Goal: Task Accomplishment & Management: Complete application form

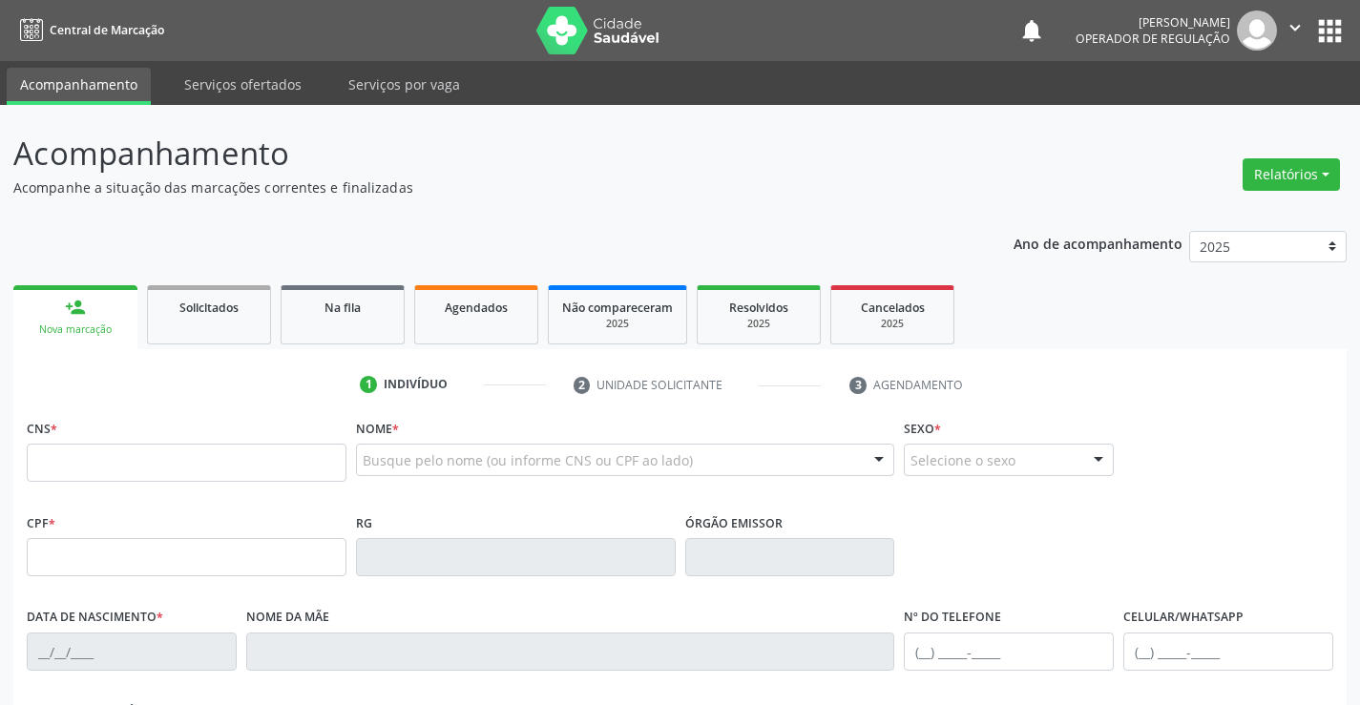
click at [106, 462] on input "text" at bounding box center [187, 463] width 320 height 38
type input "705 0074 5065 1659"
type input "0321601873"
type input "01/05/1954"
type input "(74) 99102-5729"
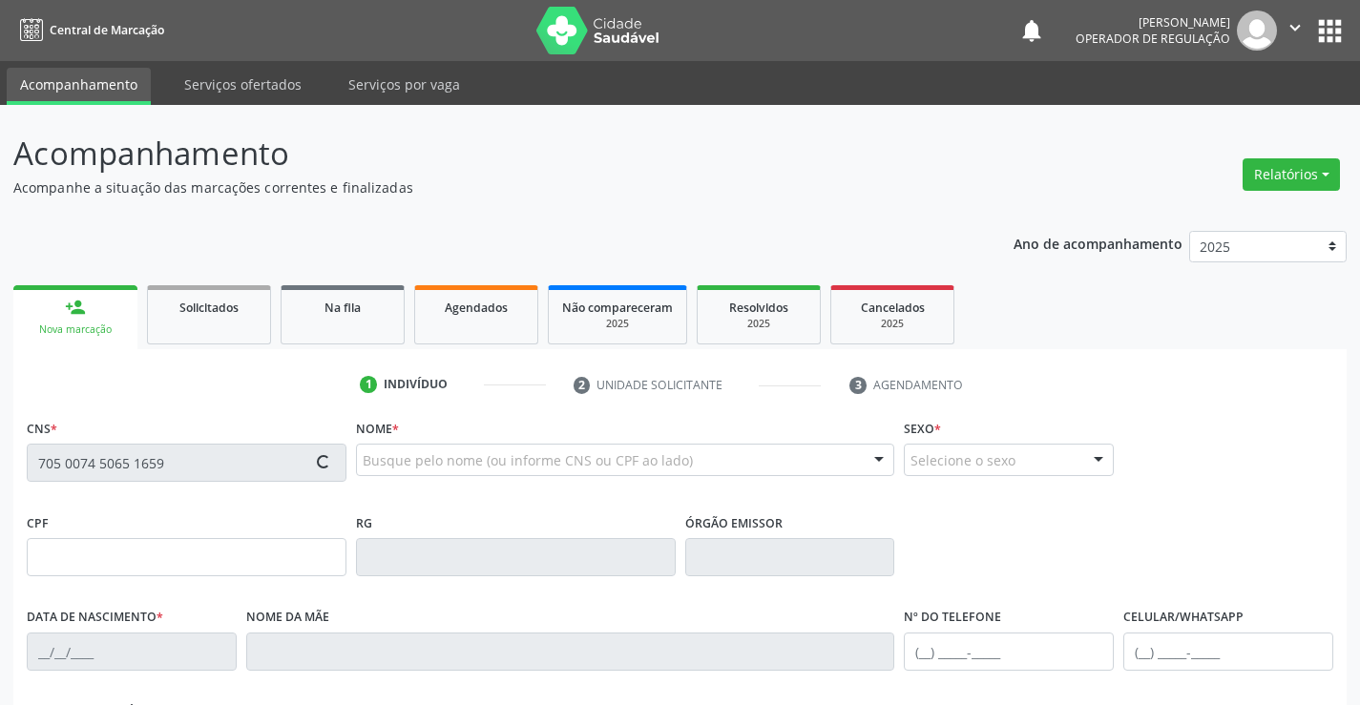
type input "SN"
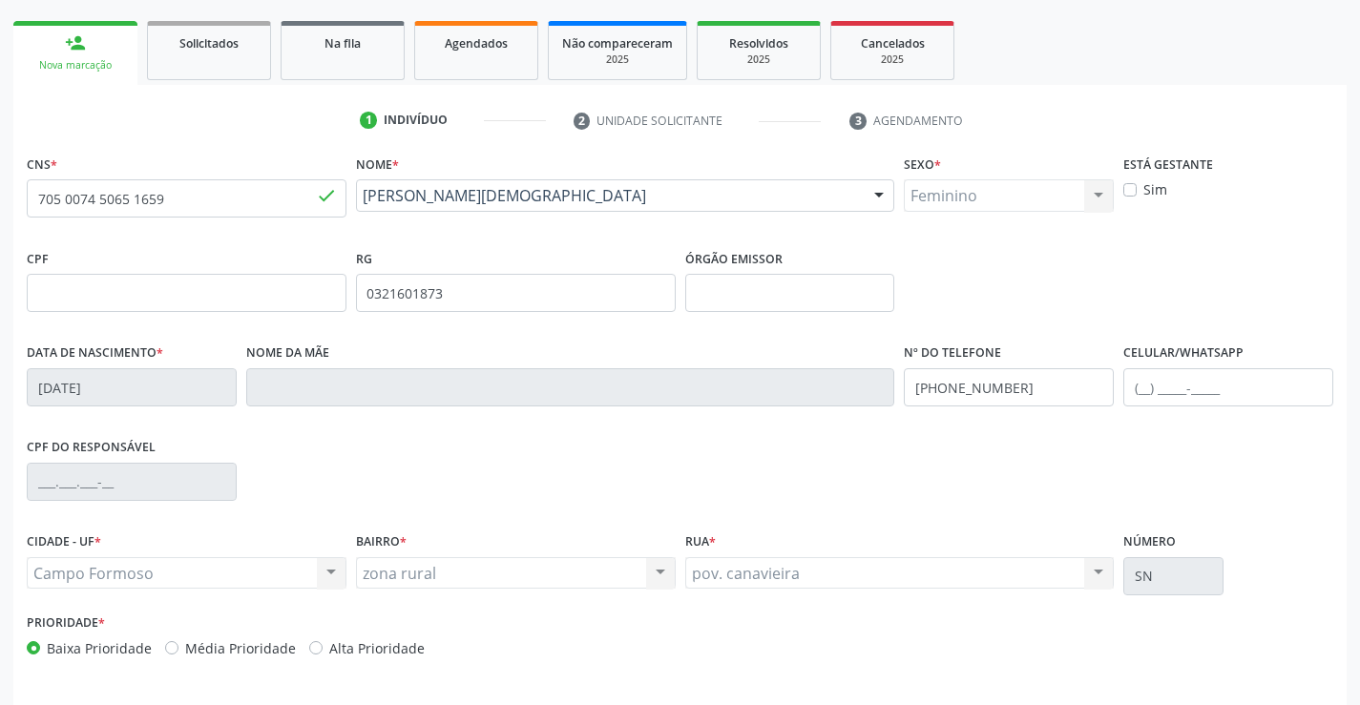
scroll to position [329, 0]
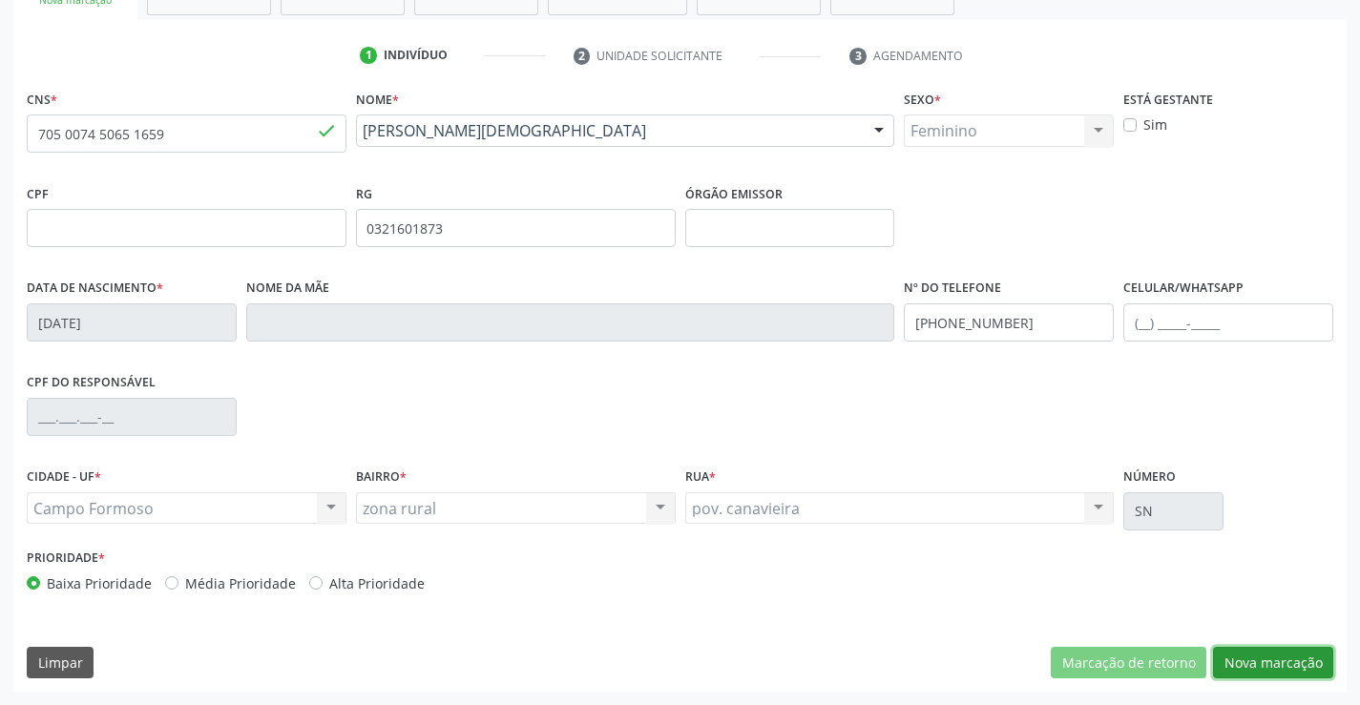
click at [1270, 656] on button "Nova marcação" at bounding box center [1273, 663] width 120 height 32
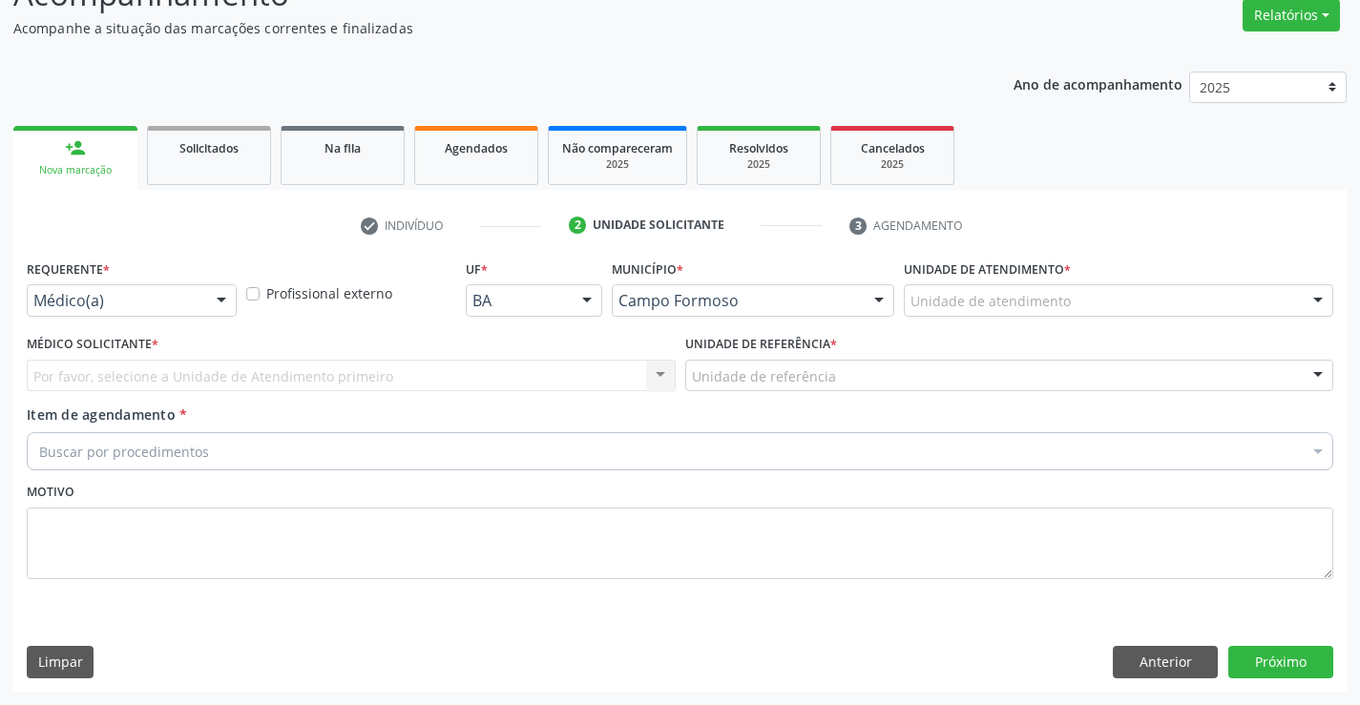
scroll to position [159, 0]
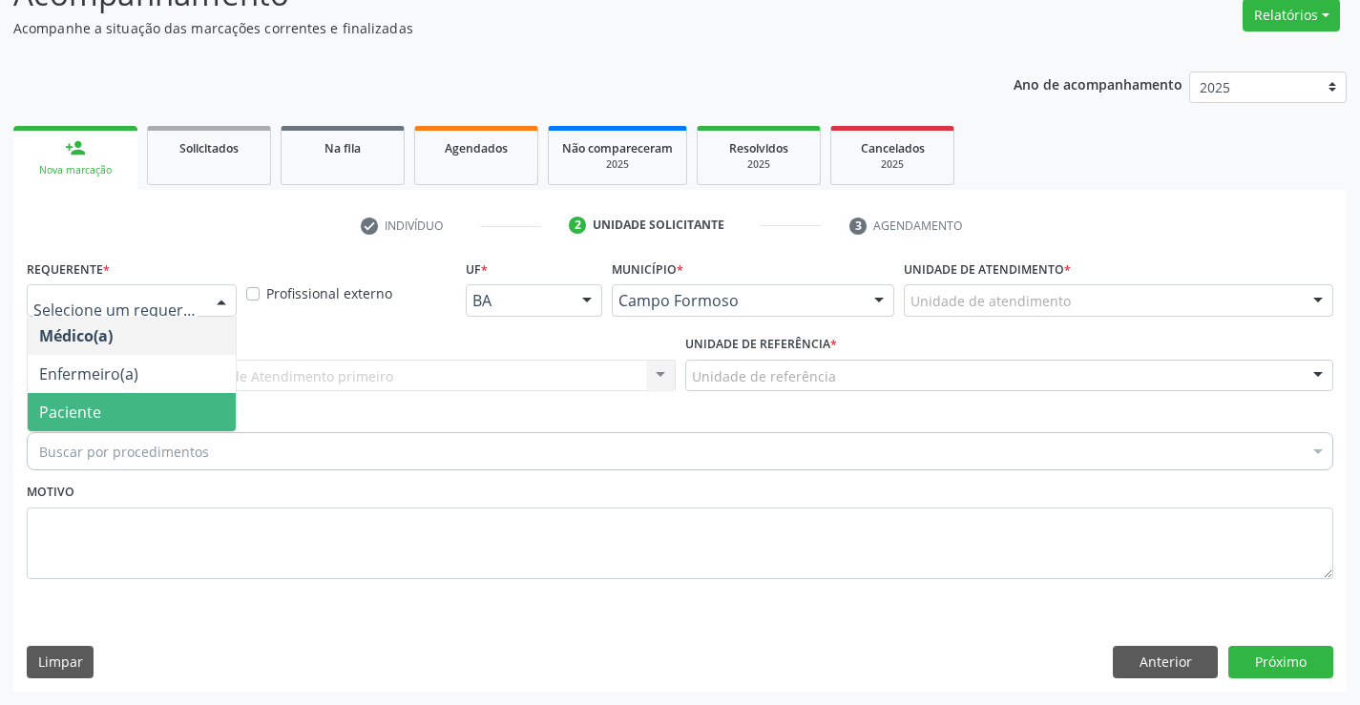
click at [112, 408] on span "Paciente" at bounding box center [132, 412] width 208 height 38
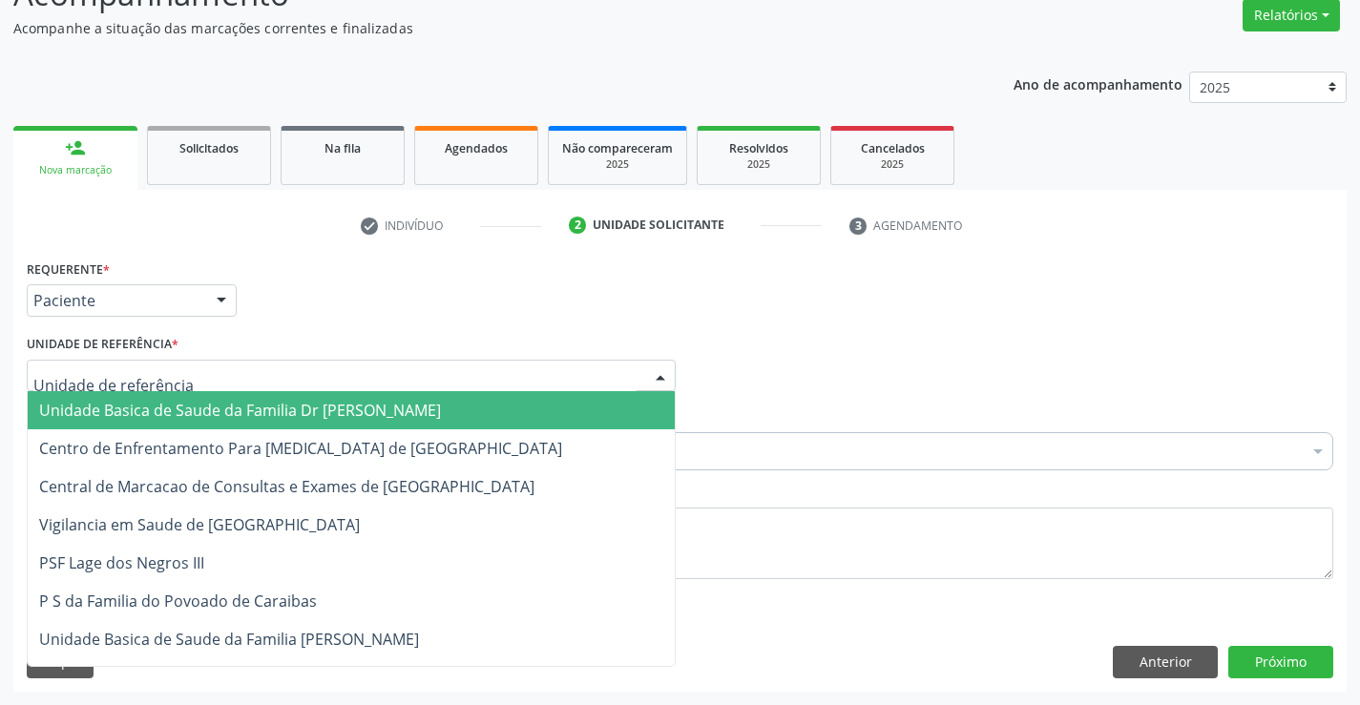
click at [191, 413] on span "Unidade Basica de Saude da Familia Dr [PERSON_NAME]" at bounding box center [240, 410] width 402 height 21
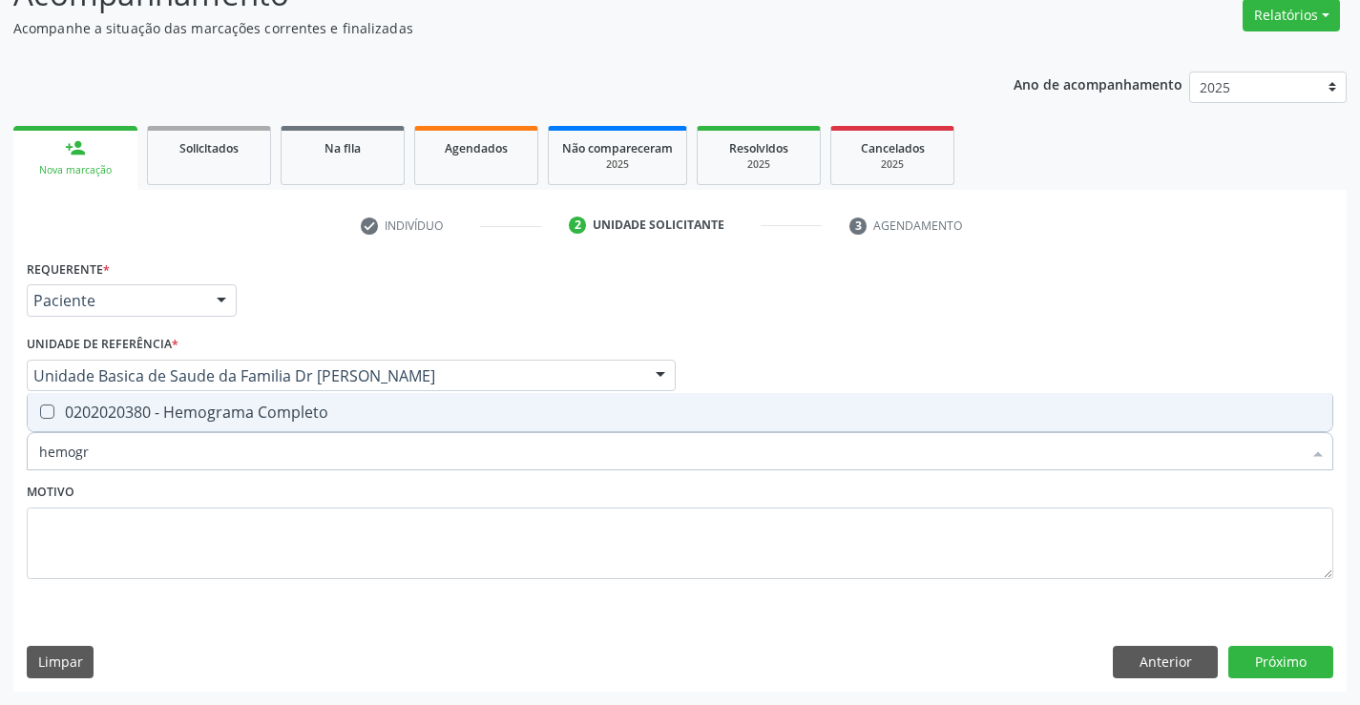
type input "hemogra"
click at [197, 409] on div "0202020380 - Hemograma Completo" at bounding box center [679, 412] width 1281 height 15
checkbox Completo "true"
click at [194, 485] on div "Motivo" at bounding box center [680, 528] width 1306 height 101
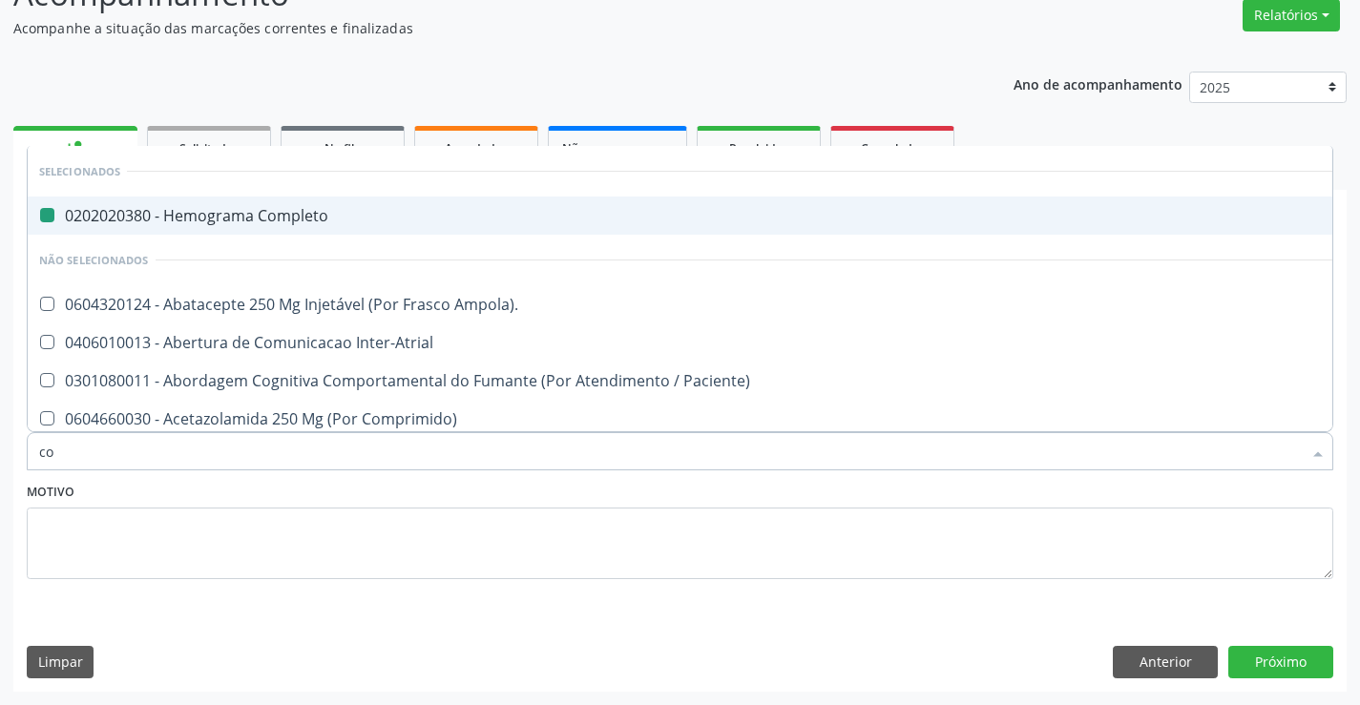
type input "col"
checkbox Completo "false"
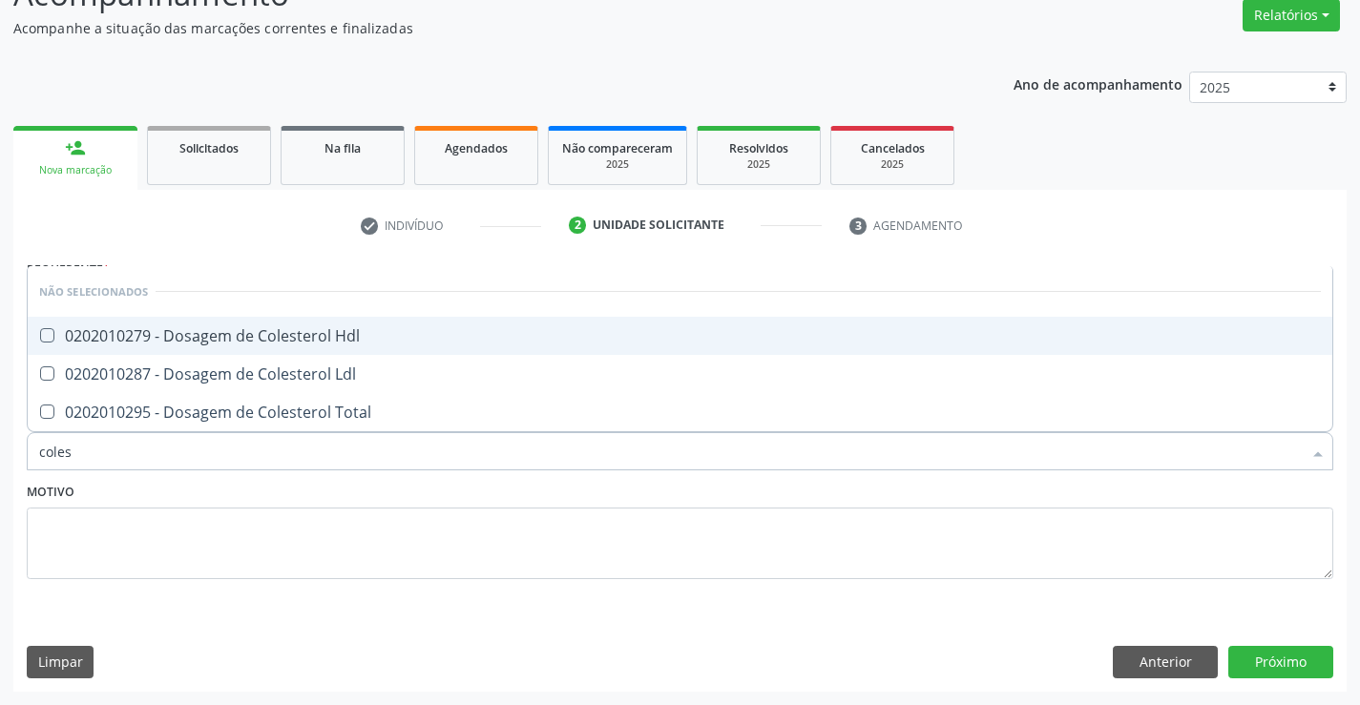
type input "colest"
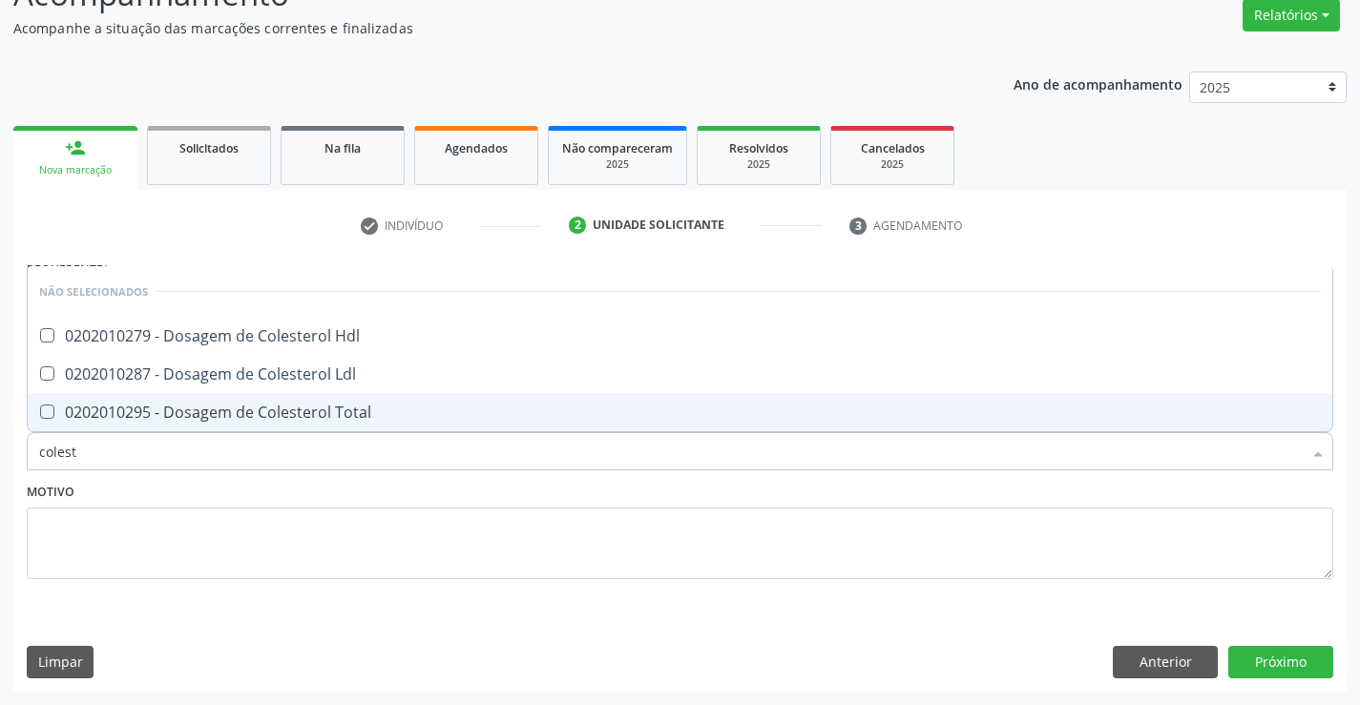
click at [211, 416] on div "0202010295 - Dosagem de Colesterol Total" at bounding box center [679, 412] width 1281 height 15
checkbox Total "true"
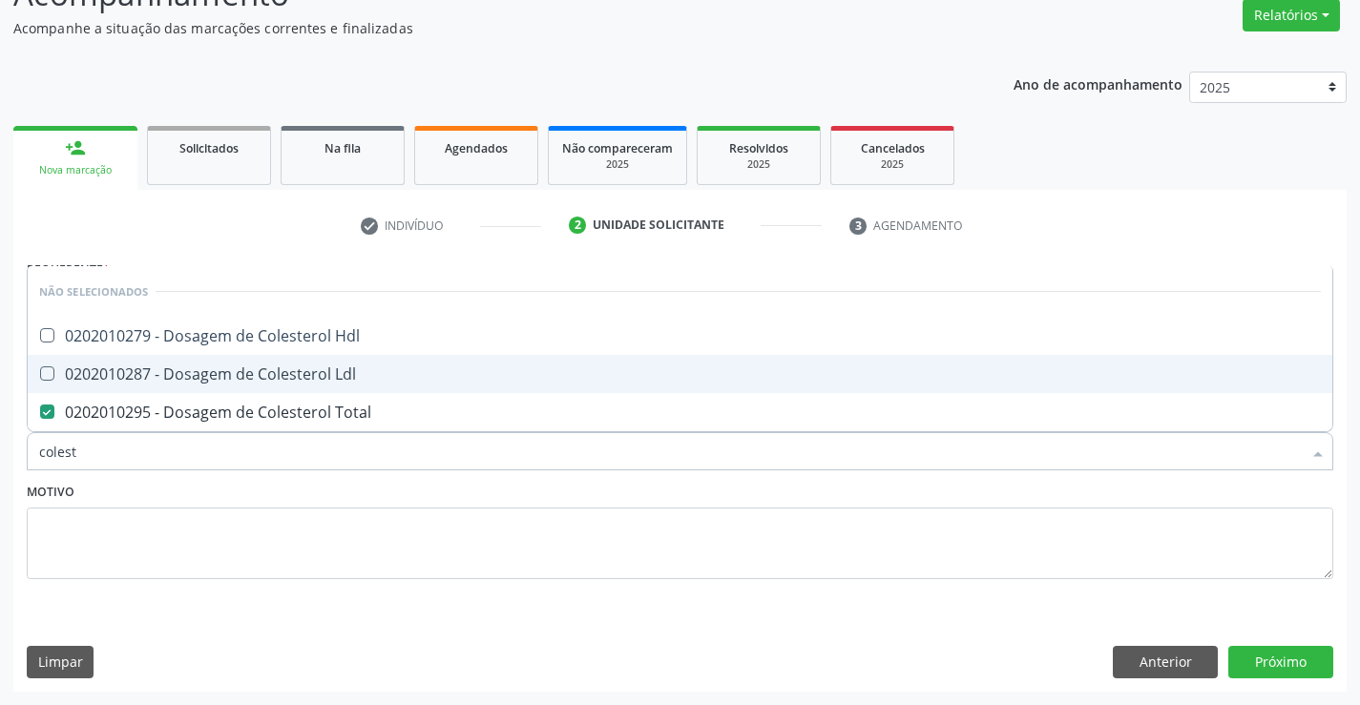
drag, startPoint x: 212, startPoint y: 382, endPoint x: 217, endPoint y: 349, distance: 32.8
click at [212, 381] on div "0202010287 - Dosagem de Colesterol Ldl" at bounding box center [679, 373] width 1281 height 15
checkbox Ldl "true"
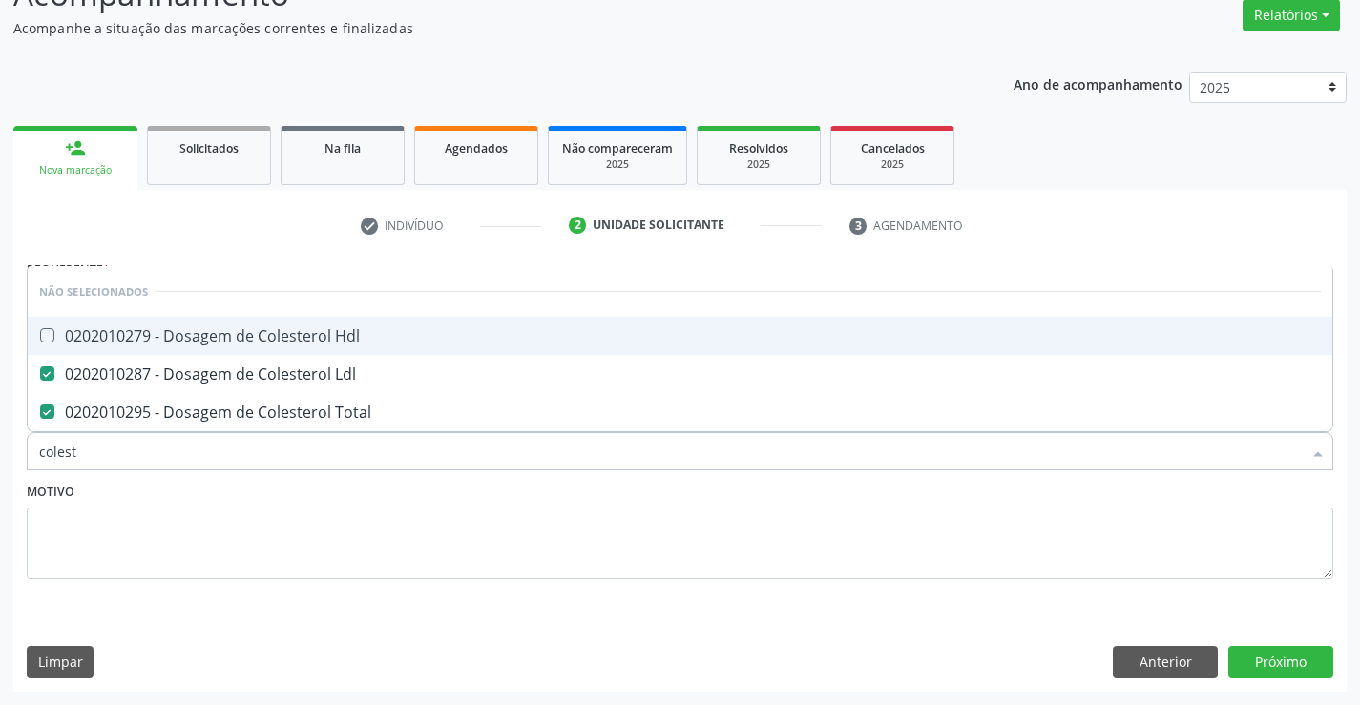
click at [218, 333] on div "0202010279 - Dosagem de Colesterol Hdl" at bounding box center [679, 335] width 1281 height 15
checkbox Hdl "true"
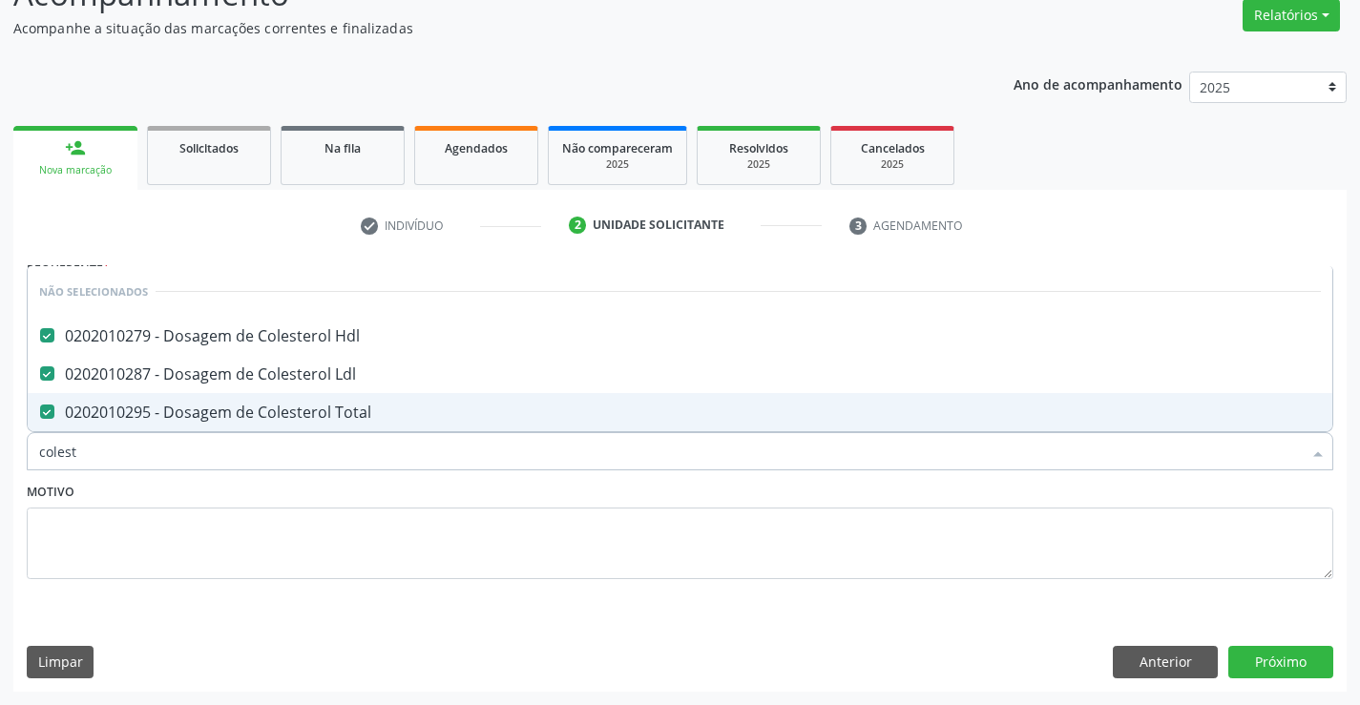
click at [218, 494] on div "Motivo" at bounding box center [680, 528] width 1306 height 101
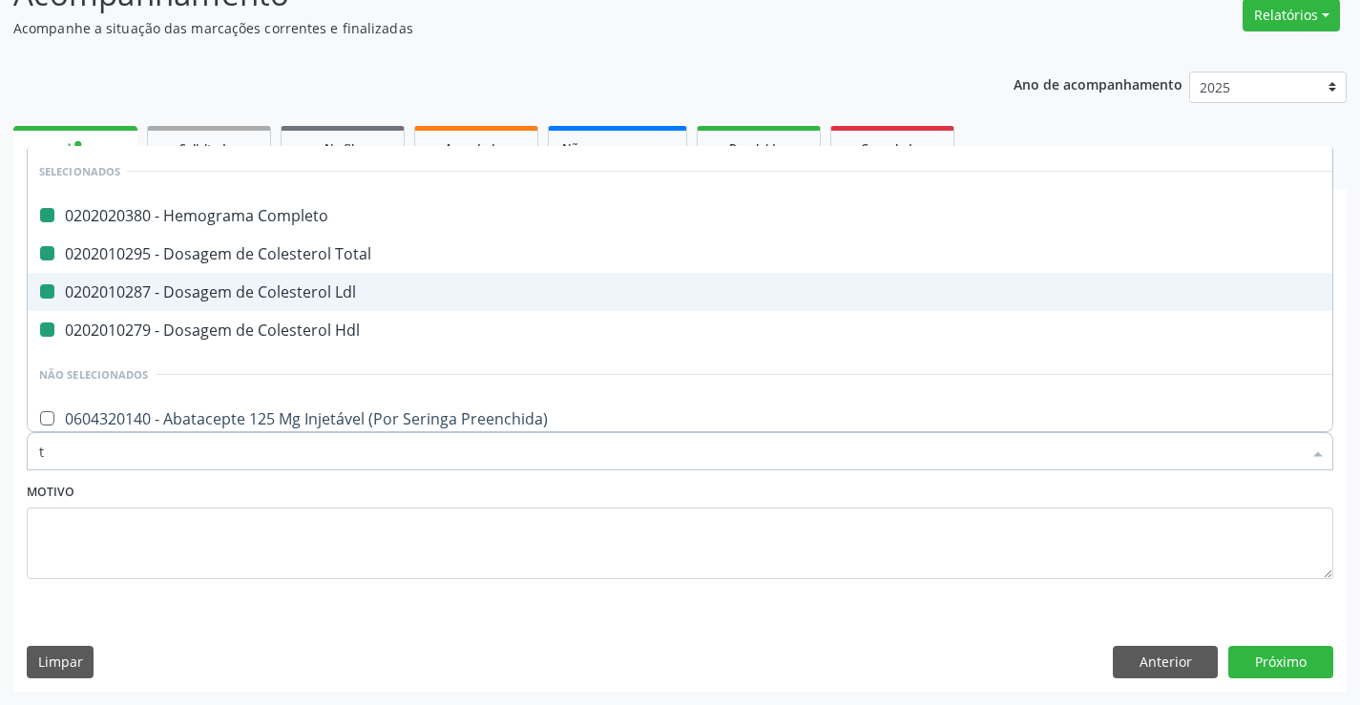
type input "tr"
checkbox Completo "false"
checkbox Ldl "false"
checkbox Total "false"
checkbox Hdl "false"
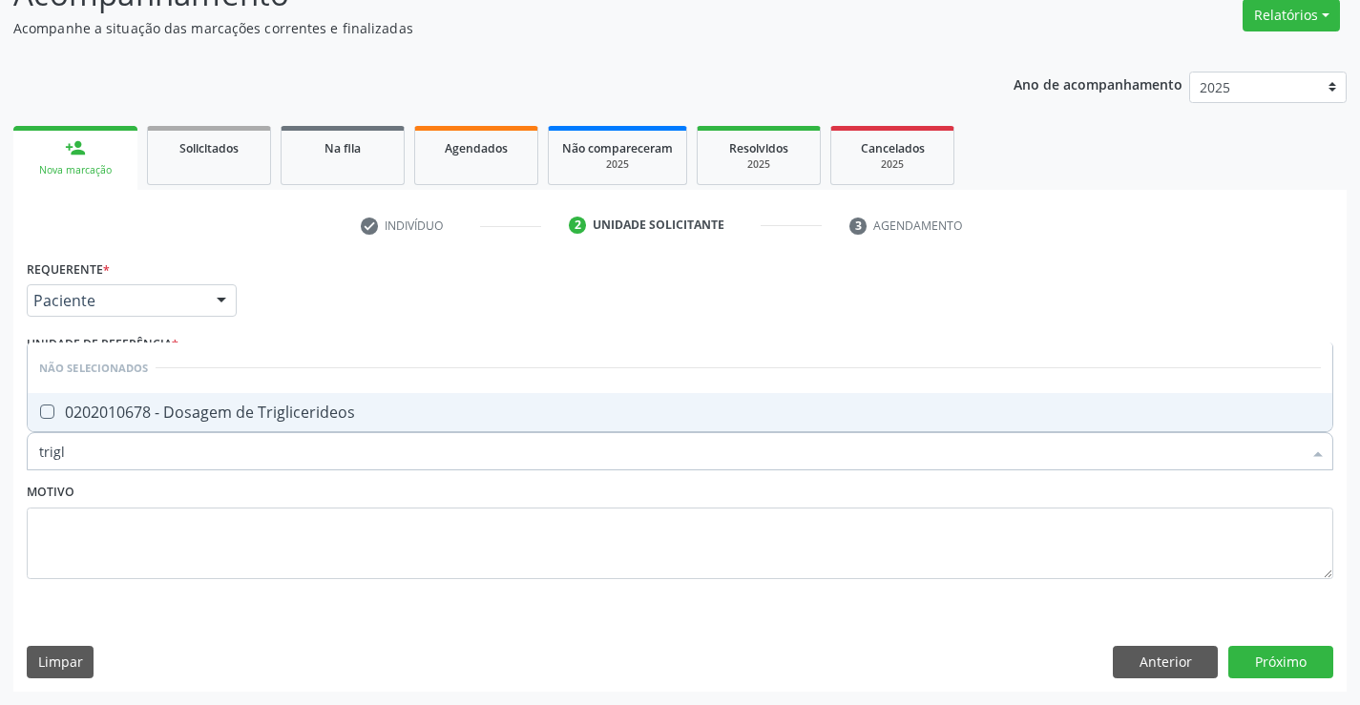
type input "trigli"
click at [245, 415] on div "0202010678 - Dosagem de Triglicerideos" at bounding box center [679, 412] width 1281 height 15
checkbox Triglicerideos "true"
click at [248, 489] on div "Motivo" at bounding box center [680, 528] width 1306 height 101
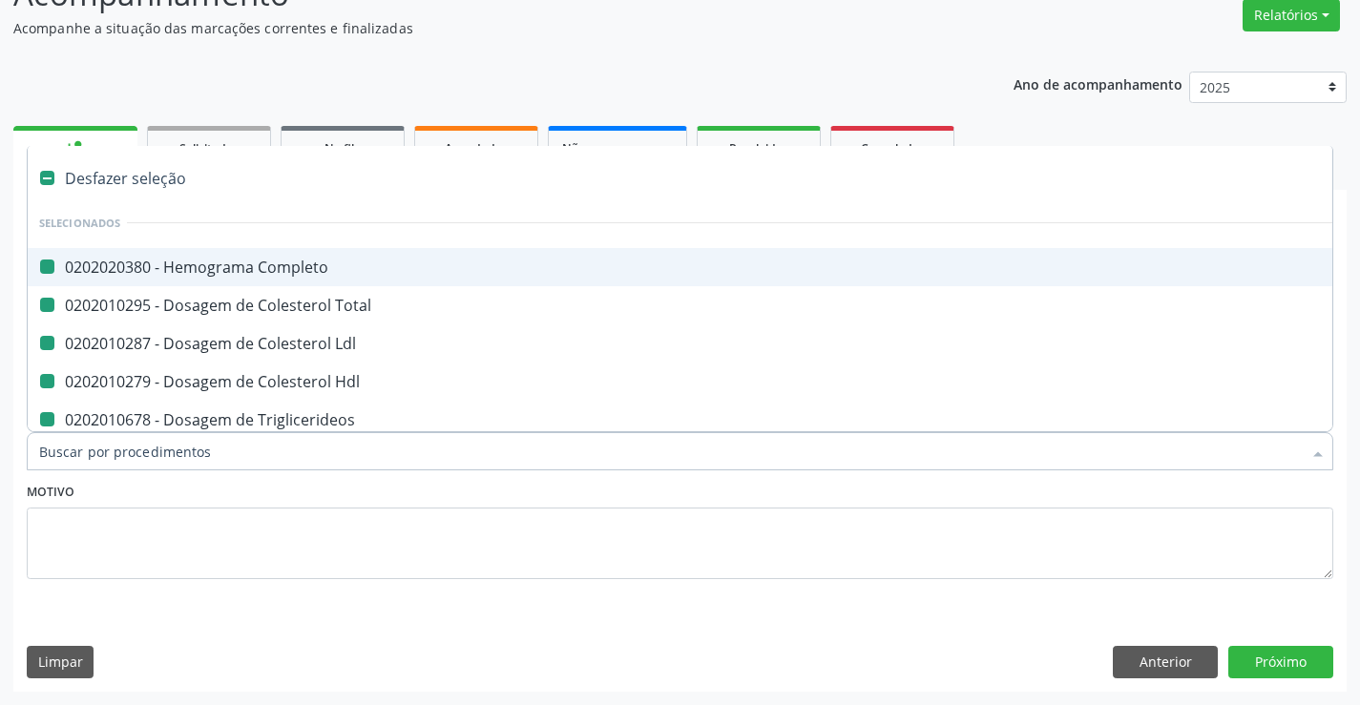
type input "u"
checkbox Completo "false"
checkbox Total "false"
checkbox Ldl "false"
checkbox Hdl "false"
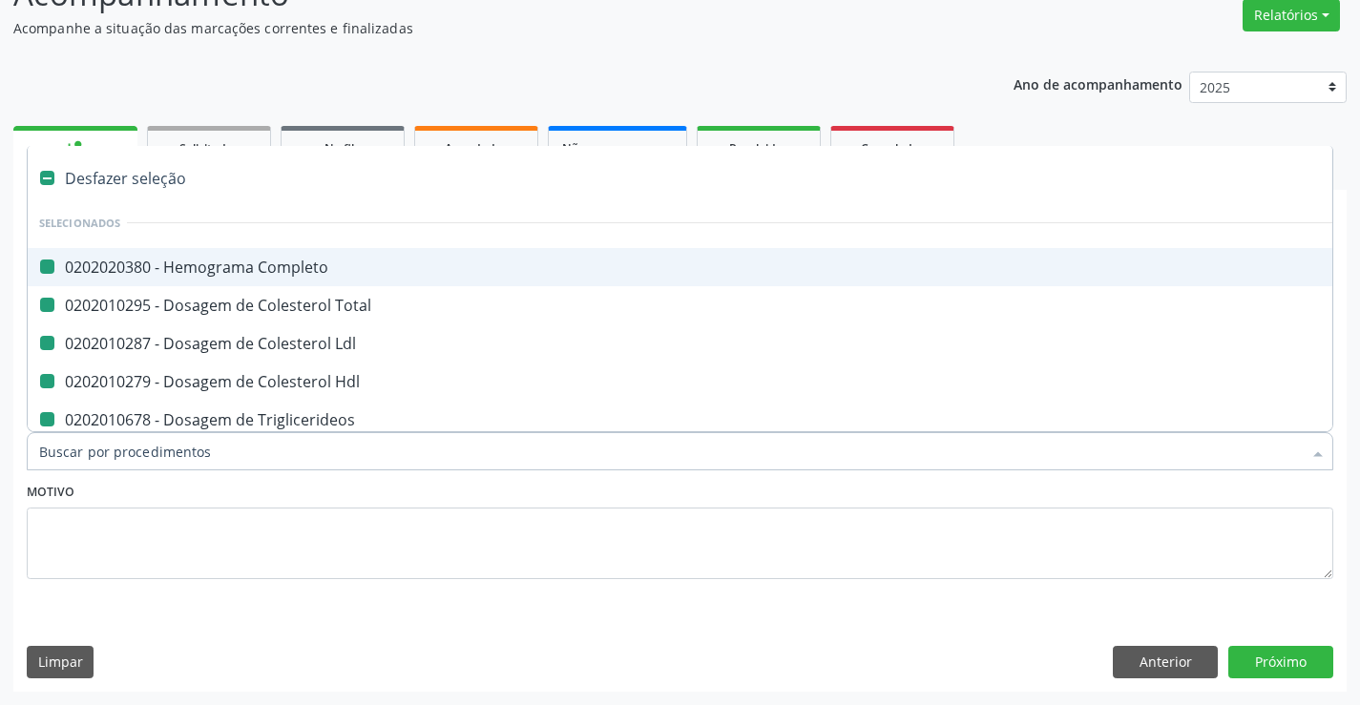
checkbox Triglicerideos "false"
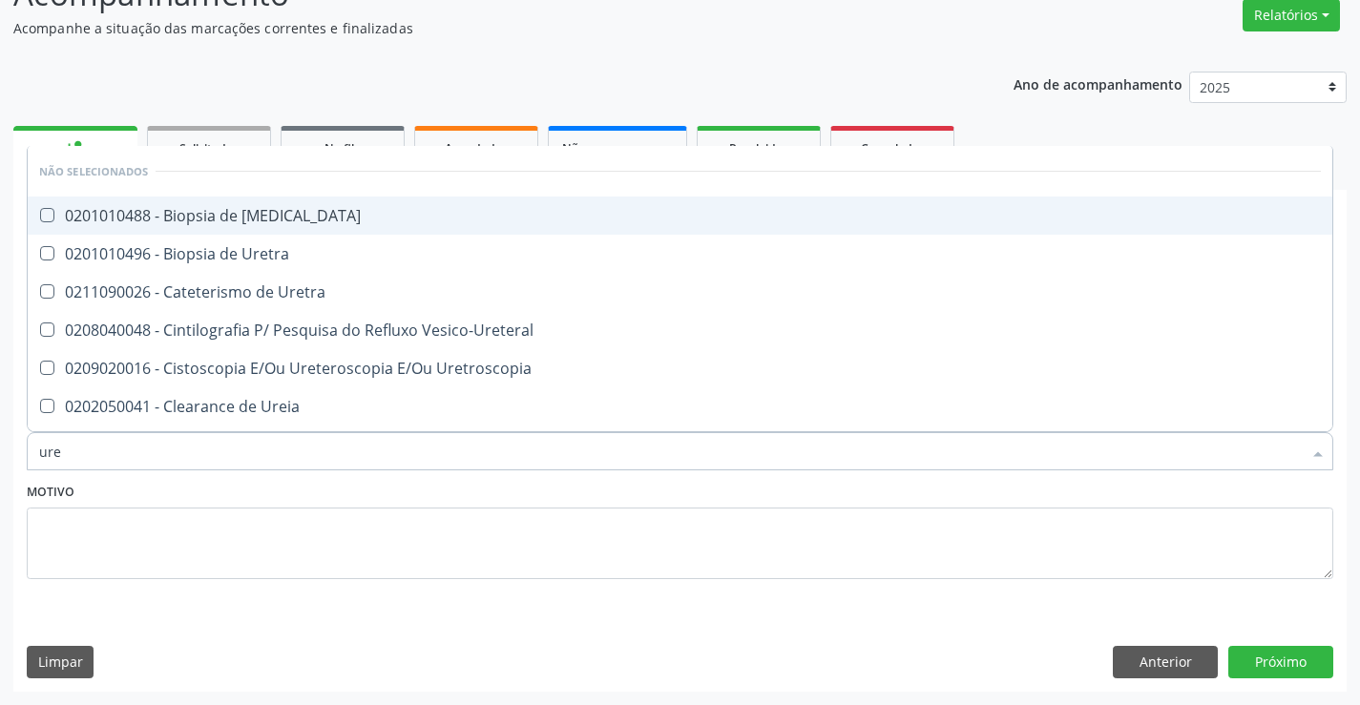
type input "urei"
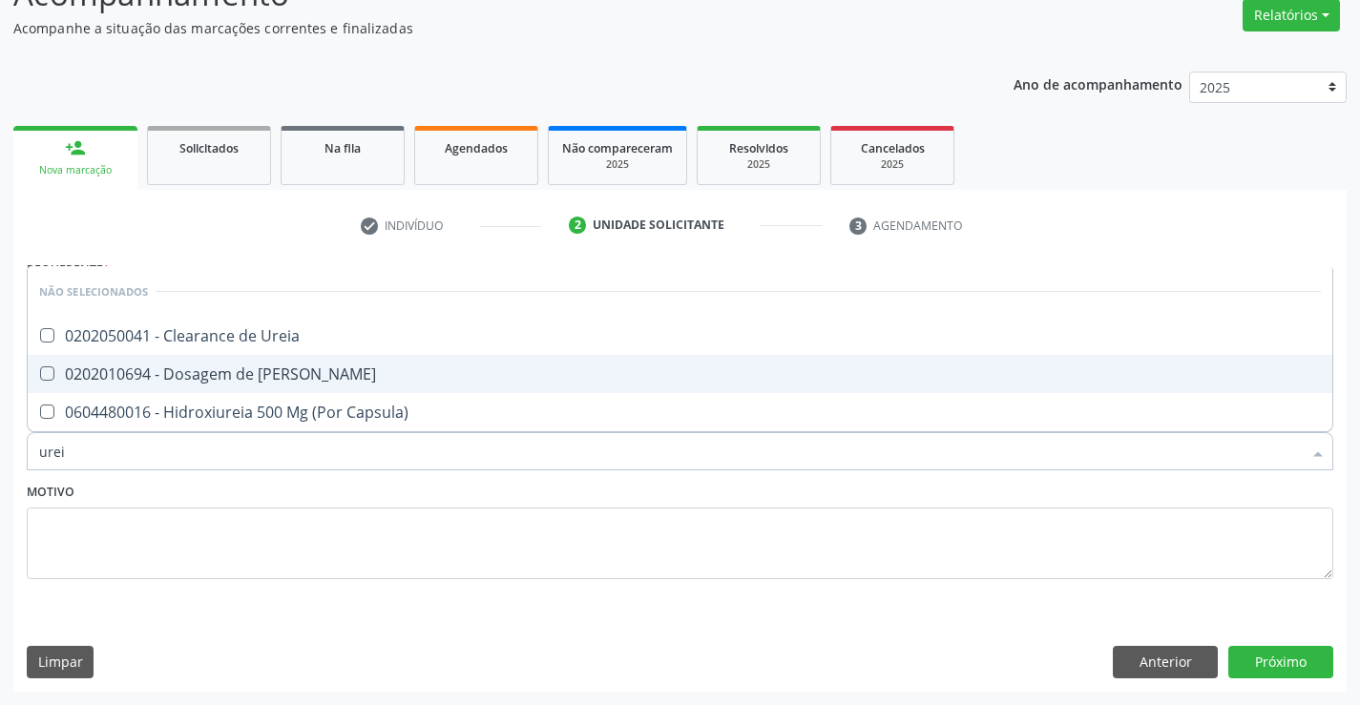
click at [279, 366] on div "0202010694 - Dosagem de [PERSON_NAME]" at bounding box center [679, 373] width 1281 height 15
checkbox Ureia "true"
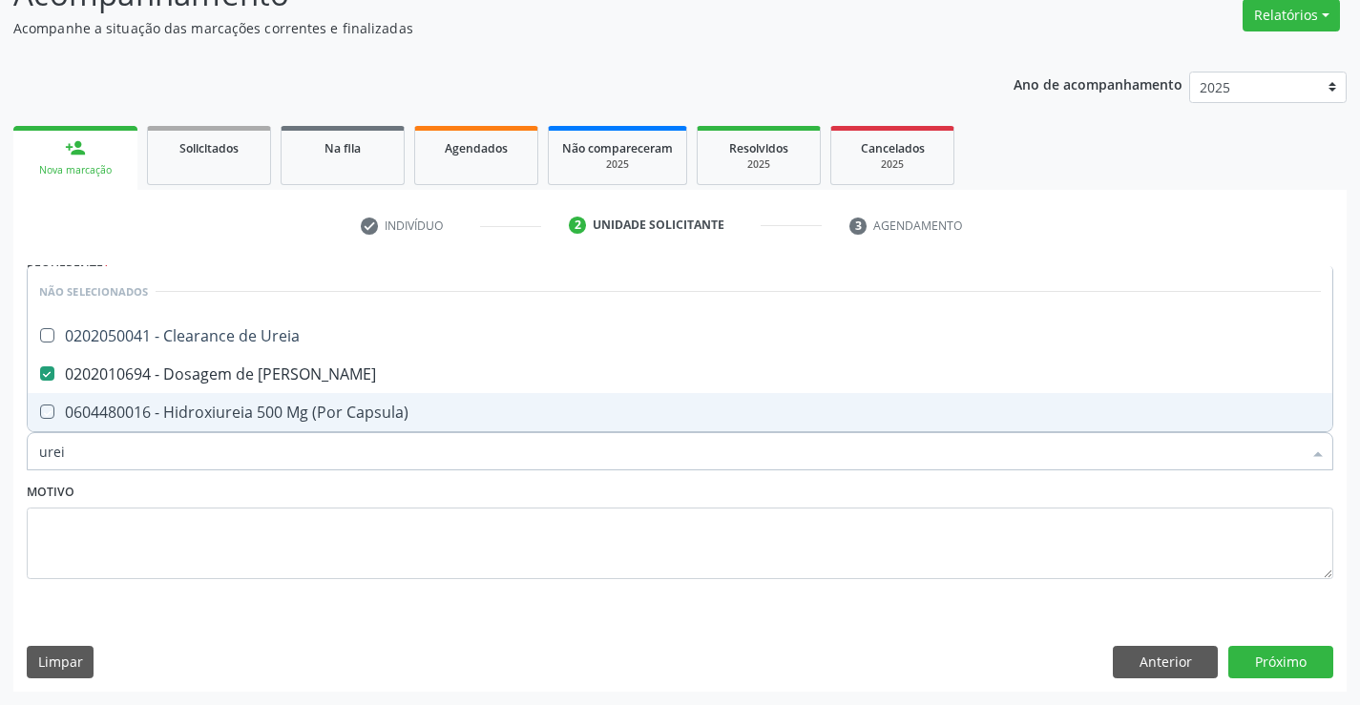
click at [257, 488] on div "Motivo" at bounding box center [680, 528] width 1306 height 101
checkbox Ureia "true"
checkbox Capsula\) "true"
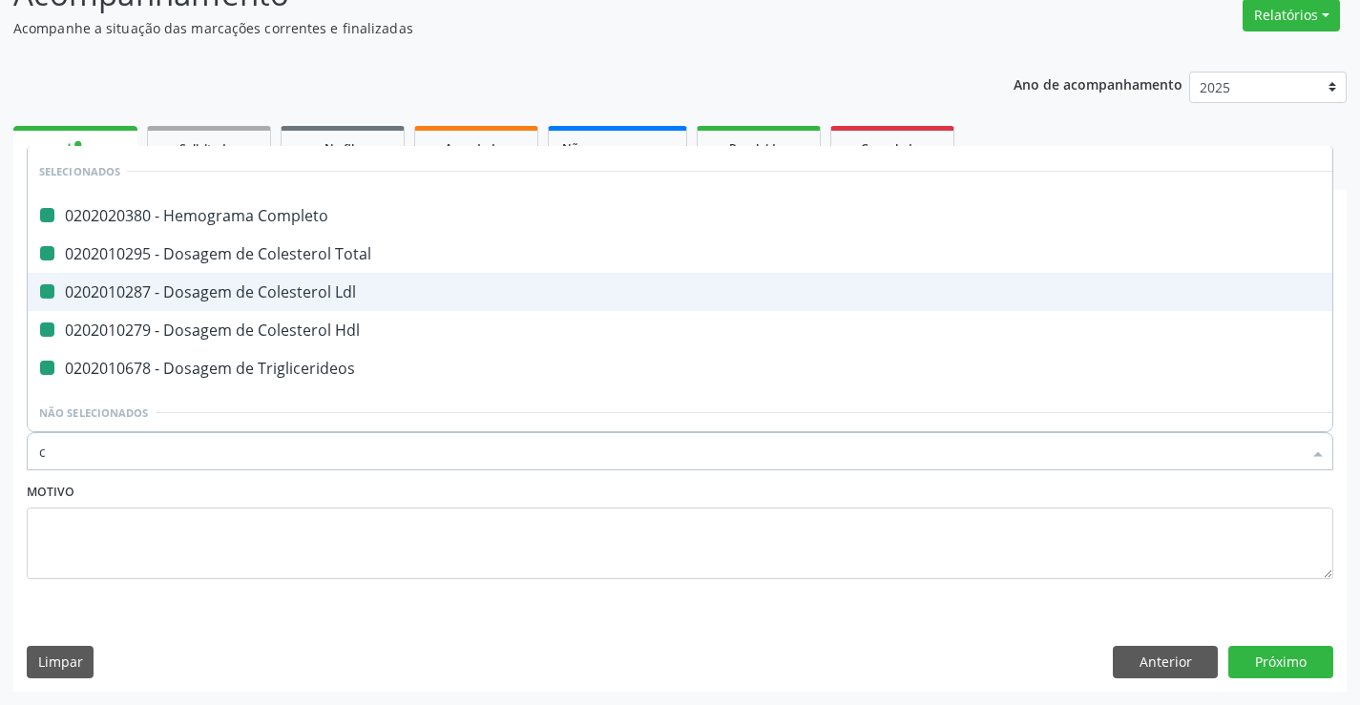
type input "cr"
checkbox Completo "false"
checkbox Total "false"
checkbox Ldl "false"
checkbox Hdl "false"
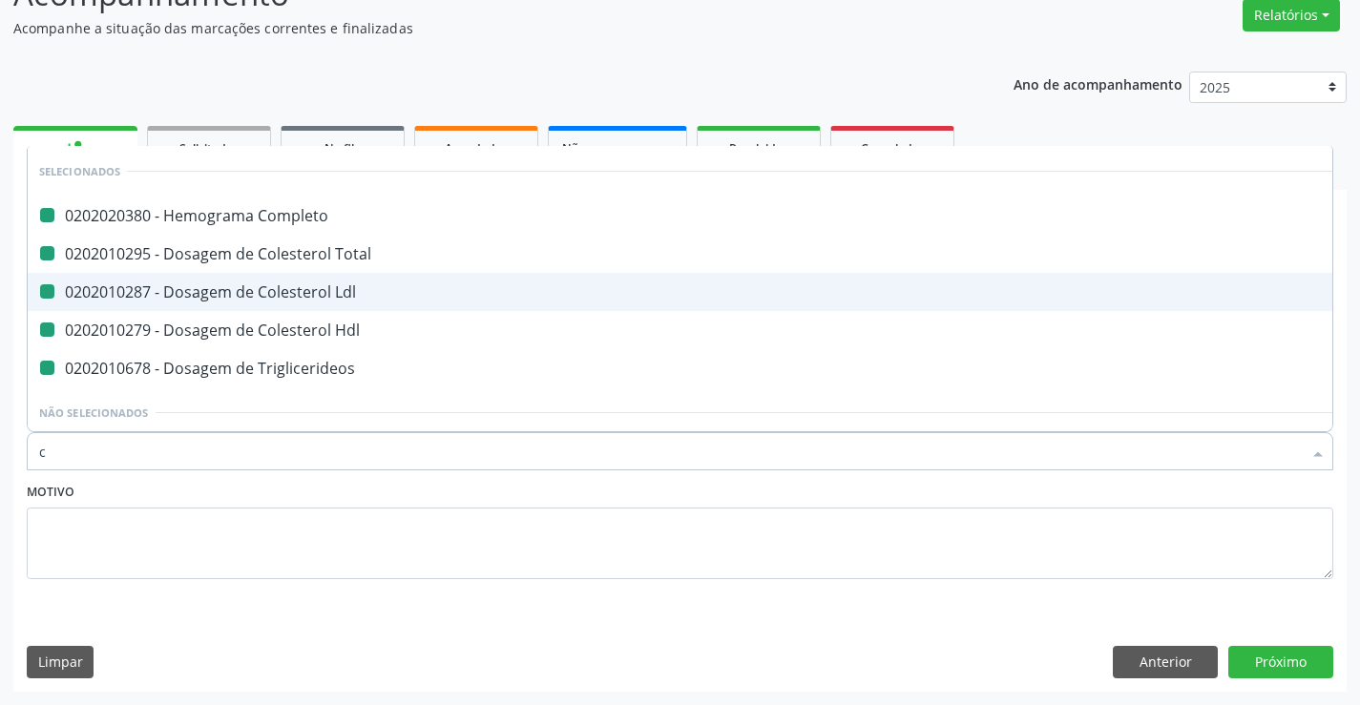
checkbox Triglicerideos "false"
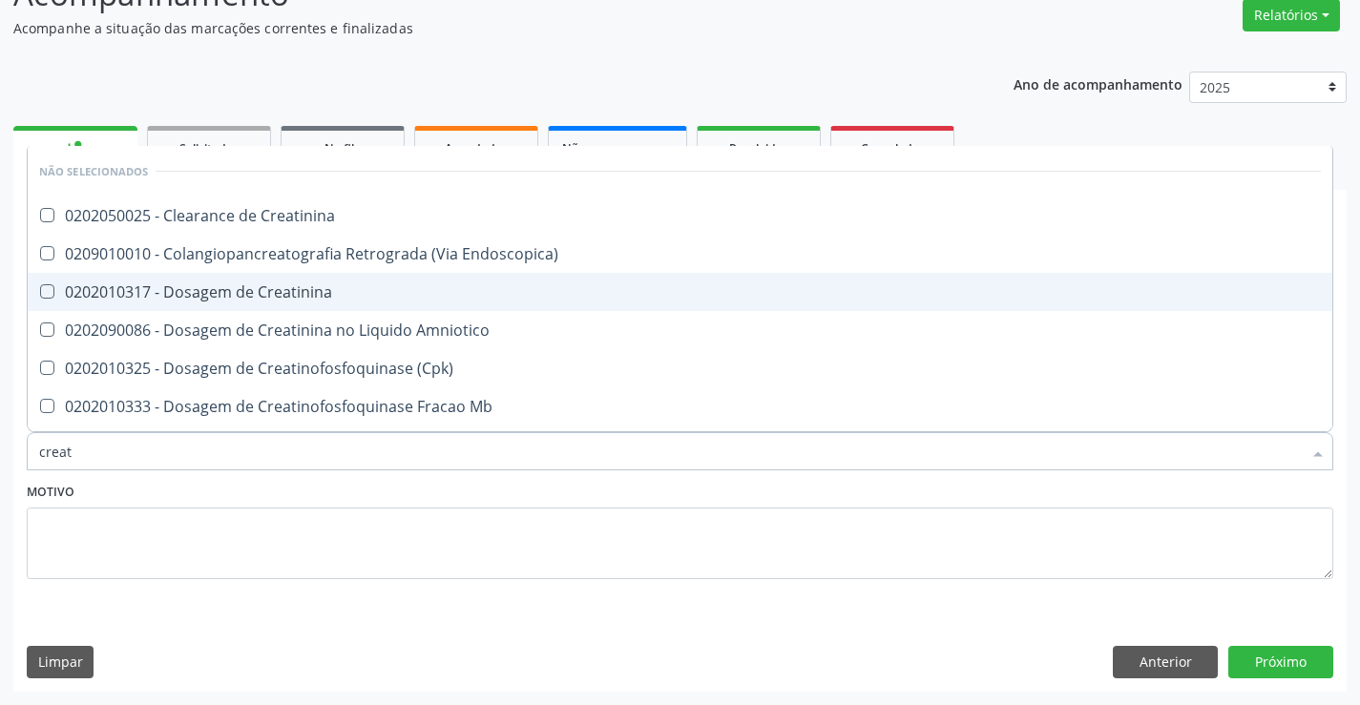
type input "creati"
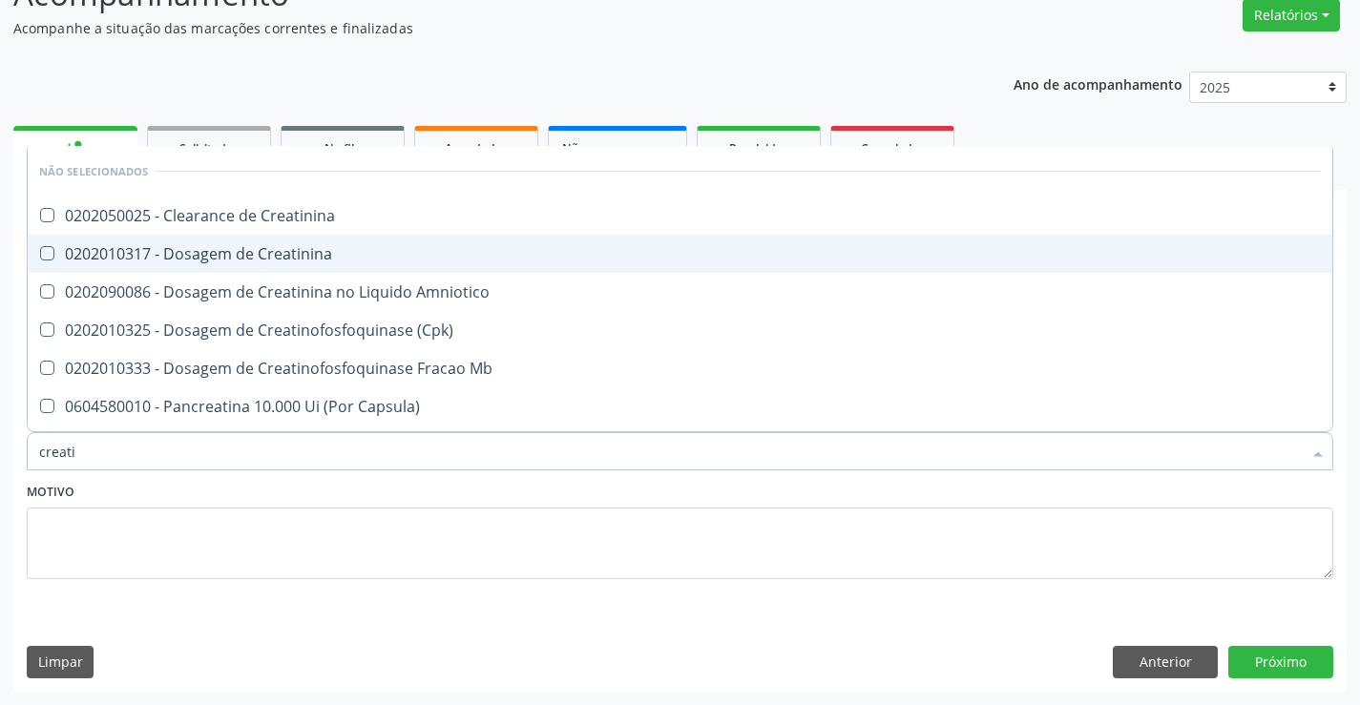
click at [286, 246] on div "0202010317 - Dosagem de Creatinina" at bounding box center [679, 253] width 1281 height 15
checkbox Creatinina "true"
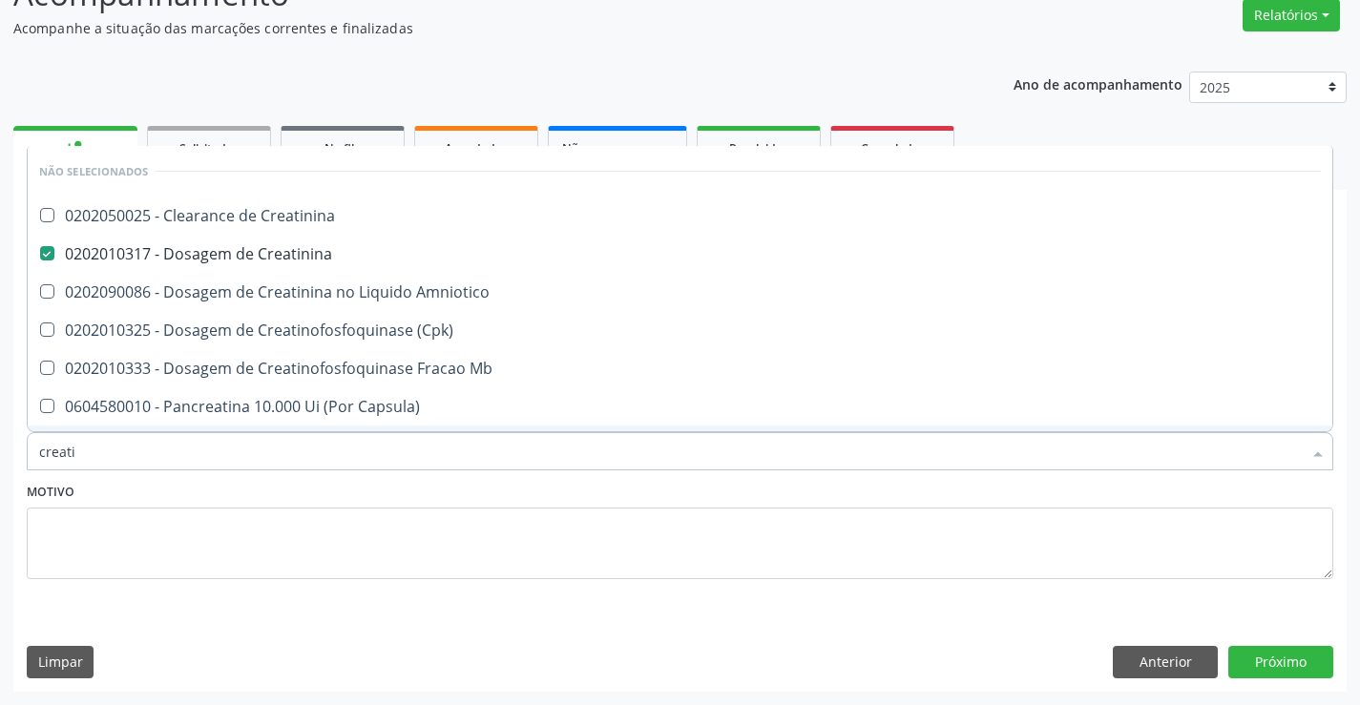
click at [262, 486] on div "Motivo" at bounding box center [680, 528] width 1306 height 101
checkbox Creatinina "true"
checkbox Amniotico "true"
checkbox \(Cpk\) "true"
checkbox Mb "true"
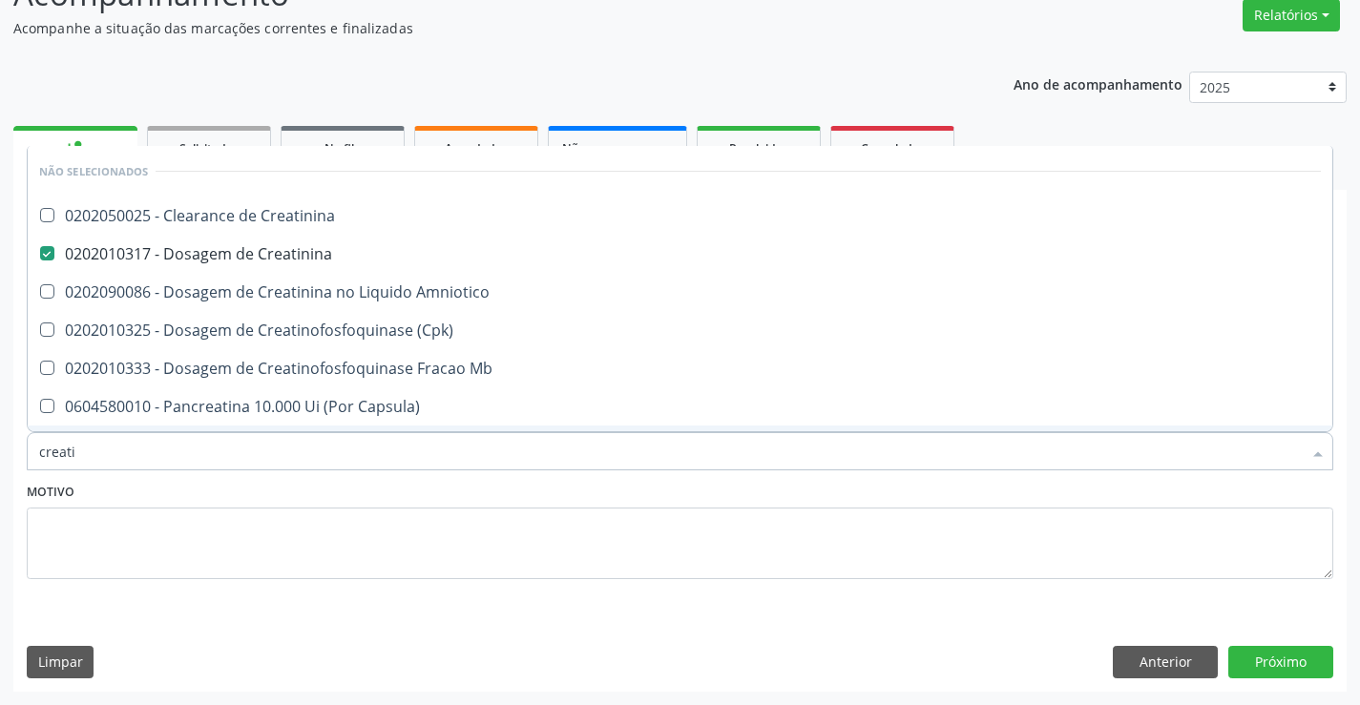
checkbox Capsula\) "true"
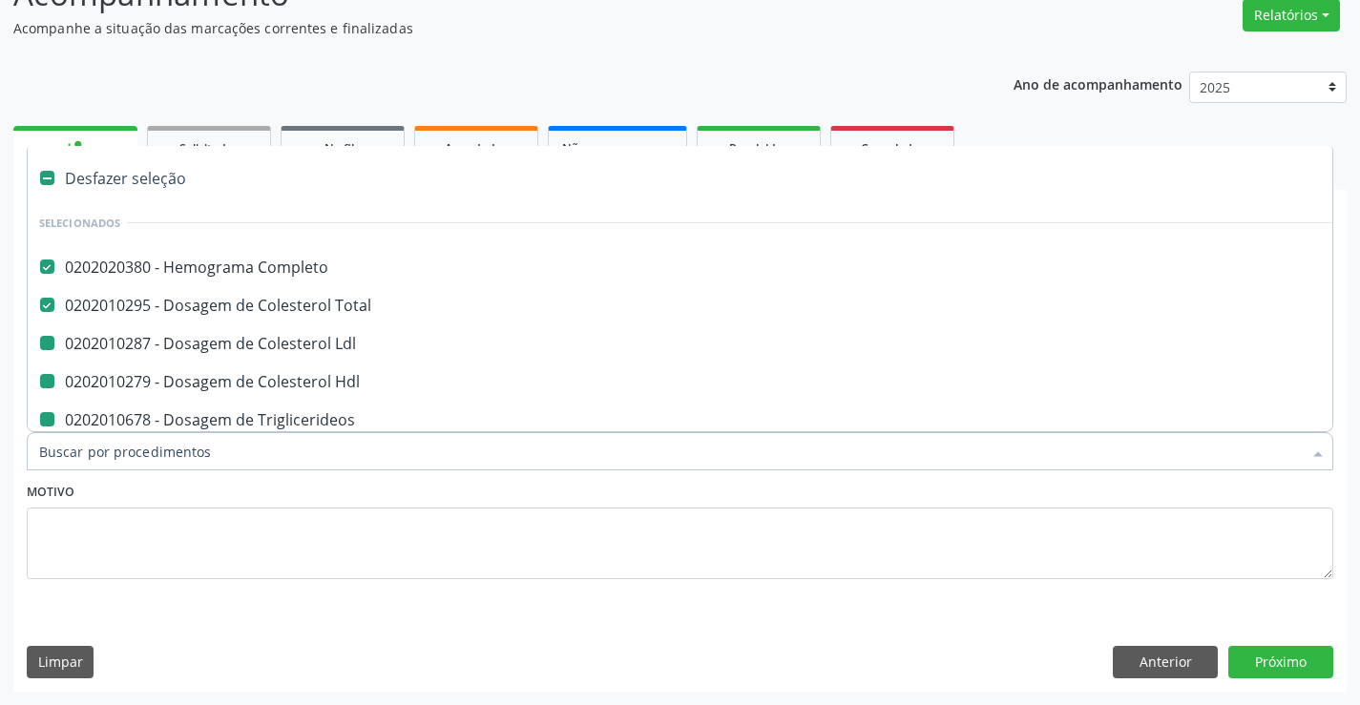
type input "u"
checkbox Ldl "false"
checkbox Hdl "false"
checkbox Triglicerideos "false"
checkbox Creatinina "false"
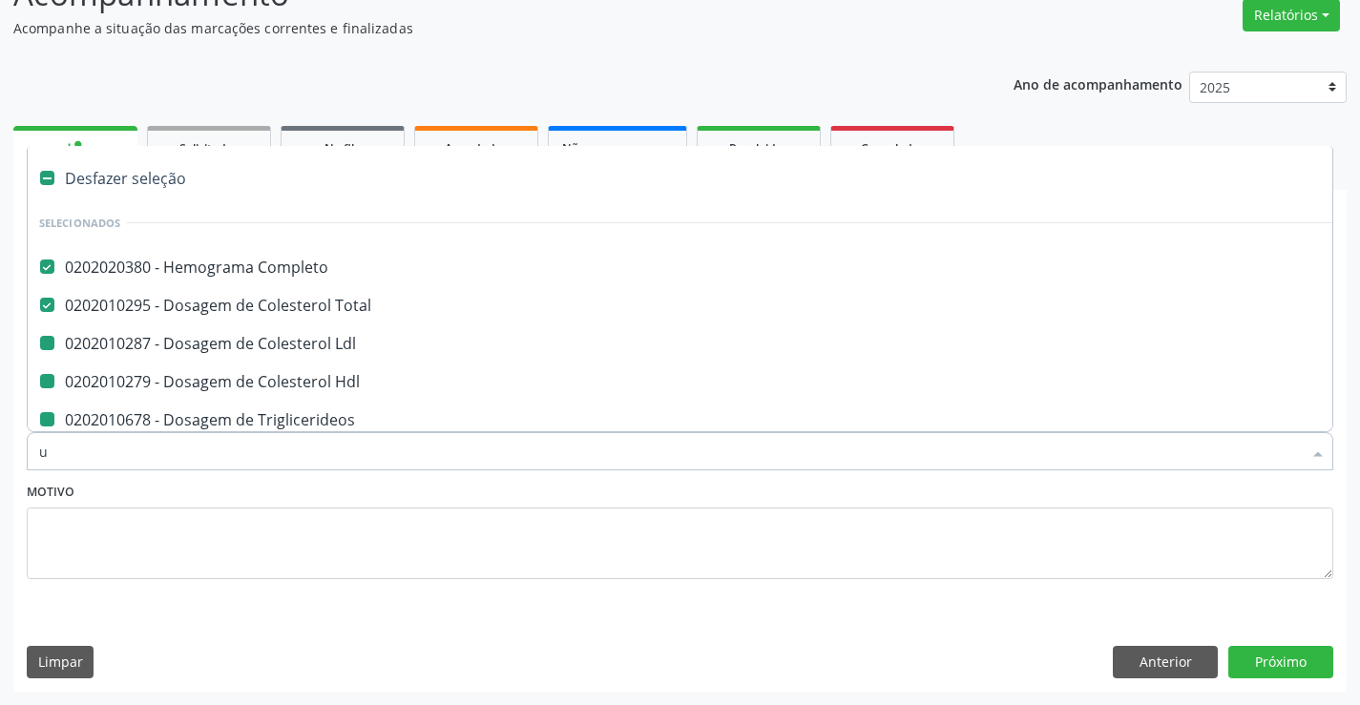
checkbox Ureia "false"
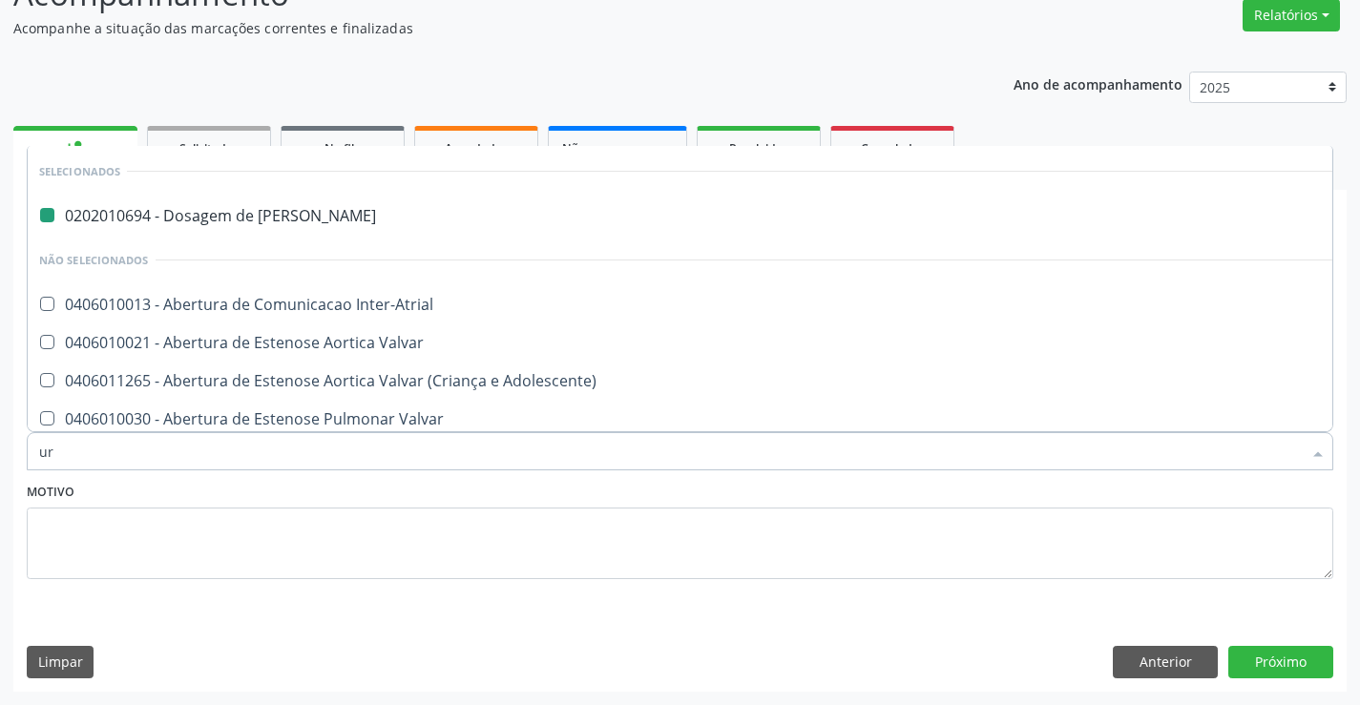
type input "uri"
checkbox Ureia "false"
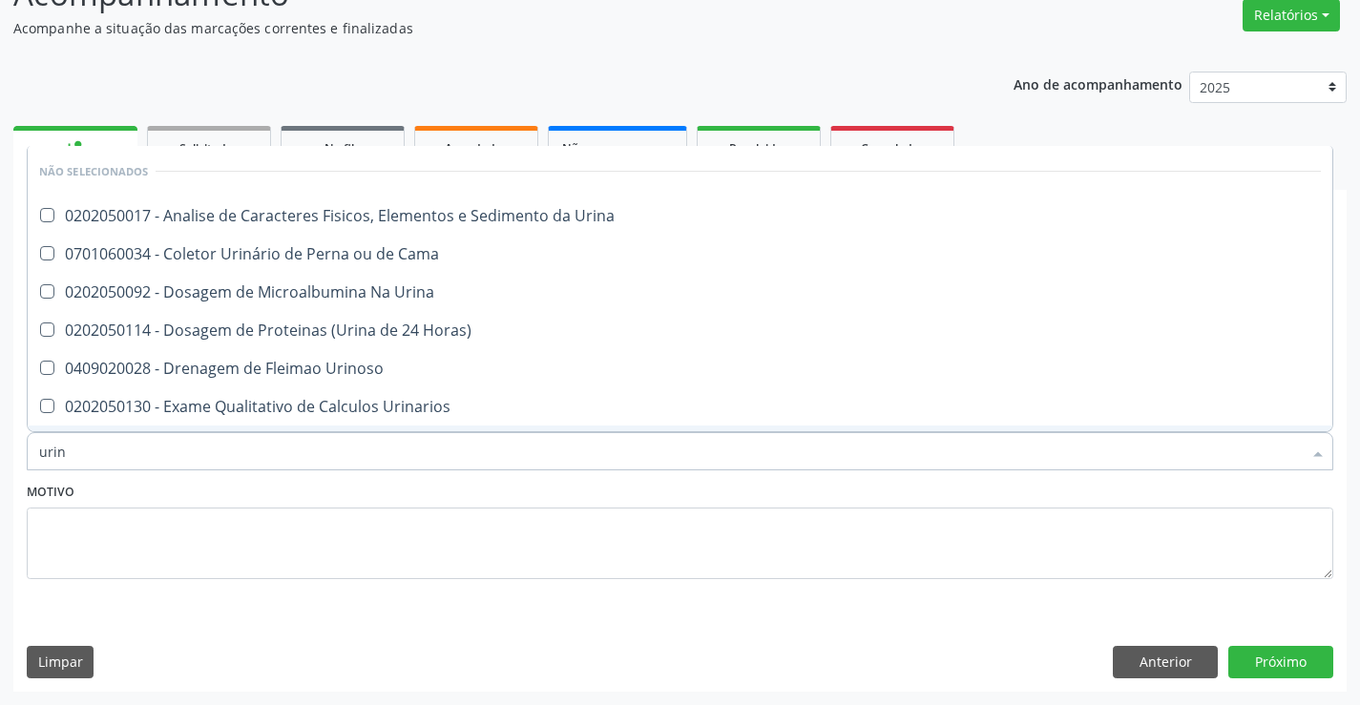
type input "urina"
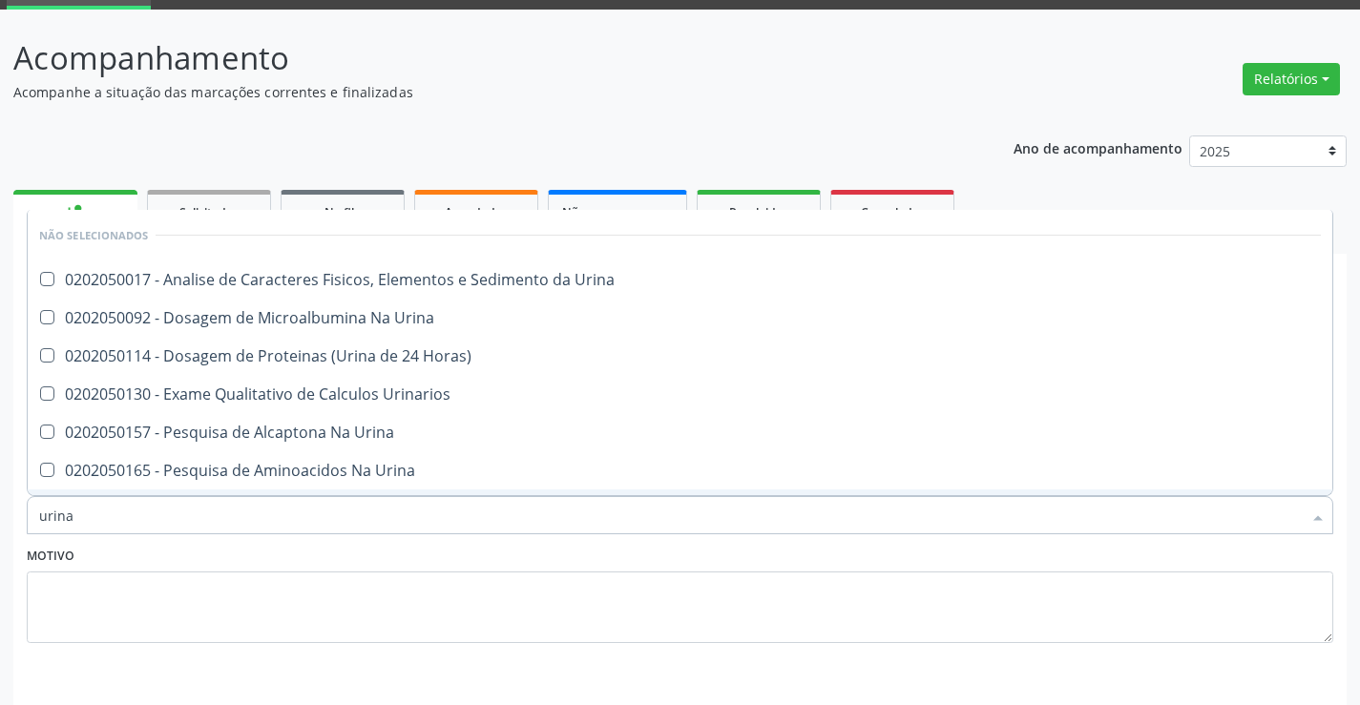
scroll to position [64, 0]
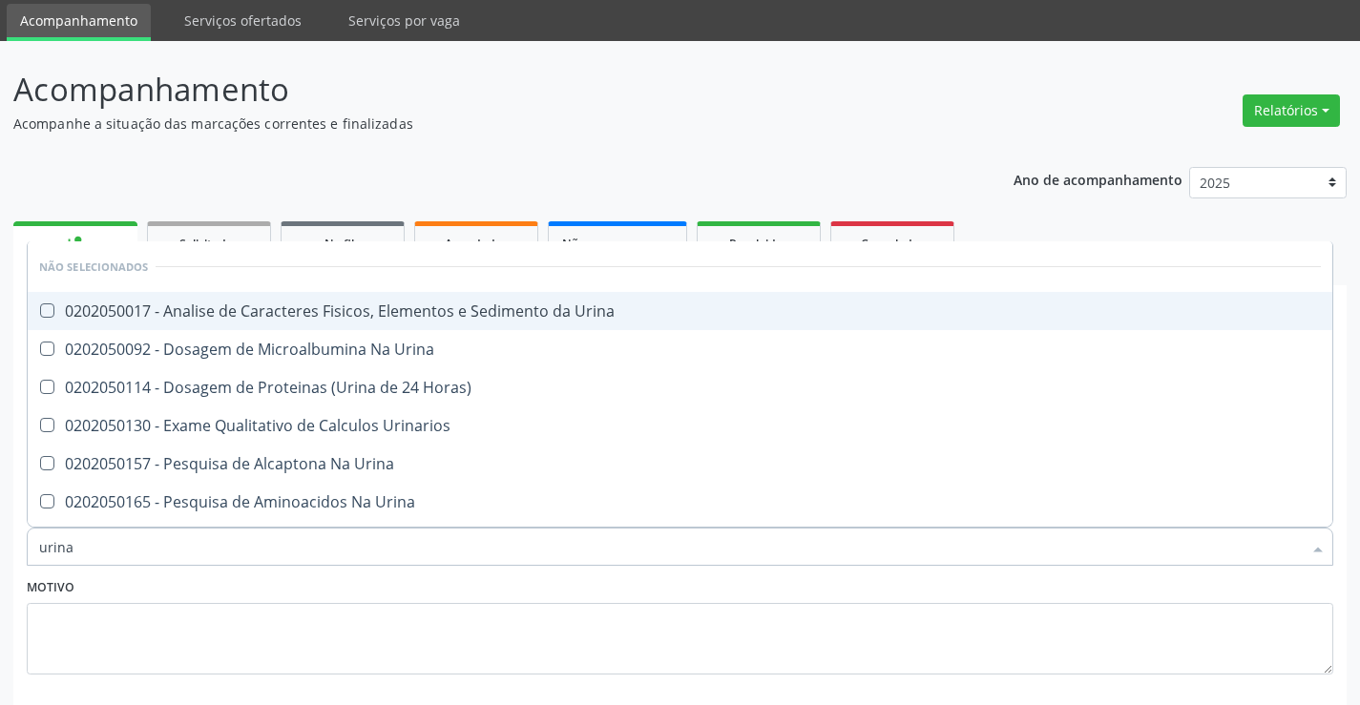
click at [319, 312] on div "0202050017 - Analise de Caracteres Fisicos, Elementos e Sedimento da Urina" at bounding box center [679, 310] width 1281 height 15
checkbox Urina "true"
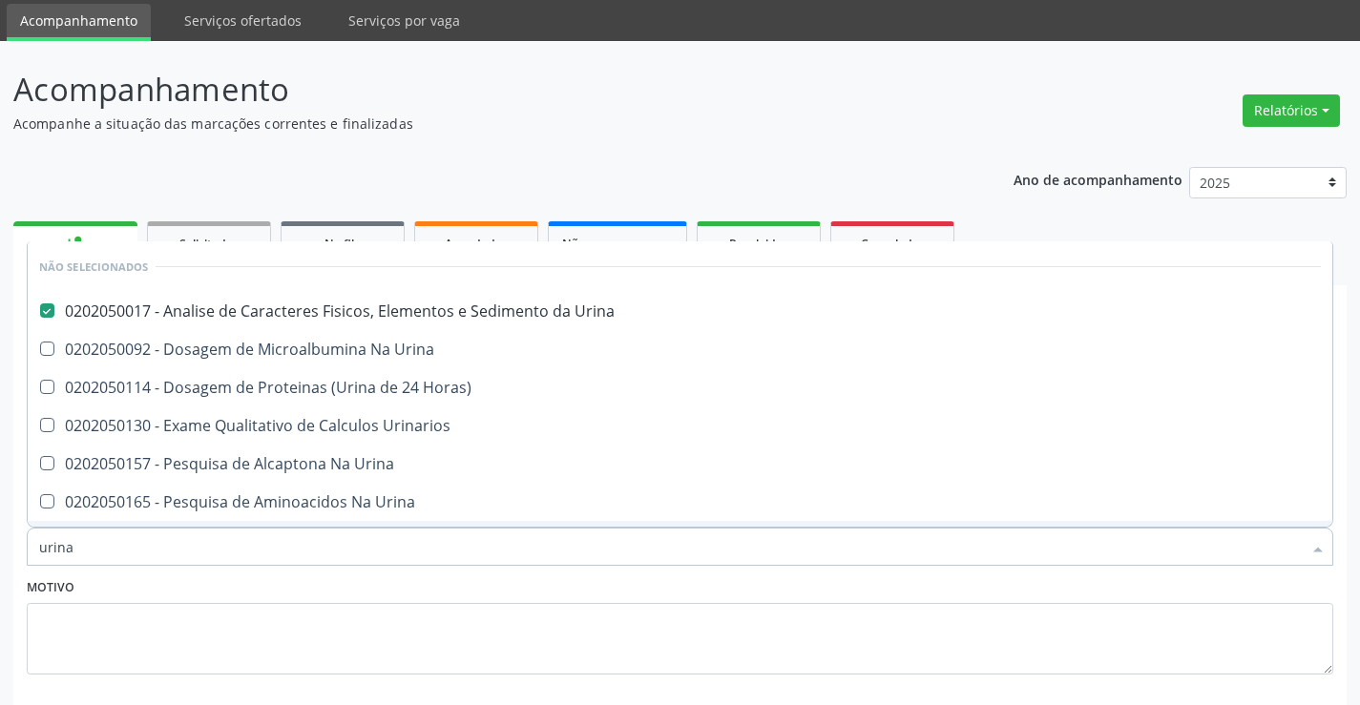
click at [268, 571] on div "Item de agendamento * urina Desfazer seleção Não selecionados 0202050017 - Anal…" at bounding box center [680, 536] width 1316 height 73
checkbox Horas\) "true"
checkbox Urinarios "true"
checkbox Urina "true"
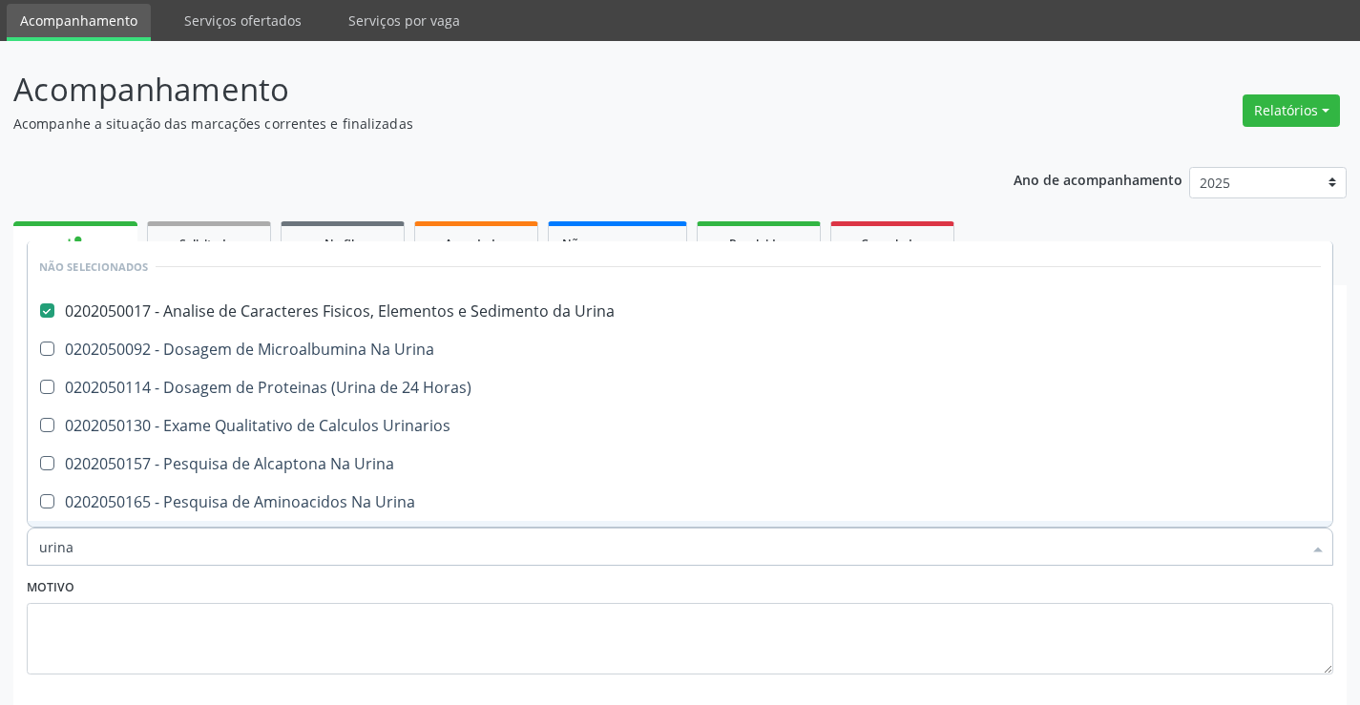
checkbox Urina "true"
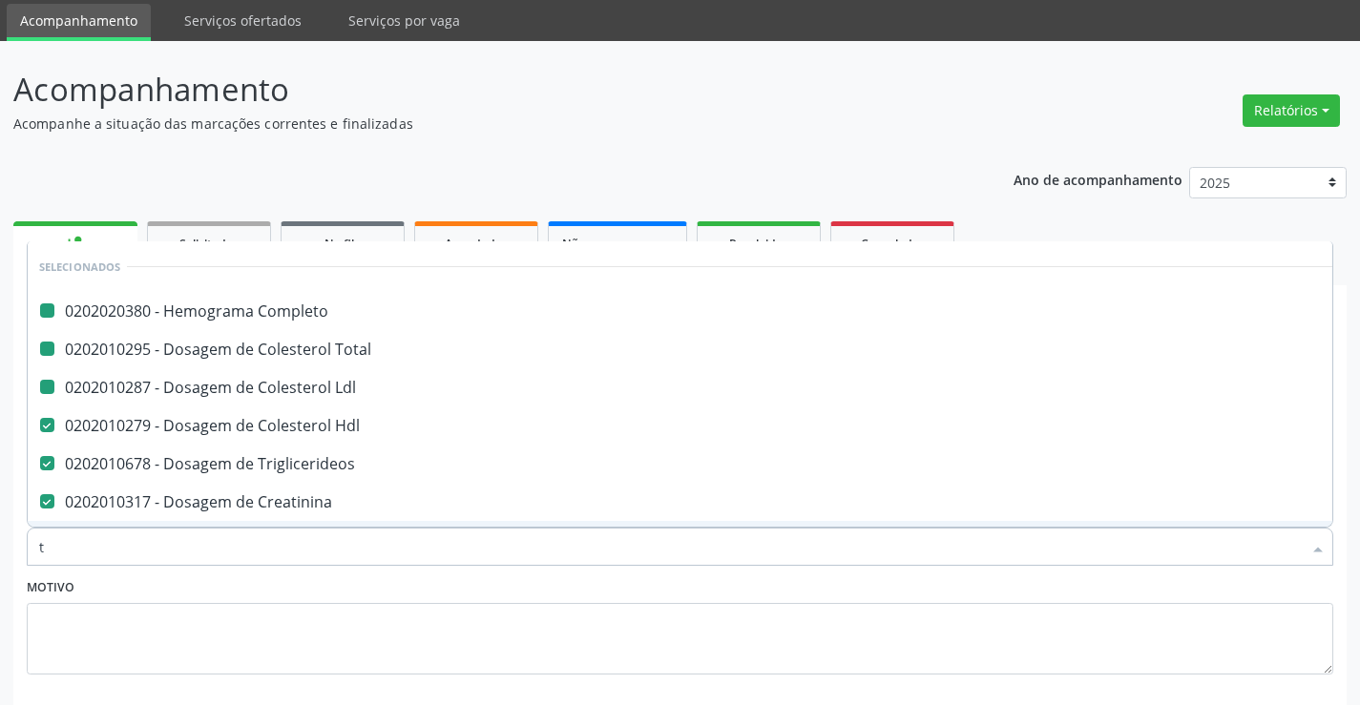
type input "tg"
checkbox Completo "false"
checkbox Ldl "false"
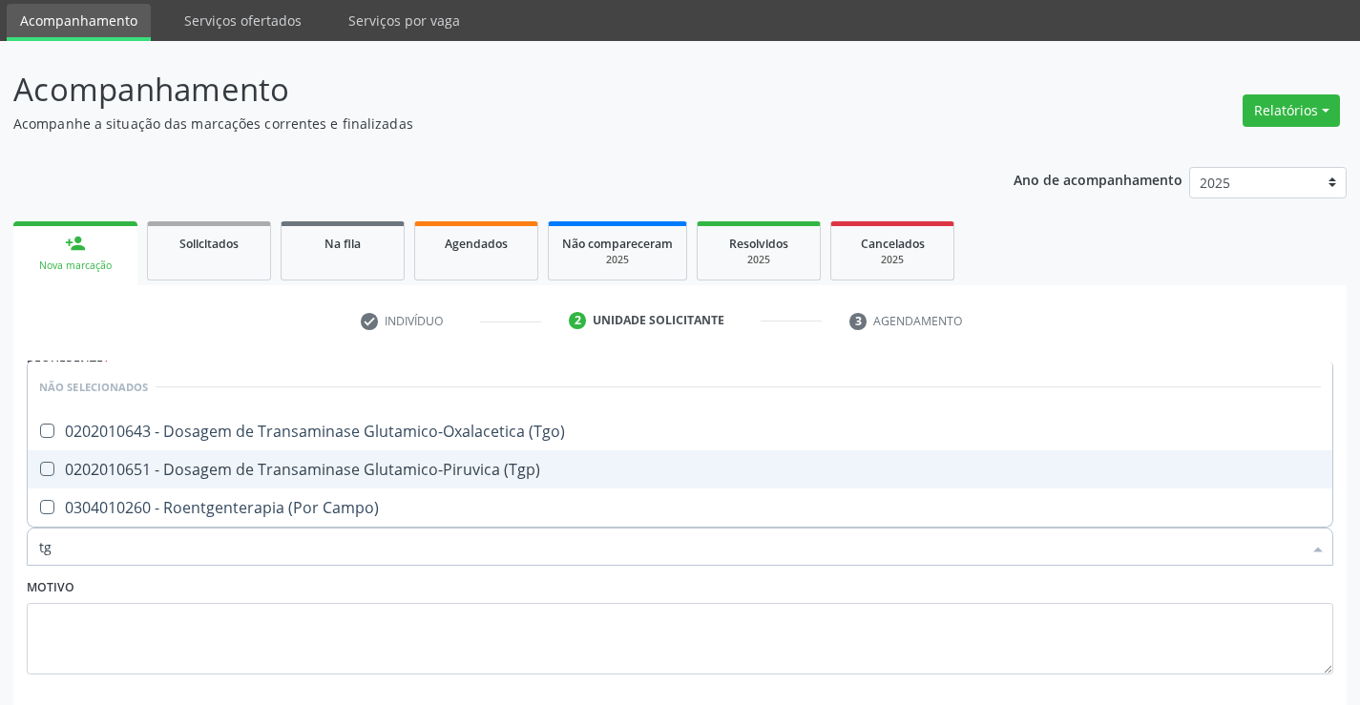
click at [257, 472] on div "0202010651 - Dosagem de Transaminase Glutamico-Piruvica (Tgp)" at bounding box center [679, 469] width 1281 height 15
checkbox \(Tgp\) "true"
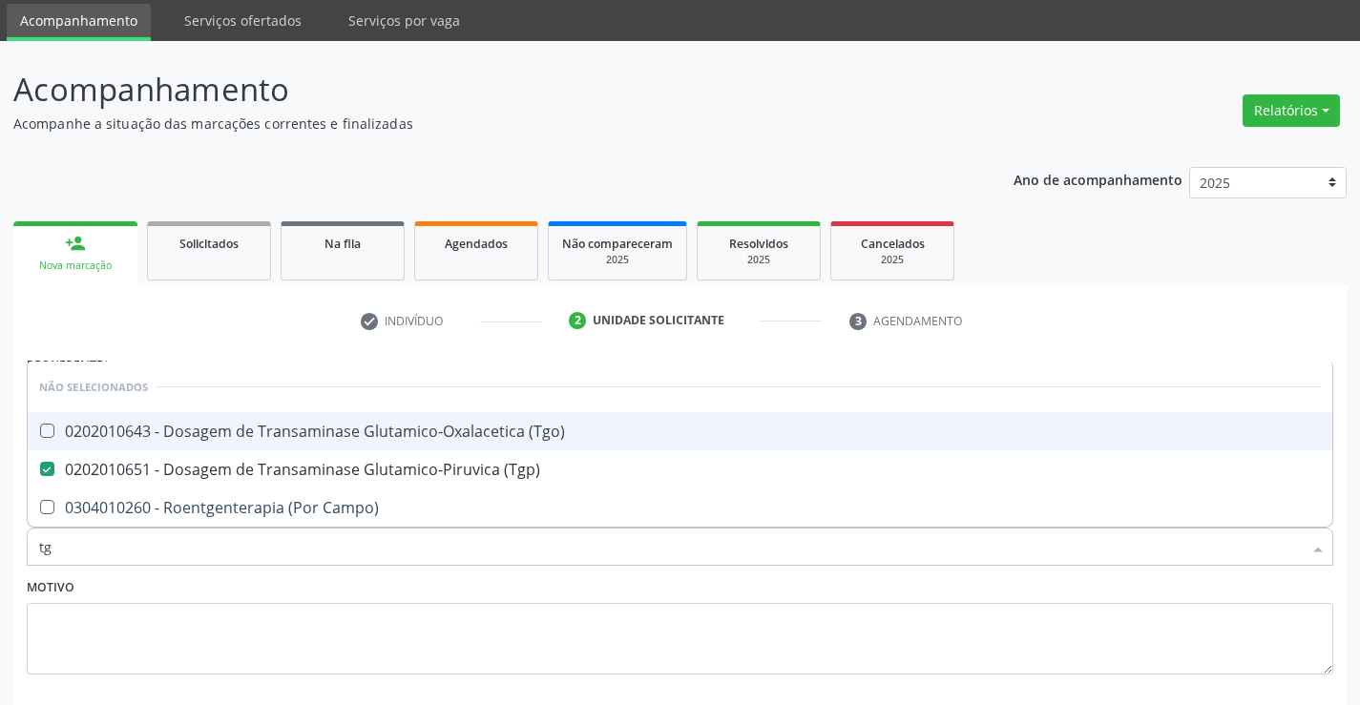
click at [258, 435] on div "0202010643 - Dosagem de Transaminase Glutamico-Oxalacetica (Tgo)" at bounding box center [679, 431] width 1281 height 15
checkbox \(Tgo\) "true"
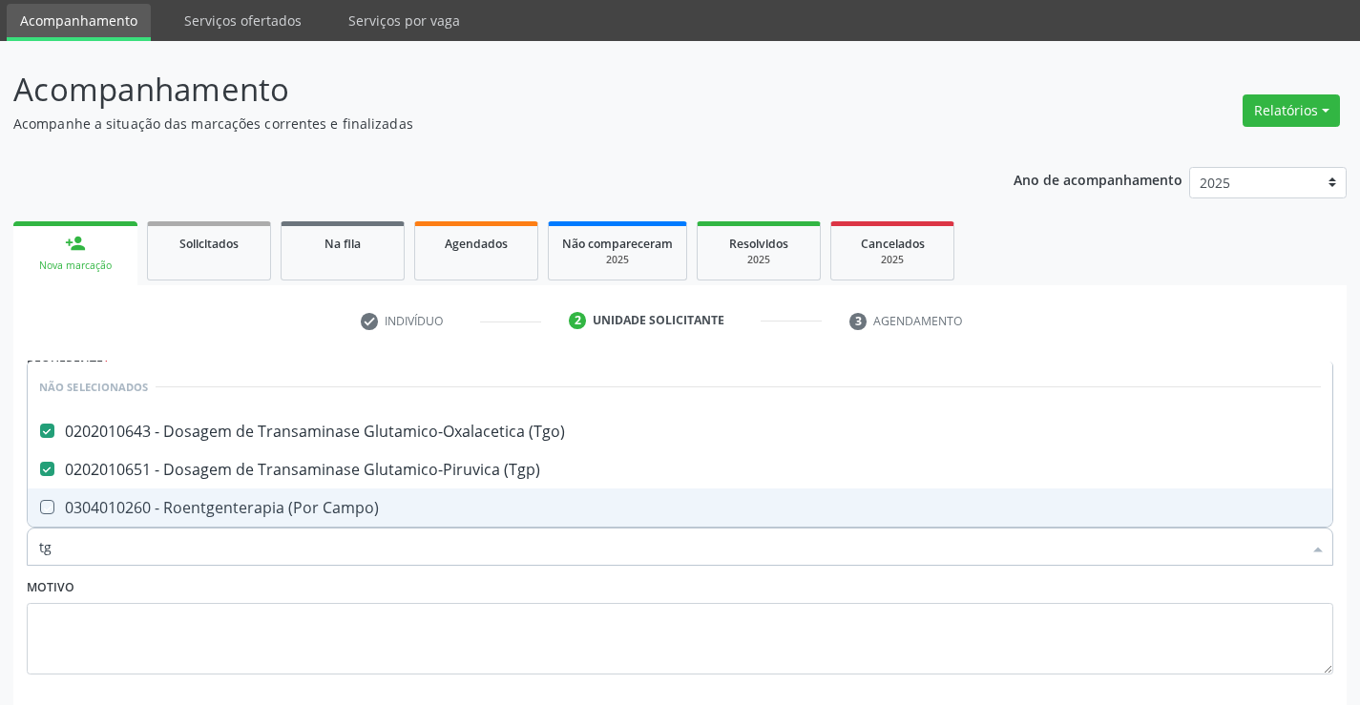
click at [261, 581] on div "Motivo" at bounding box center [680, 623] width 1306 height 101
checkbox Campo\) "true"
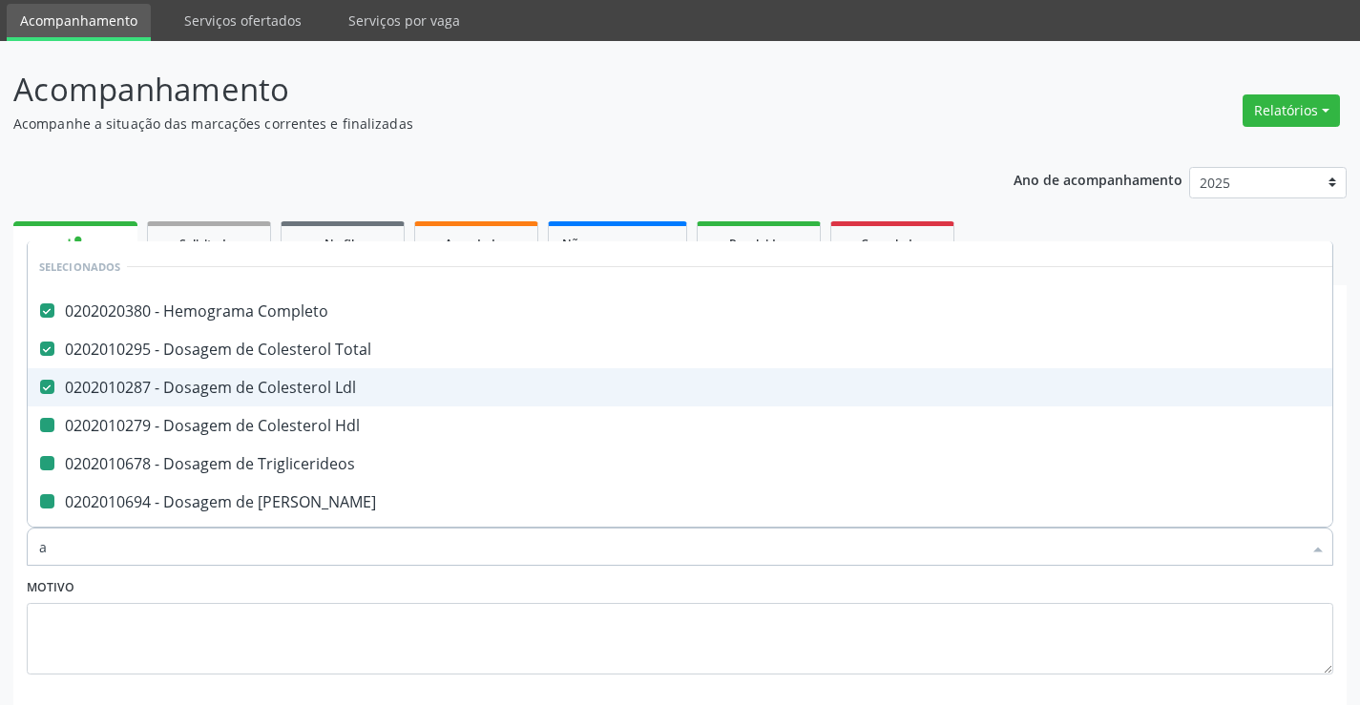
type input "ac"
checkbox Hdl "false"
checkbox Triglicerideos "false"
checkbox Ureia "false"
checkbox Creatinina "false"
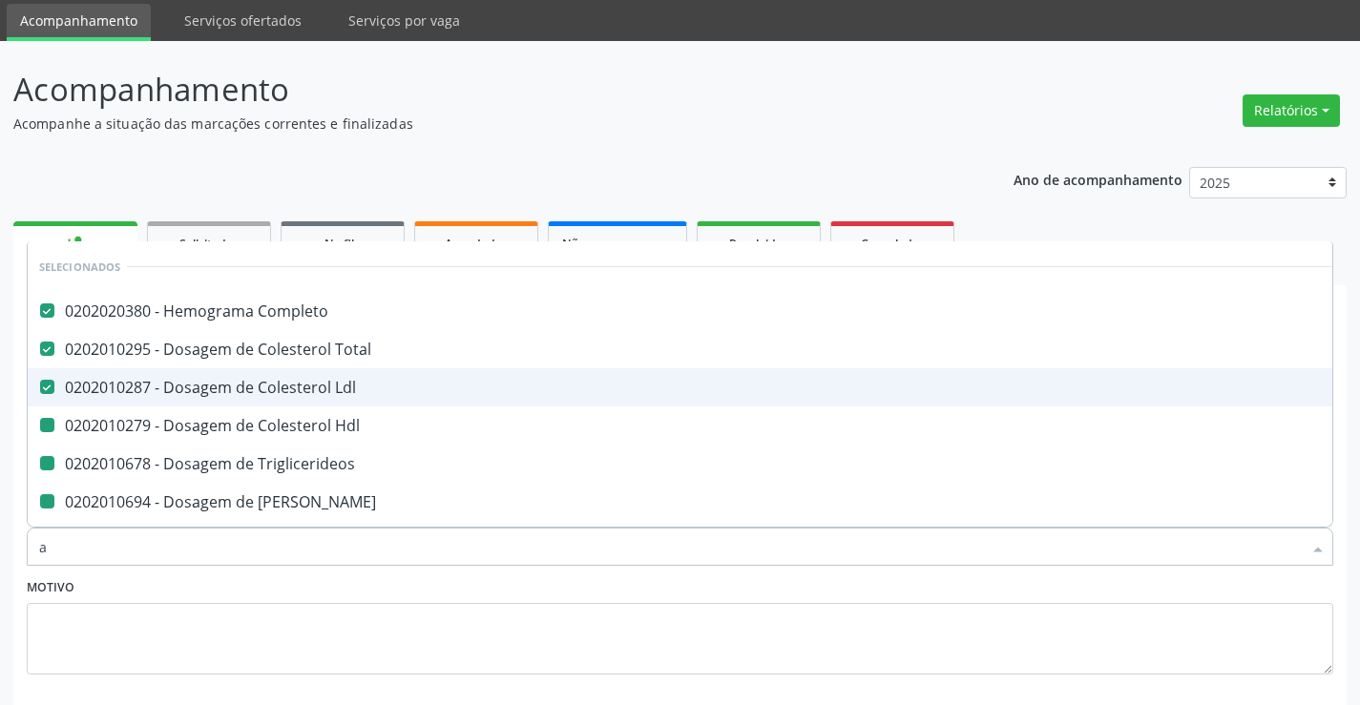
checkbox Urina "false"
checkbox \(Tgp\) "false"
checkbox \(Tgo\) "false"
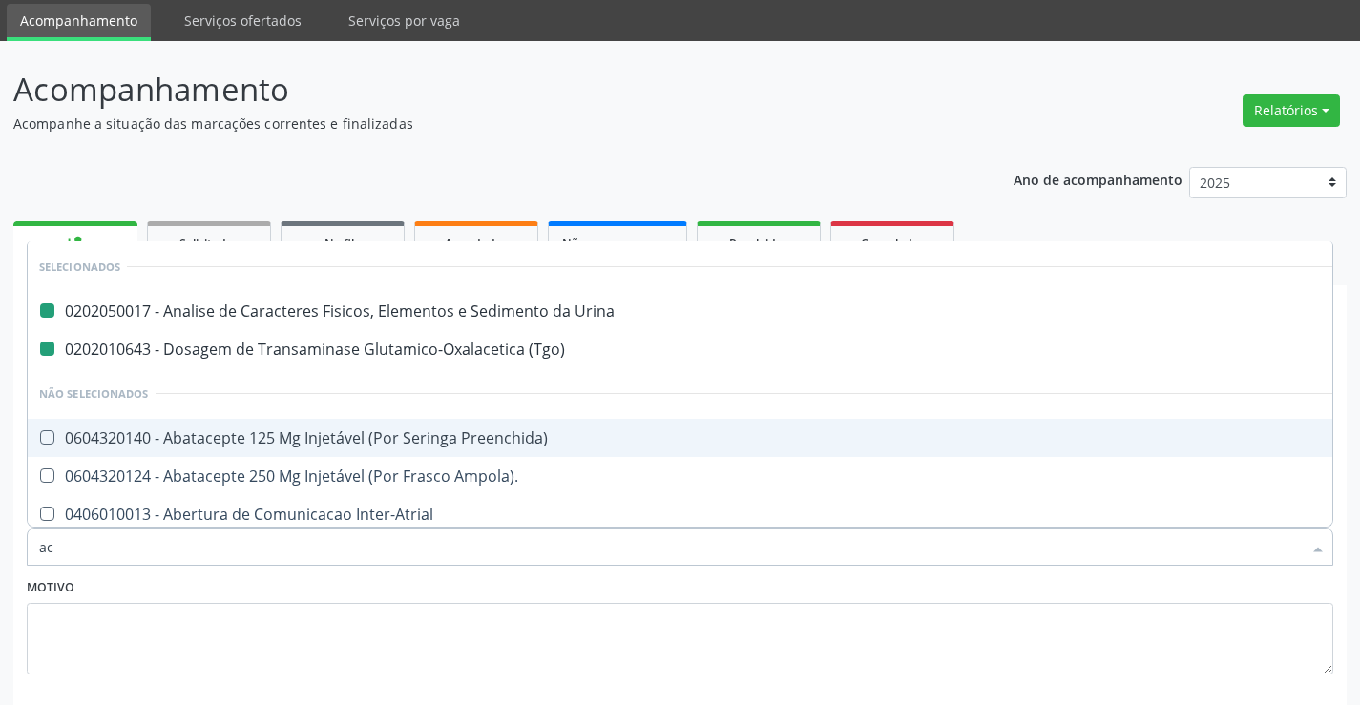
type input "aci"
checkbox Urina "false"
checkbox \(Tgo\) "false"
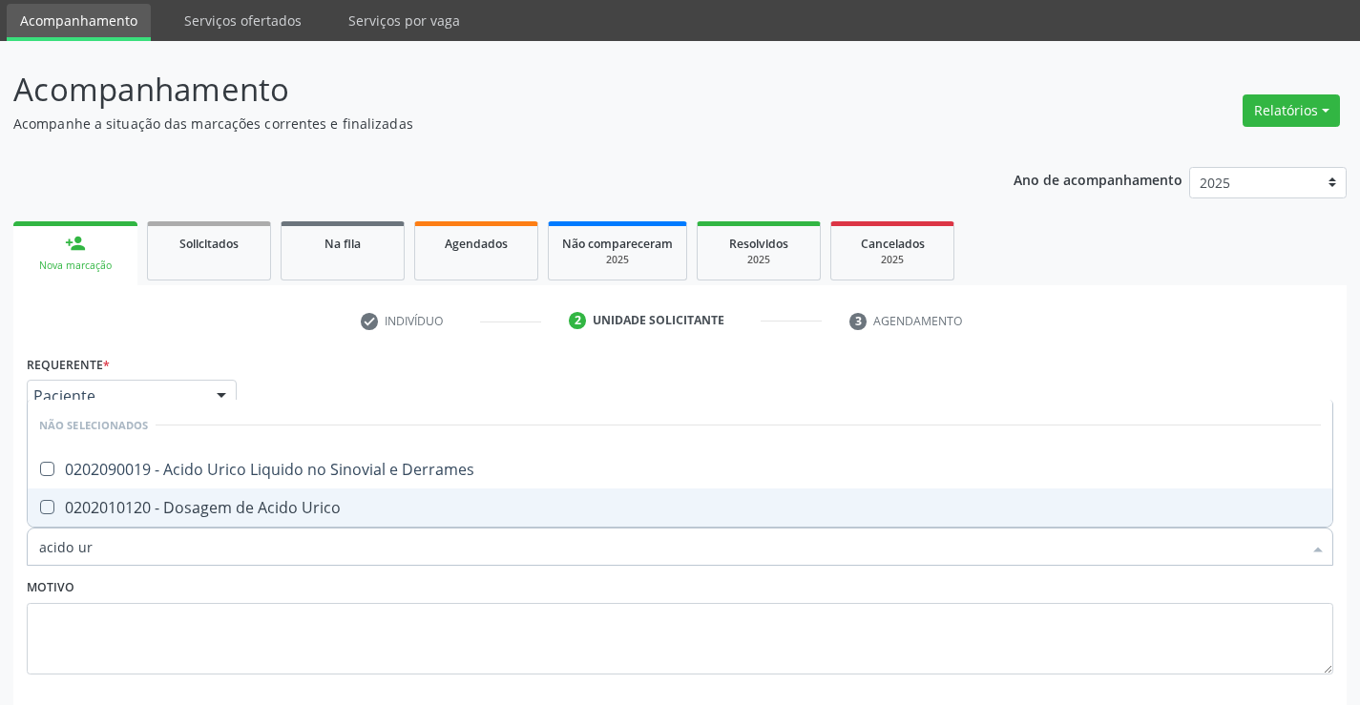
type input "acido uri"
click at [326, 502] on div "0202010120 - Dosagem de Acido Urico" at bounding box center [679, 507] width 1281 height 15
checkbox Urico "true"
click at [275, 586] on div "Motivo" at bounding box center [680, 623] width 1306 height 101
checkbox Derrames "true"
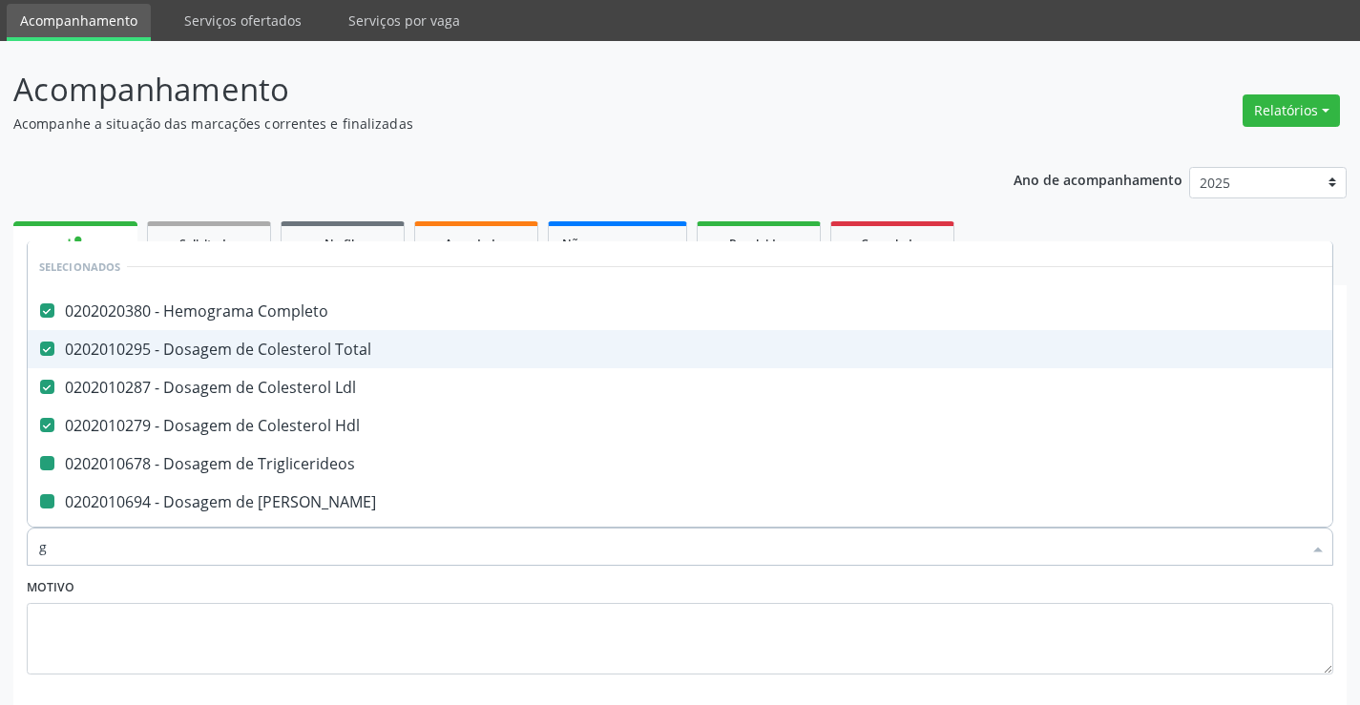
type input "gl"
checkbox Triglicerideos "false"
checkbox Ureia "false"
checkbox Creatinina "false"
checkbox \(Tgp\) "false"
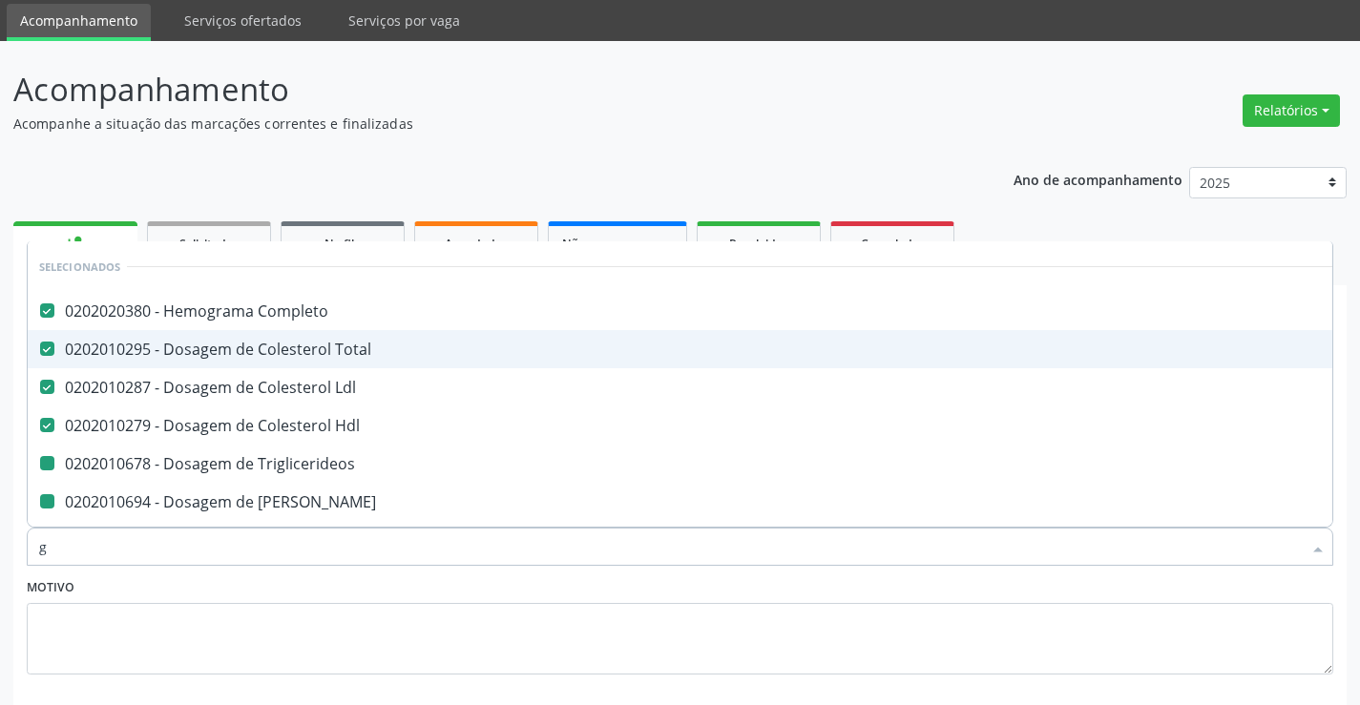
checkbox \(Tgo\) "false"
checkbox Urico "false"
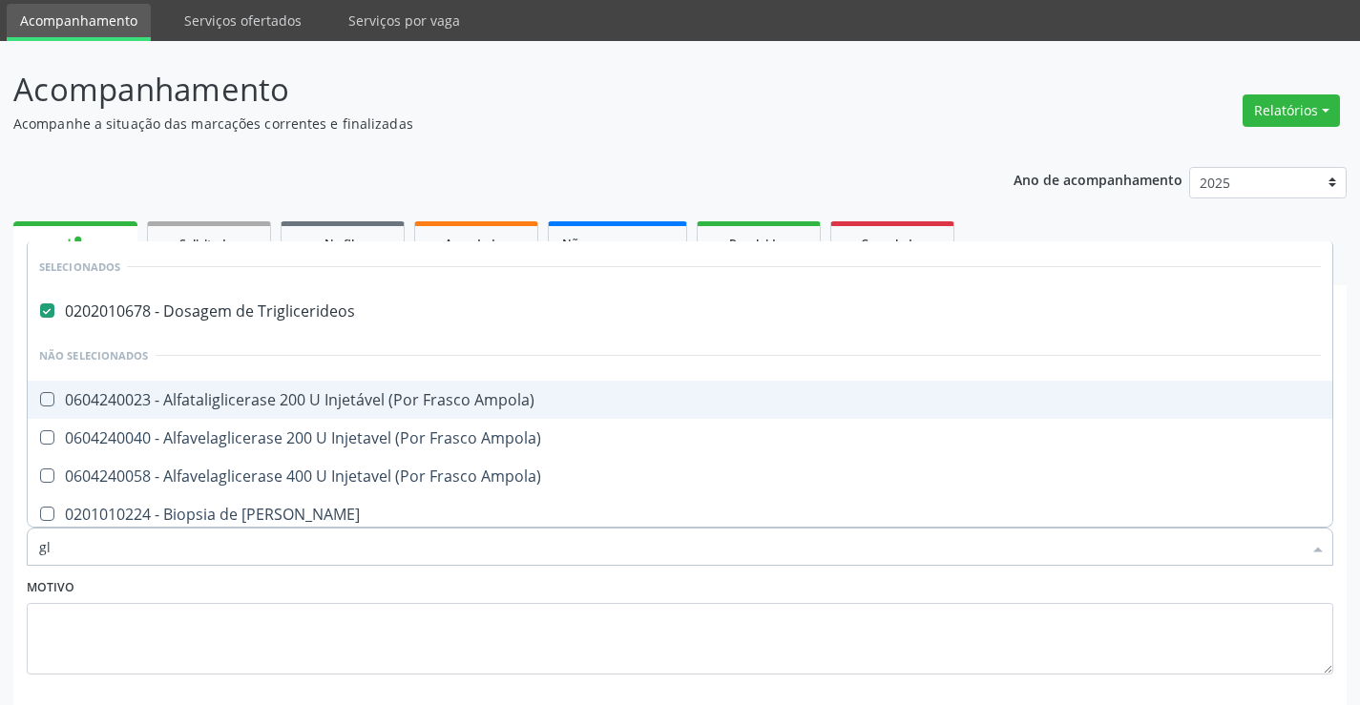
type input "gli"
checkbox Ampola\) "false"
type input "glico"
checkbox Triglicerideos "false"
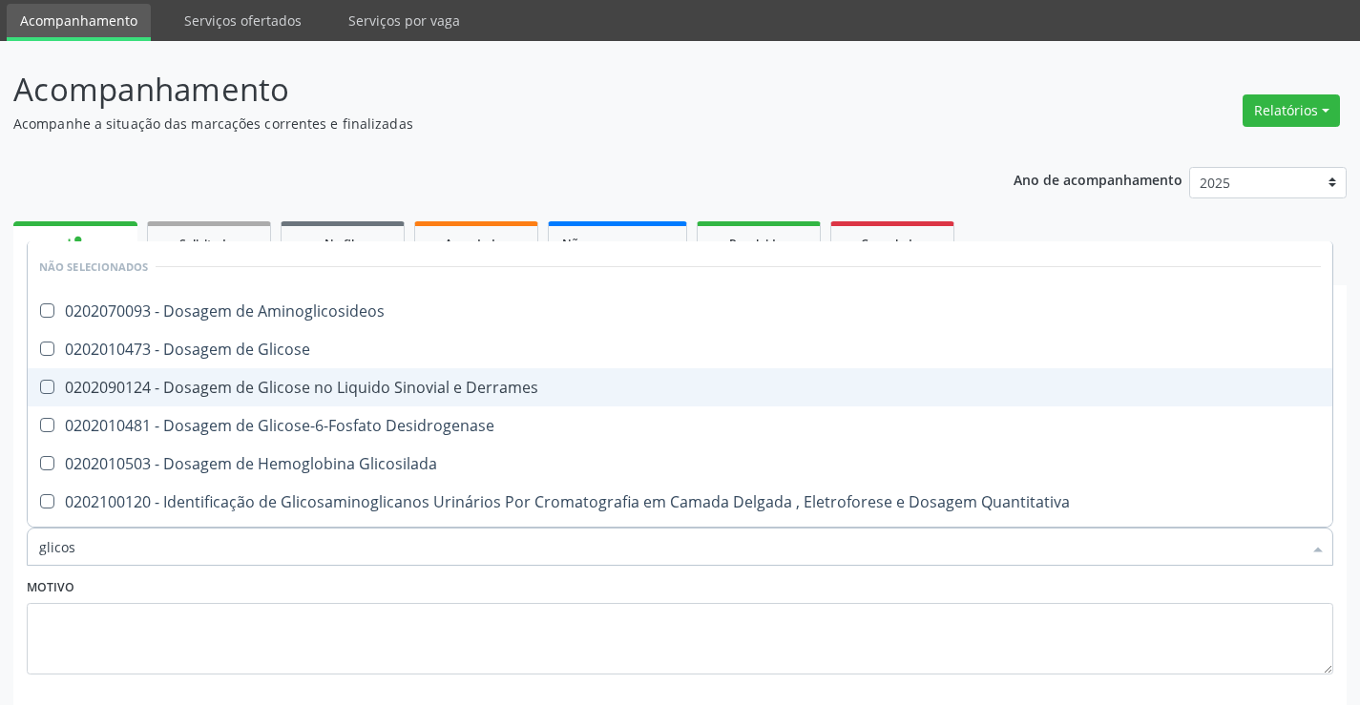
type input "glicose"
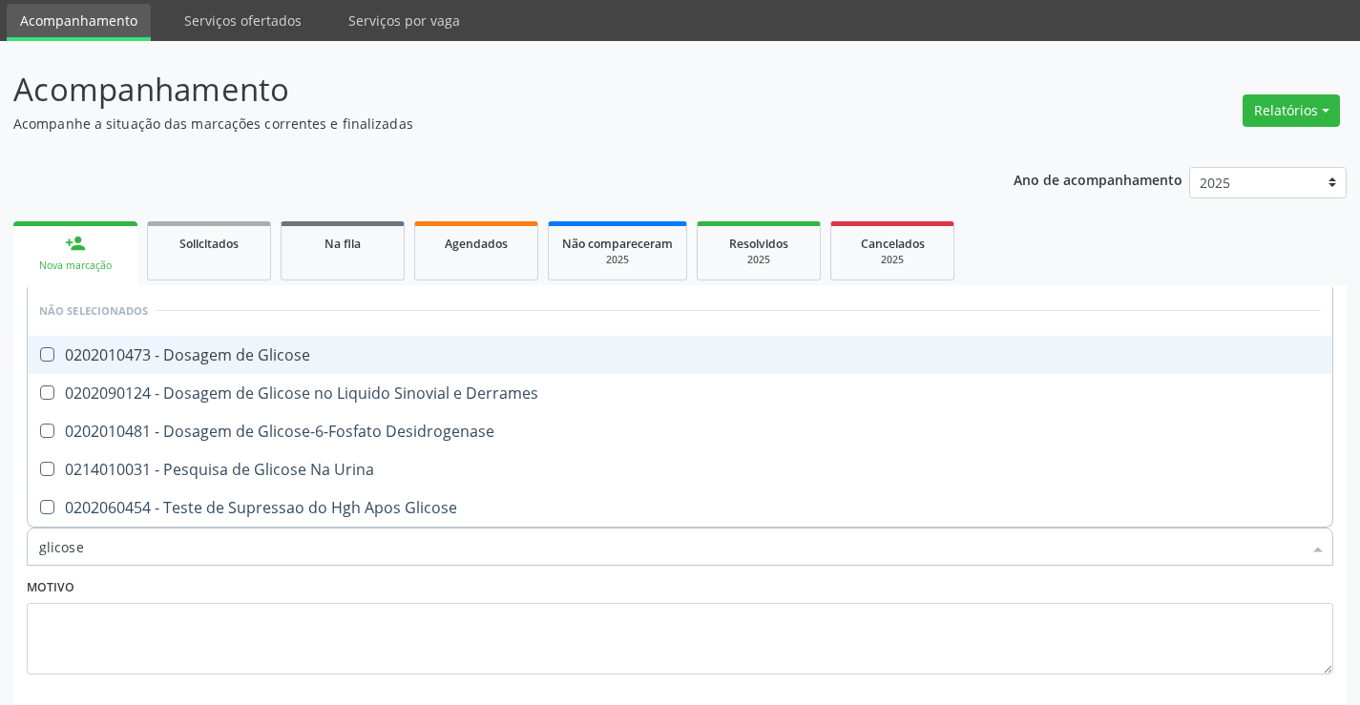
click at [315, 359] on div "0202010473 - Dosagem de Glicose" at bounding box center [679, 354] width 1281 height 15
checkbox Glicose "true"
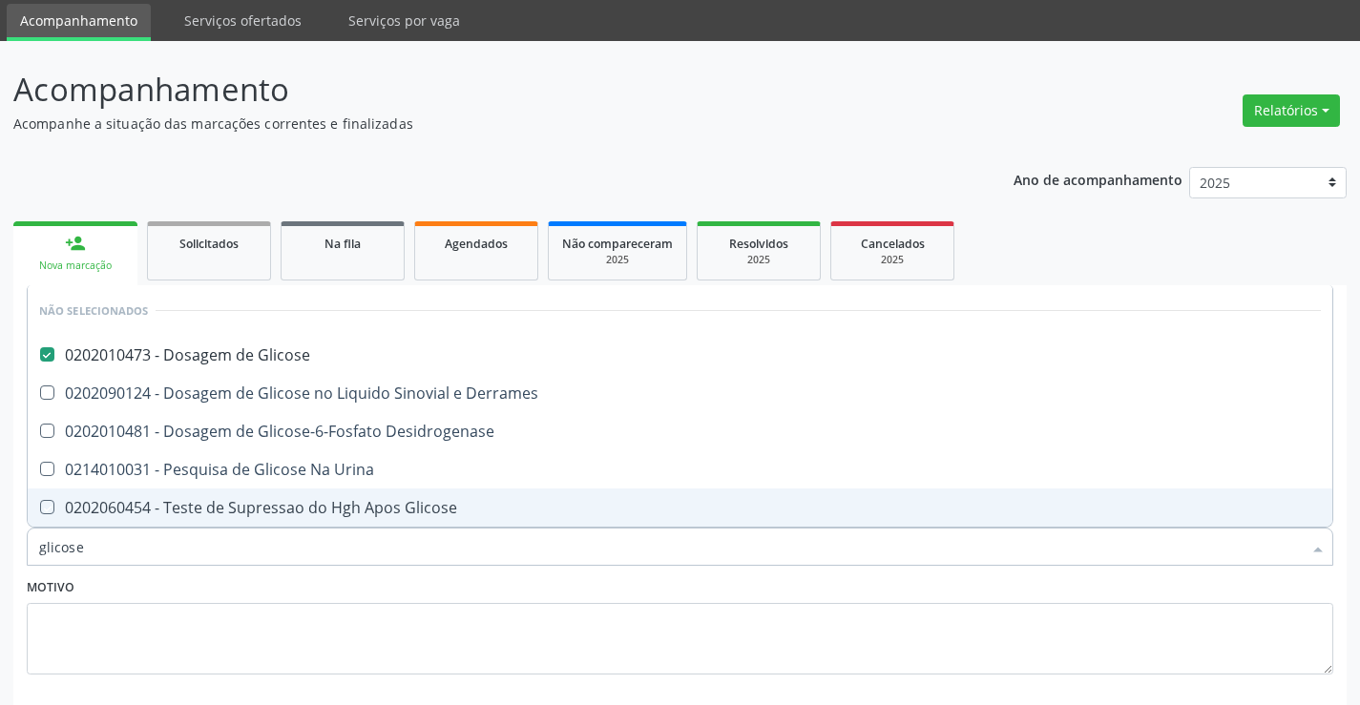
click at [310, 571] on div "Item de agendamento * glicose Desfazer seleção Não selecionados 0202010473 - Do…" at bounding box center [680, 536] width 1316 height 73
checkbox Desidrogenase "true"
checkbox Glicose "true"
checkbox Urina "true"
checkbox Derrames "true"
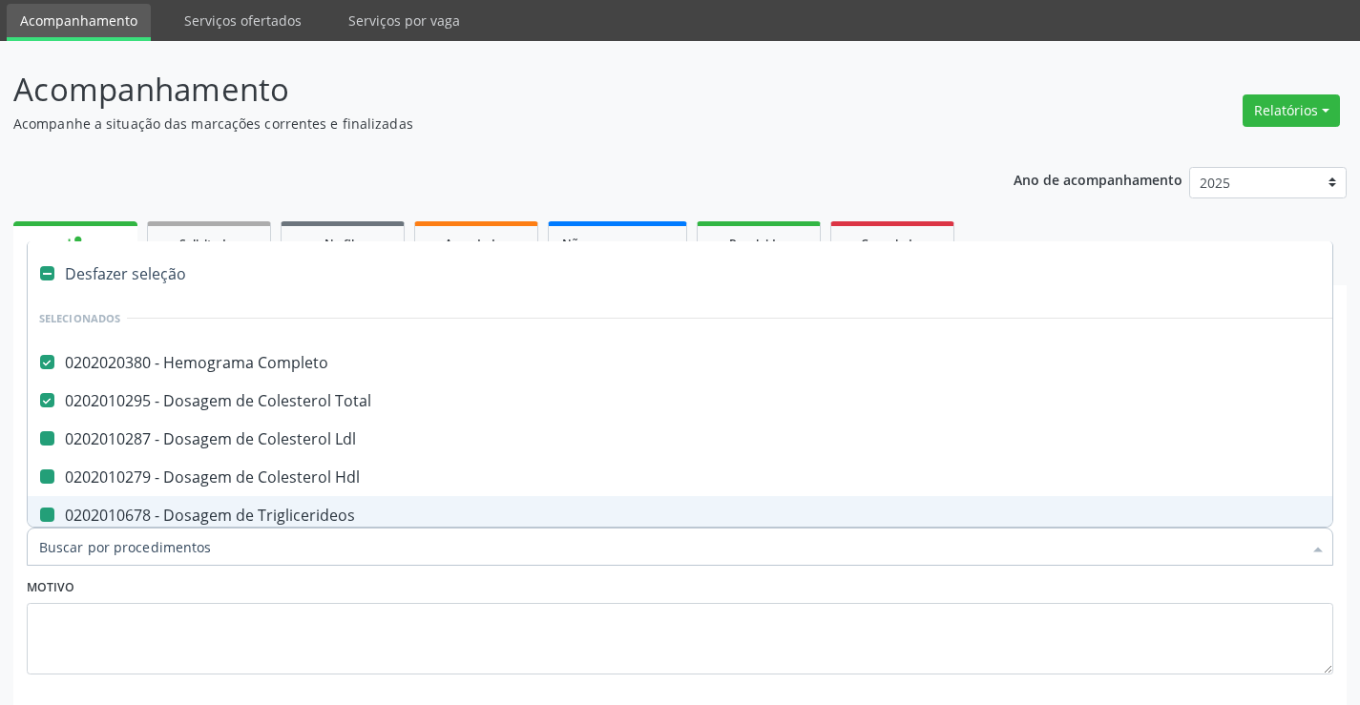
type input "f"
checkbox Ldl "false"
checkbox Triglicerideos "false"
checkbox Hdl "false"
checkbox Ureia "false"
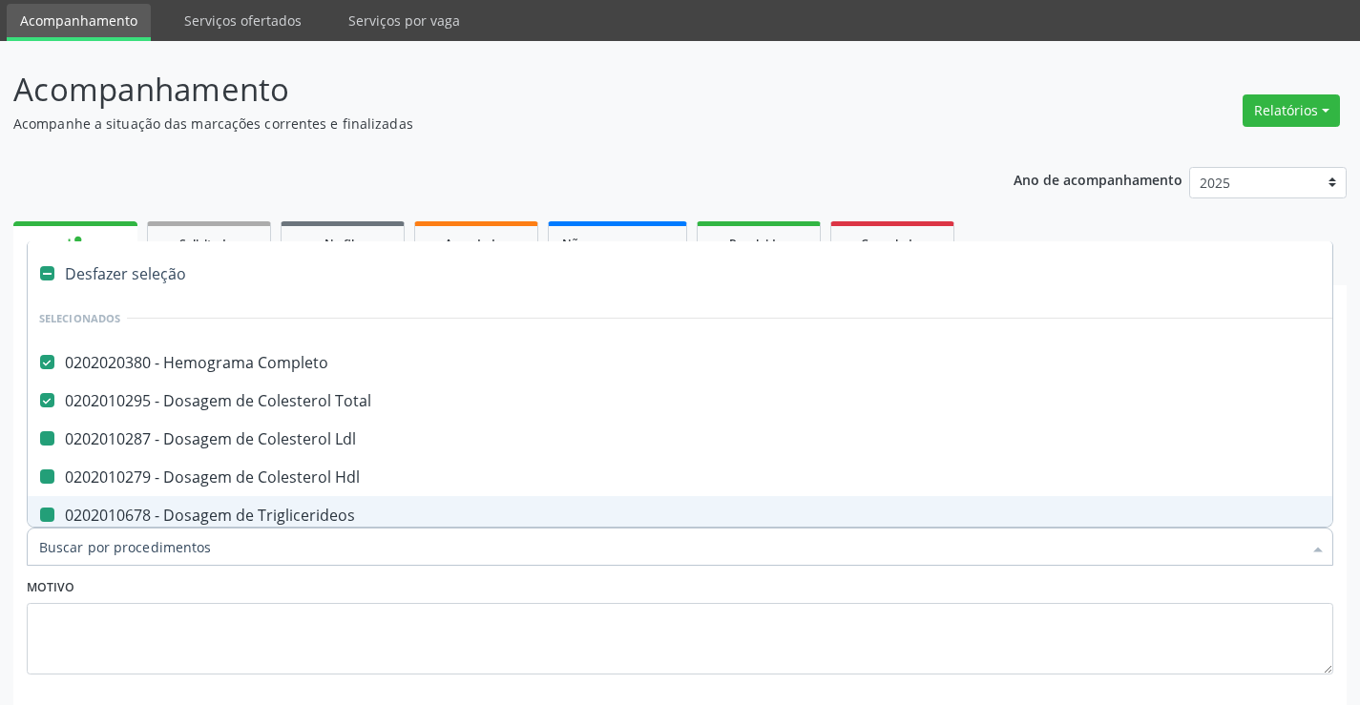
checkbox Creatinina "false"
checkbox Urina "false"
checkbox \(Tgp\) "false"
checkbox \(Tgo\) "false"
checkbox Urico "false"
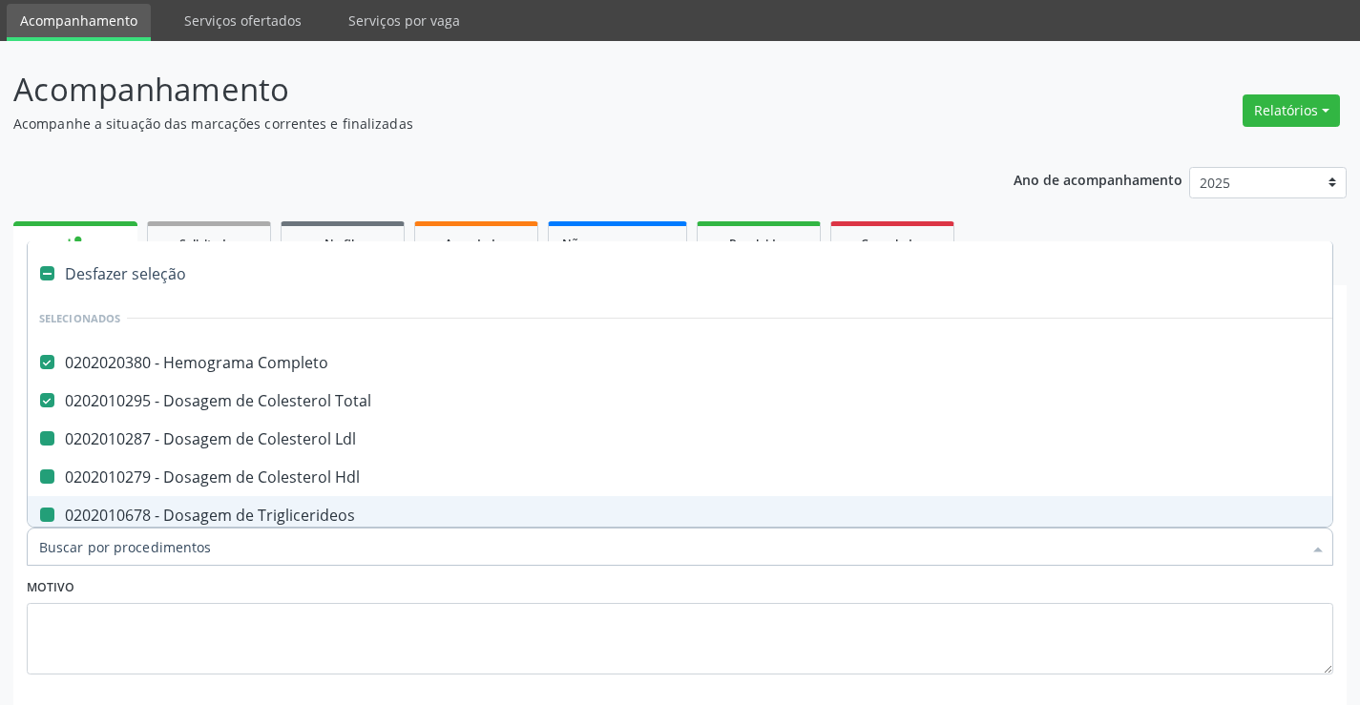
checkbox Glicose "false"
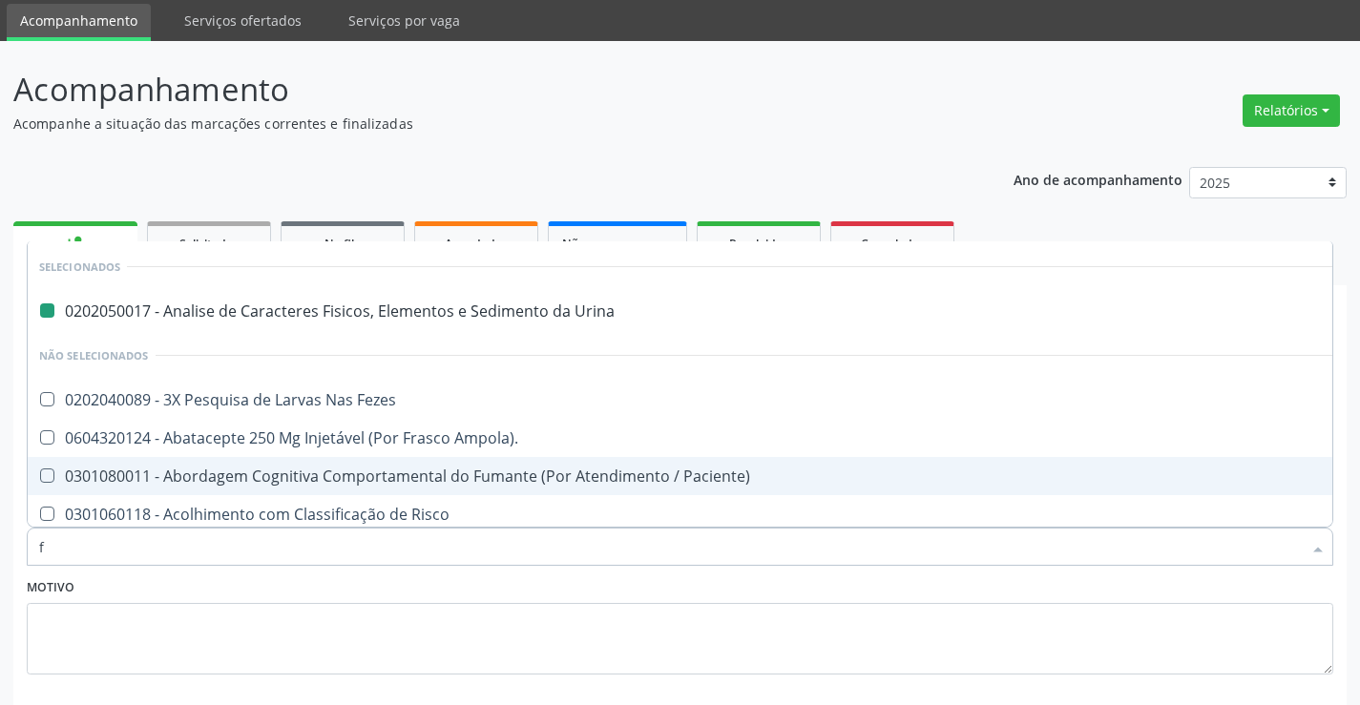
type input "fe"
checkbox Urina "false"
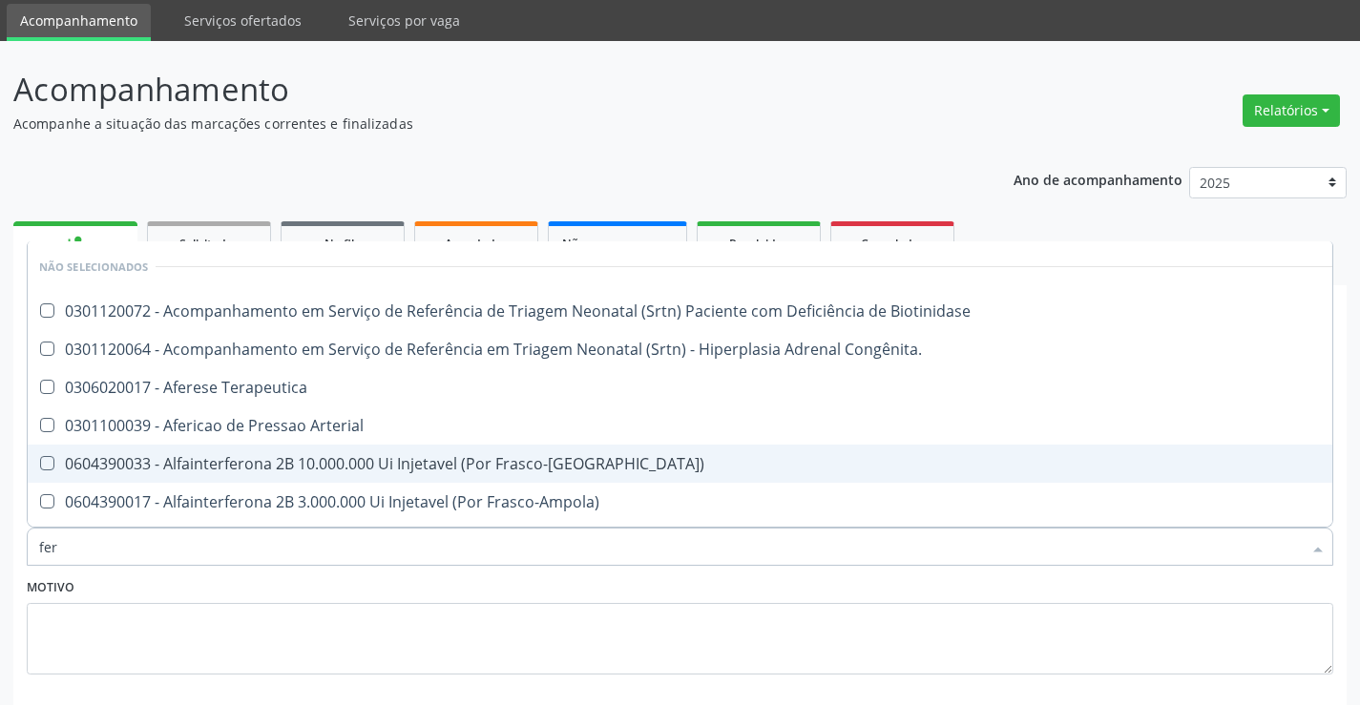
type input "ferr"
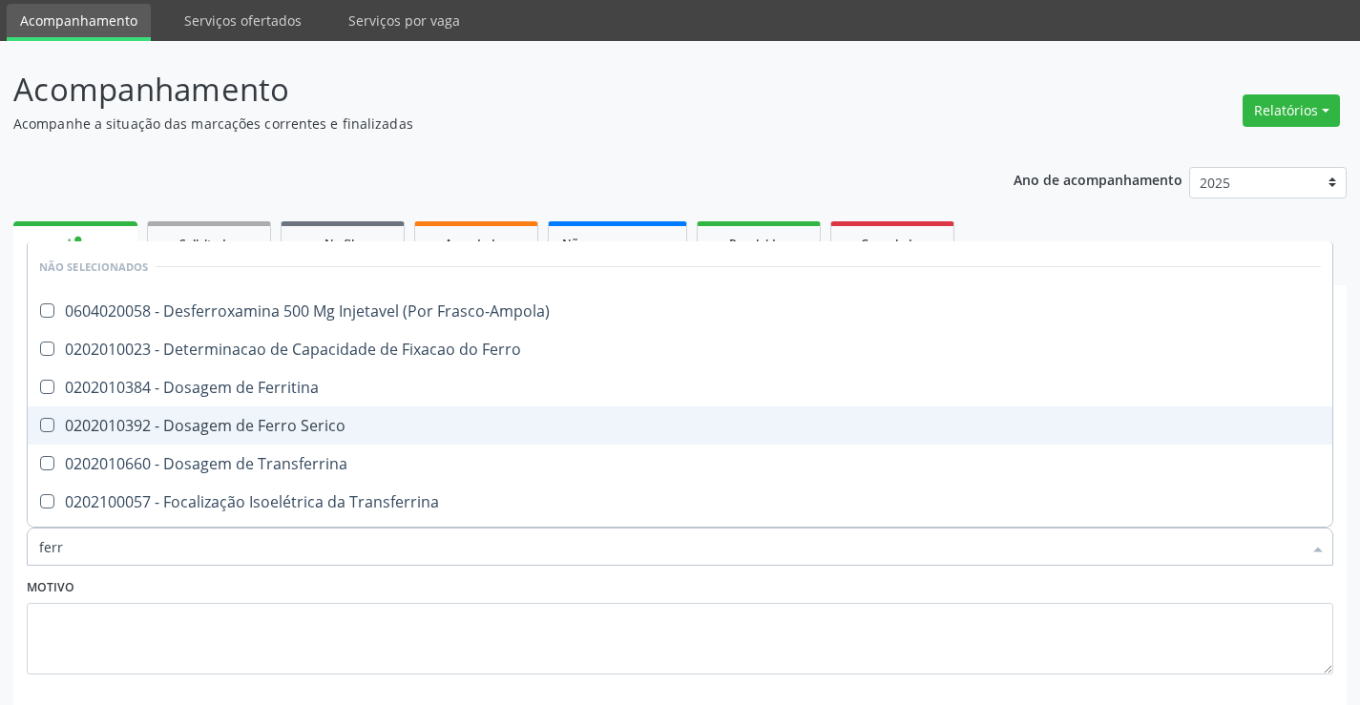
click at [338, 423] on div "0202010392 - Dosagem de Ferro Serico" at bounding box center [679, 425] width 1281 height 15
checkbox Serico "true"
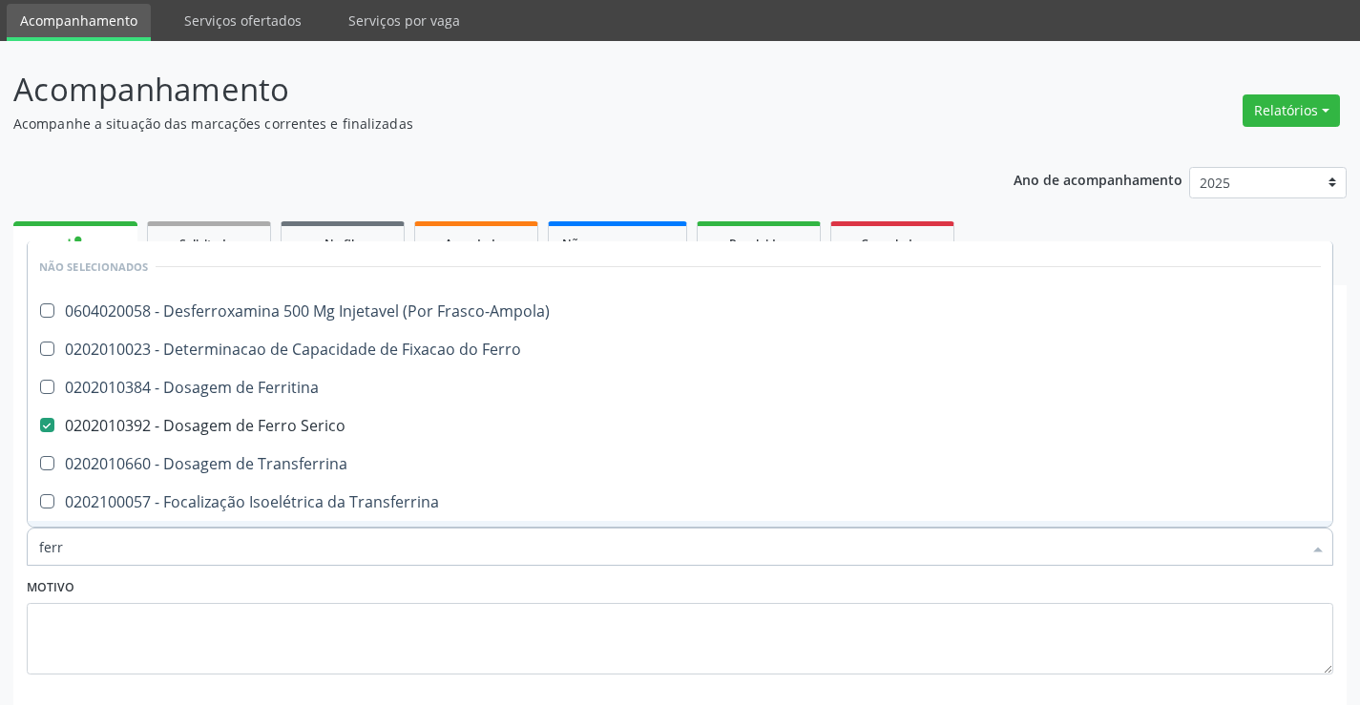
click at [301, 580] on div "Motivo" at bounding box center [680, 623] width 1306 height 101
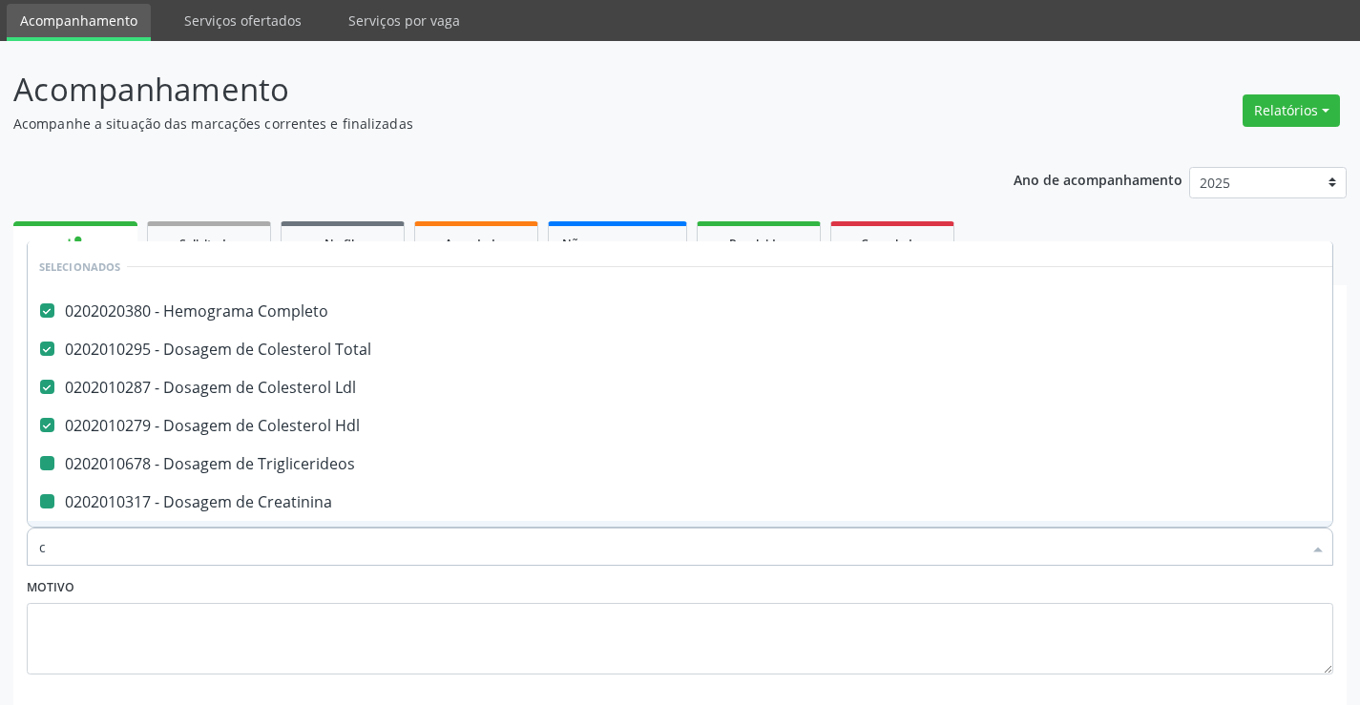
type input "ca"
checkbox Triglicerideos "false"
checkbox Creatinina "false"
checkbox Urina "false"
checkbox \(Tgp\) "false"
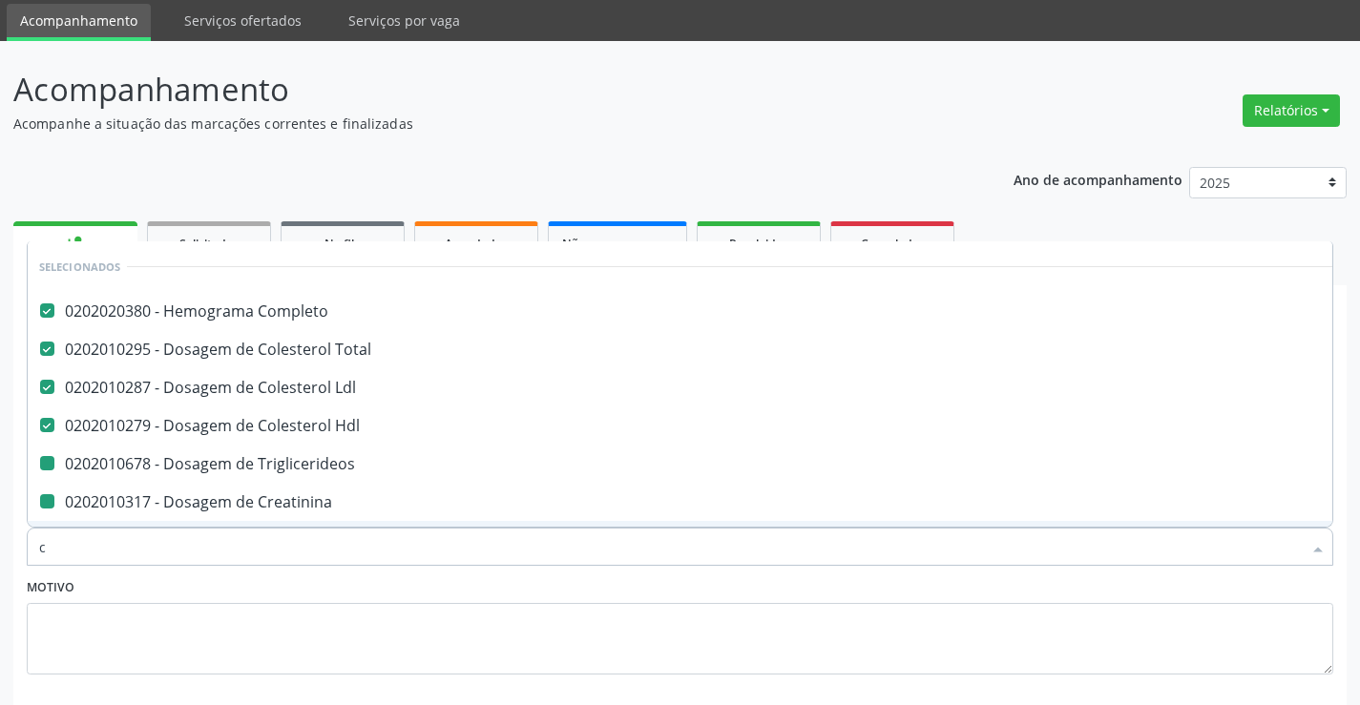
checkbox \(Tgo\) "false"
checkbox Urico "false"
checkbox Glicose "false"
checkbox Serico "false"
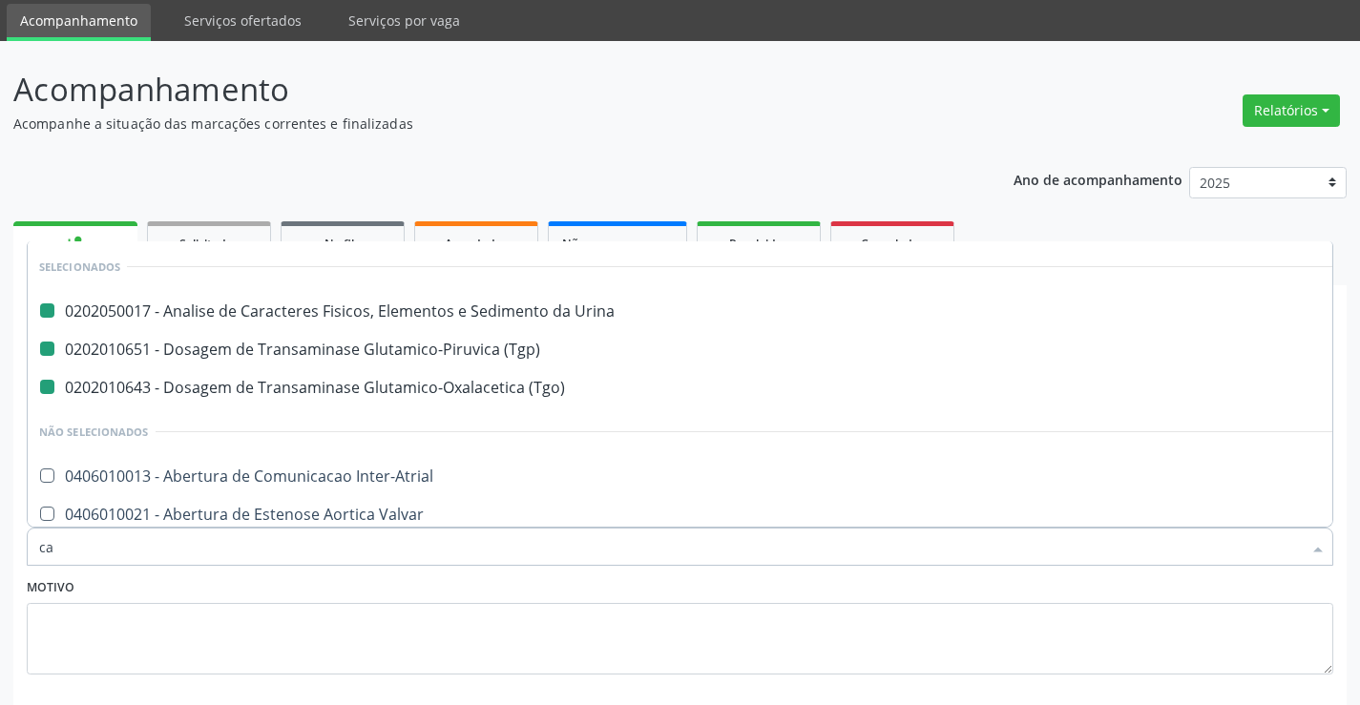
type input "cal"
checkbox Urina "false"
checkbox \(Tgo\) "false"
checkbox \(Tgp\) "false"
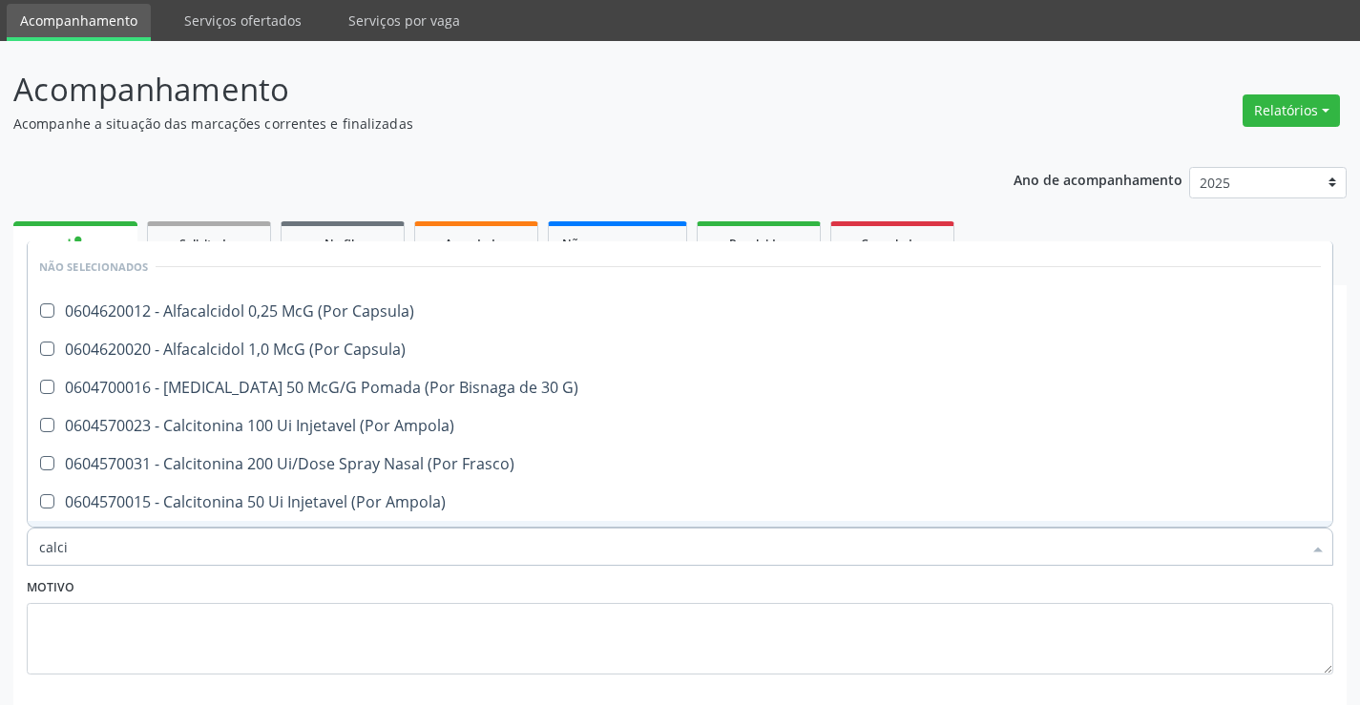
type input "calcio"
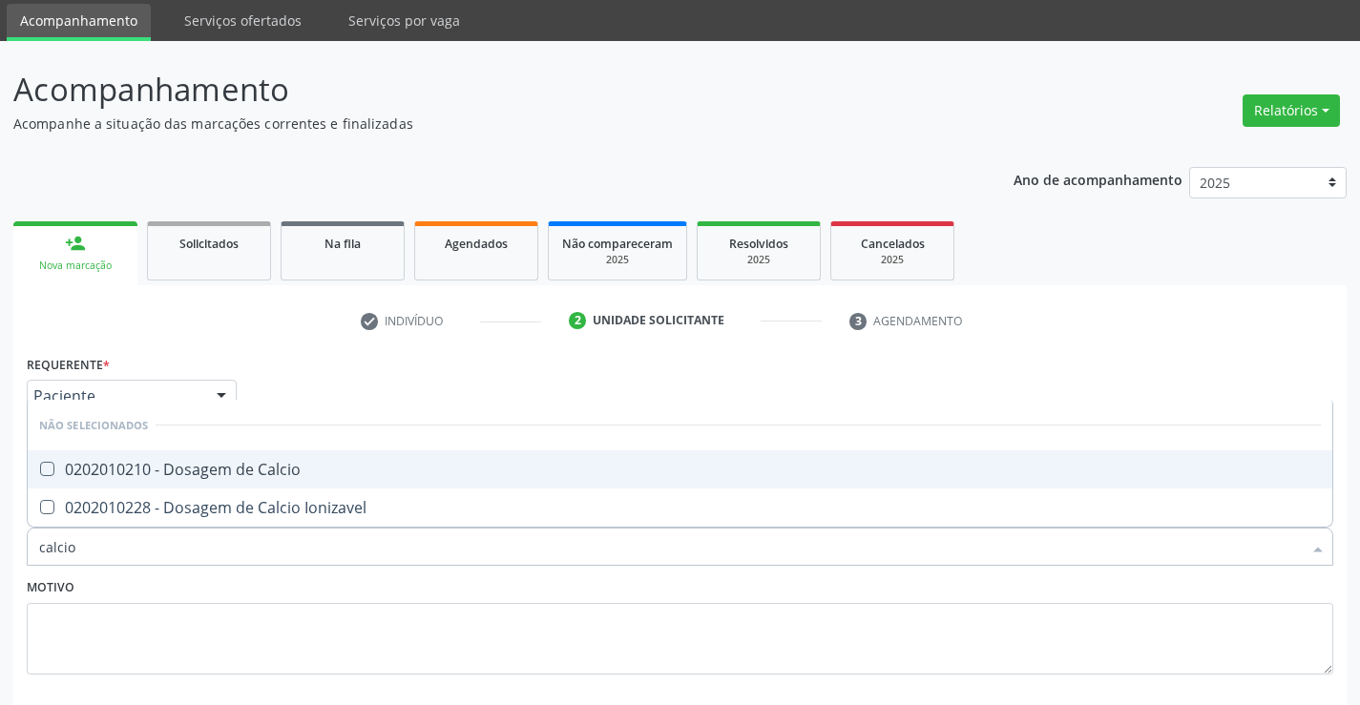
click at [311, 471] on div "0202010210 - Dosagem de Calcio" at bounding box center [679, 469] width 1281 height 15
checkbox Calcio "true"
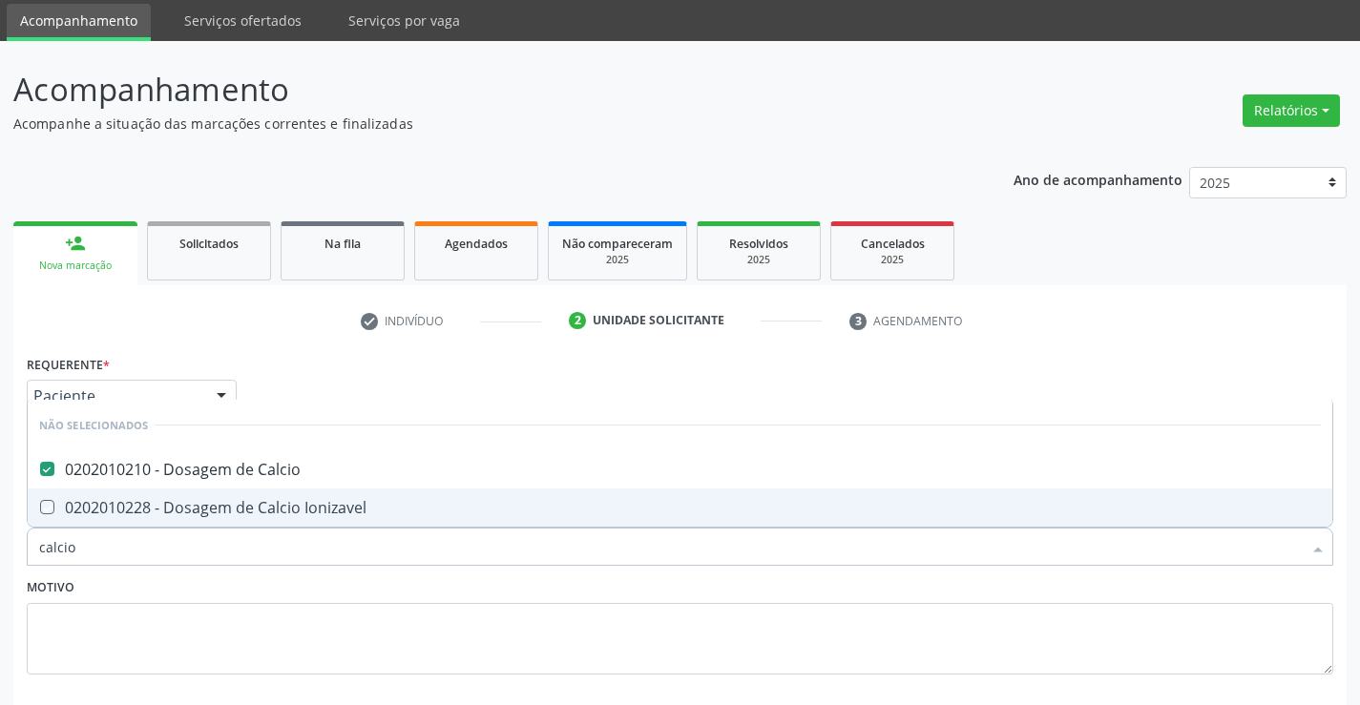
click at [119, 573] on div "Motivo" at bounding box center [680, 623] width 1306 height 101
checkbox Ionizavel "true"
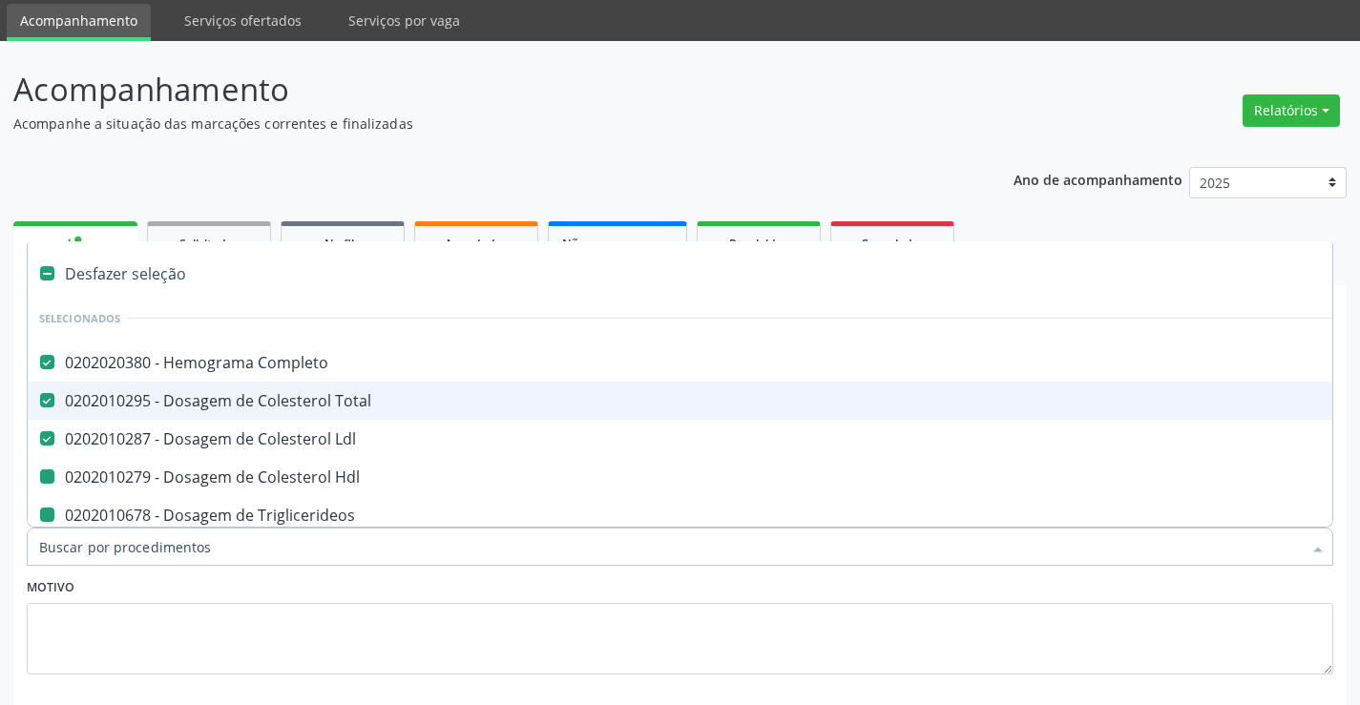
type input "f"
checkbox Hdl "false"
checkbox Triglicerideos "false"
checkbox Ureia "false"
checkbox Creatinina "false"
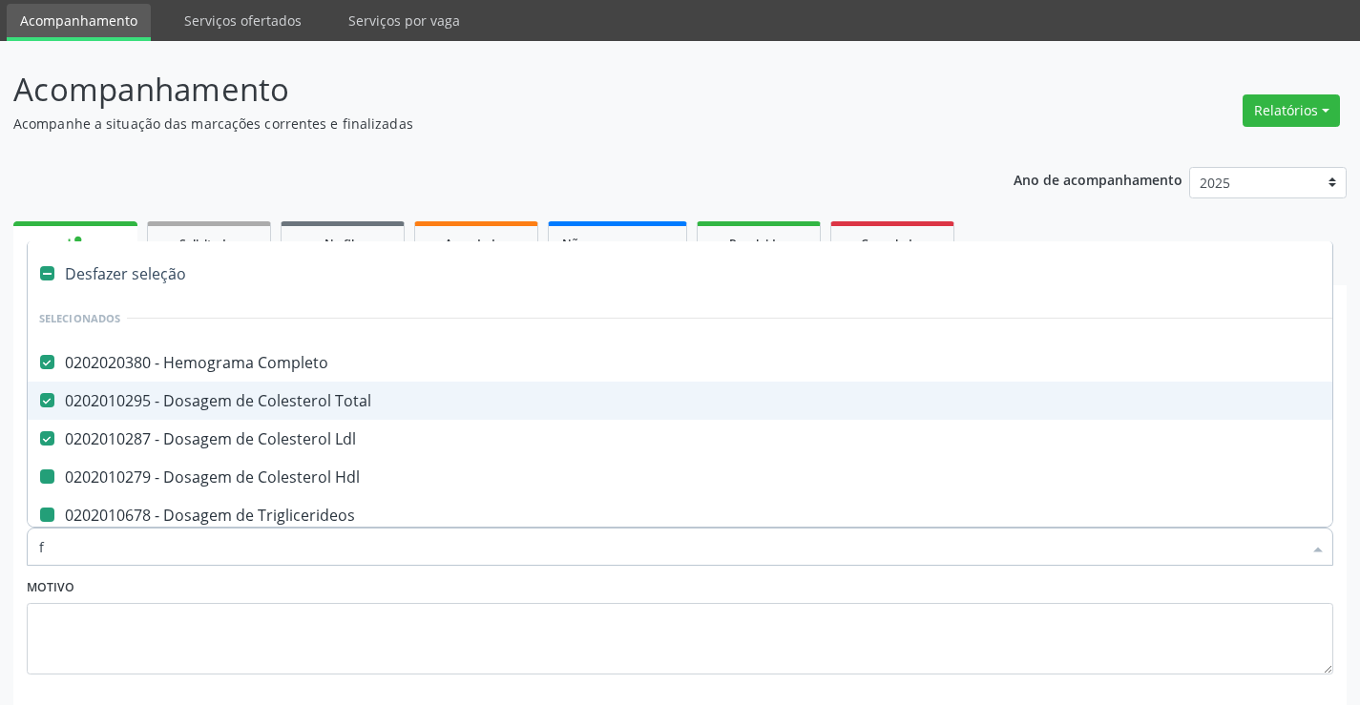
checkbox Urina "false"
checkbox \(Tgp\) "false"
checkbox \(Tgo\) "false"
checkbox Urico "false"
checkbox Glicose "false"
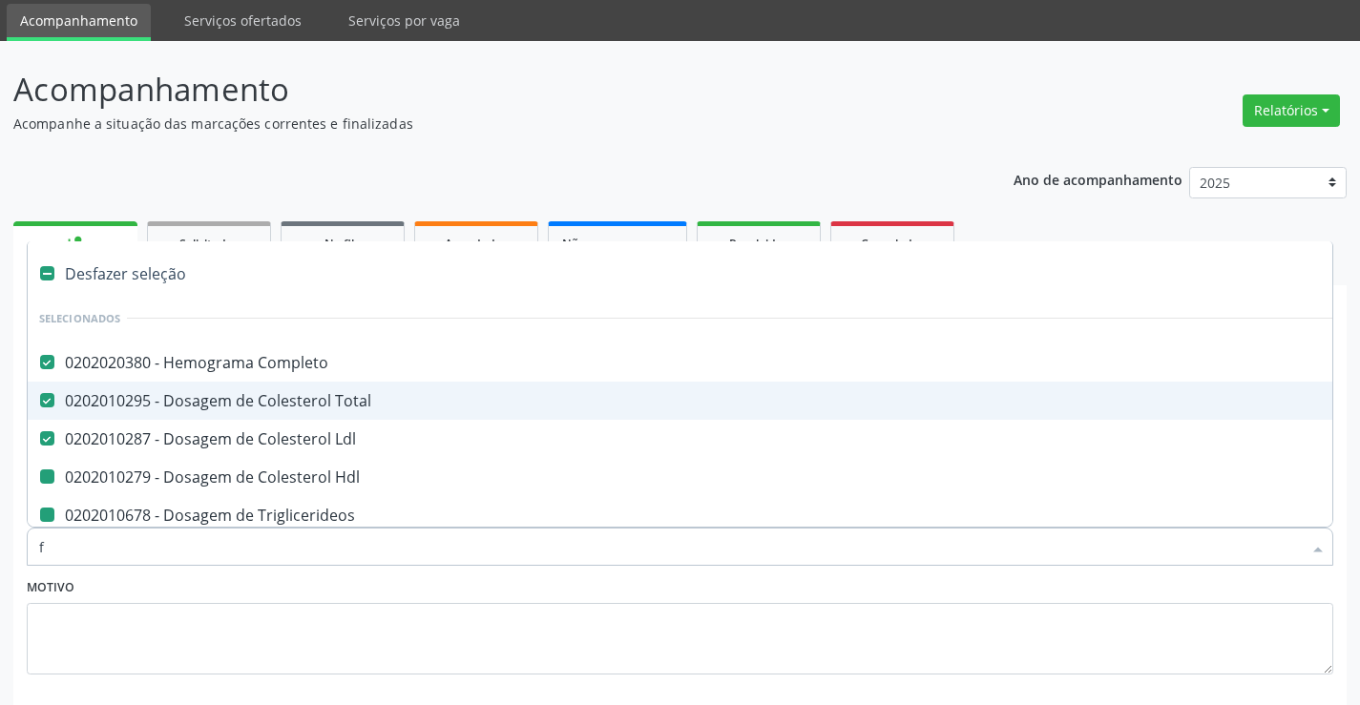
checkbox Serico "false"
checkbox Calcio "false"
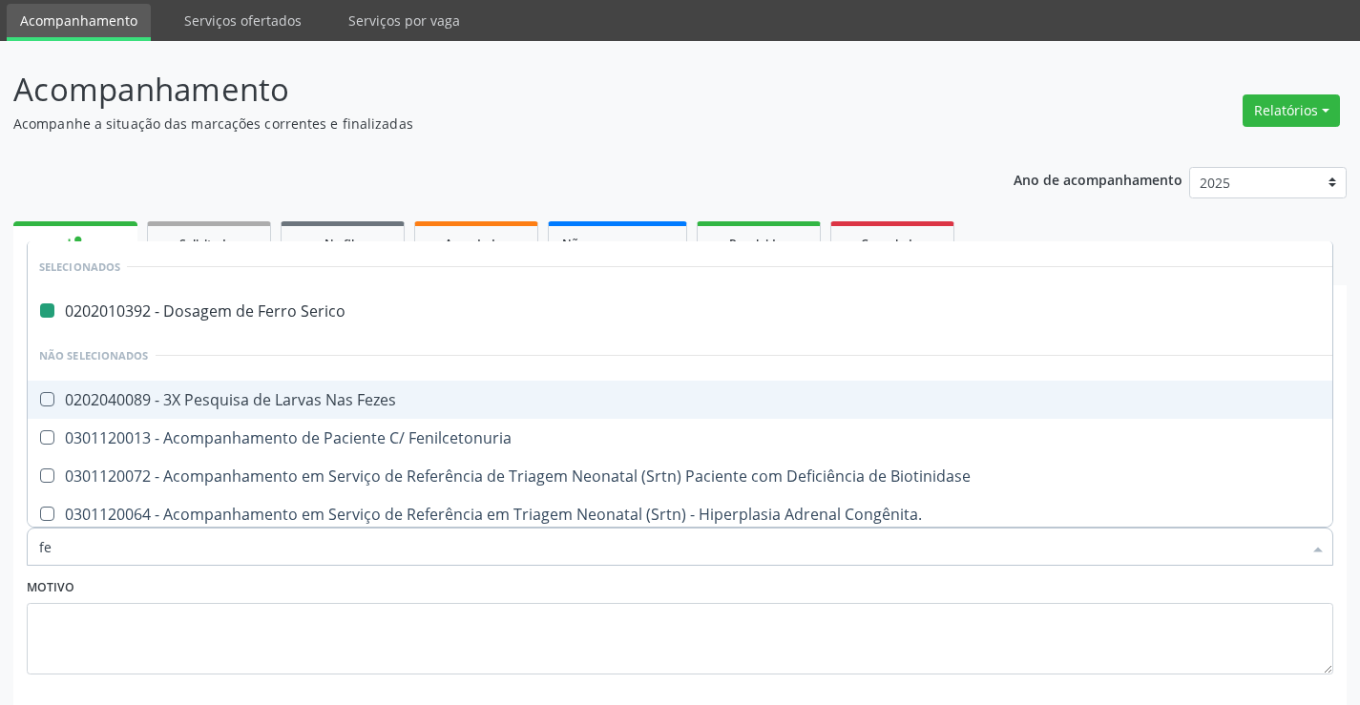
type input "fez"
checkbox Serico "false"
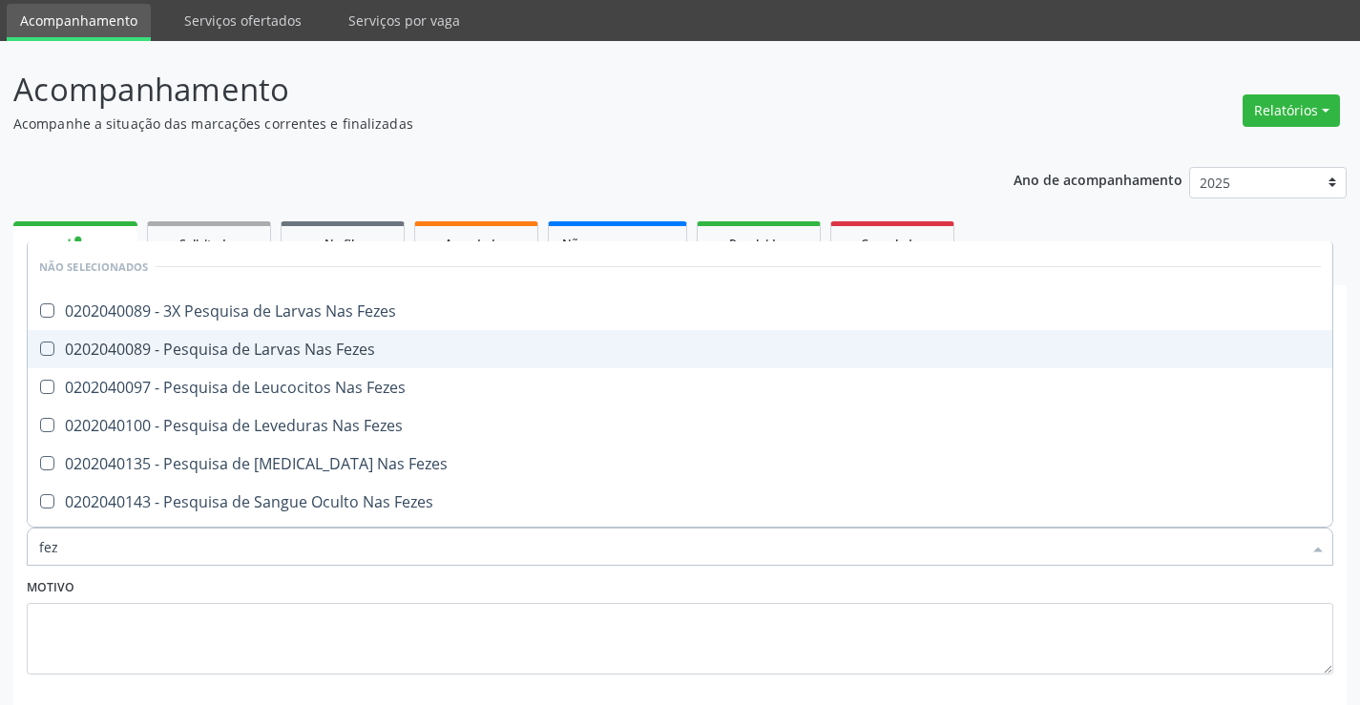
click at [277, 345] on div "0202040089 - Pesquisa de Larvas Nas Fezes" at bounding box center [679, 349] width 1281 height 15
checkbox Fezes "true"
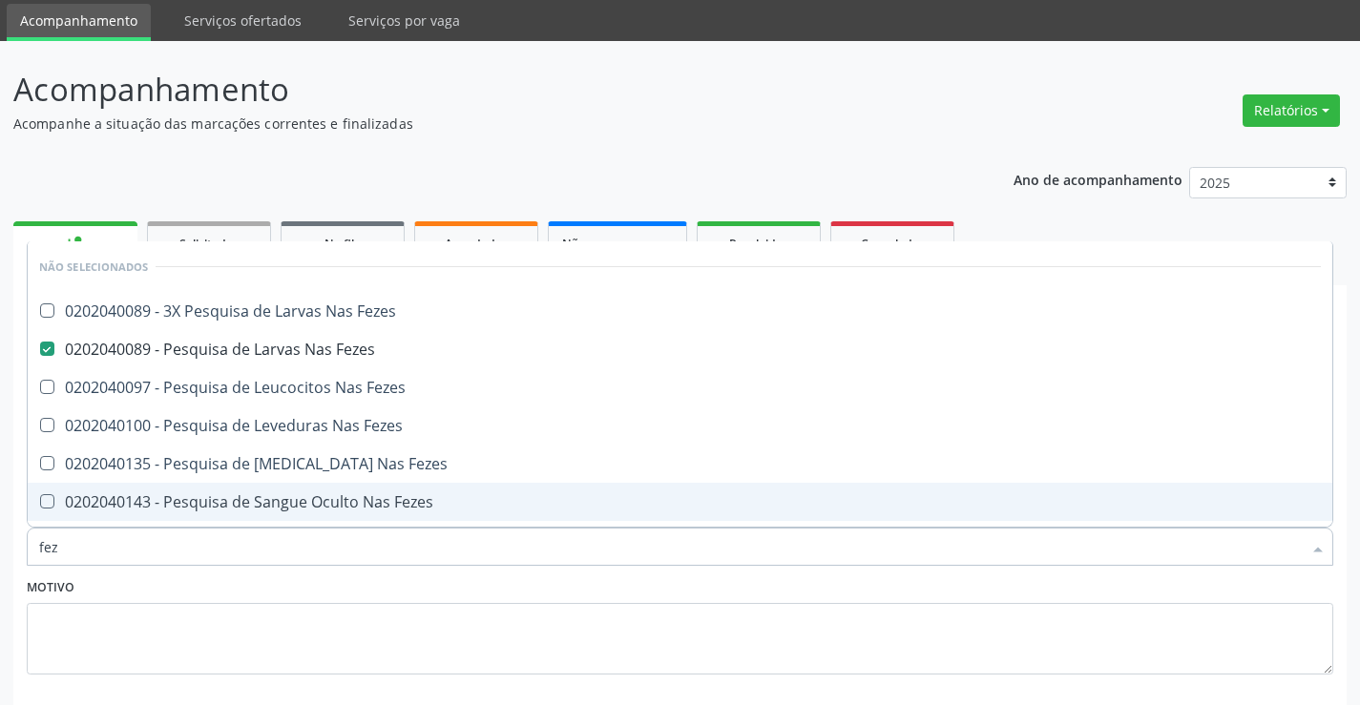
scroll to position [159, 0]
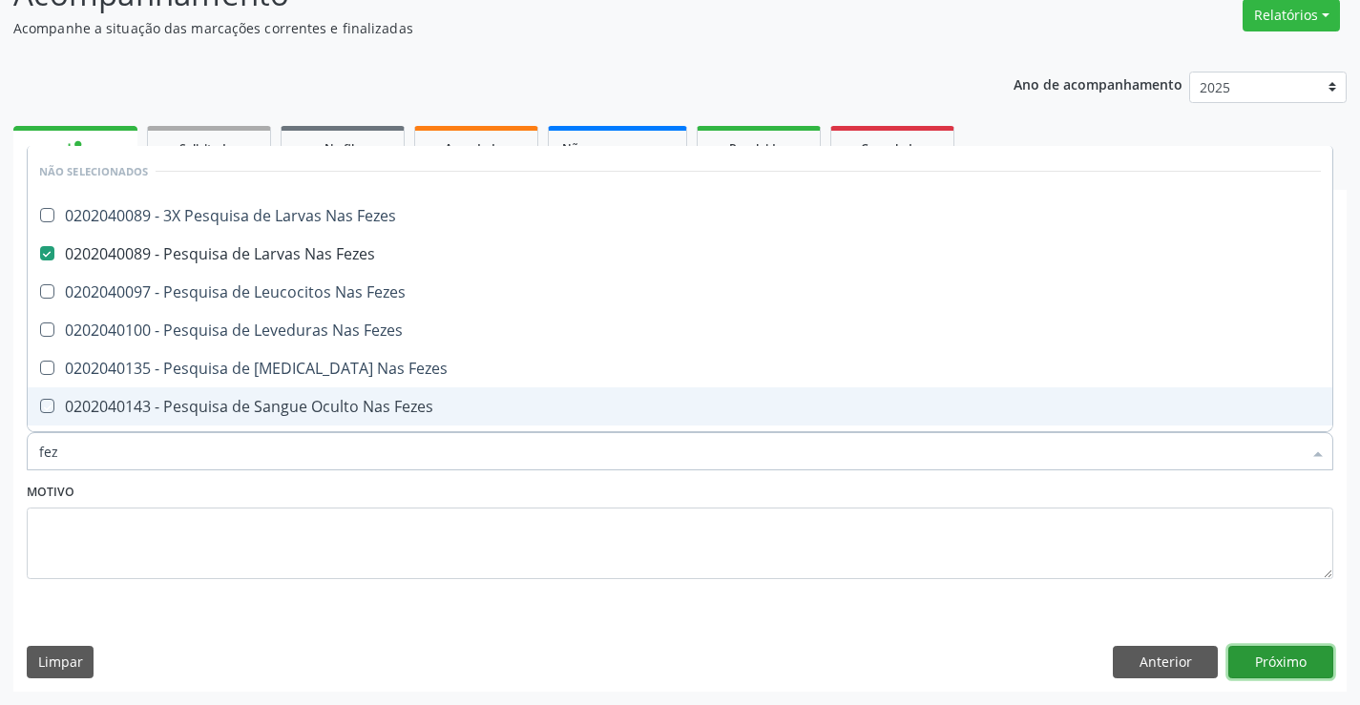
click at [1276, 659] on button "Próximo" at bounding box center [1280, 662] width 105 height 32
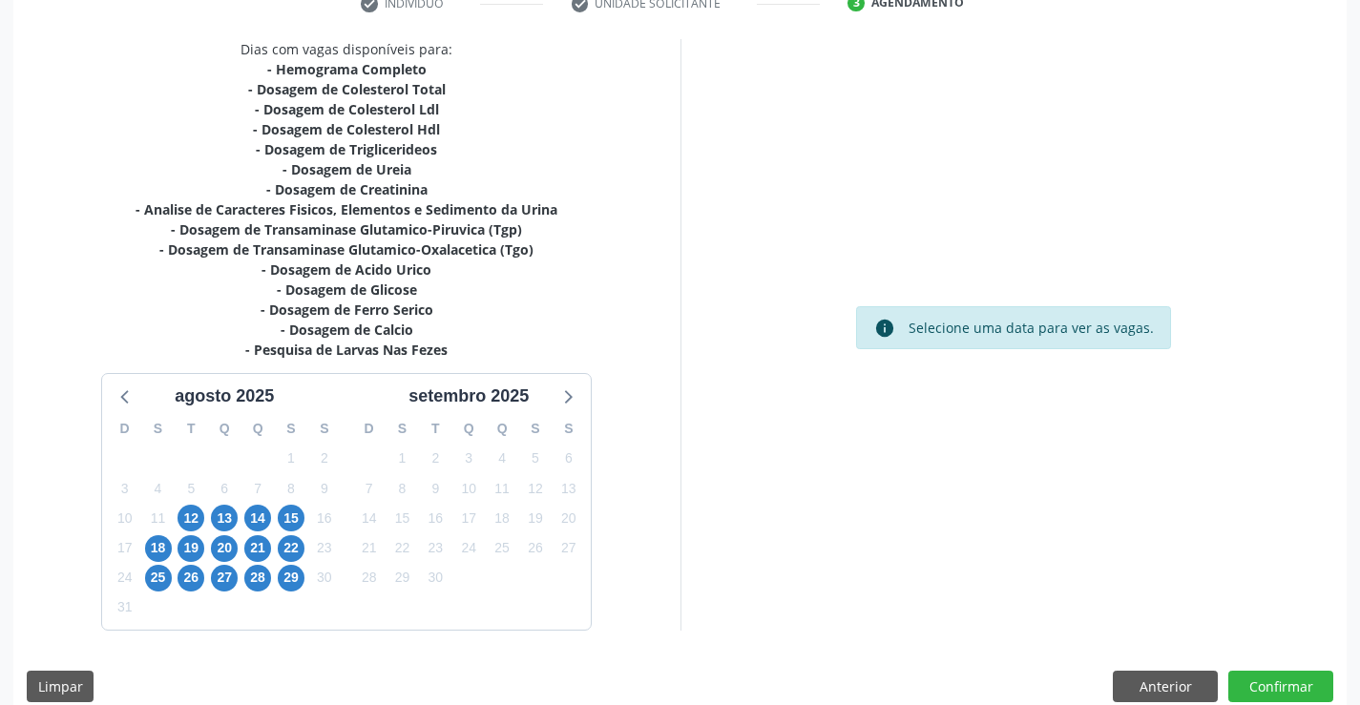
scroll to position [405, 0]
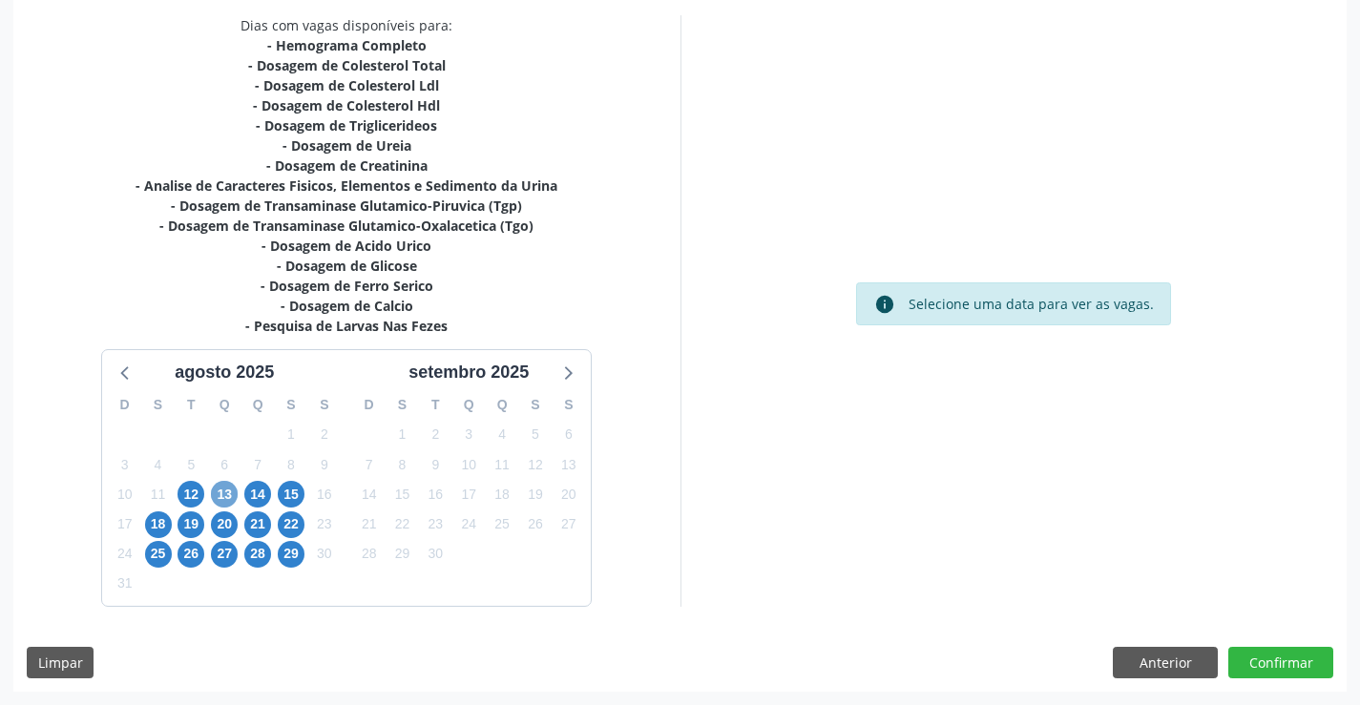
click at [232, 491] on span "13" at bounding box center [224, 494] width 27 height 27
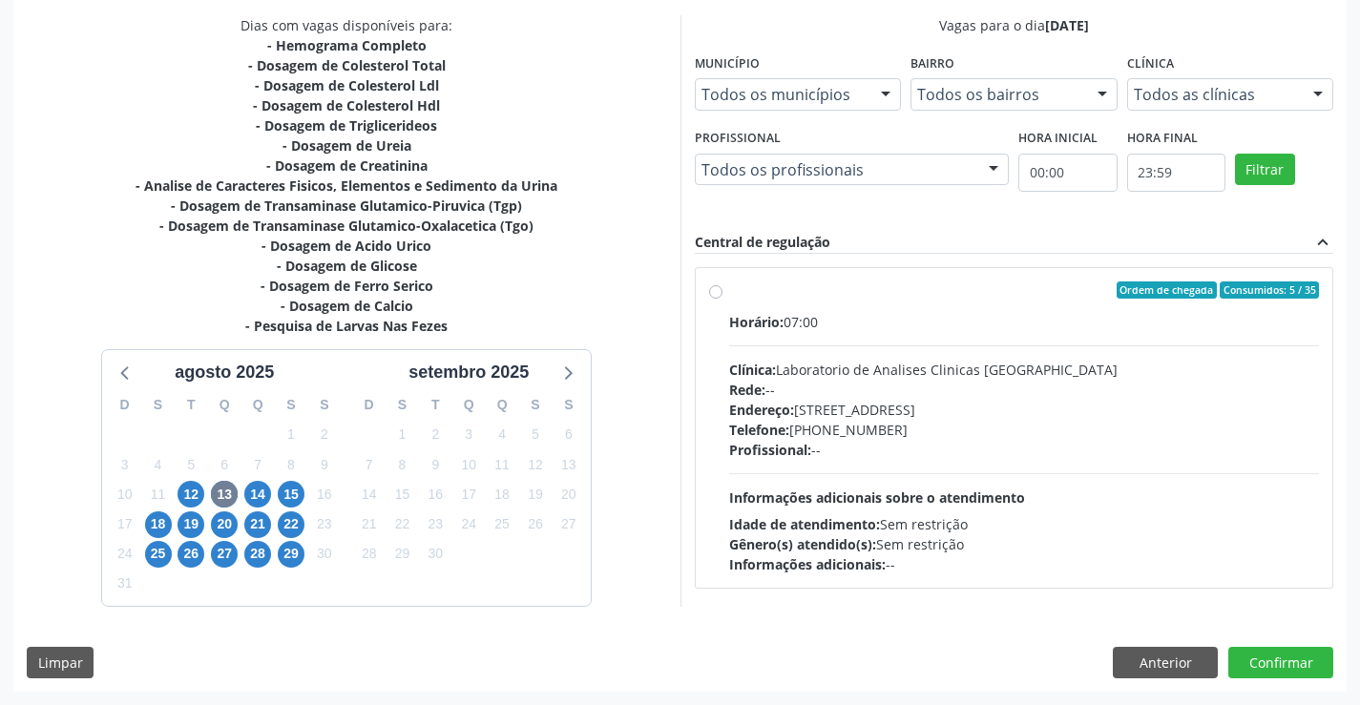
click at [921, 305] on label "Ordem de chegada Consumidos: 5 / 35 Horário: 07:00 Clínica: Laboratorio de Anal…" at bounding box center [1024, 427] width 591 height 293
click at [722, 299] on input "Ordem de chegada Consumidos: 5 / 35 Horário: 07:00 Clínica: Laboratorio de Anal…" at bounding box center [715, 289] width 13 height 17
radio input "true"
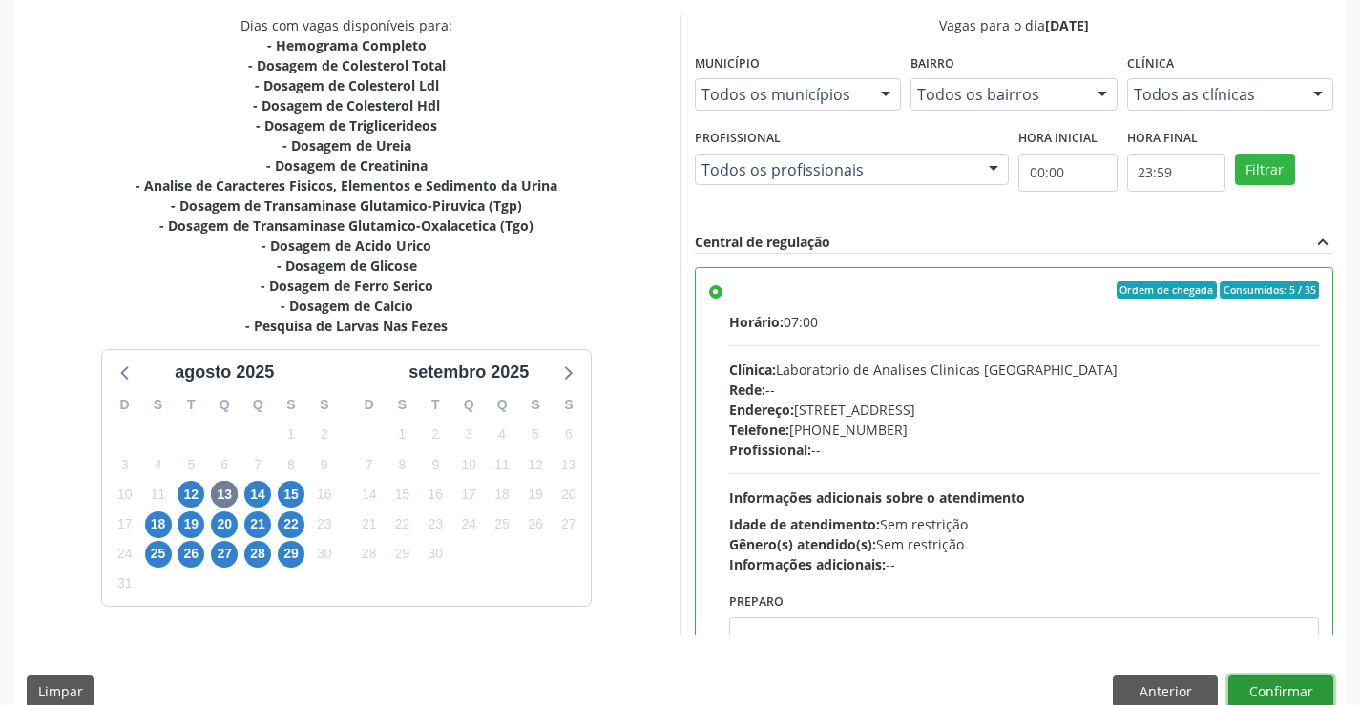
click at [1276, 687] on button "Confirmar" at bounding box center [1280, 691] width 105 height 32
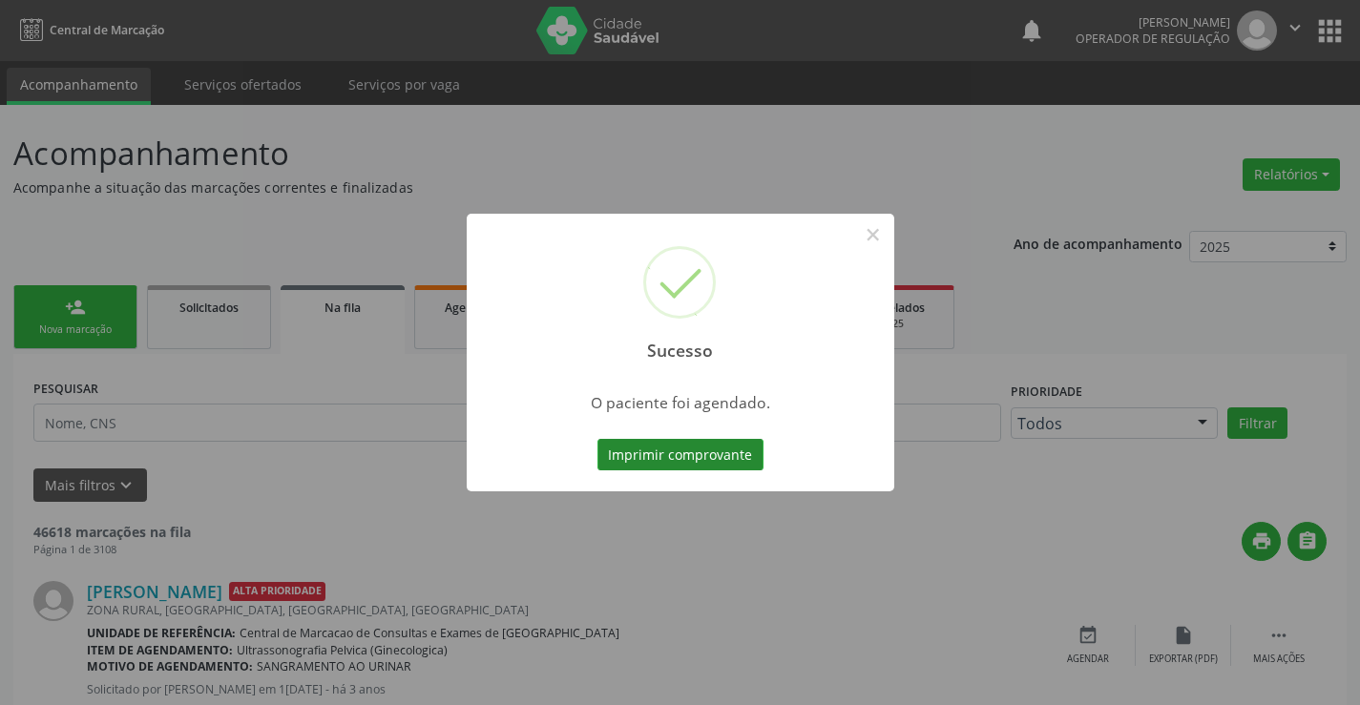
click at [666, 446] on button "Imprimir comprovante" at bounding box center [680, 455] width 166 height 32
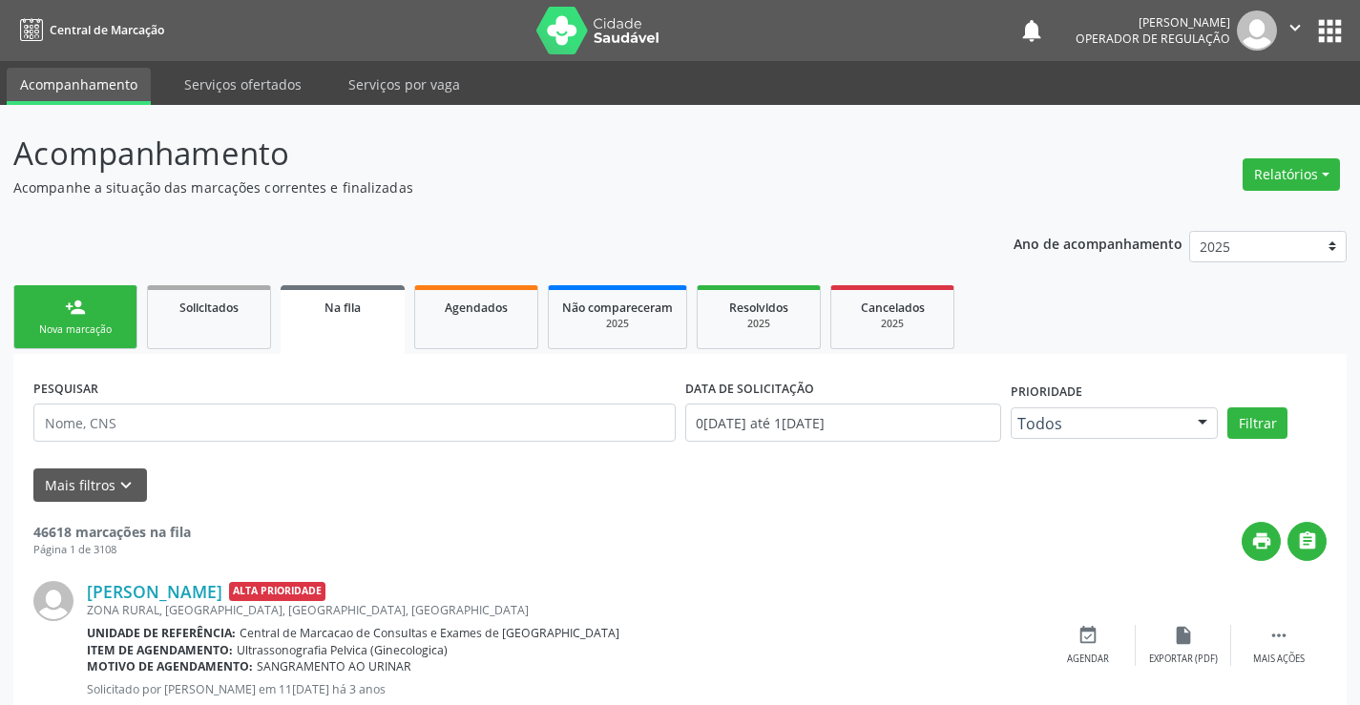
click at [113, 304] on link "person_add Nova marcação" at bounding box center [75, 317] width 124 height 64
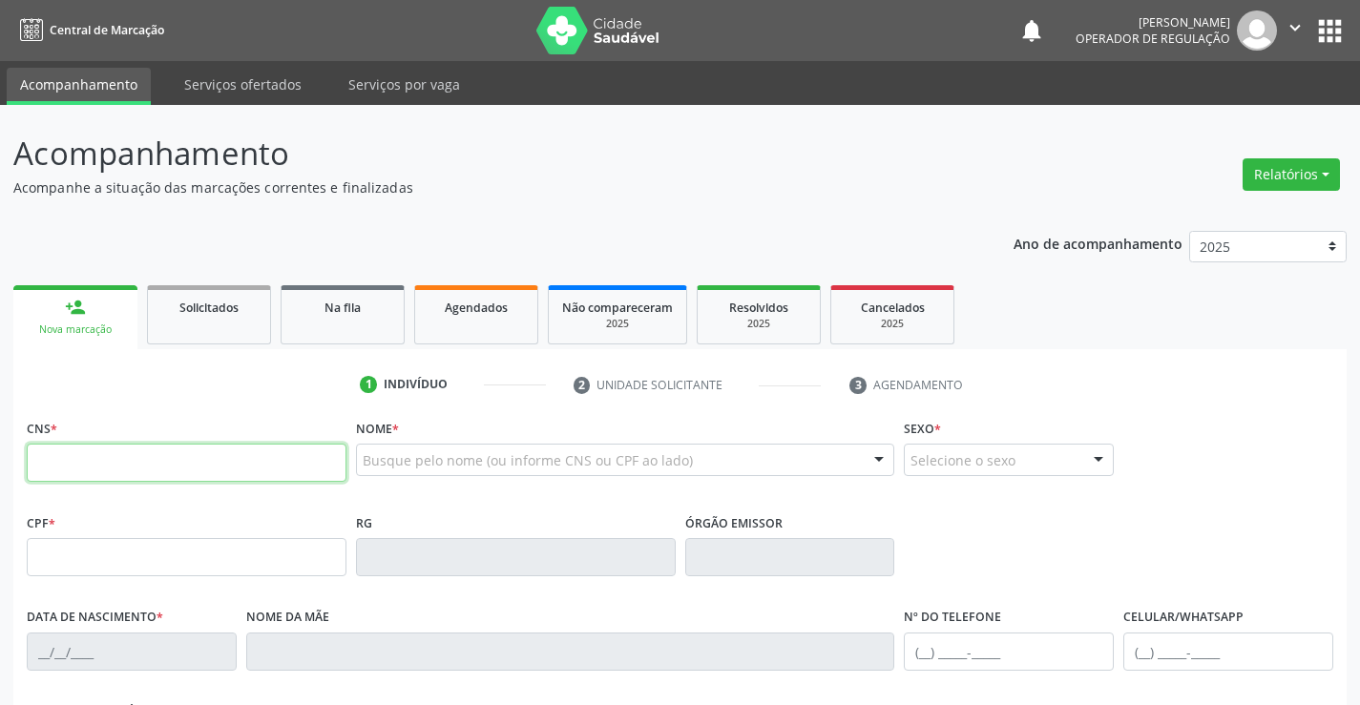
click at [91, 476] on input "text" at bounding box center [187, 463] width 320 height 38
type input "701 4026 4509 0132"
type input "393.312.025-04"
type input "26/07/1961"
type input "Maria de Lurdes Alves"
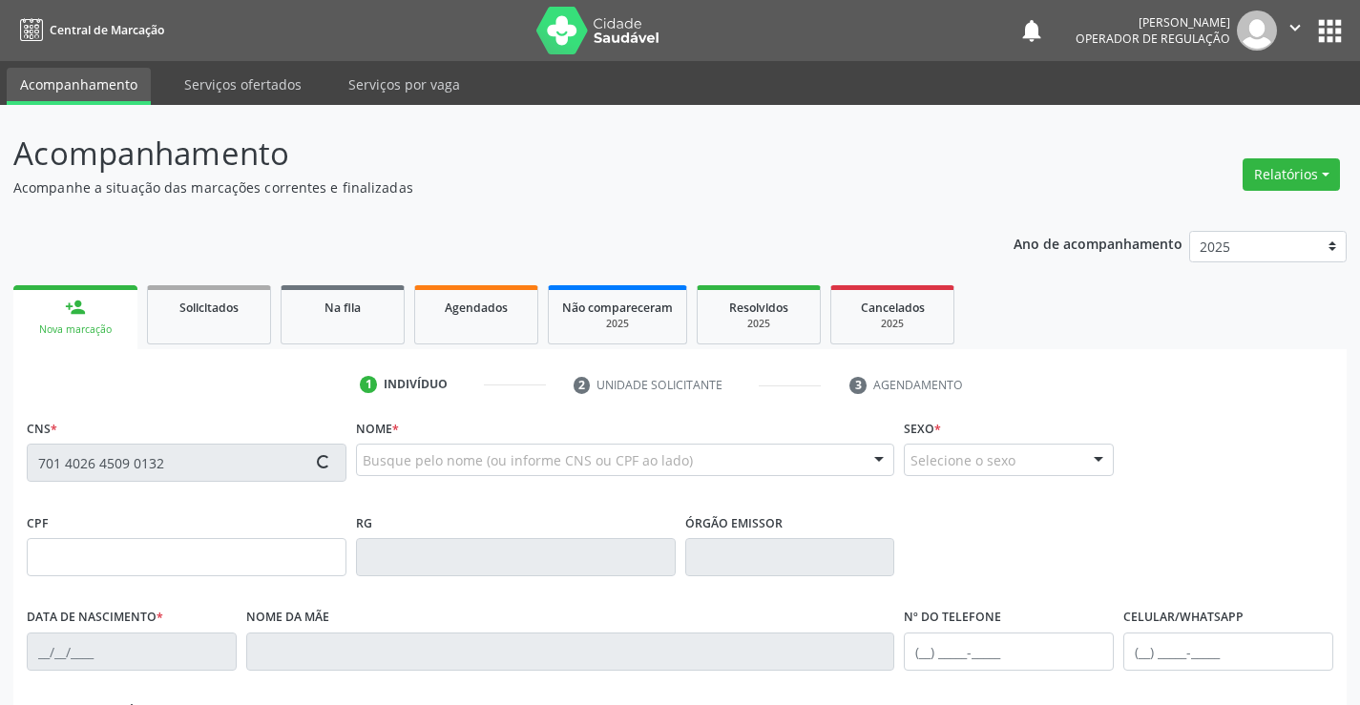
type input "175"
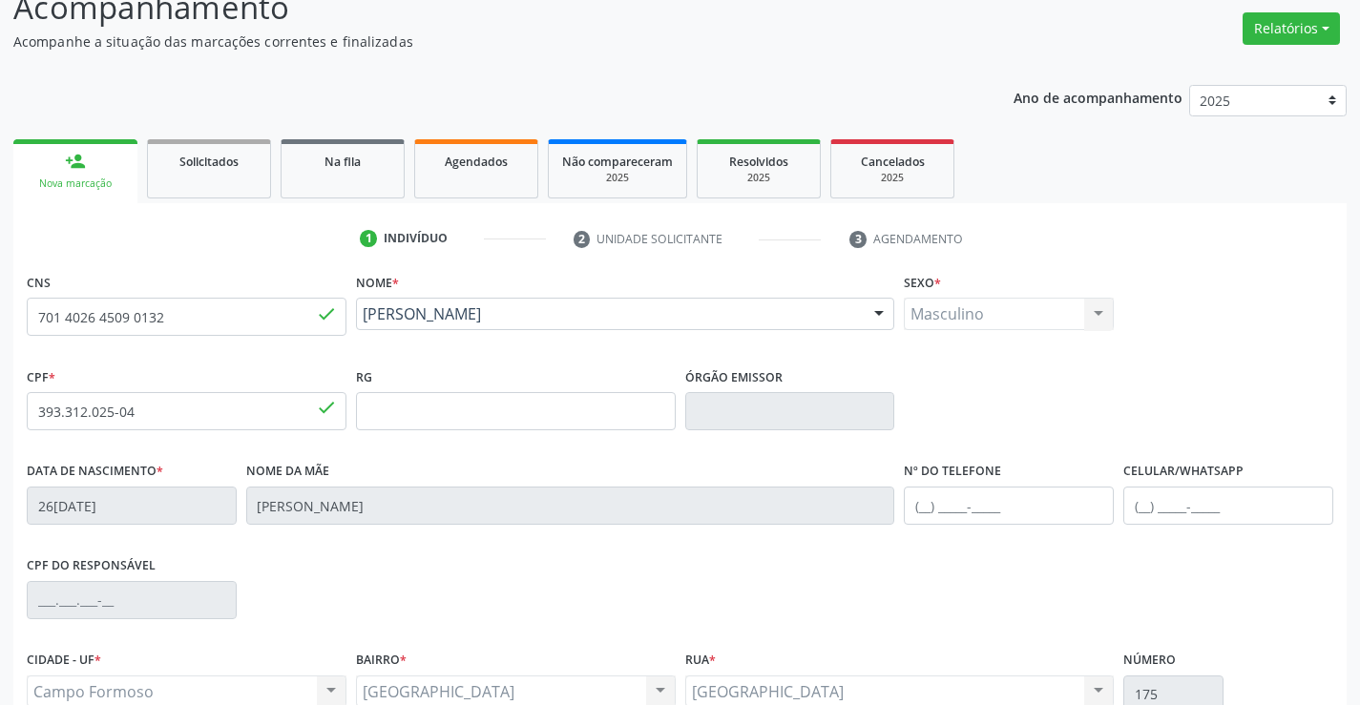
scroll to position [329, 0]
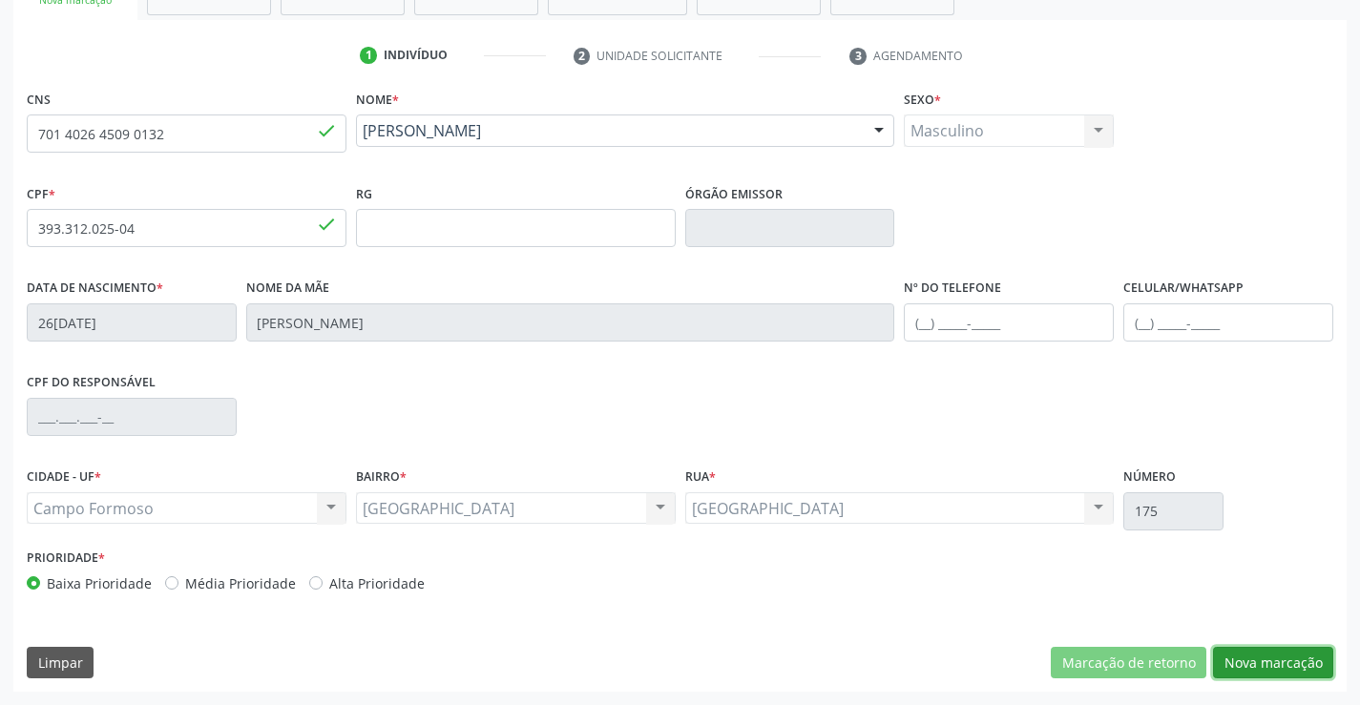
click at [1262, 662] on button "Nova marcação" at bounding box center [1273, 663] width 120 height 32
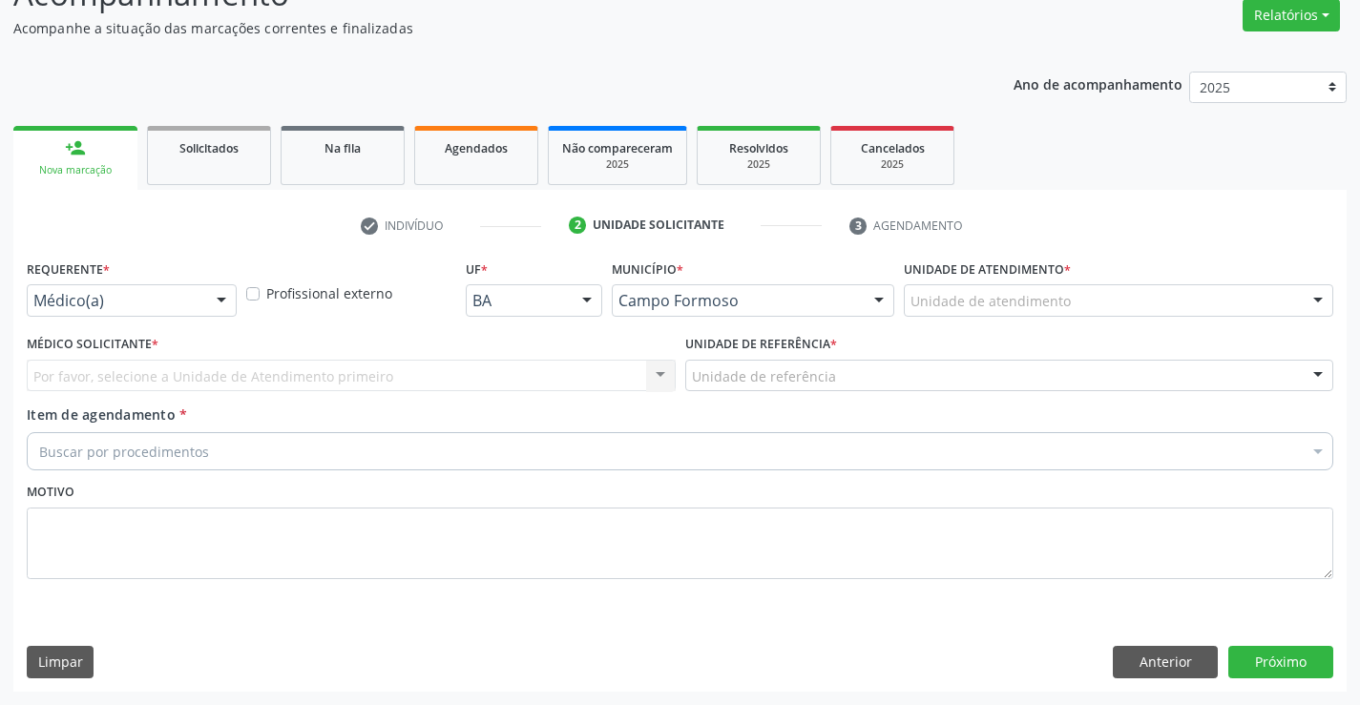
click at [123, 311] on div "Médico(a)" at bounding box center [132, 300] width 210 height 32
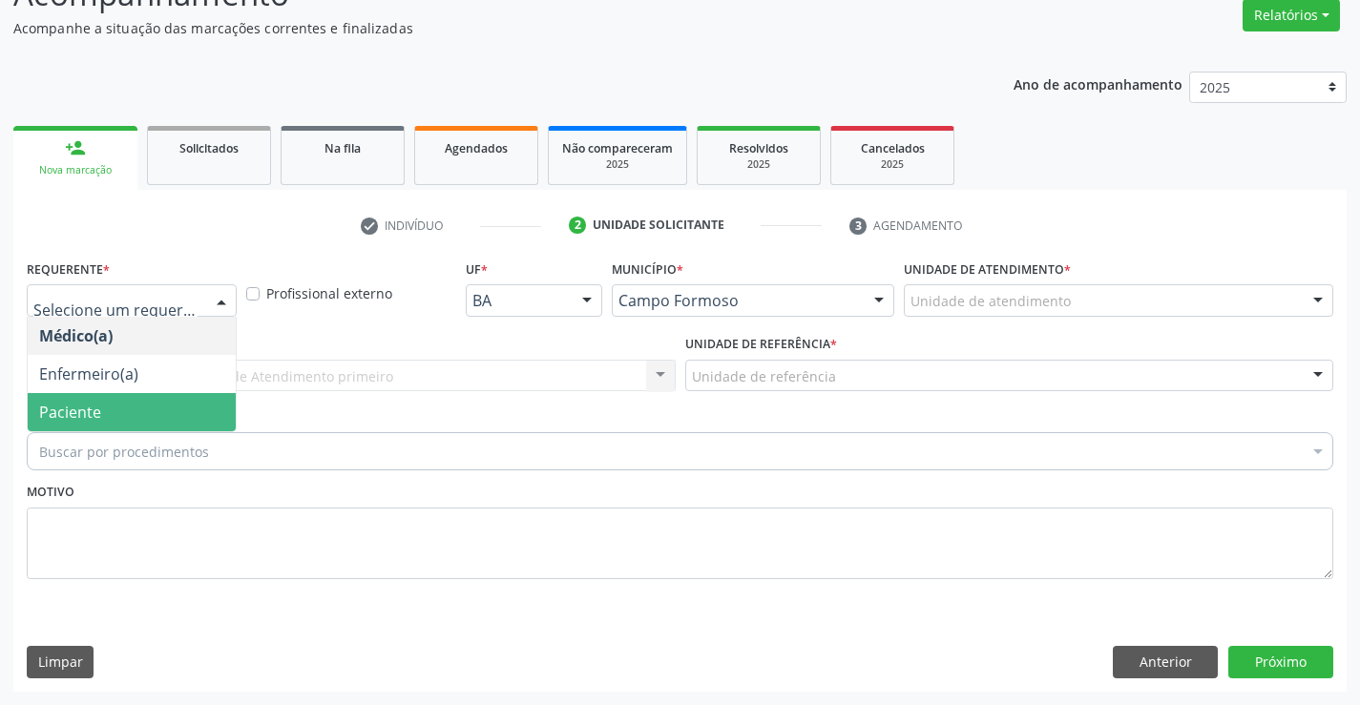
click at [134, 404] on span "Paciente" at bounding box center [132, 412] width 208 height 38
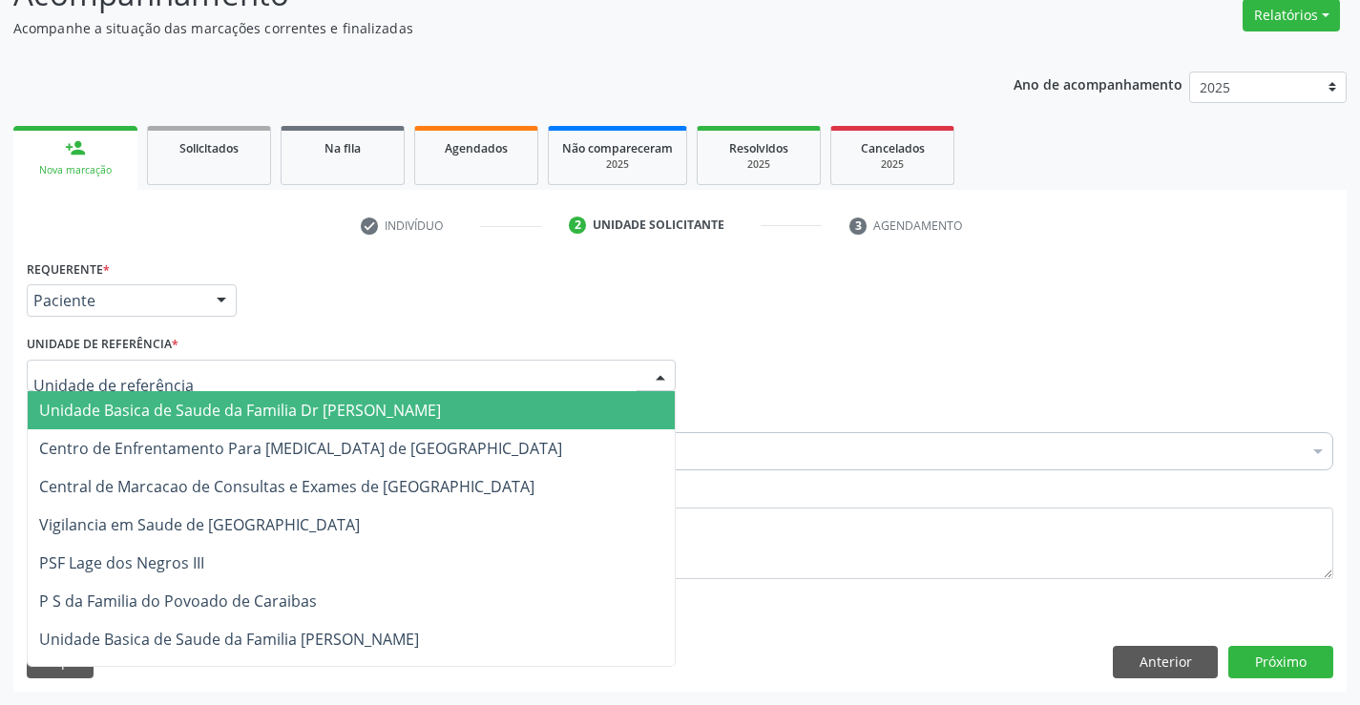
click at [141, 391] on div "Unidade Basica de Saude da Familia Dr Paulo Sudre Centro de Enfrentamento Para …" at bounding box center [351, 376] width 649 height 32
click at [151, 416] on span "Unidade Basica de Saude da Familia Dr [PERSON_NAME]" at bounding box center [240, 410] width 402 height 21
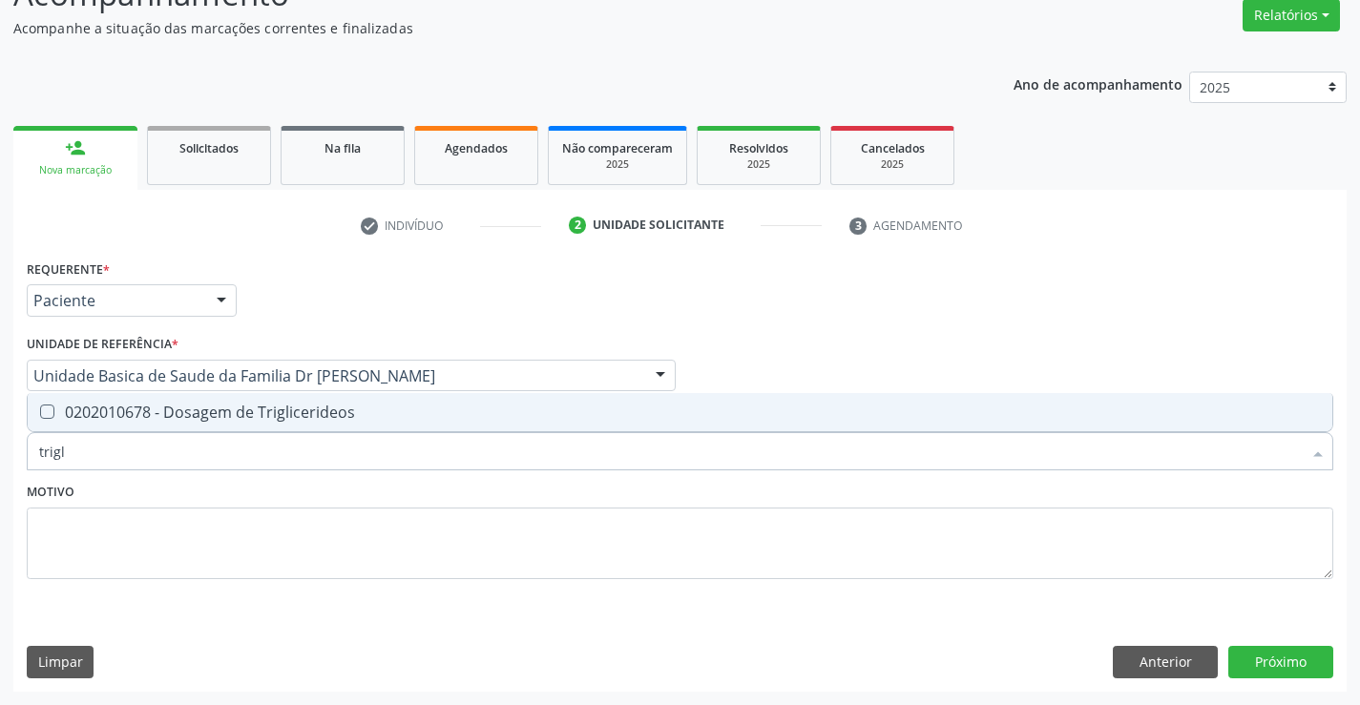
type input "trigli"
click at [251, 413] on div "0202010678 - Dosagem de Triglicerideos" at bounding box center [679, 412] width 1281 height 15
checkbox Triglicerideos "true"
type input "trigli"
click at [176, 495] on div "Motivo" at bounding box center [680, 528] width 1306 height 101
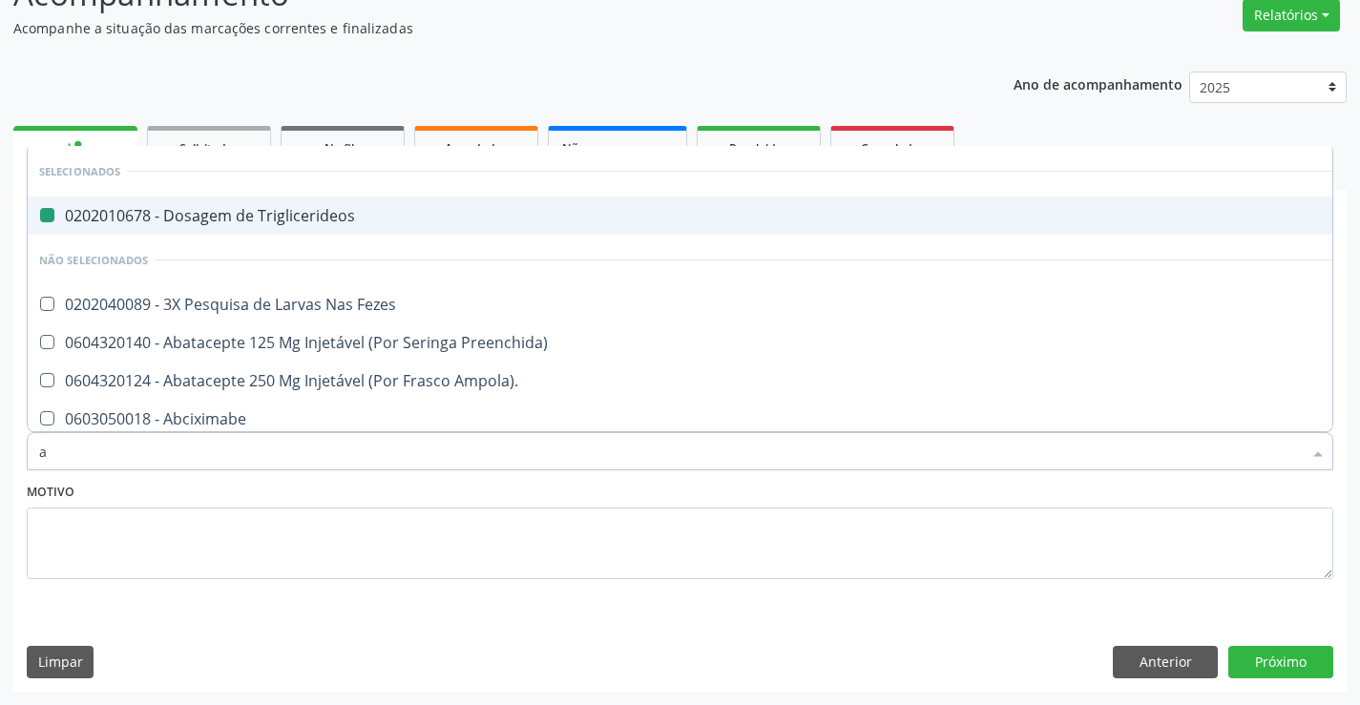
type input "ac"
checkbox Triglicerideos "false"
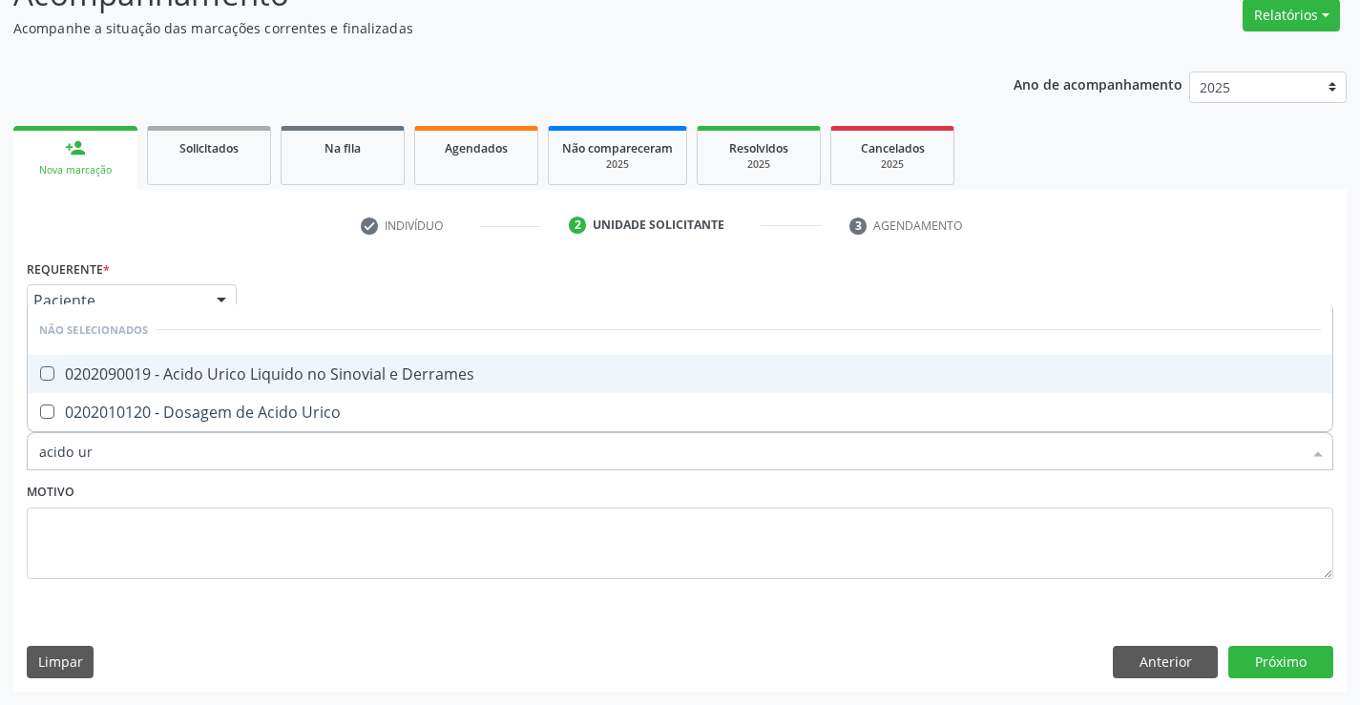
type input "acido uri"
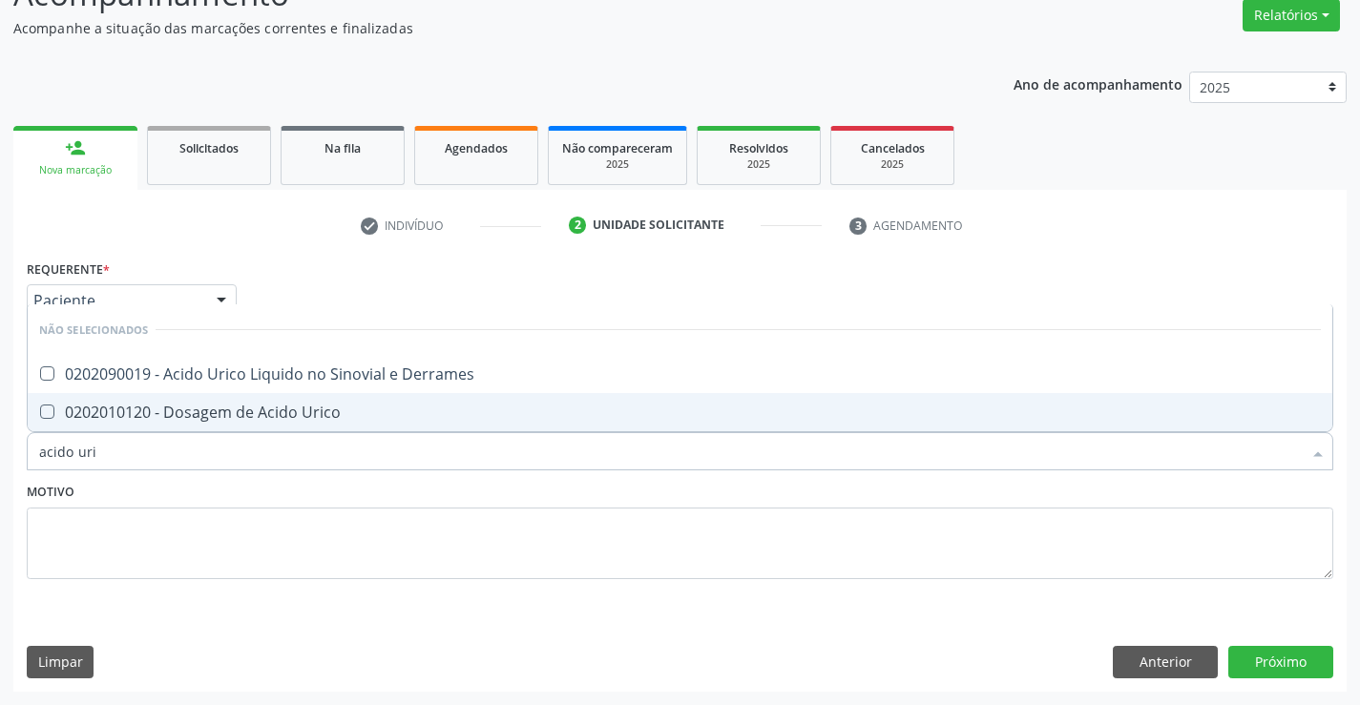
click at [216, 420] on div "0202010120 - Dosagem de Acido Urico" at bounding box center [679, 412] width 1281 height 15
checkbox Urico "true"
type input "acido uri"
click at [201, 491] on div "Motivo" at bounding box center [680, 528] width 1306 height 101
checkbox Derrames "true"
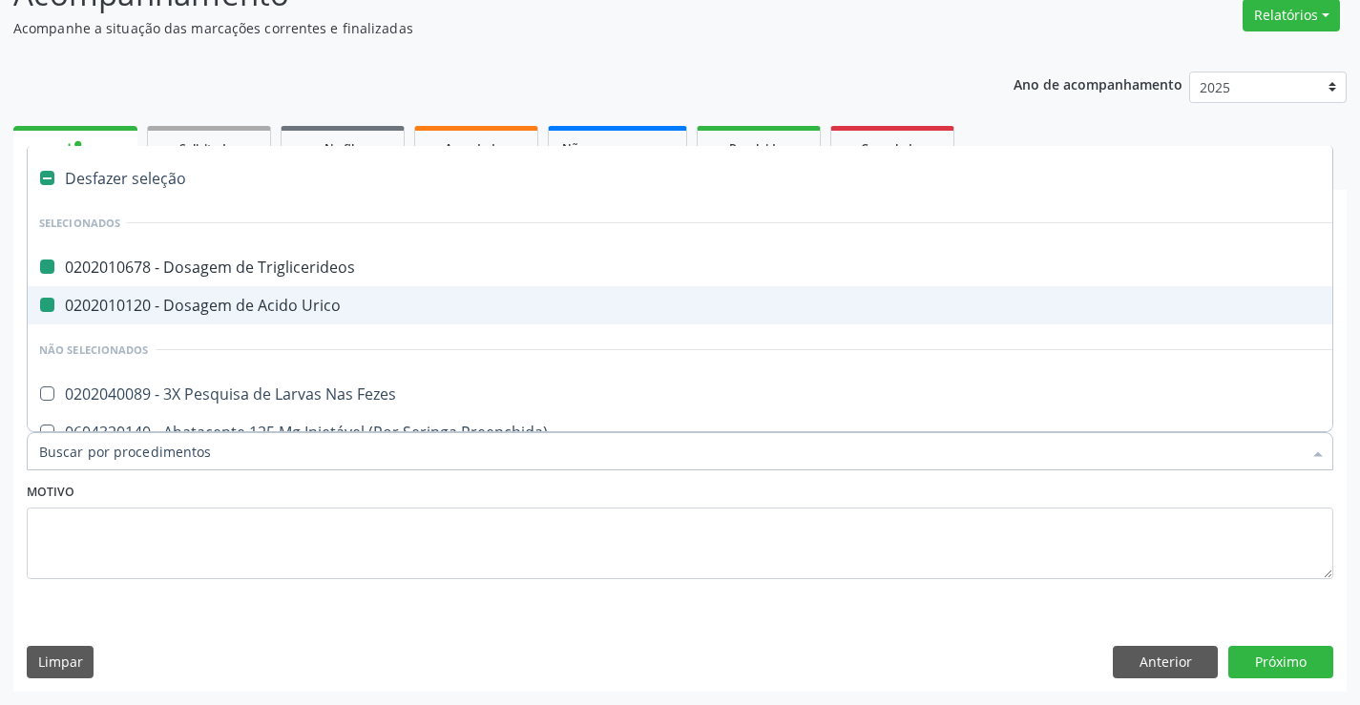
type input "h"
checkbox Triglicerideos "false"
checkbox Urico "false"
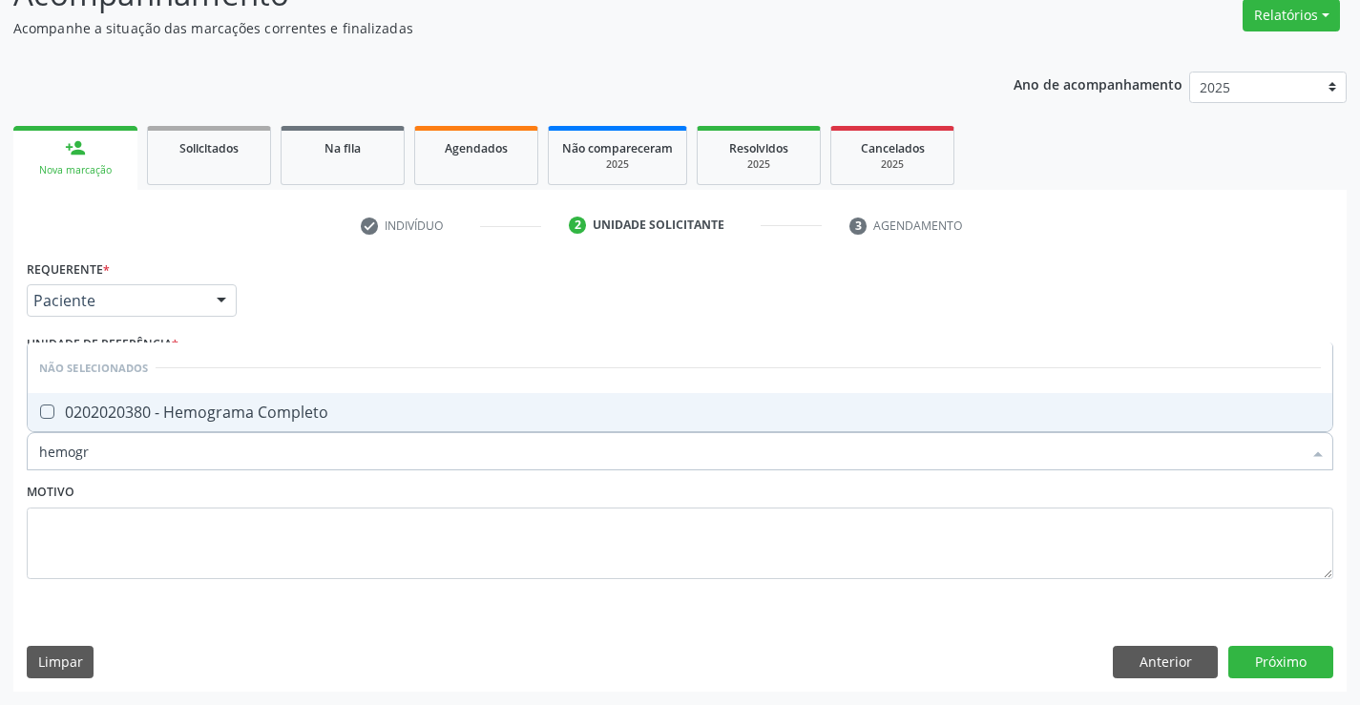
type input "hemogra"
click at [242, 405] on div "0202020380 - Hemograma Completo" at bounding box center [679, 412] width 1281 height 15
checkbox Completo "true"
type input "hemogra"
click at [218, 487] on div "Motivo" at bounding box center [680, 528] width 1306 height 101
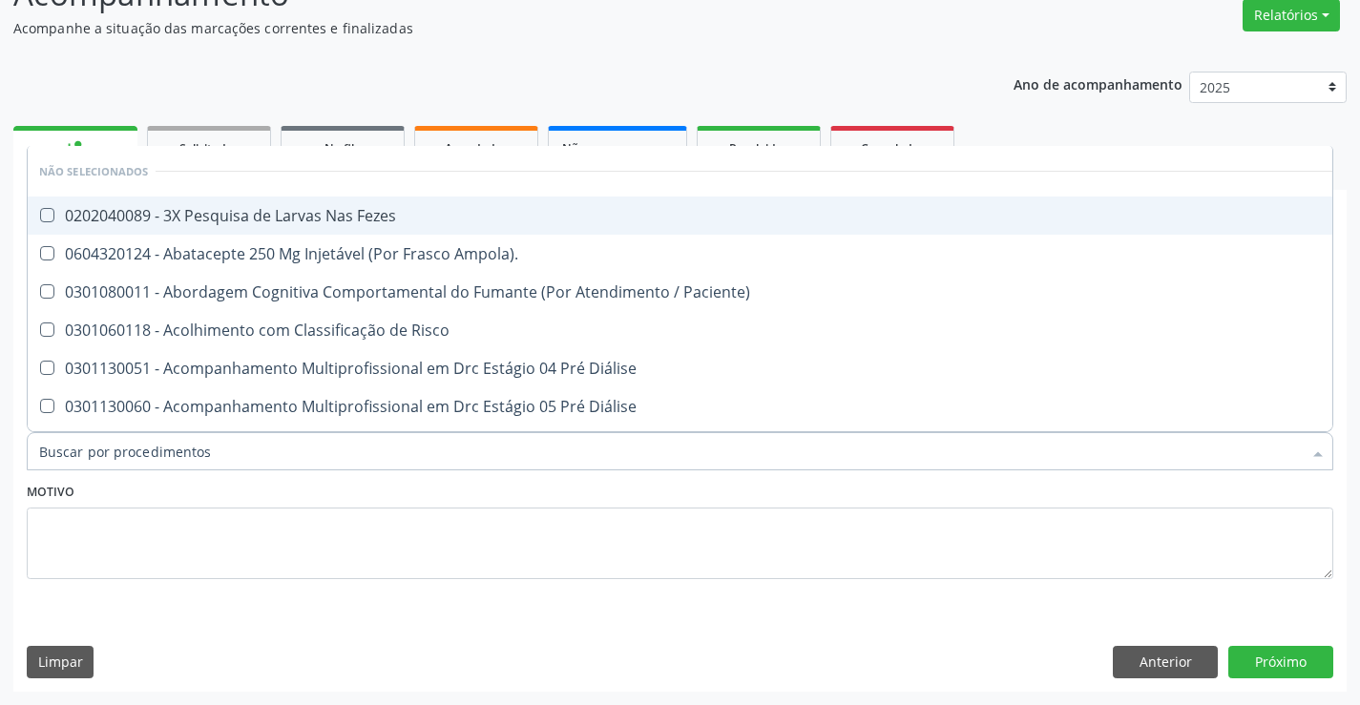
type input "f"
checkbox Fezes "false"
checkbox Ampola\)\ "false"
checkbox Paciente\) "false"
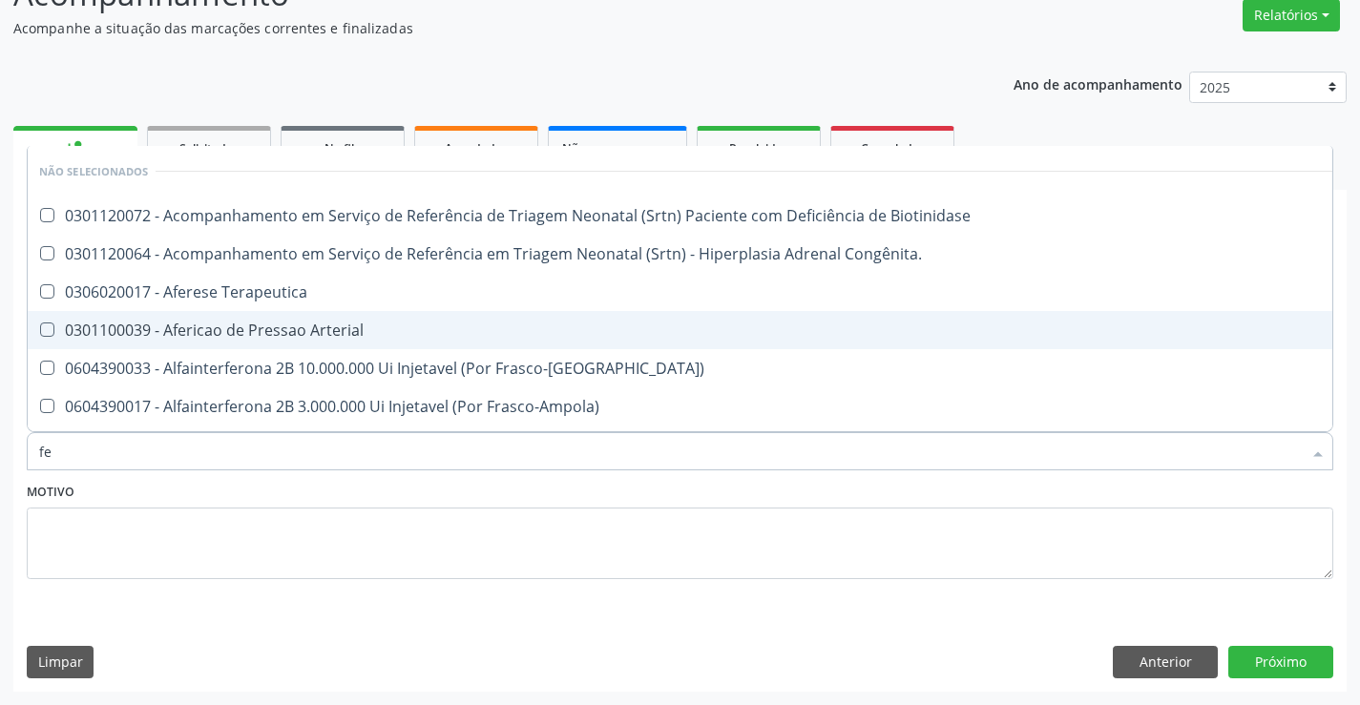
type input "f"
checkbox Biotinidase "true"
checkbox Congênita\ "true"
checkbox Terapeutica "true"
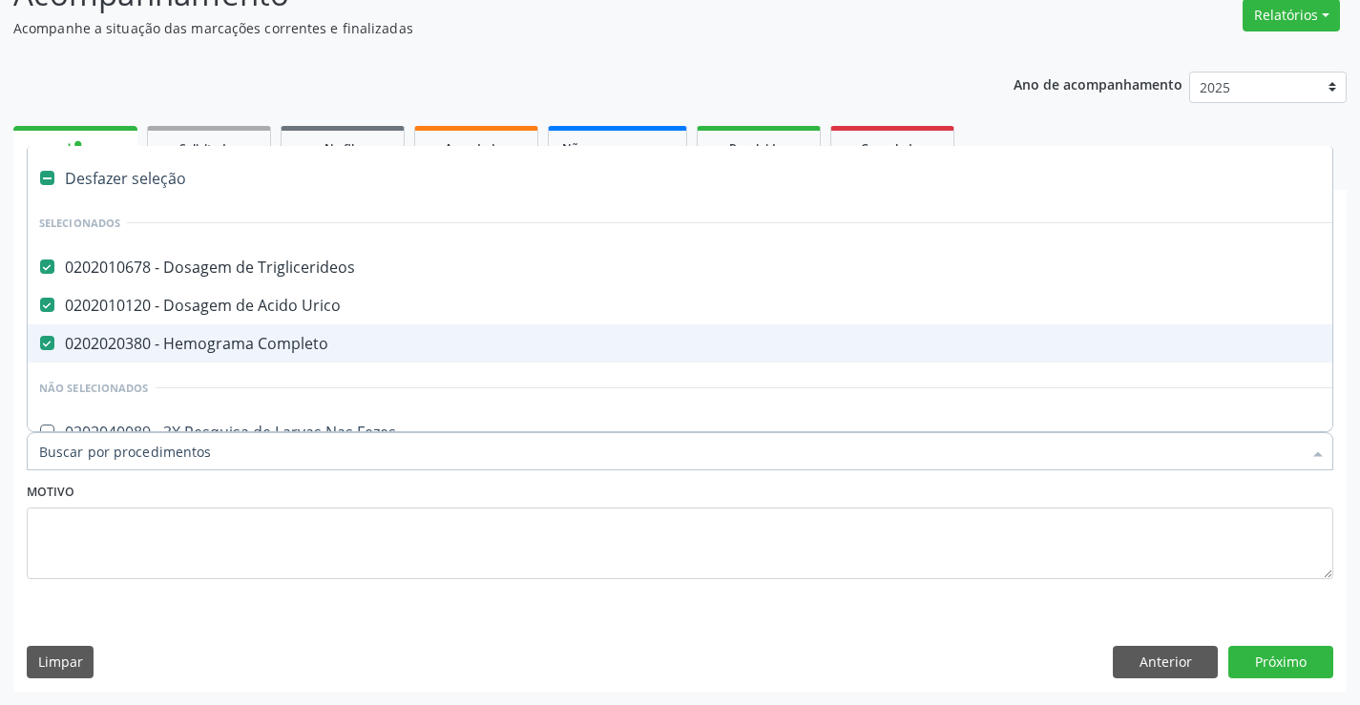
type input "u"
checkbox Completo "false"
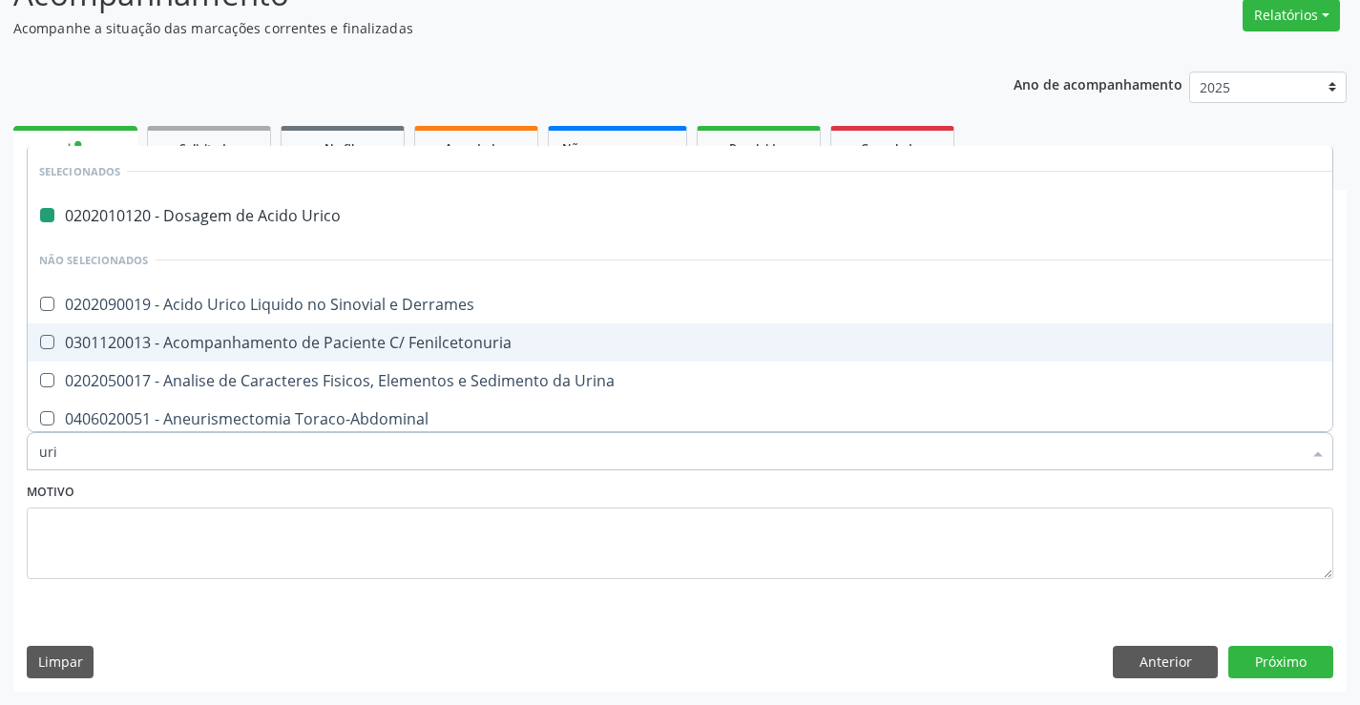
type input "urin"
checkbox Urico "false"
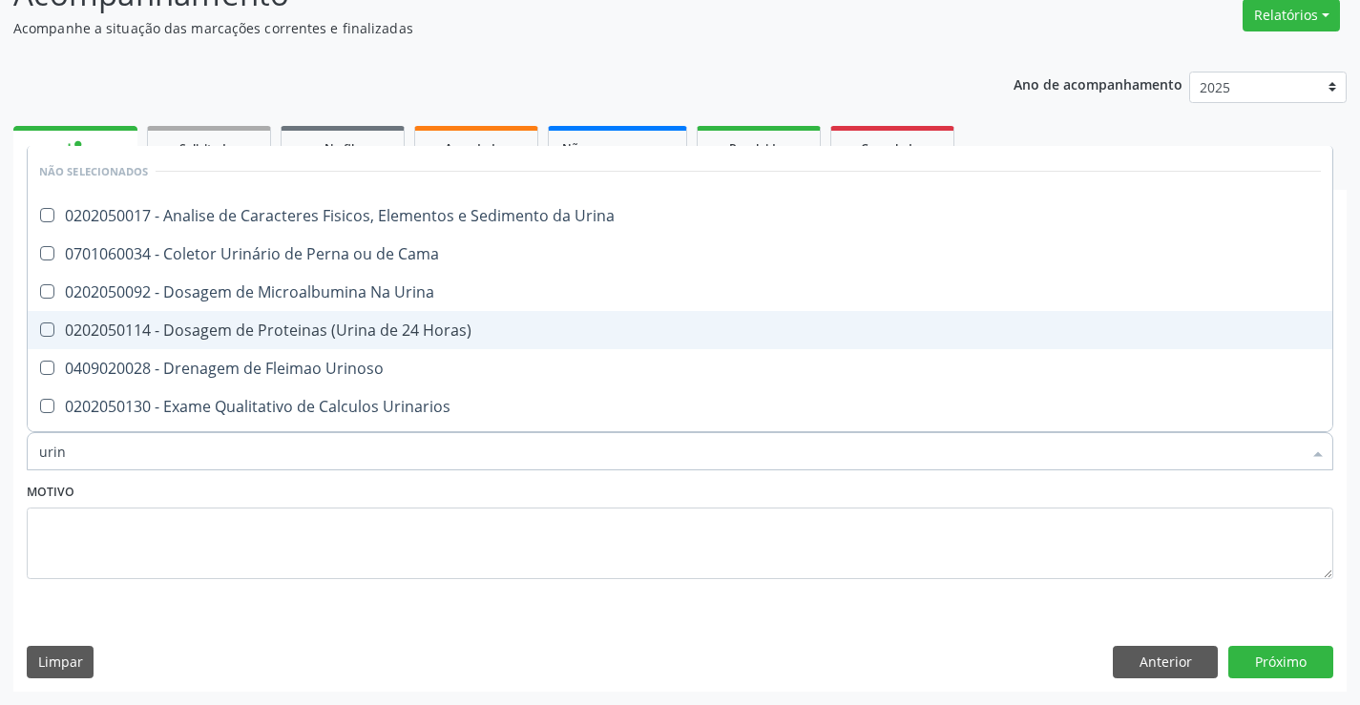
type input "urina"
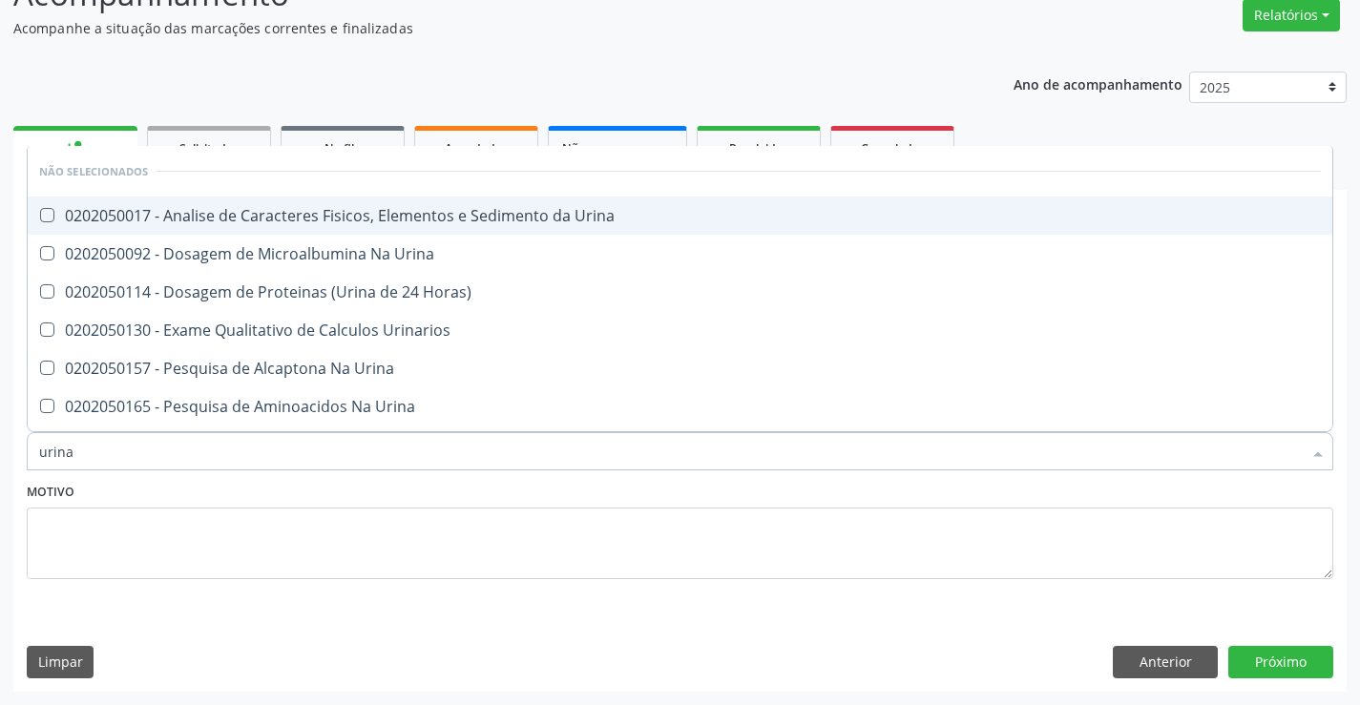
click at [352, 212] on div "0202050017 - Analise de Caracteres Fisicos, Elementos e Sedimento da Urina" at bounding box center [679, 215] width 1281 height 15
checkbox Urina "true"
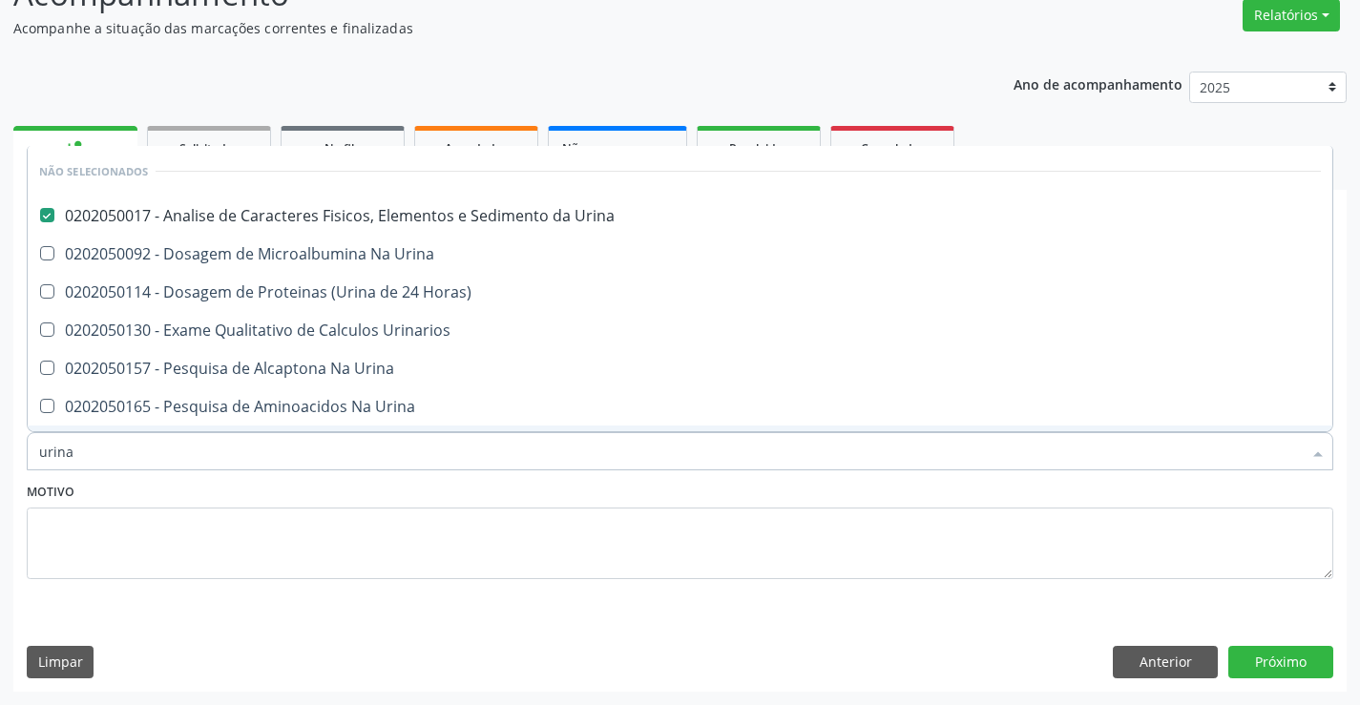
drag, startPoint x: 212, startPoint y: 487, endPoint x: 214, endPoint y: 462, distance: 24.9
click at [212, 486] on div "Motivo" at bounding box center [680, 528] width 1306 height 101
checkbox Horas\) "true"
checkbox Urinarios "true"
checkbox Urina "true"
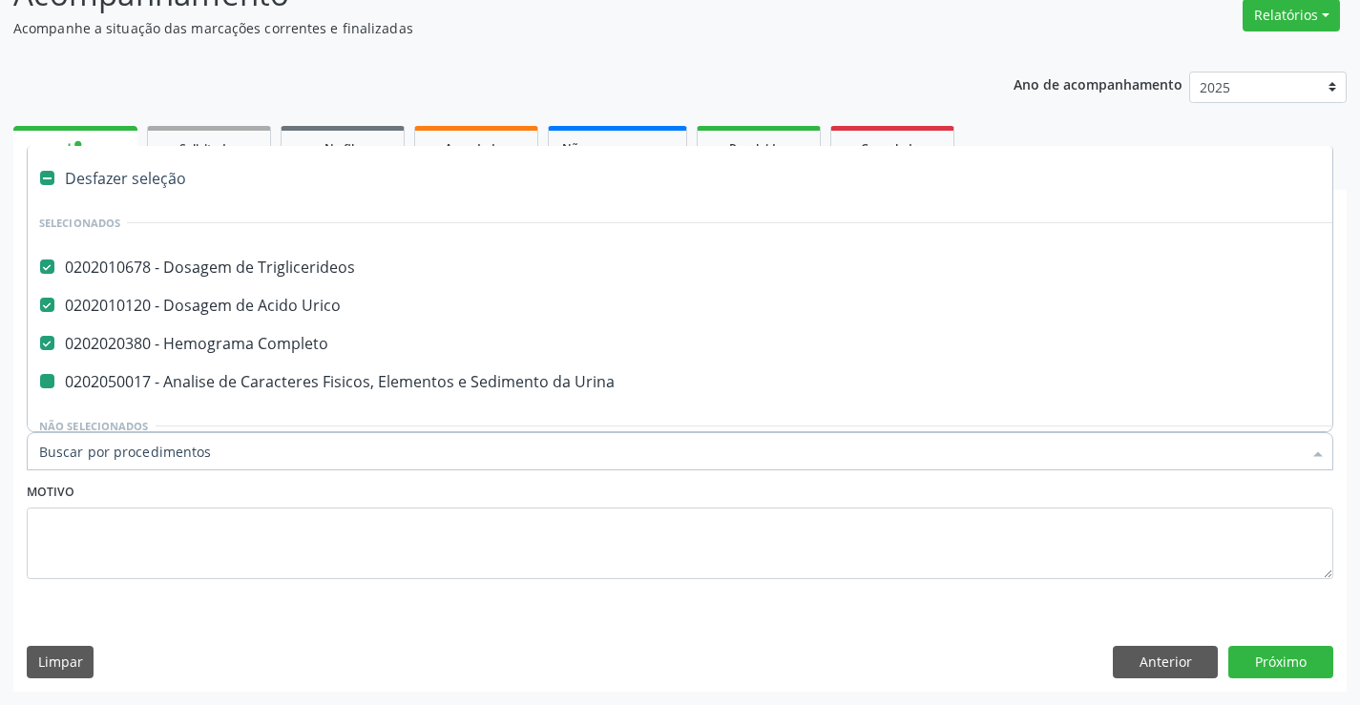
type input "u"
checkbox Urina "false"
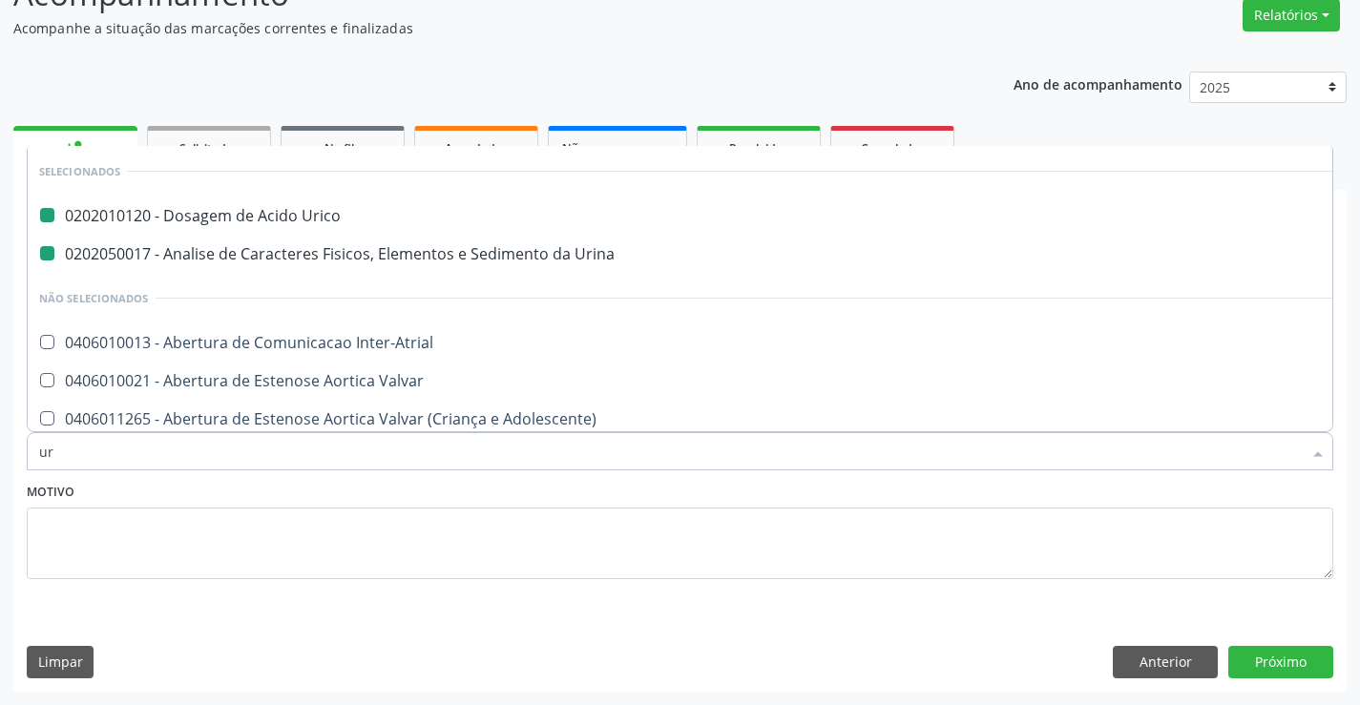
type input "ure"
checkbox Urico "false"
checkbox Urina "false"
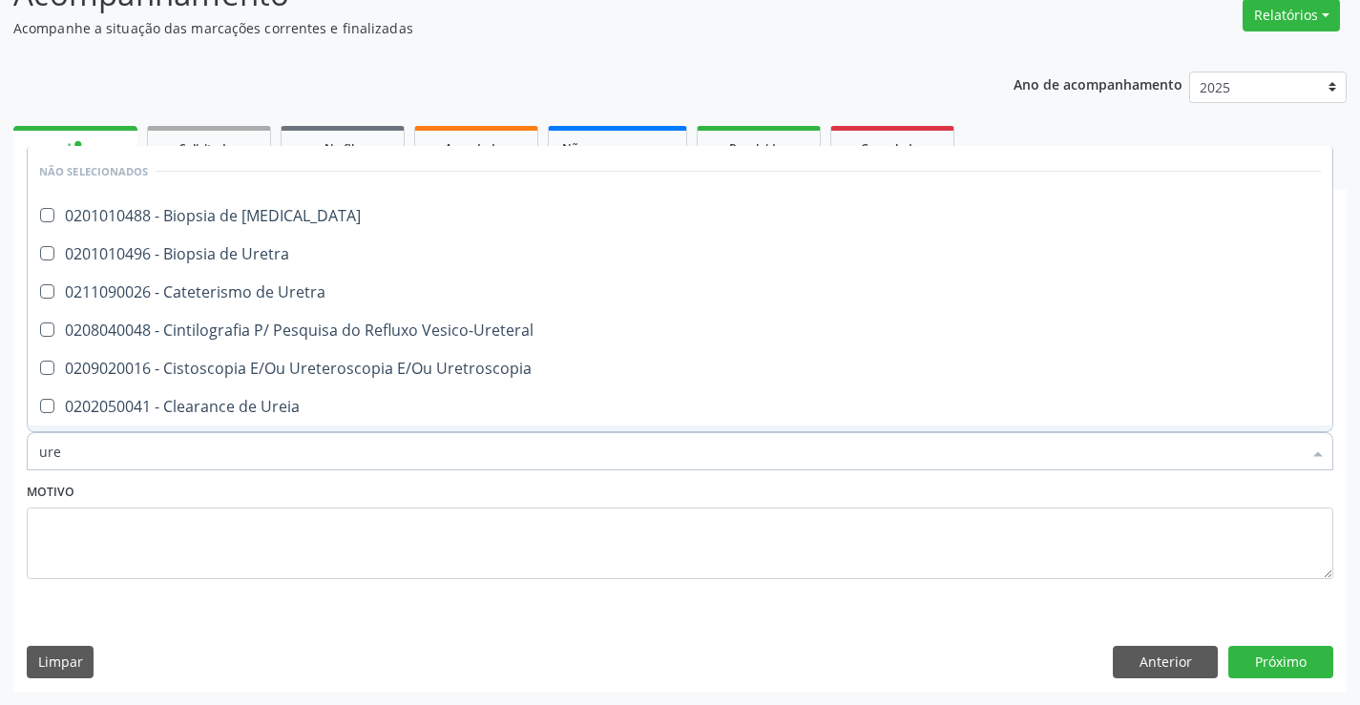
type input "urei"
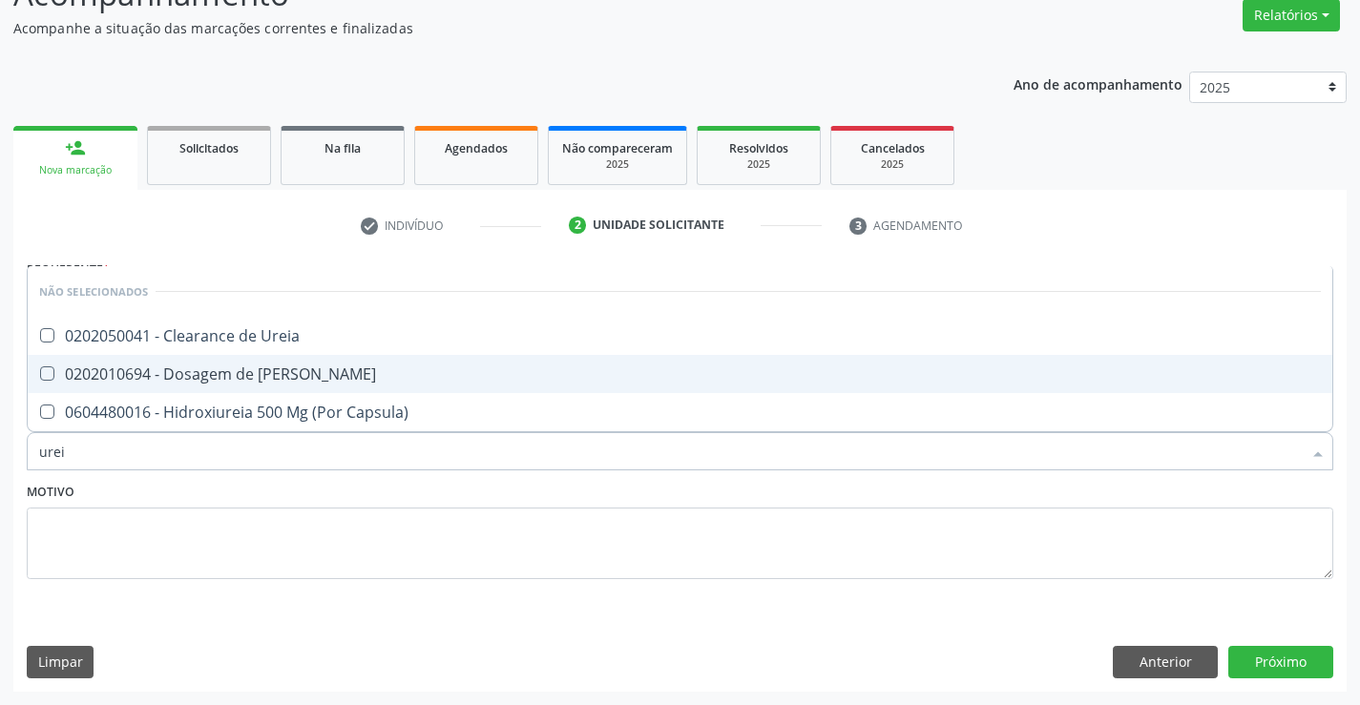
click at [239, 366] on div "0202010694 - Dosagem de [PERSON_NAME]" at bounding box center [679, 373] width 1281 height 15
checkbox Ureia "true"
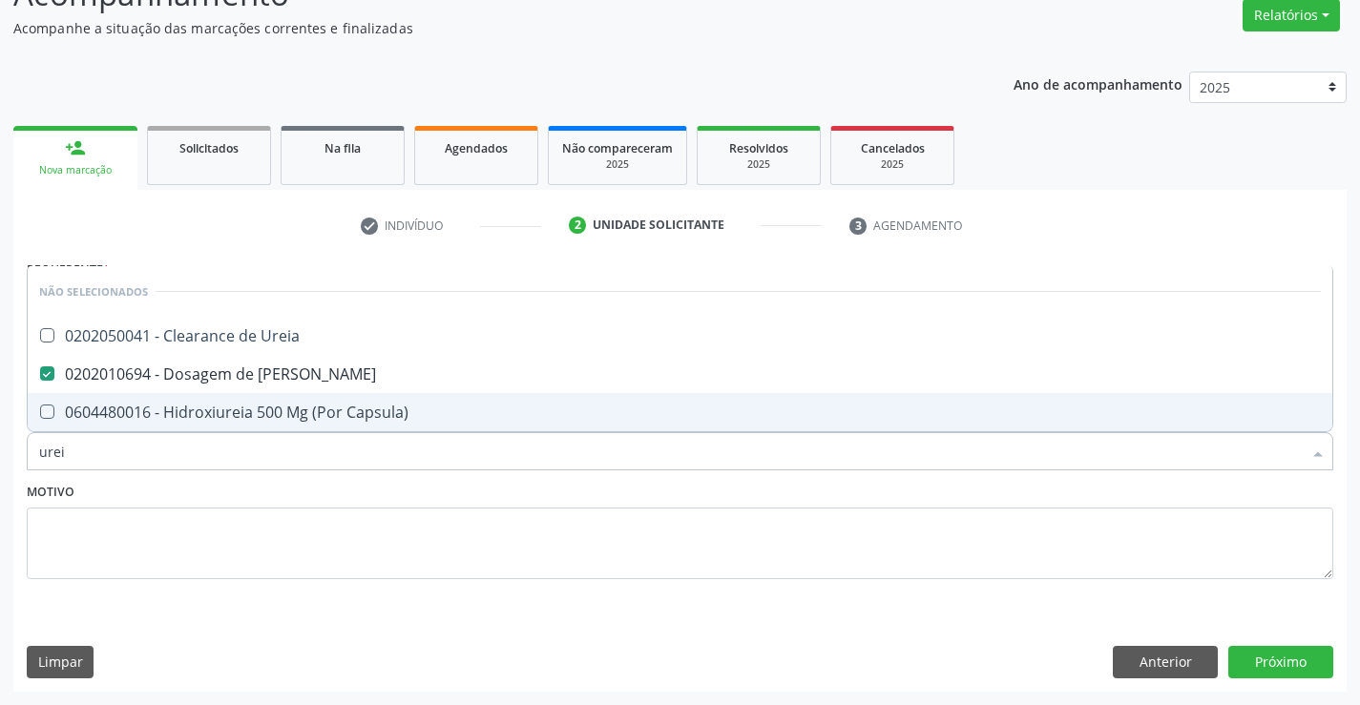
click at [215, 490] on div "Motivo" at bounding box center [680, 528] width 1306 height 101
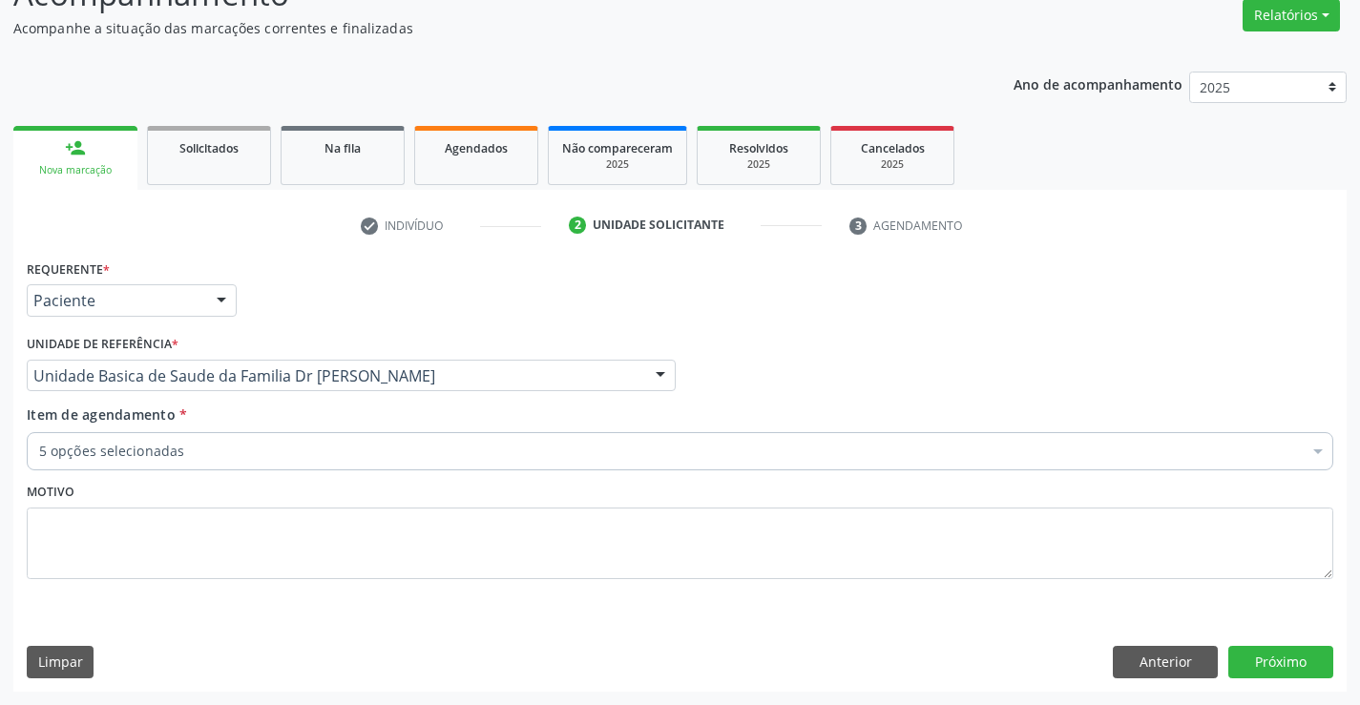
checkbox Triglicerideos "true"
checkbox Completo "true"
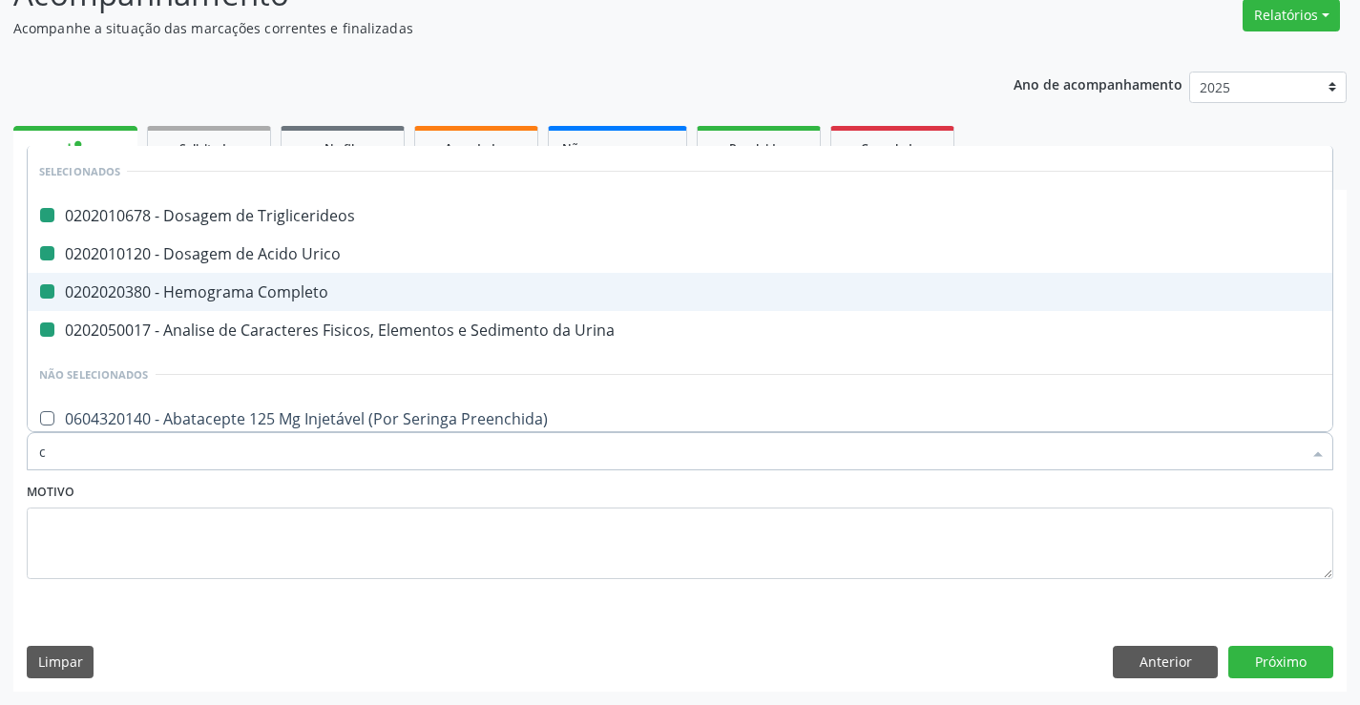
type input "cr"
checkbox Triglicerideos "false"
checkbox Urico "false"
checkbox Completo "false"
checkbox Urina "false"
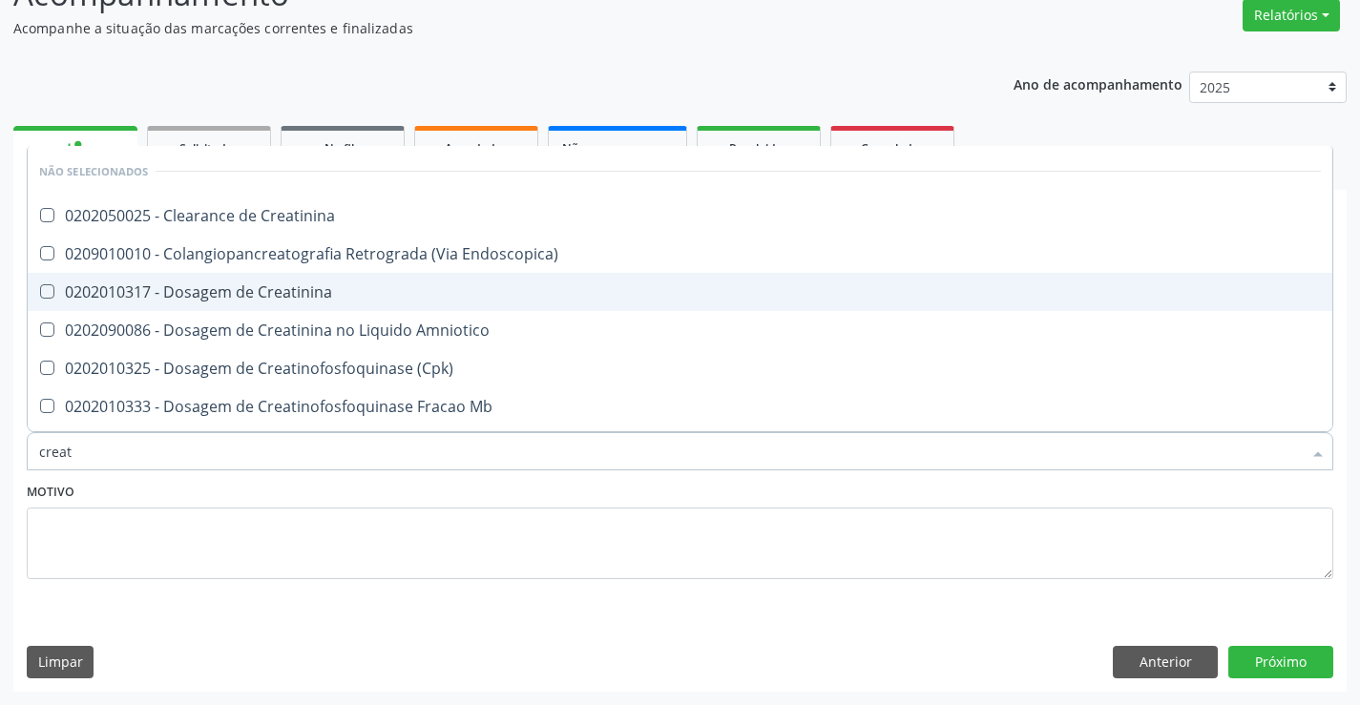
type input "creati"
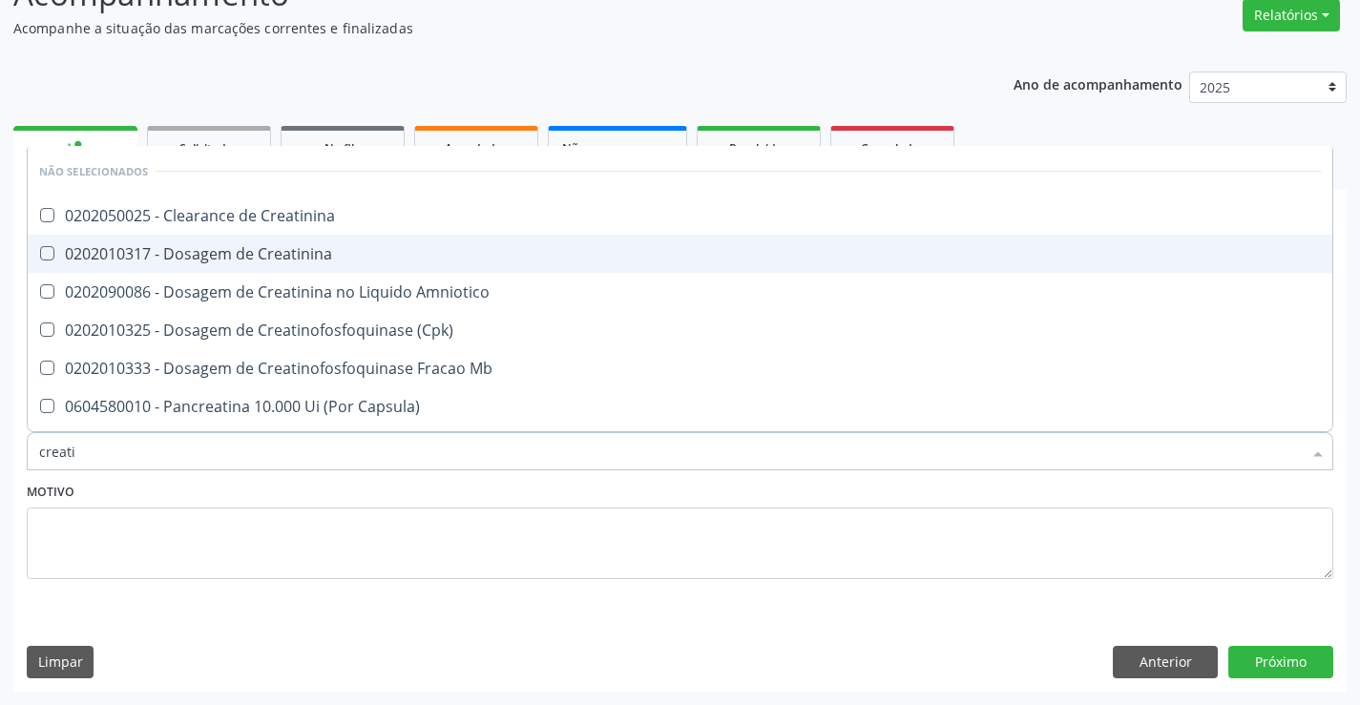
click at [322, 252] on div "0202010317 - Dosagem de Creatinina" at bounding box center [679, 253] width 1281 height 15
checkbox Creatinina "true"
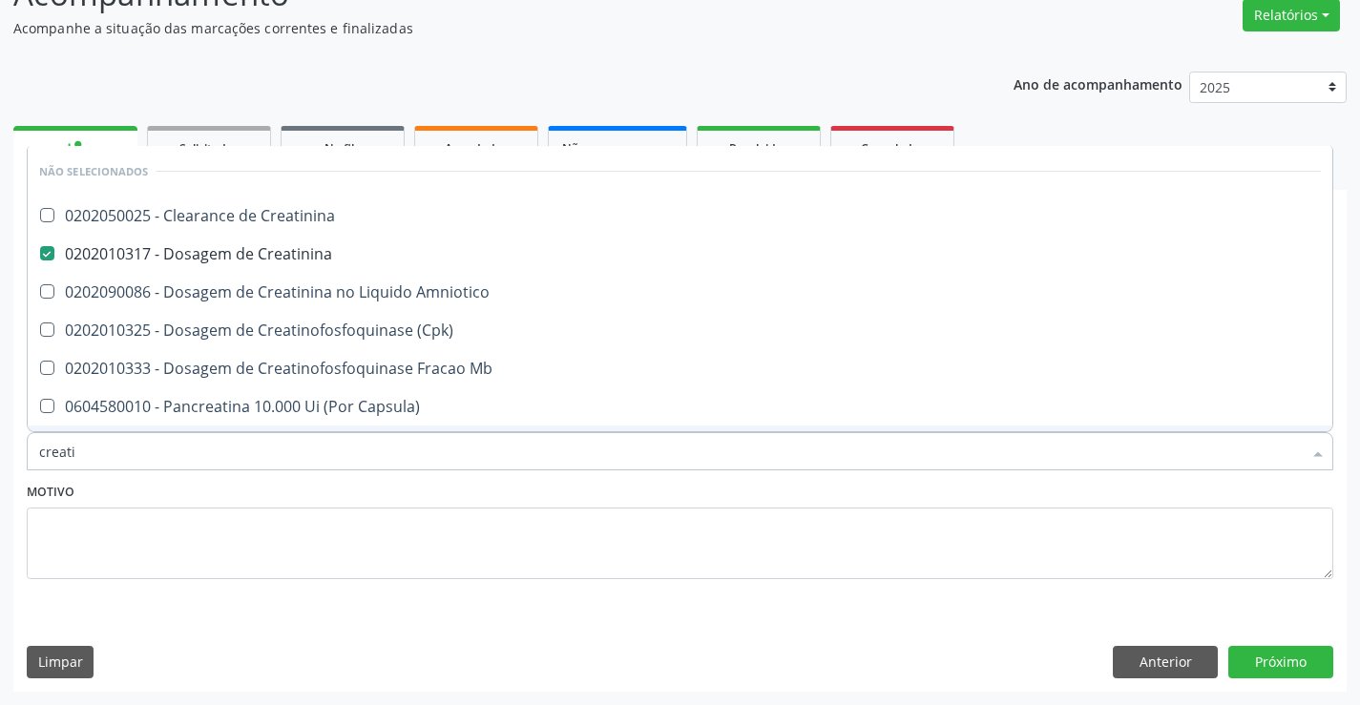
click at [230, 485] on div "Motivo" at bounding box center [680, 528] width 1306 height 101
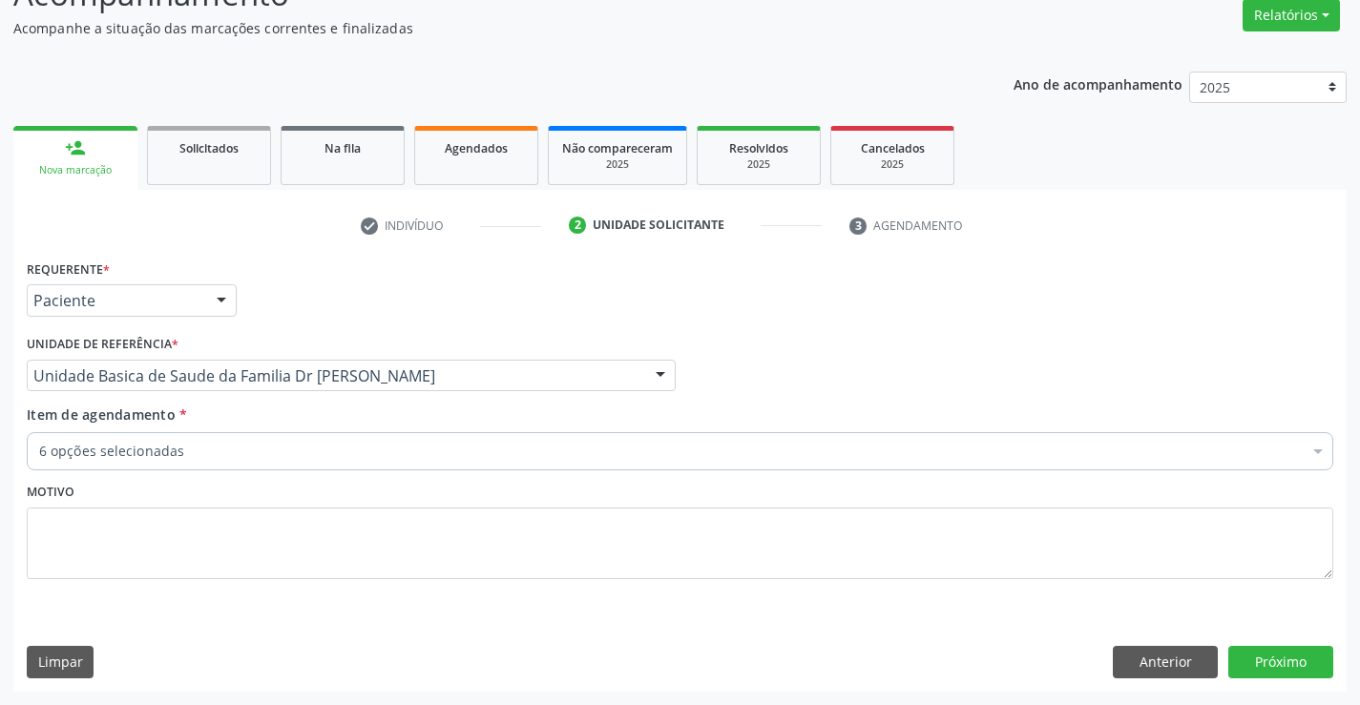
checkbox Triglicerideos "true"
checkbox Completo "true"
checkbox Urina "true"
checkbox Creatinina "true"
checkbox Ureia "true"
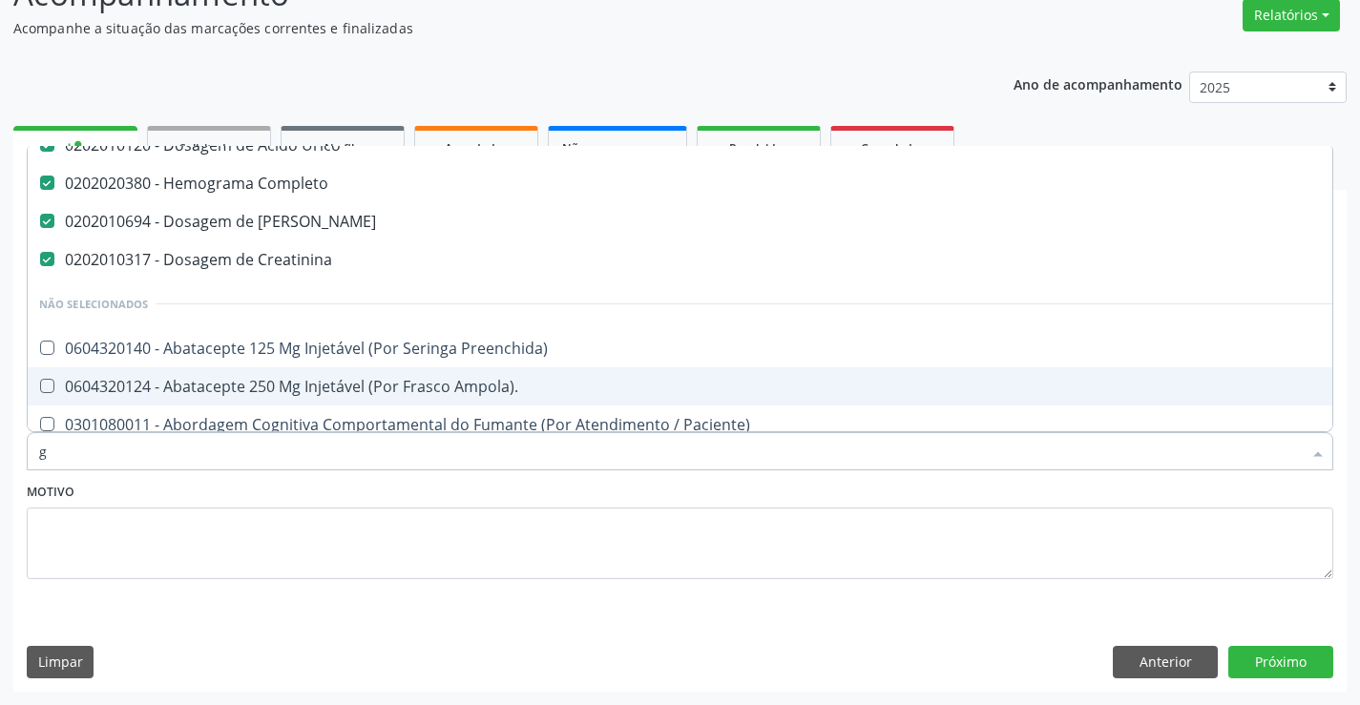
scroll to position [57, 0]
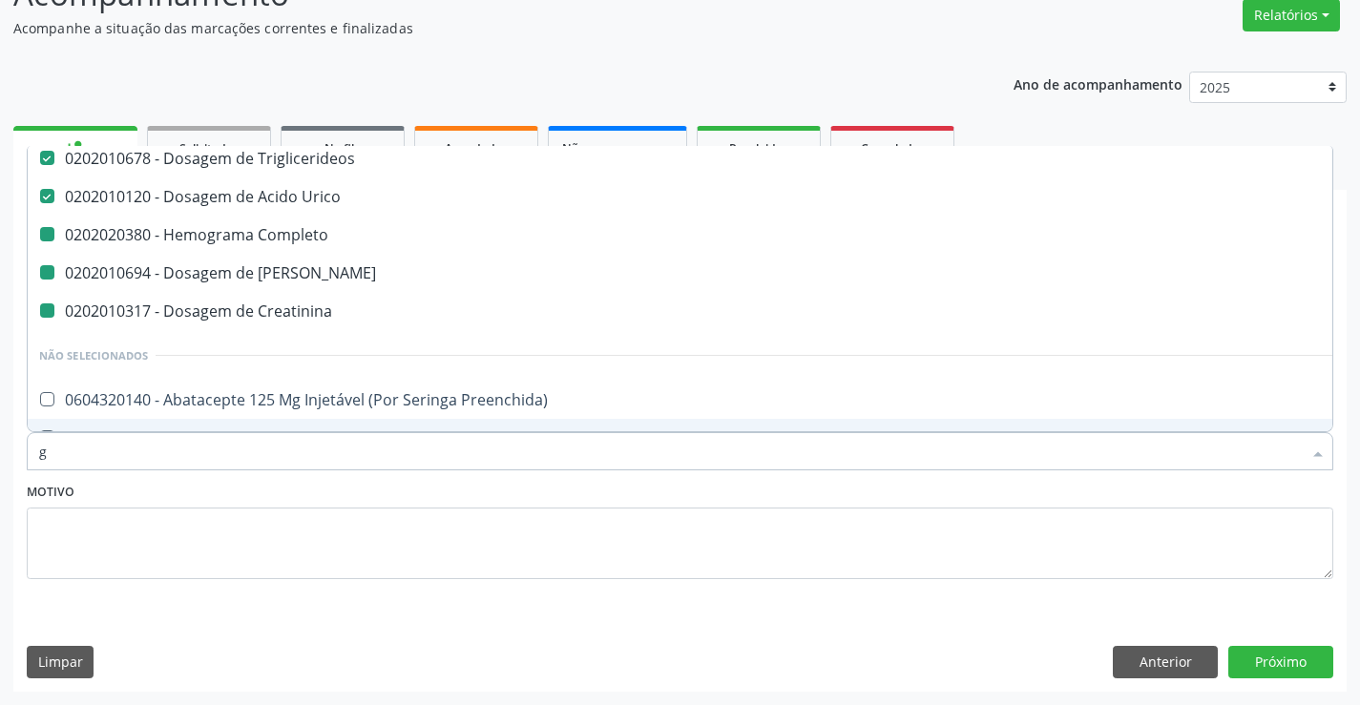
type input "gl"
checkbox Completo "false"
checkbox Ureia "false"
checkbox Creatinina "false"
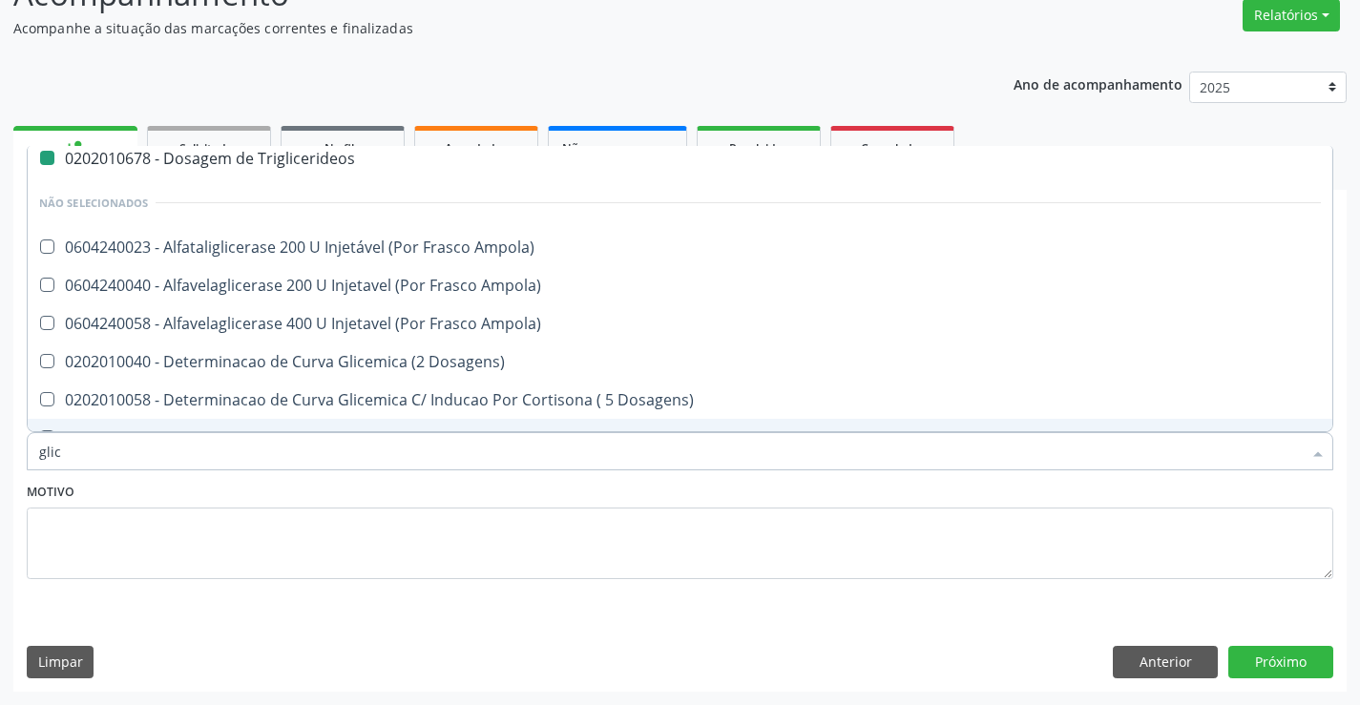
type input "glico"
checkbox Triglicerideos "false"
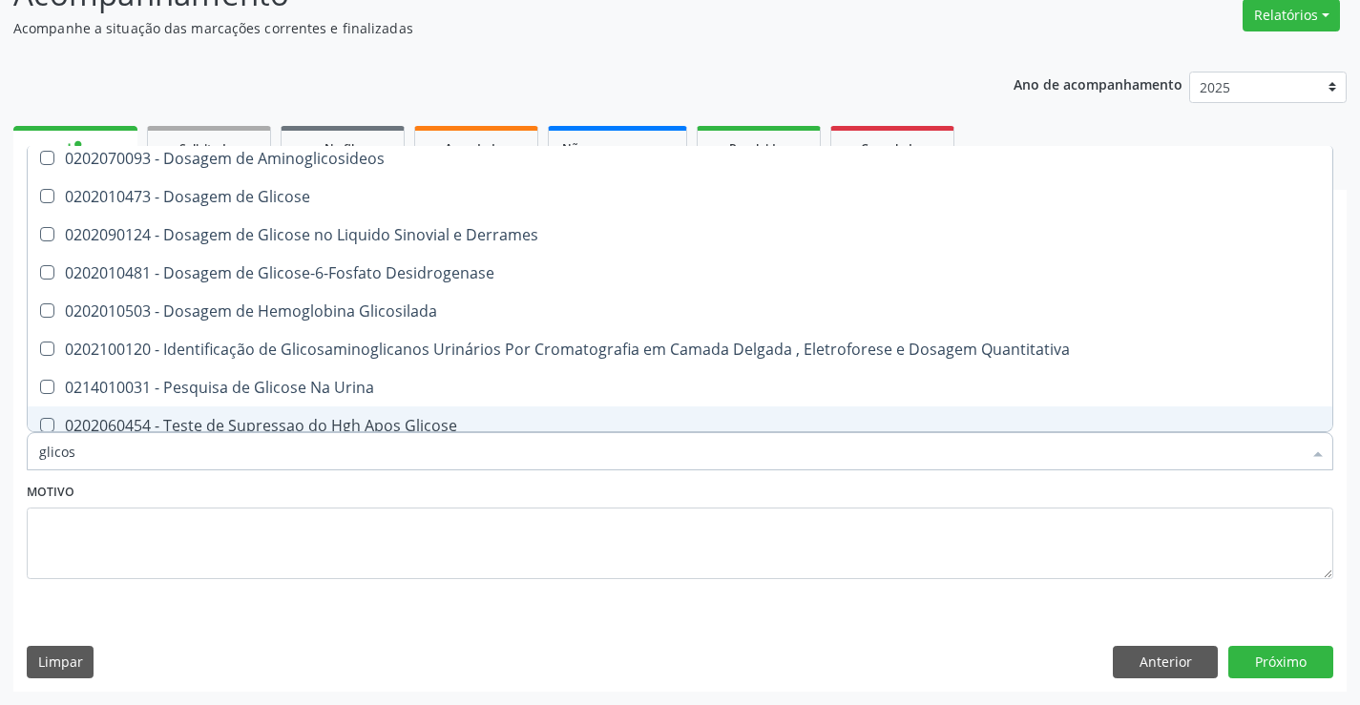
type input "glicose"
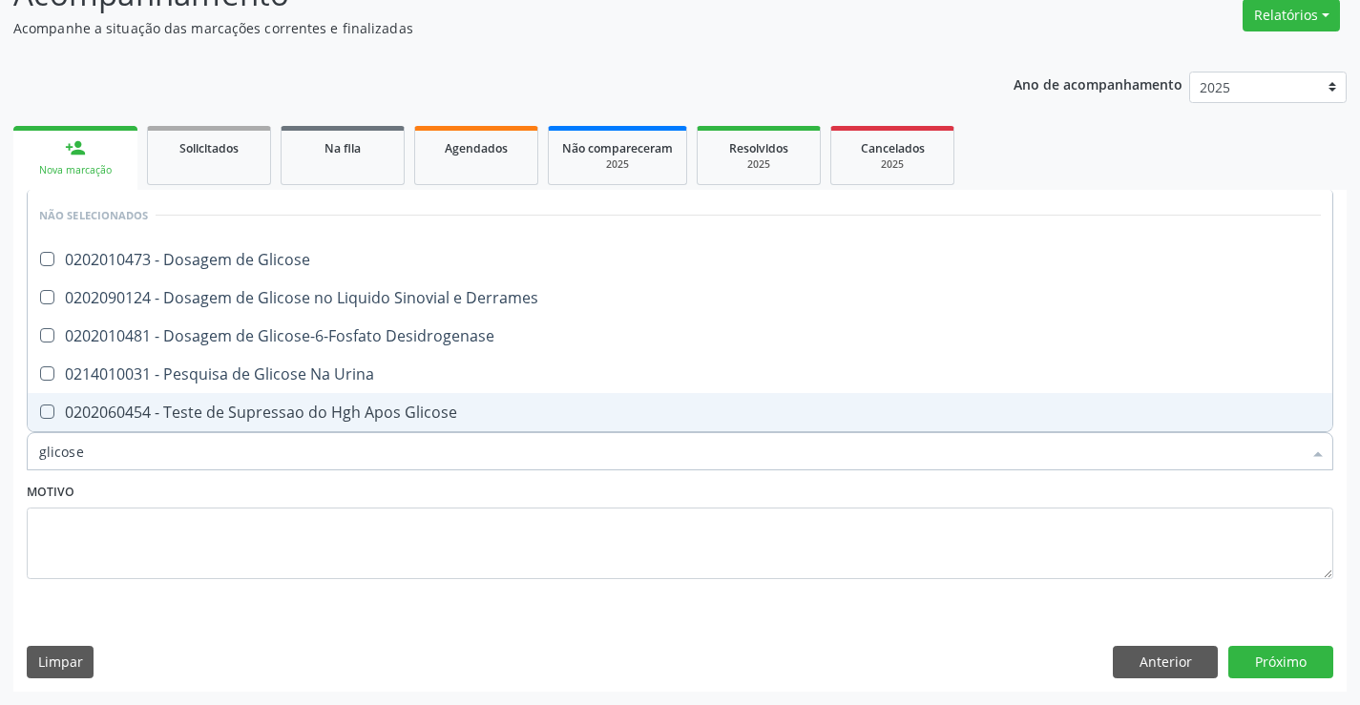
scroll to position [0, 0]
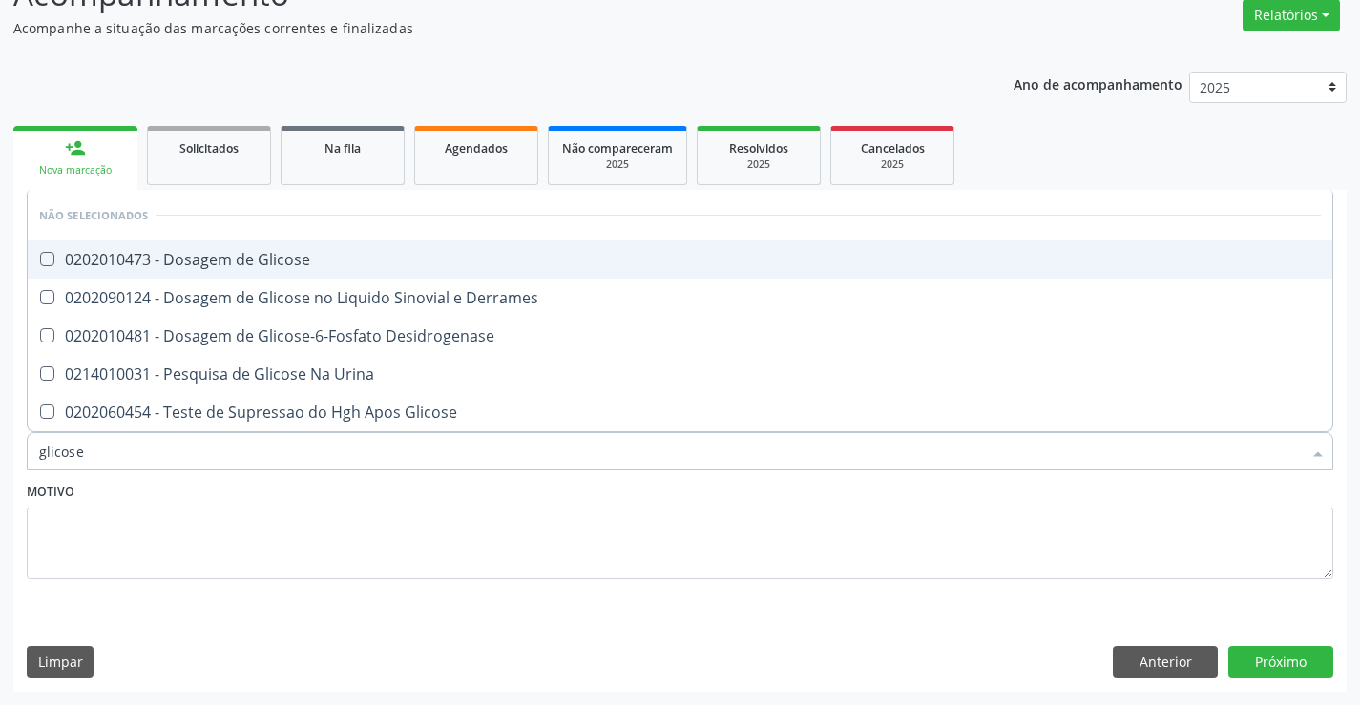
click at [318, 259] on div "0202010473 - Dosagem de Glicose" at bounding box center [679, 259] width 1281 height 15
checkbox Glicose "true"
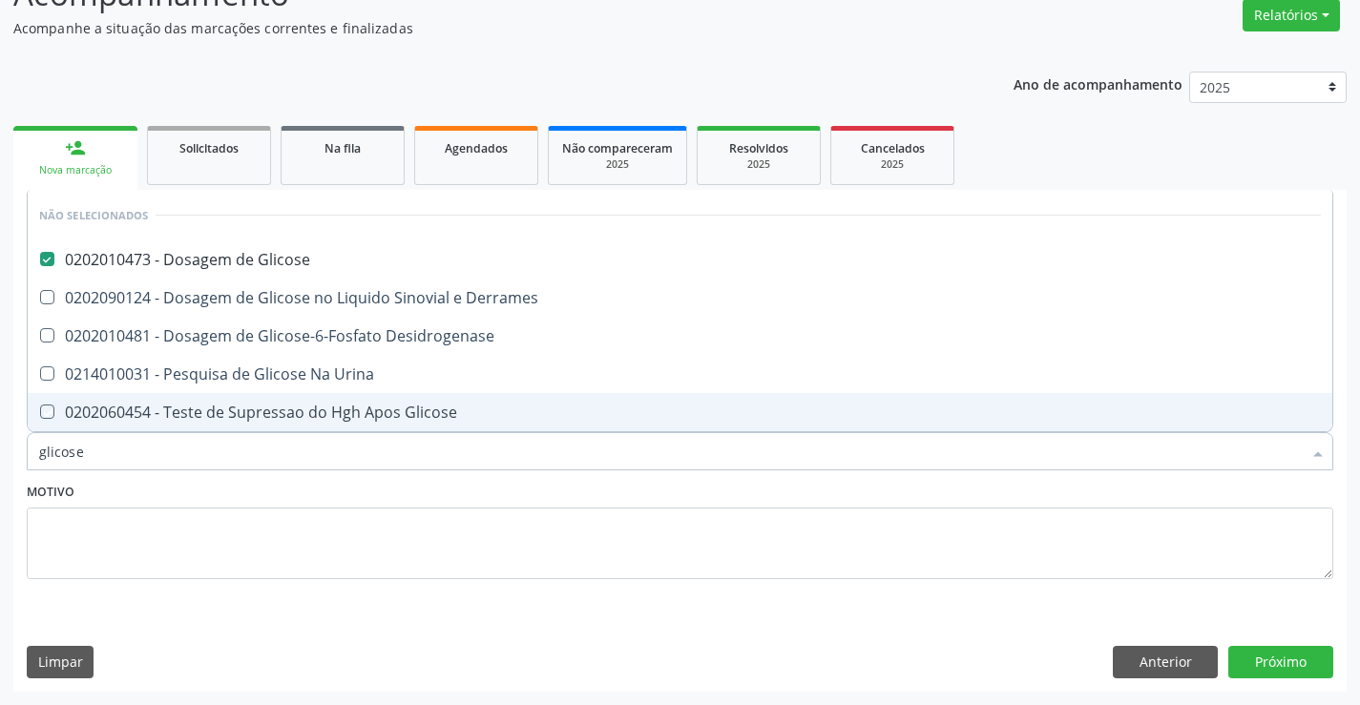
click at [280, 490] on div "Motivo" at bounding box center [680, 528] width 1306 height 101
checkbox Desidrogenase "true"
checkbox Urina "true"
checkbox Glicose "true"
checkbox Derrames "true"
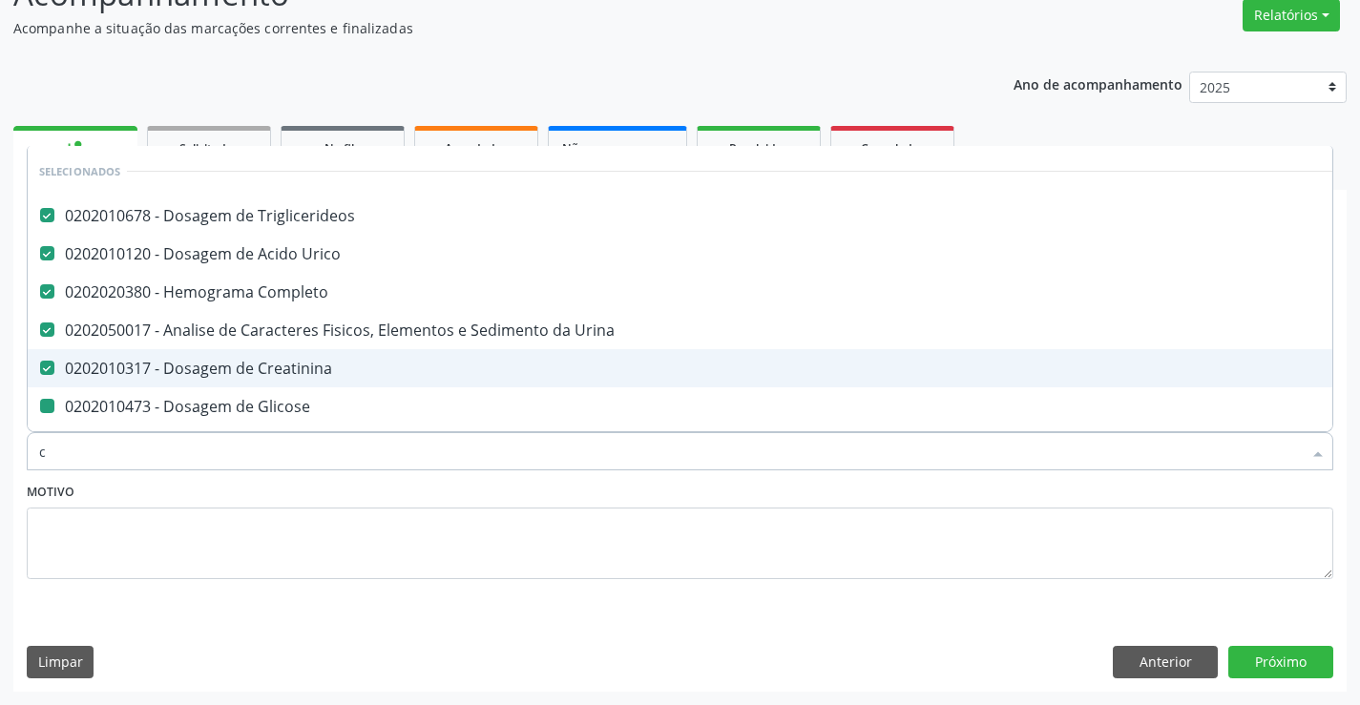
type input "co"
checkbox Glicose "false"
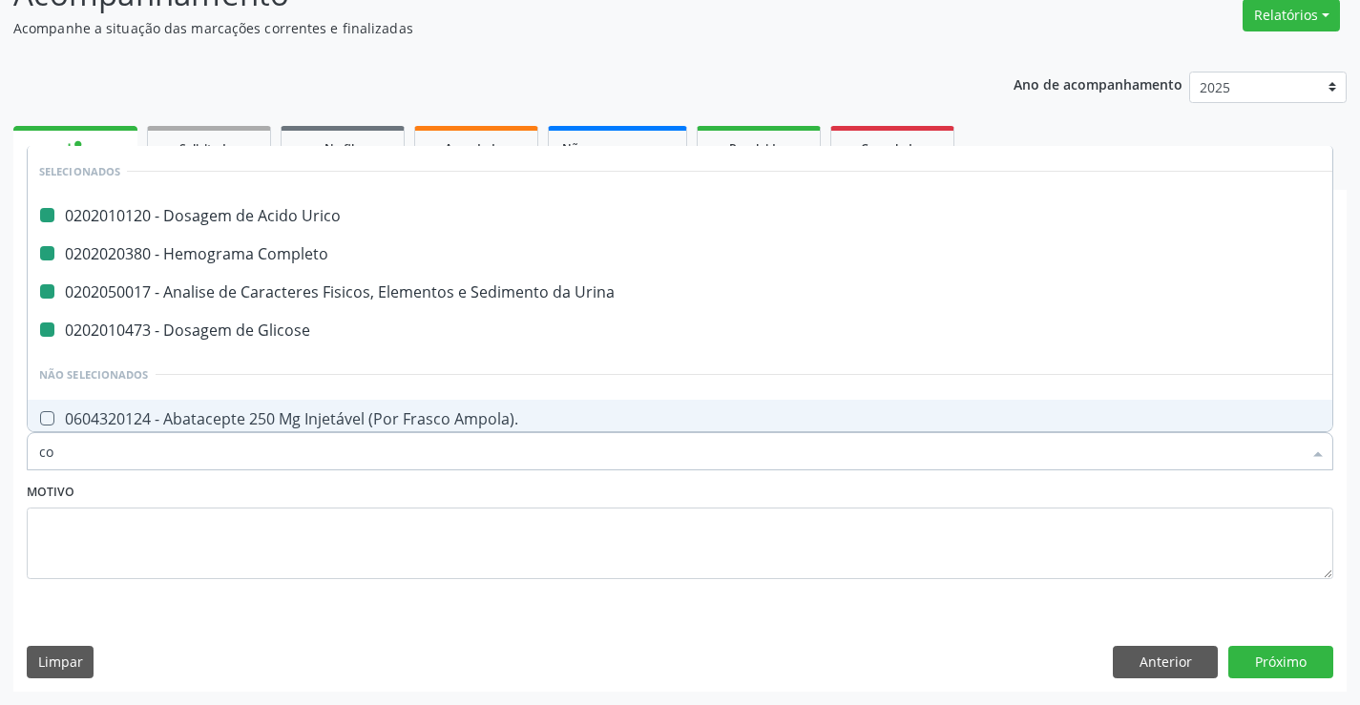
type input "col"
checkbox Urico "false"
checkbox Urina "false"
checkbox Glicose "false"
checkbox Completo "false"
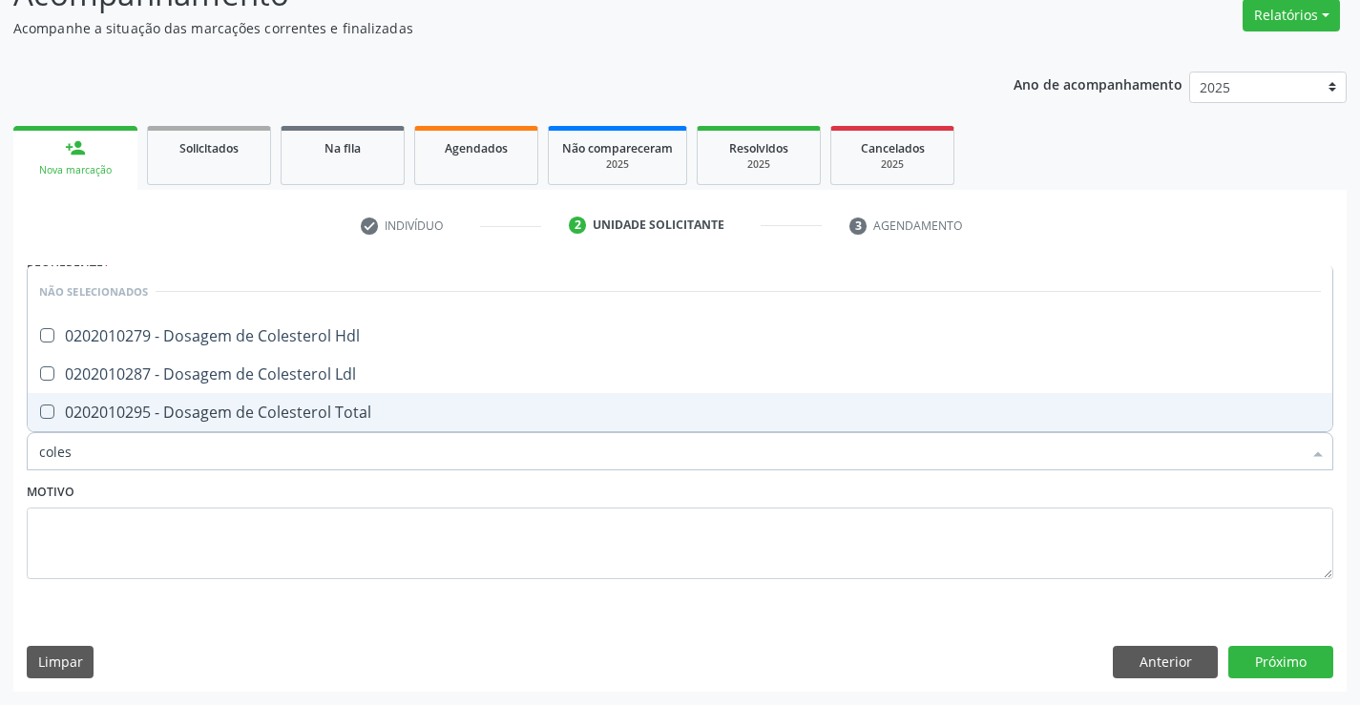
type input "colest"
click at [297, 412] on div "0202010295 - Dosagem de Colesterol Total" at bounding box center [679, 412] width 1281 height 15
checkbox Total "true"
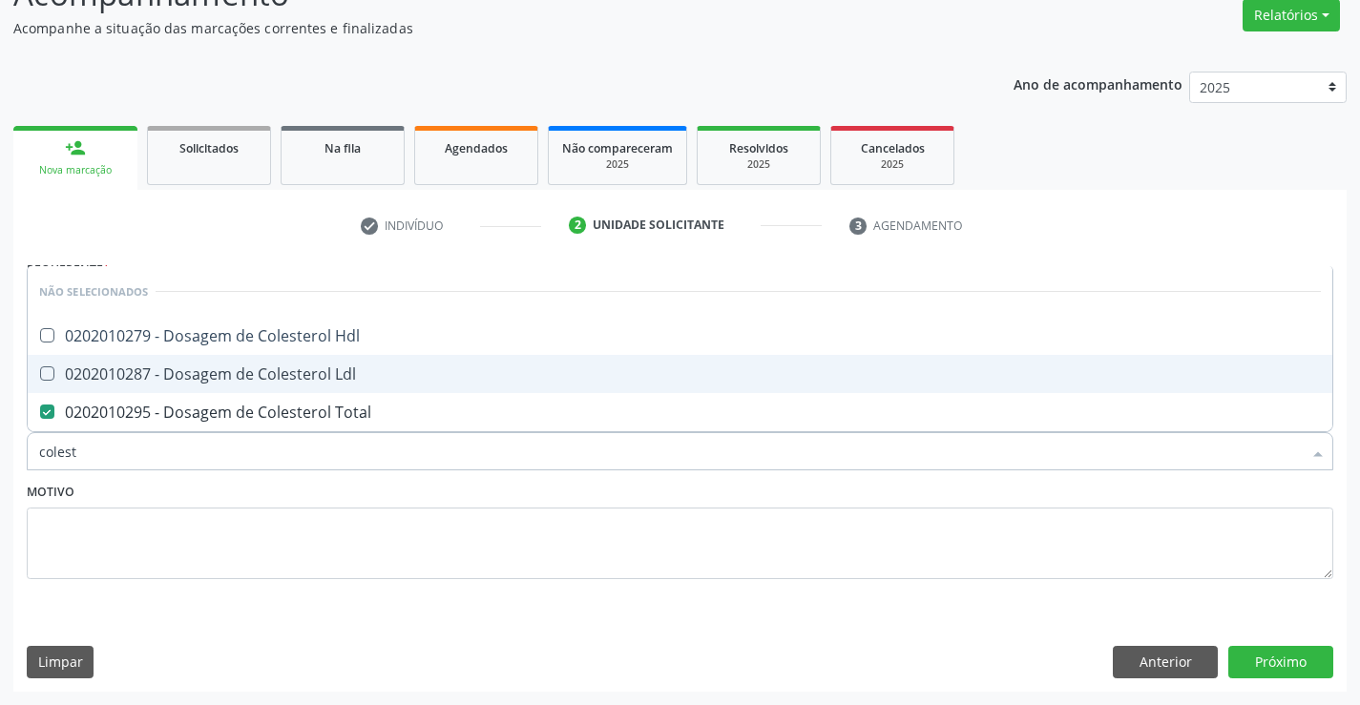
click at [303, 375] on div "0202010287 - Dosagem de Colesterol Ldl" at bounding box center [679, 373] width 1281 height 15
checkbox Ldl "true"
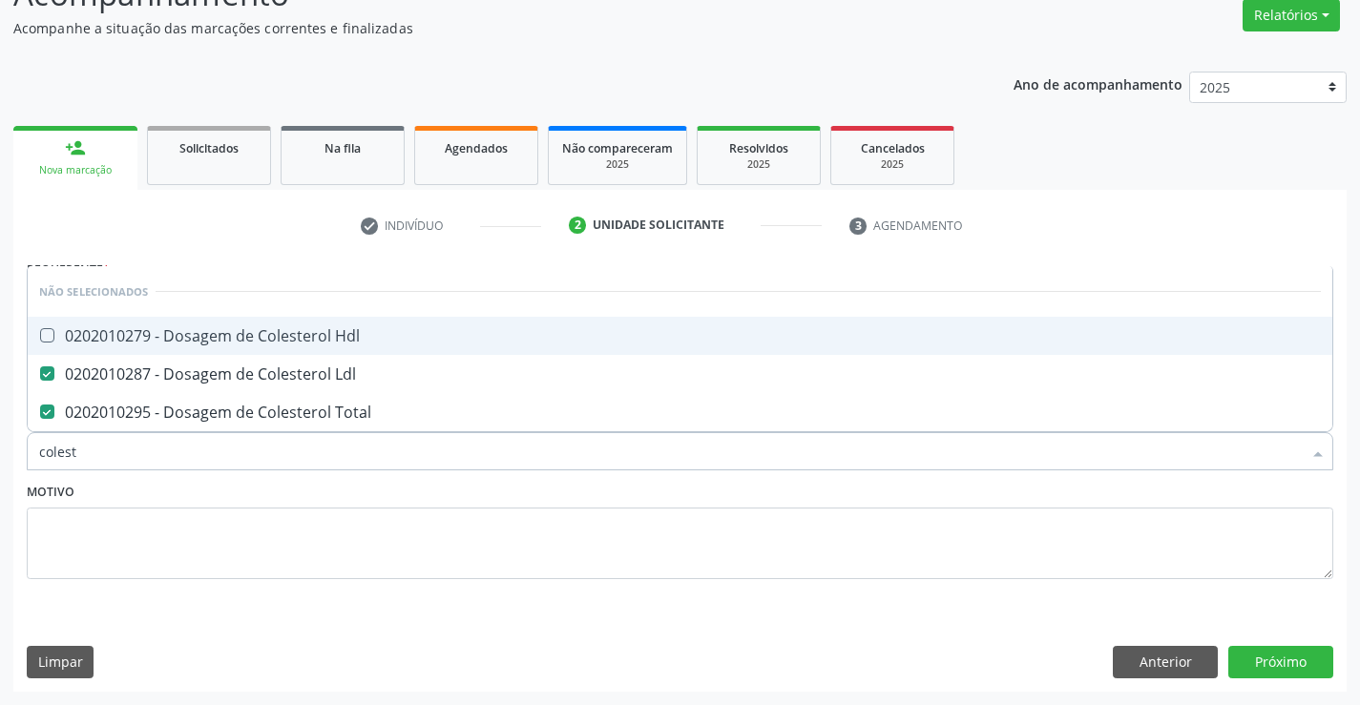
click at [314, 336] on div "0202010279 - Dosagem de Colesterol Hdl" at bounding box center [679, 335] width 1281 height 15
checkbox Hdl "true"
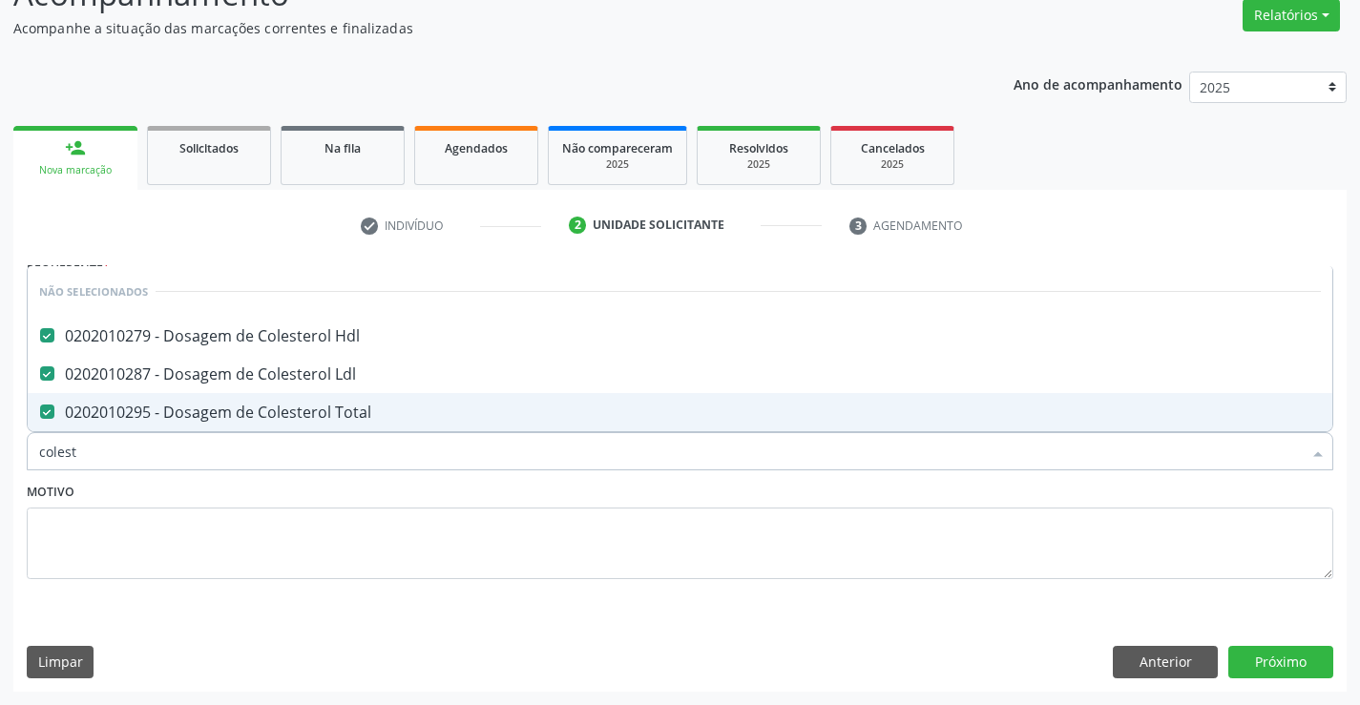
click at [281, 490] on div "Motivo" at bounding box center [680, 528] width 1306 height 101
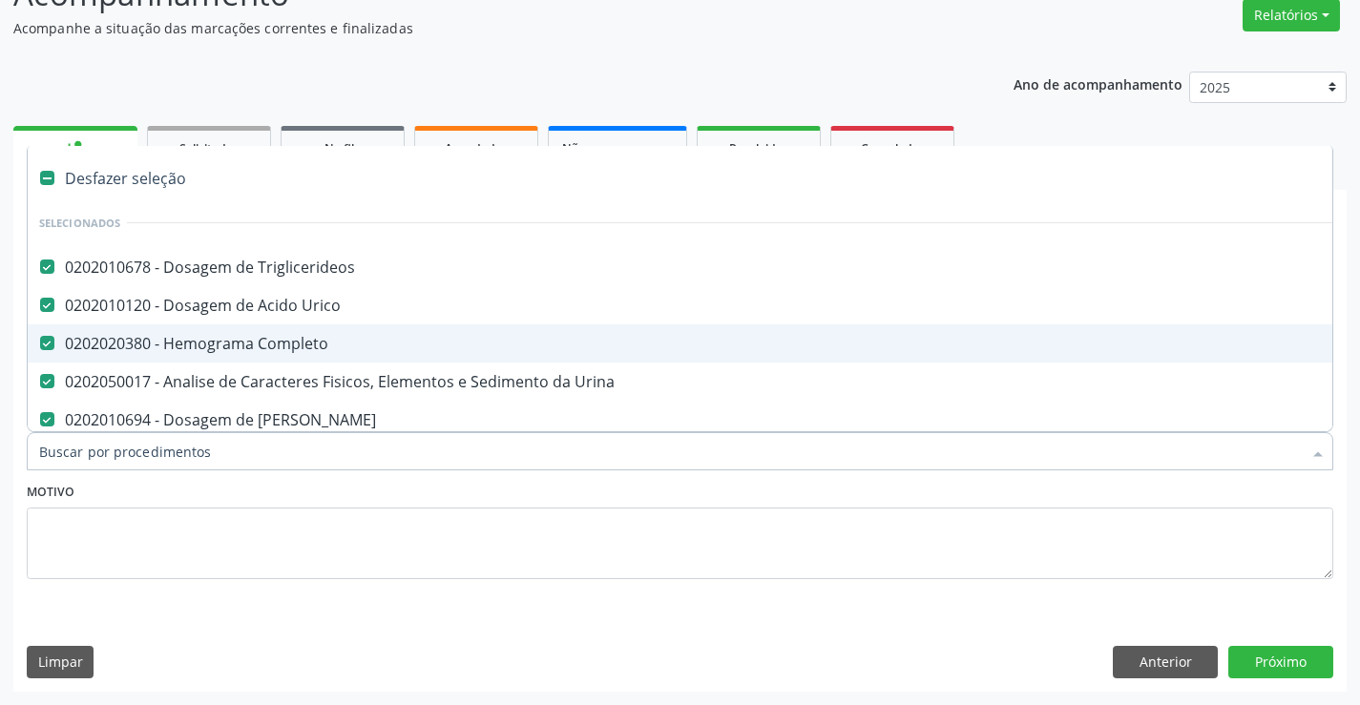
type input "t"
checkbox Ldl "false"
checkbox Hdl "false"
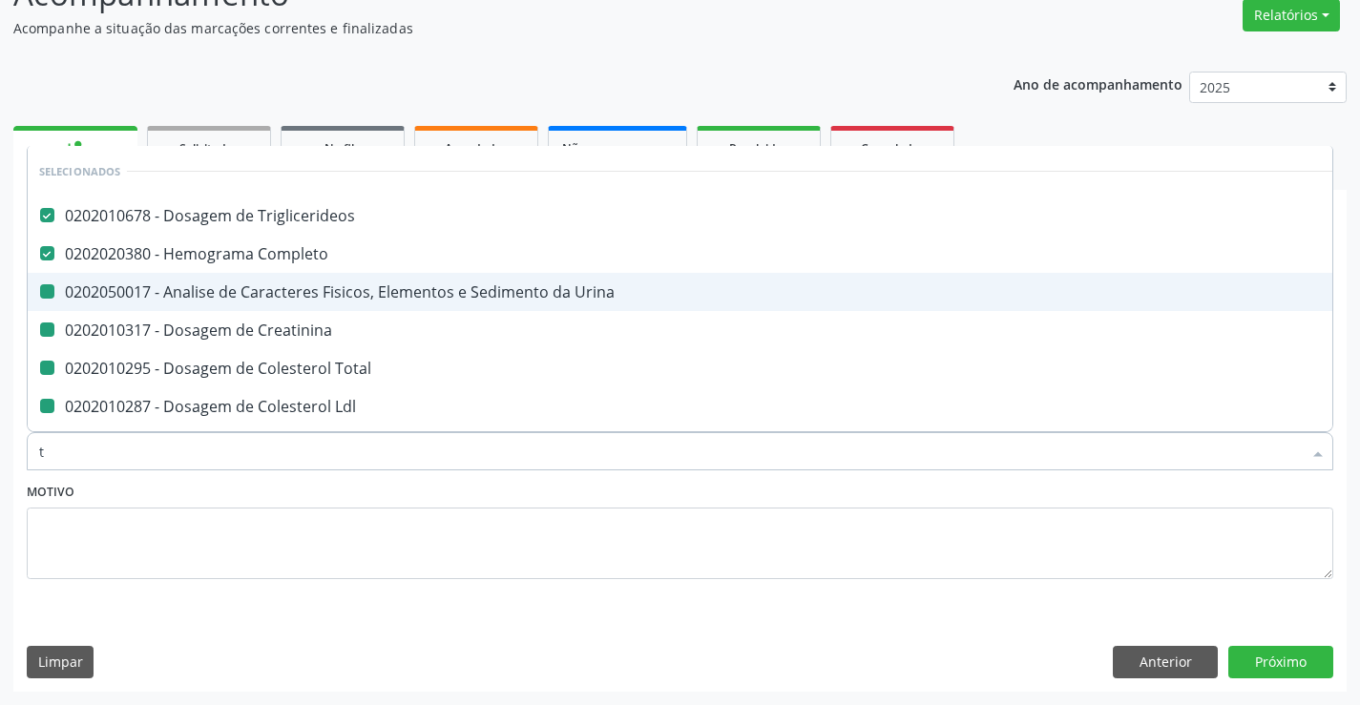
type input "tr"
checkbox Urina "false"
checkbox Creatinina "false"
checkbox Total "false"
checkbox Ldl "false"
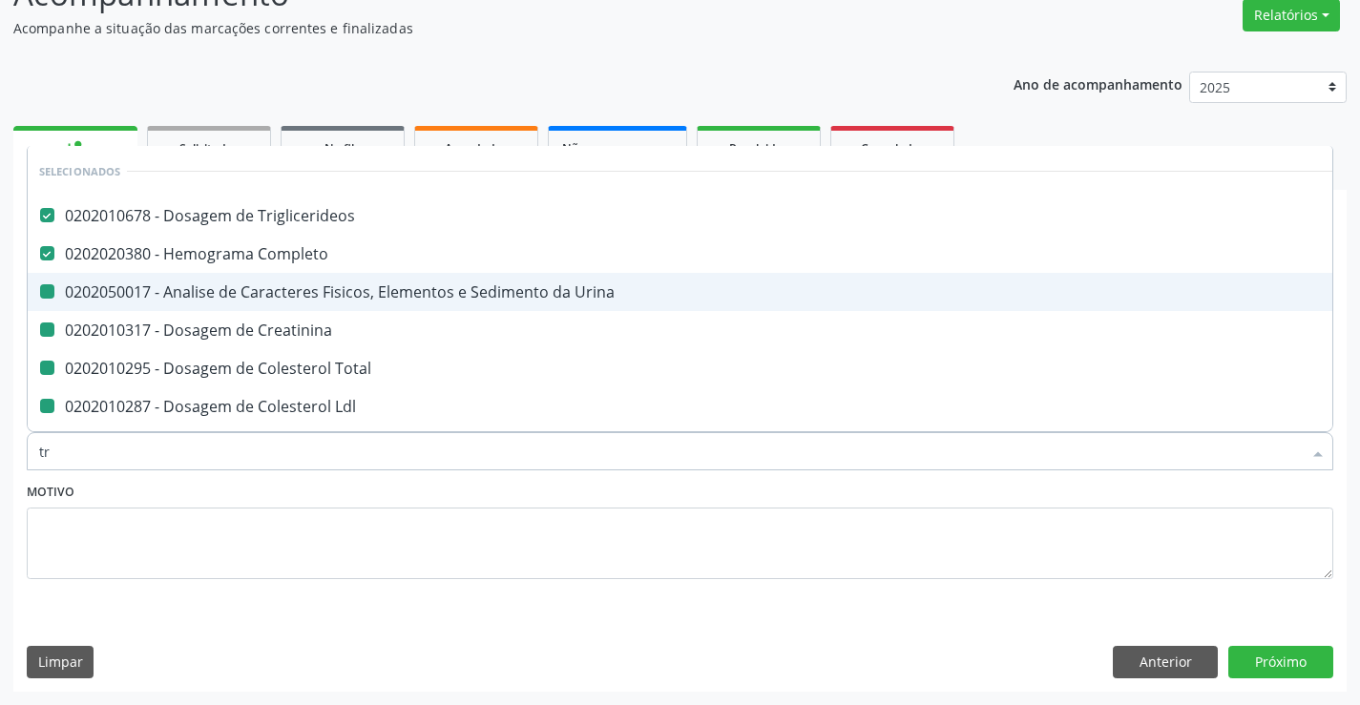
checkbox Hdl "false"
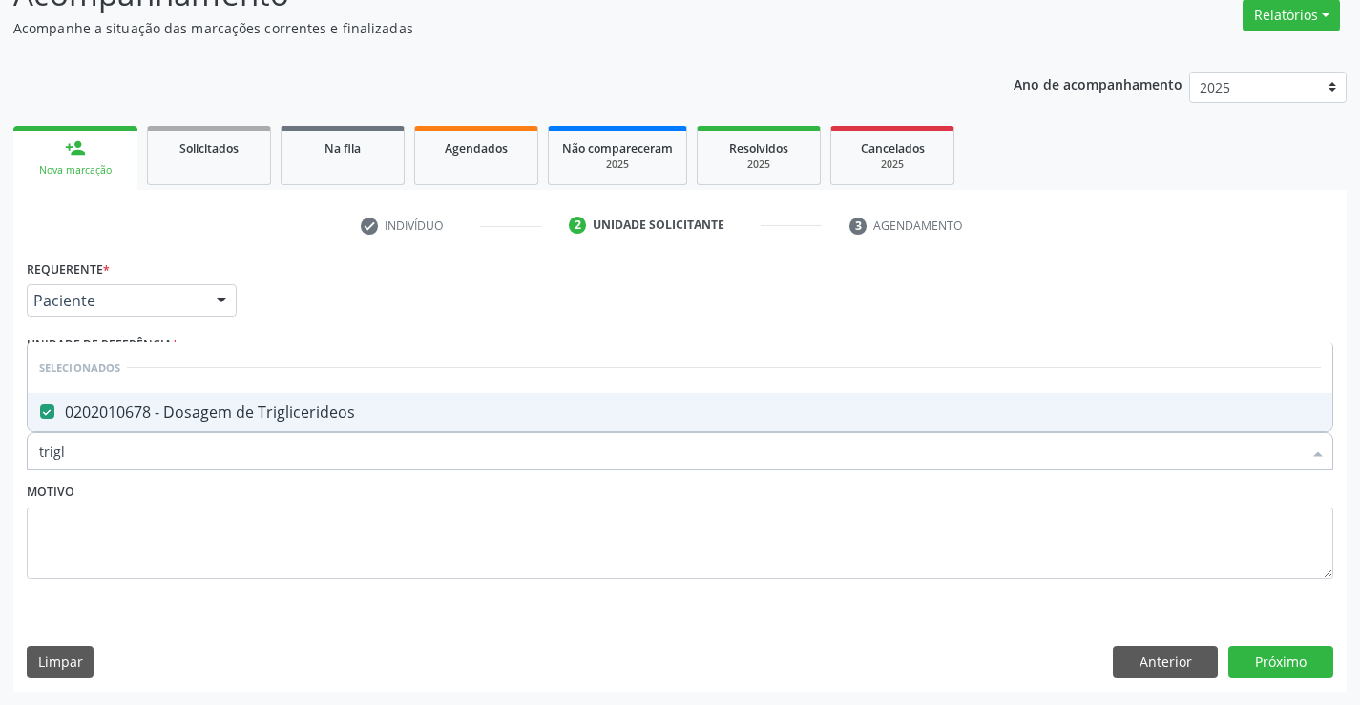
type input "trigli"
click at [1285, 656] on button "Próximo" at bounding box center [1280, 662] width 105 height 32
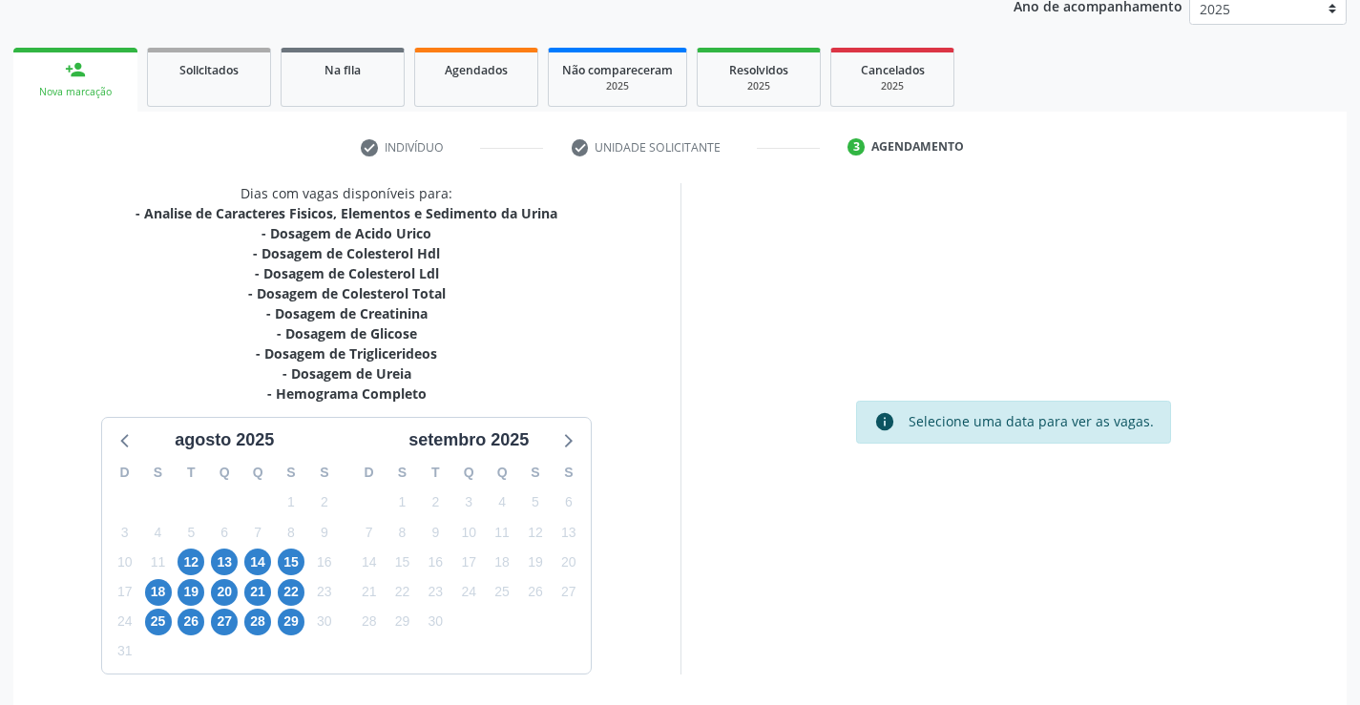
scroll to position [305, 0]
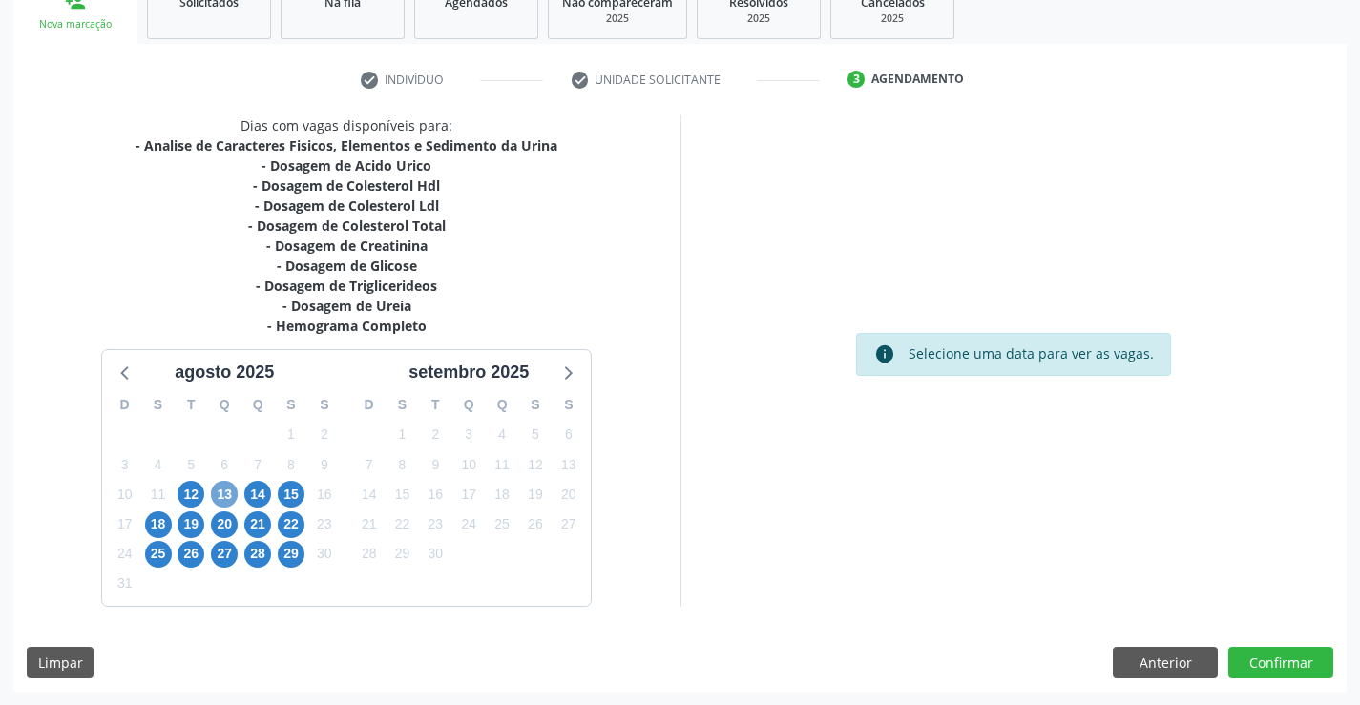
click at [226, 495] on span "13" at bounding box center [224, 494] width 27 height 27
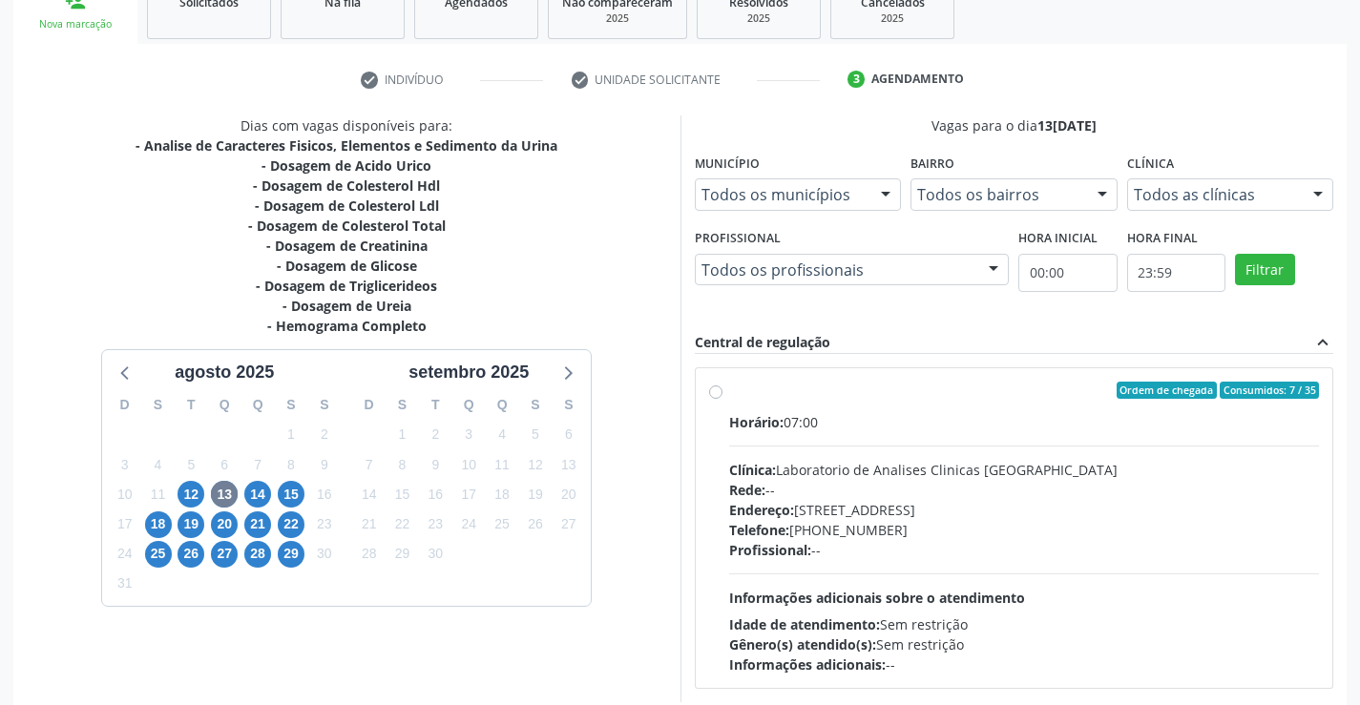
click at [780, 394] on div "Ordem de chegada Consumidos: 7 / 35" at bounding box center [1024, 390] width 591 height 17
click at [722, 394] on input "Ordem de chegada Consumidos: 7 / 35 Horário: 07:00 Clínica: Laboratorio de Anal…" at bounding box center [715, 390] width 13 height 17
radio input "true"
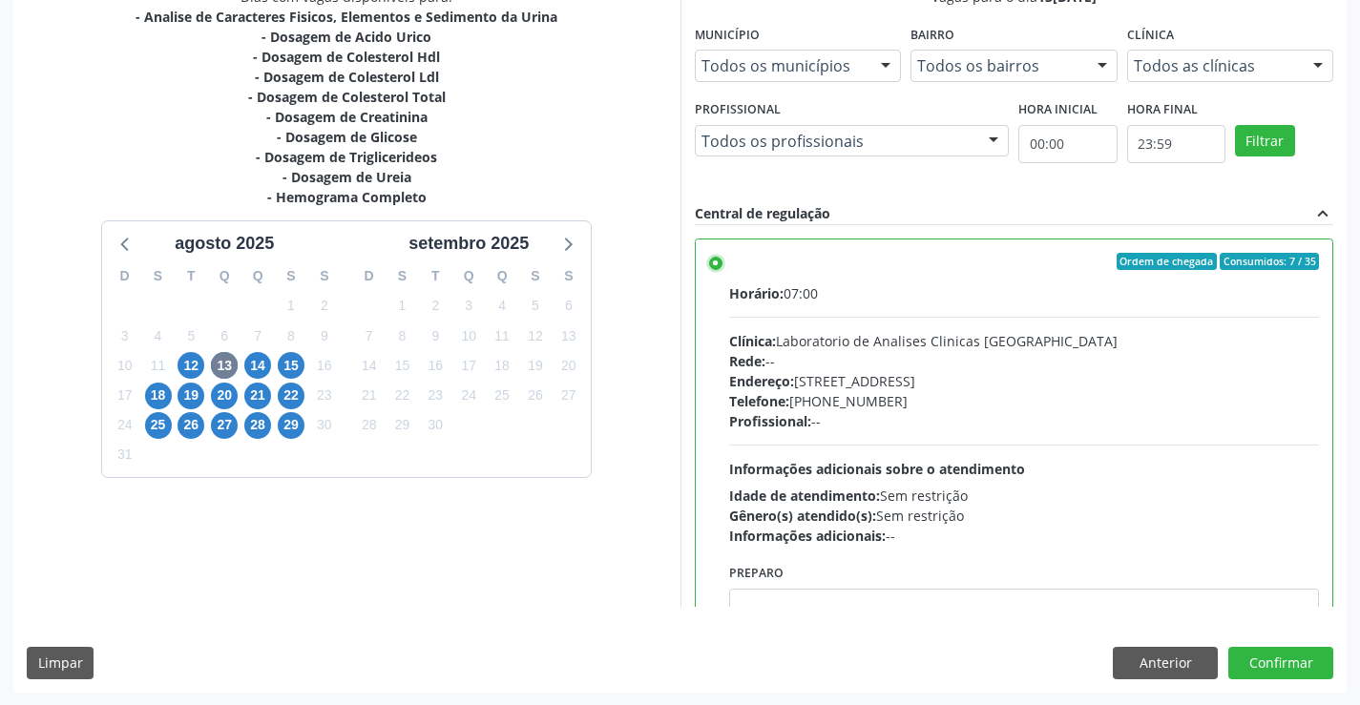
scroll to position [435, 0]
click at [1277, 653] on button "Confirmar" at bounding box center [1280, 662] width 105 height 32
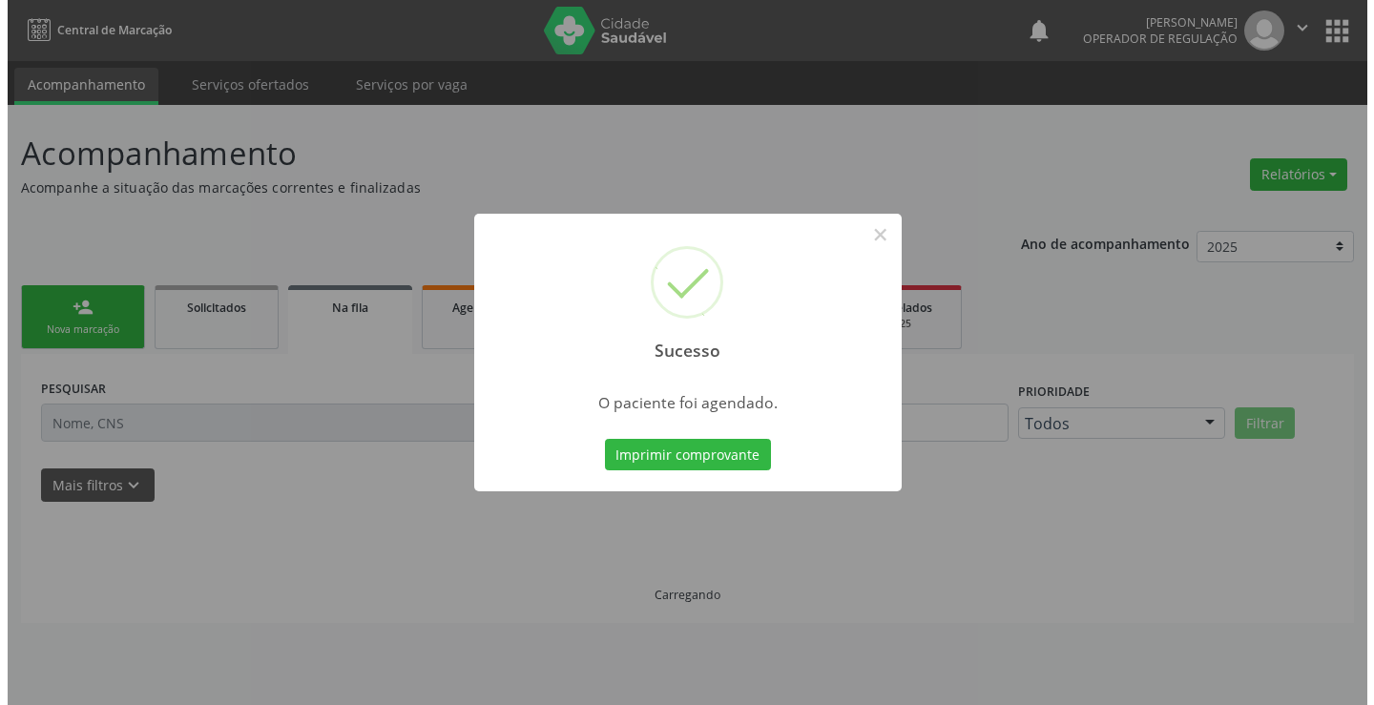
scroll to position [0, 0]
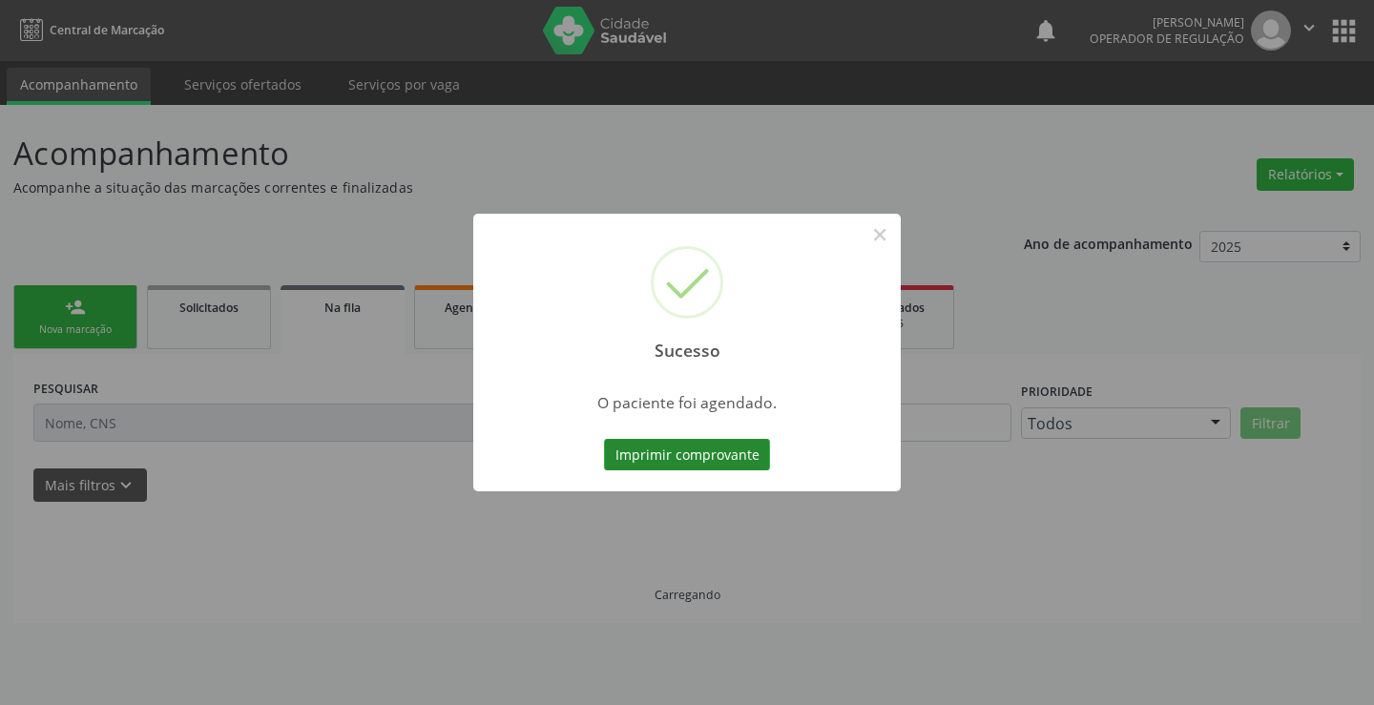
click at [659, 446] on button "Imprimir comprovante" at bounding box center [687, 455] width 166 height 32
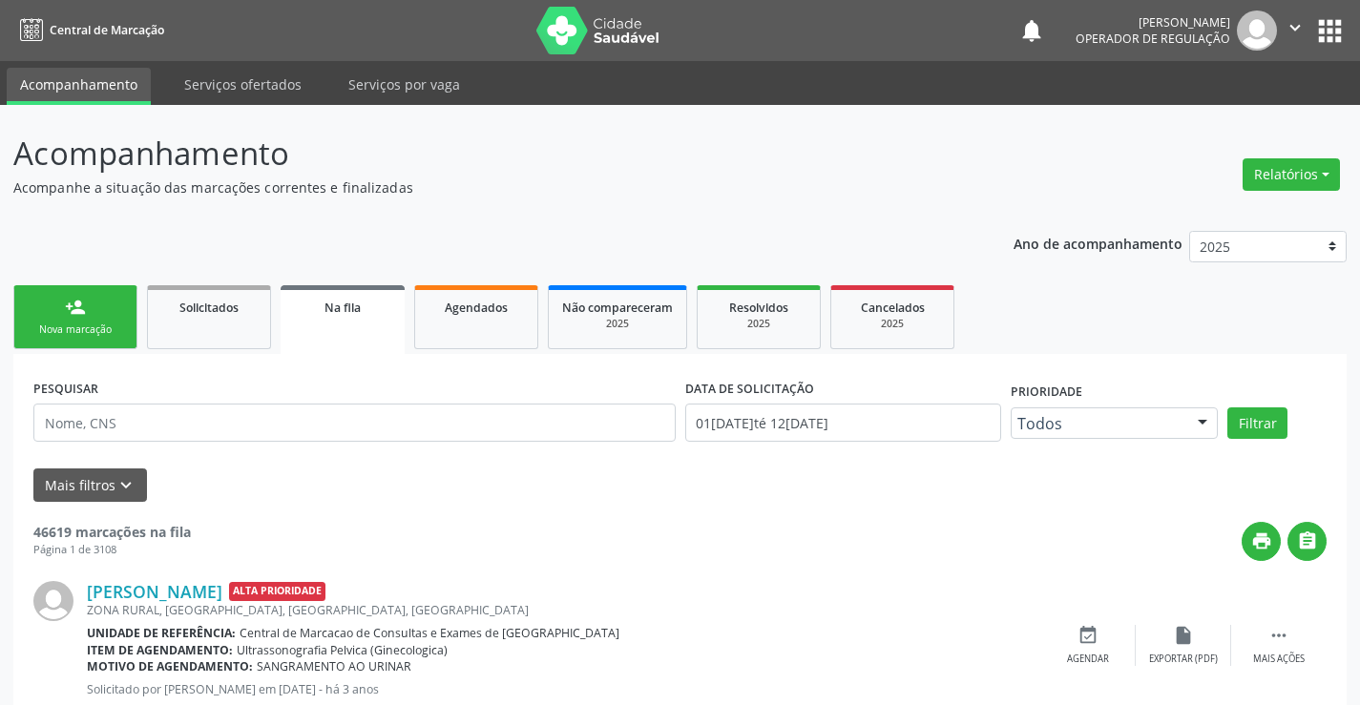
click at [81, 313] on div "person_add" at bounding box center [75, 307] width 21 height 21
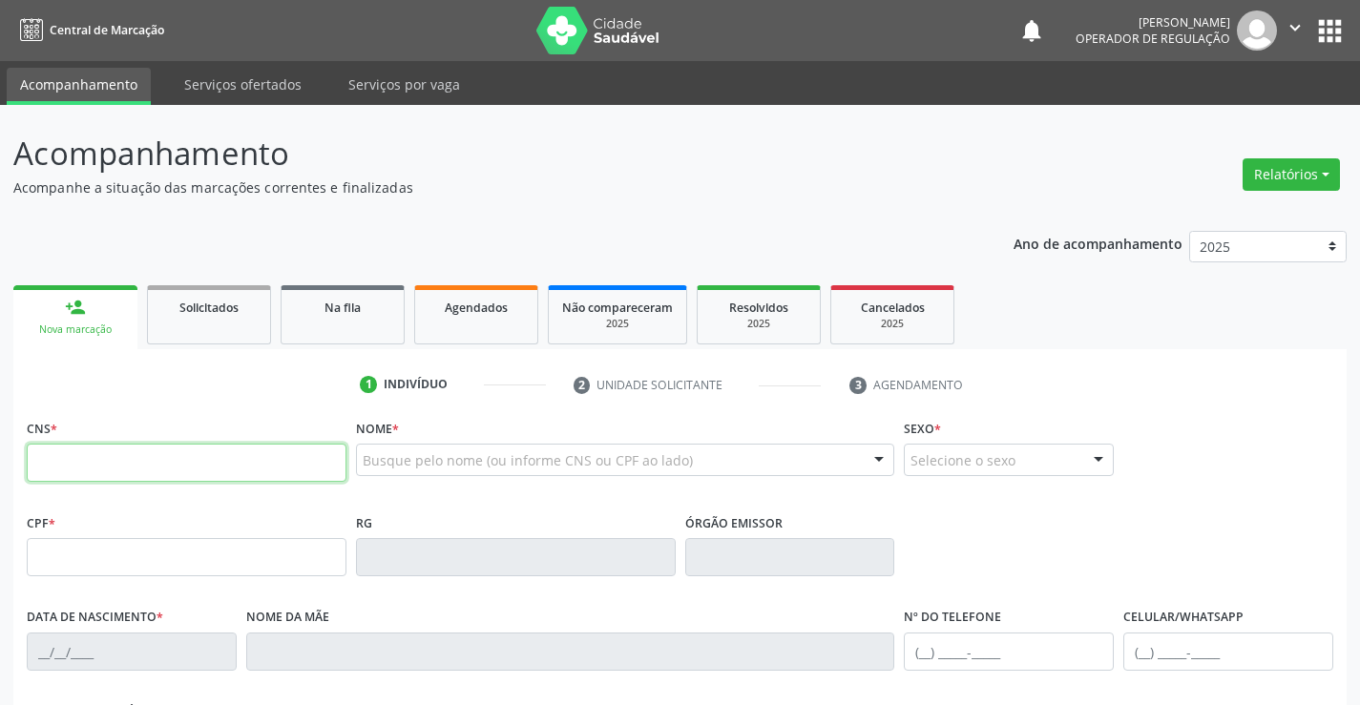
click at [124, 459] on input "text" at bounding box center [187, 463] width 320 height 38
type input "703 4062 1903 0813"
type input "1124954783"
type input "06/[DATE]"
type input "[PHONE_NUMBER]"
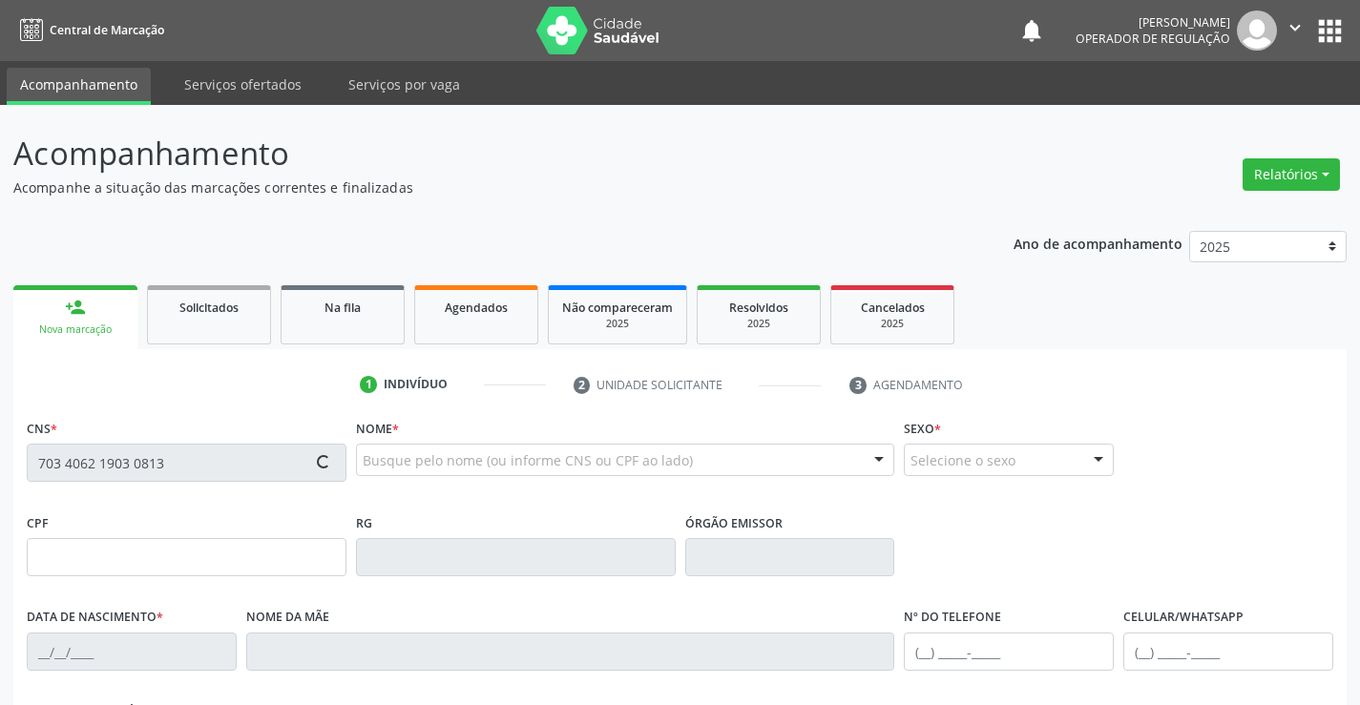
type input "[PHONE_NUMBER]"
type input "042.226.835-66"
type input "S/N"
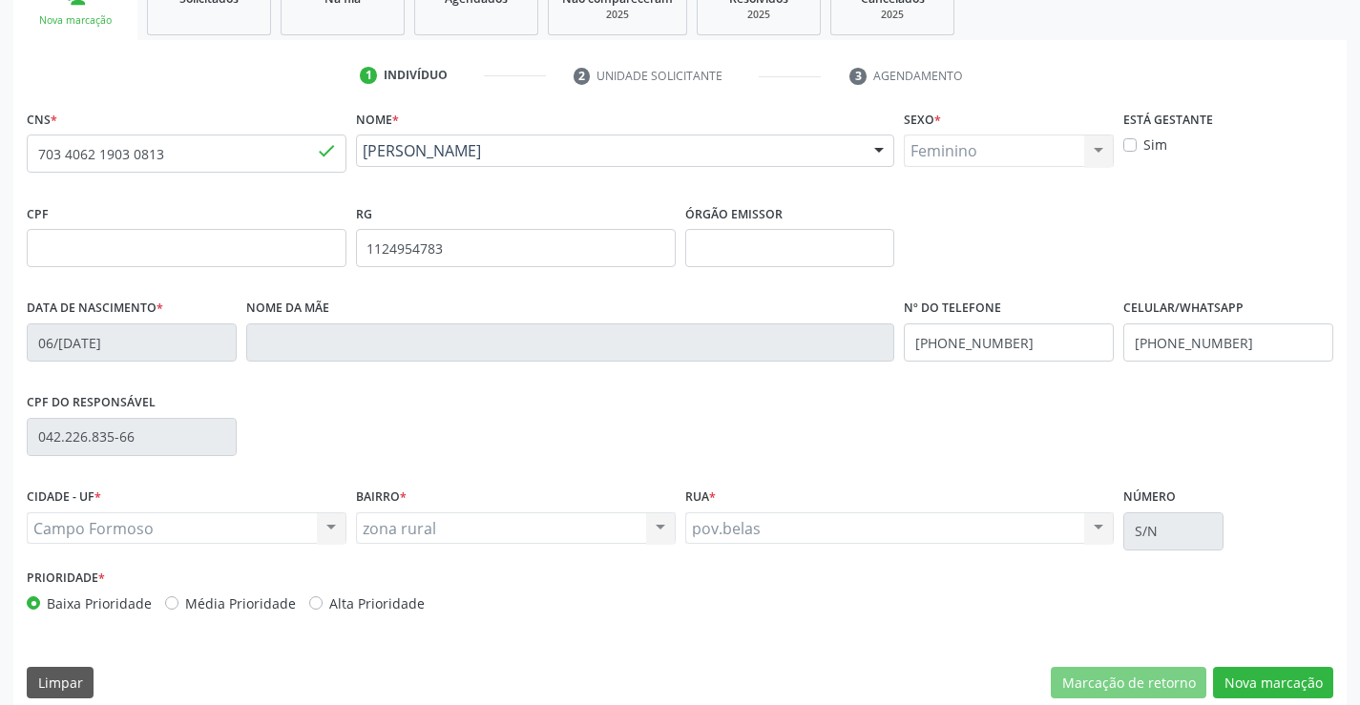
scroll to position [329, 0]
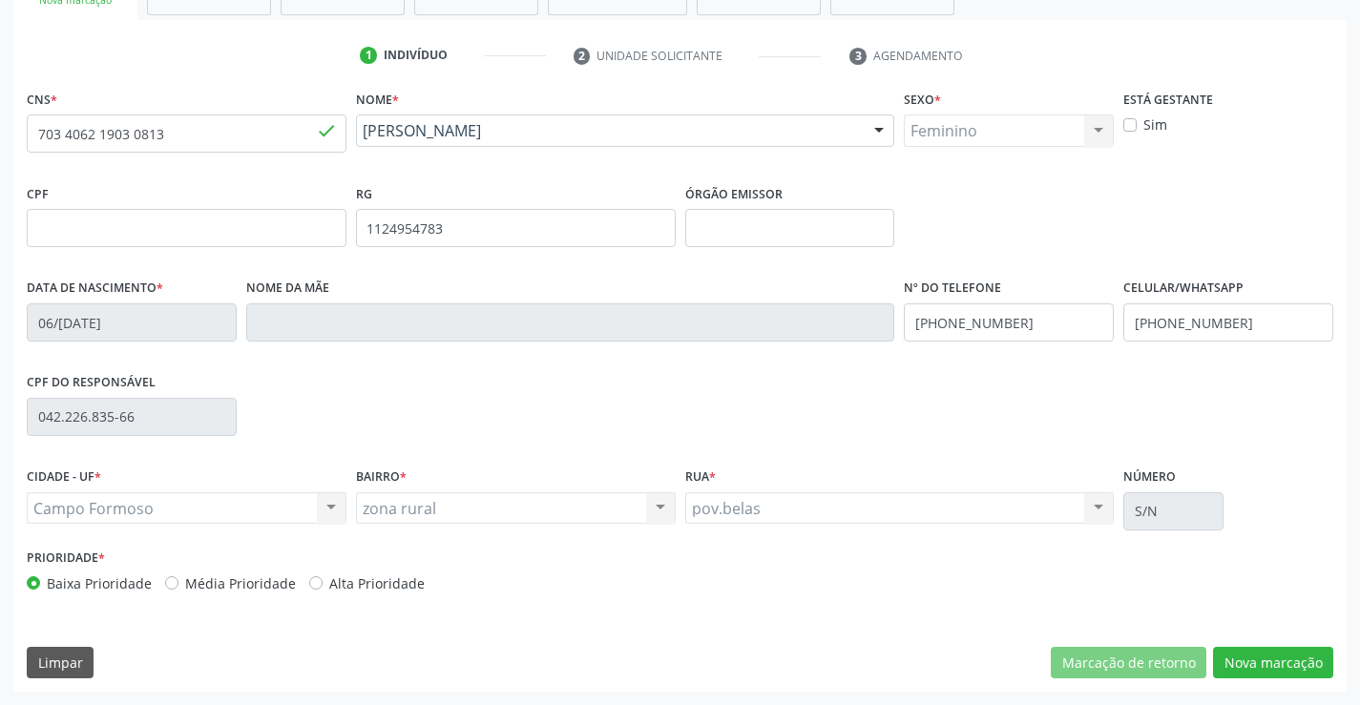
click at [1276, 644] on div "CNS * 703 4062 1903 0813 done Nome * [PERSON_NAME] [PERSON_NAME] CNS: 703 4062 …" at bounding box center [679, 388] width 1333 height 607
click at [1275, 655] on button "Nova marcação" at bounding box center [1273, 663] width 120 height 32
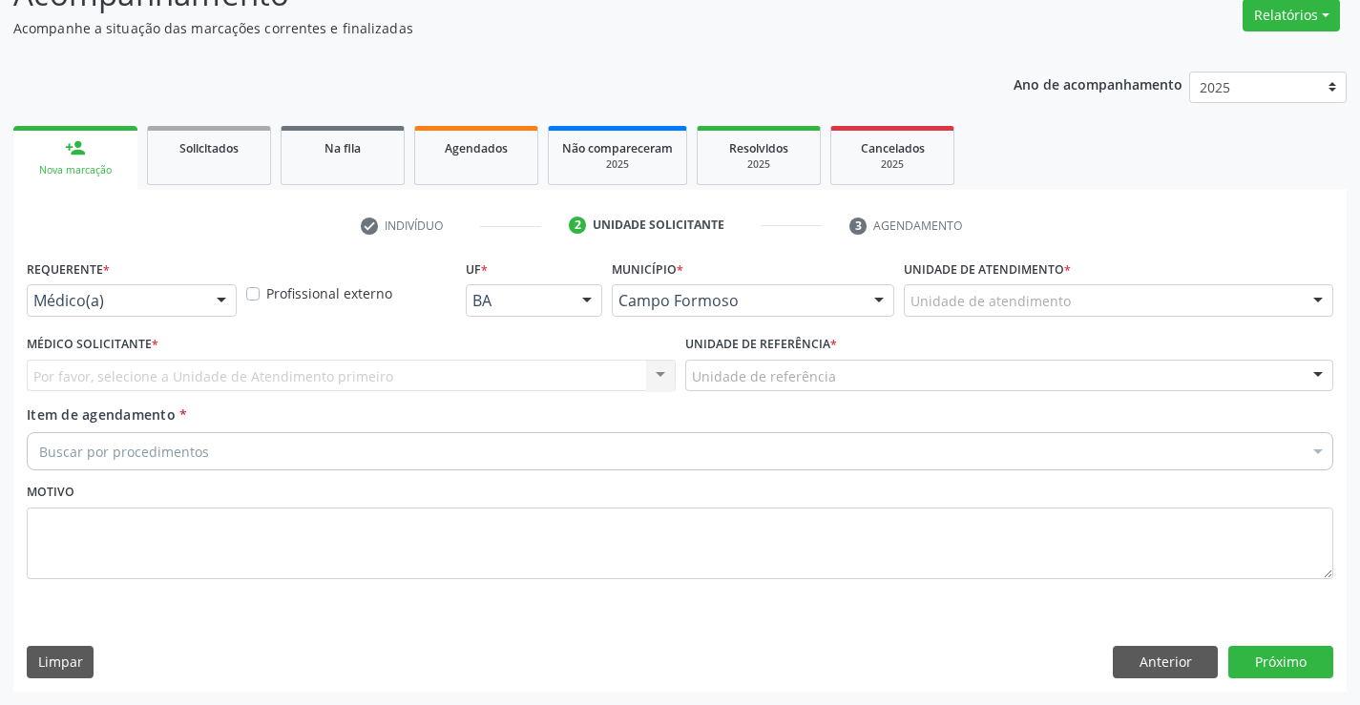
scroll to position [159, 0]
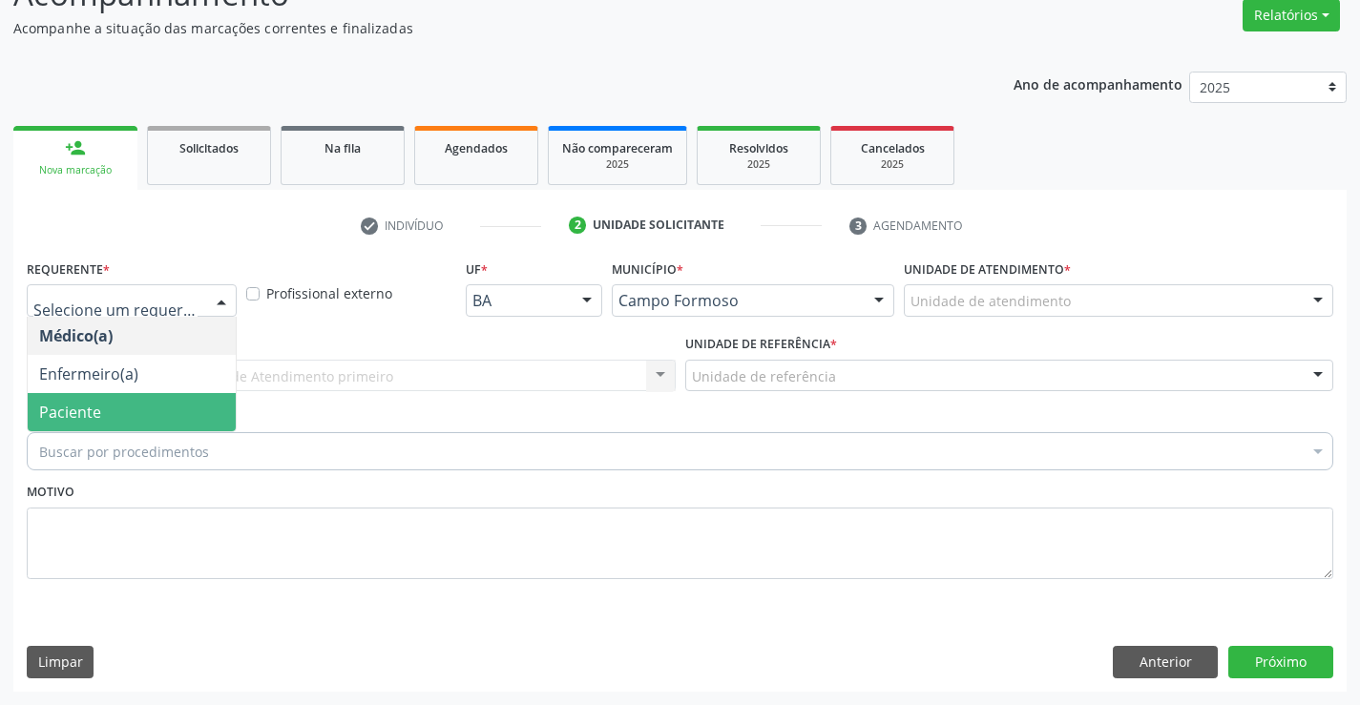
click at [90, 409] on span "Paciente" at bounding box center [70, 412] width 62 height 21
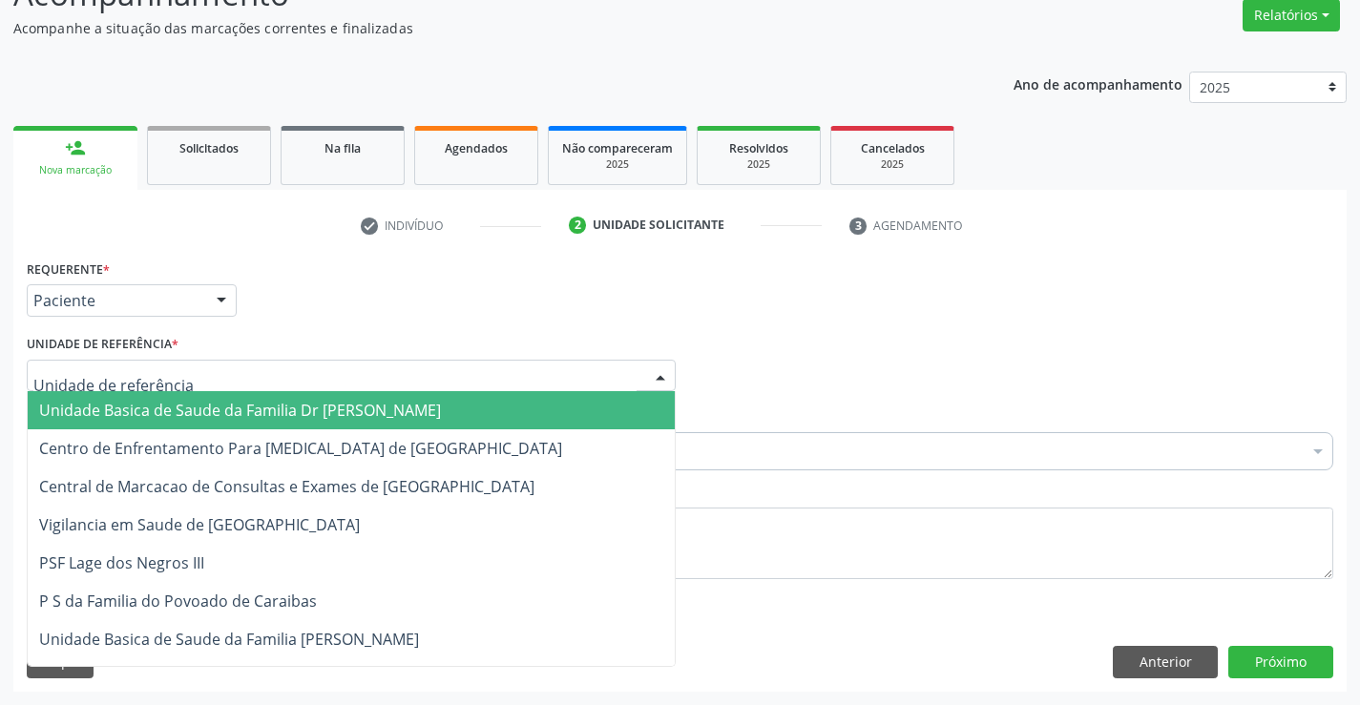
click at [205, 407] on span "Unidade Basica de Saude da Familia Dr [PERSON_NAME]" at bounding box center [240, 410] width 402 height 21
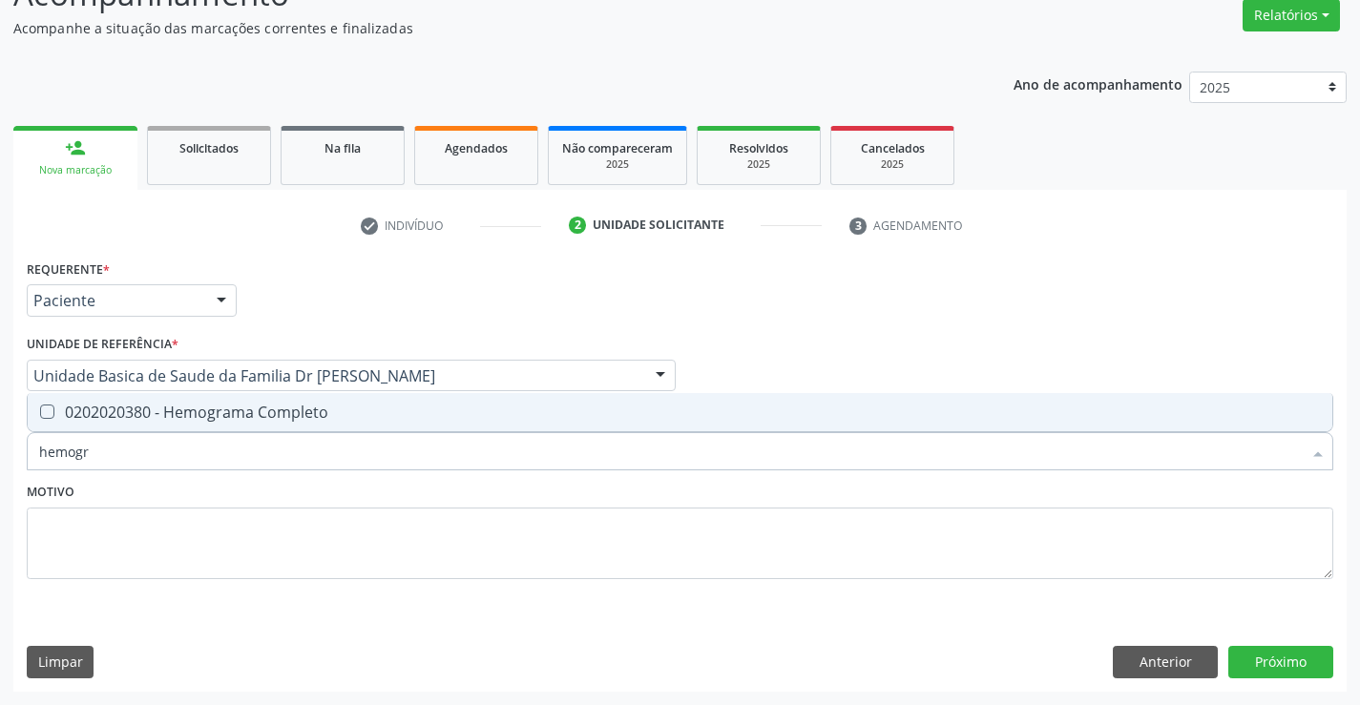
type input "hemogra"
click at [216, 407] on div "0202020380 - Hemograma Completo" at bounding box center [679, 412] width 1281 height 15
checkbox Completo "true"
click at [241, 487] on div "Motivo" at bounding box center [680, 528] width 1306 height 101
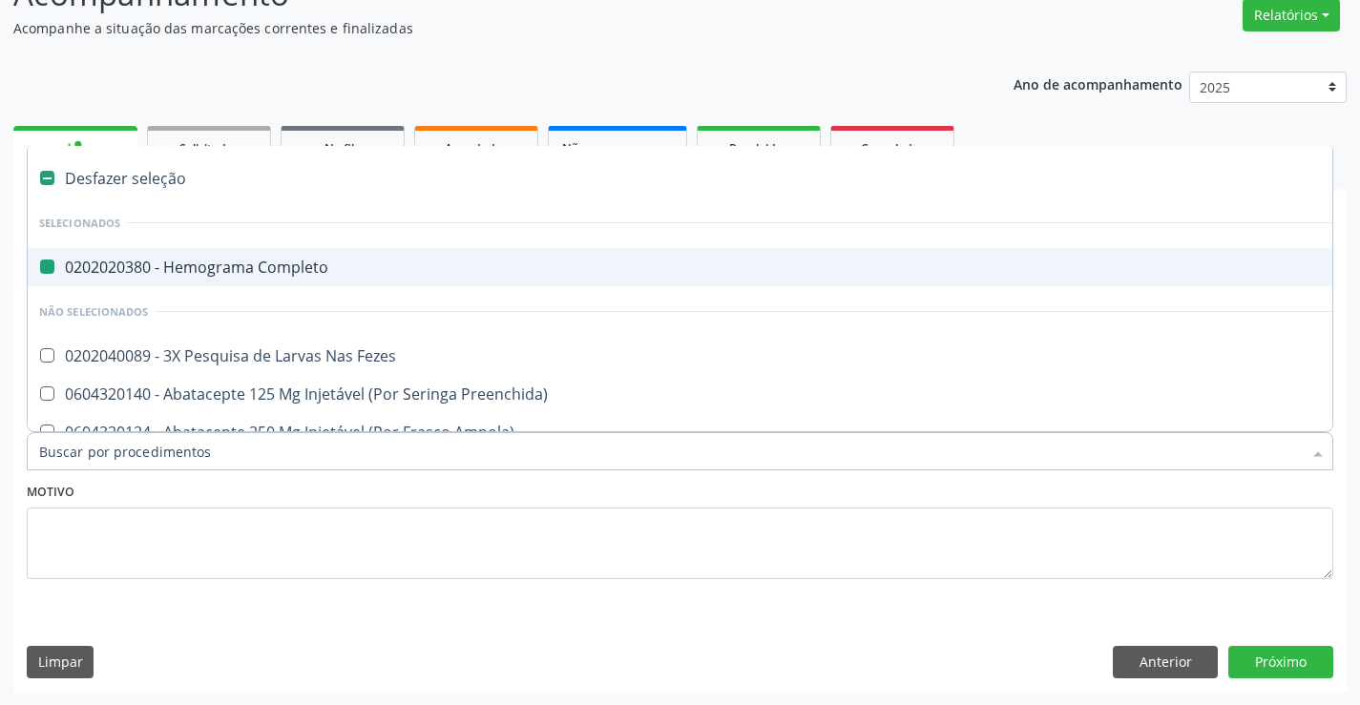
type input "u"
checkbox Completo "false"
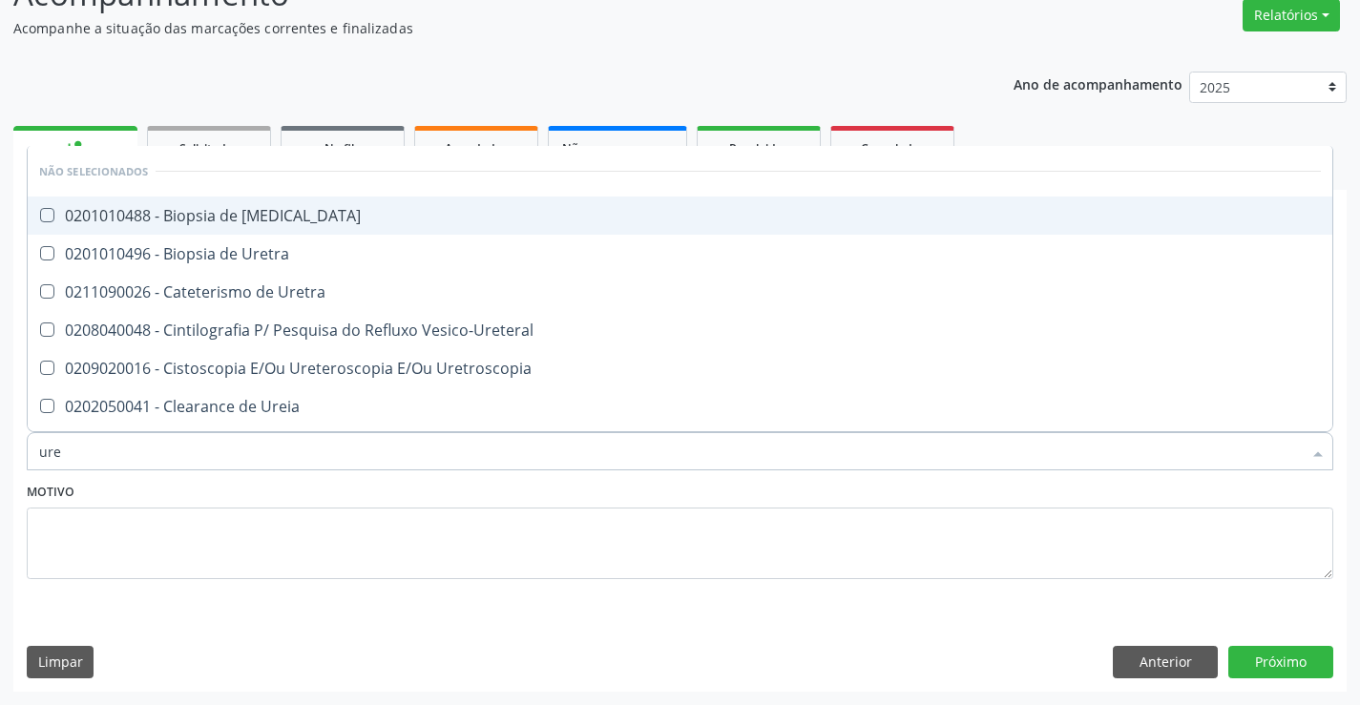
type input "urei"
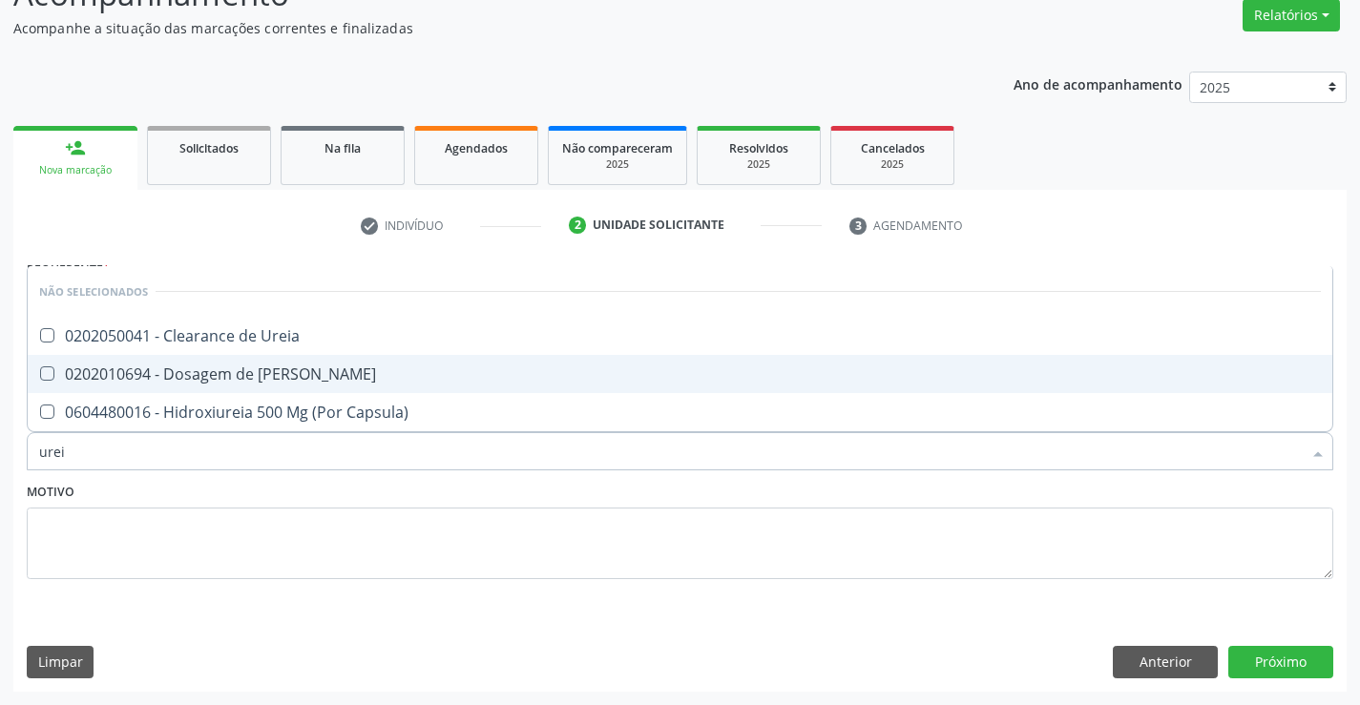
click at [270, 367] on div "0202010694 - Dosagem de [PERSON_NAME]" at bounding box center [679, 373] width 1281 height 15
checkbox Ureia "true"
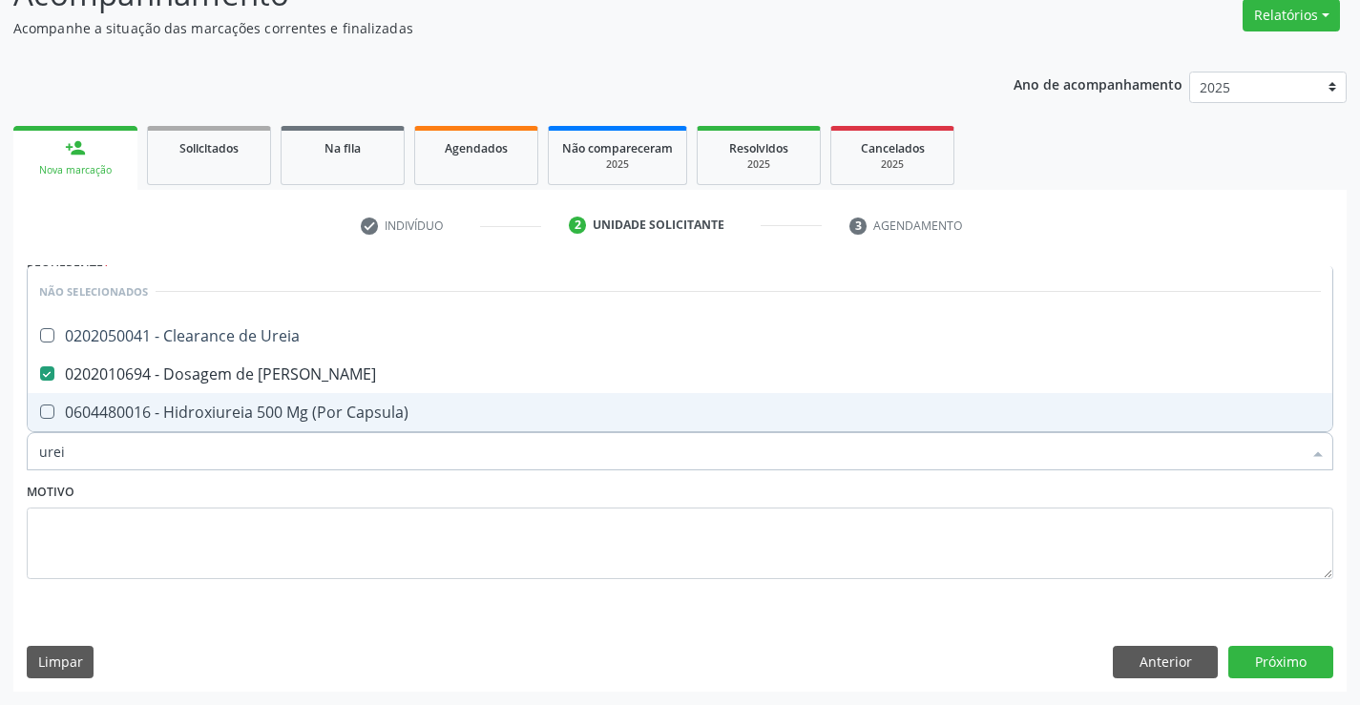
type input "urei"
click at [294, 483] on div "Motivo" at bounding box center [680, 528] width 1306 height 101
checkbox Ureia "true"
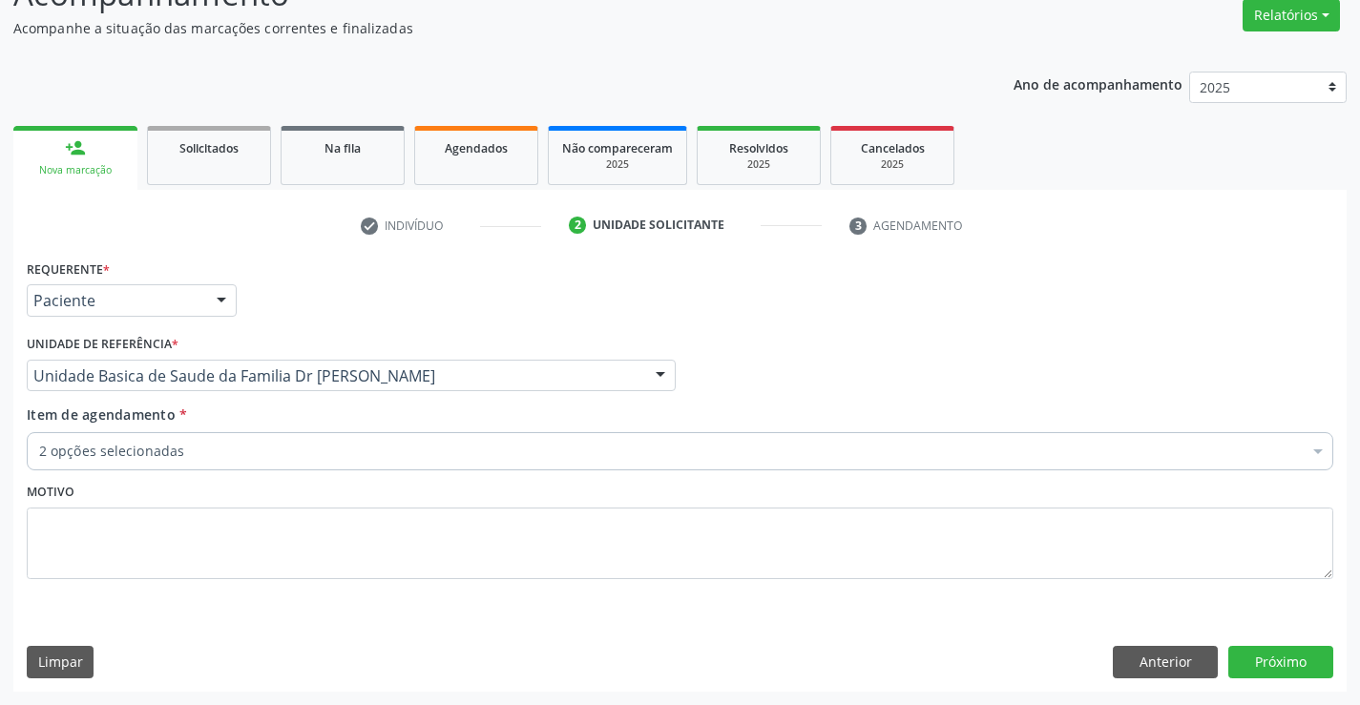
click at [294, 468] on div "2 opções selecionadas" at bounding box center [680, 451] width 1306 height 38
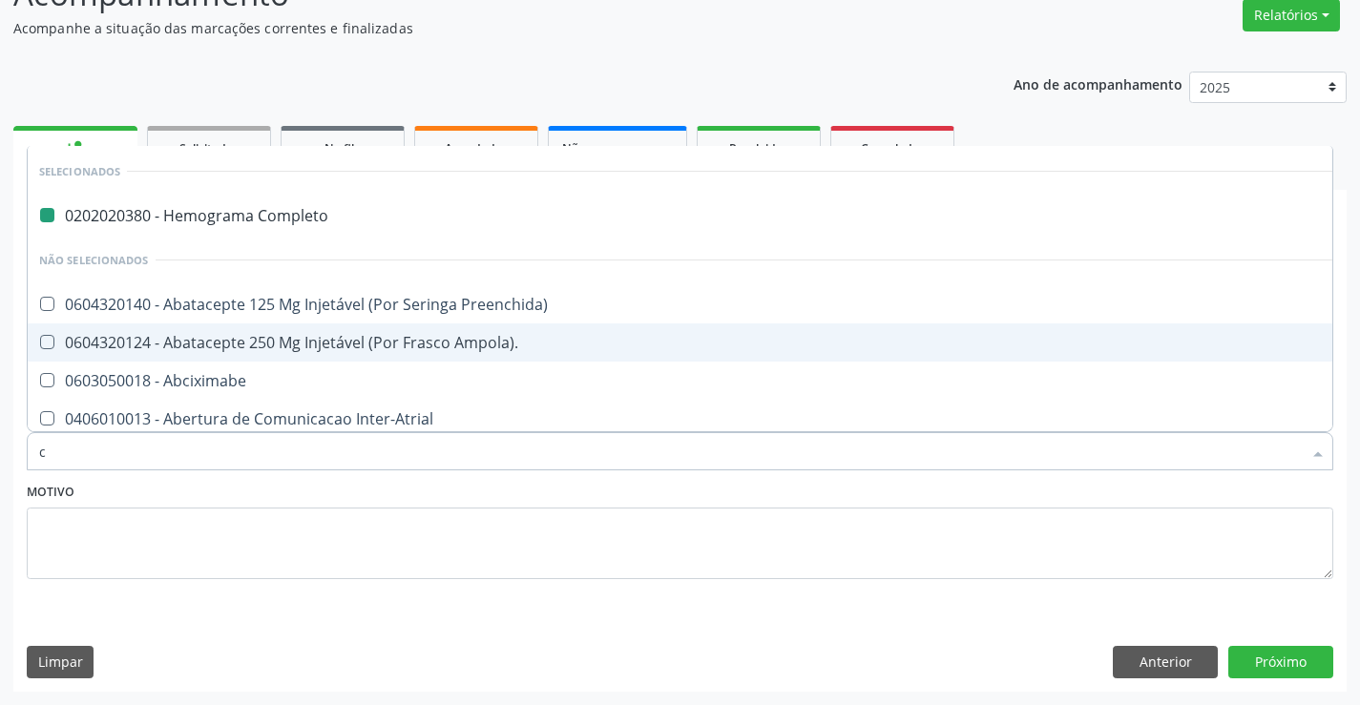
type input "cr"
checkbox Completo "false"
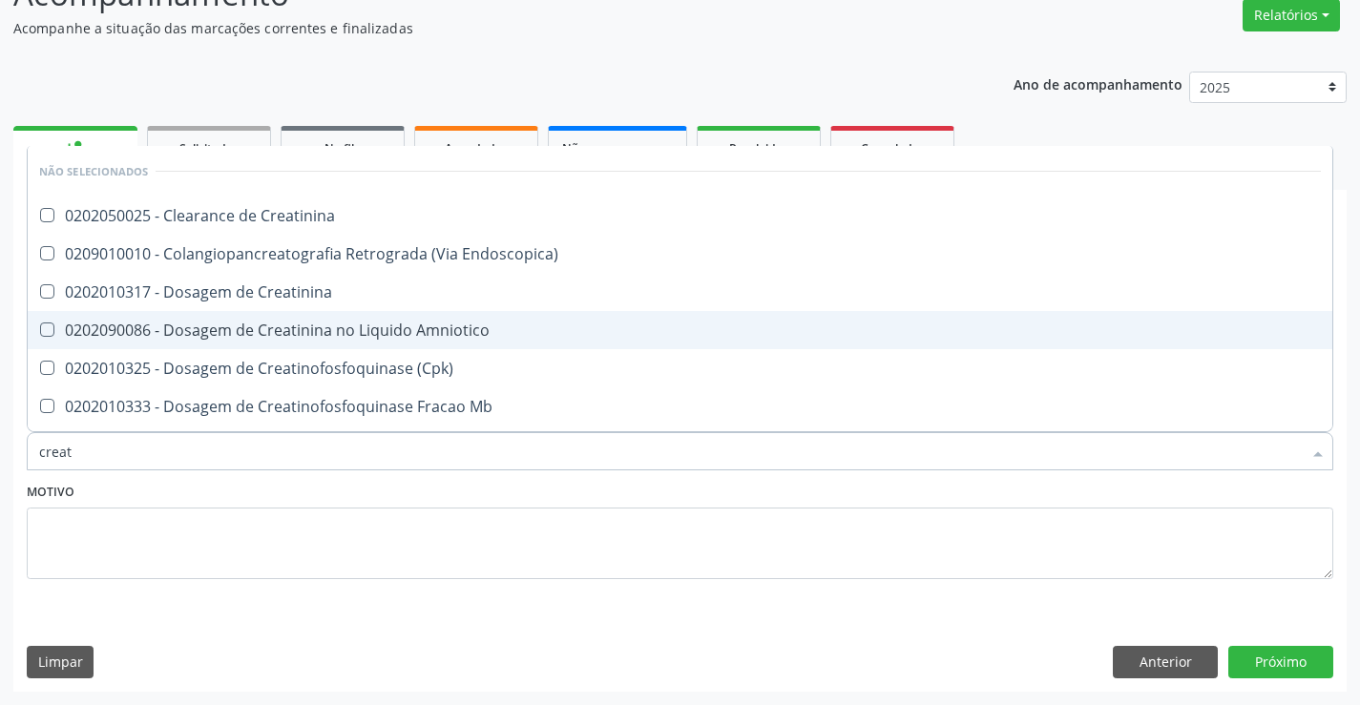
type input "creati"
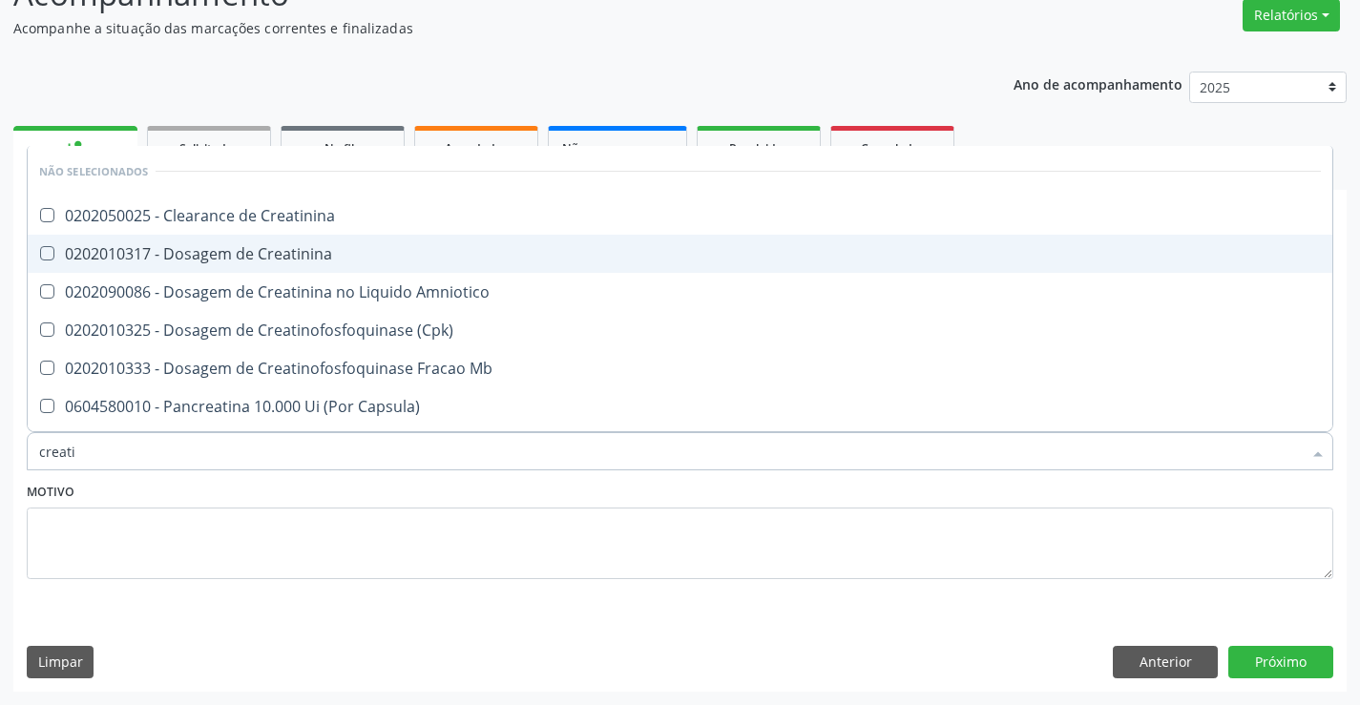
click at [331, 250] on div "0202010317 - Dosagem de Creatinina" at bounding box center [679, 253] width 1281 height 15
checkbox Creatinina "true"
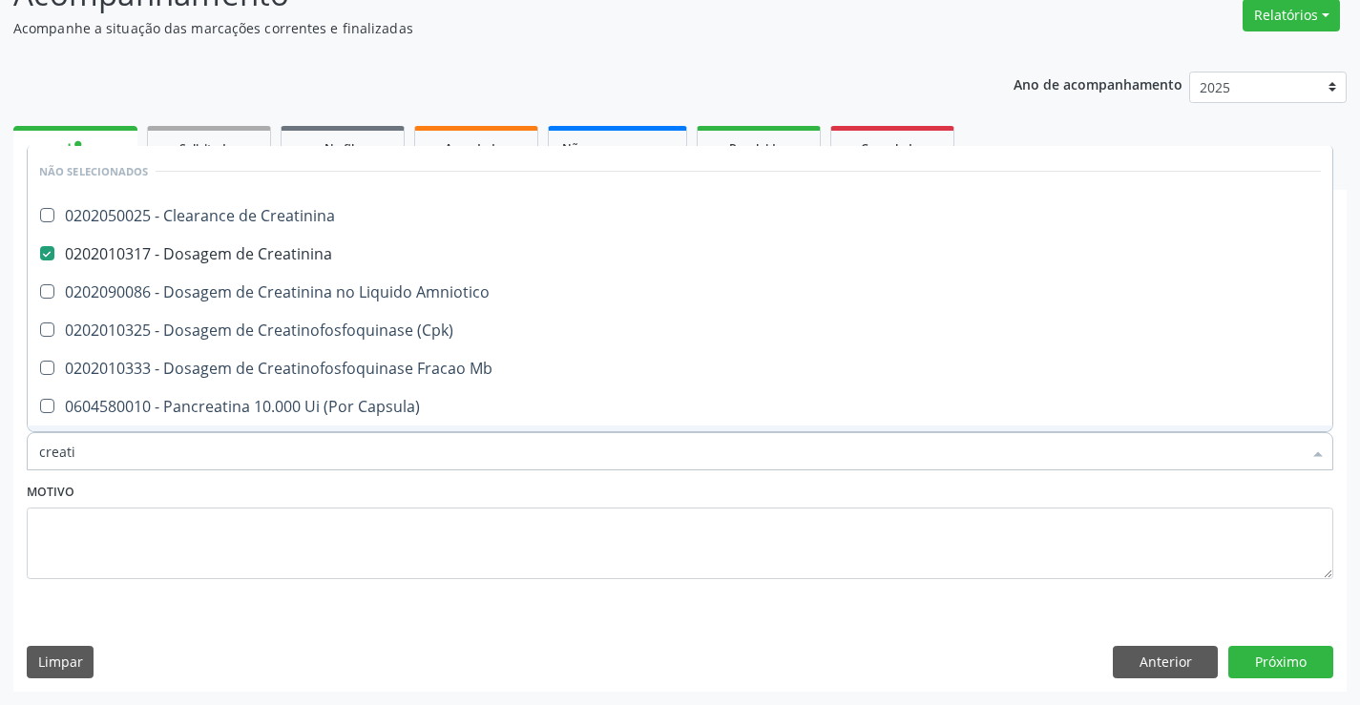
click at [338, 482] on div "Motivo" at bounding box center [680, 528] width 1306 height 101
checkbox Creatinina "true"
checkbox Amniotico "true"
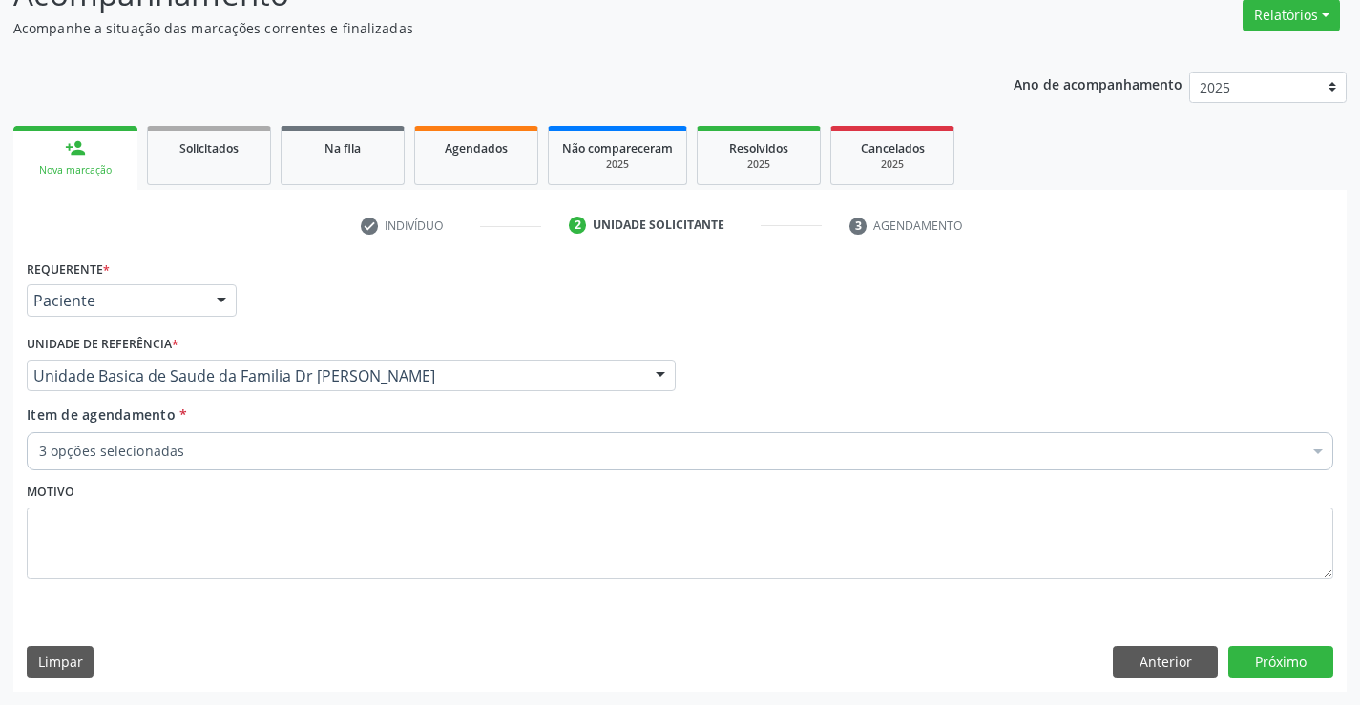
click at [301, 438] on div "3 opções selecionadas" at bounding box center [680, 451] width 1306 height 38
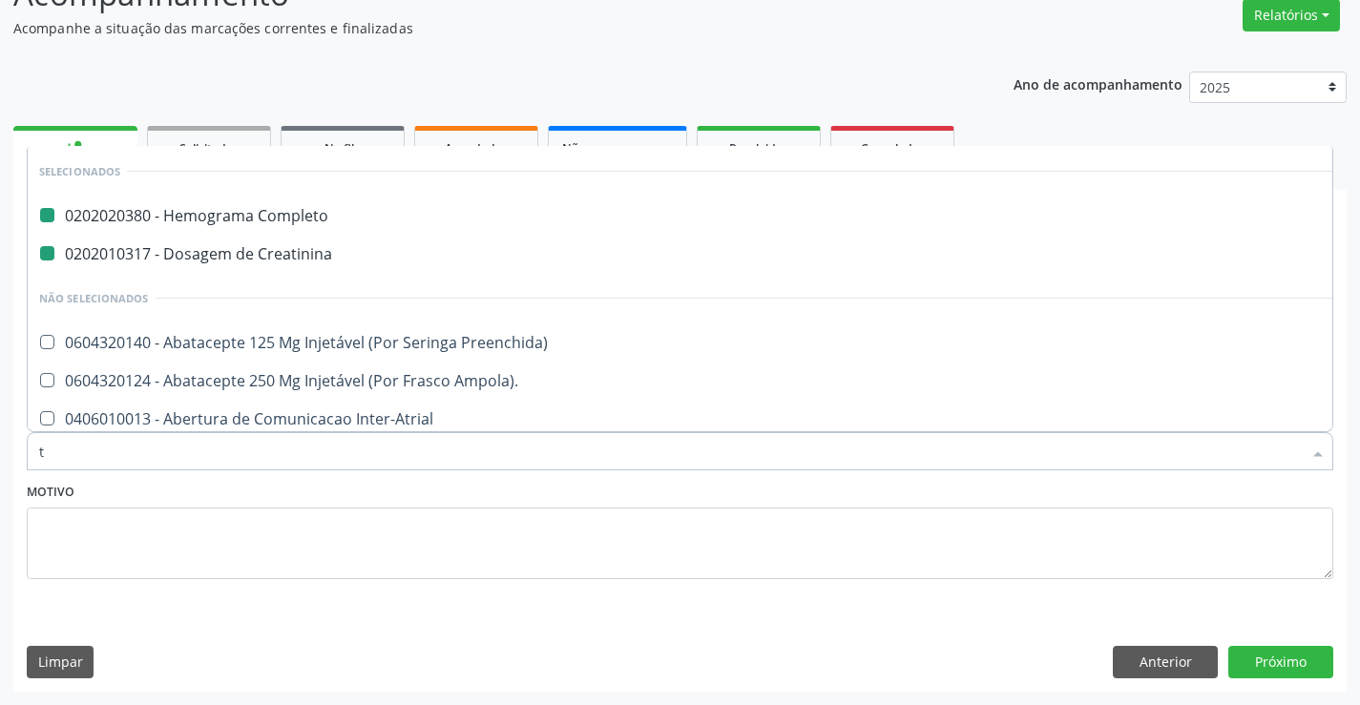
type input "tg"
checkbox Completo "false"
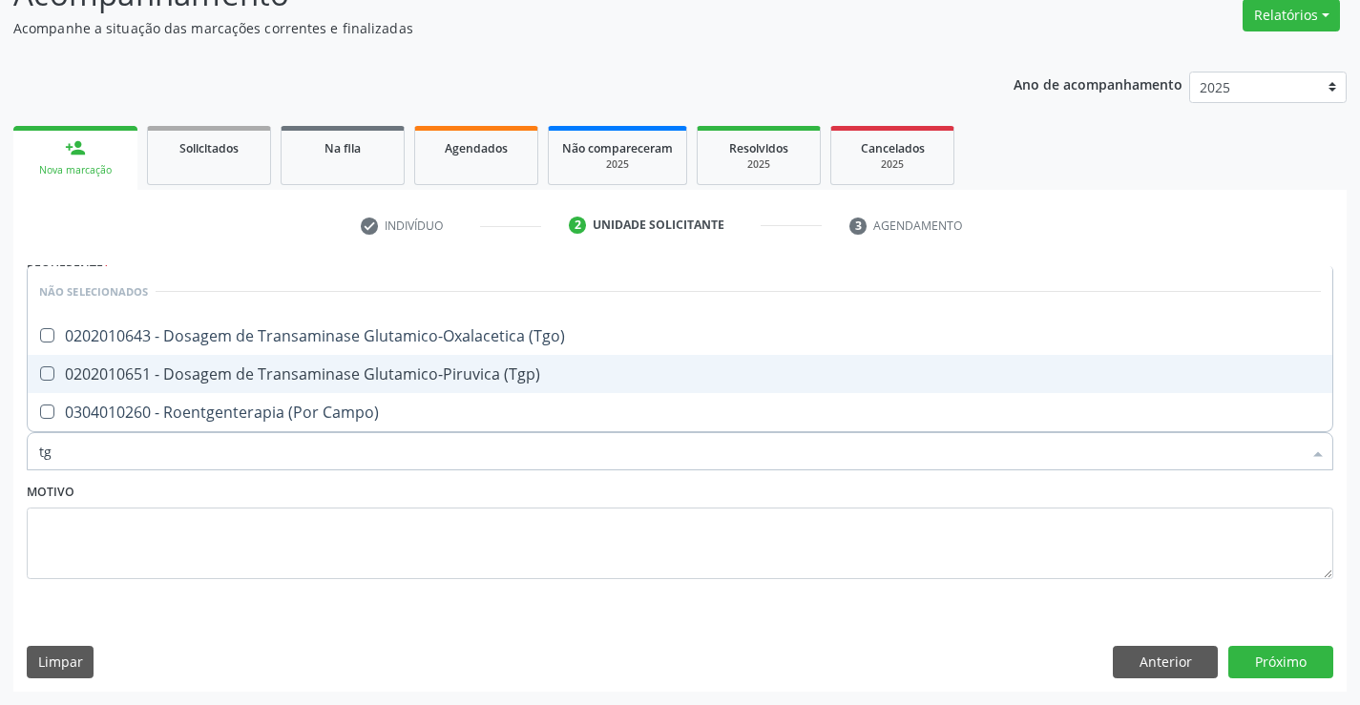
click at [334, 380] on div "0202010651 - Dosagem de Transaminase Glutamico-Piruvica (Tgp)" at bounding box center [679, 373] width 1281 height 15
checkbox \(Tgp\) "true"
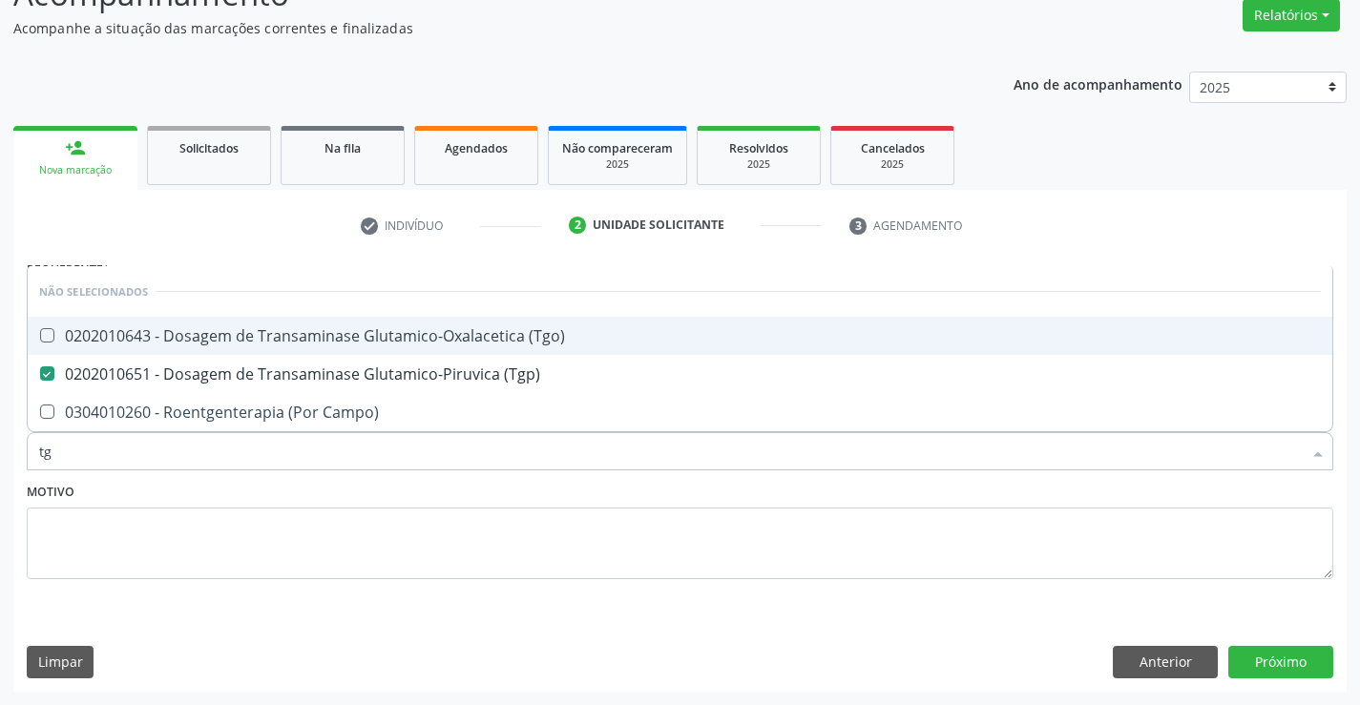
click at [352, 338] on div "0202010643 - Dosagem de Transaminase Glutamico-Oxalacetica (Tgo)" at bounding box center [679, 335] width 1281 height 15
checkbox \(Tgo\) "true"
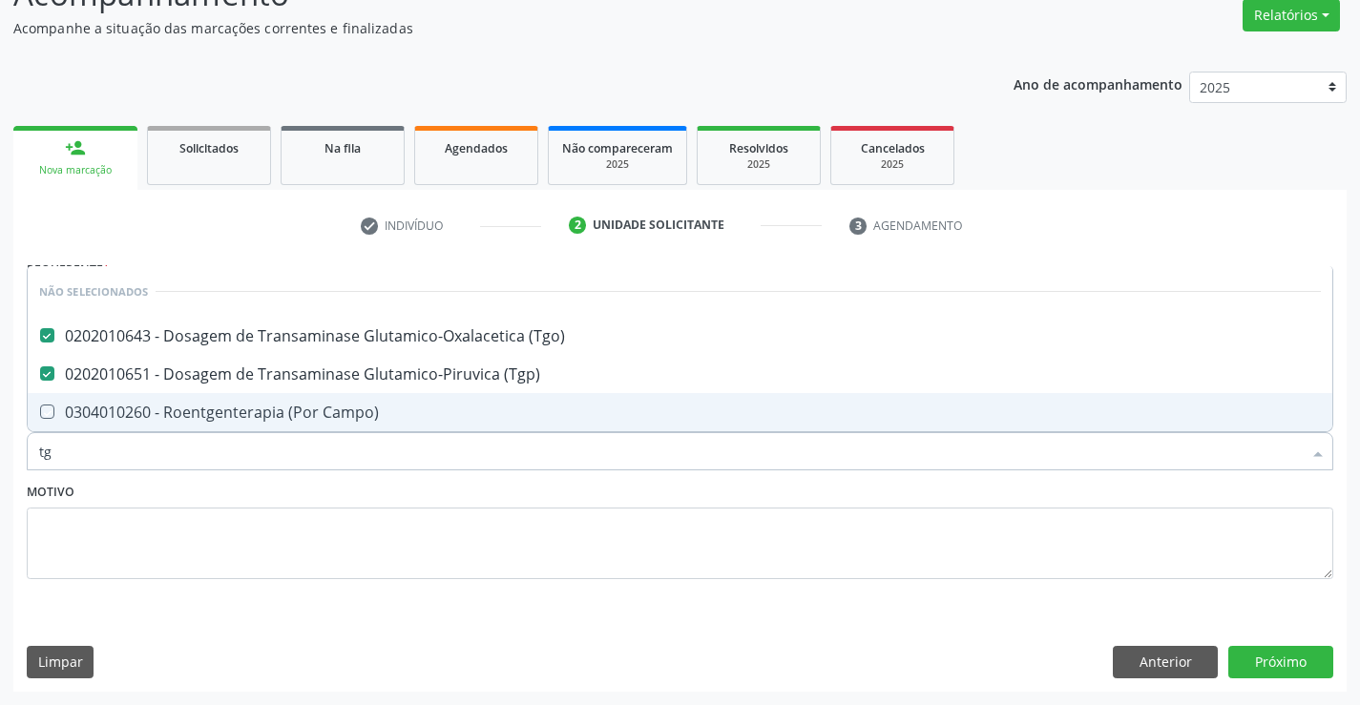
click at [361, 490] on div "Motivo" at bounding box center [680, 528] width 1306 height 101
checkbox Campo\) "true"
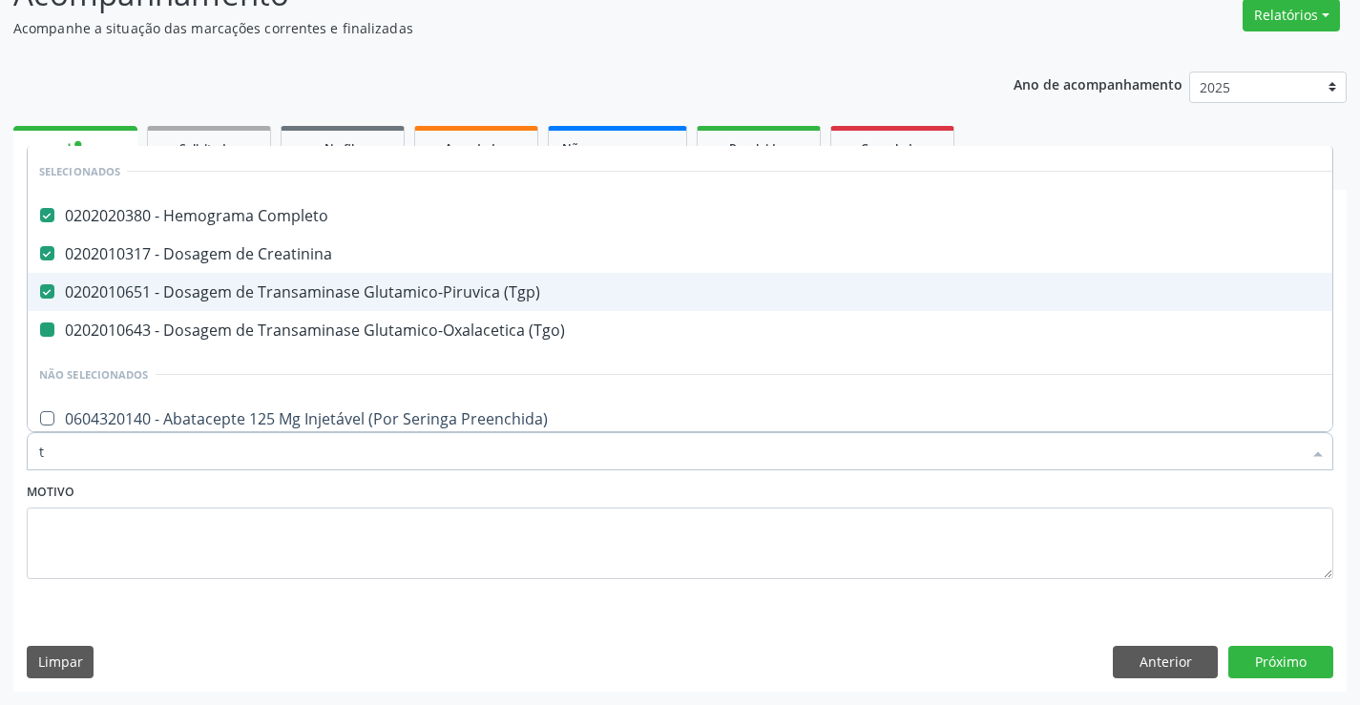
type input "tr"
checkbox \(Tgo\) "false"
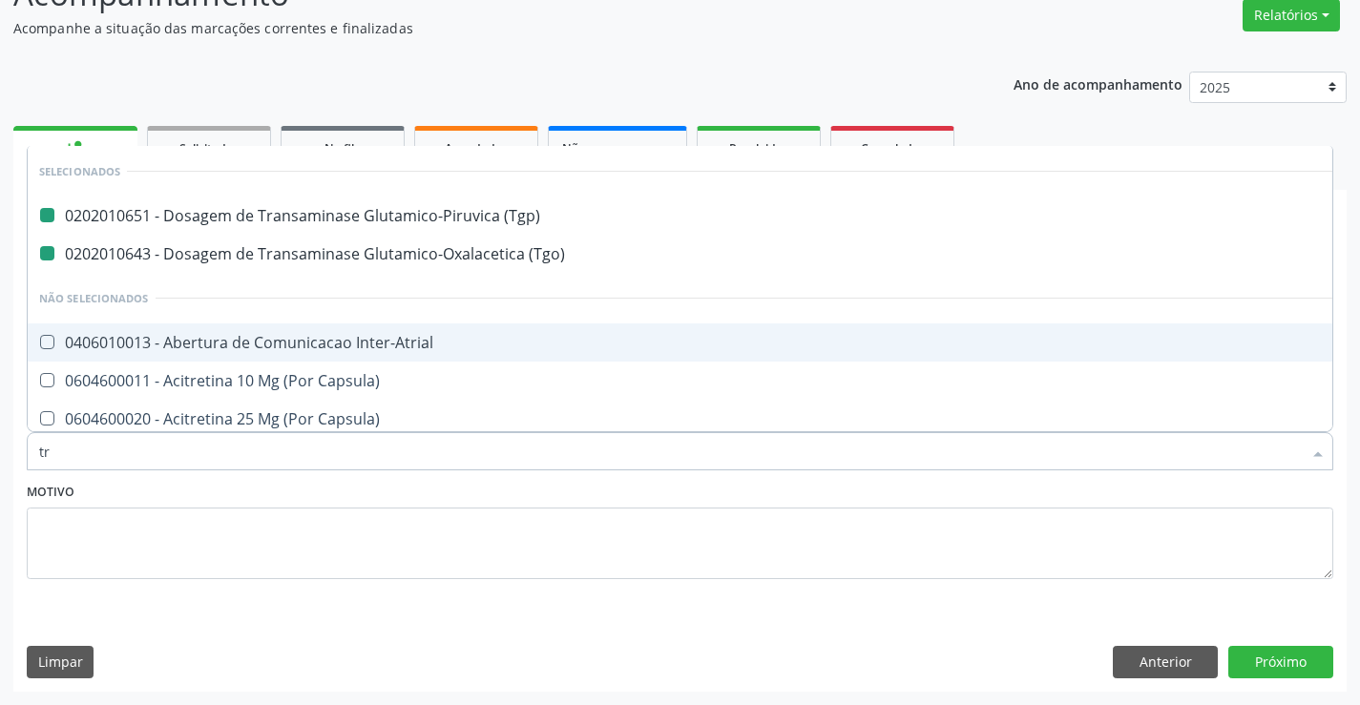
type input "tri"
checkbox \(Tgp\) "false"
checkbox \(Tgo\) "false"
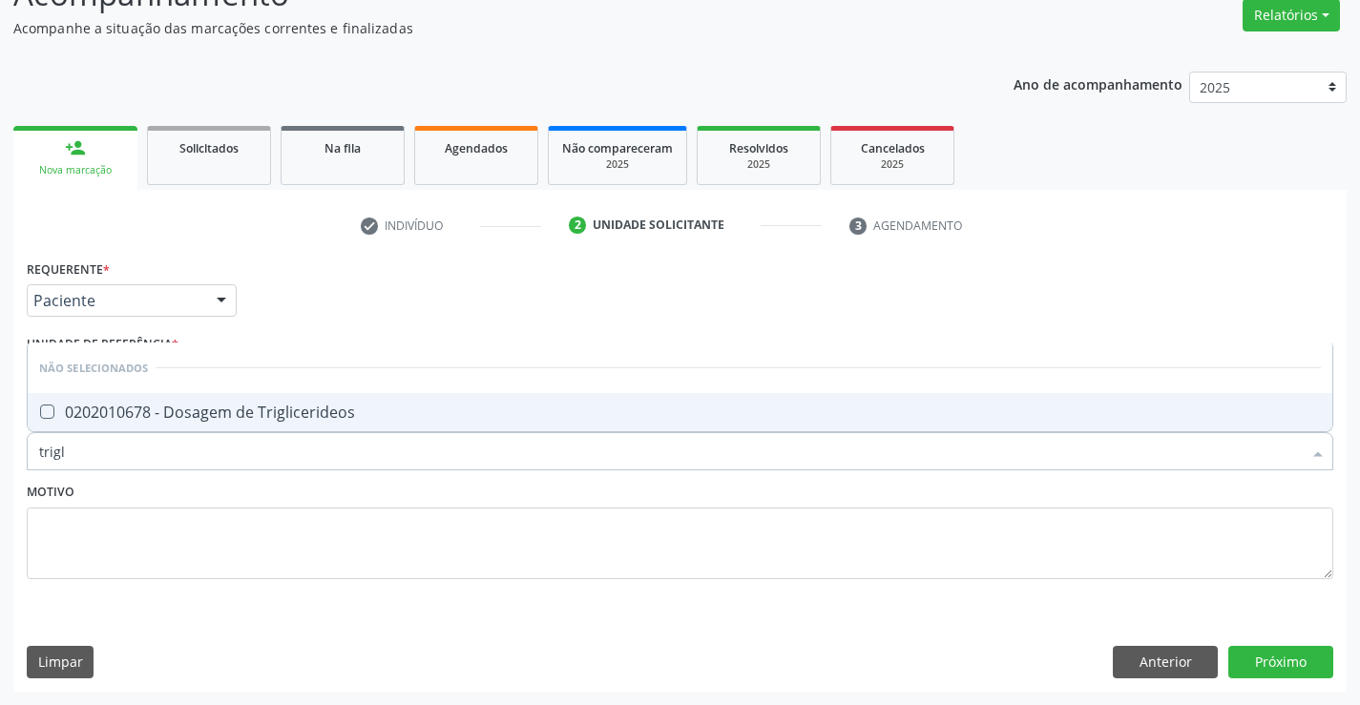
type input "trigli"
click at [375, 421] on span "0202010678 - Dosagem de Triglicerideos" at bounding box center [680, 412] width 1304 height 38
checkbox Triglicerideos "true"
click at [368, 499] on div "Motivo" at bounding box center [680, 528] width 1306 height 101
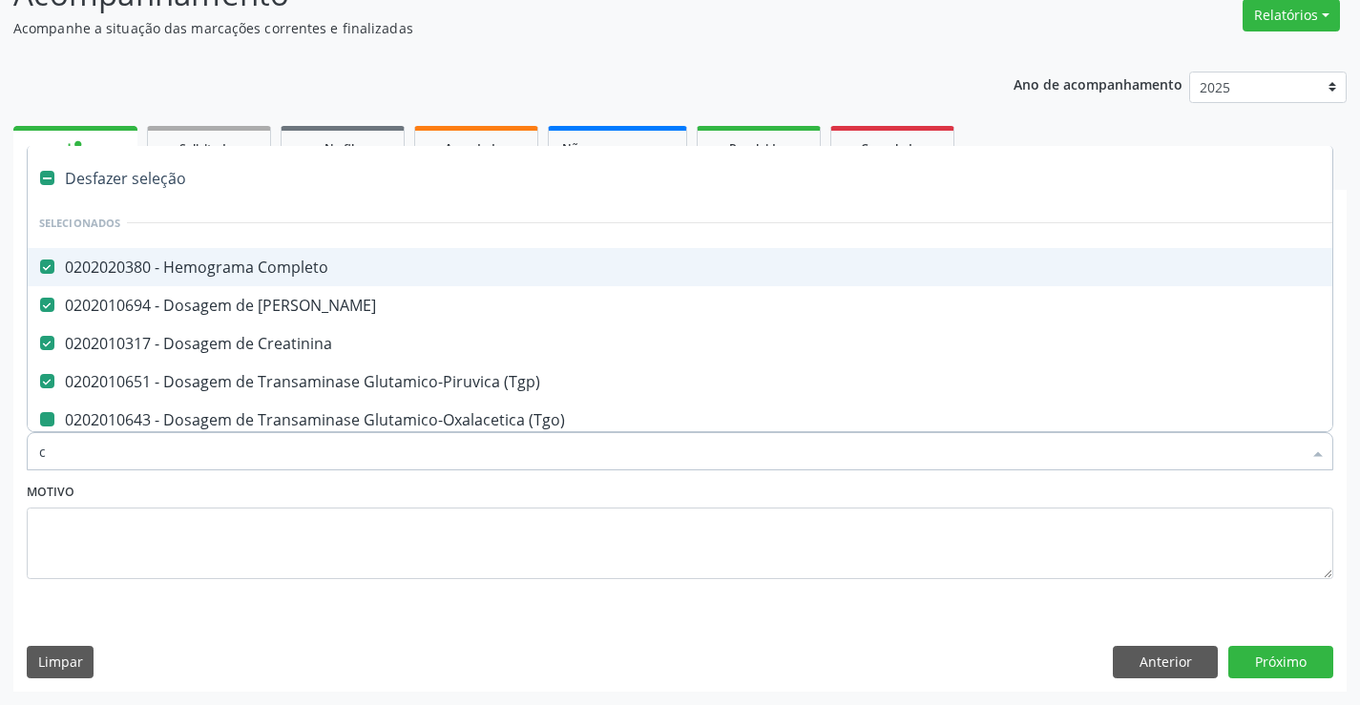
type input "co"
checkbox \(Tgo\) "false"
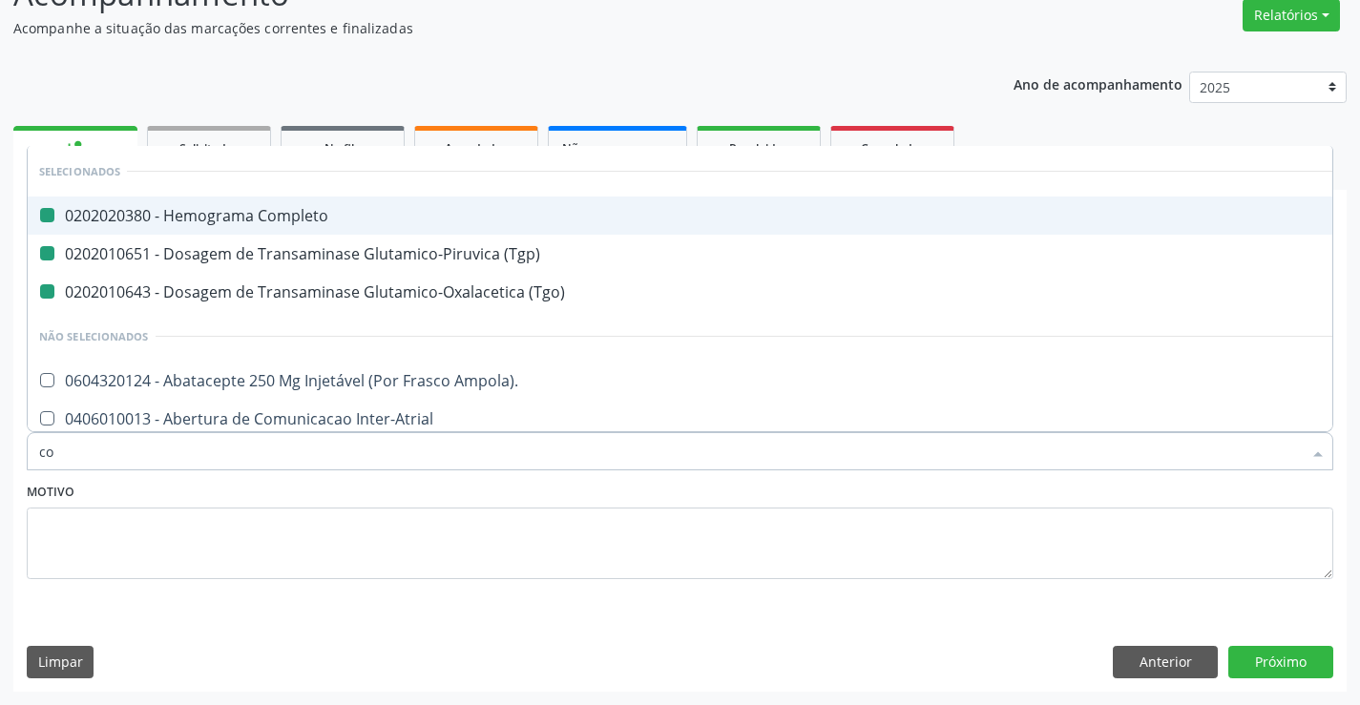
type input "col"
checkbox Completo "false"
checkbox \(Tgp\) "false"
checkbox \(Tgo\) "false"
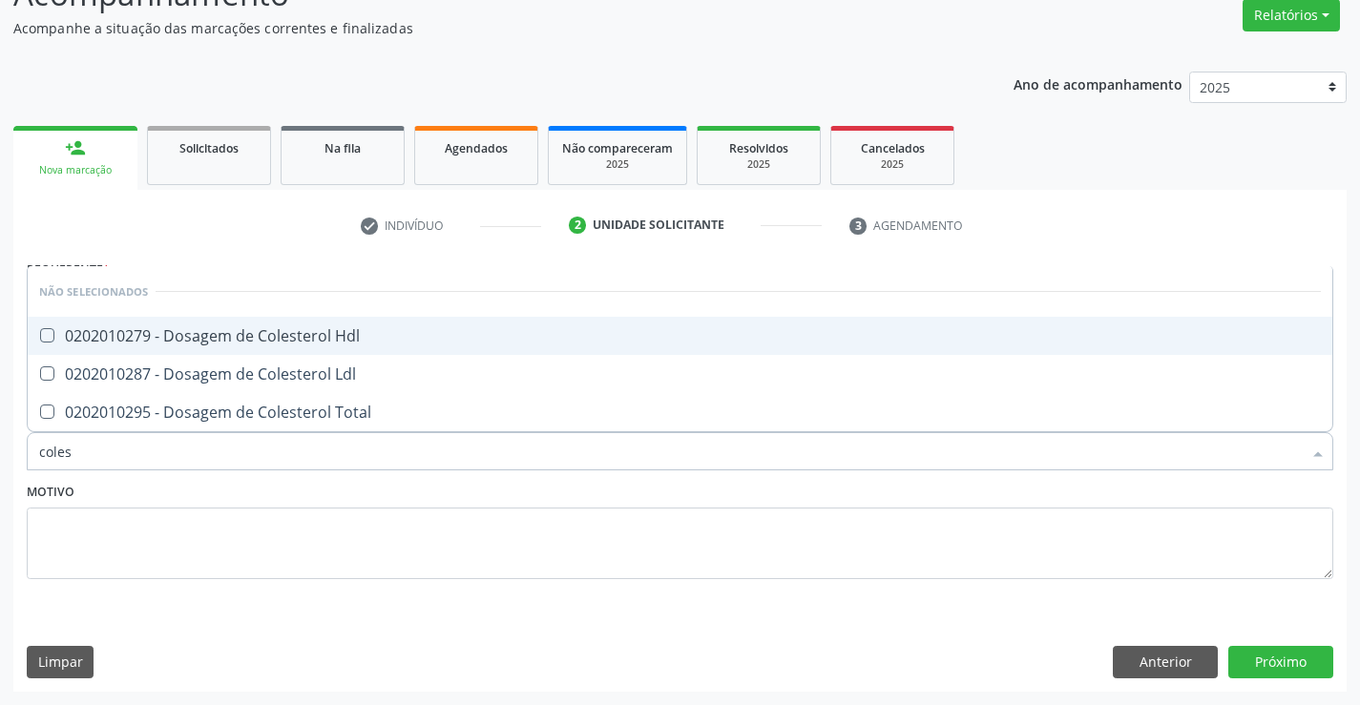
type input "colest"
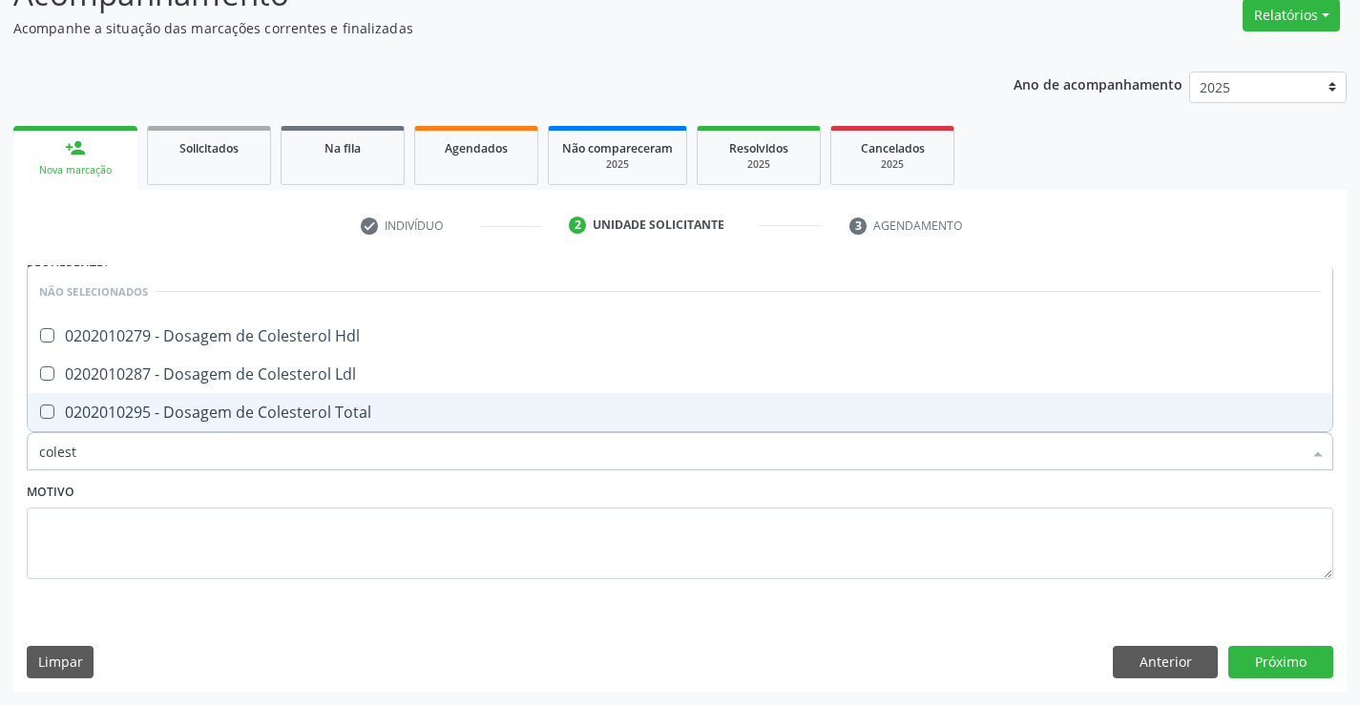
click at [378, 413] on div "0202010295 - Dosagem de Colesterol Total" at bounding box center [679, 412] width 1281 height 15
checkbox Total "true"
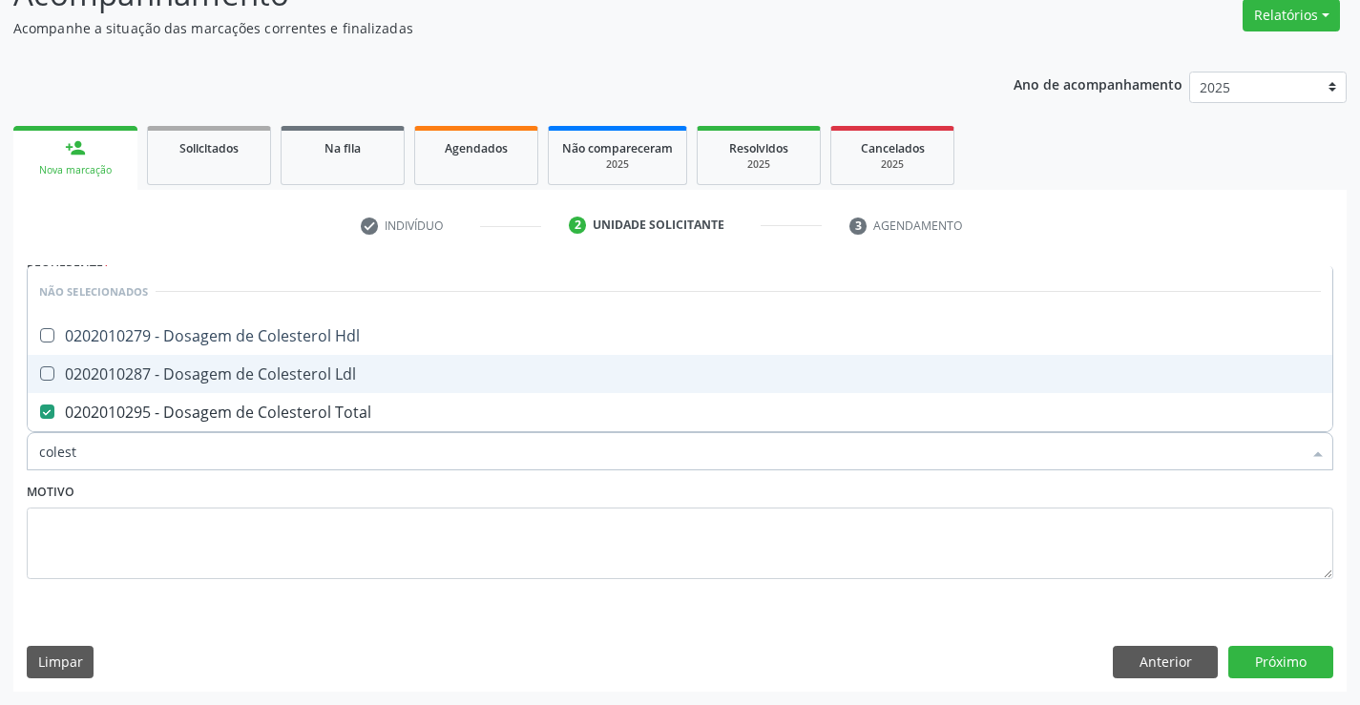
click at [378, 374] on div "0202010287 - Dosagem de Colesterol Ldl" at bounding box center [679, 373] width 1281 height 15
checkbox Ldl "true"
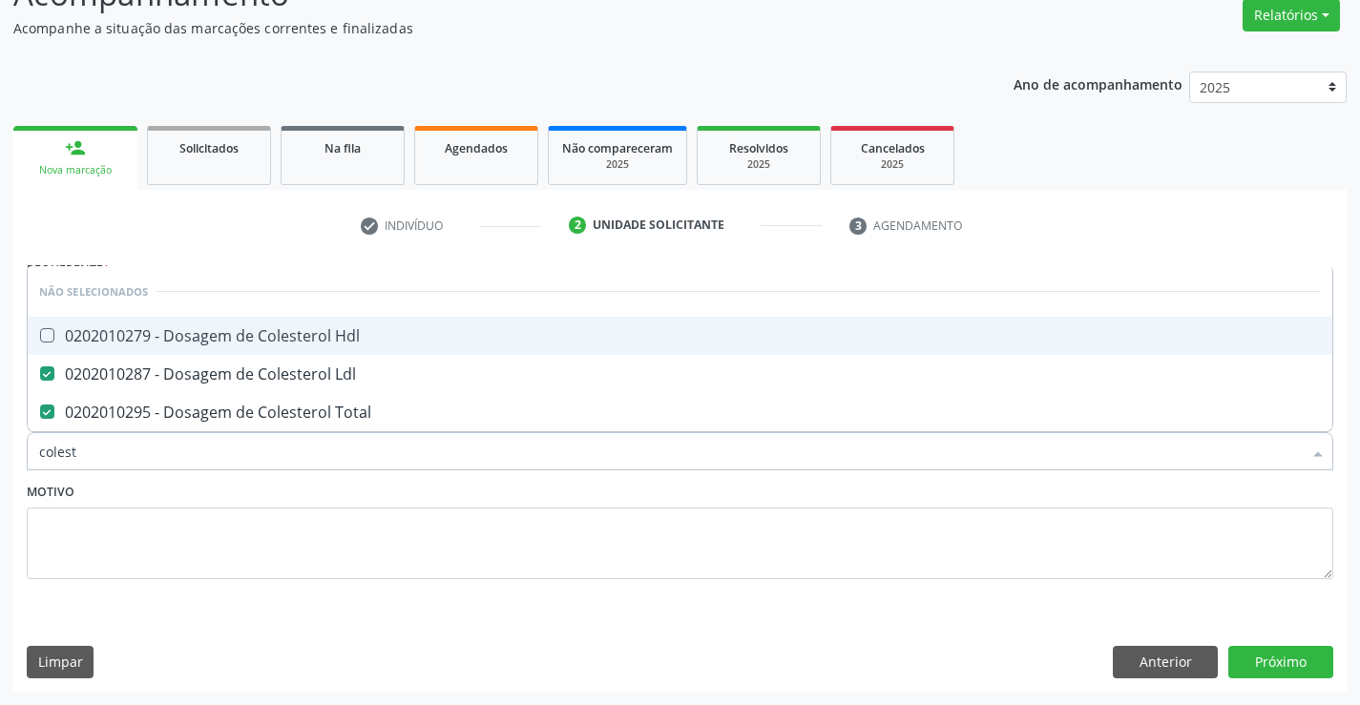
click at [382, 340] on div "0202010279 - Dosagem de Colesterol Hdl" at bounding box center [679, 335] width 1281 height 15
checkbox Hdl "true"
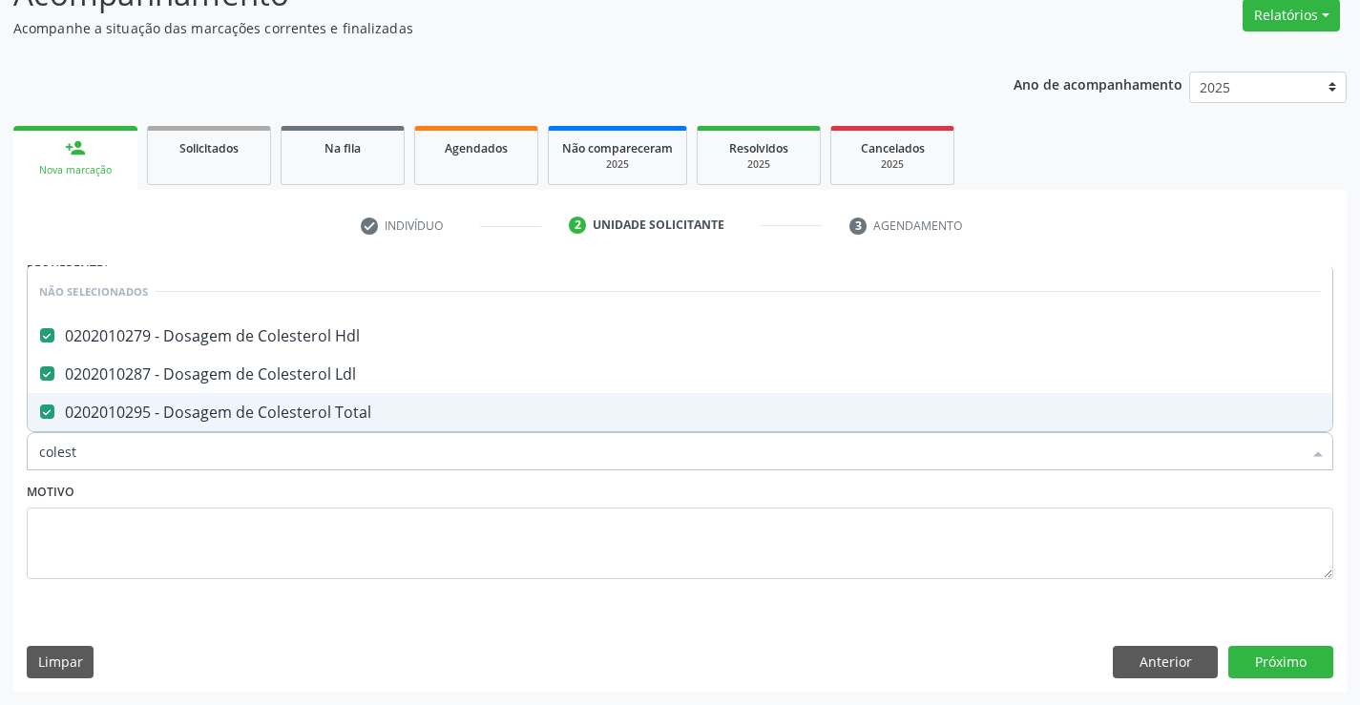
click at [370, 488] on div "Motivo" at bounding box center [680, 528] width 1306 height 101
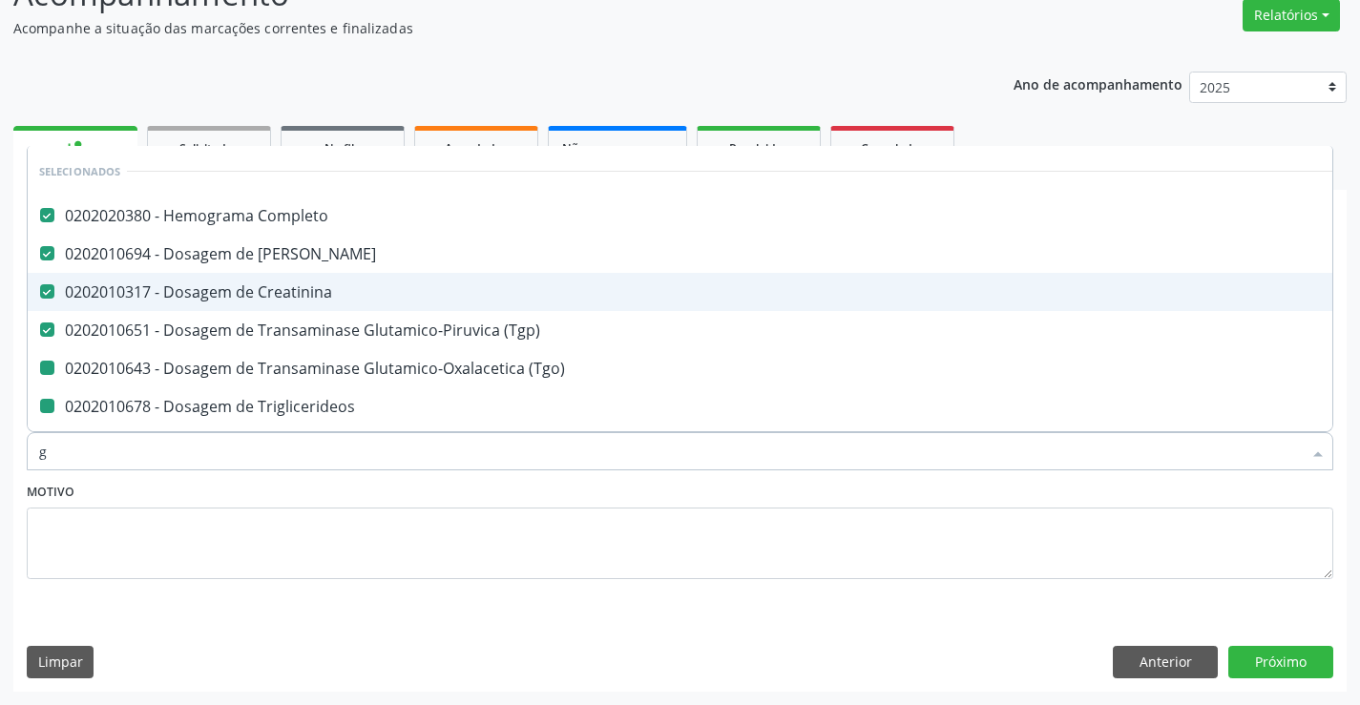
type input "gl"
checkbox \(Tgo\) "false"
checkbox Triglicerideos "false"
checkbox Total "false"
checkbox Ldl "false"
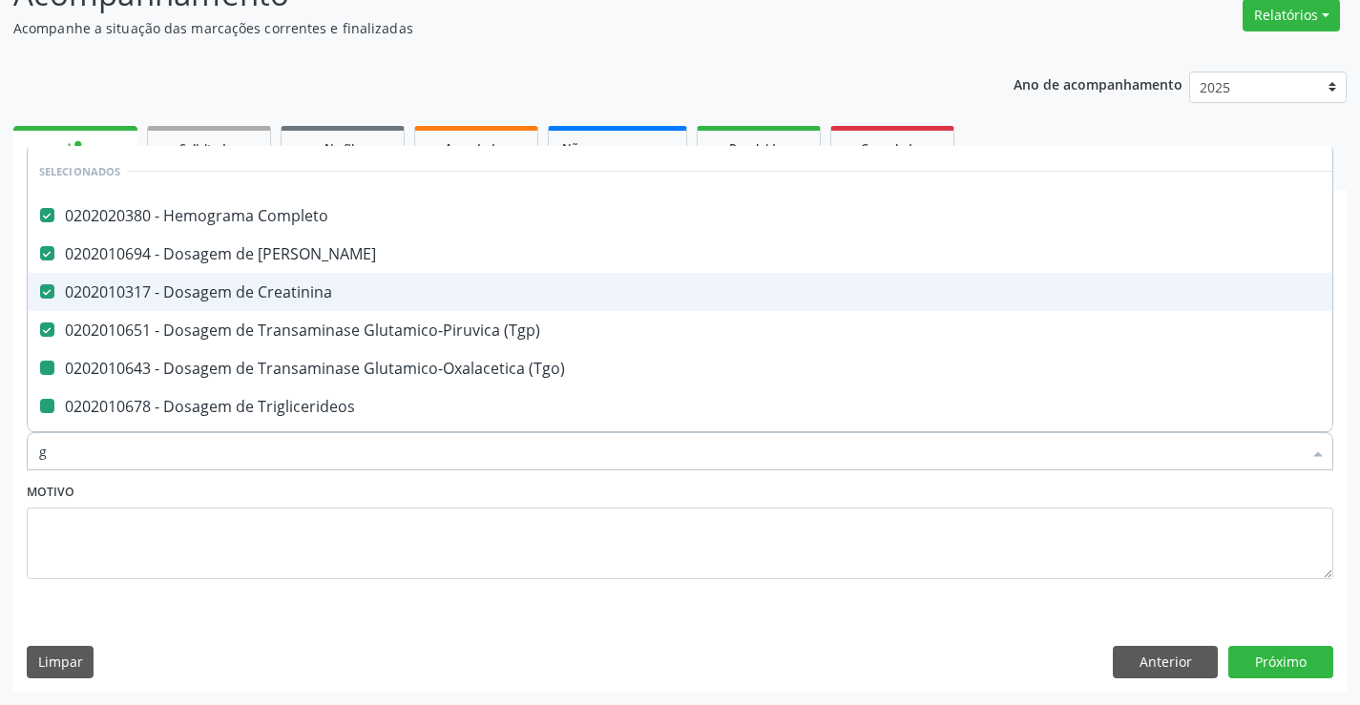
checkbox Hdl "false"
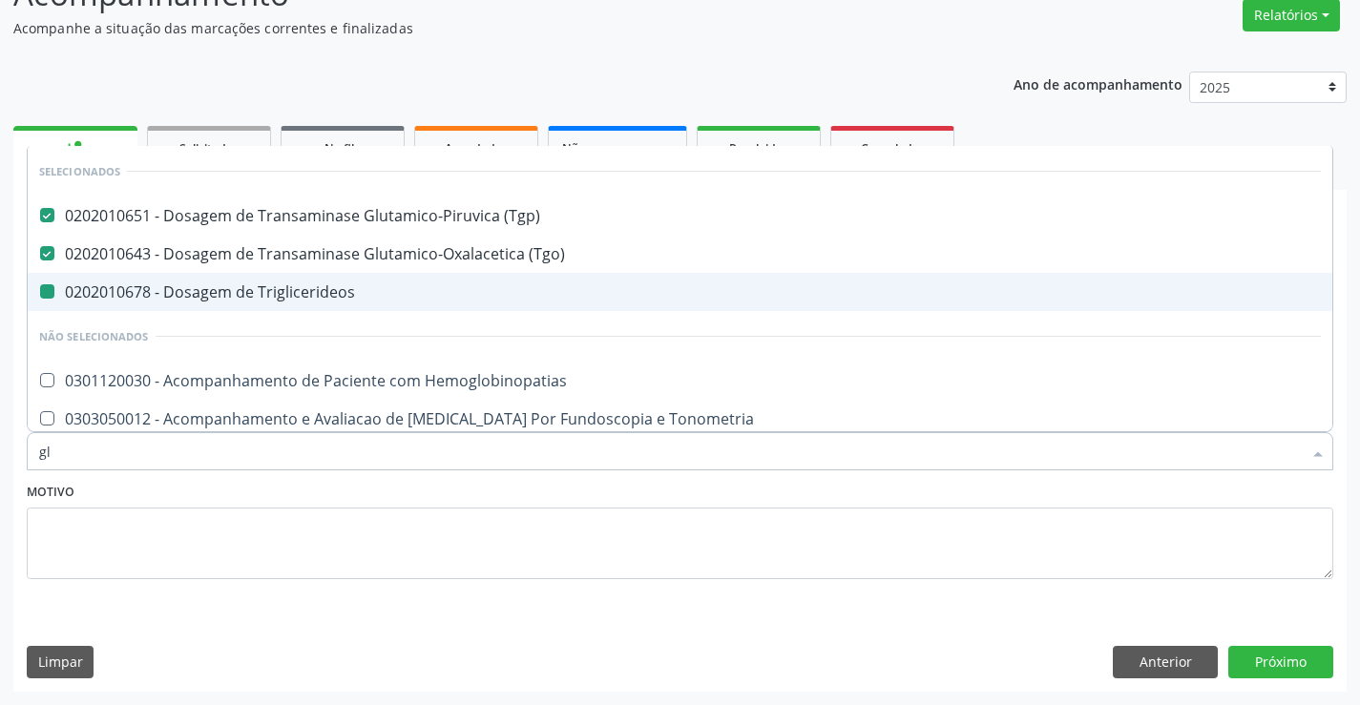
type input "gli"
checkbox Triglicerideos "false"
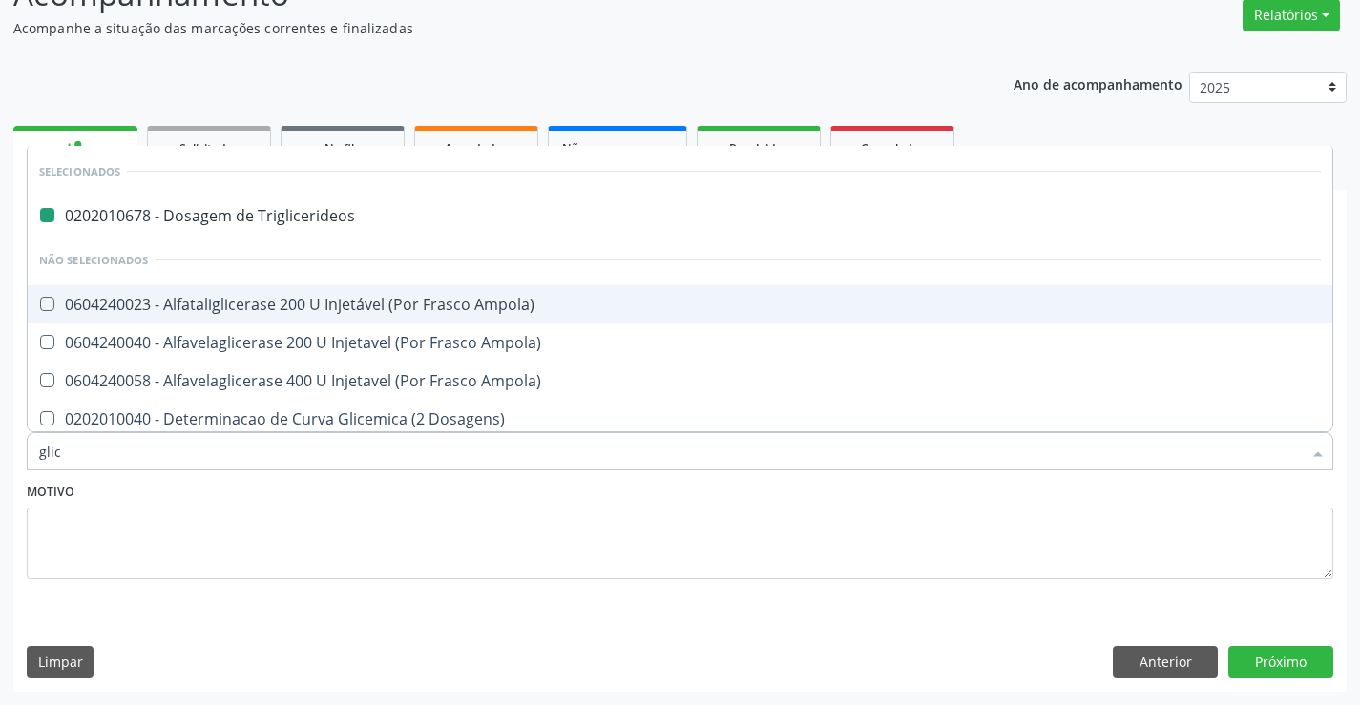
type input "glico"
checkbox Triglicerideos "false"
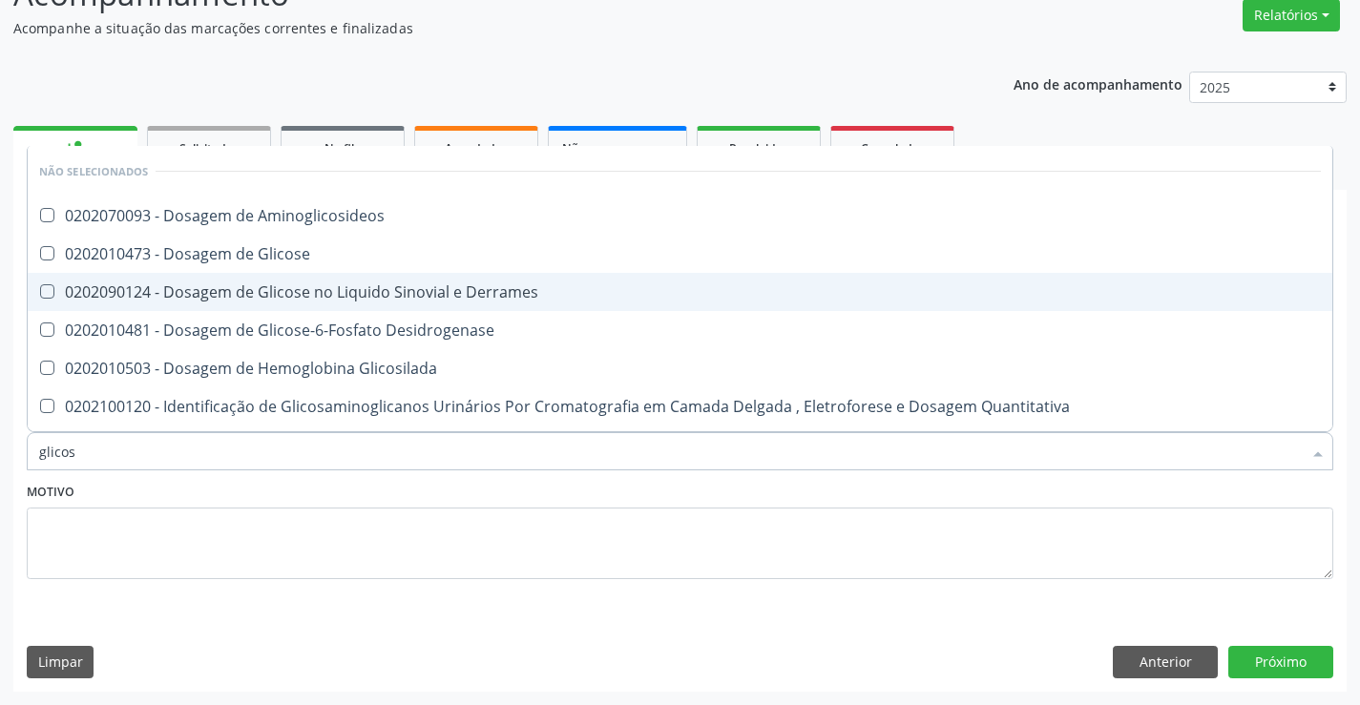
type input "glicose"
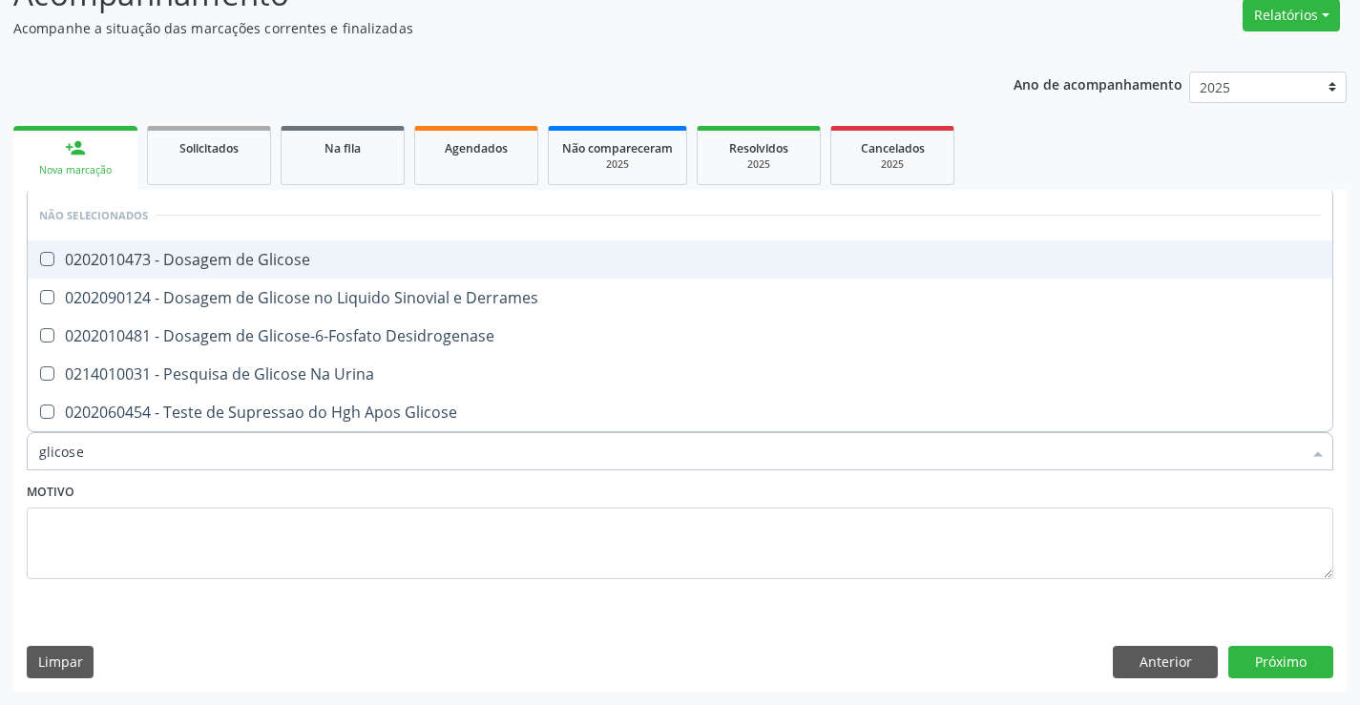
click at [376, 261] on div "0202010473 - Dosagem de Glicose" at bounding box center [679, 259] width 1281 height 15
checkbox Glicose "true"
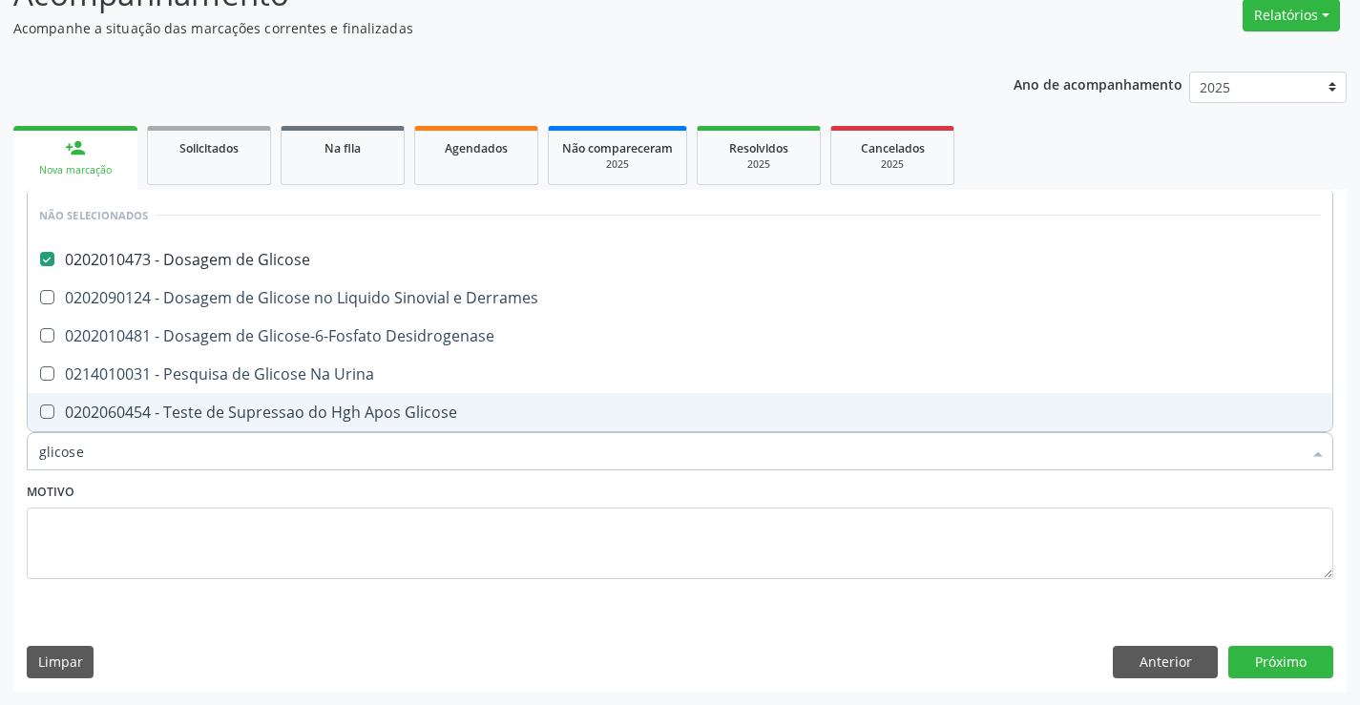
click at [402, 492] on div "Motivo" at bounding box center [680, 528] width 1306 height 101
checkbox Desidrogenase "true"
checkbox Glicose "true"
checkbox Urina "true"
checkbox Derrames "true"
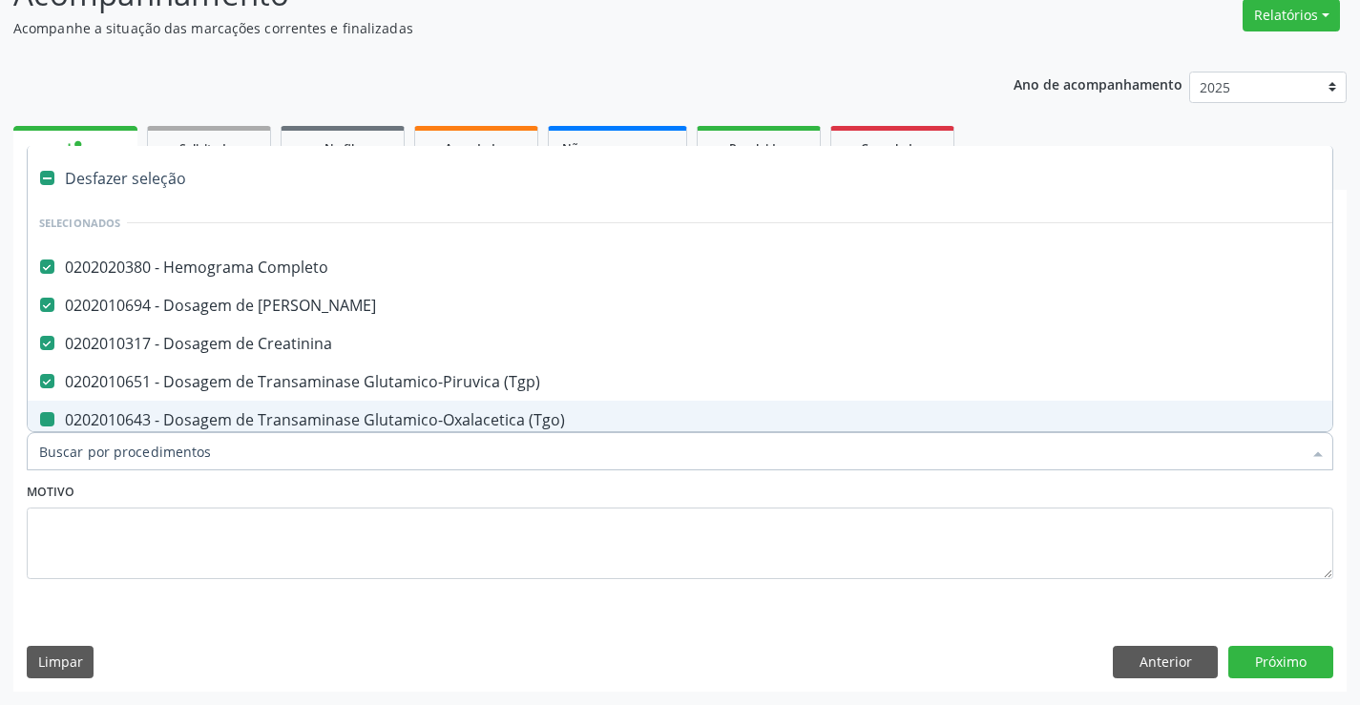
type input "u"
checkbox \(Tgo\) "false"
checkbox Triglicerideos "false"
checkbox Total "false"
checkbox Ldl "false"
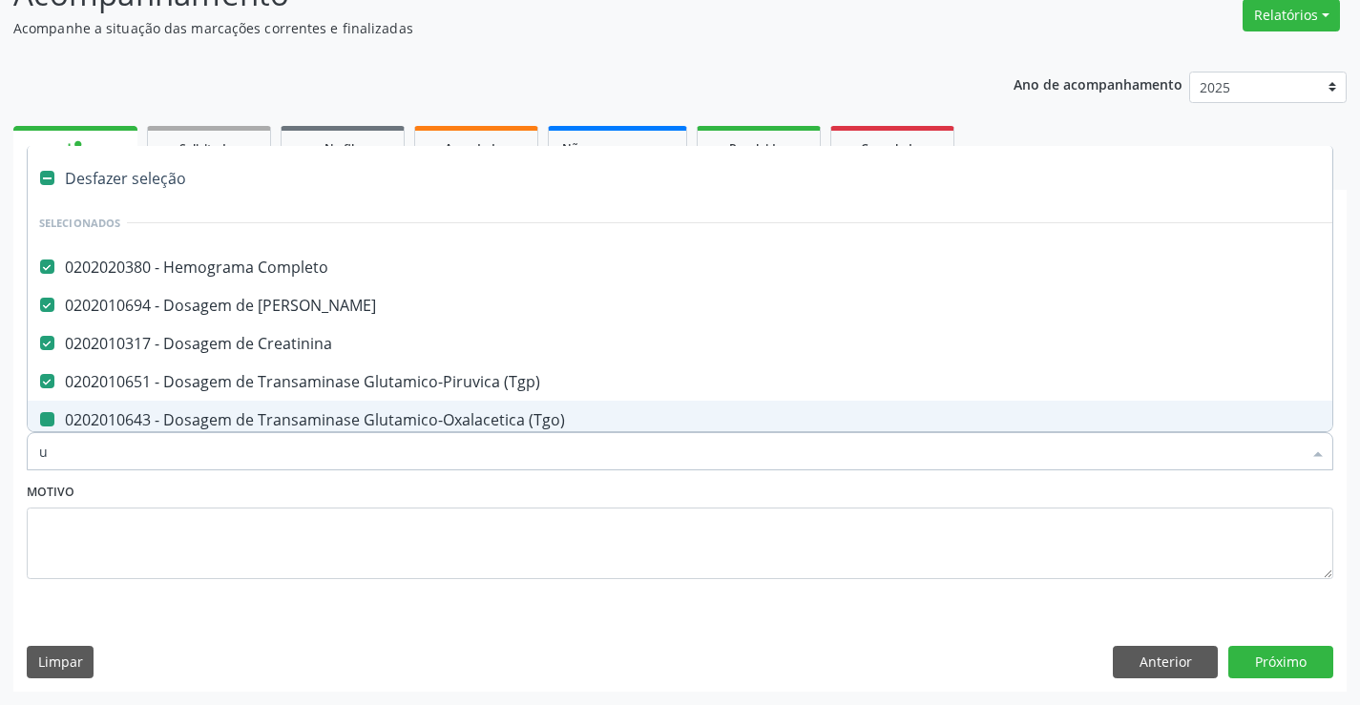
checkbox Hdl "false"
checkbox Glicose "false"
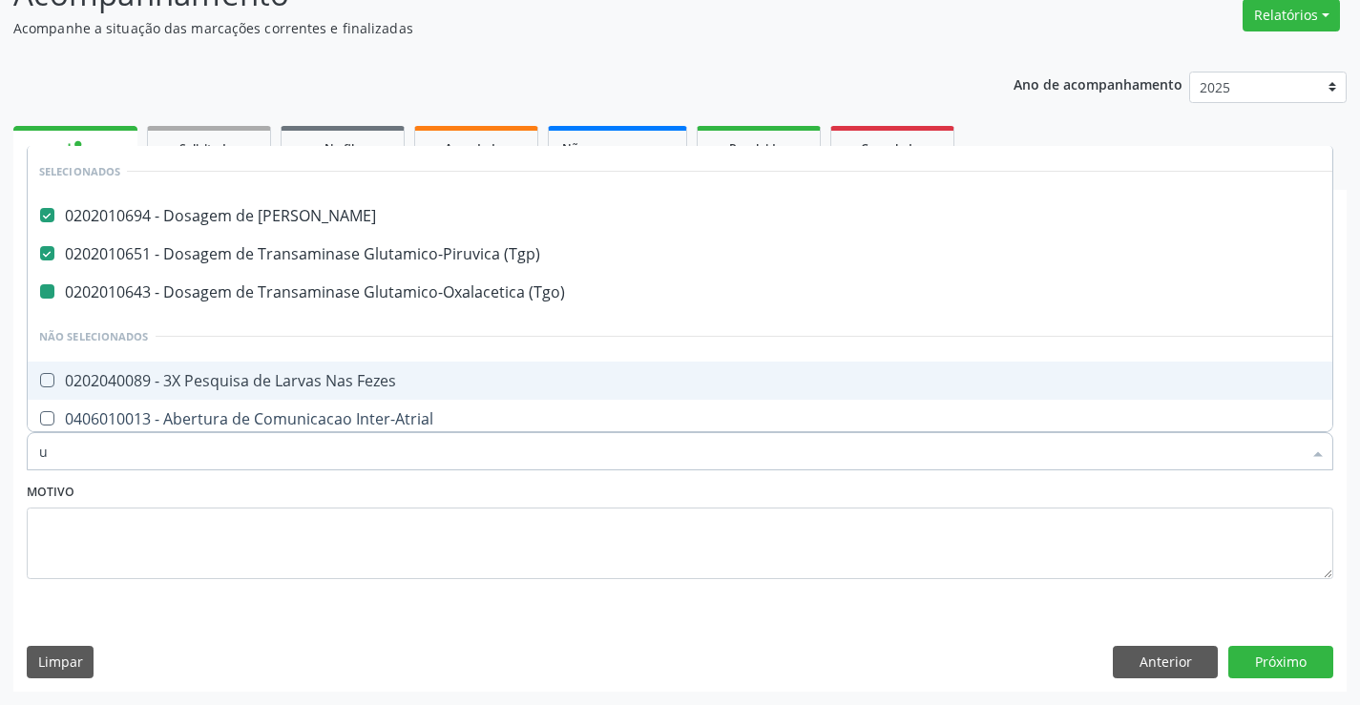
type input "ur"
checkbox \(Tgo\) "false"
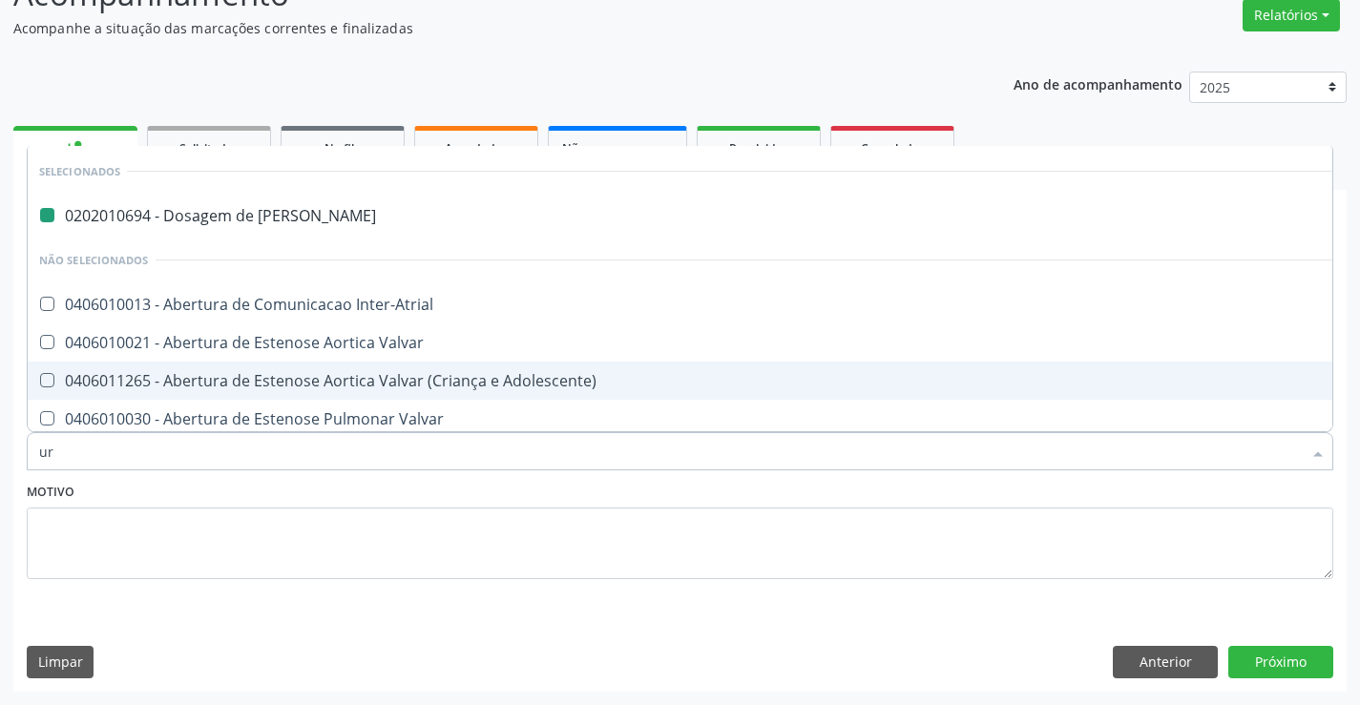
type input "uri"
checkbox Ureia "false"
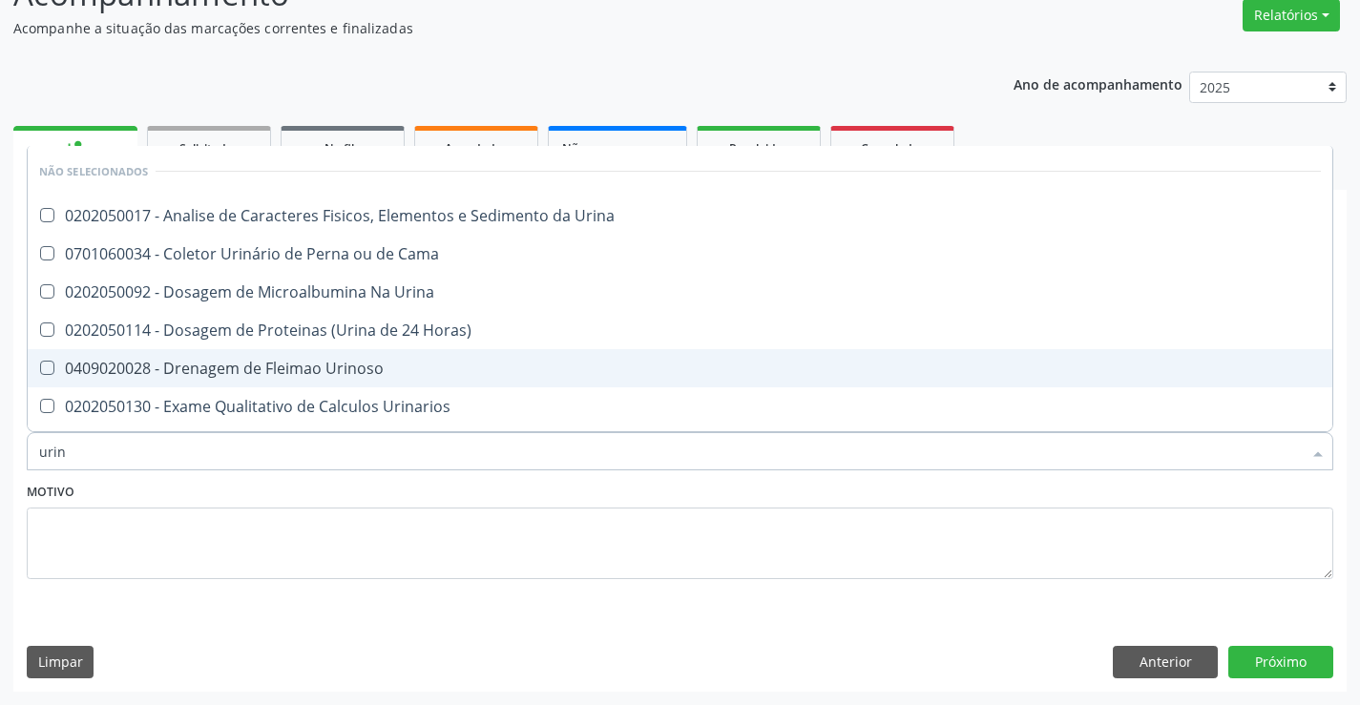
type input "urina"
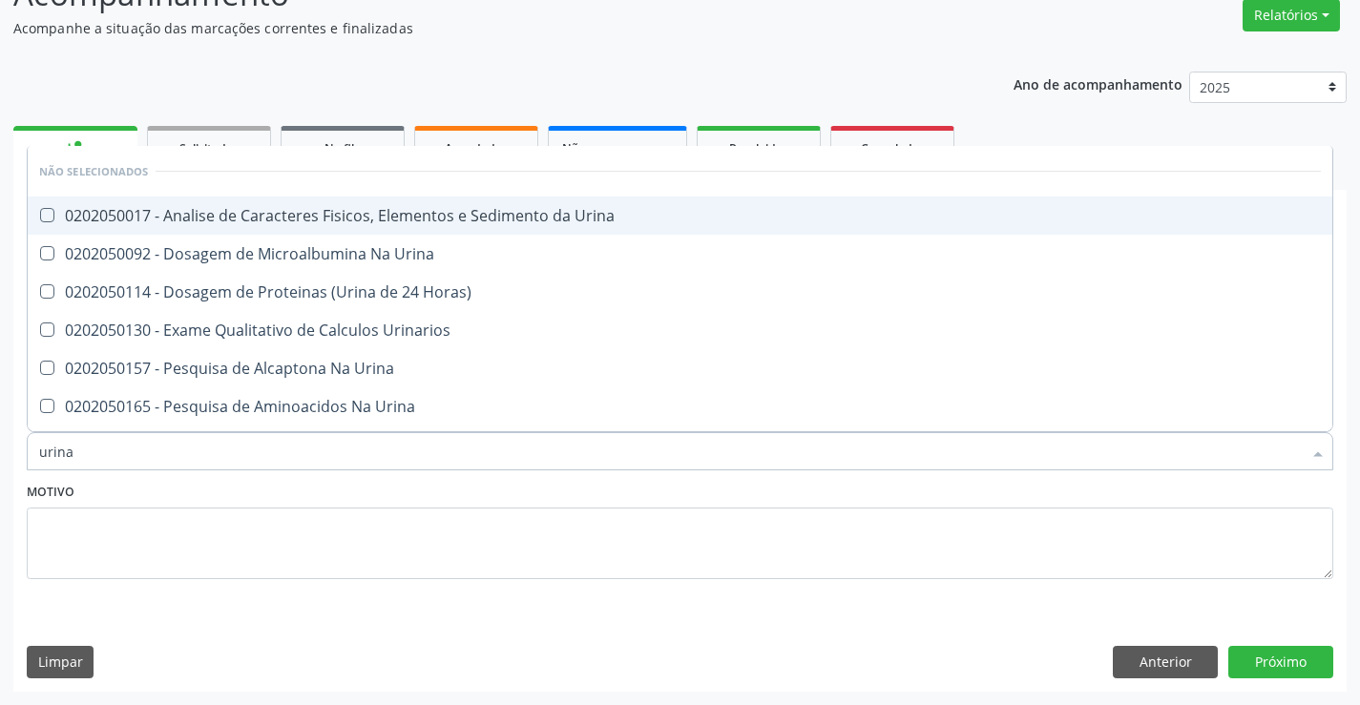
click at [446, 223] on div "0202050017 - Analise de Caracteres Fisicos, Elementos e Sedimento da Urina" at bounding box center [679, 215] width 1281 height 15
checkbox Urina "true"
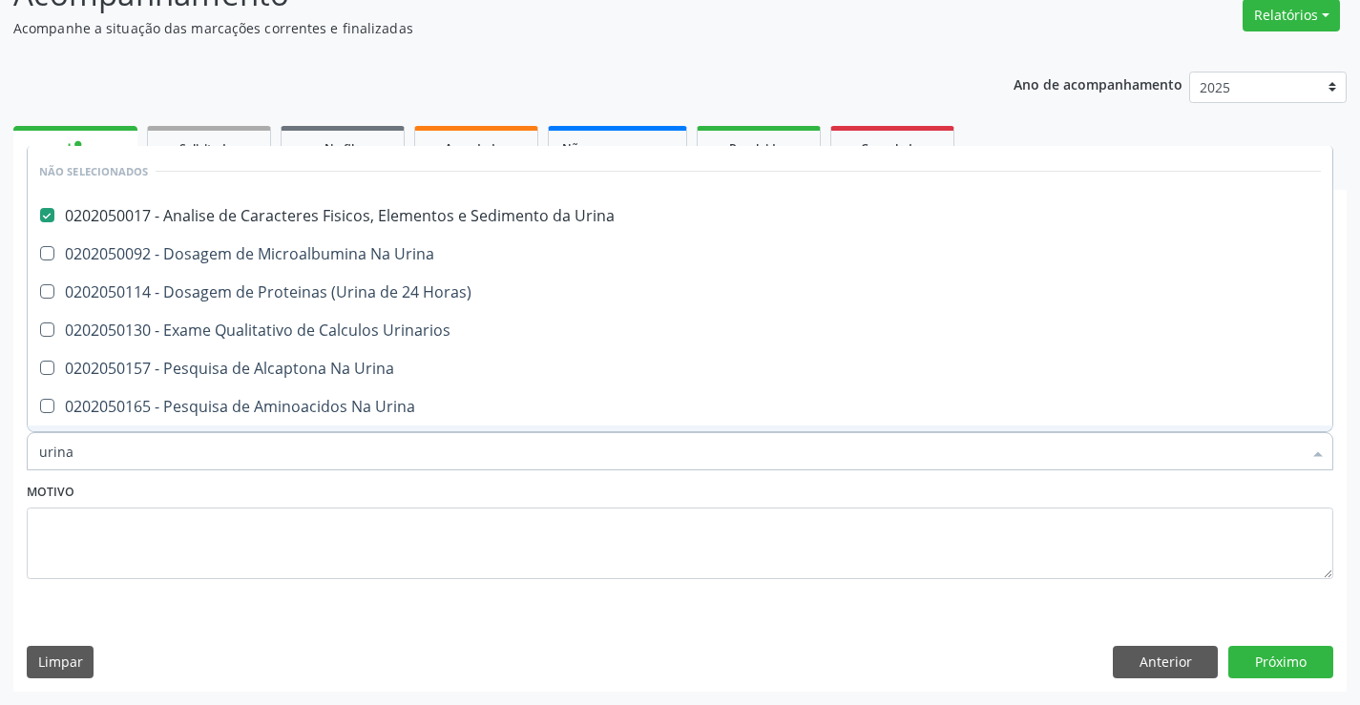
click at [432, 488] on div "Motivo" at bounding box center [680, 528] width 1306 height 101
checkbox Horas\) "true"
checkbox Urina "true"
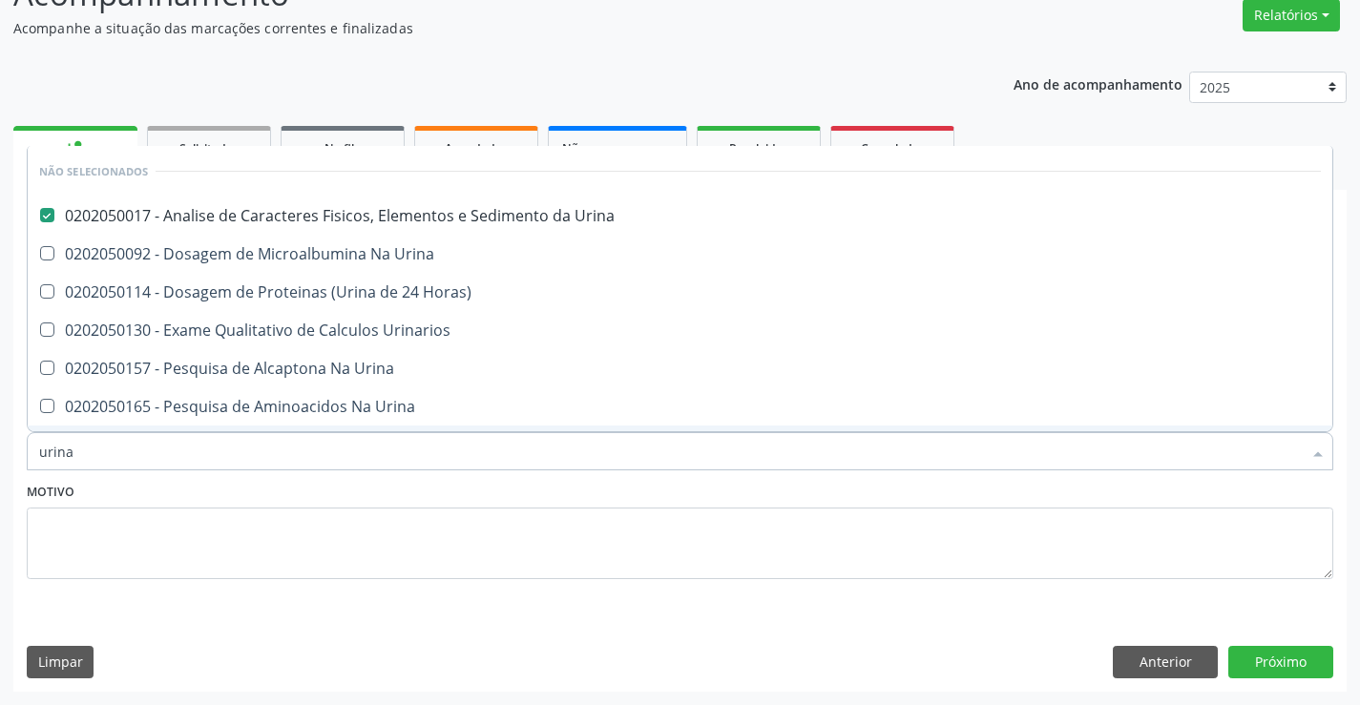
checkbox Urina "true"
checkbox Urinarios "true"
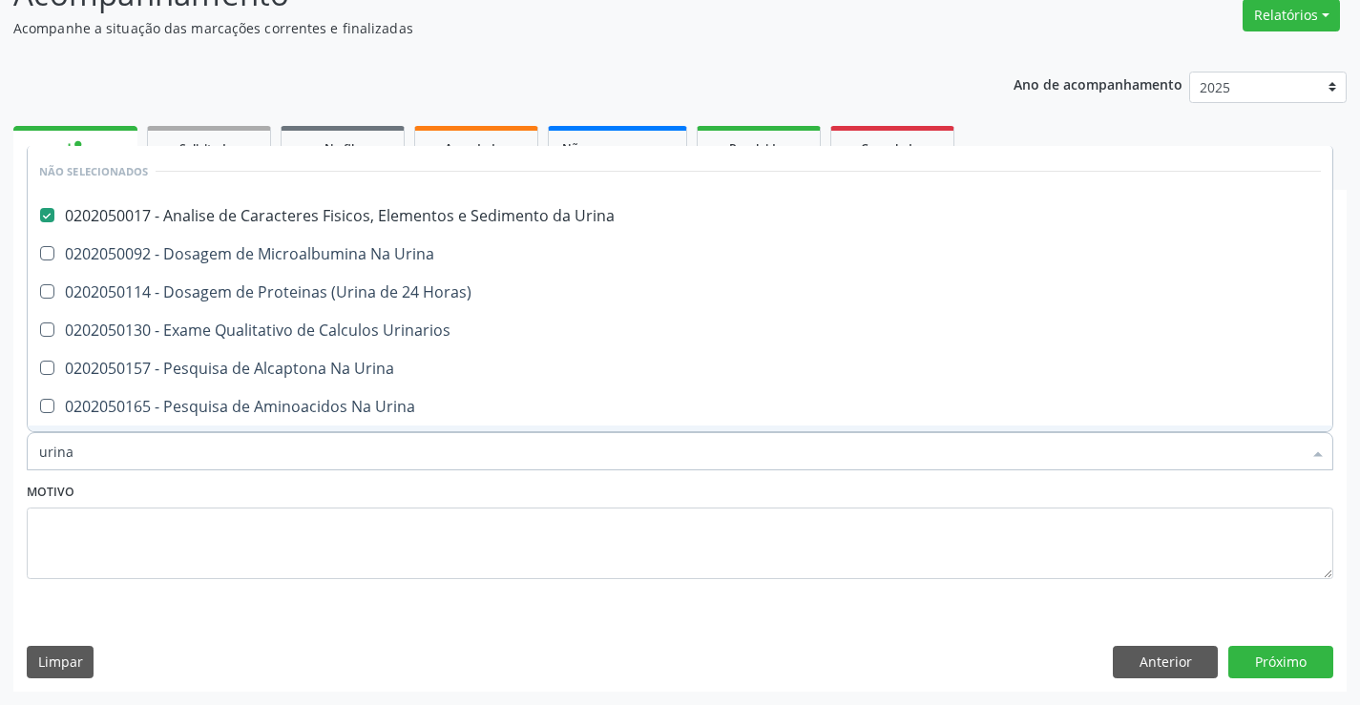
checkbox Urina "true"
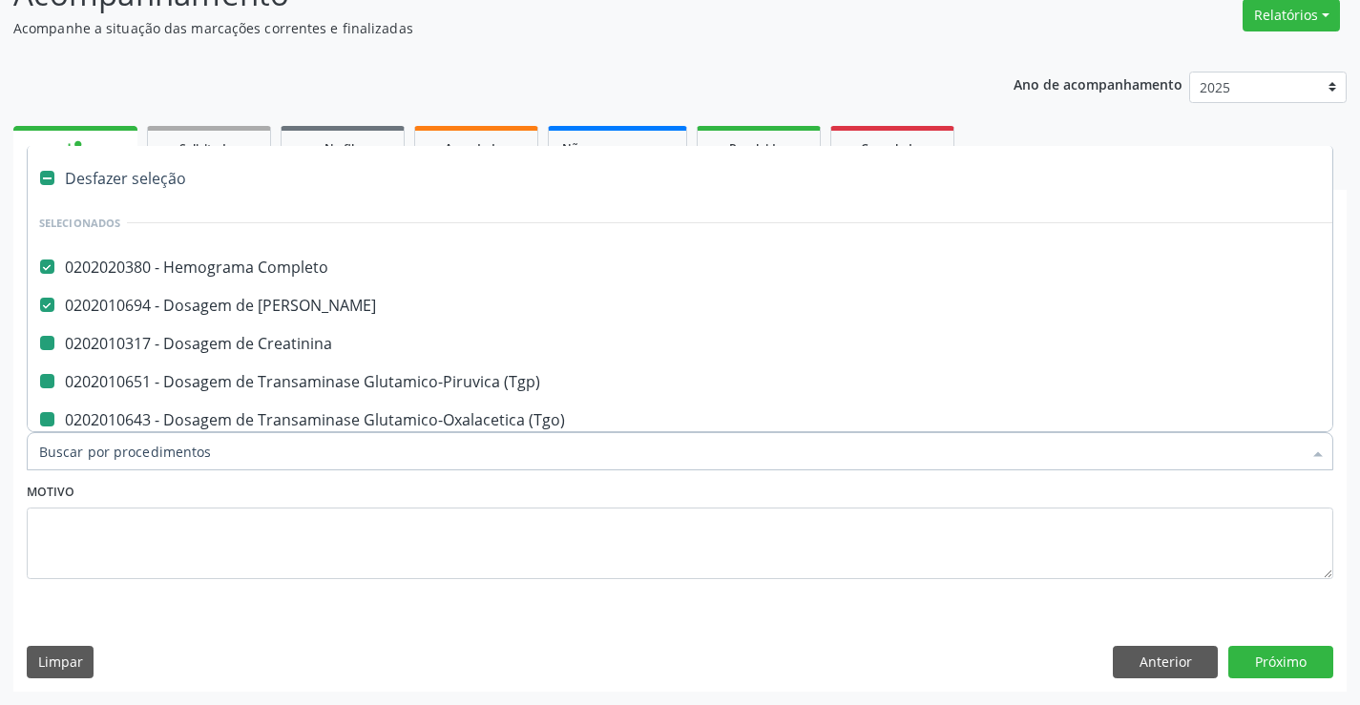
type input "f"
checkbox Creatinina "false"
checkbox \(Tgo\) "false"
checkbox Triglicerideos "false"
checkbox Total "false"
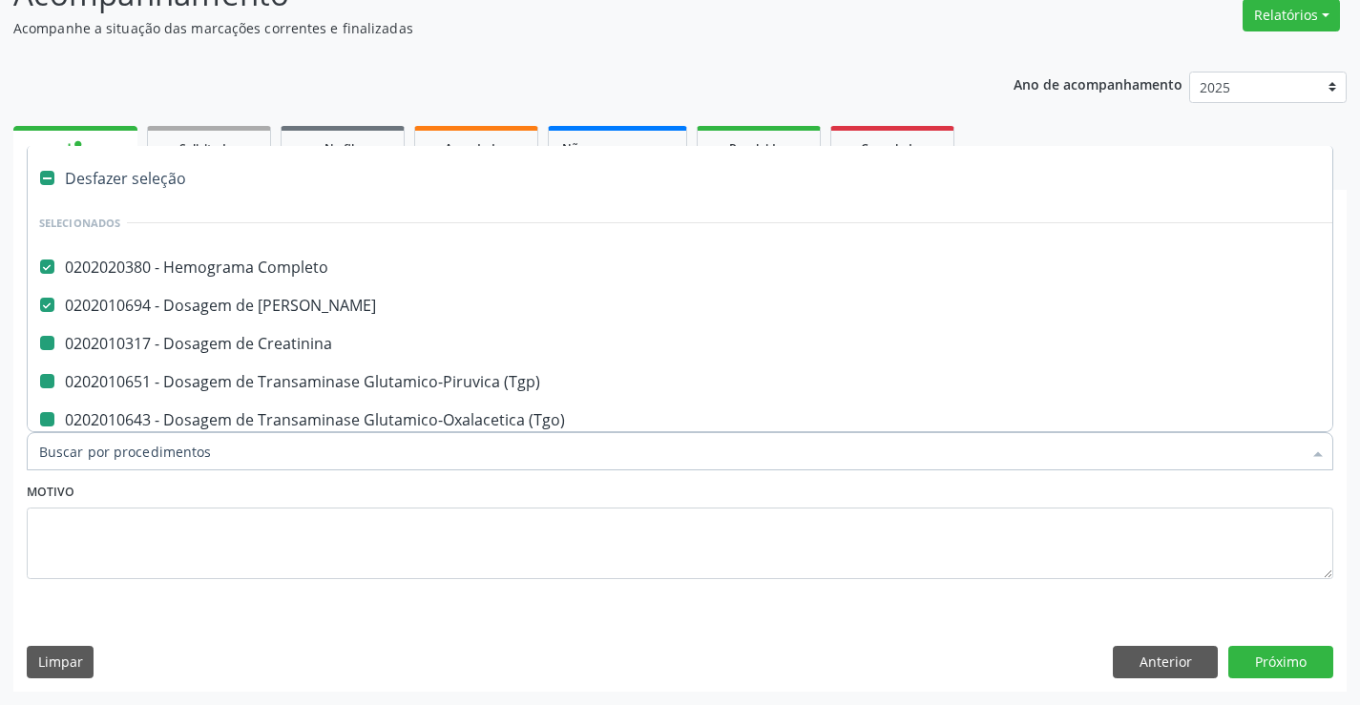
checkbox Ldl "false"
checkbox Hdl "false"
checkbox Glicose "false"
checkbox Urina "false"
checkbox \(Tgp\) "false"
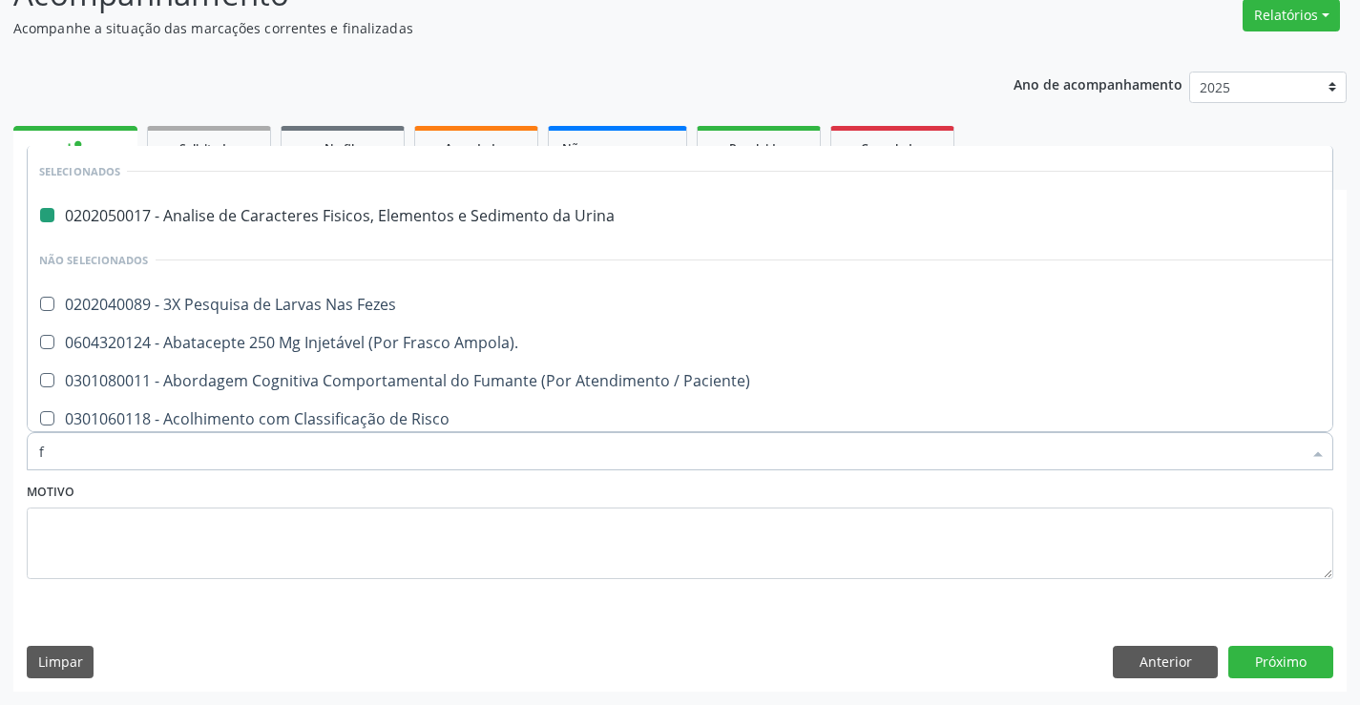
type input "fe"
checkbox Urina "false"
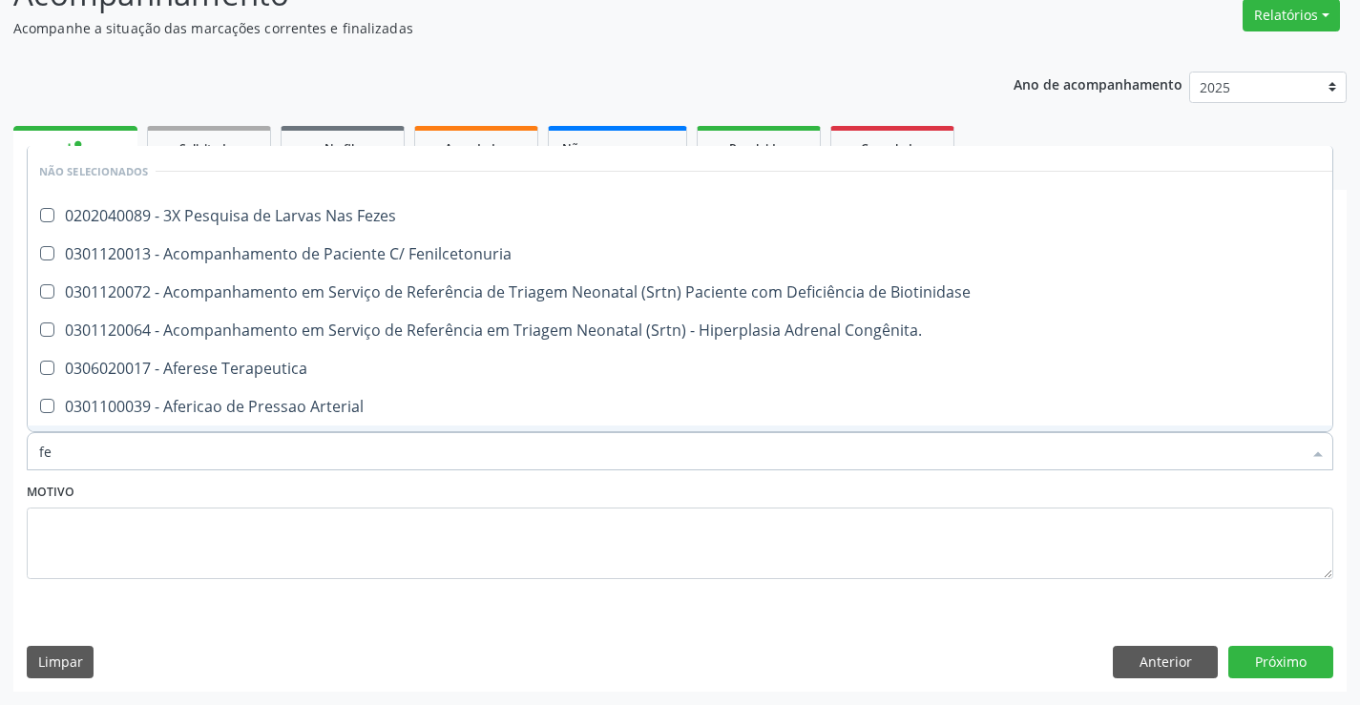
type input "fez"
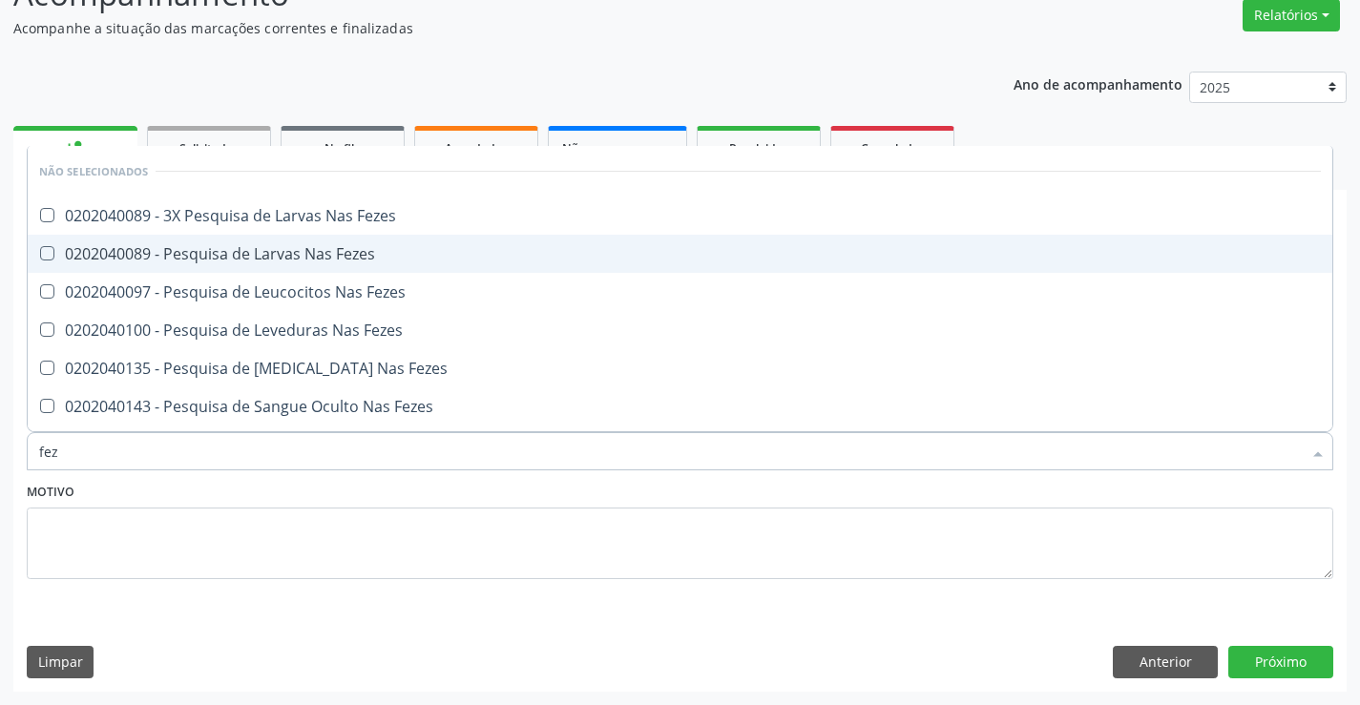
click at [362, 256] on div "0202040089 - Pesquisa de Larvas Nas Fezes" at bounding box center [679, 253] width 1281 height 15
checkbox Fezes "true"
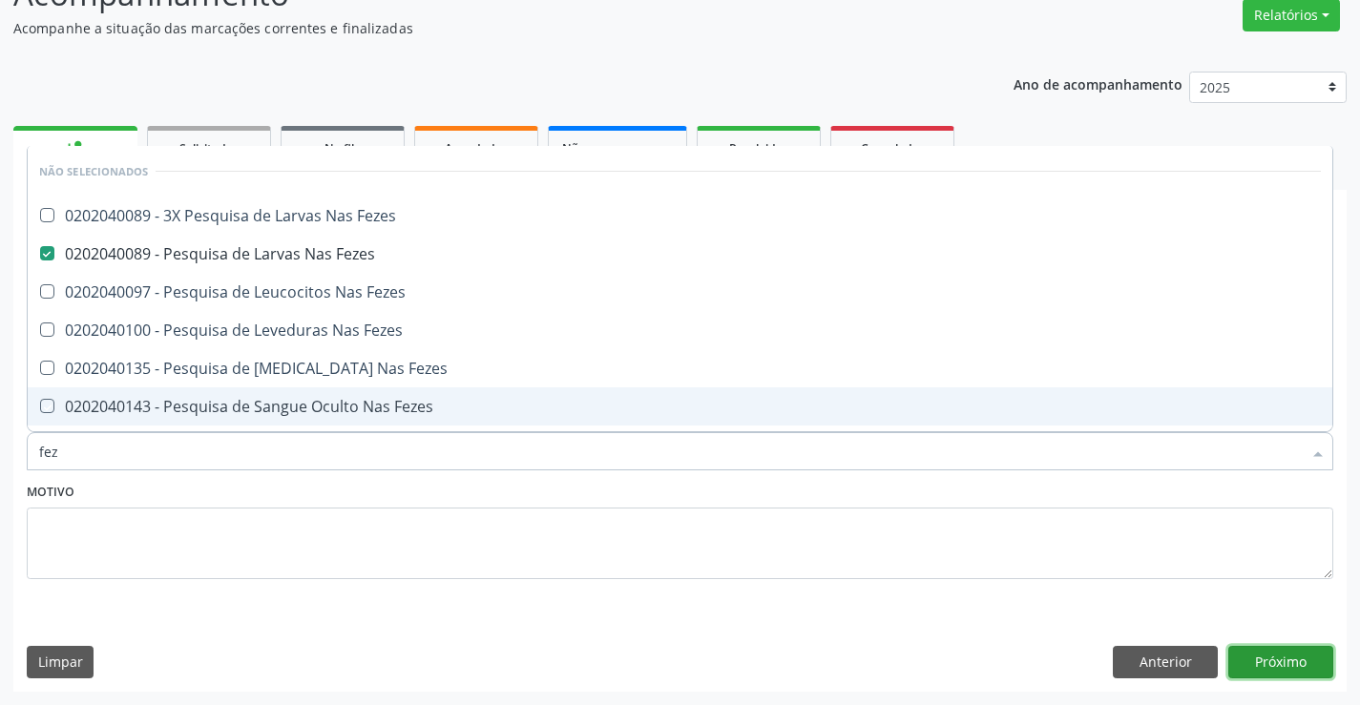
click at [1288, 662] on button "Próximo" at bounding box center [1280, 662] width 105 height 32
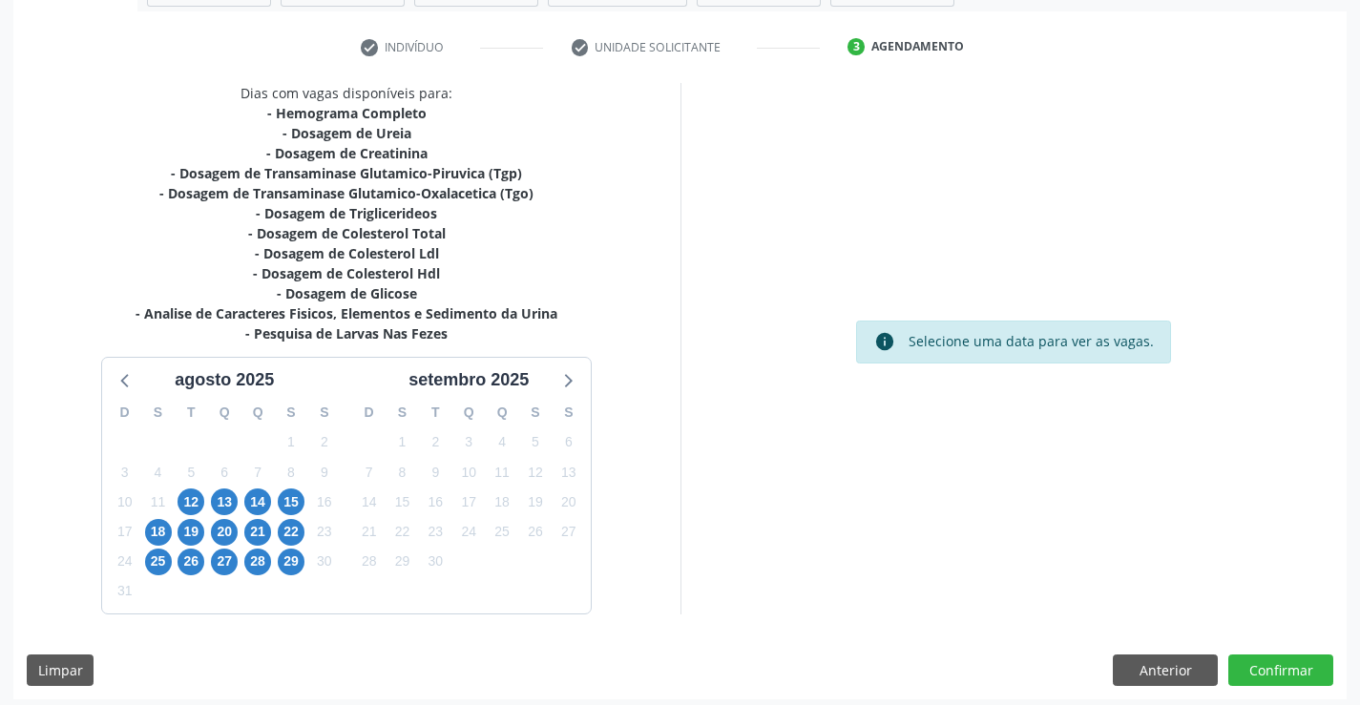
scroll to position [345, 0]
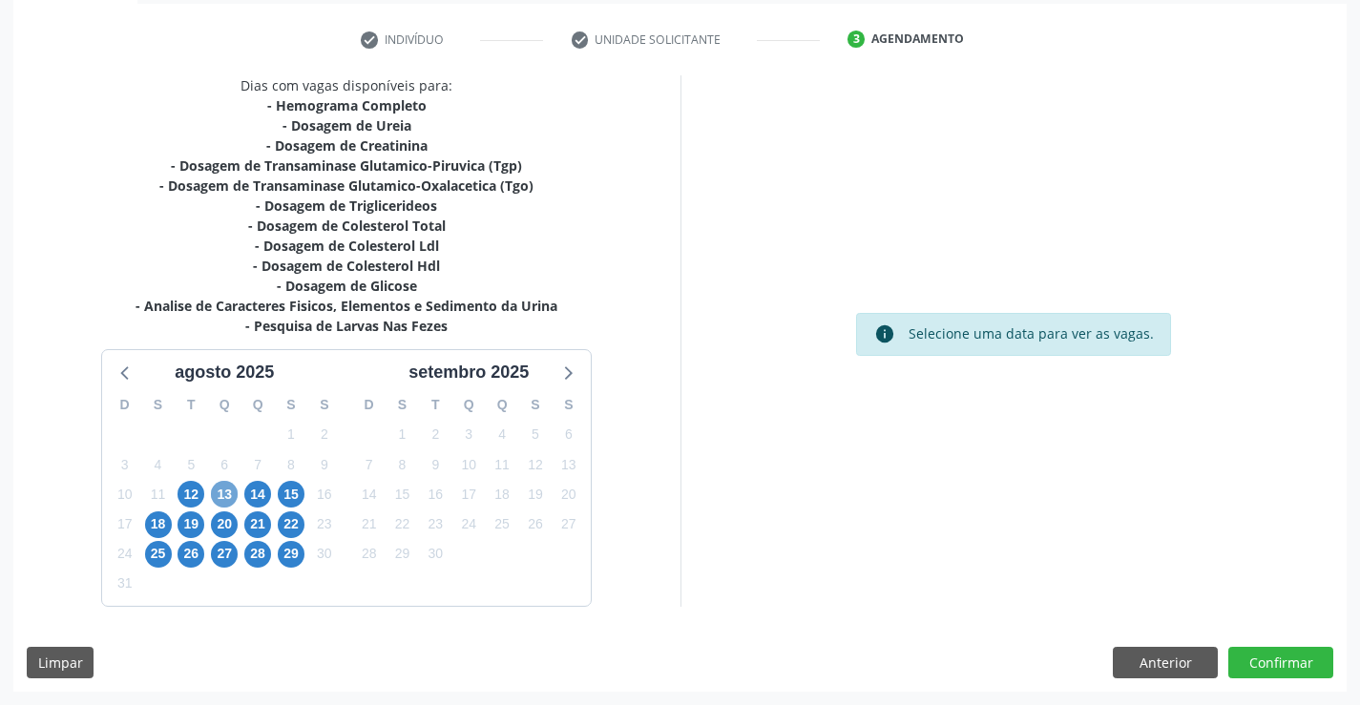
click at [222, 492] on span "13" at bounding box center [224, 494] width 27 height 27
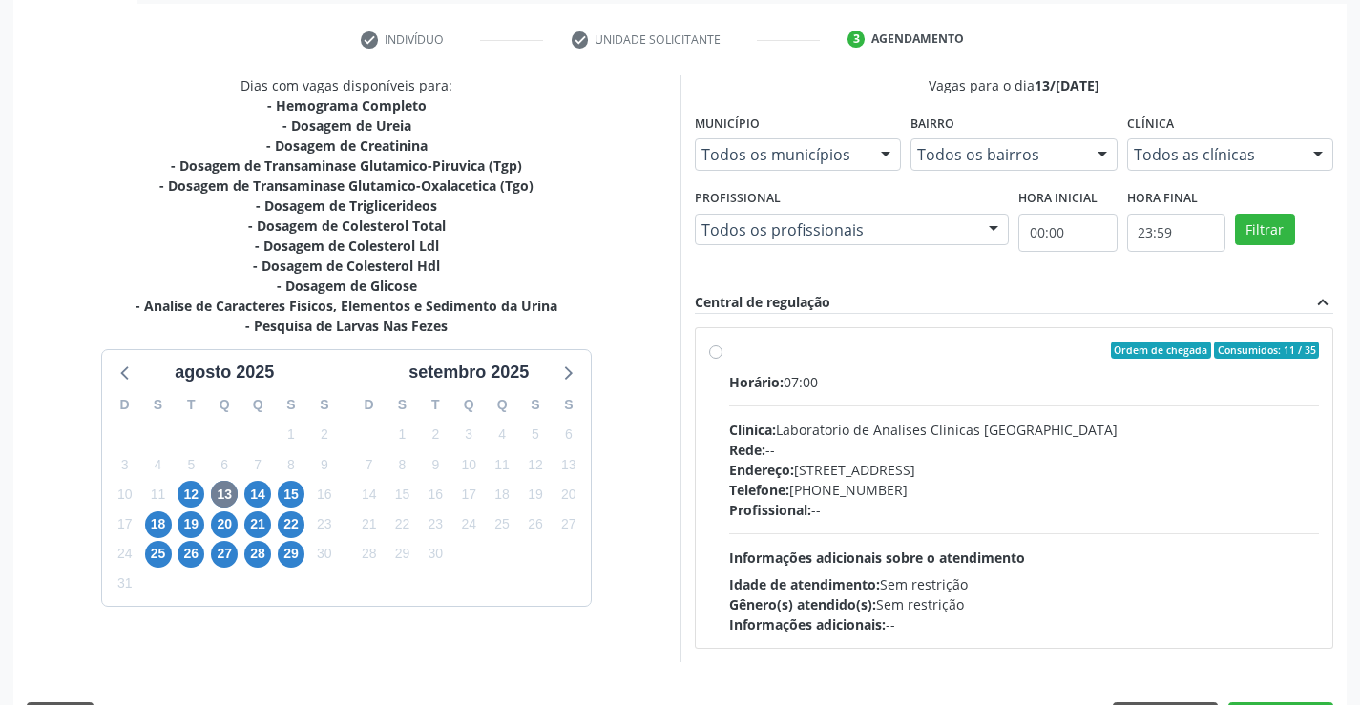
click at [802, 354] on div "Ordem de chegada Consumidos: 11 / 35" at bounding box center [1024, 350] width 591 height 17
click at [722, 354] on input "Ordem de chegada Consumidos: 11 / 35 Horário: 07:00 Clínica: Laboratorio de Ana…" at bounding box center [715, 350] width 13 height 17
radio input "true"
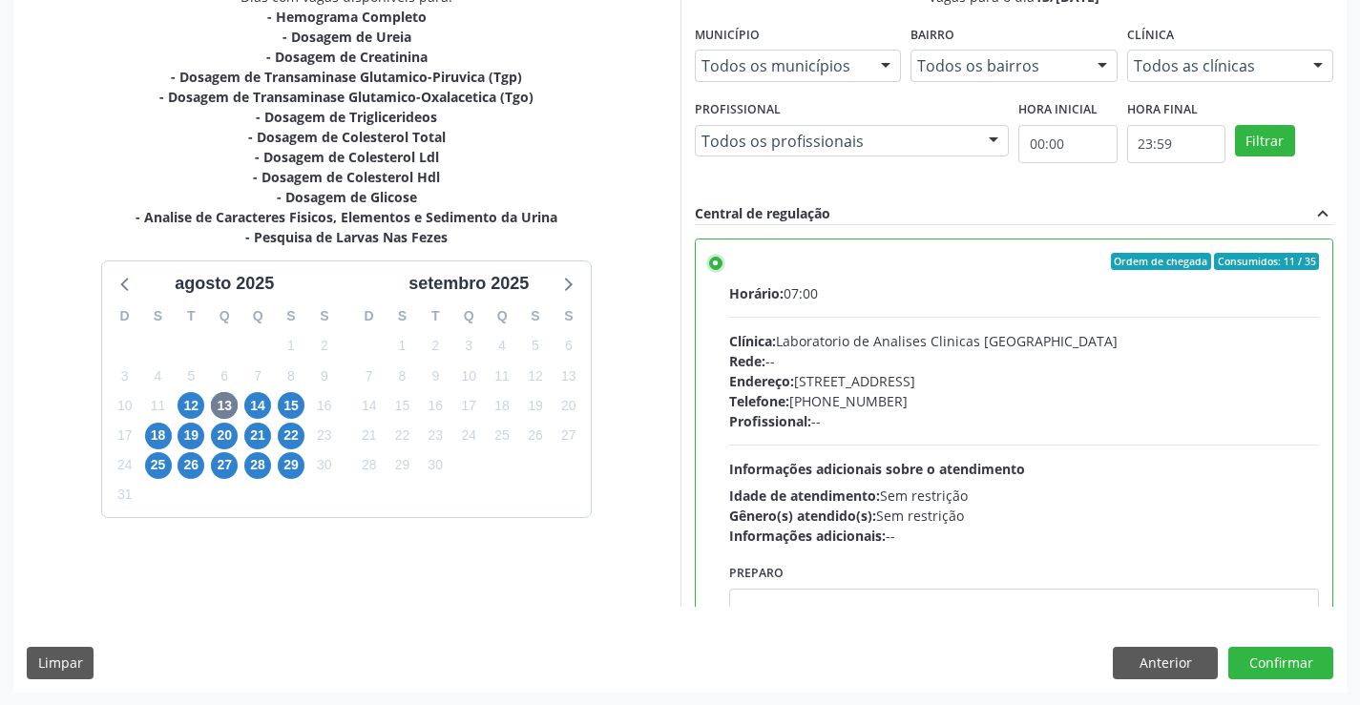
scroll to position [435, 0]
click at [1283, 654] on button "Confirmar" at bounding box center [1280, 662] width 105 height 32
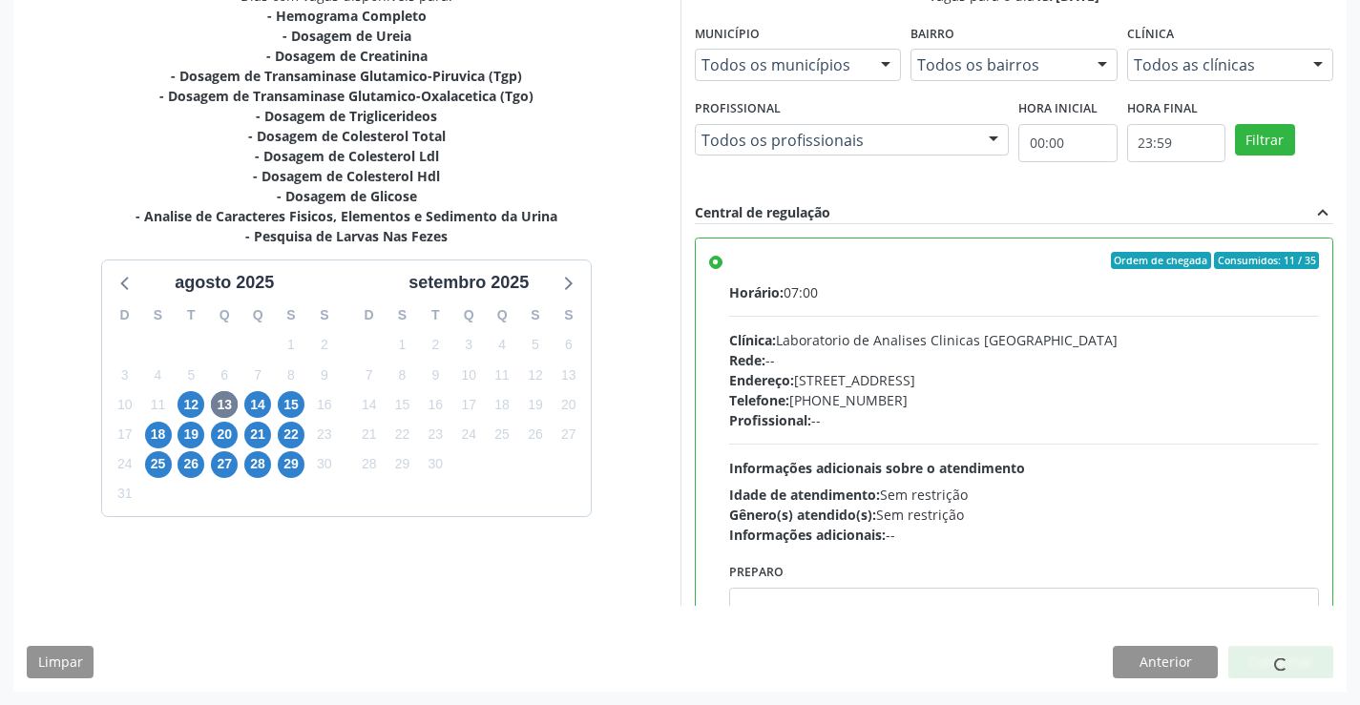
scroll to position [0, 0]
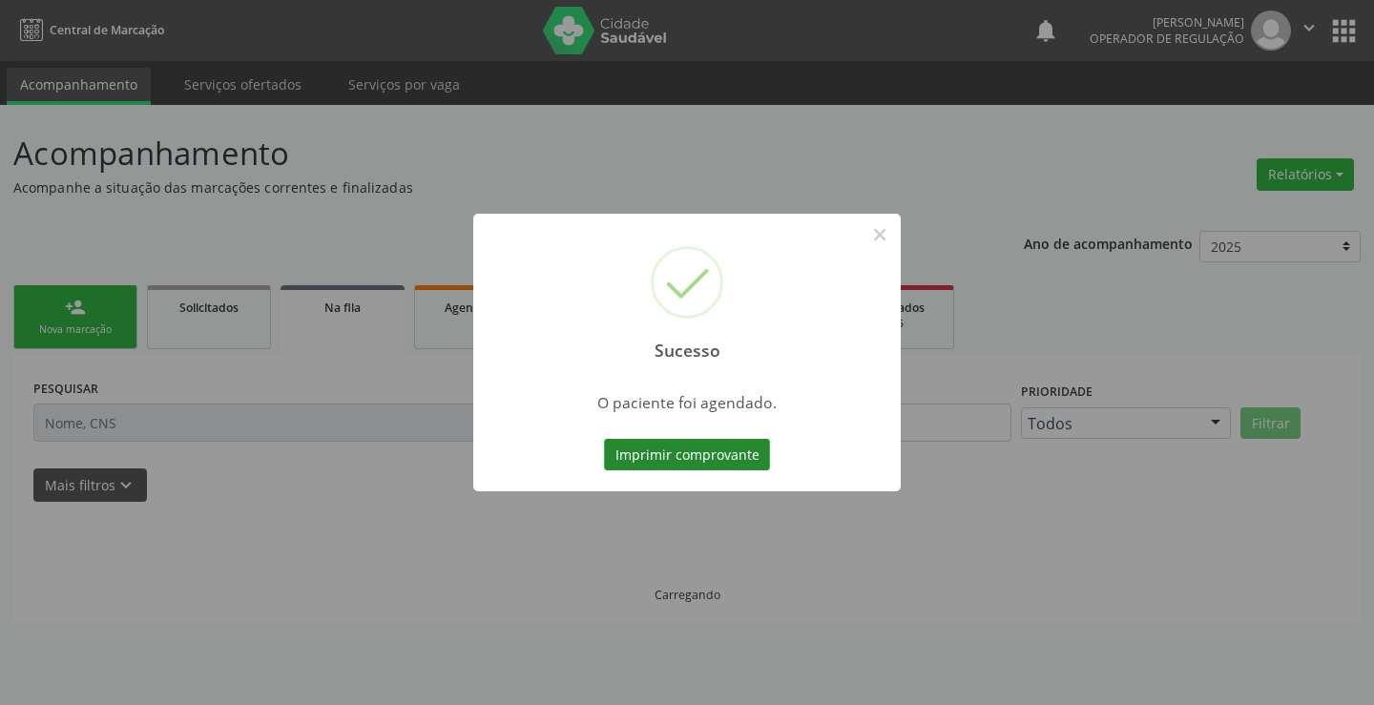
click at [661, 448] on button "Imprimir comprovante" at bounding box center [687, 455] width 166 height 32
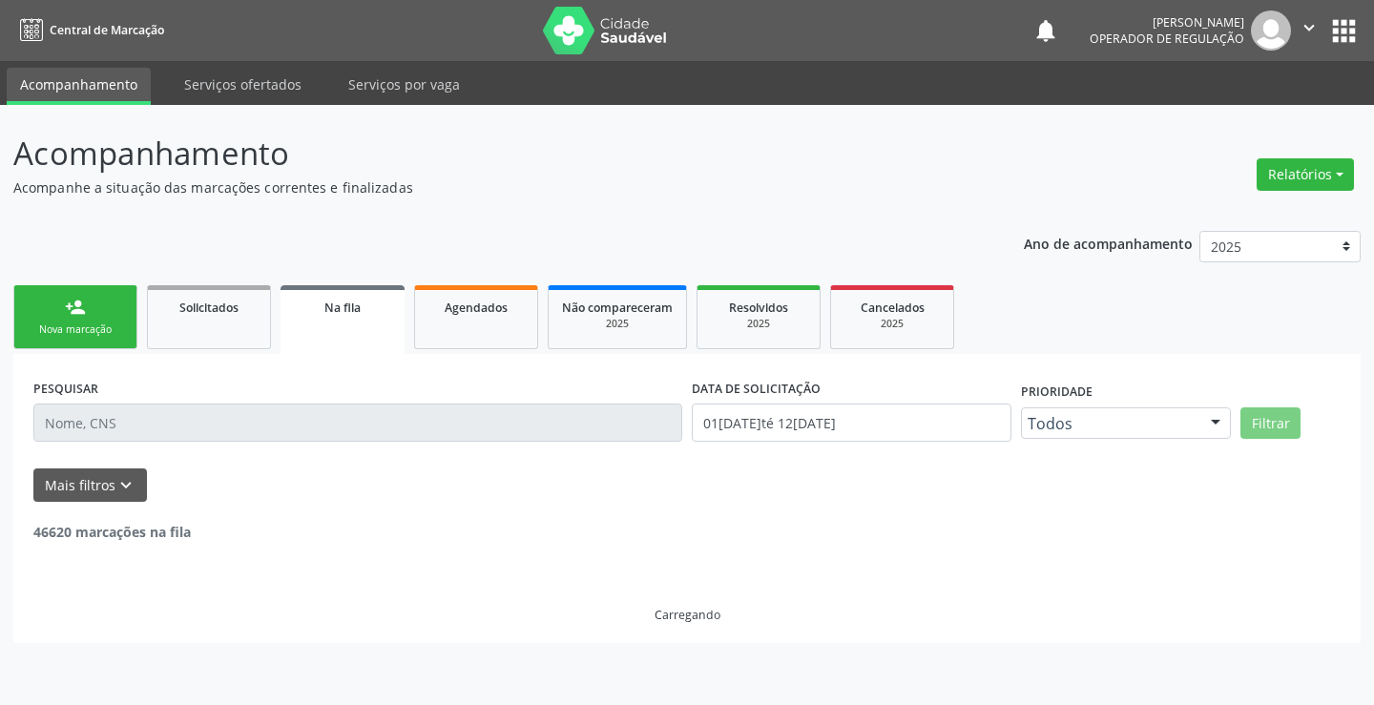
click at [74, 320] on link "person_add Nova marcação" at bounding box center [75, 317] width 124 height 64
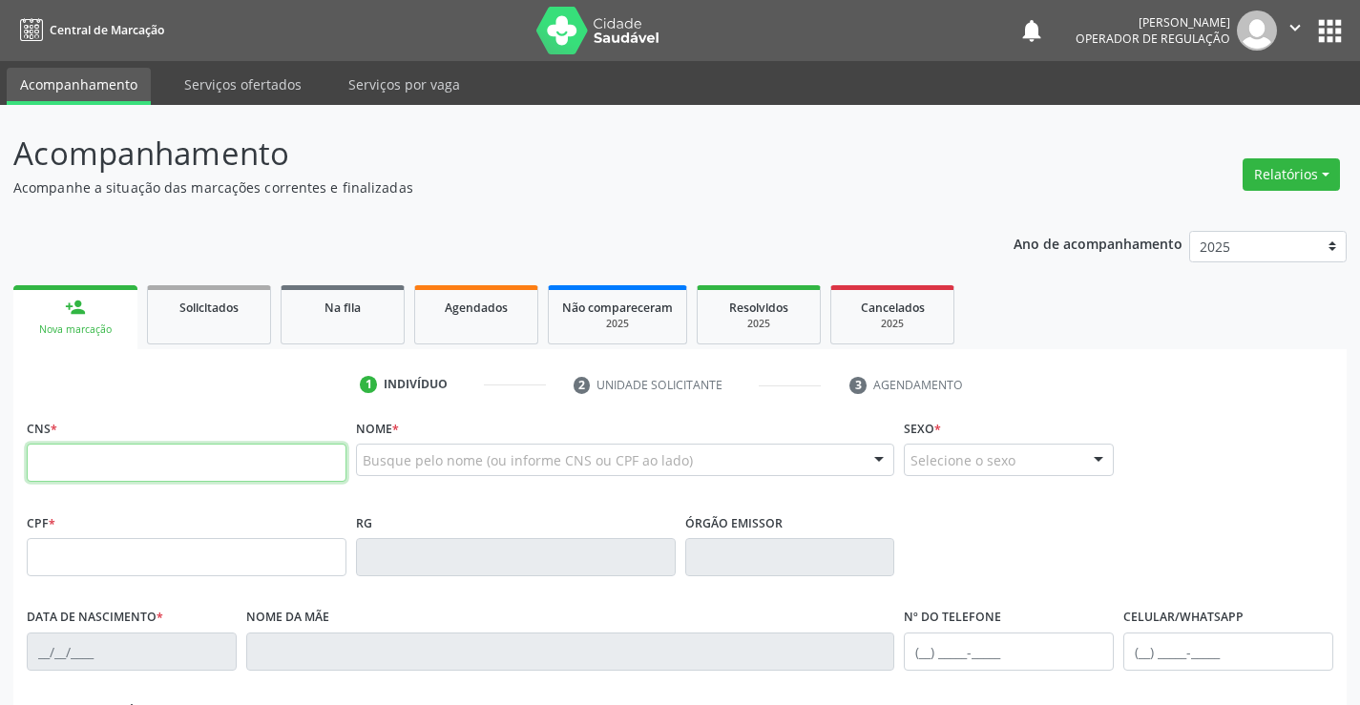
click at [158, 462] on input "text" at bounding box center [187, 463] width 320 height 38
type input "702 8006 1635 7668"
type input "057.317.965-48"
type input "2104466415"
type input "07/11/2008"
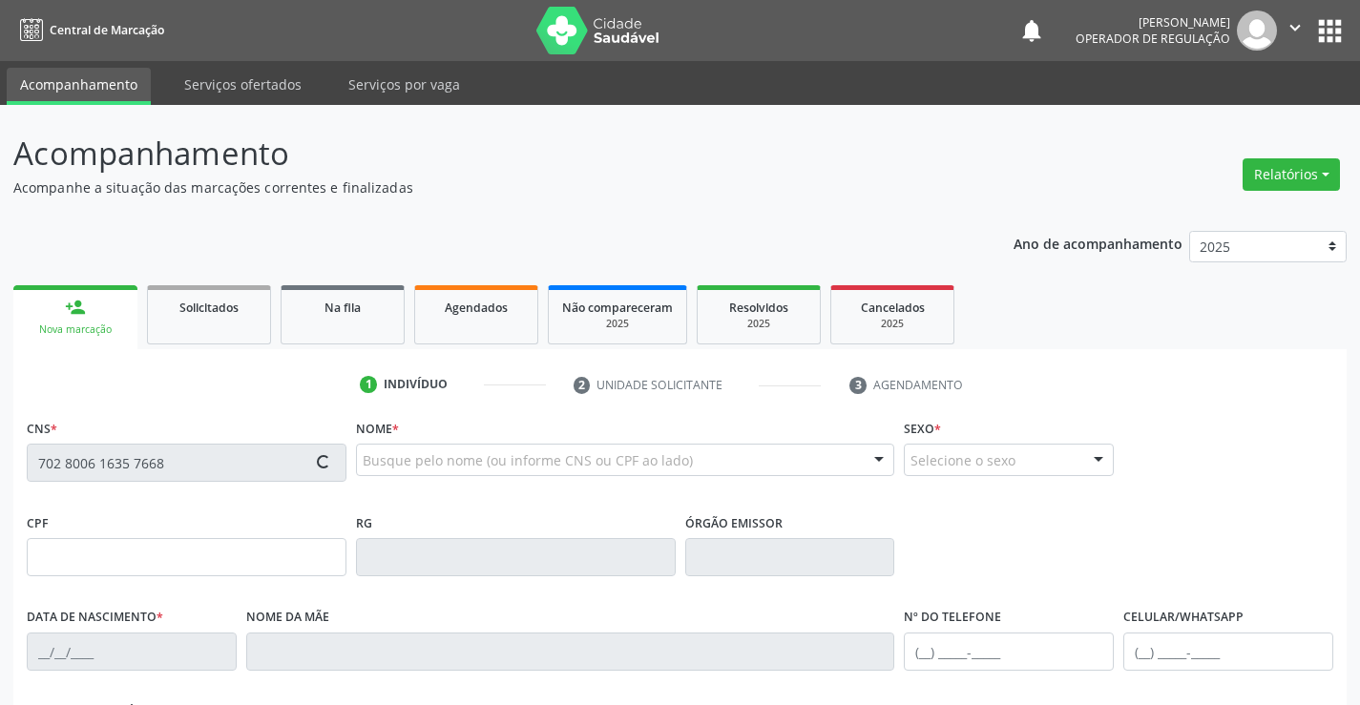
type input "(74) 9924-1234"
type input "S/N"
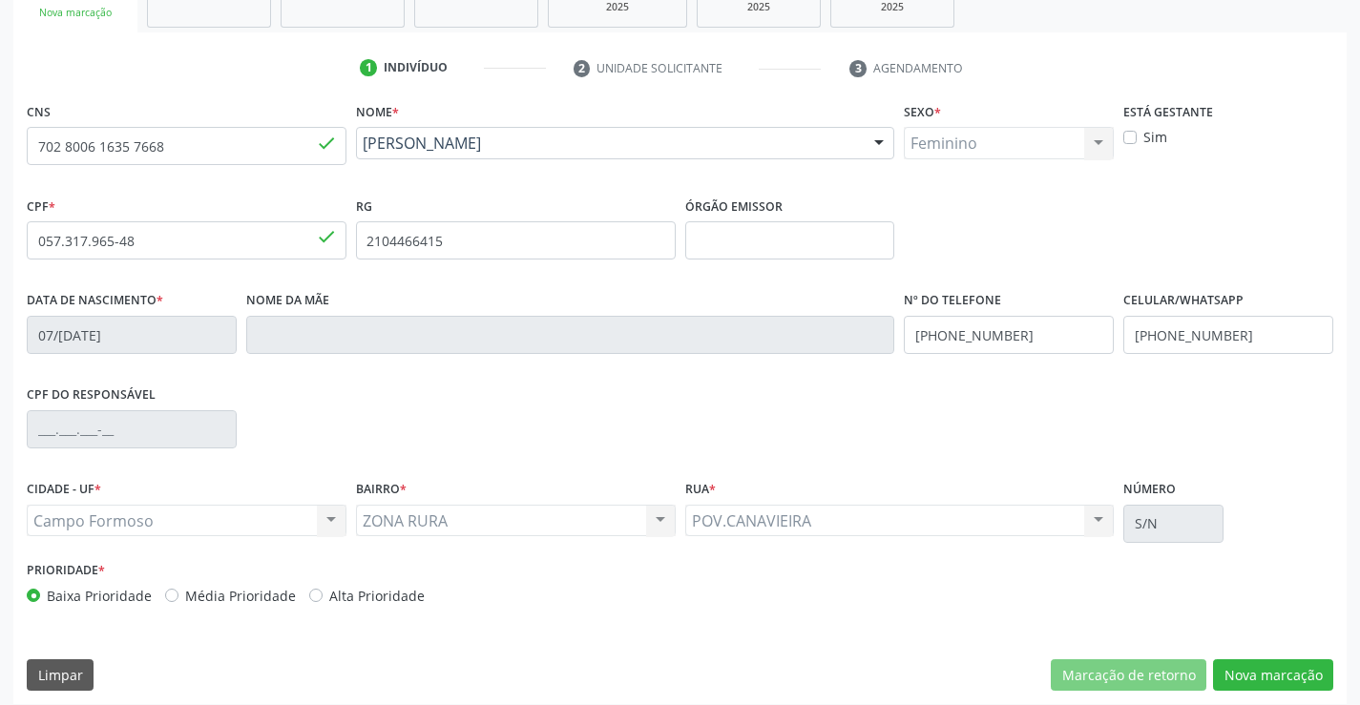
scroll to position [329, 0]
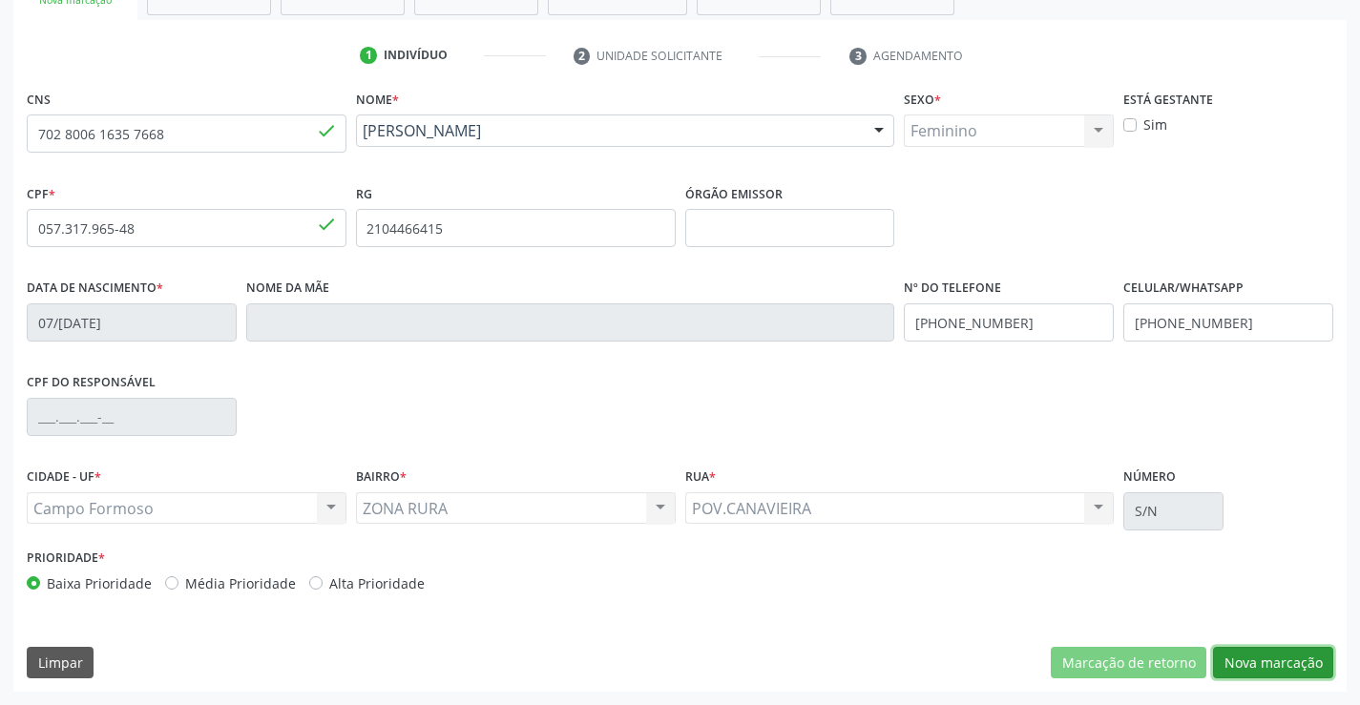
click at [1258, 656] on button "Nova marcação" at bounding box center [1273, 663] width 120 height 32
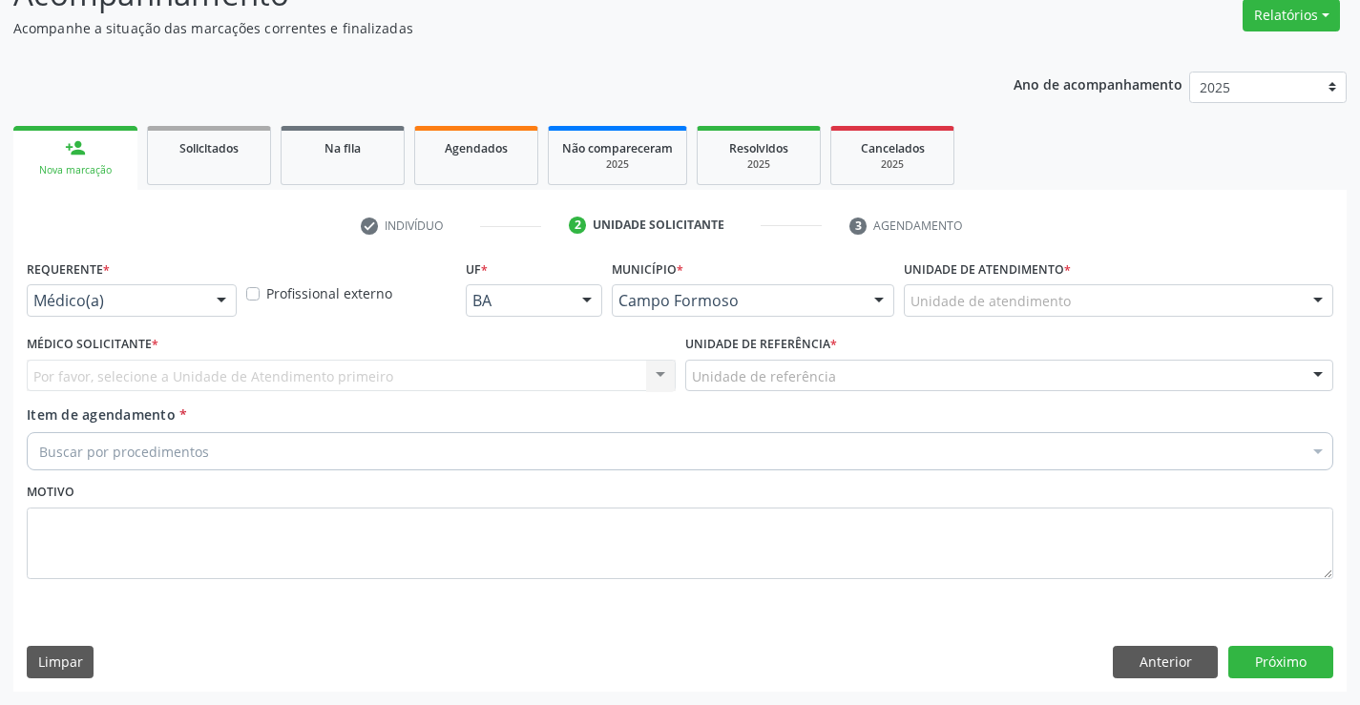
scroll to position [159, 0]
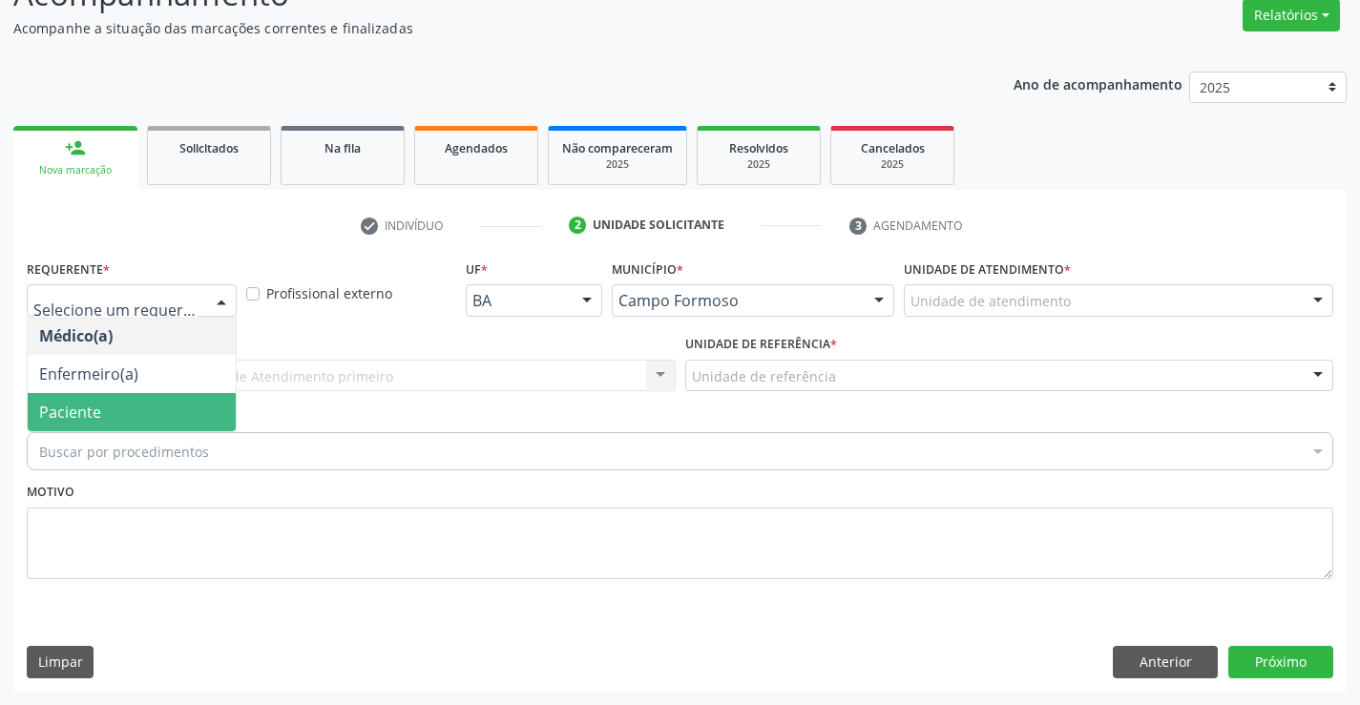
click at [92, 417] on span "Paciente" at bounding box center [70, 412] width 62 height 21
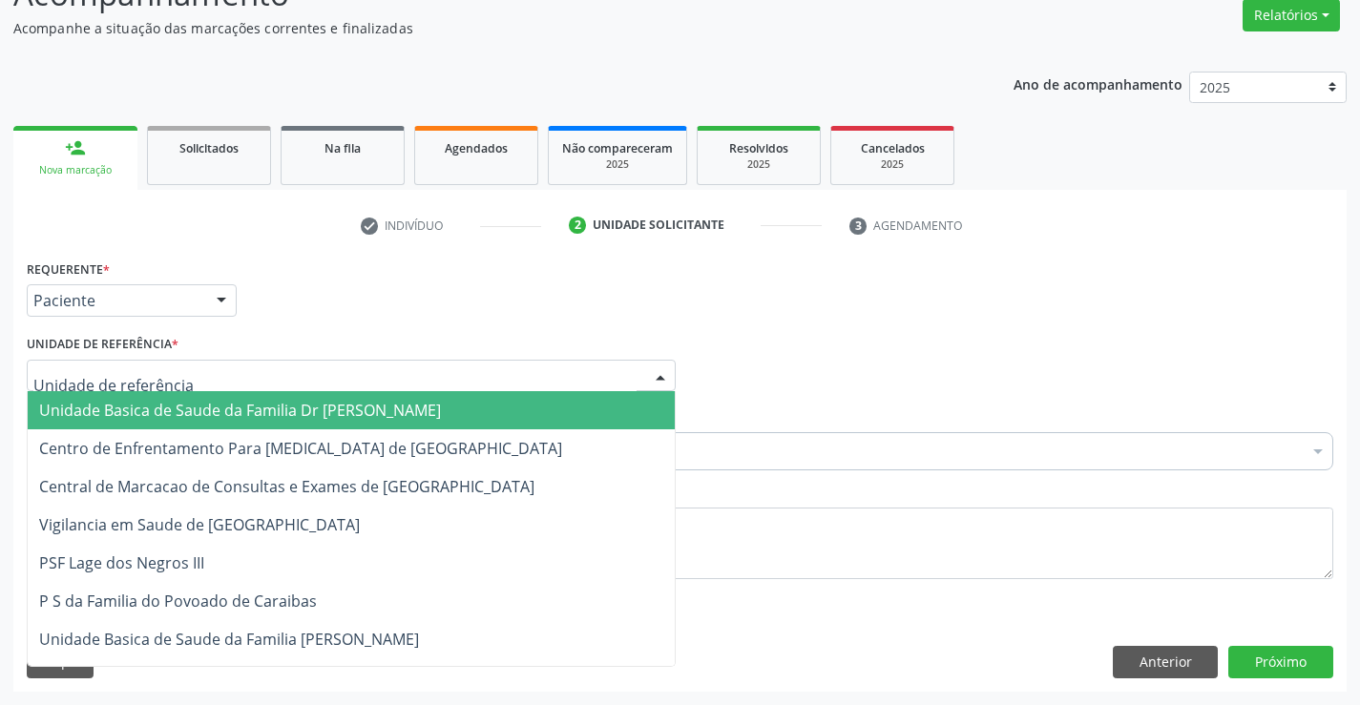
click at [134, 413] on span "Unidade Basica de Saude da Familia Dr [PERSON_NAME]" at bounding box center [240, 410] width 402 height 21
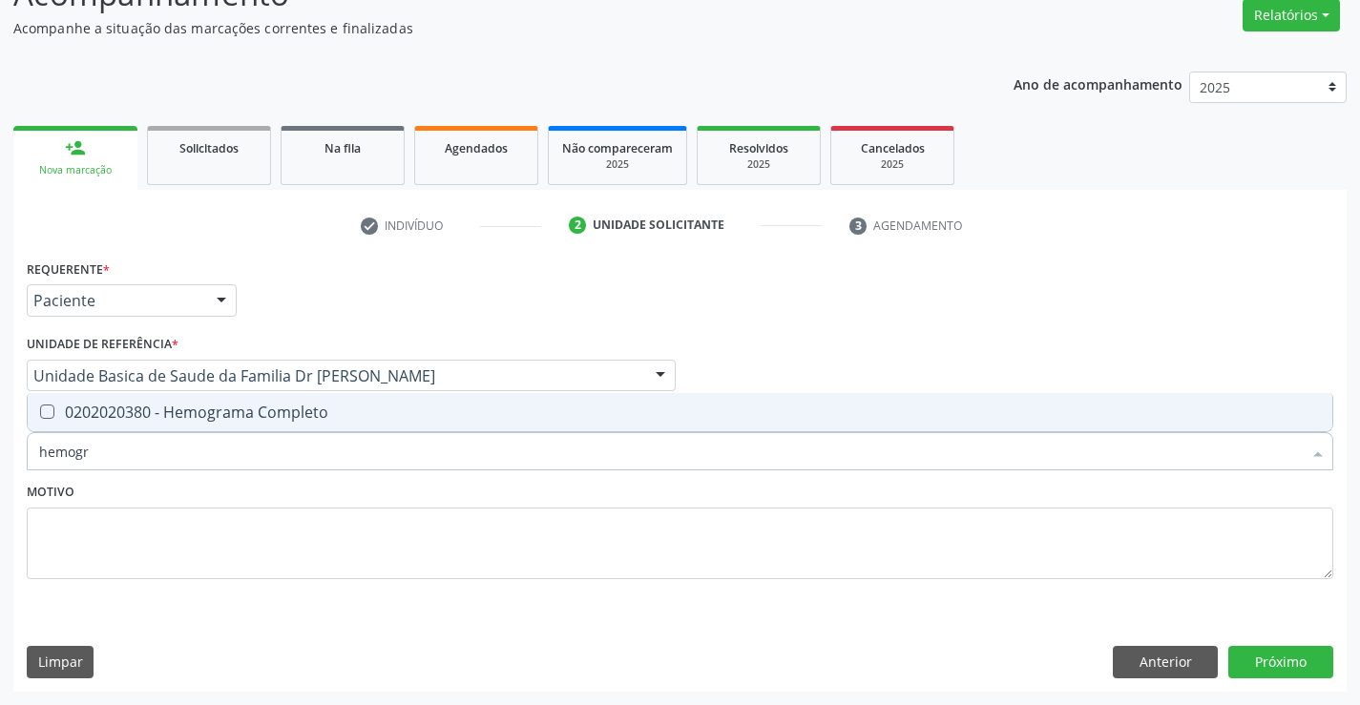
type input "hemogra"
click at [202, 412] on div "0202020380 - Hemograma Completo" at bounding box center [679, 412] width 1281 height 15
checkbox Completo "true"
type input "hemogra"
click at [210, 481] on div "Motivo" at bounding box center [680, 528] width 1306 height 101
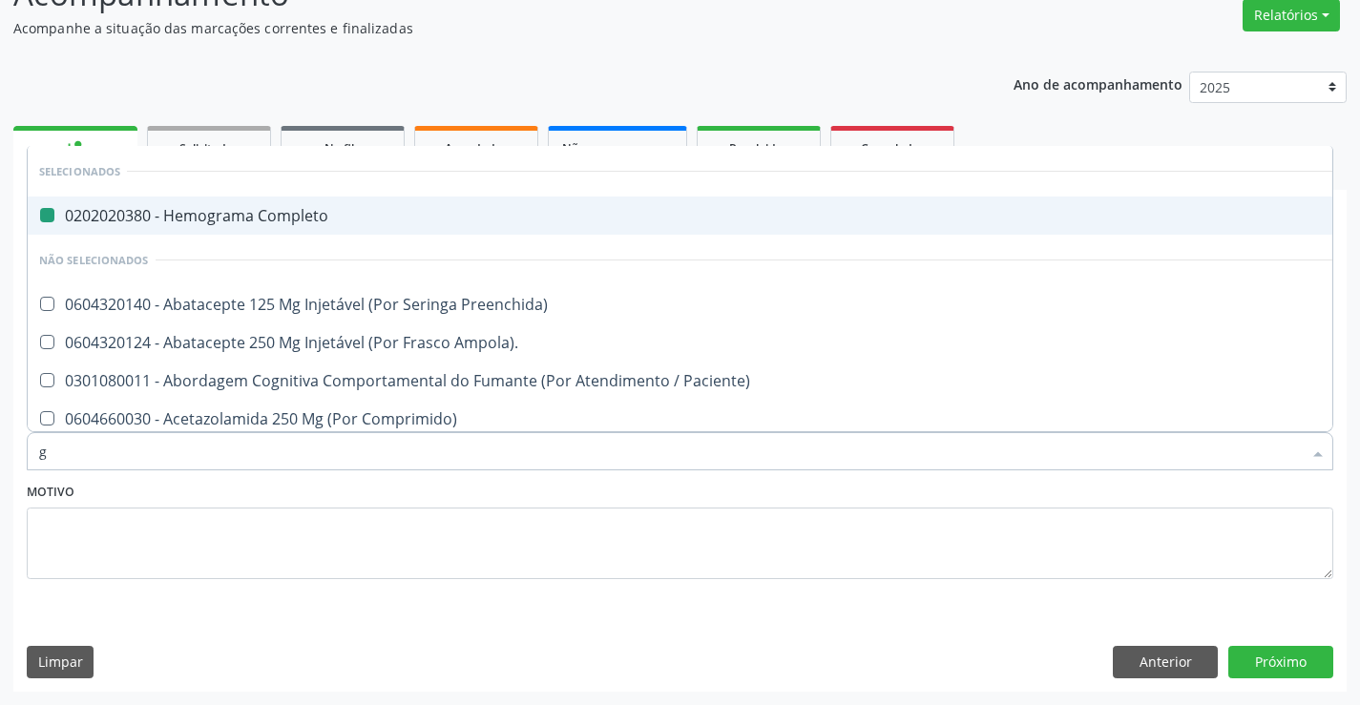
type input "gl"
checkbox Completo "false"
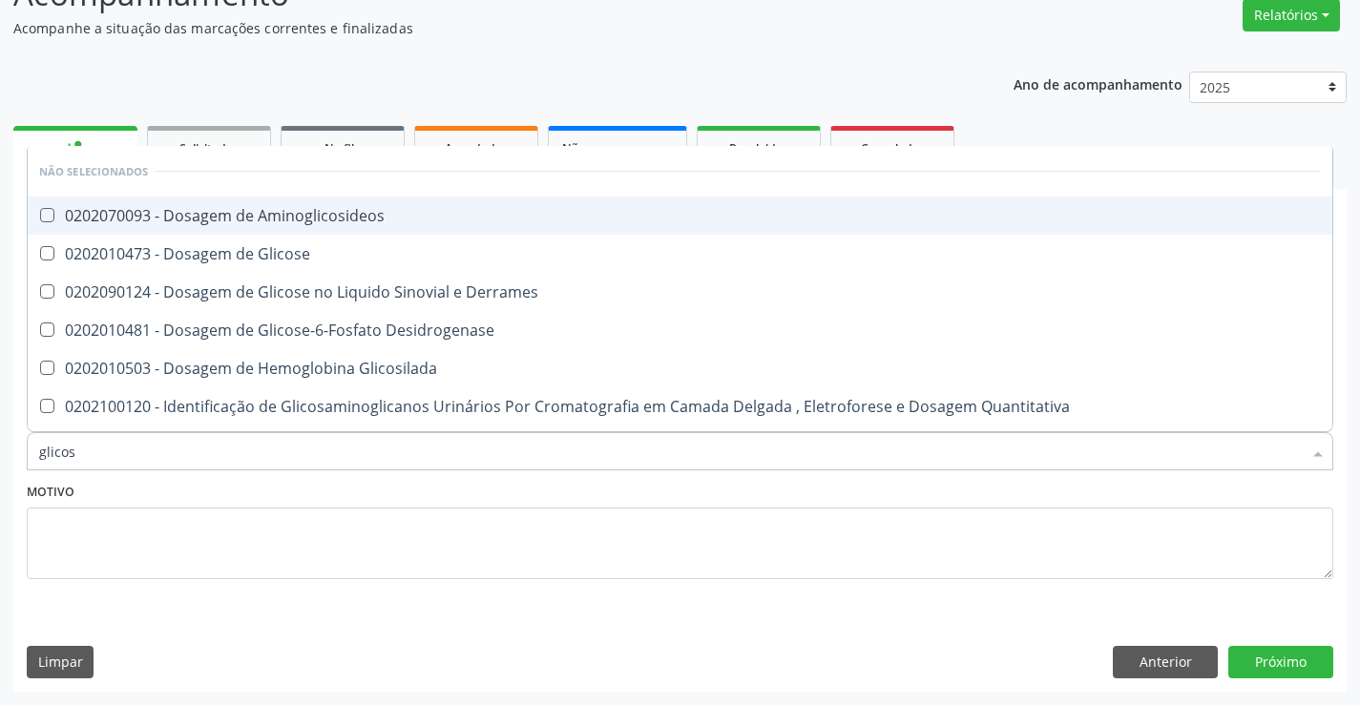
type input "glicose"
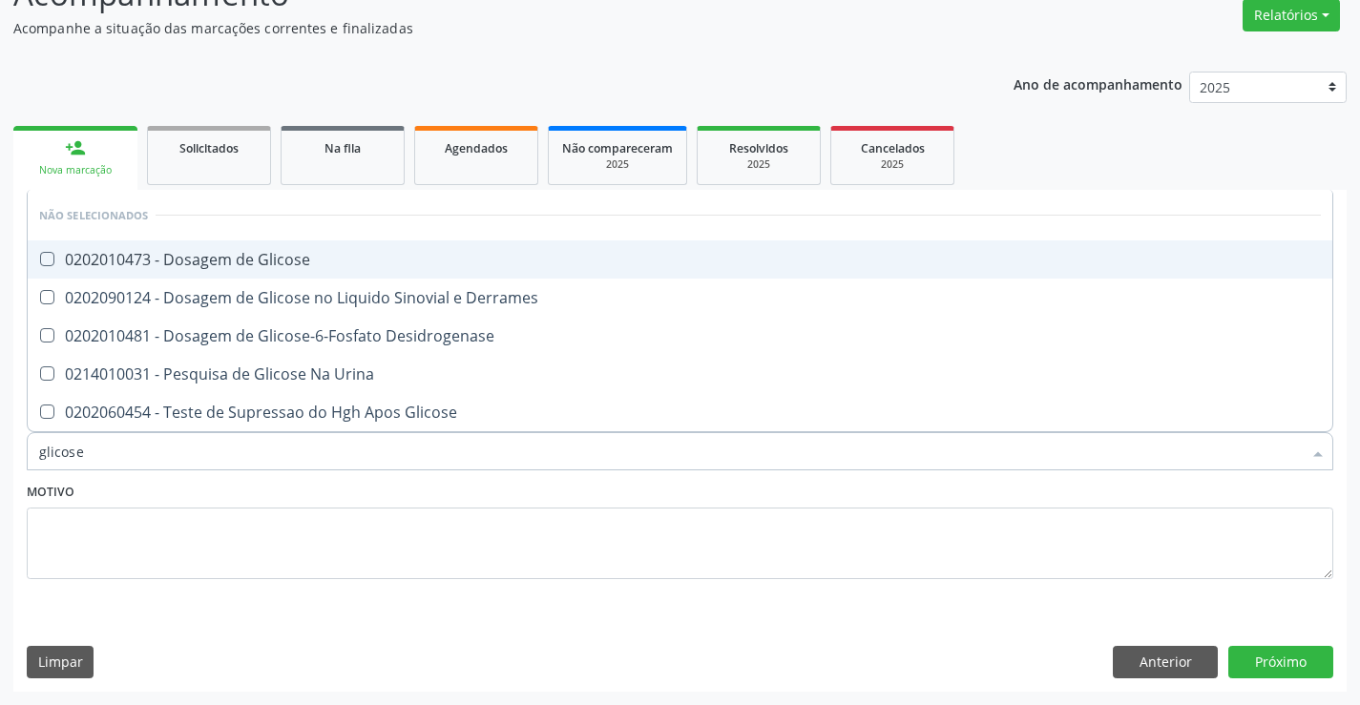
click at [312, 262] on div "0202010473 - Dosagem de Glicose" at bounding box center [679, 259] width 1281 height 15
checkbox Glicose "true"
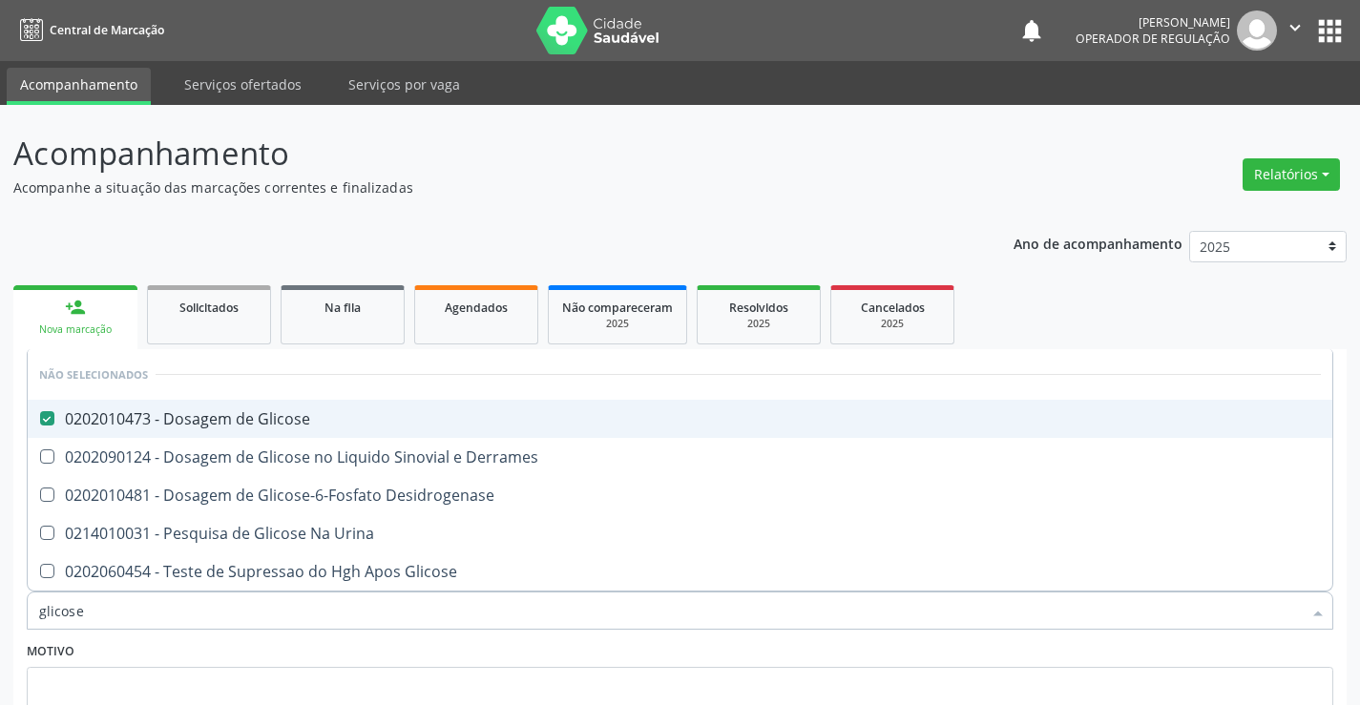
scroll to position [159, 0]
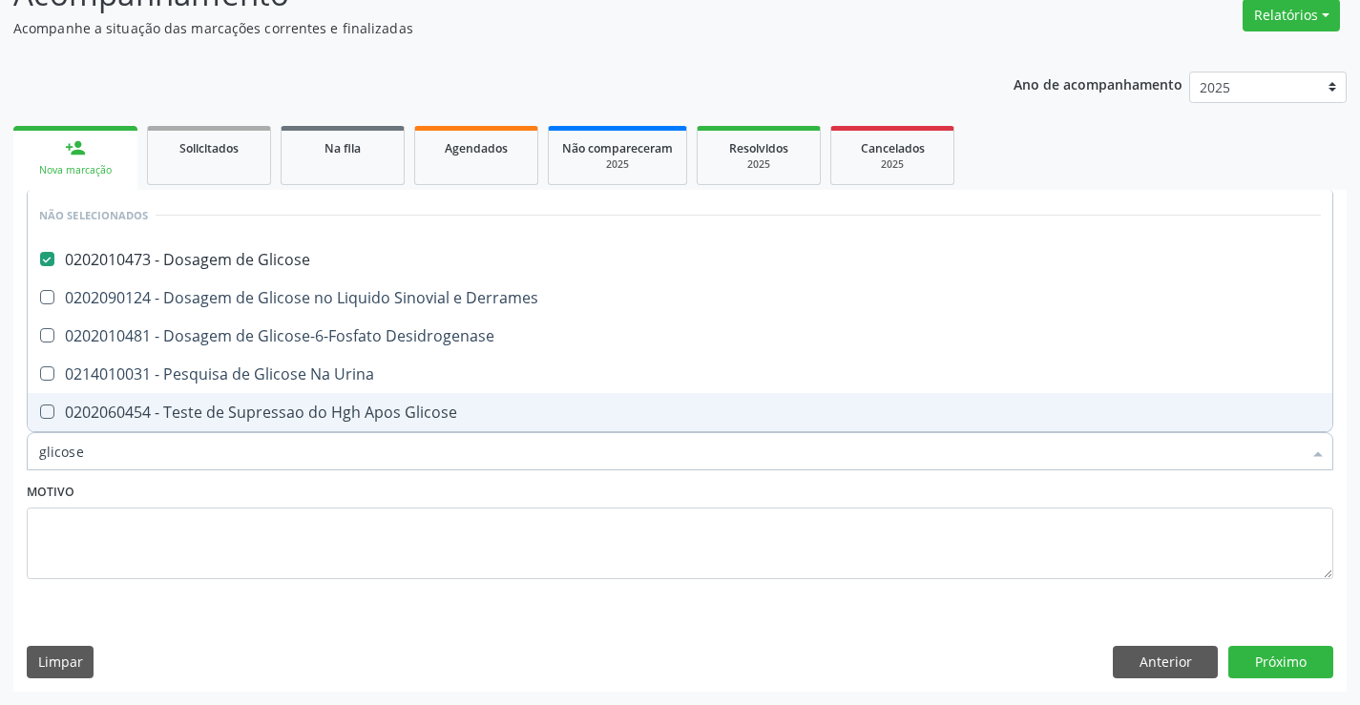
type input "glicose"
click at [236, 495] on div "Motivo" at bounding box center [680, 528] width 1306 height 101
checkbox Derrames "true"
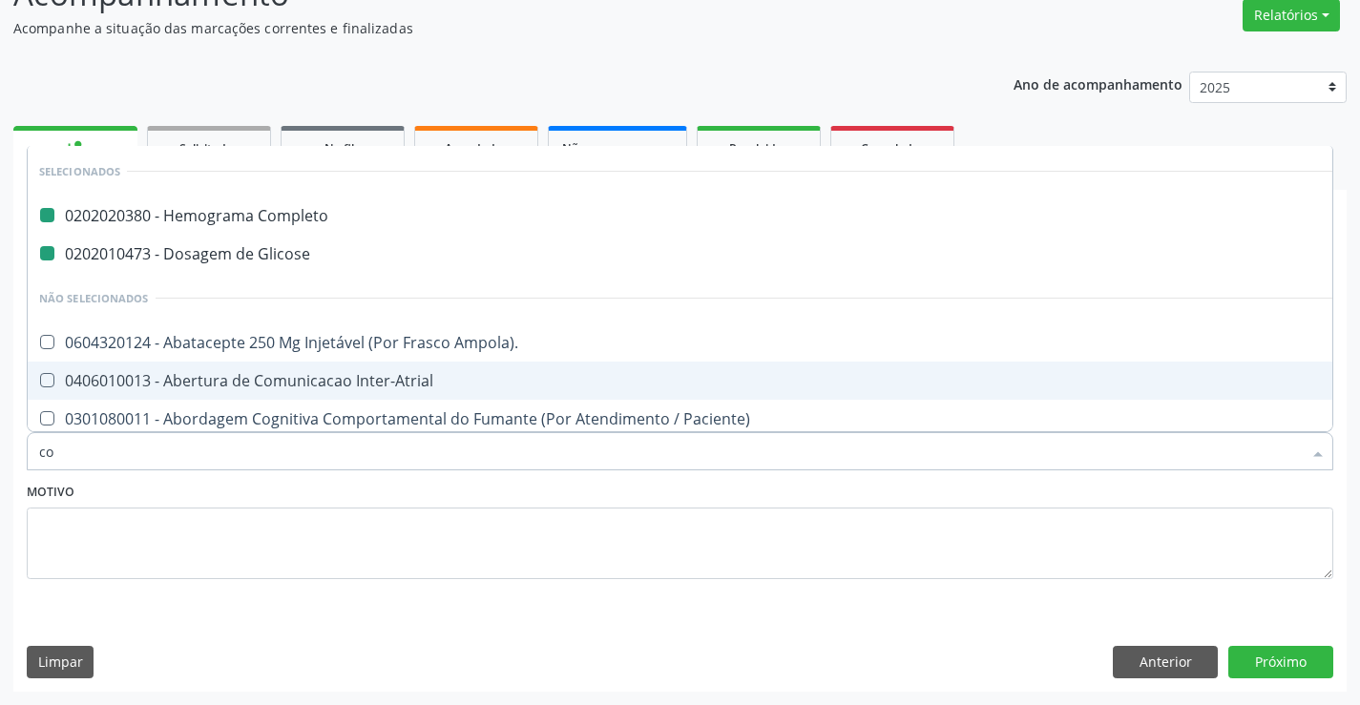
type input "col"
checkbox Completo "false"
checkbox Glicose "false"
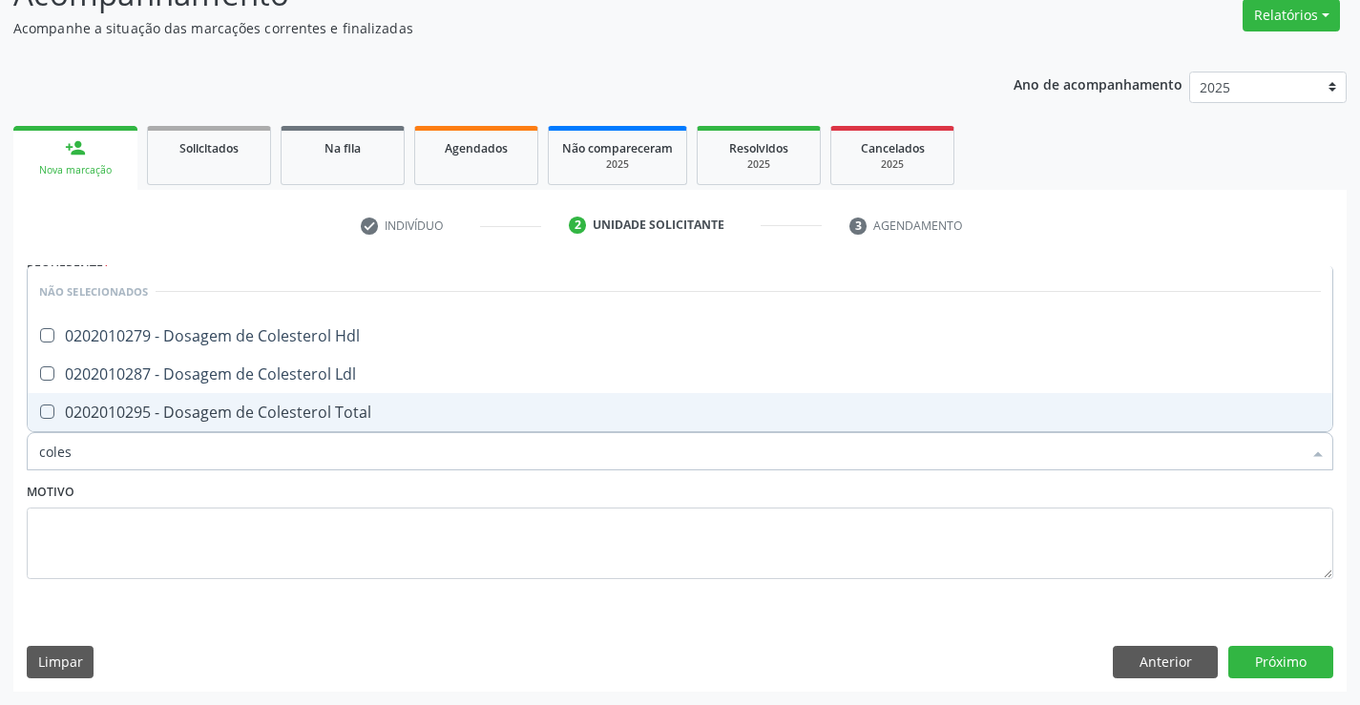
type input "colest"
click at [266, 413] on div "0202010295 - Dosagem de Colesterol Total" at bounding box center [679, 412] width 1281 height 15
checkbox Total "true"
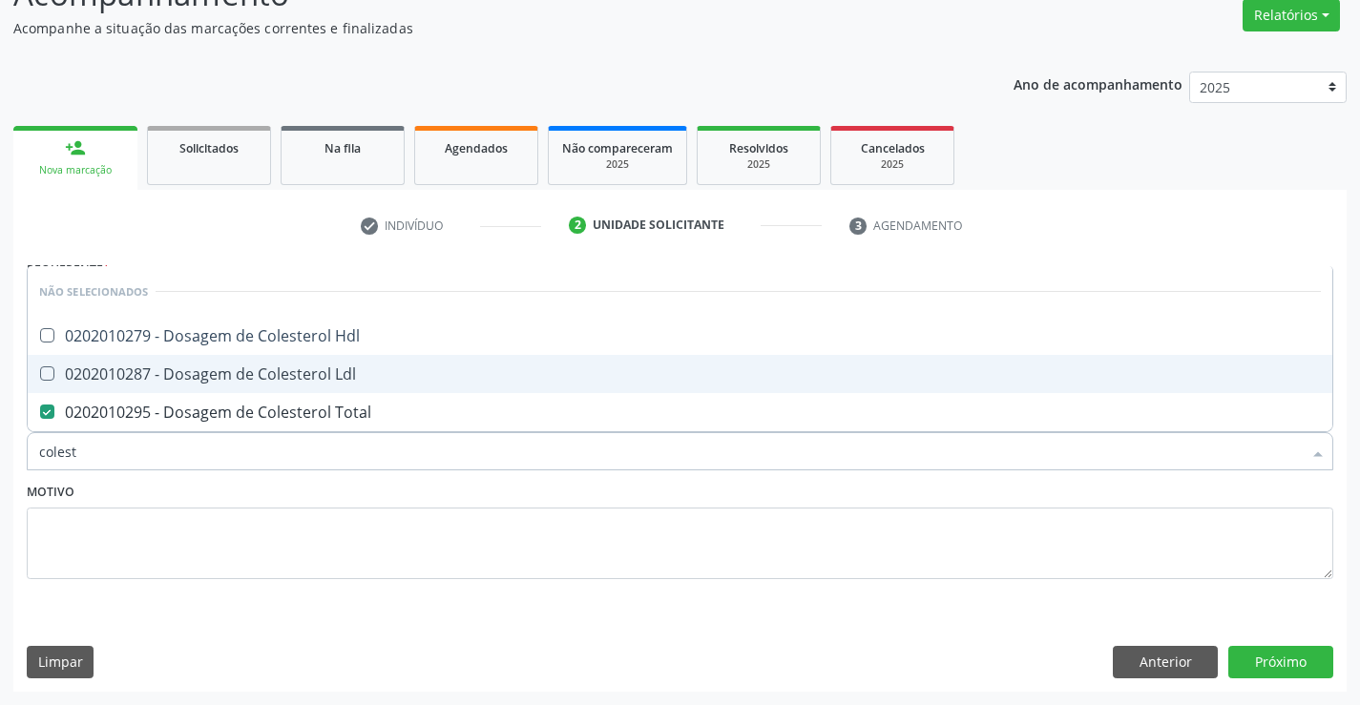
click at [277, 385] on span "0202010287 - Dosagem de Colesterol Ldl" at bounding box center [680, 374] width 1304 height 38
checkbox Ldl "true"
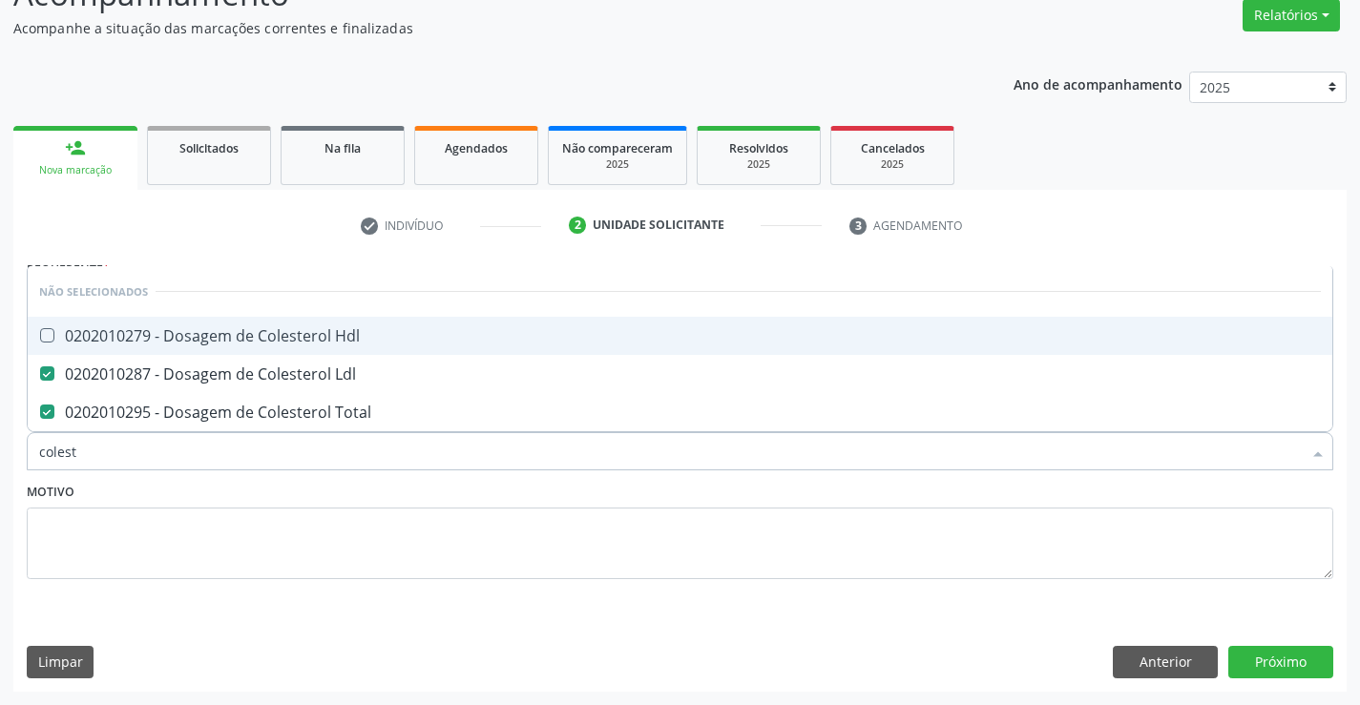
click at [302, 340] on div "0202010279 - Dosagem de Colesterol Hdl" at bounding box center [679, 335] width 1281 height 15
checkbox Hdl "true"
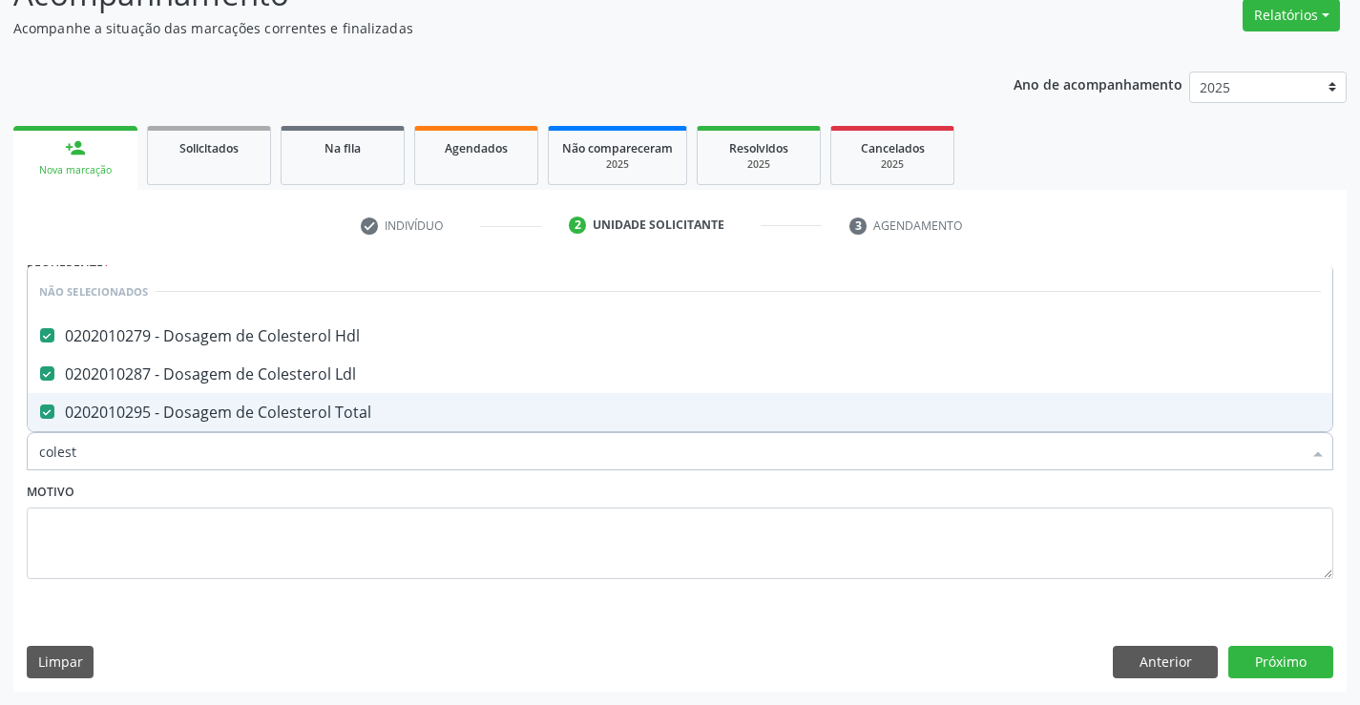
type input "colest"
click at [300, 483] on div "Motivo" at bounding box center [680, 528] width 1306 height 101
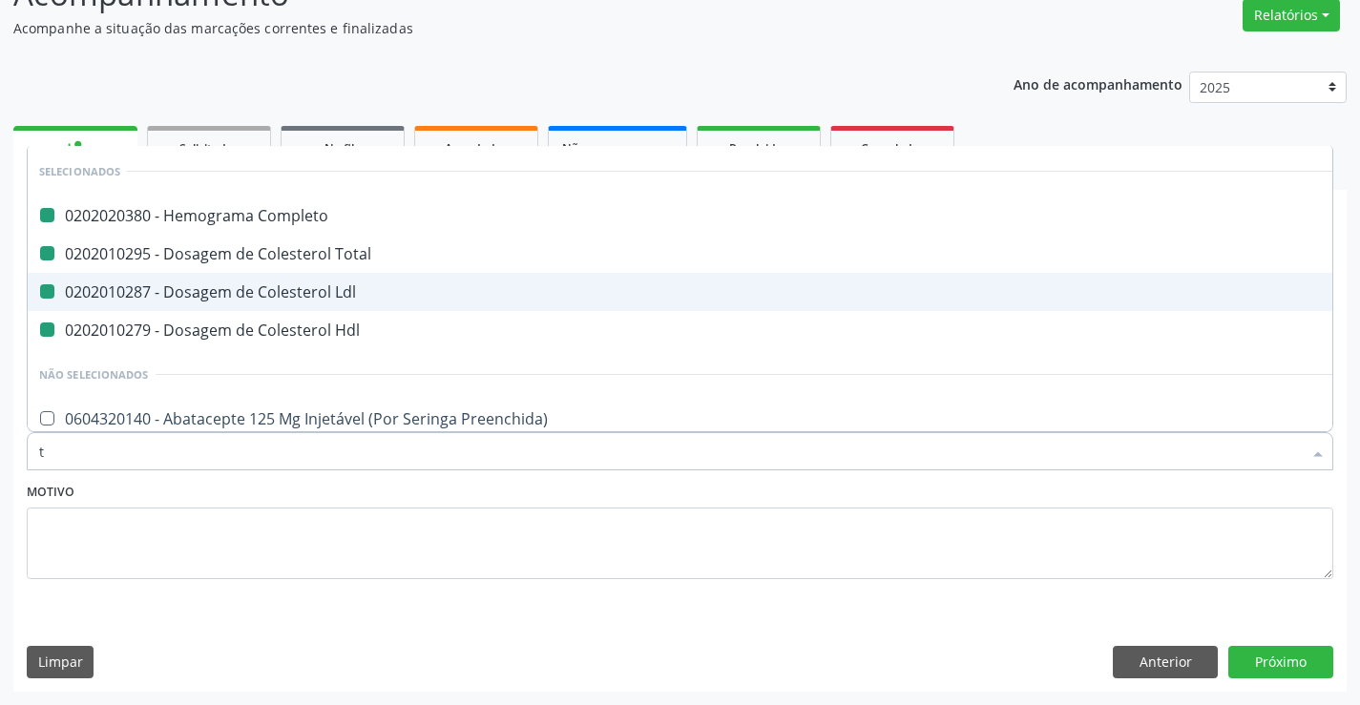
type input "tr"
checkbox Completo "false"
checkbox Total "false"
checkbox Ldl "false"
checkbox Hdl "false"
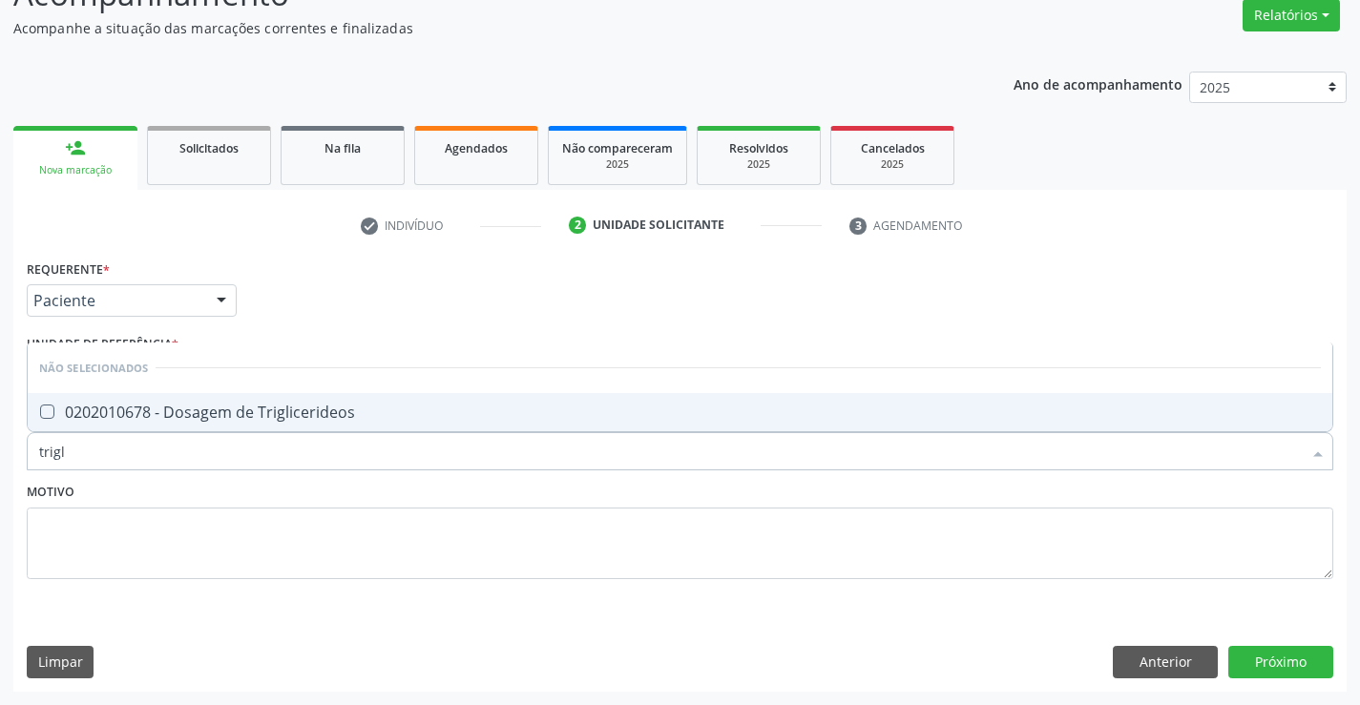
type input "trigli"
click at [323, 405] on div "0202010678 - Dosagem de Triglicerideos" at bounding box center [679, 412] width 1281 height 15
checkbox Triglicerideos "true"
click at [304, 489] on div "Motivo" at bounding box center [680, 528] width 1306 height 101
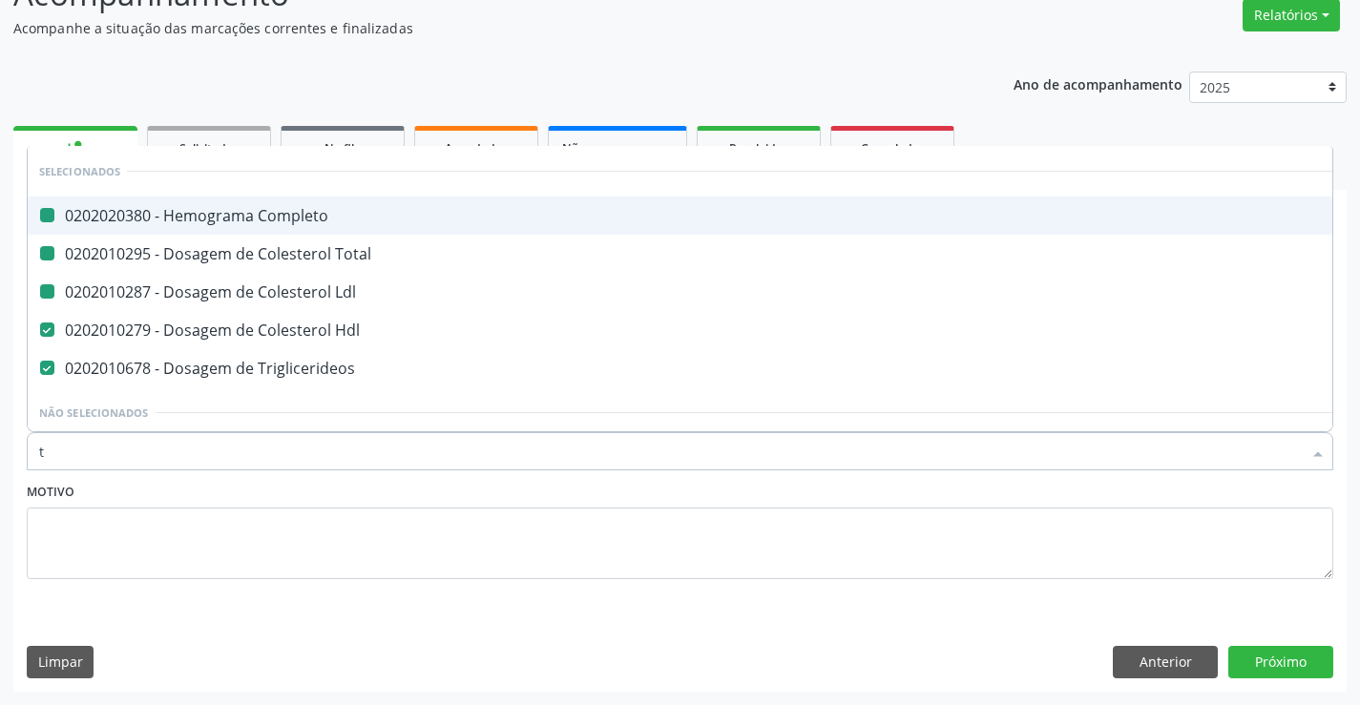
type input "tg"
checkbox Completo "false"
checkbox Total "false"
checkbox Ldl "false"
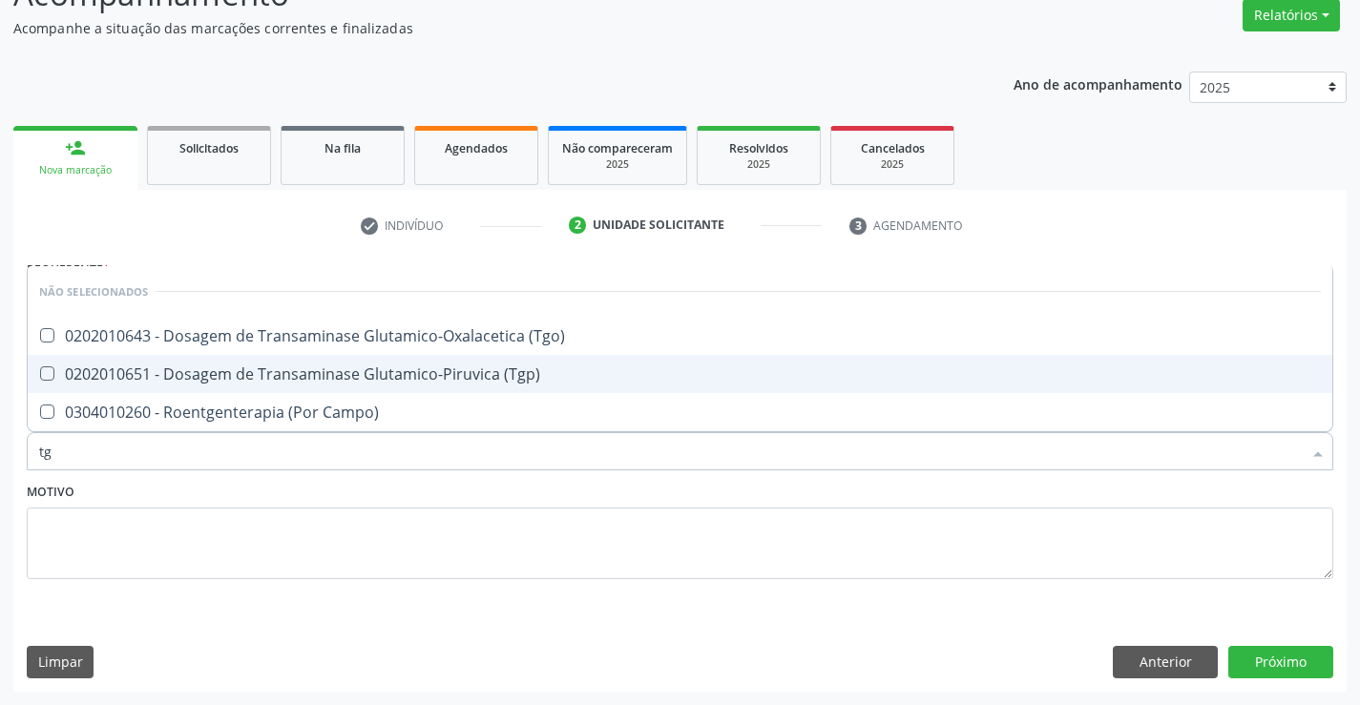
click at [323, 374] on div "0202010651 - Dosagem de Transaminase Glutamico-Piruvica (Tgp)" at bounding box center [679, 373] width 1281 height 15
checkbox \(Tgp\) "true"
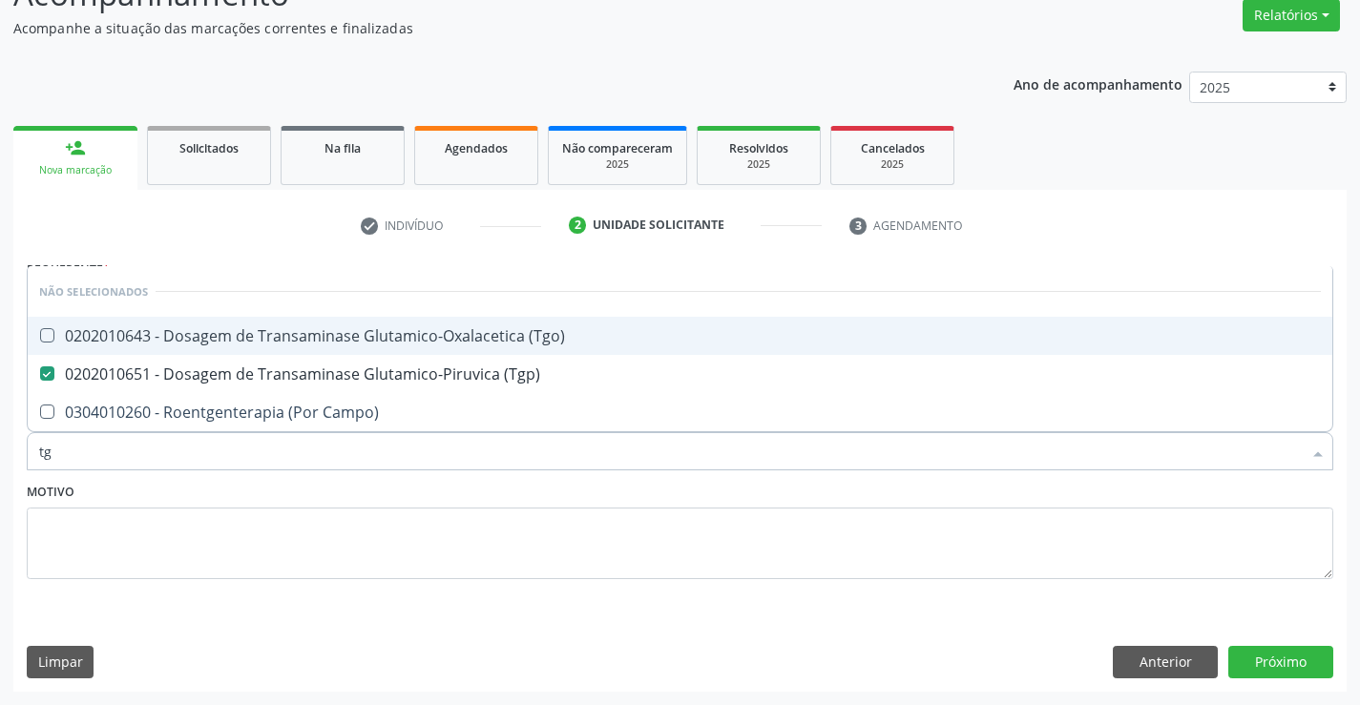
click at [335, 343] on div "0202010643 - Dosagem de Transaminase Glutamico-Oxalacetica (Tgo)" at bounding box center [679, 335] width 1281 height 15
checkbox \(Tgo\) "true"
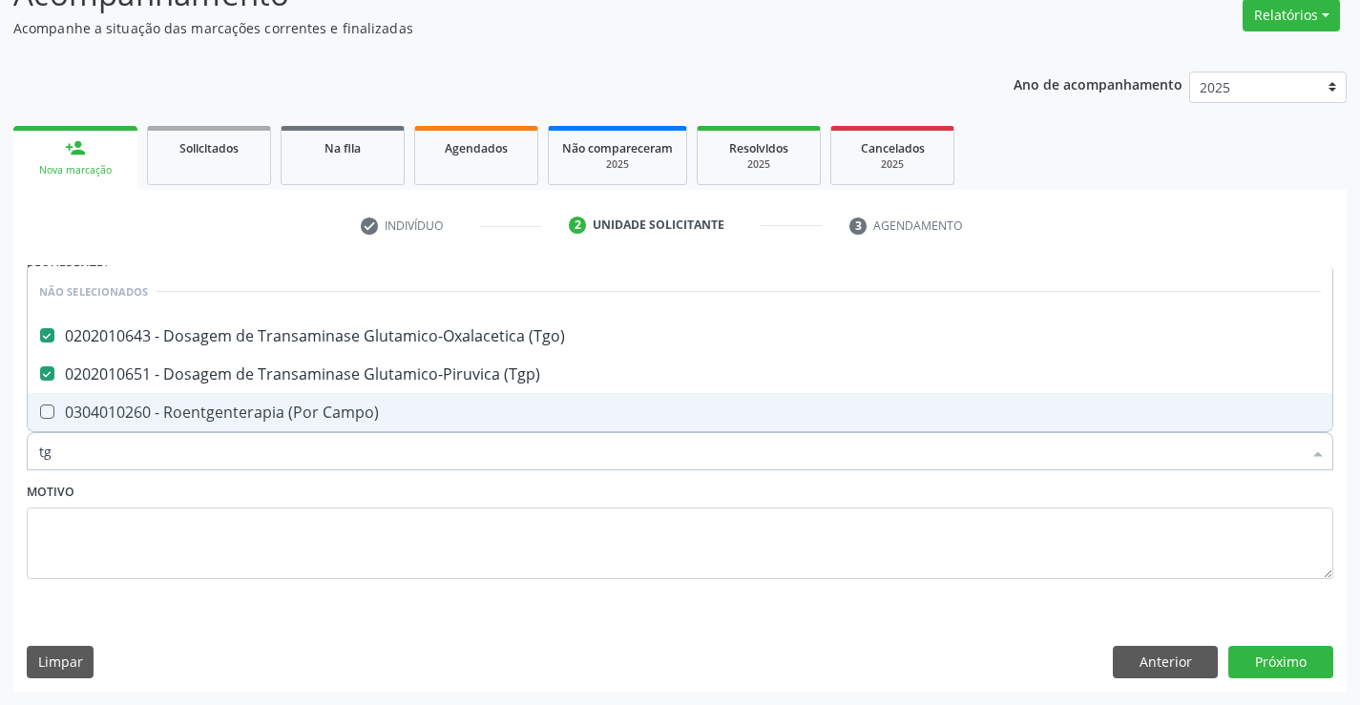
click at [307, 484] on div "Motivo" at bounding box center [680, 528] width 1306 height 101
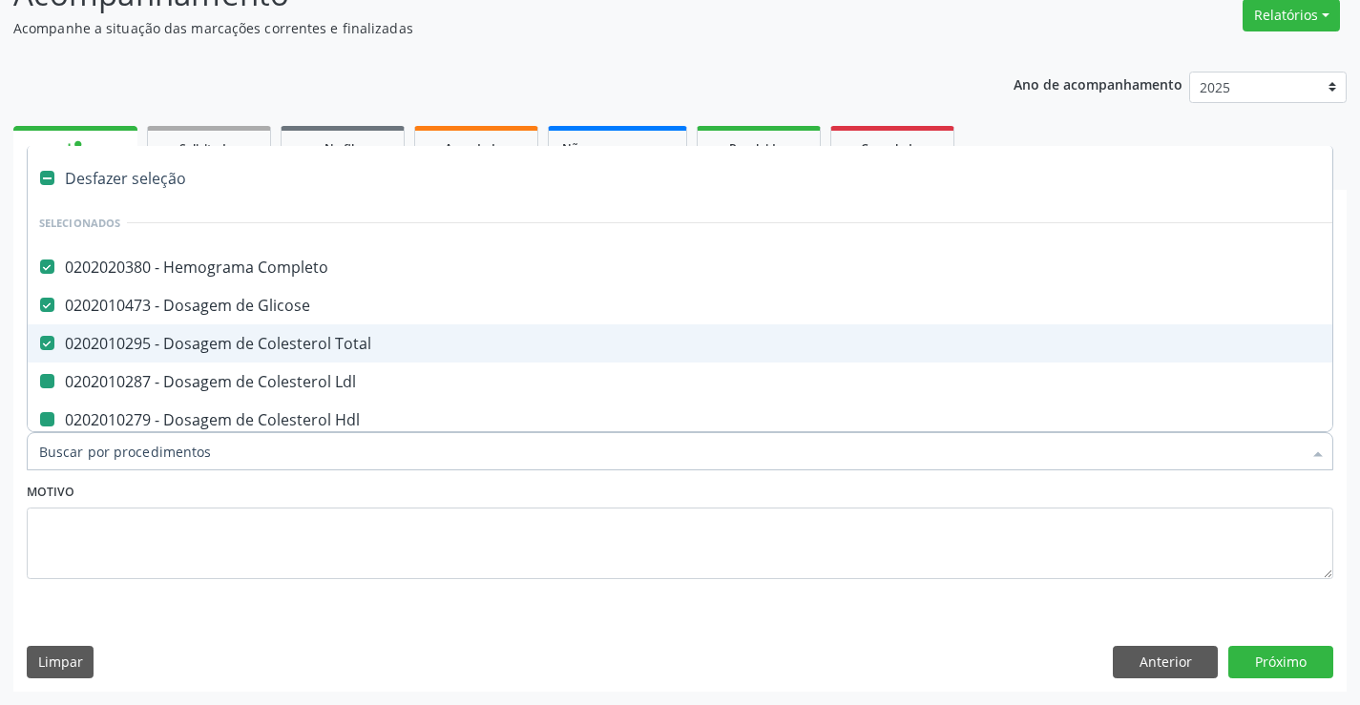
type input "u"
checkbox Ldl "false"
checkbox Hdl "false"
checkbox Triglicerideos "false"
checkbox \(Tgp\) "false"
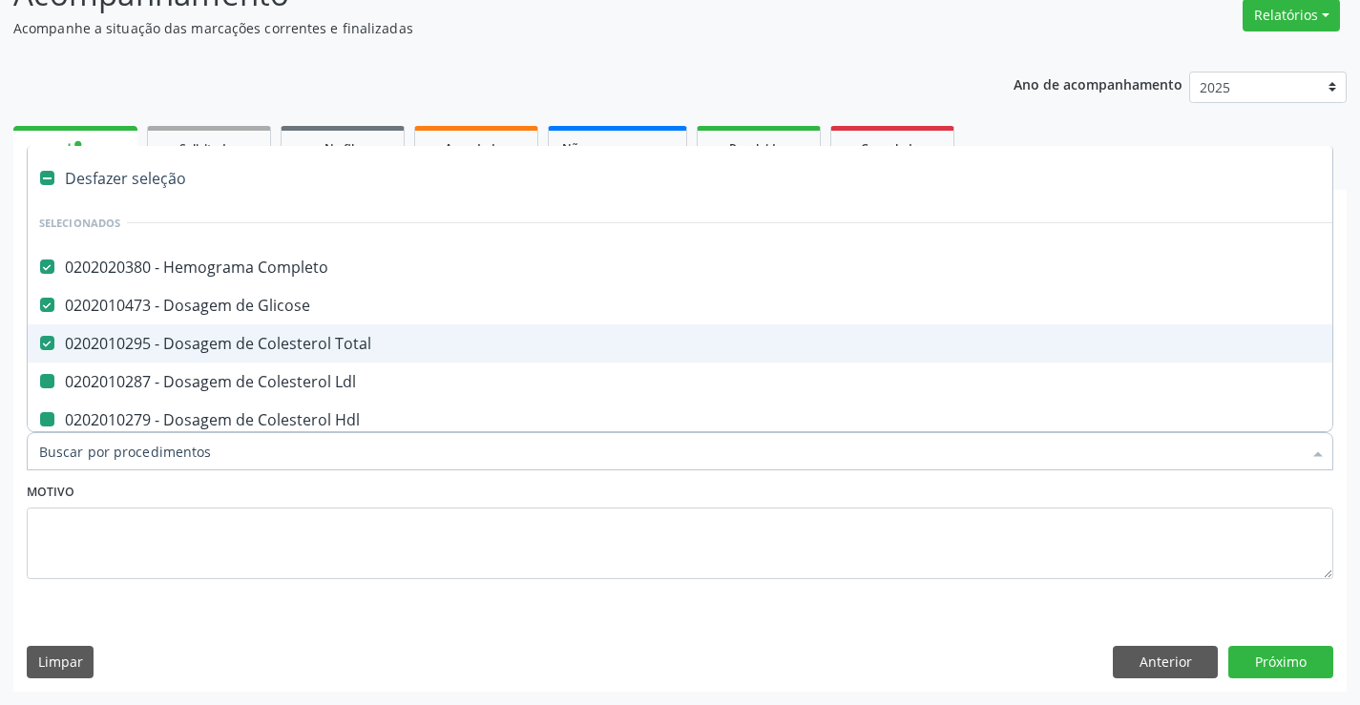
checkbox \(Tgo\) "false"
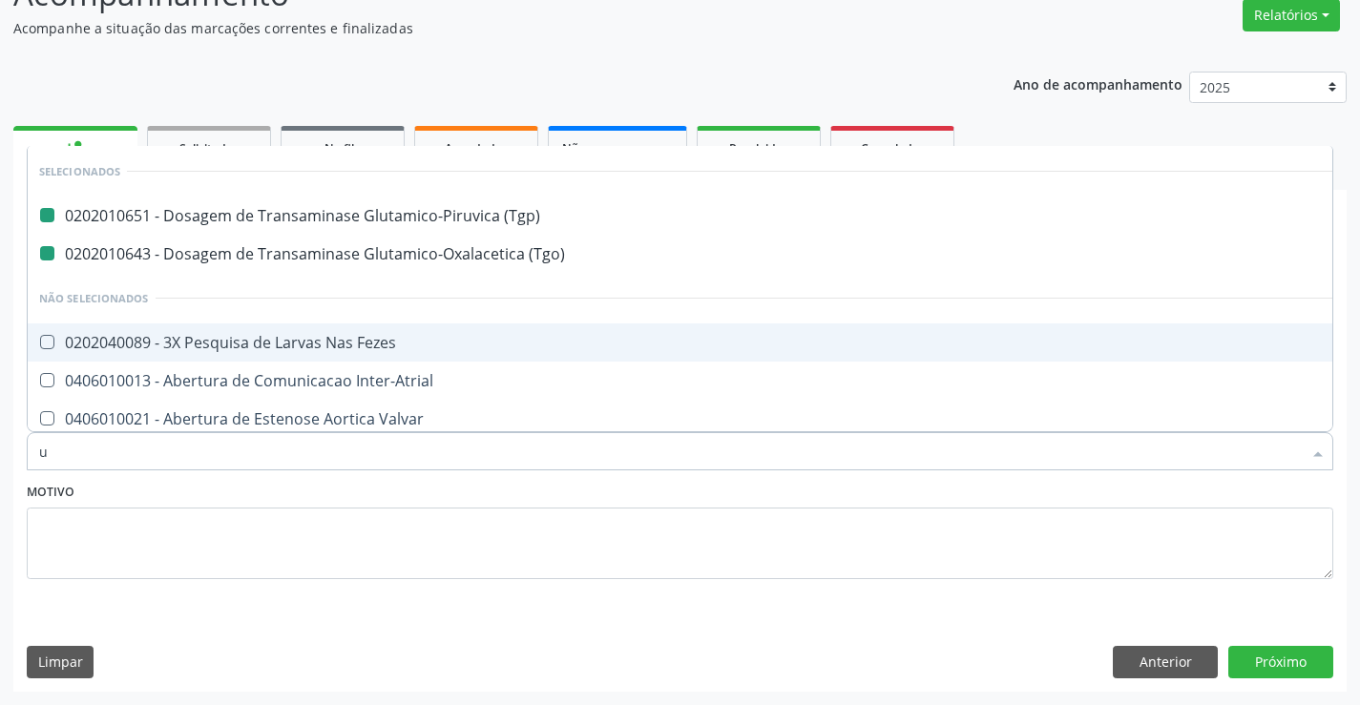
type input "ur"
checkbox \(Tgp\) "false"
checkbox \(Tgo\) "false"
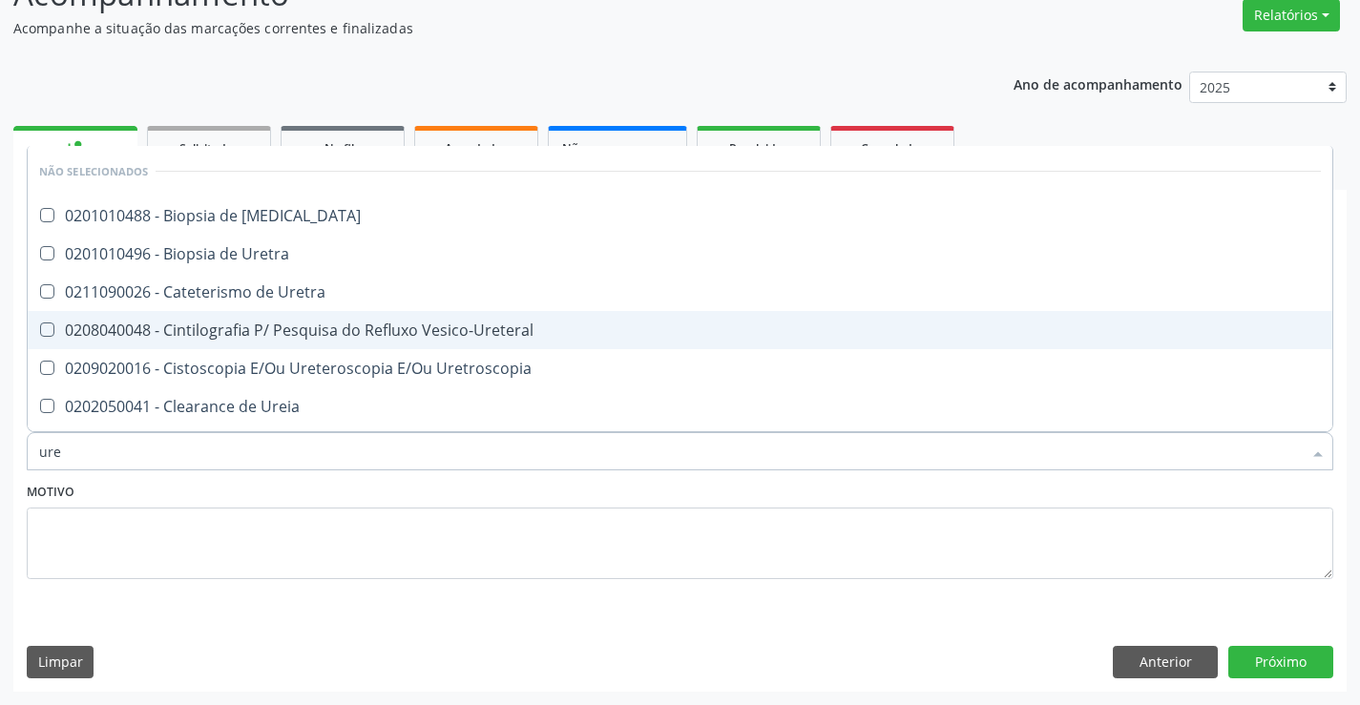
type input "urei"
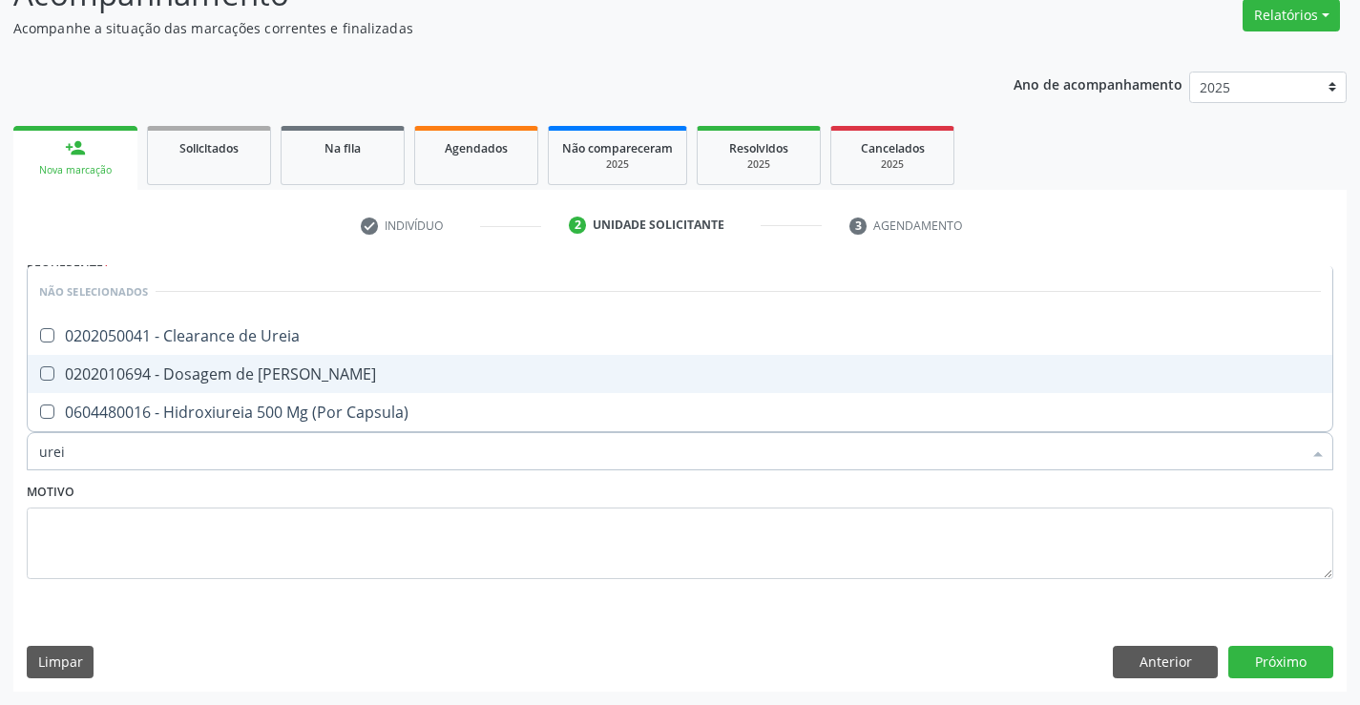
click at [313, 364] on span "0202010694 - Dosagem de [PERSON_NAME]" at bounding box center [680, 374] width 1304 height 38
checkbox Ureia "true"
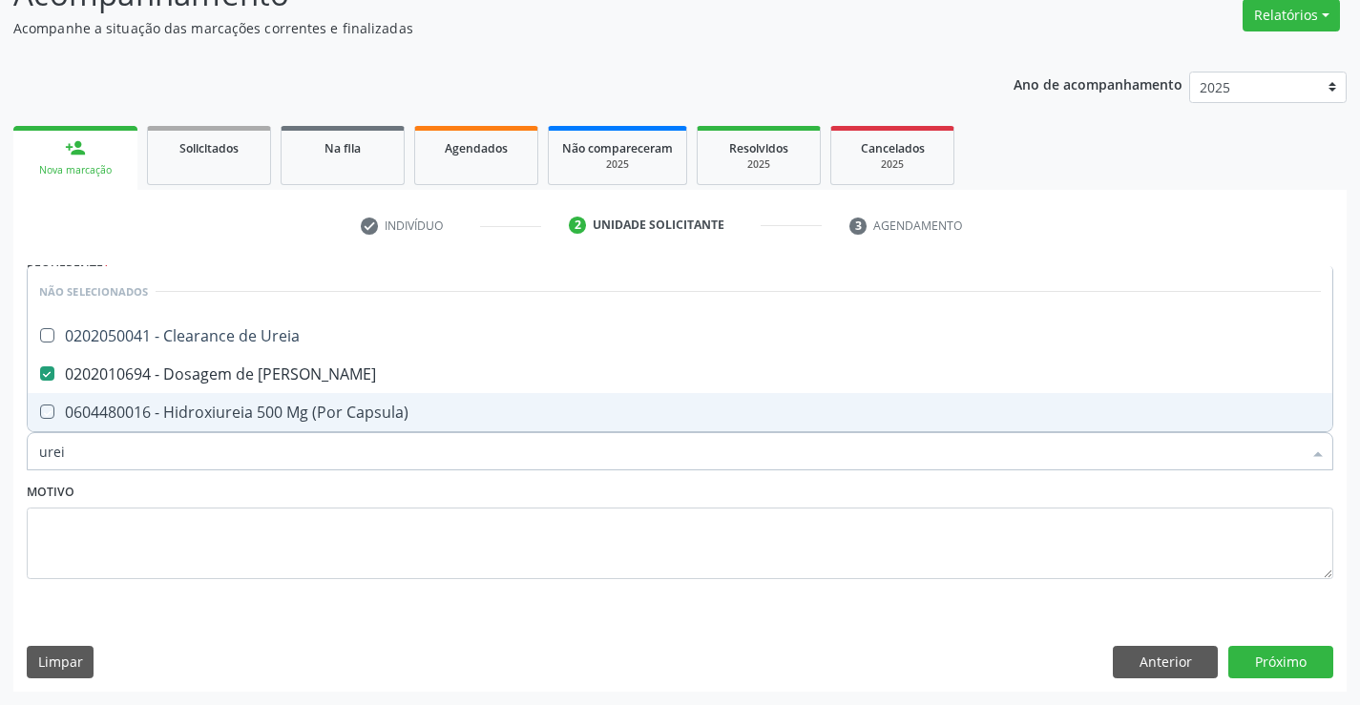
click at [316, 484] on div "Motivo" at bounding box center [680, 528] width 1306 height 101
checkbox Ureia "true"
checkbox Capsula\) "true"
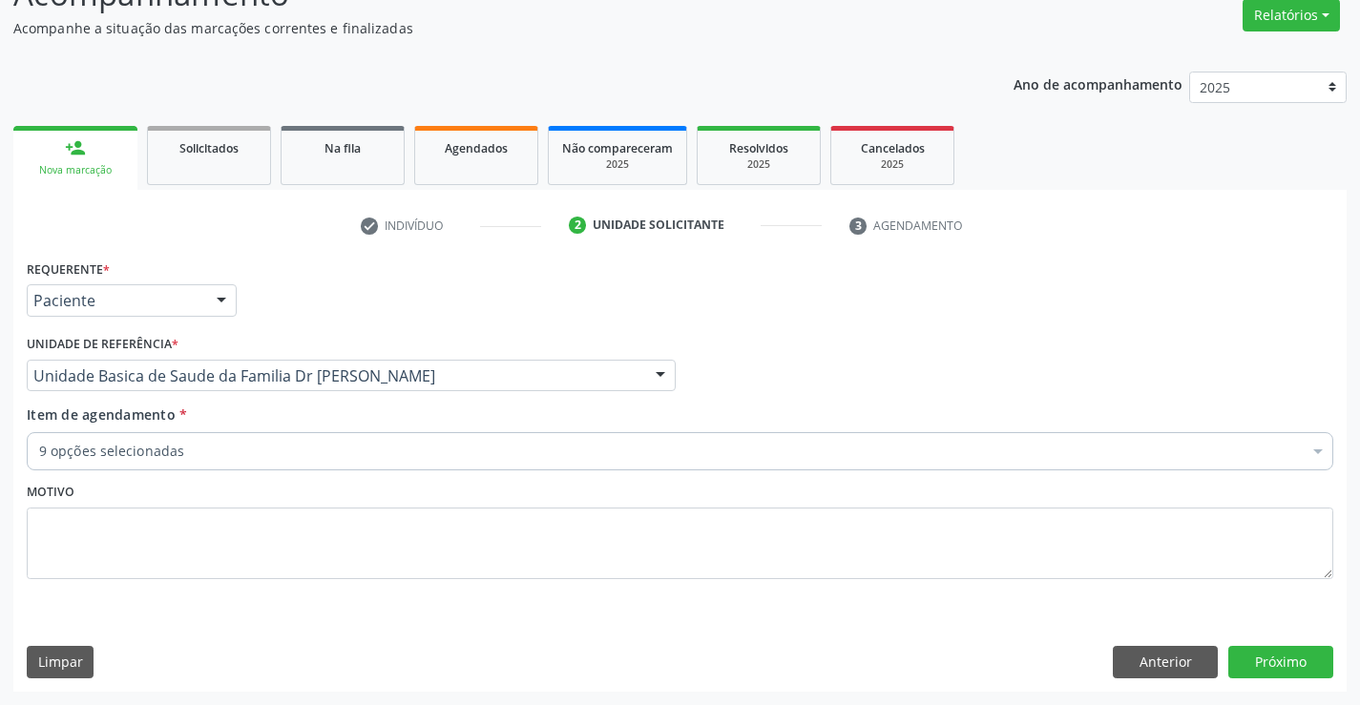
click at [316, 462] on div "9 opções selecionadas" at bounding box center [680, 451] width 1306 height 38
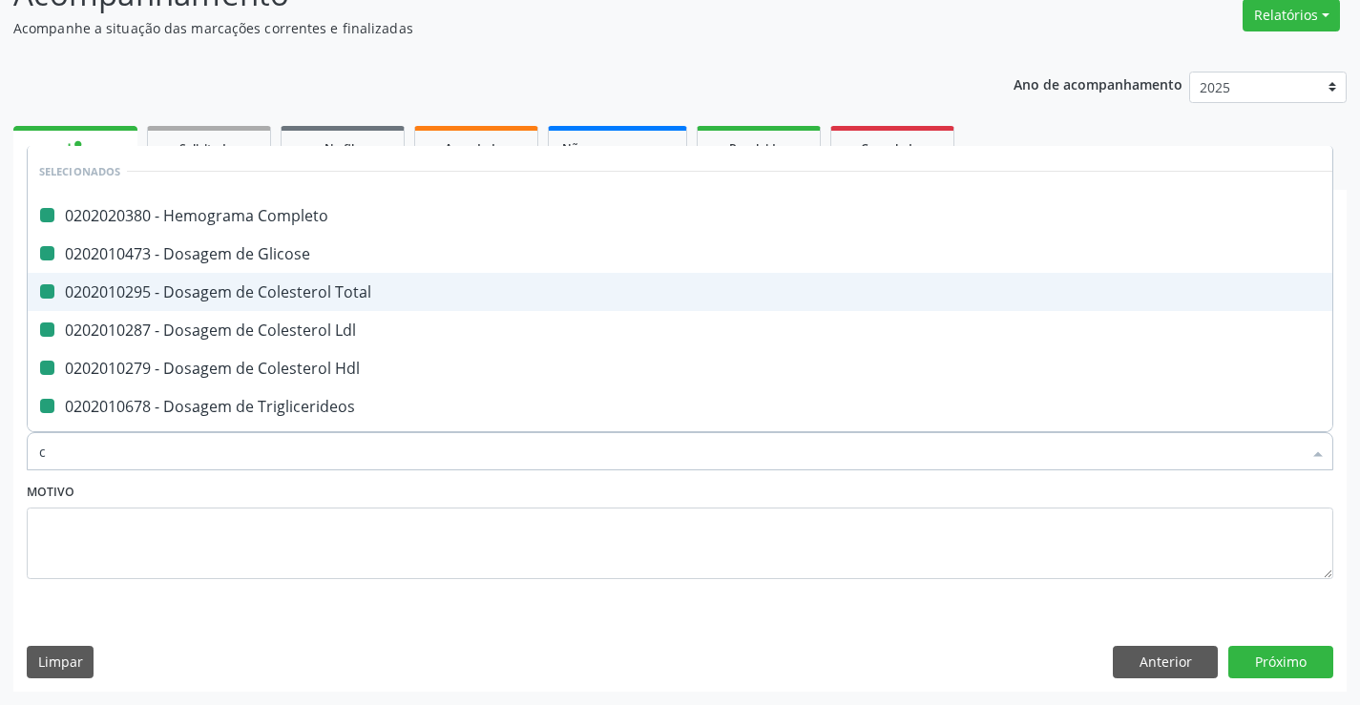
type input "cr"
checkbox Completo "false"
checkbox Glicose "false"
checkbox Total "false"
checkbox Ldl "false"
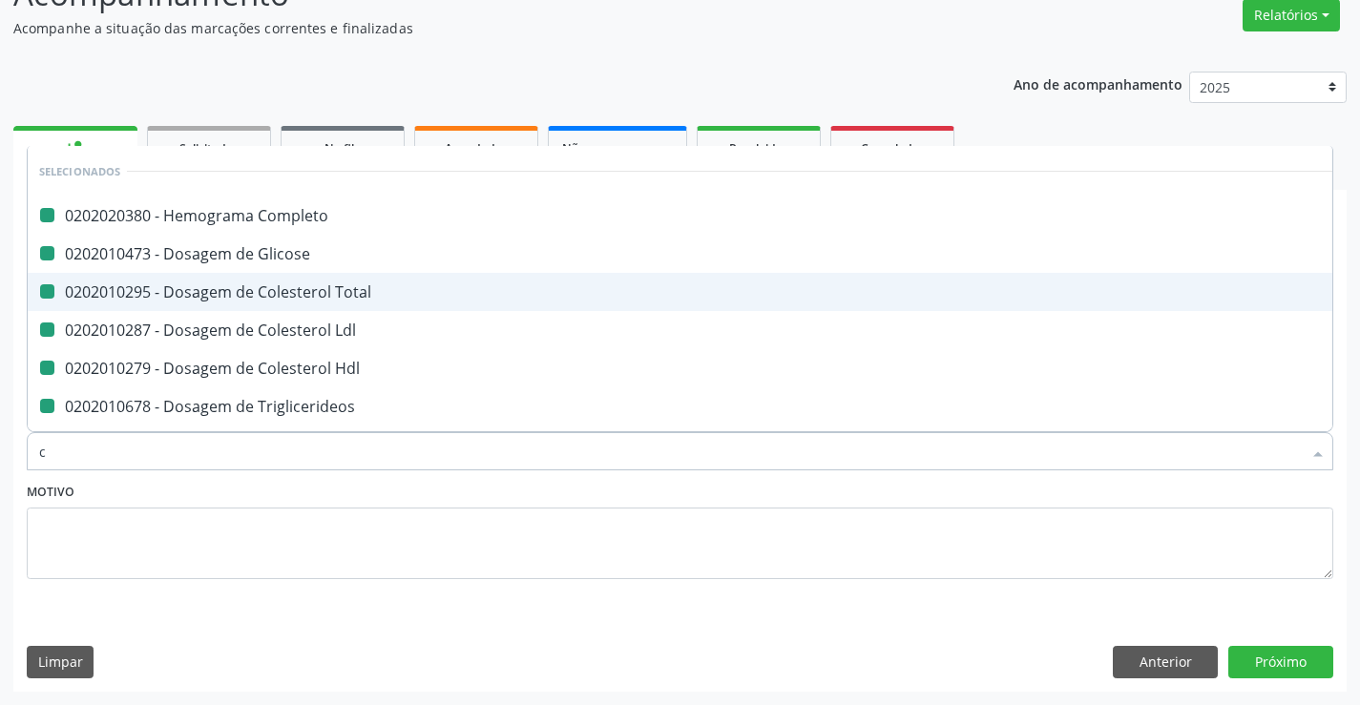
checkbox Hdl "false"
checkbox Triglicerideos "false"
checkbox \(Tgp\) "false"
checkbox \(Tgo\) "false"
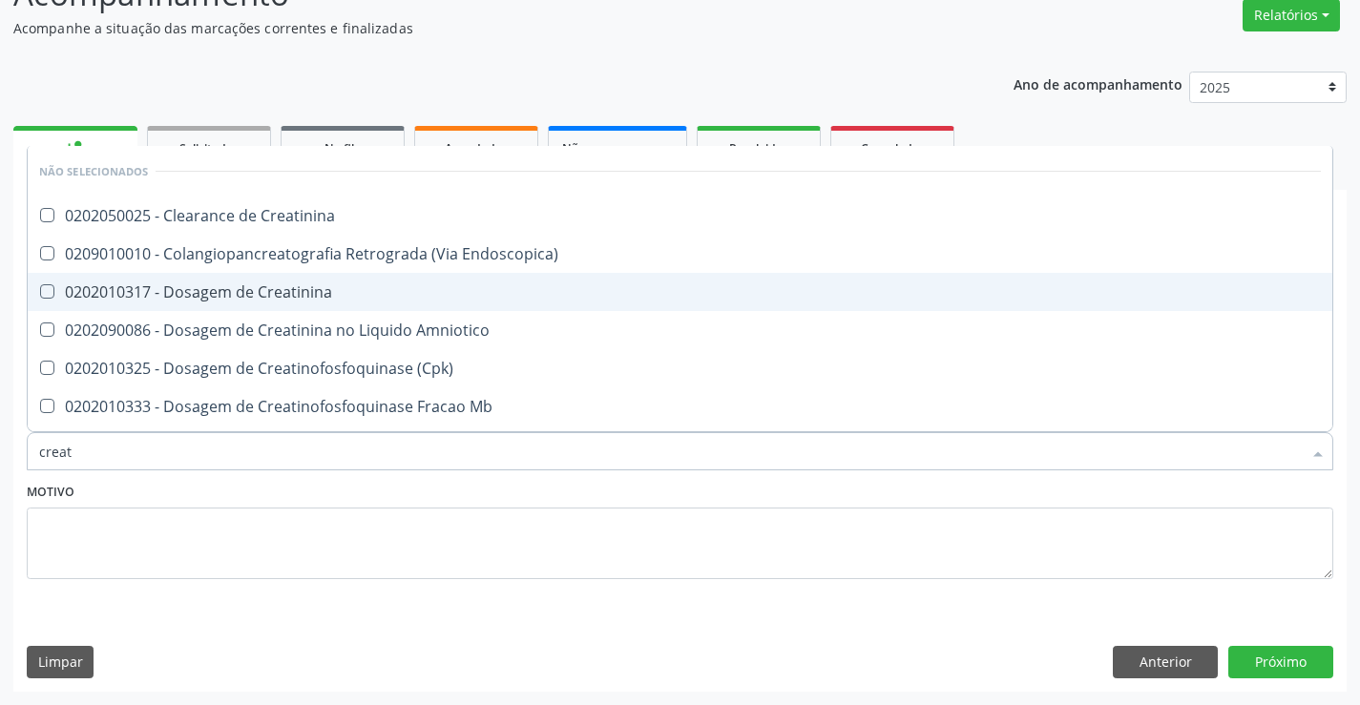
type input "creati"
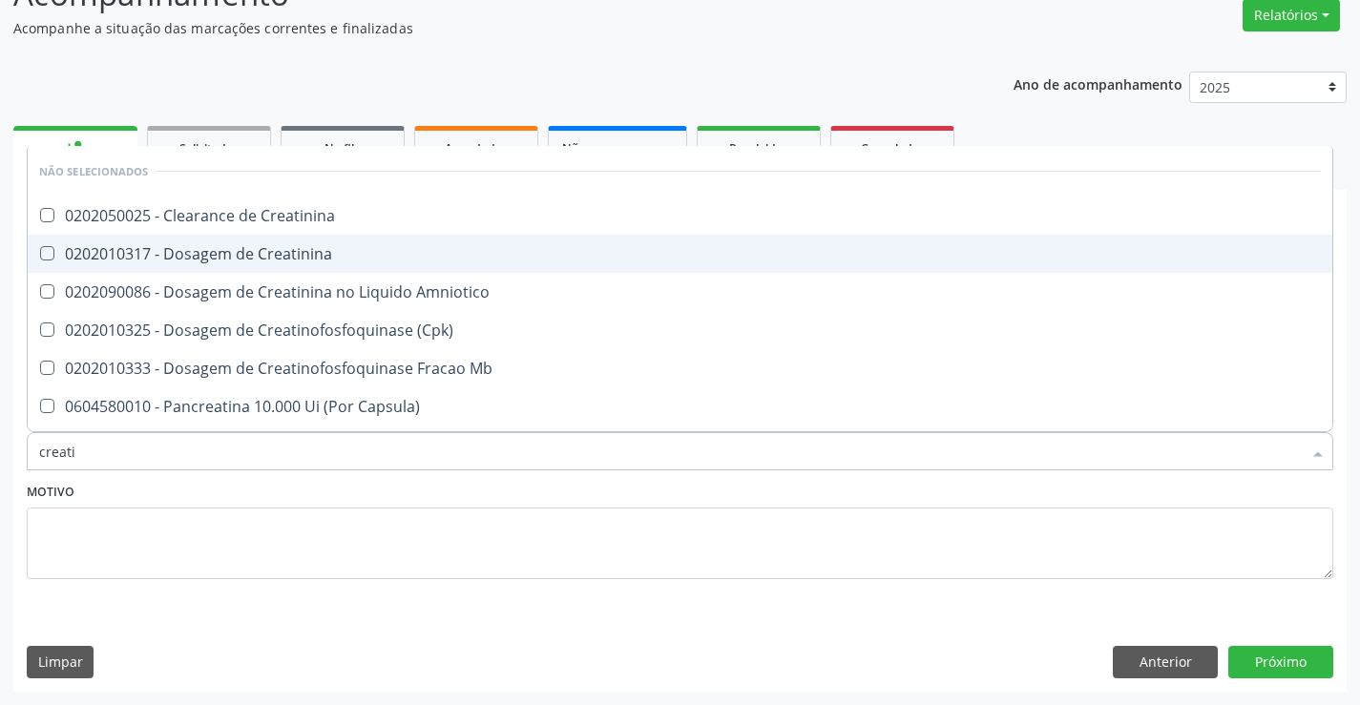
click at [343, 240] on span "0202010317 - Dosagem de Creatinina" at bounding box center [680, 254] width 1304 height 38
checkbox Creatinina "true"
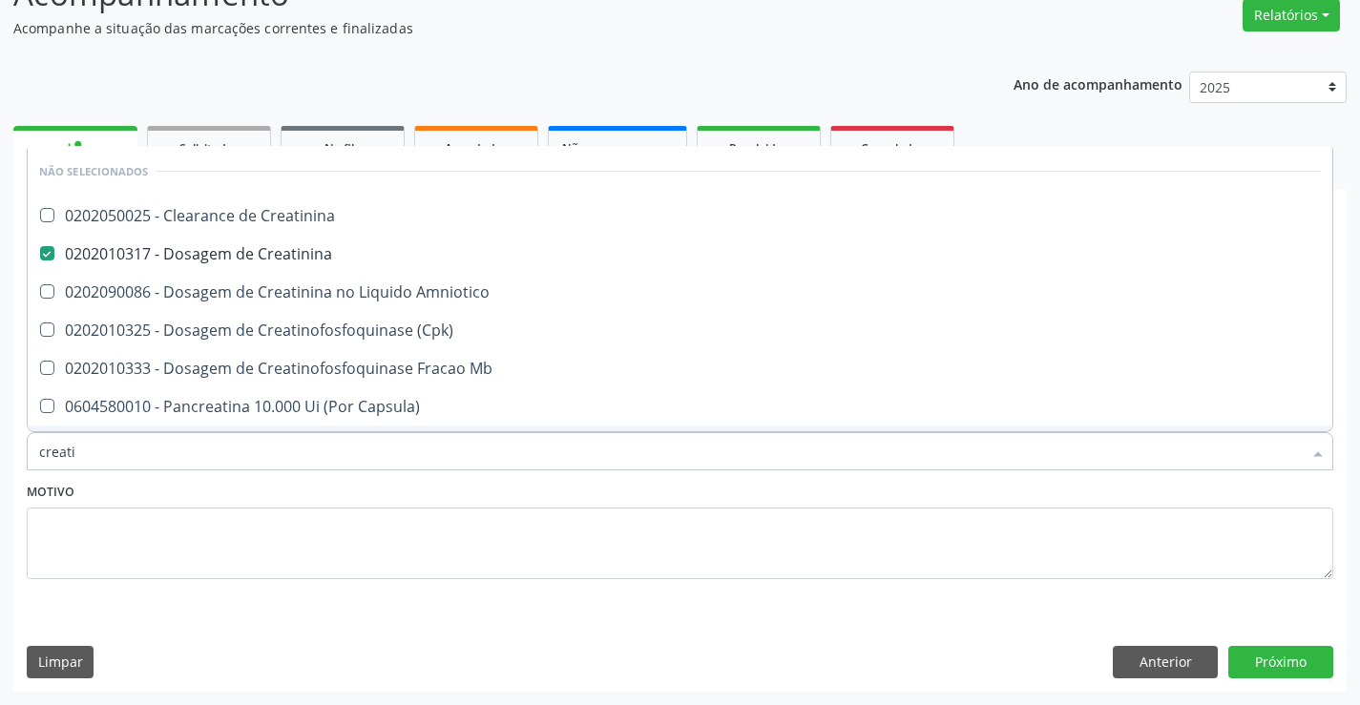
click at [312, 490] on div "Motivo" at bounding box center [680, 528] width 1306 height 101
checkbox Creatinina "true"
checkbox Amniotico "true"
checkbox \(Cpk\) "true"
checkbox Mb "true"
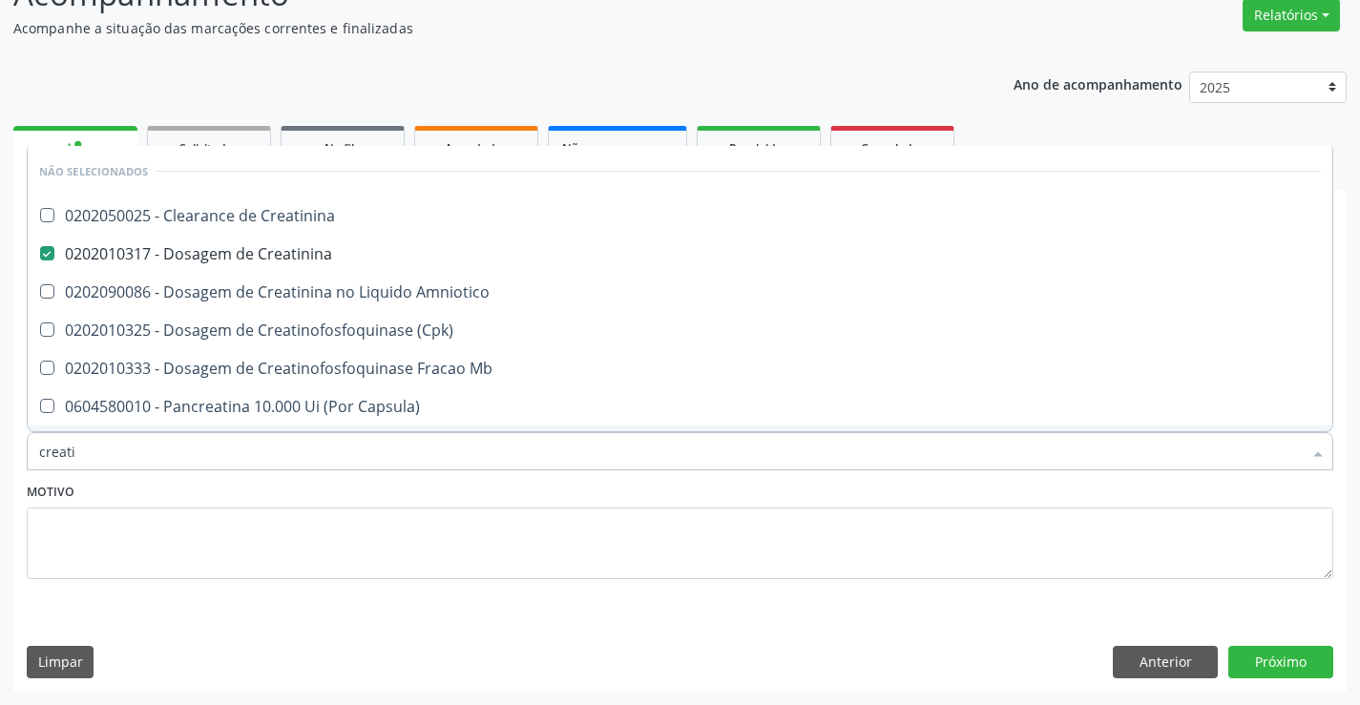
checkbox Capsula\) "true"
checkbox Pancreaticos "true"
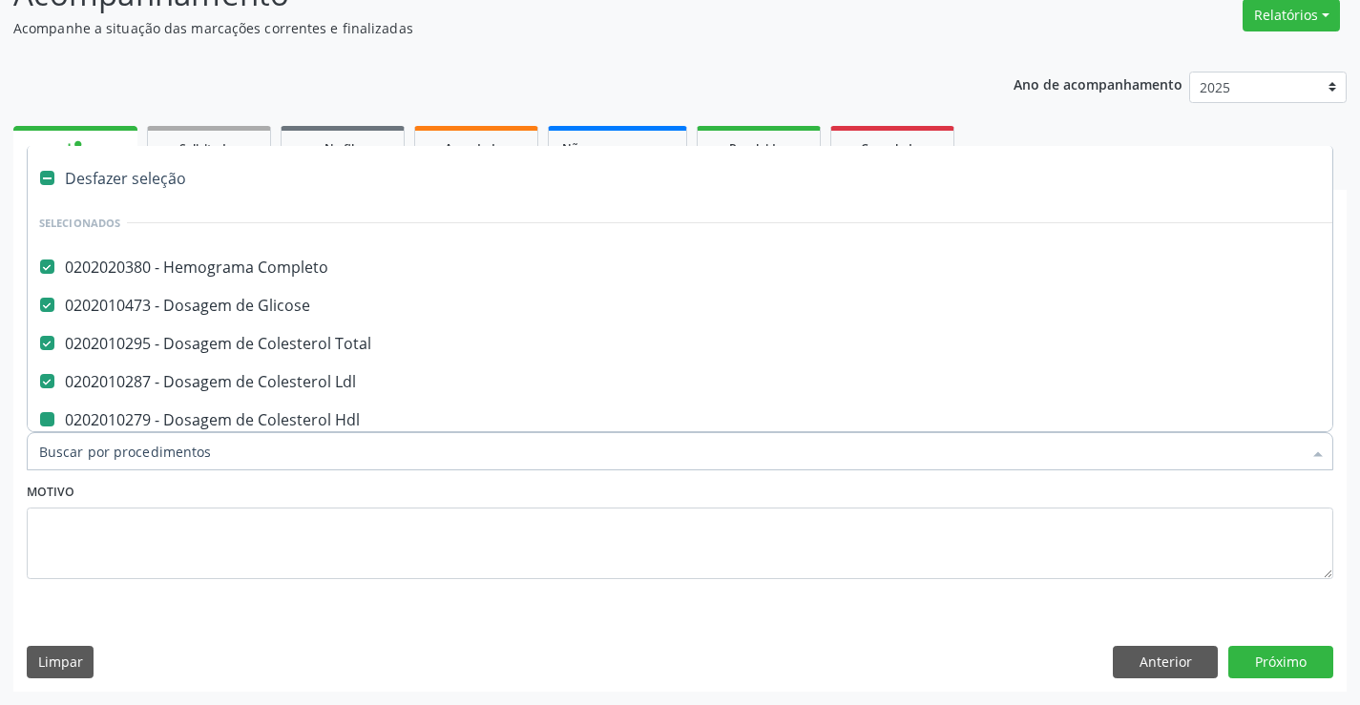
type input "u"
checkbox Hdl "false"
checkbox Triglicerideos "false"
checkbox \(Tgp\) "false"
checkbox \(Tgo\) "false"
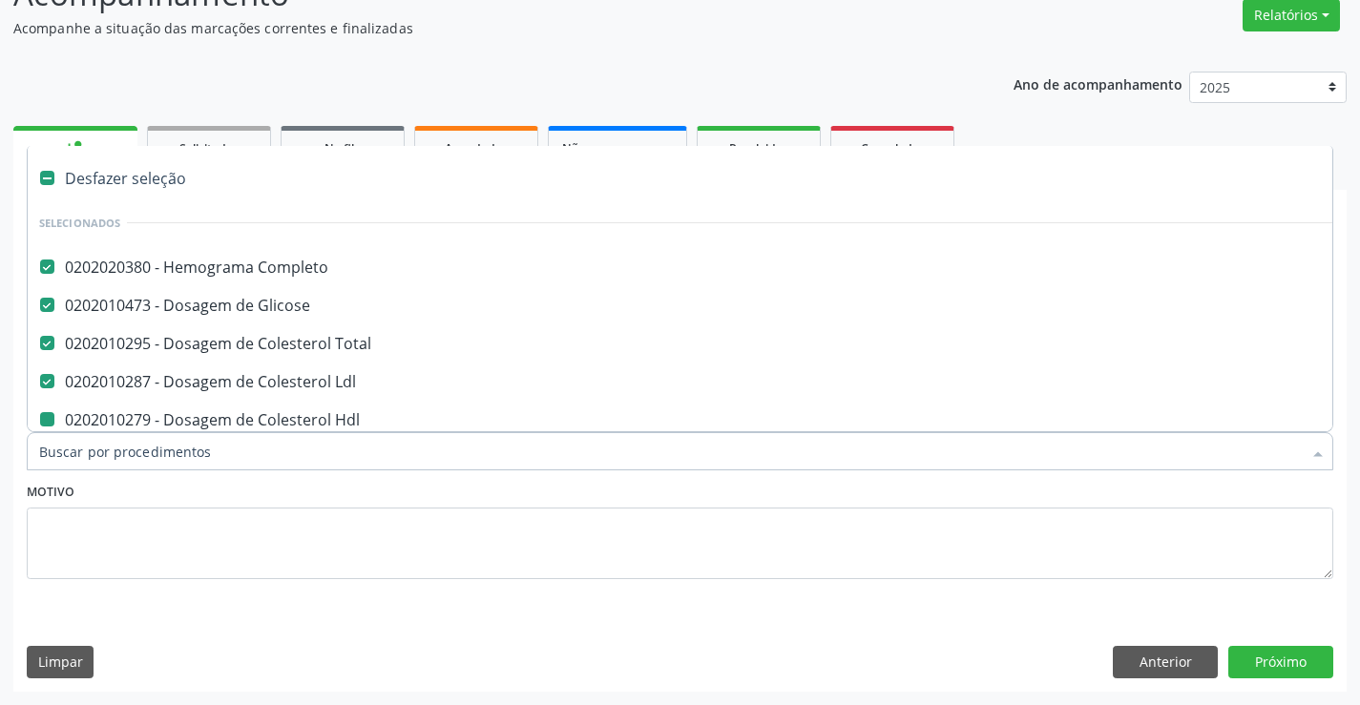
checkbox Ureia "false"
checkbox Creatinina "false"
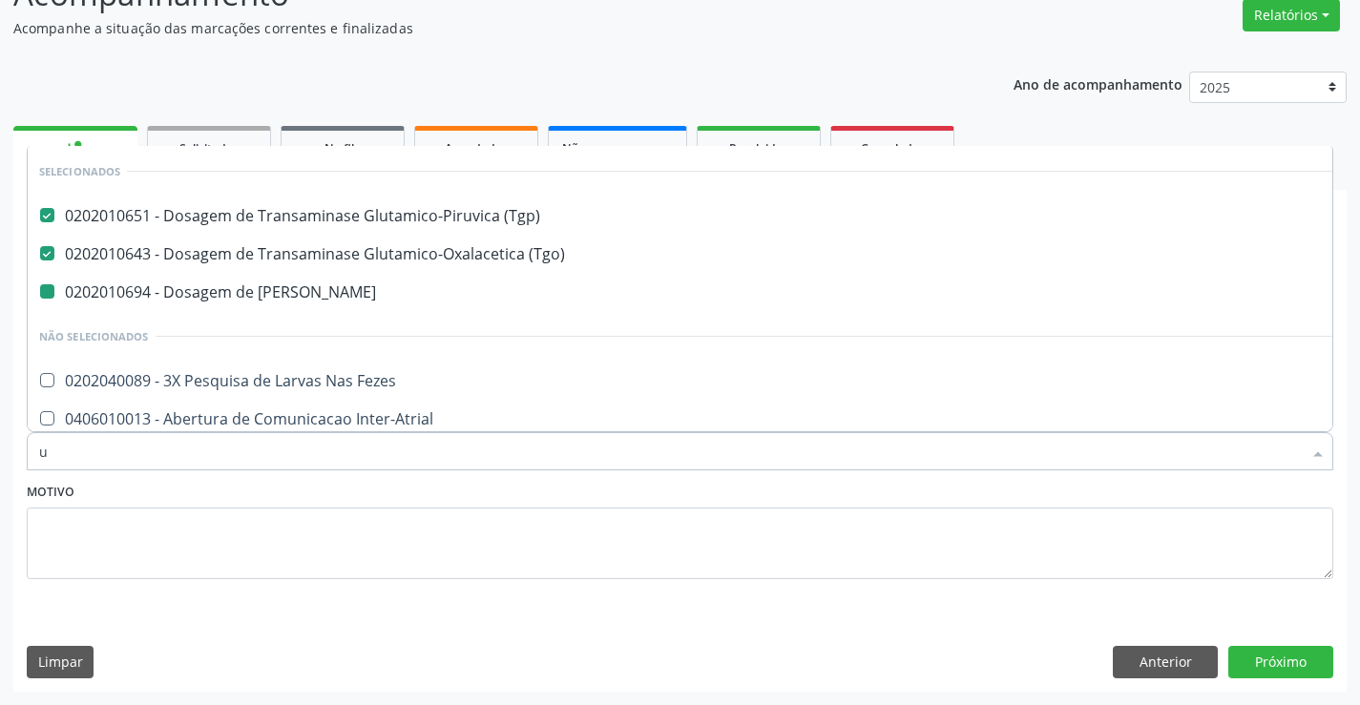
type input "ur"
checkbox Ureia "false"
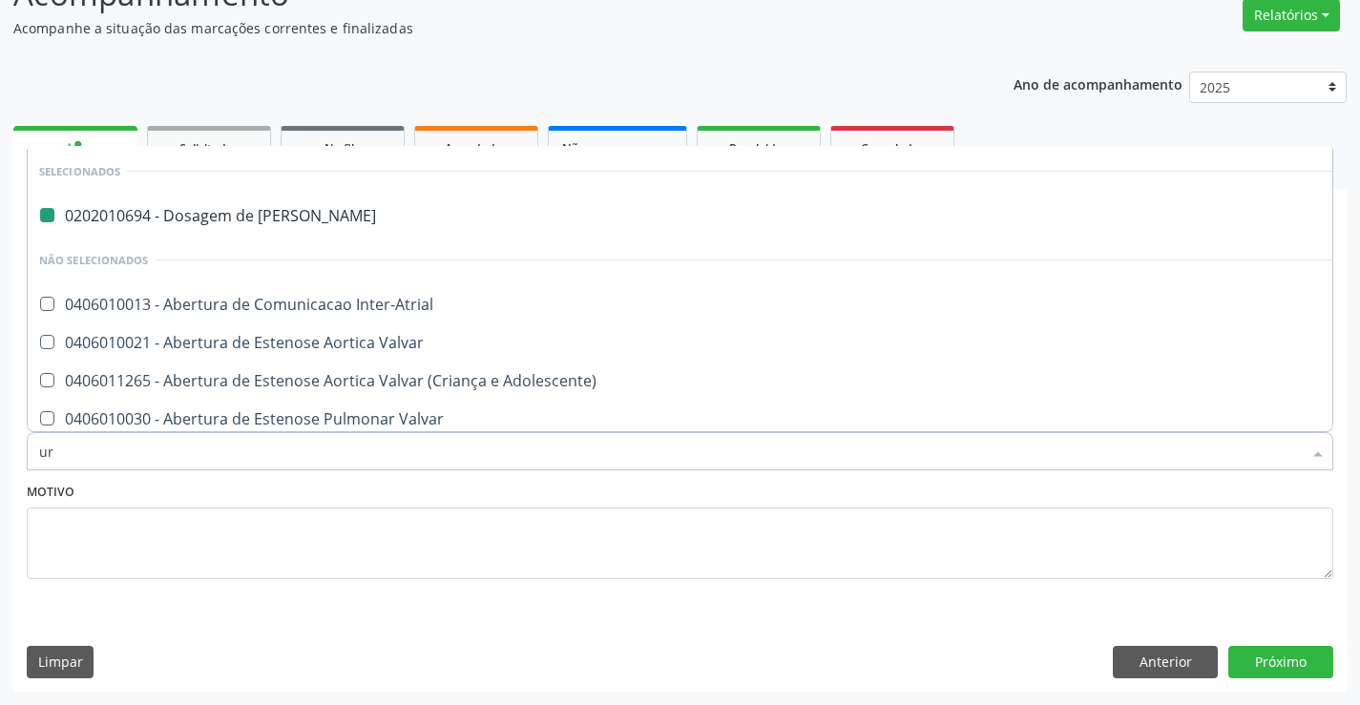
type input "uri"
checkbox Ureia "false"
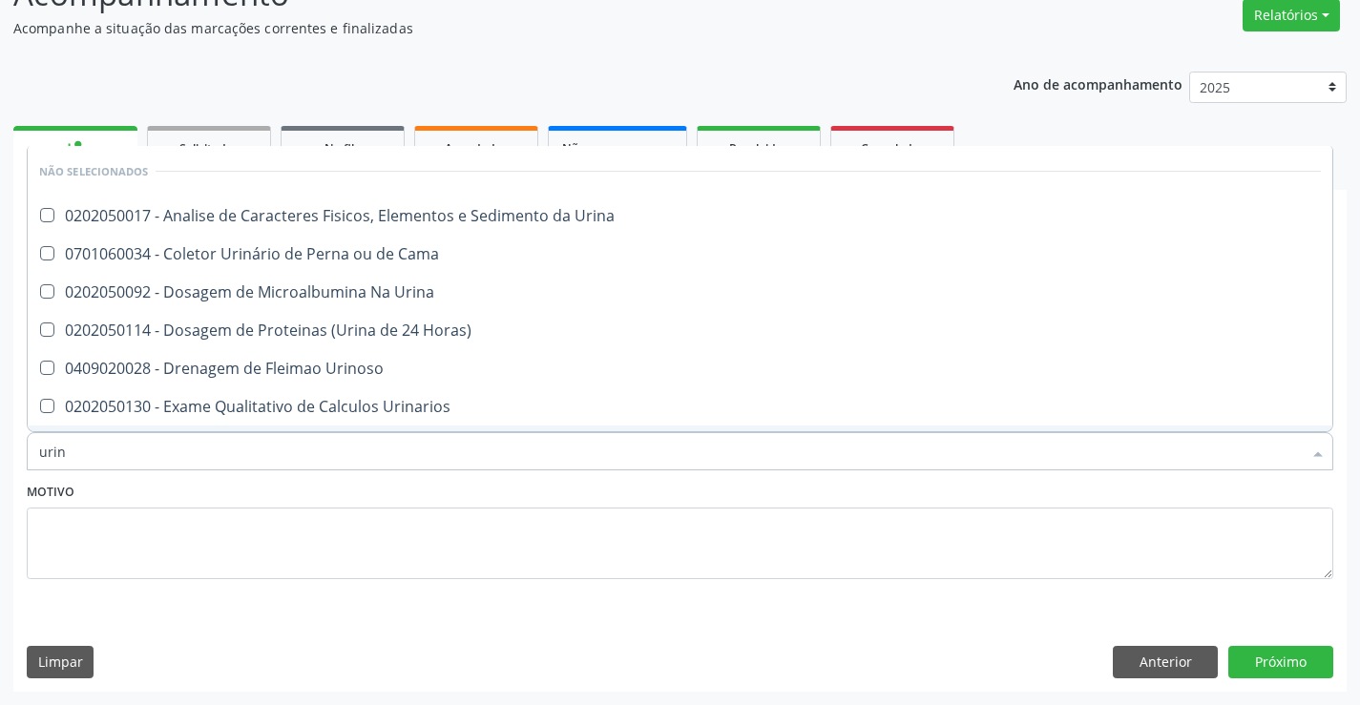
type input "urina"
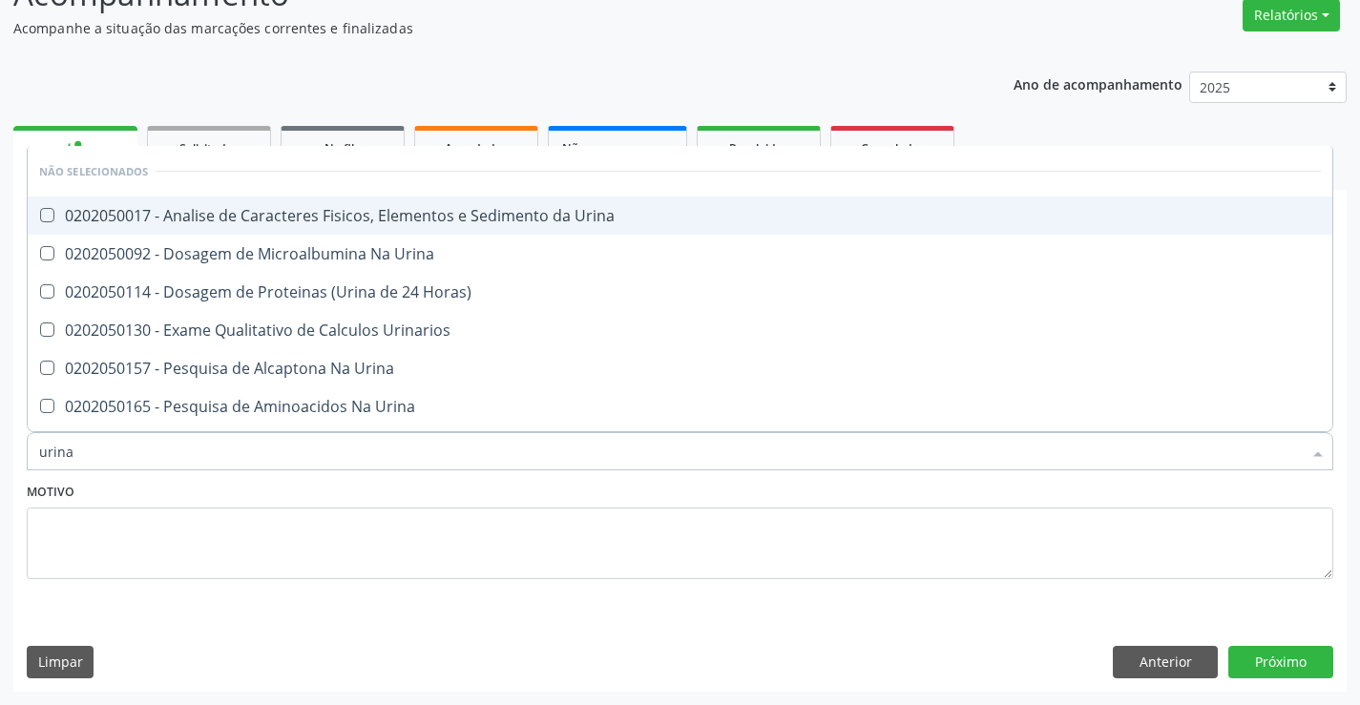
click at [361, 218] on div "0202050017 - Analise de Caracteres Fisicos, Elementos e Sedimento da Urina" at bounding box center [679, 215] width 1281 height 15
checkbox Urina "true"
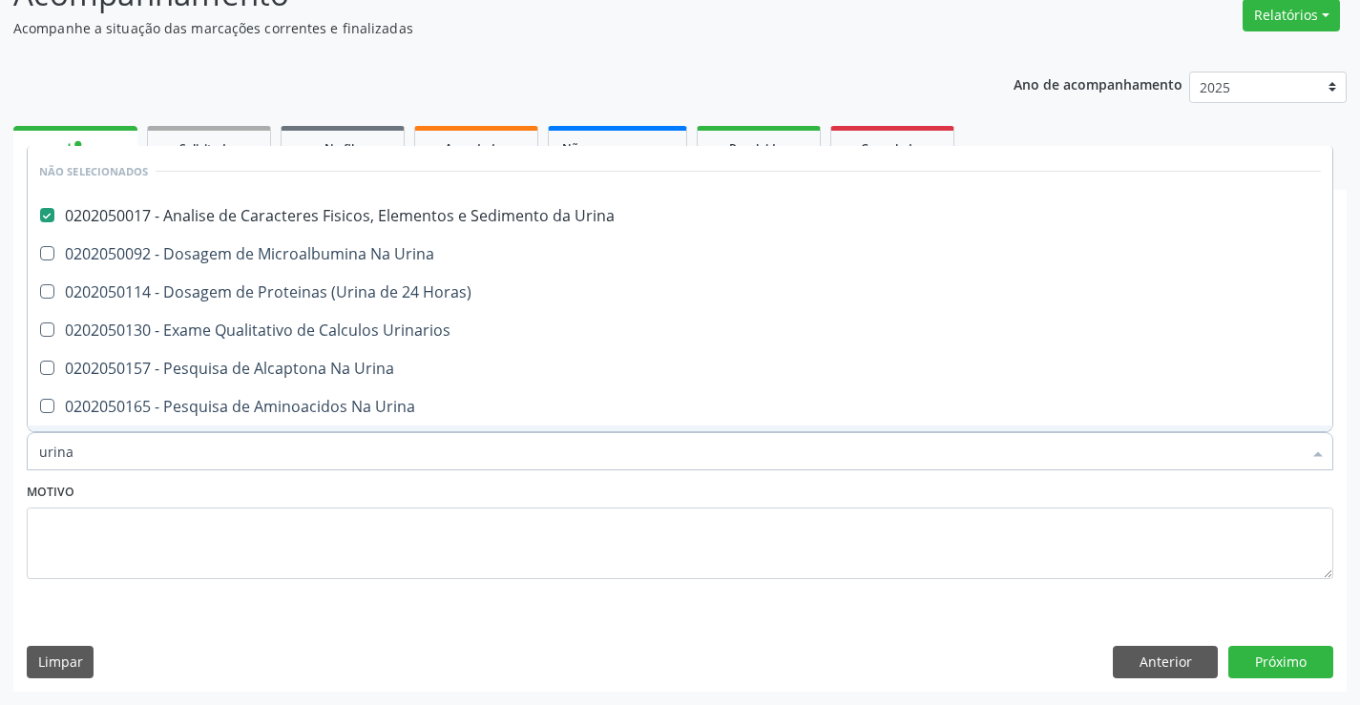
click at [306, 481] on div "Motivo" at bounding box center [680, 528] width 1306 height 101
checkbox Horas\) "true"
checkbox Urina "true"
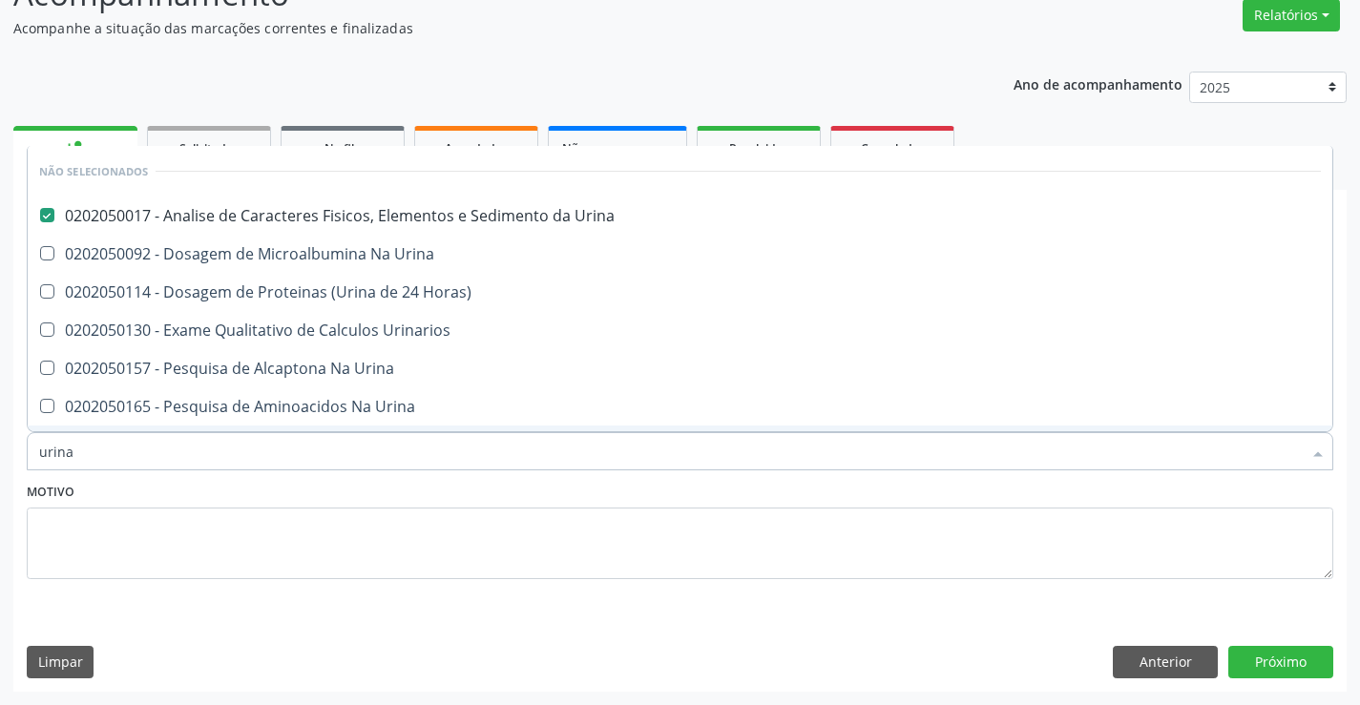
checkbox Urina "true"
checkbox Urinarios "true"
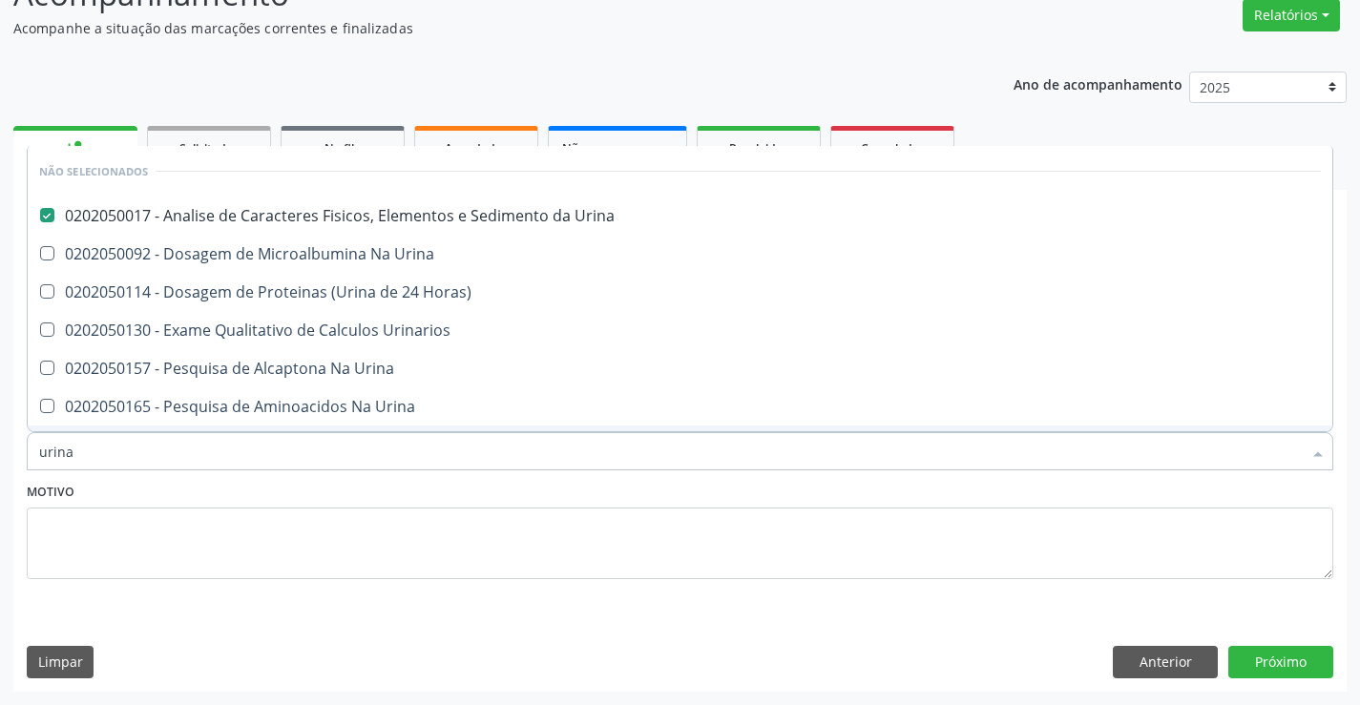
checkbox Urina "true"
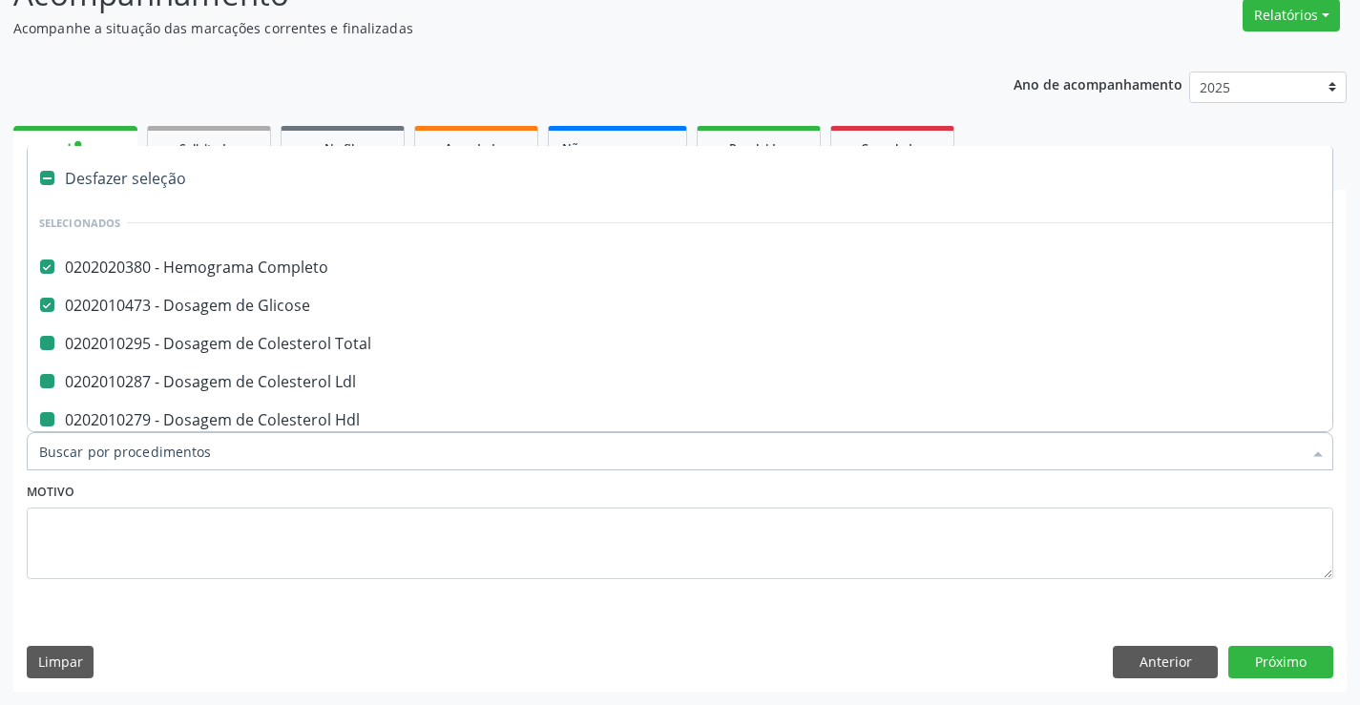
type input "f"
checkbox Total "false"
checkbox Hdl "false"
checkbox Triglicerideos "false"
checkbox \(Tgp\) "false"
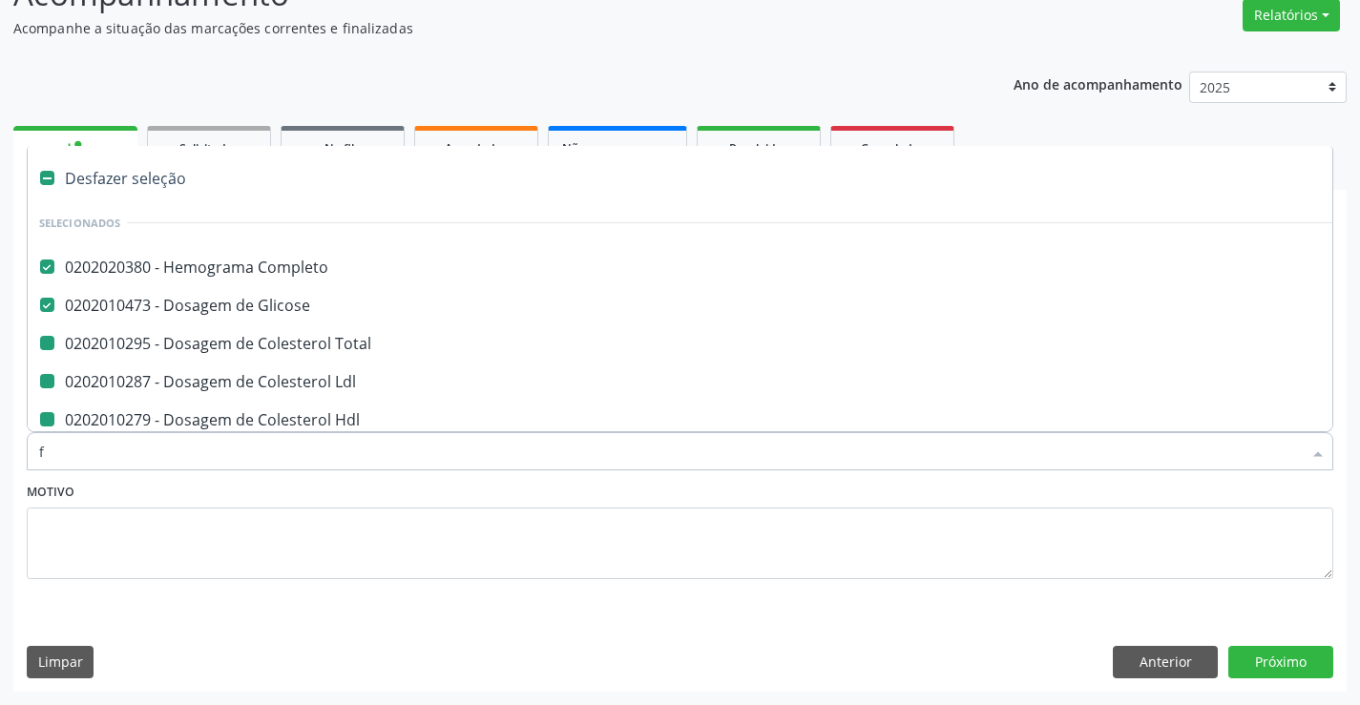
checkbox \(Tgo\) "false"
checkbox Ureia "false"
checkbox Creatinina "false"
checkbox Urina "false"
checkbox Ldl "false"
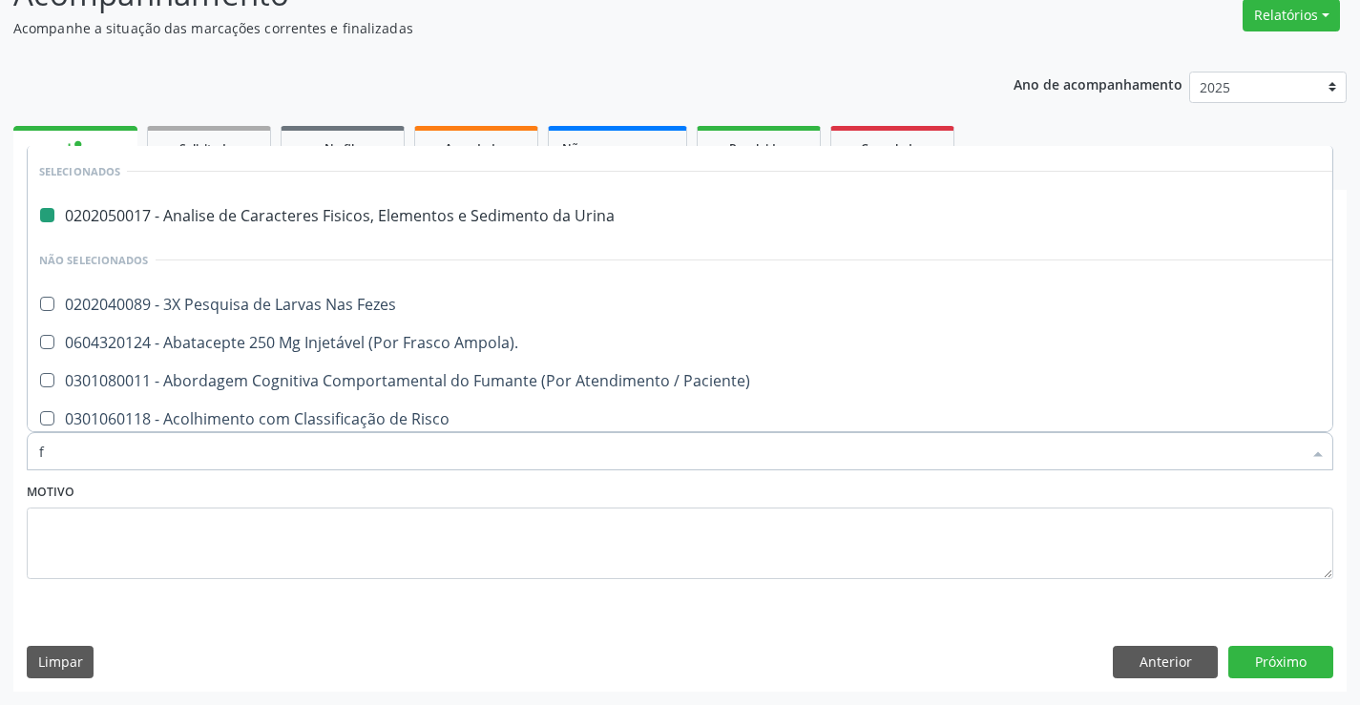
type input "fe"
checkbox Urina "false"
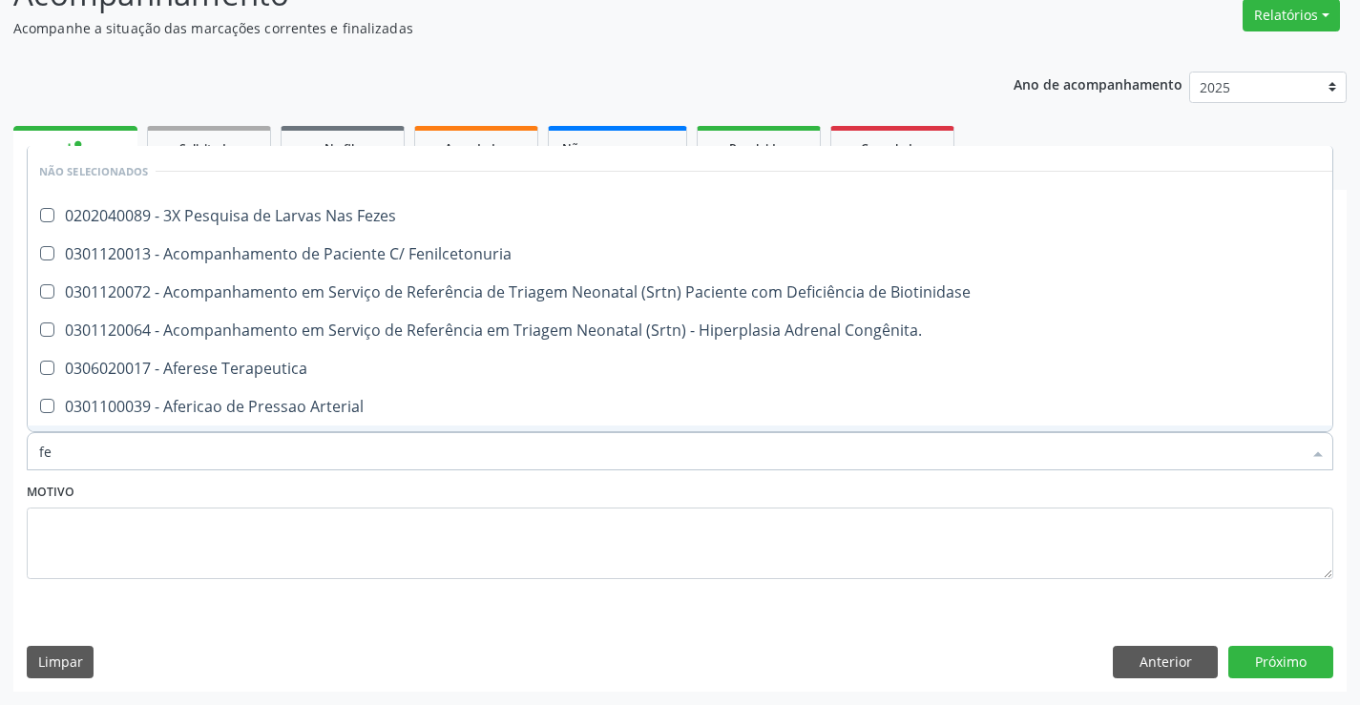
type input "fez"
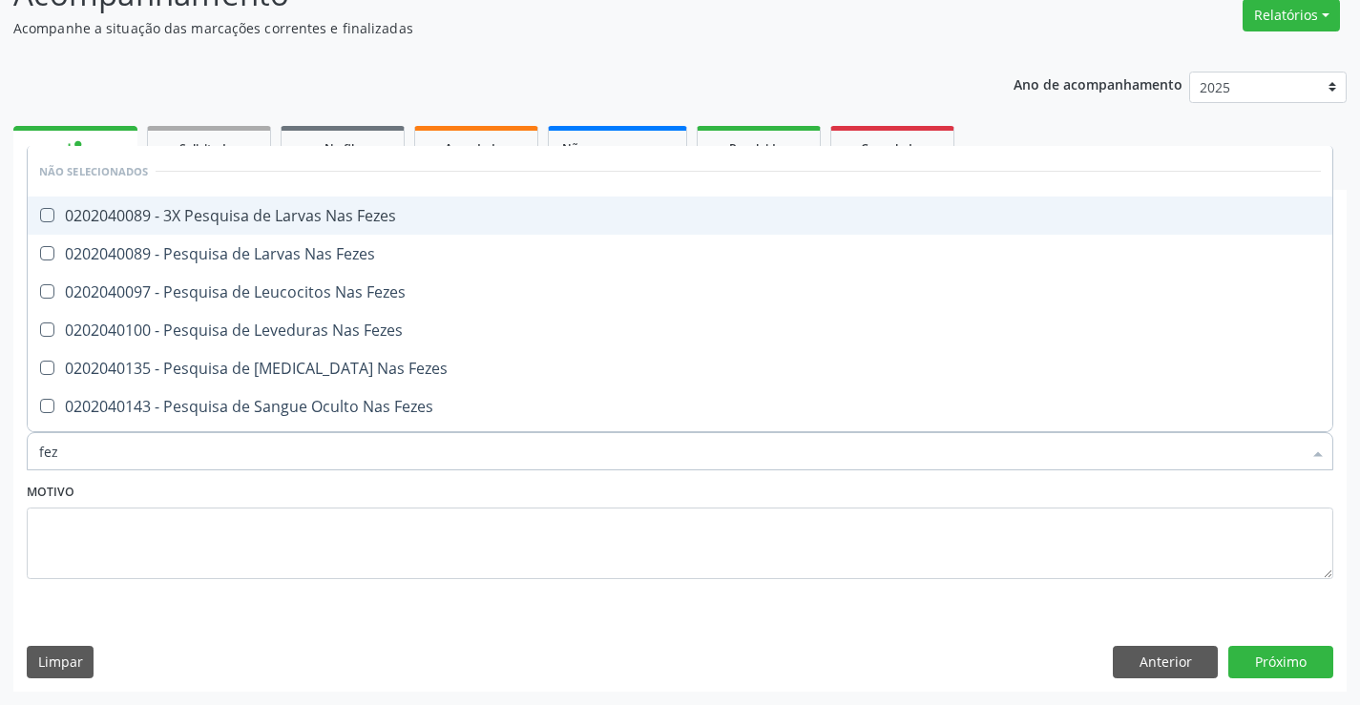
click at [349, 210] on div "0202040089 - 3X Pesquisa de Larvas Nas Fezes" at bounding box center [679, 215] width 1281 height 15
checkbox Fezes "true"
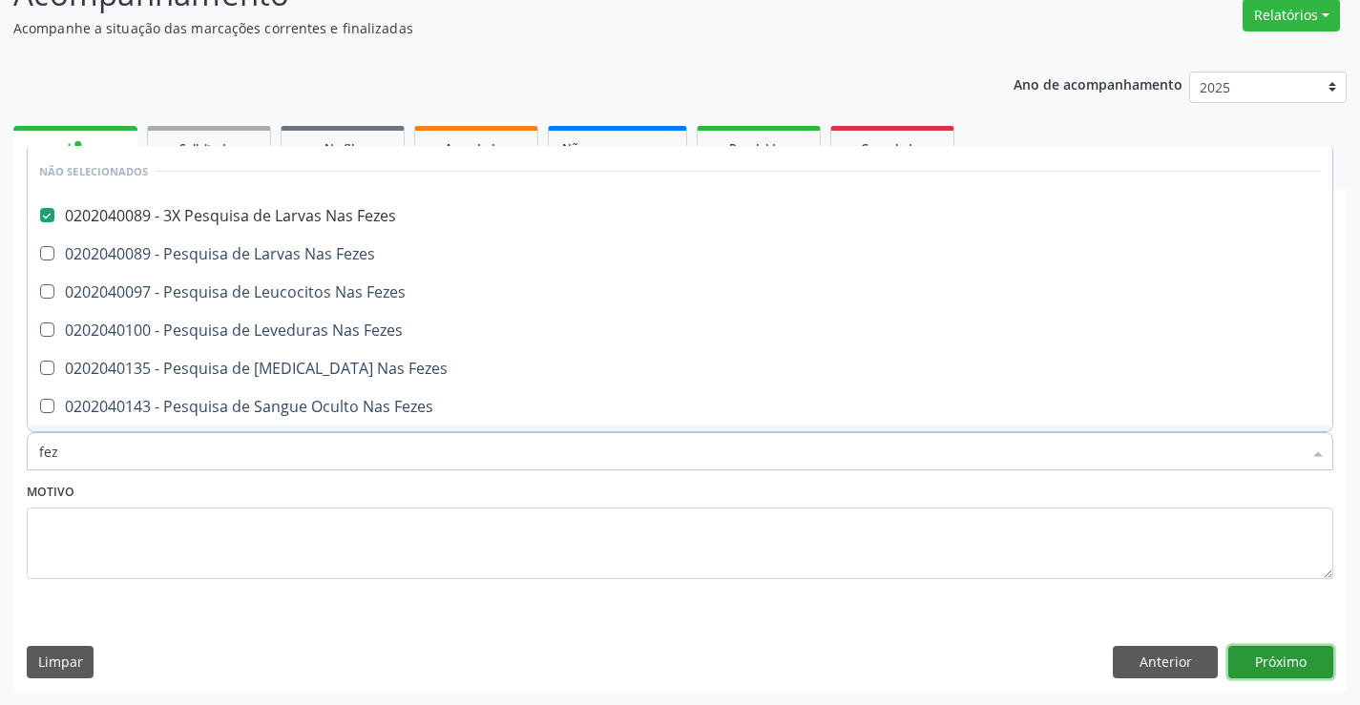
click at [1263, 667] on button "Próximo" at bounding box center [1280, 662] width 105 height 32
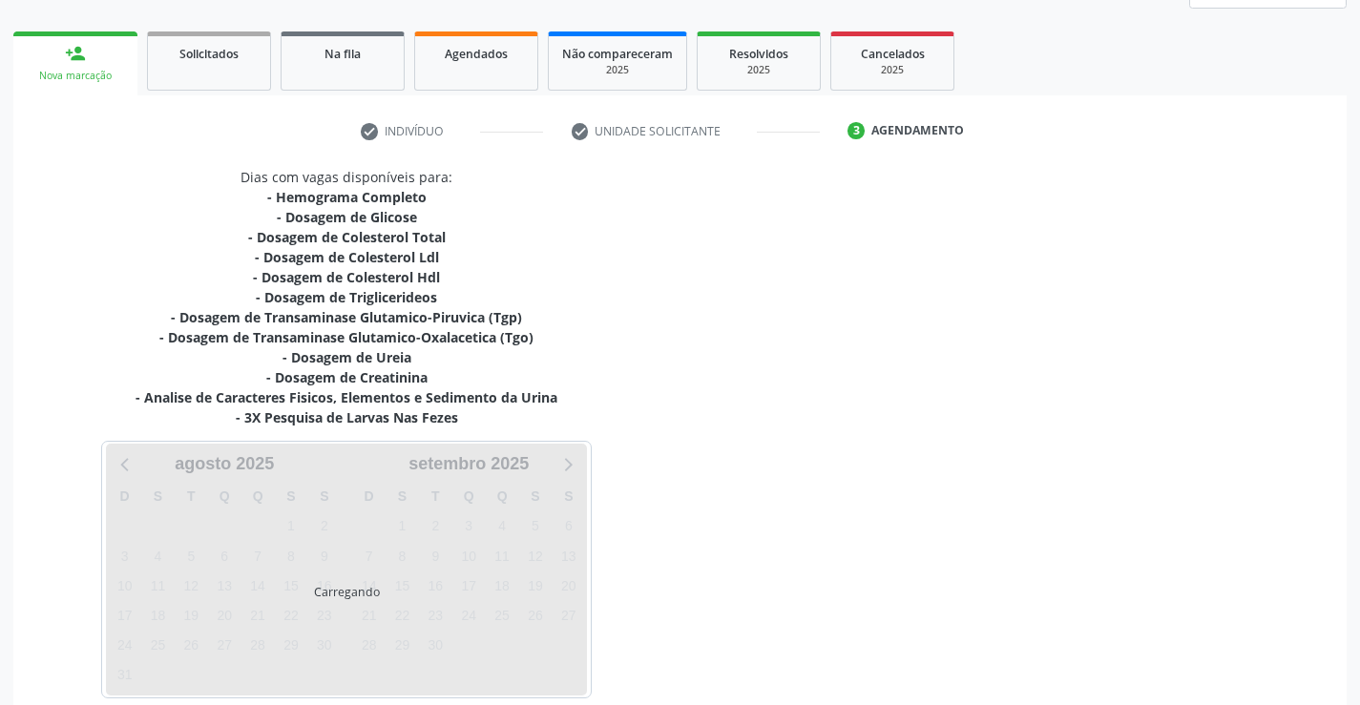
scroll to position [345, 0]
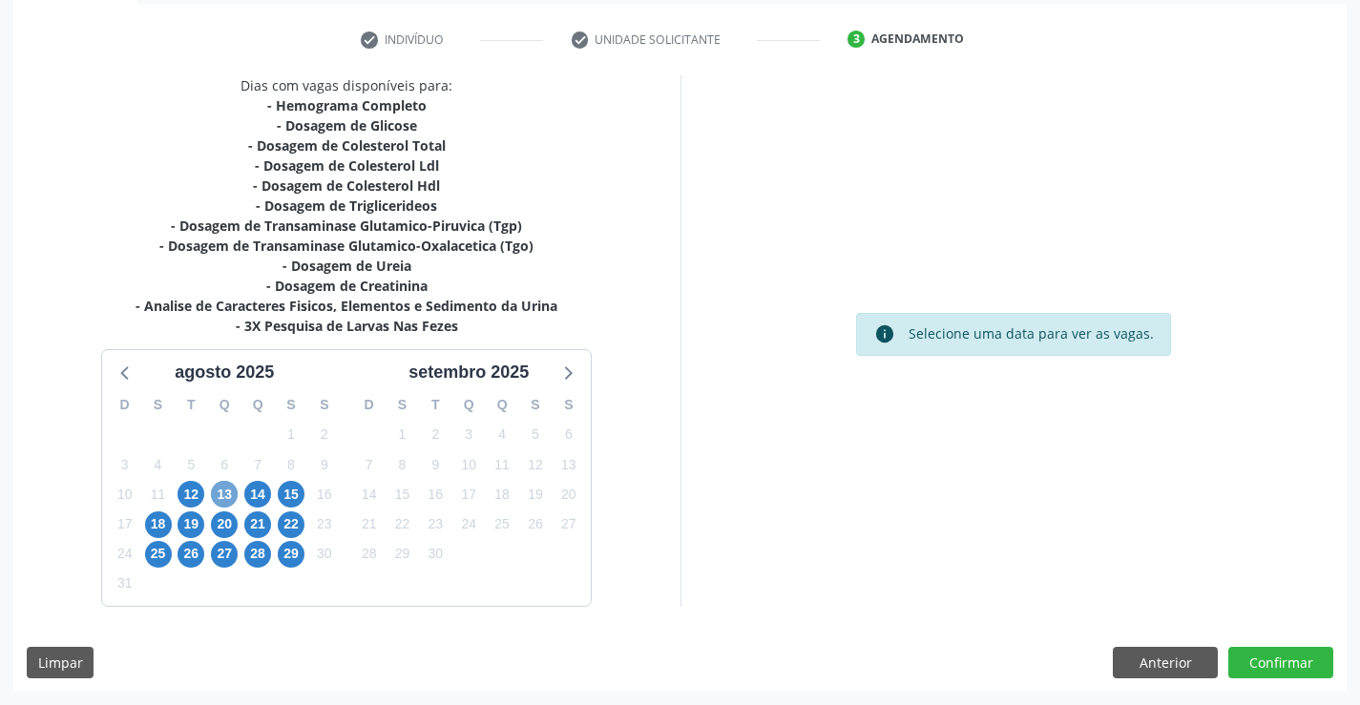
click at [220, 497] on span "13" at bounding box center [224, 494] width 27 height 27
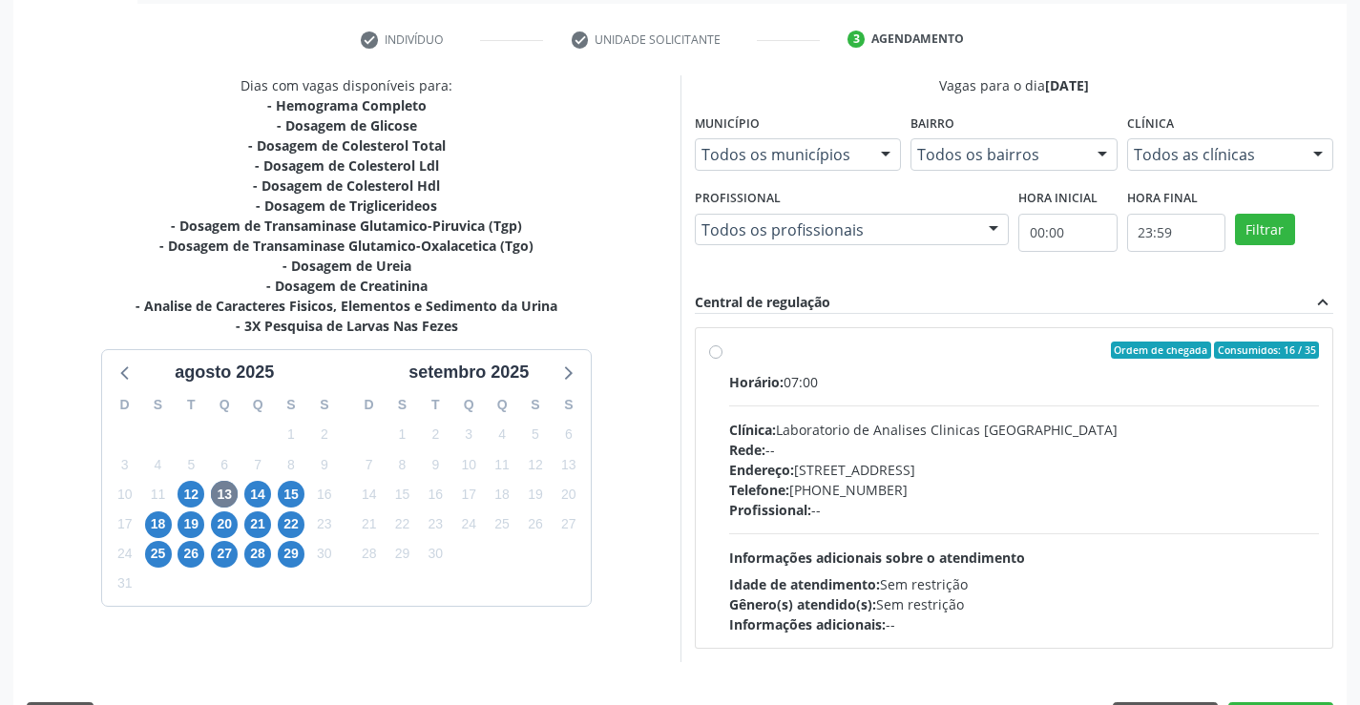
click at [899, 362] on label "Ordem de chegada Consumidos: 16 / 35 Horário: 07:00 Clínica: Laboratorio de Ana…" at bounding box center [1024, 488] width 591 height 293
click at [722, 359] on input "Ordem de chegada Consumidos: 16 / 35 Horário: 07:00 Clínica: Laboratorio de Ana…" at bounding box center [715, 350] width 13 height 17
radio input "true"
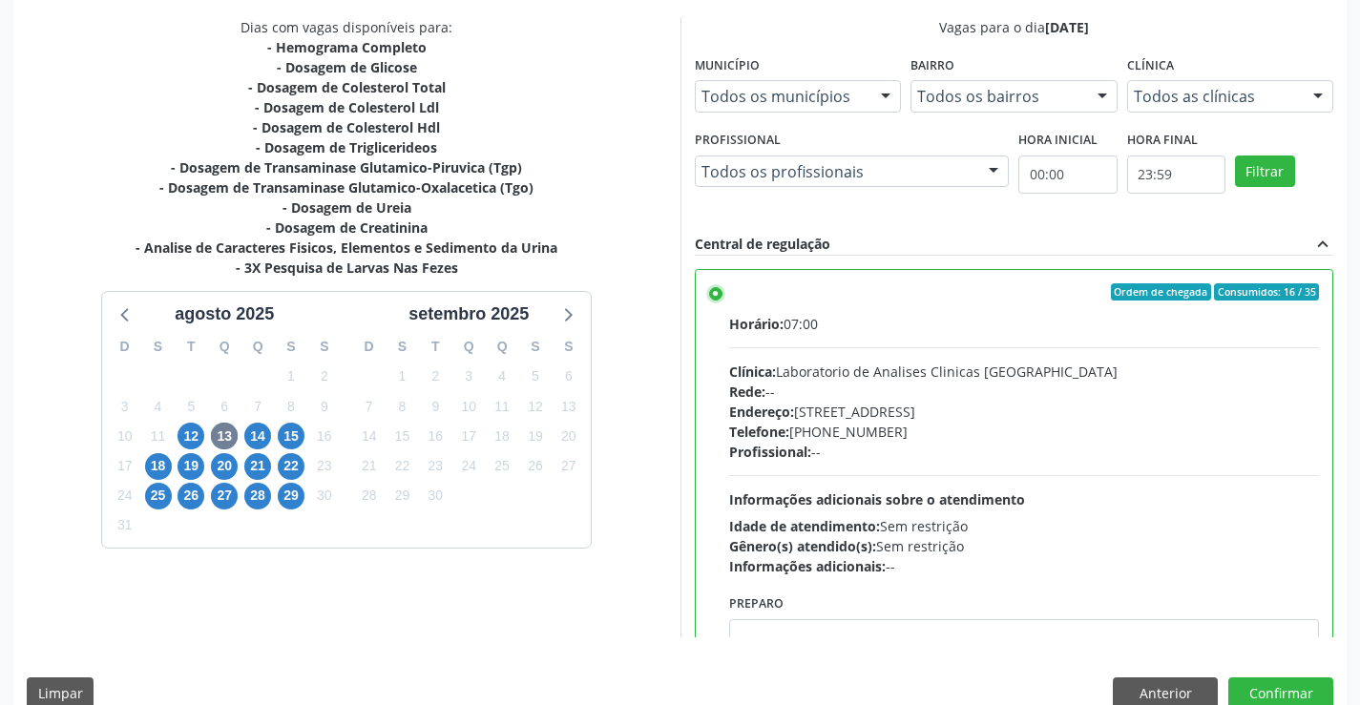
scroll to position [435, 0]
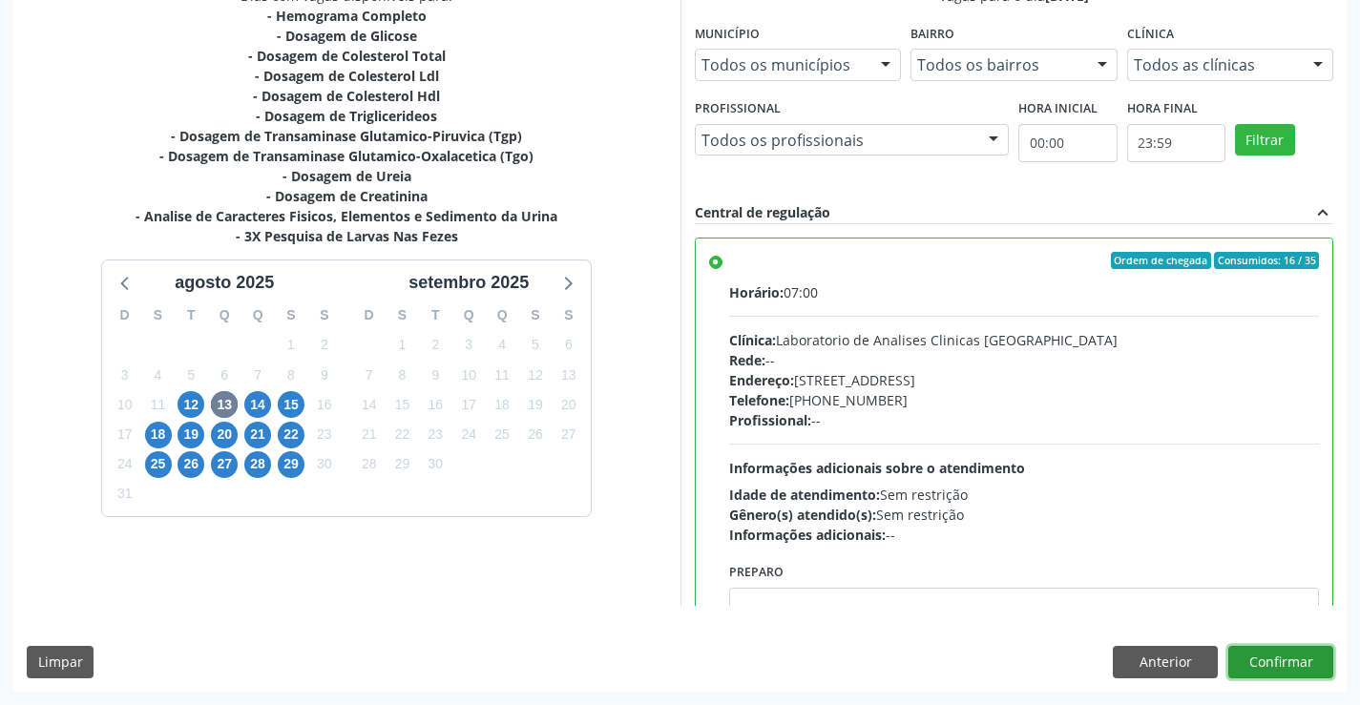
click at [1274, 655] on button "Confirmar" at bounding box center [1280, 662] width 105 height 32
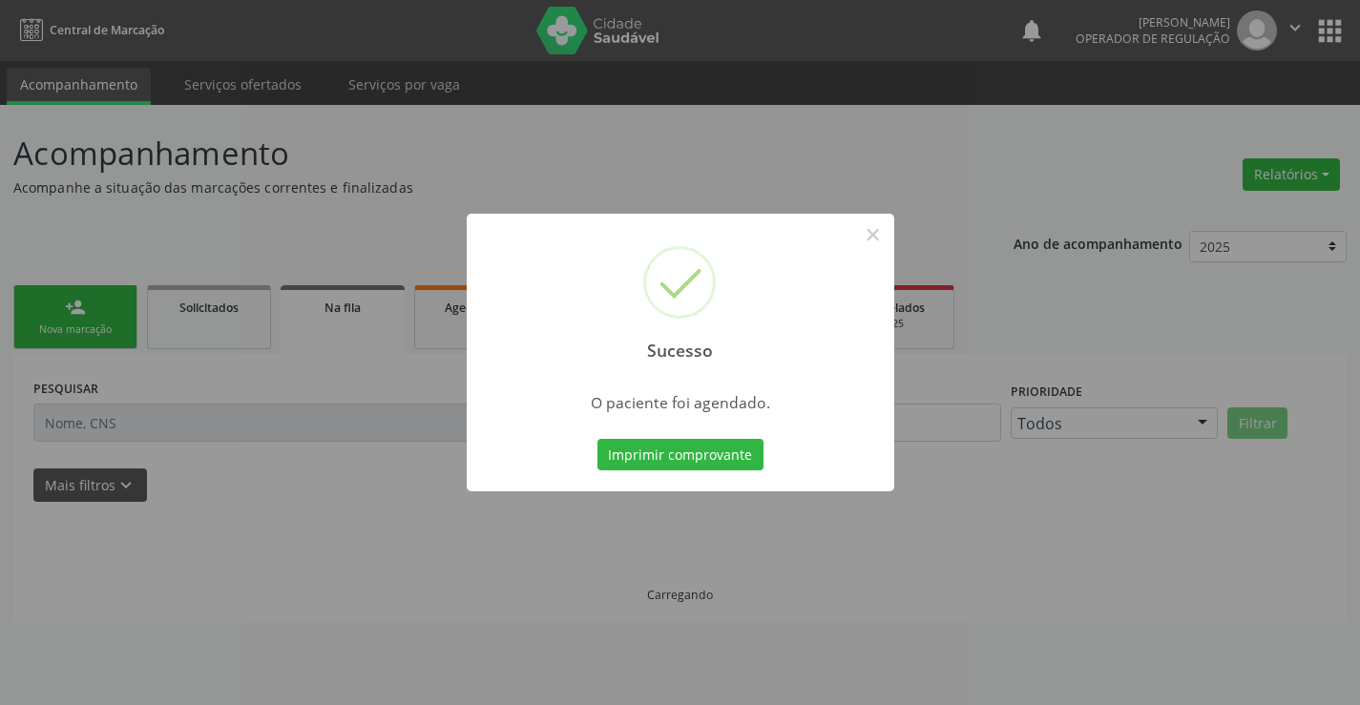
scroll to position [0, 0]
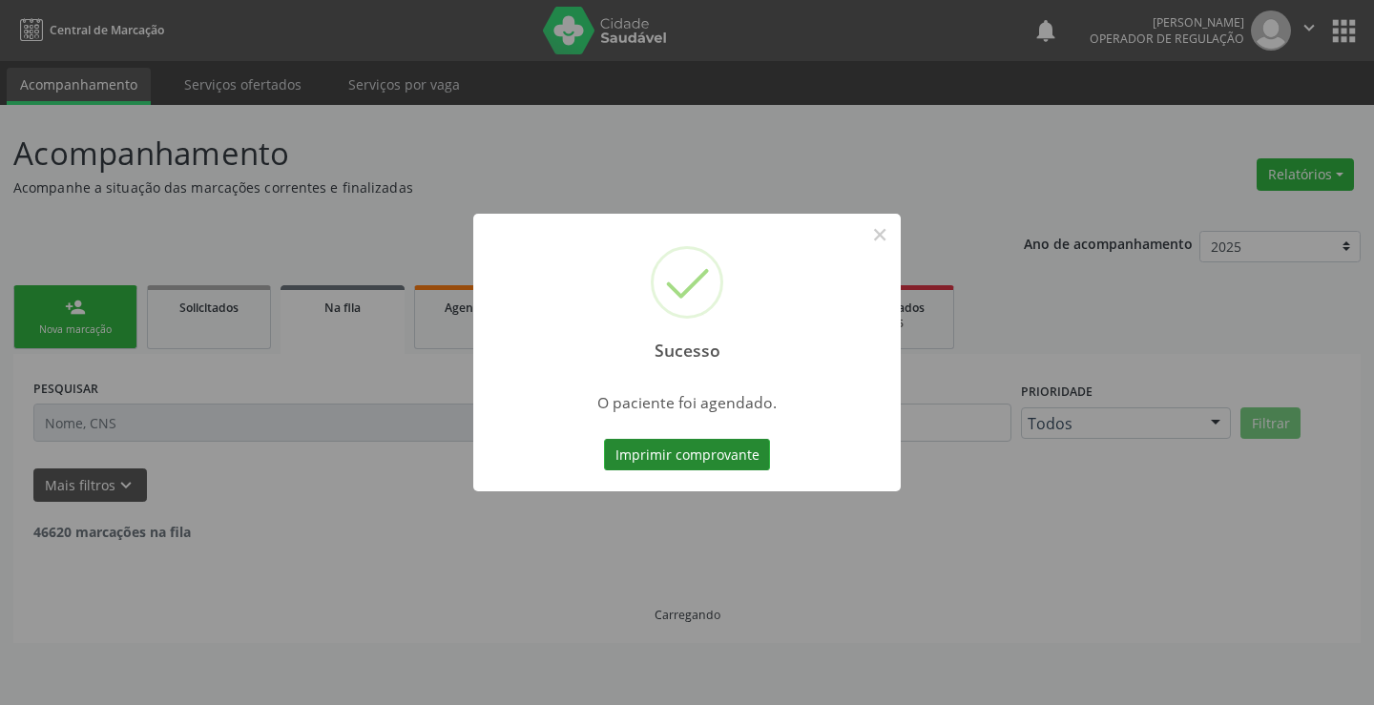
click at [682, 454] on button "Imprimir comprovante" at bounding box center [687, 455] width 166 height 32
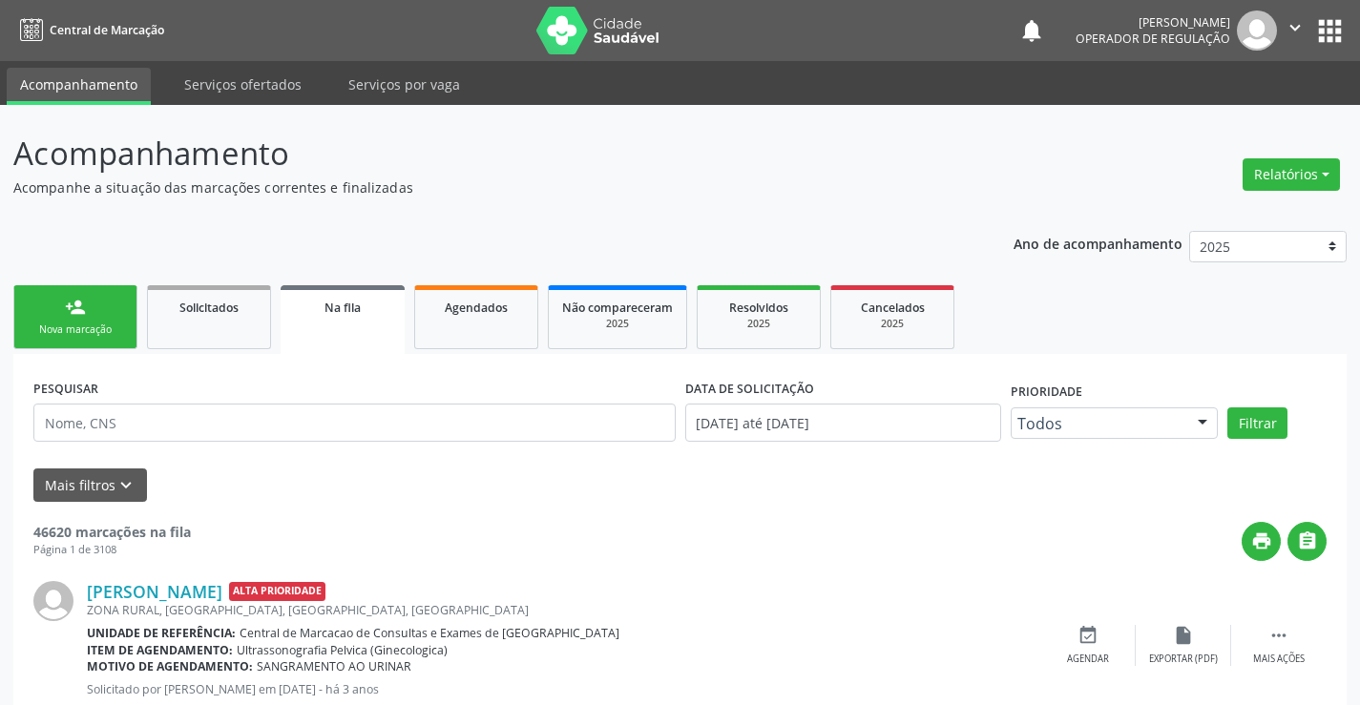
click at [48, 316] on link "person_add Nova marcação" at bounding box center [75, 317] width 124 height 64
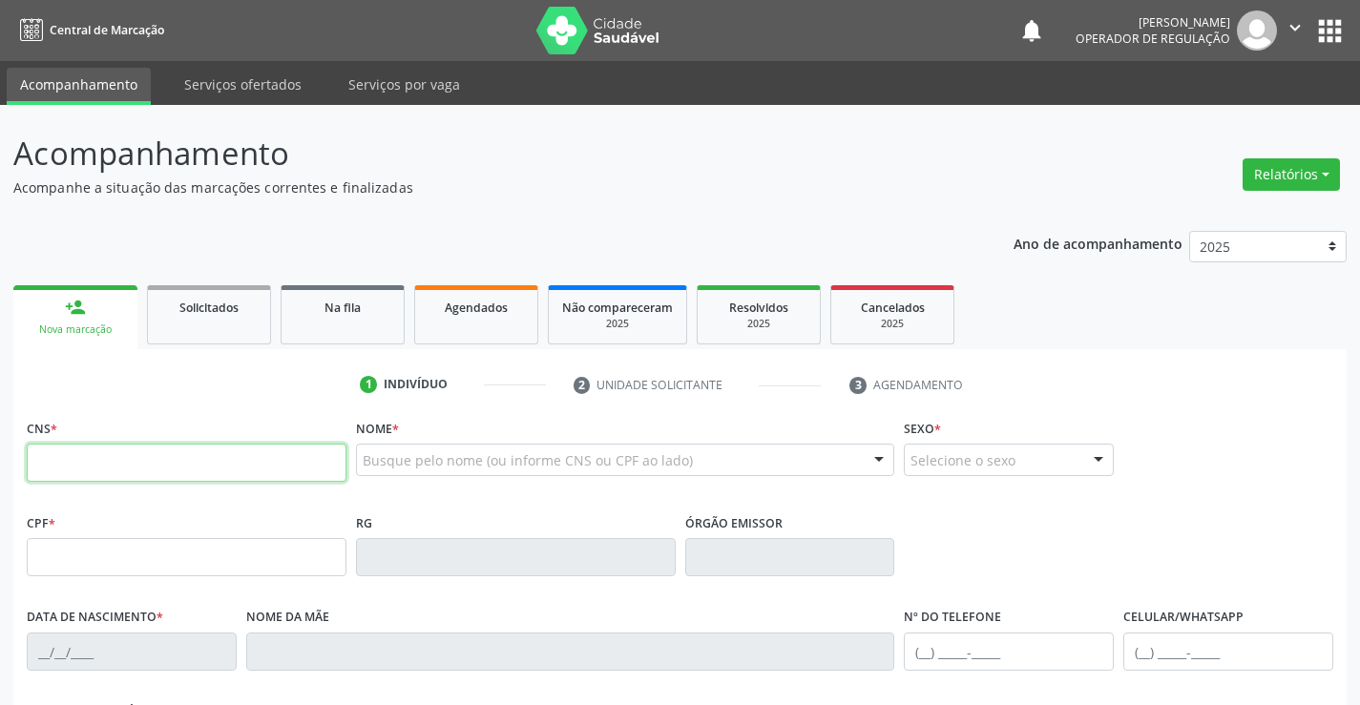
click at [191, 457] on input "text" at bounding box center [187, 463] width 320 height 38
click at [196, 462] on input "text" at bounding box center [187, 463] width 320 height 38
click at [200, 467] on input "text" at bounding box center [187, 463] width 320 height 38
type input "704 8050 8700 2749"
type input "0149333650"
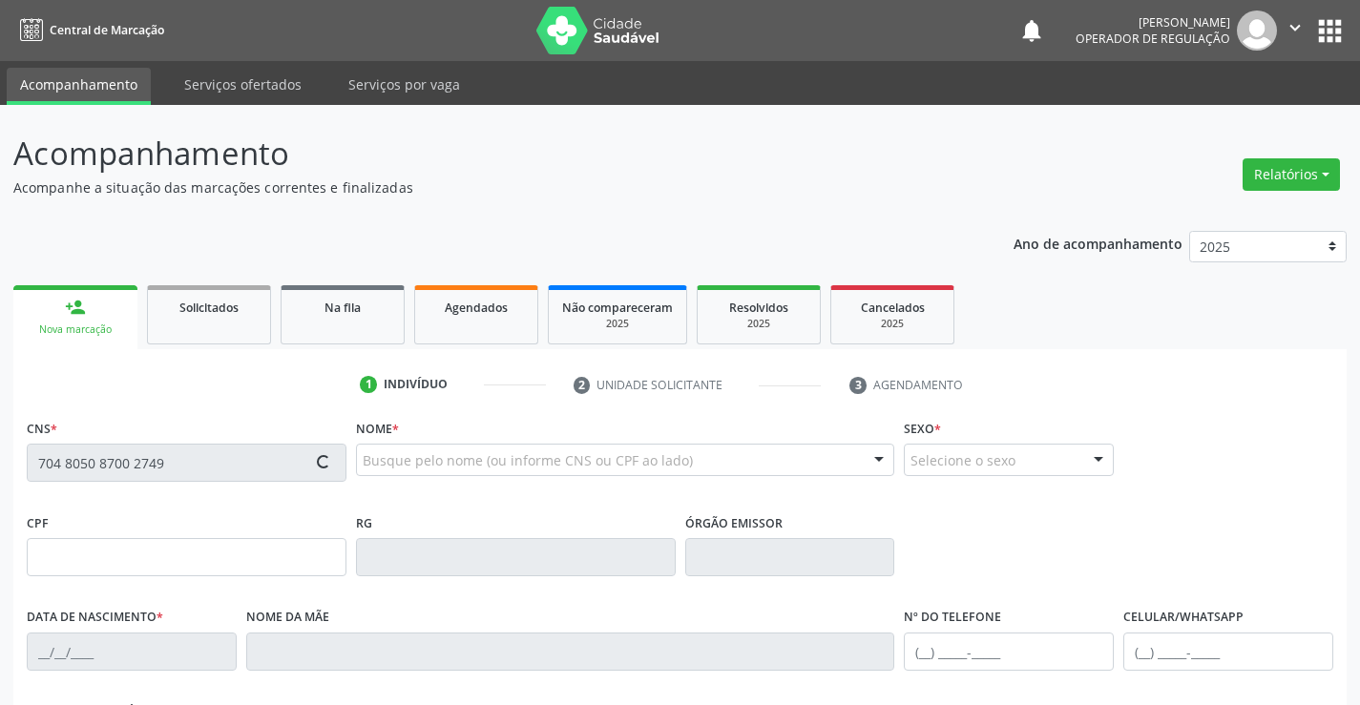
type input "26/06/1955"
type input "Analia Etelvina Alves"
type input "(74) 9194-1133"
type input "137.567.885-04"
type input "333"
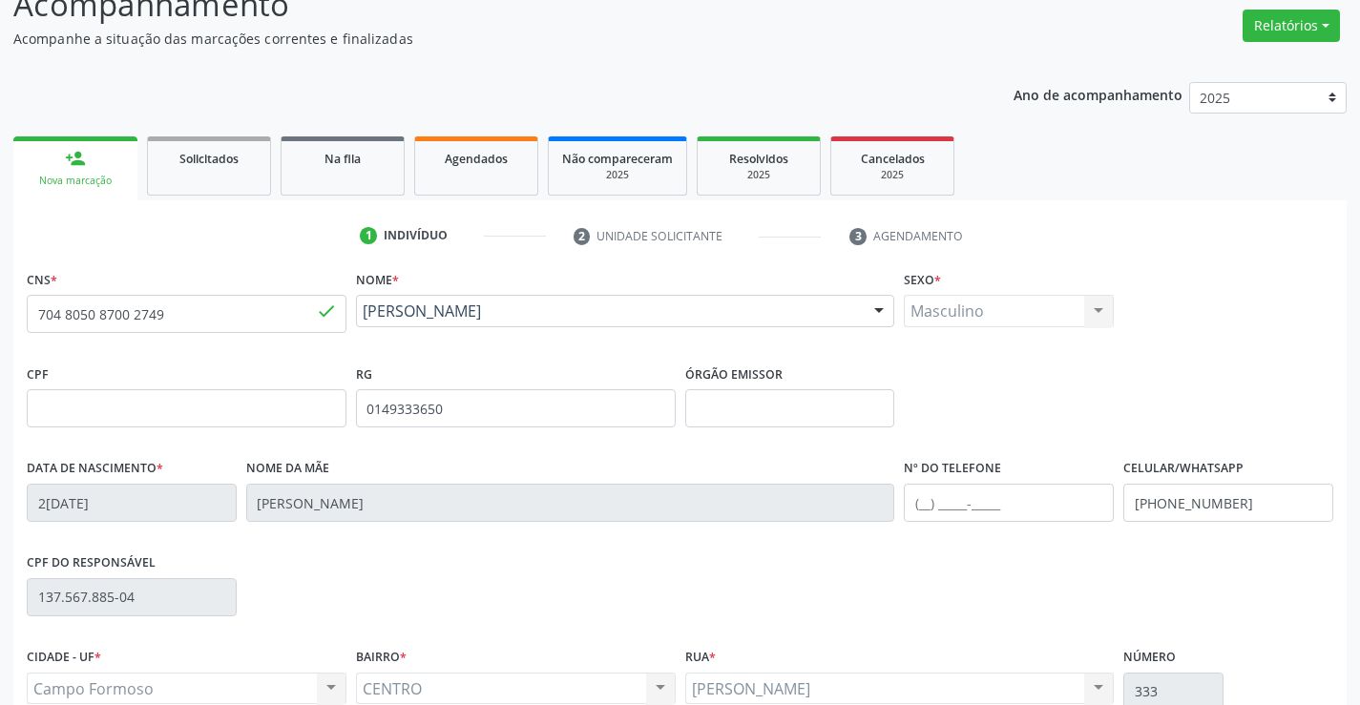
scroll to position [329, 0]
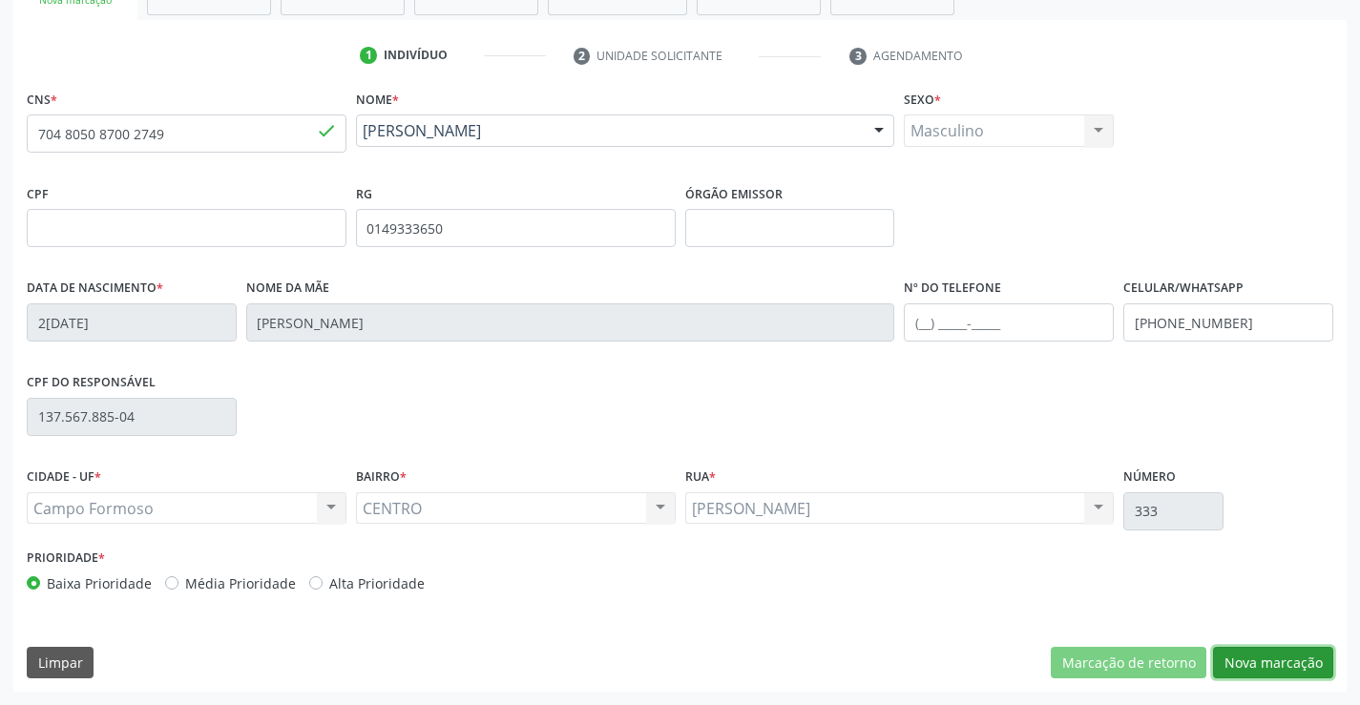
click at [1263, 660] on button "Nova marcação" at bounding box center [1273, 663] width 120 height 32
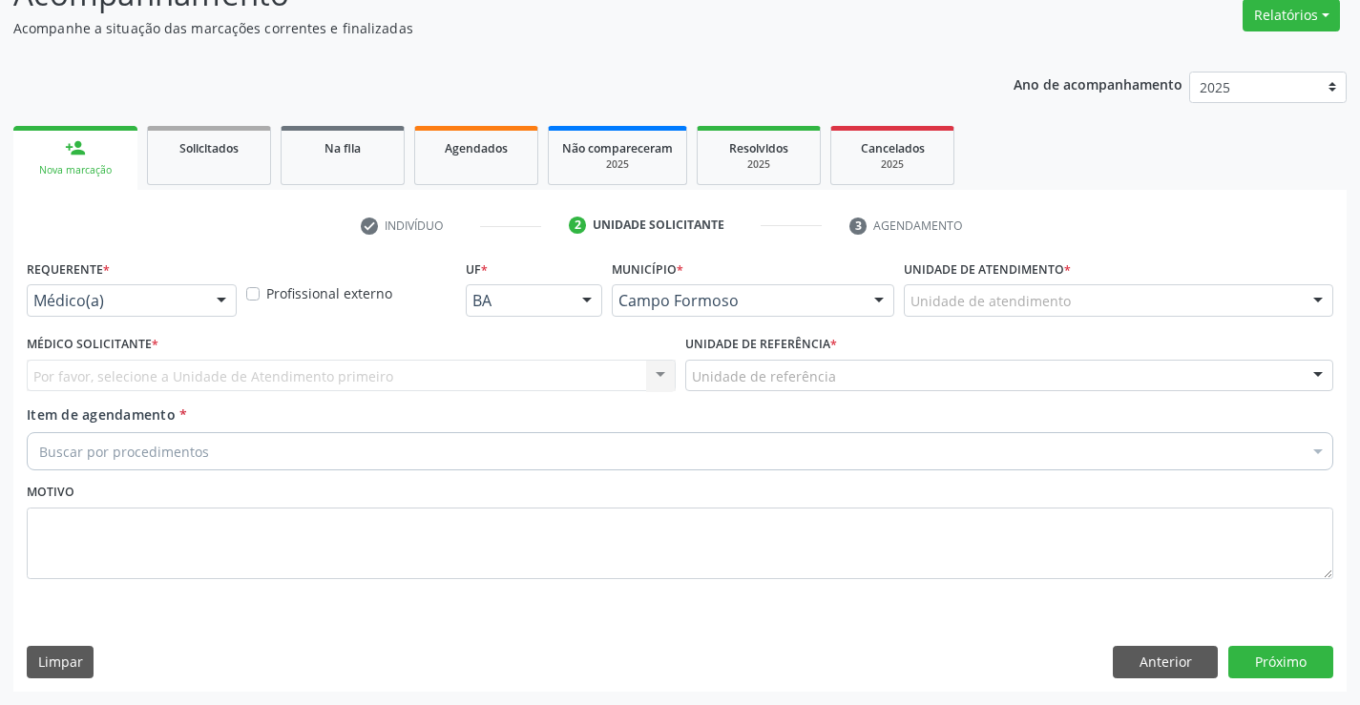
scroll to position [159, 0]
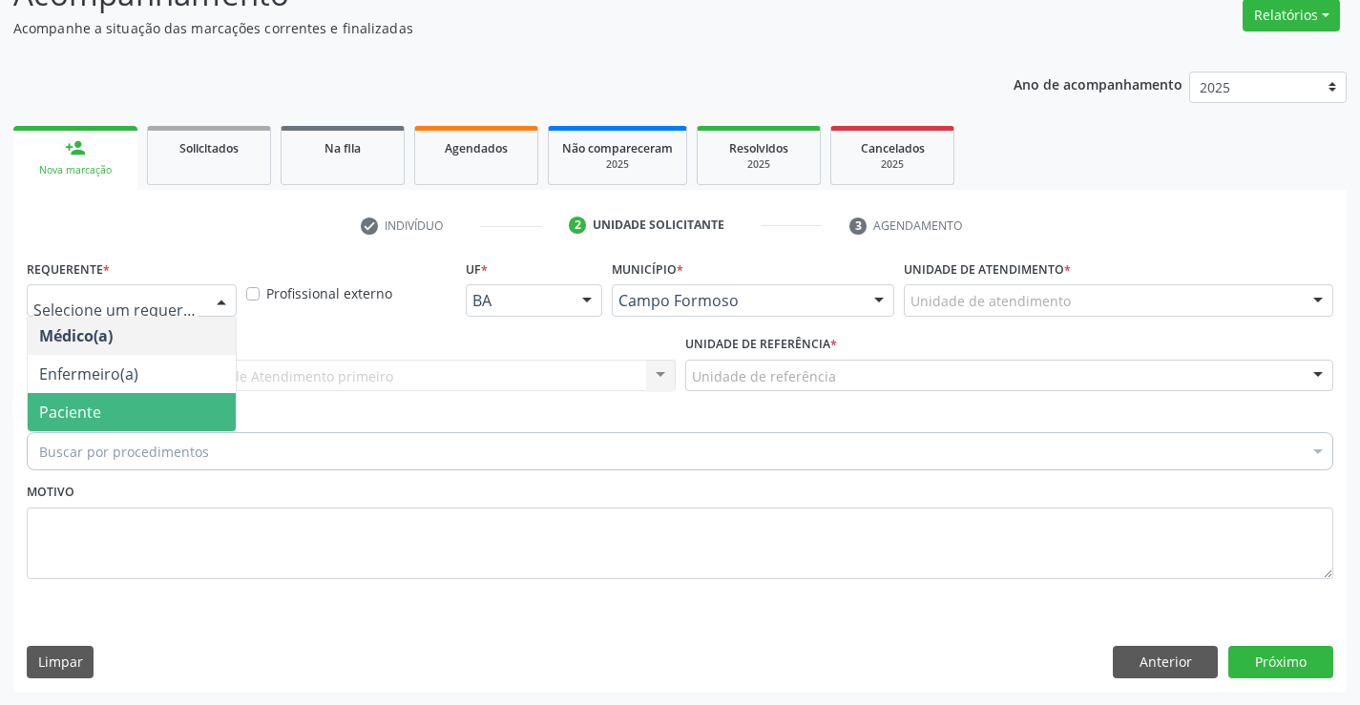
click at [90, 417] on span "Paciente" at bounding box center [70, 412] width 62 height 21
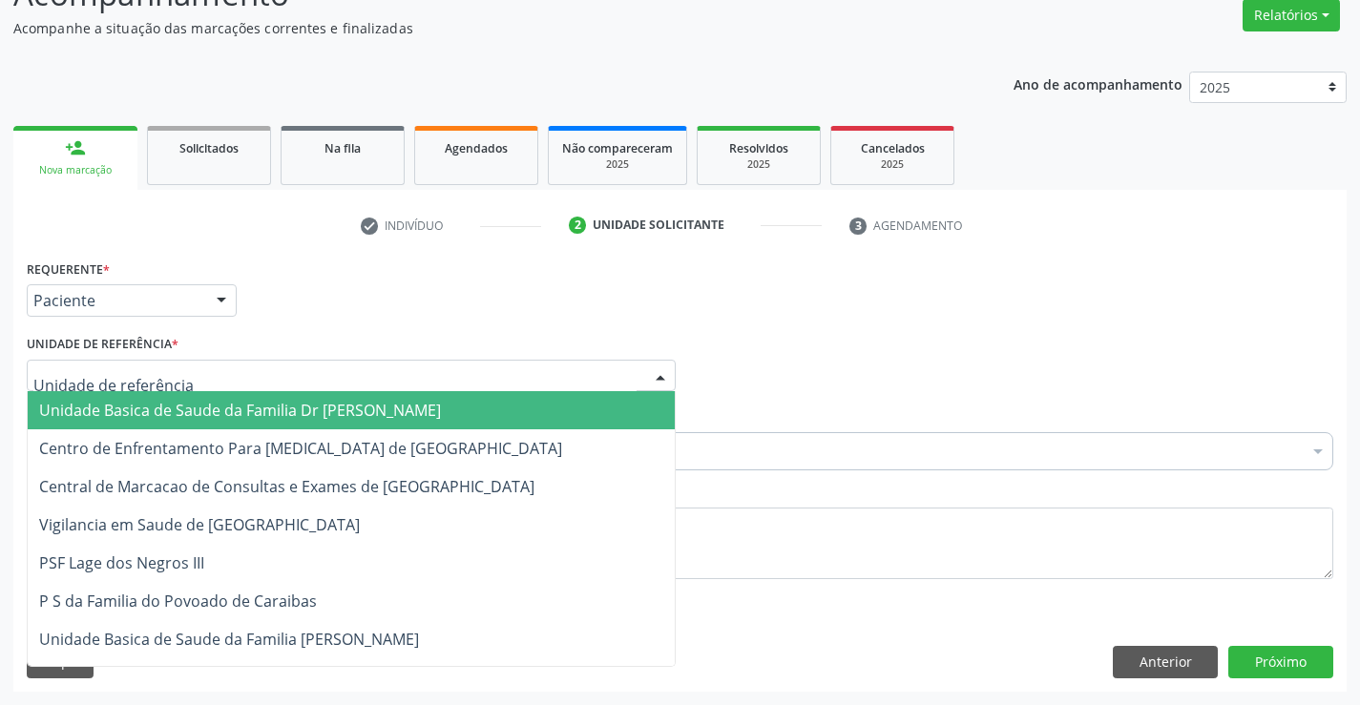
click at [269, 415] on span "Unidade Basica de Saude da Familia Dr [PERSON_NAME]" at bounding box center [240, 410] width 402 height 21
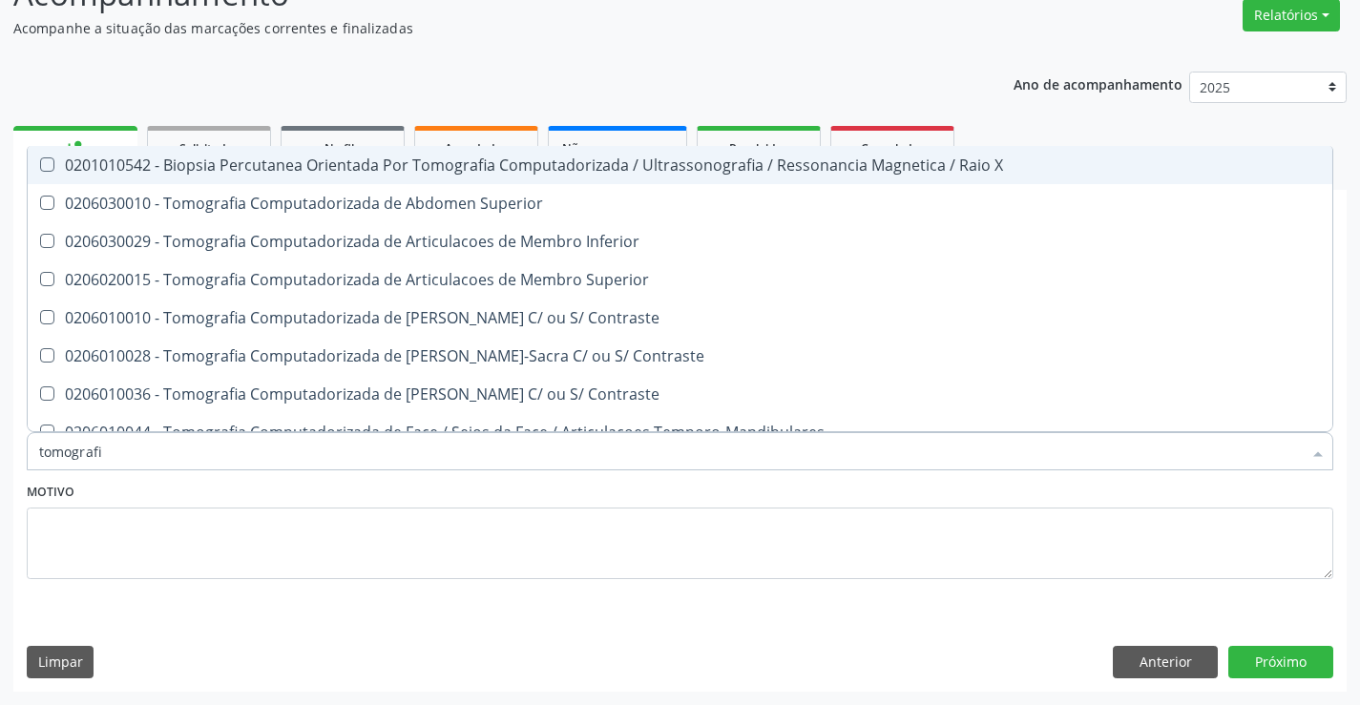
type input "tomografia"
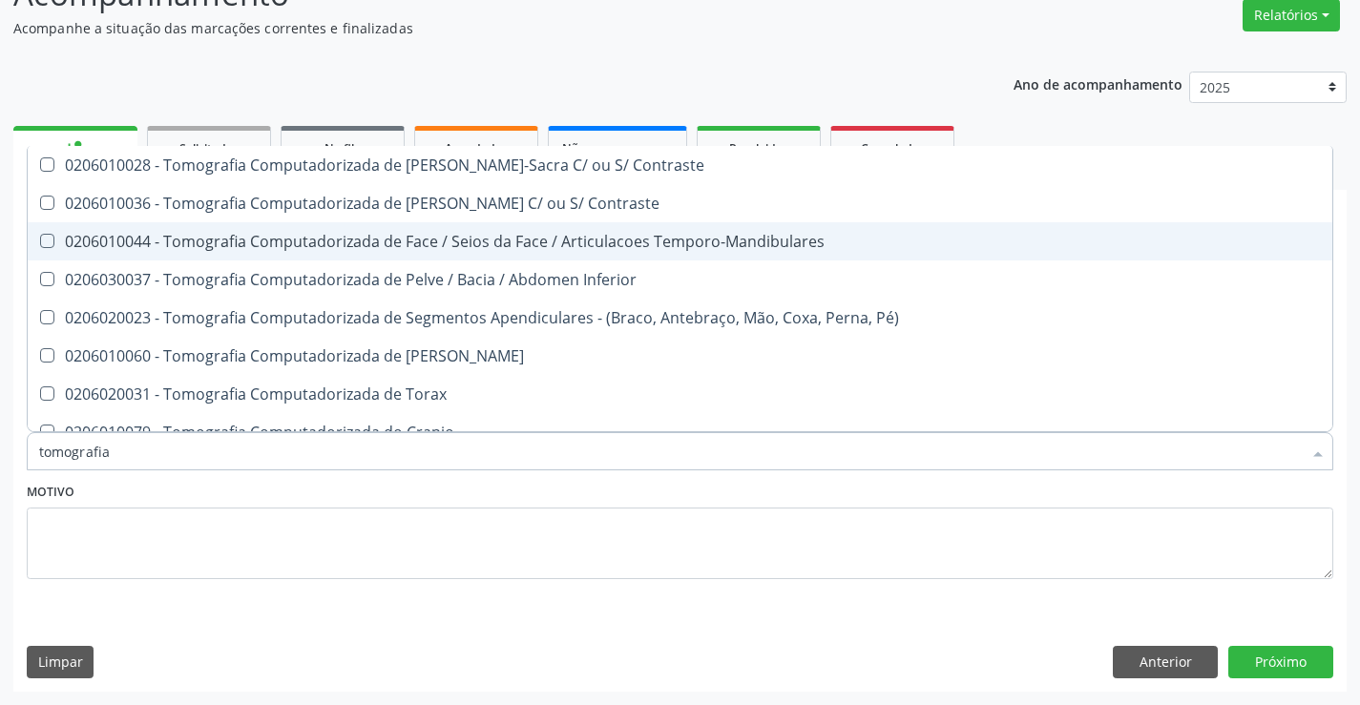
scroll to position [286, 0]
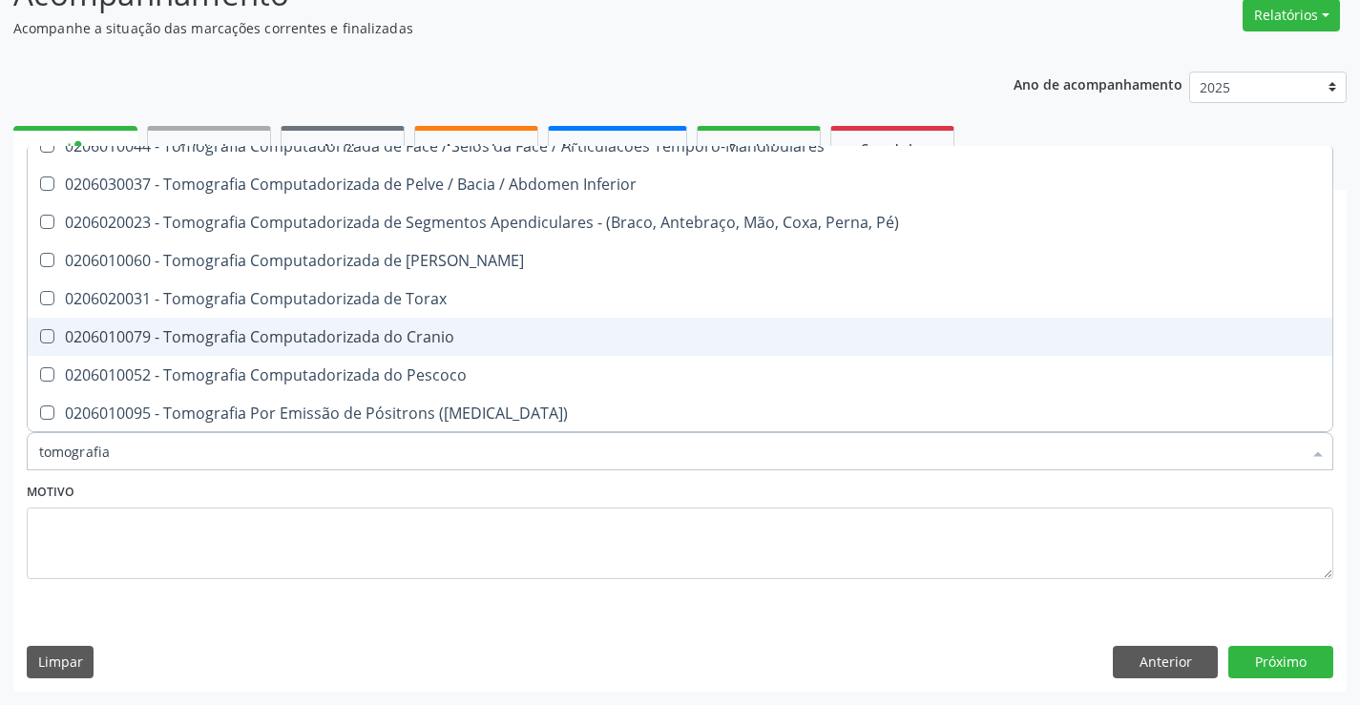
click at [414, 336] on div "0206010079 - Tomografia Computadorizada do Cranio" at bounding box center [679, 336] width 1281 height 15
checkbox Cranio "true"
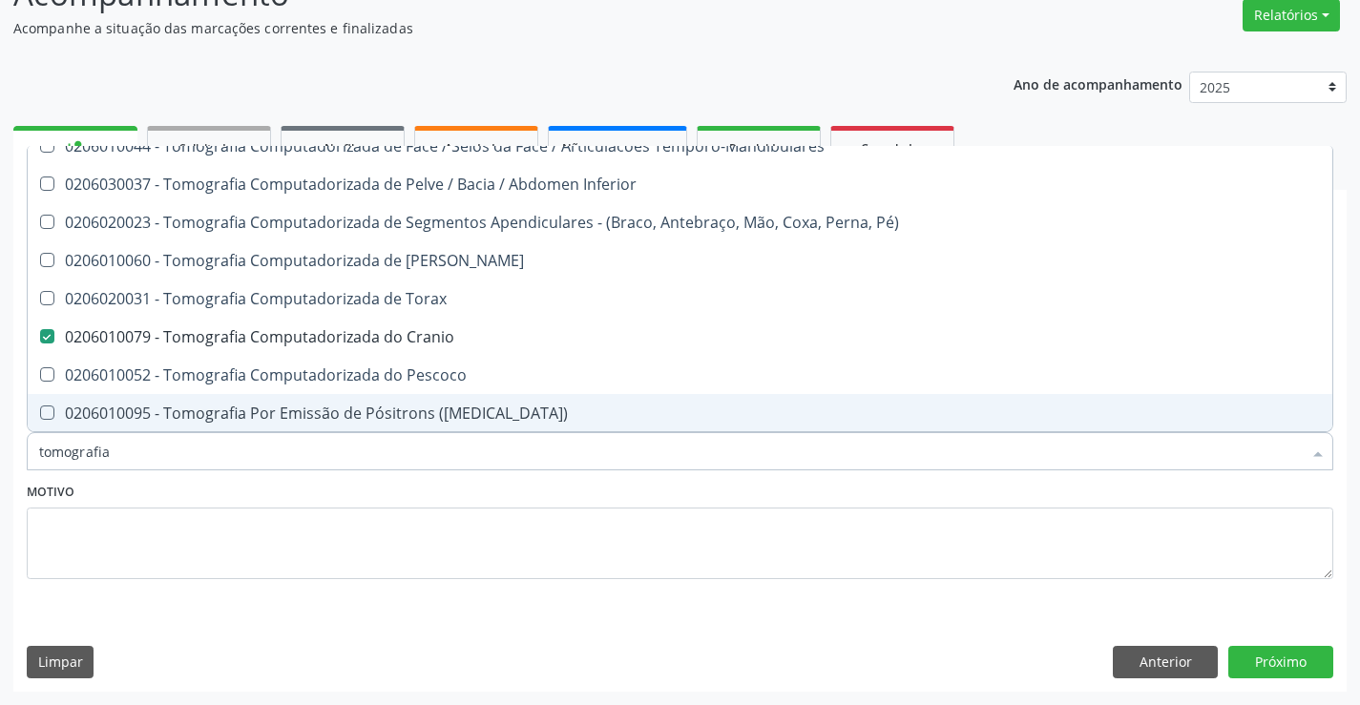
type input "tomografia"
click at [235, 502] on div "Motivo" at bounding box center [680, 528] width 1306 height 101
checkbox Superior "true"
checkbox Cranio "false"
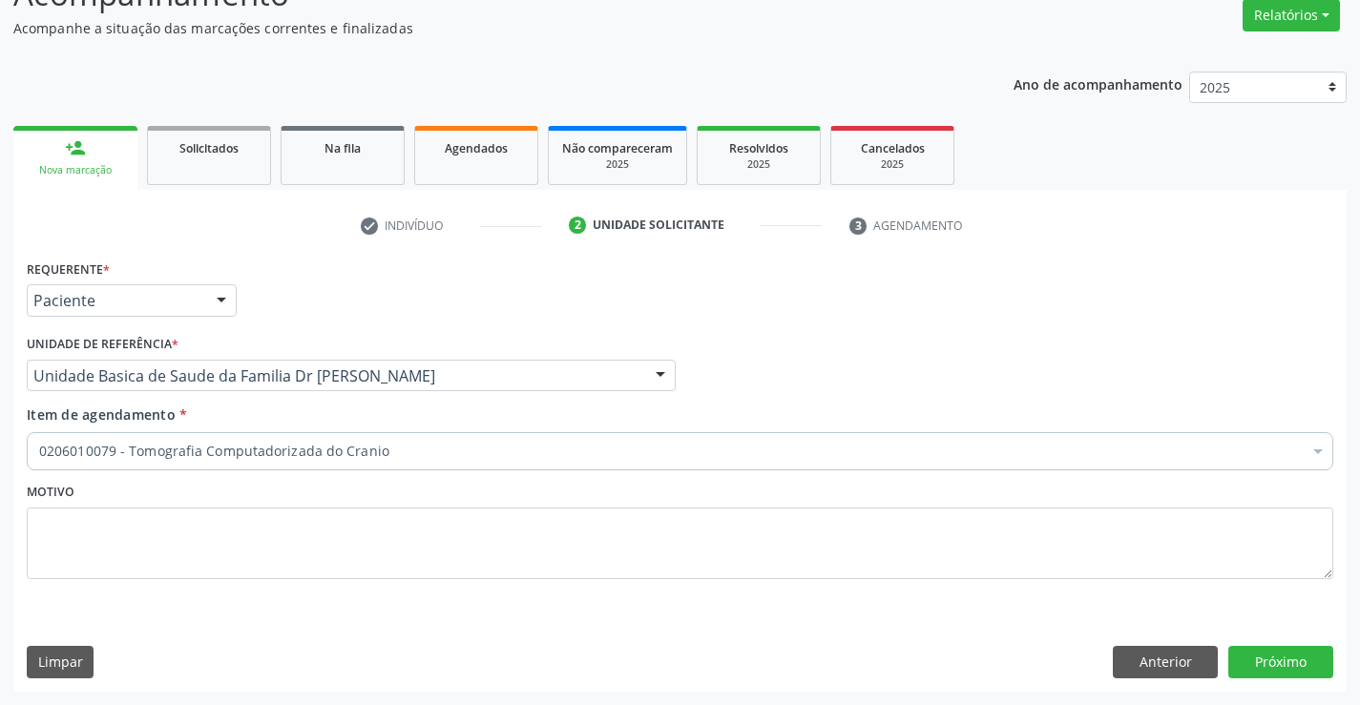
scroll to position [0, 0]
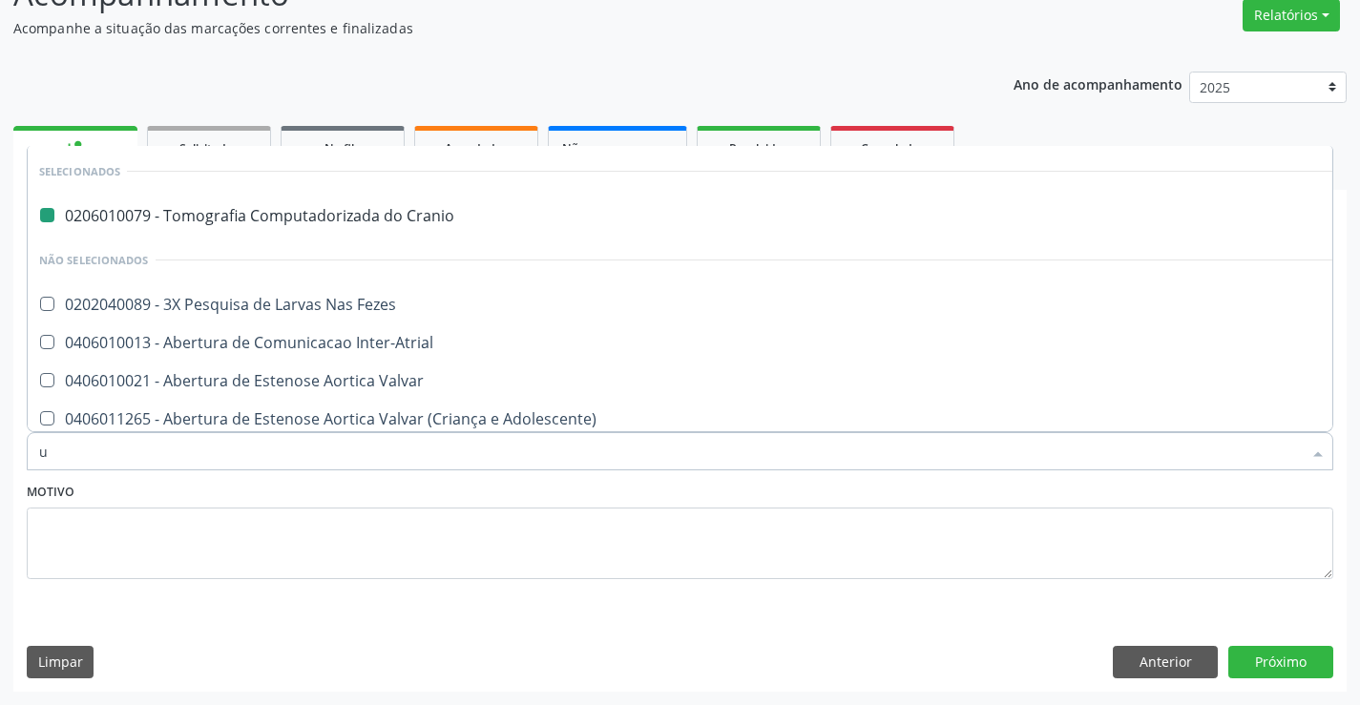
type input "ul"
checkbox Cranio "false"
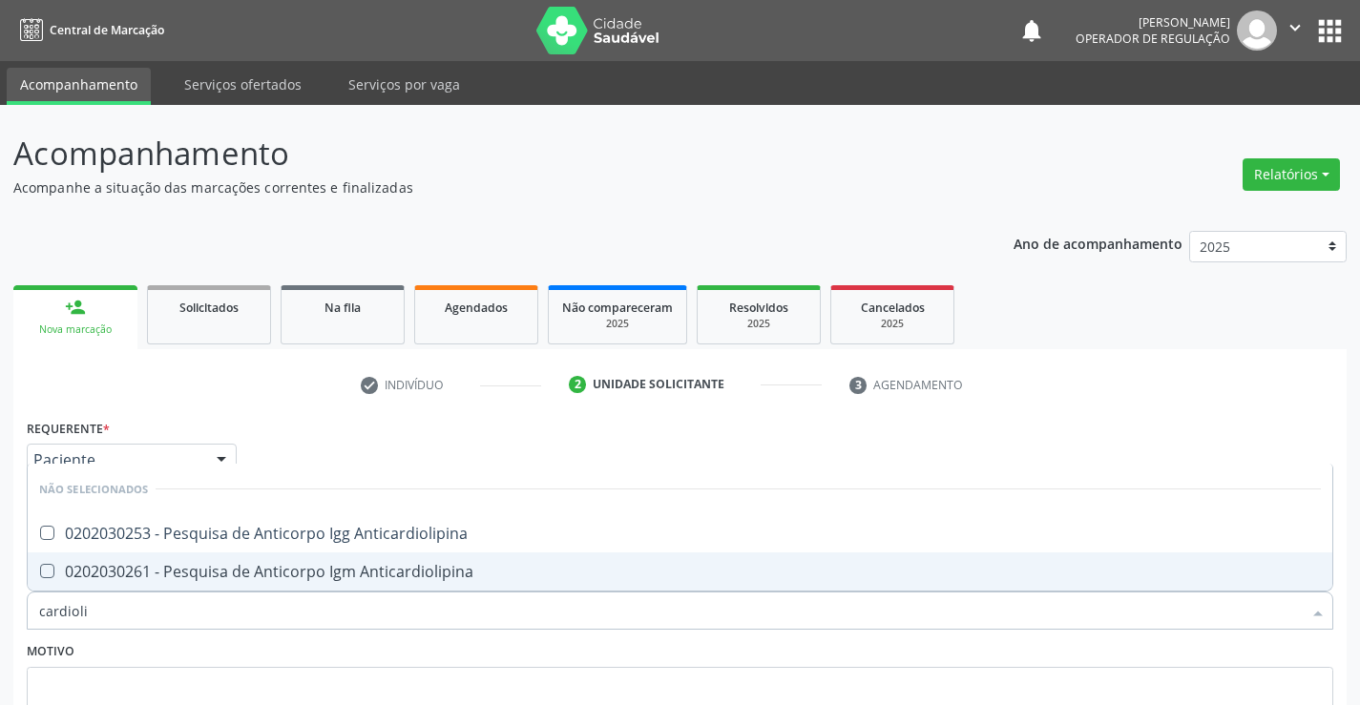
scroll to position [159, 0]
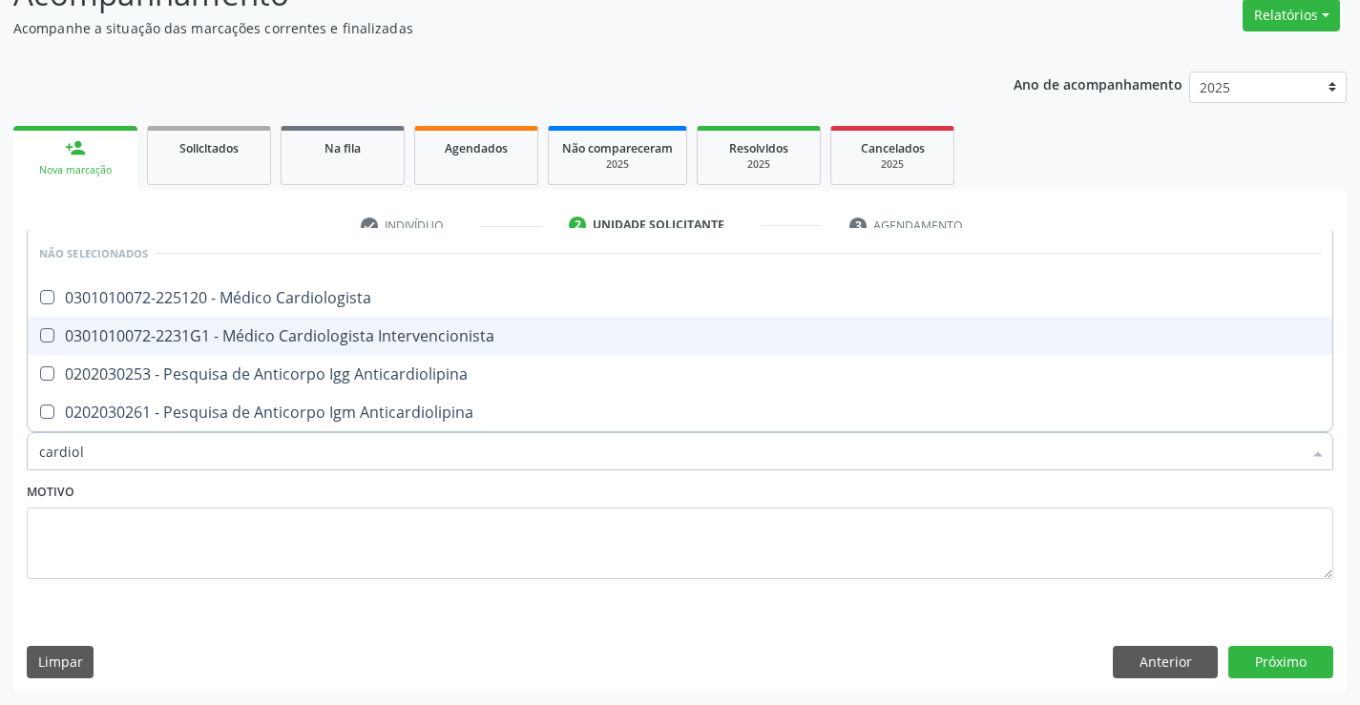
type input "cardiolo"
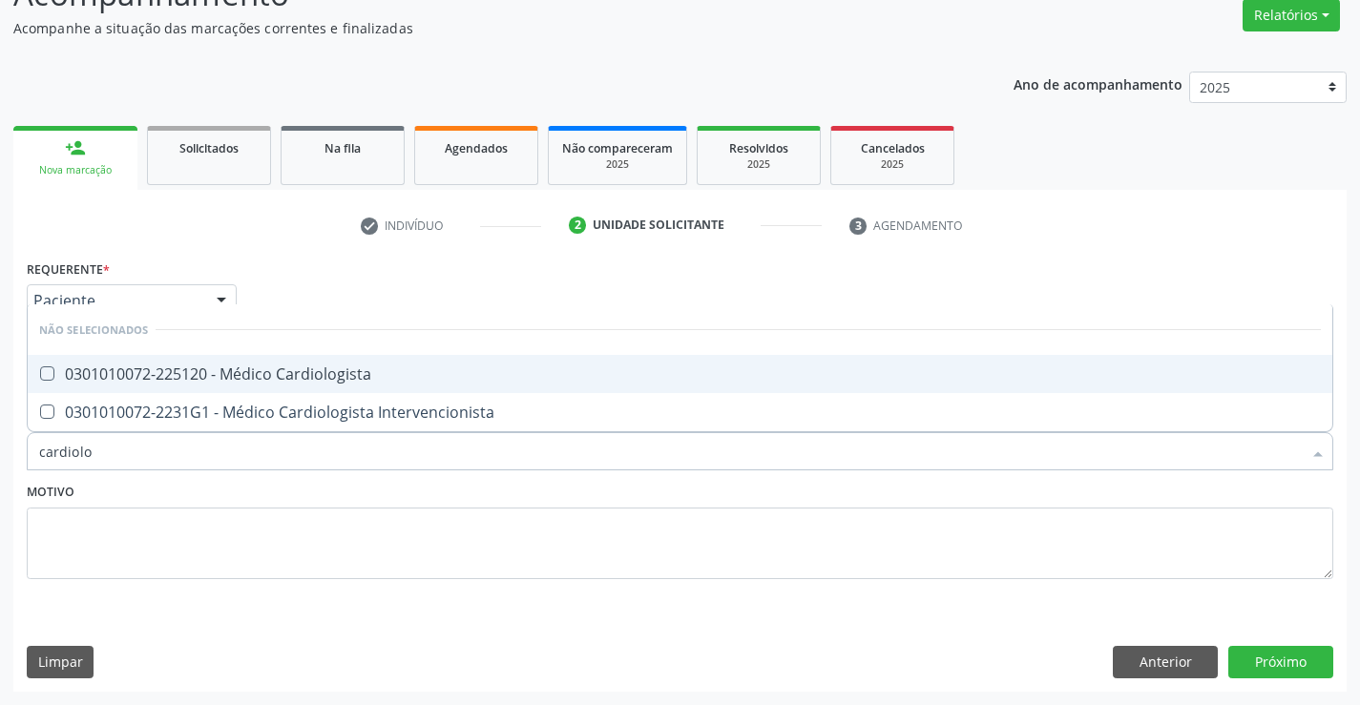
click at [343, 371] on div "0301010072-225120 - Médico Cardiologista" at bounding box center [679, 373] width 1281 height 15
checkbox Cardiologista "true"
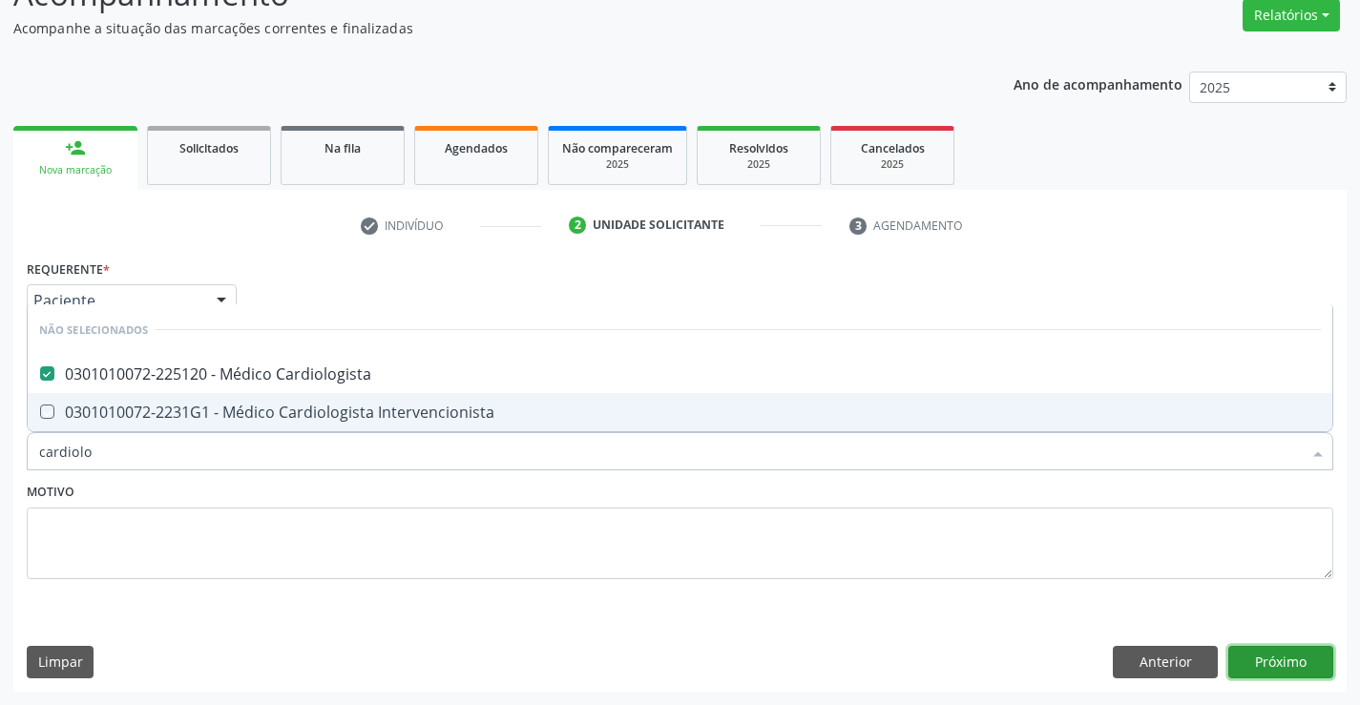
click at [1277, 653] on button "Próximo" at bounding box center [1280, 662] width 105 height 32
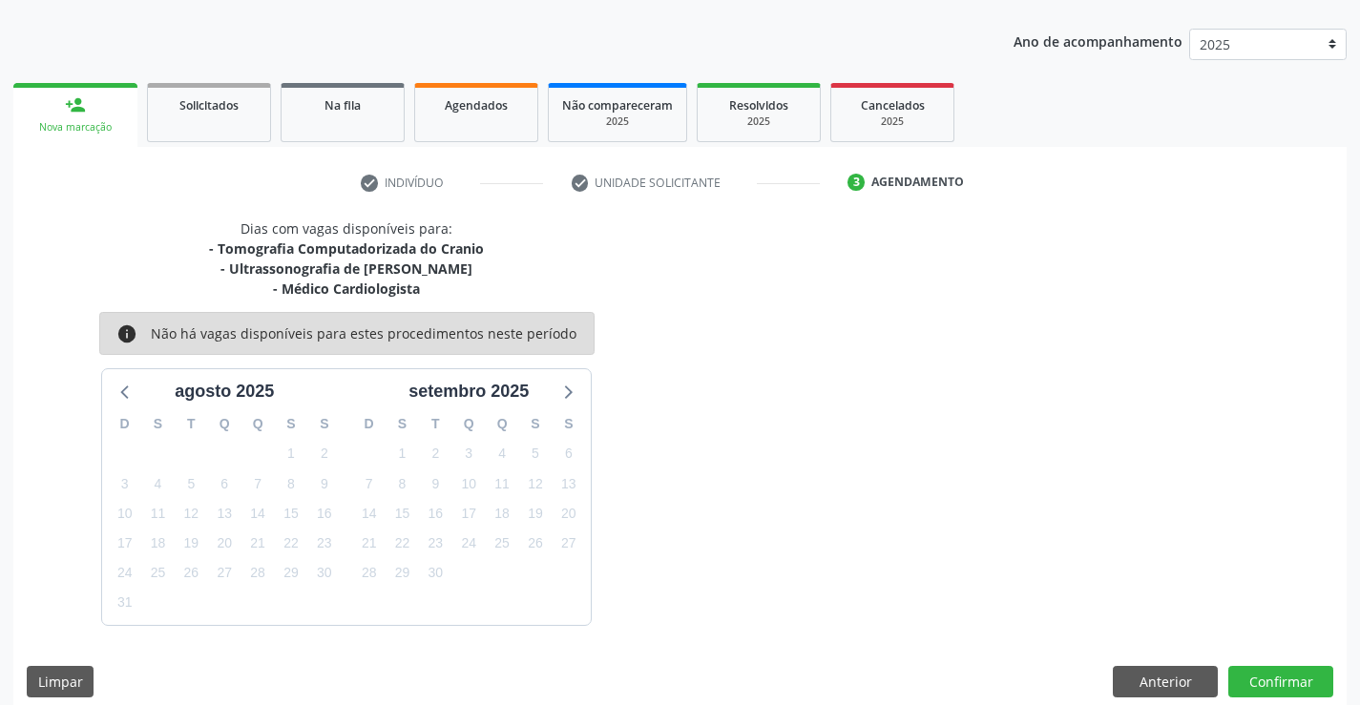
scroll to position [221, 0]
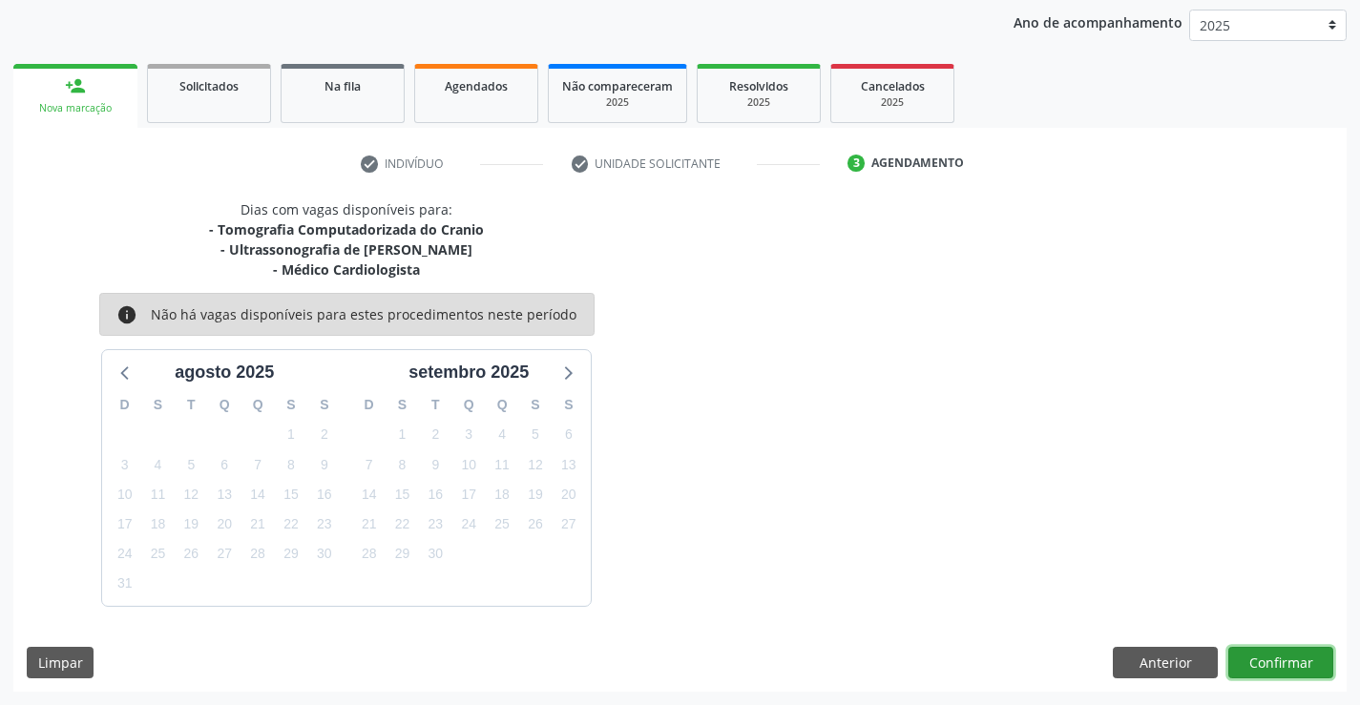
click at [1280, 662] on button "Confirmar" at bounding box center [1280, 663] width 105 height 32
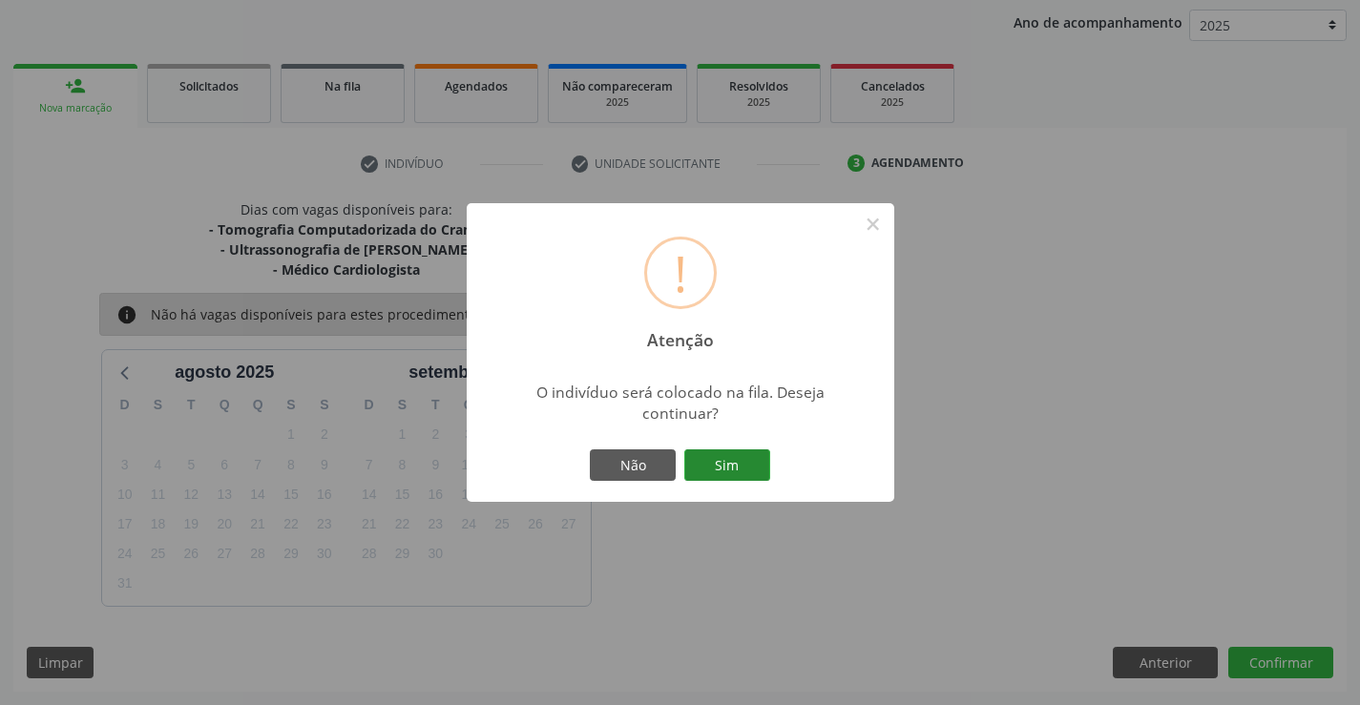
click at [718, 459] on button "Sim" at bounding box center [727, 465] width 86 height 32
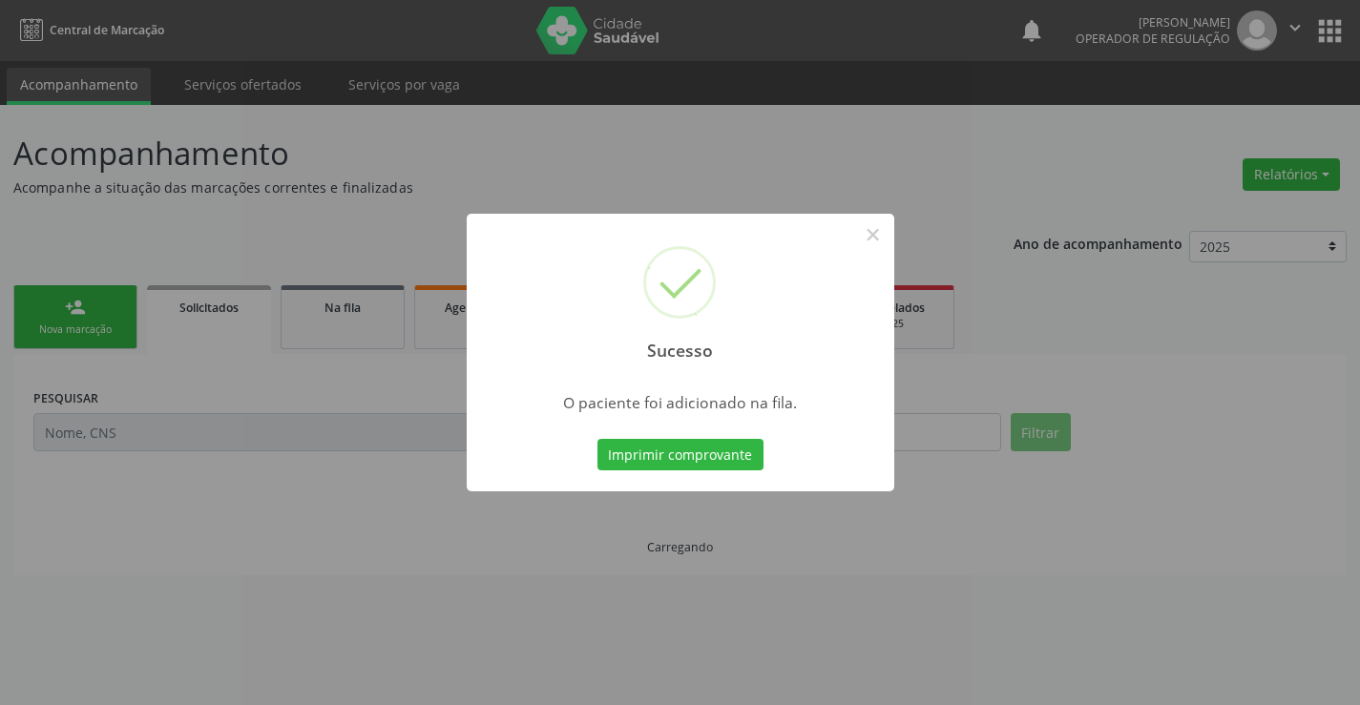
scroll to position [0, 0]
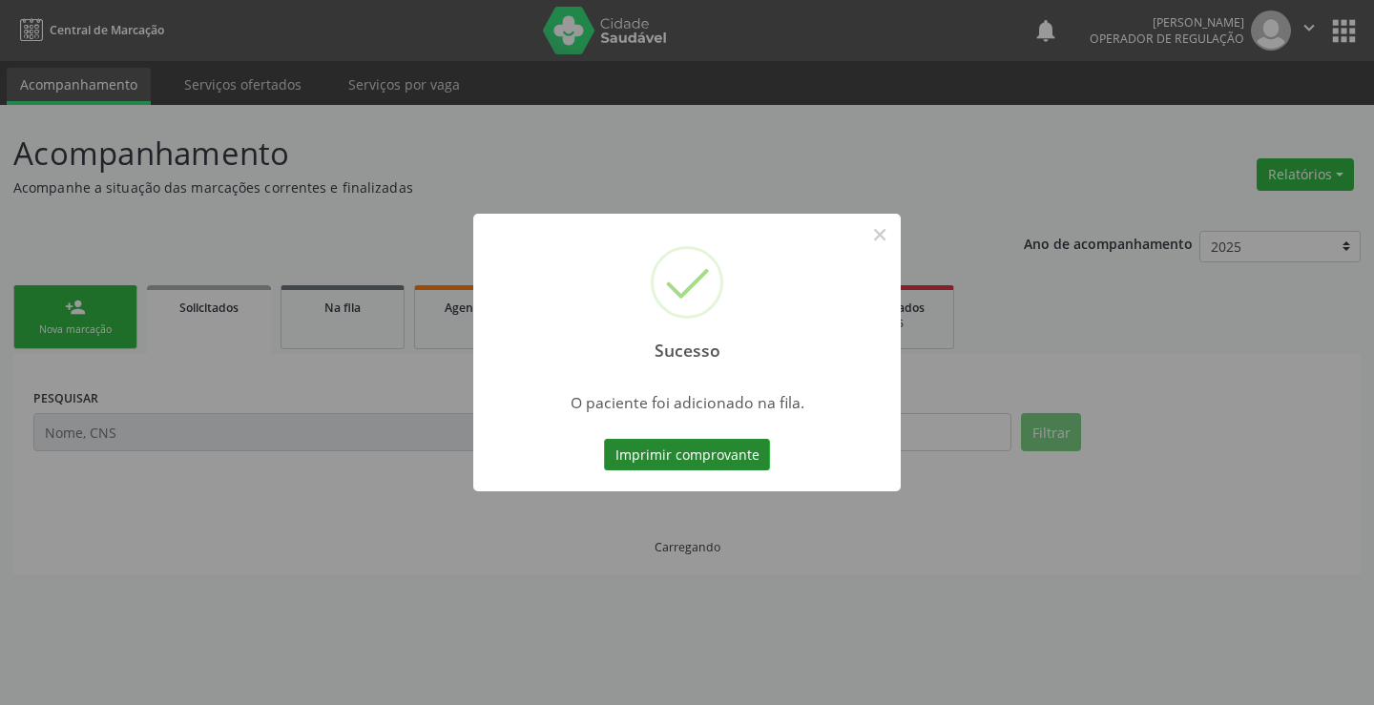
click at [718, 456] on button "Imprimir comprovante" at bounding box center [687, 455] width 166 height 32
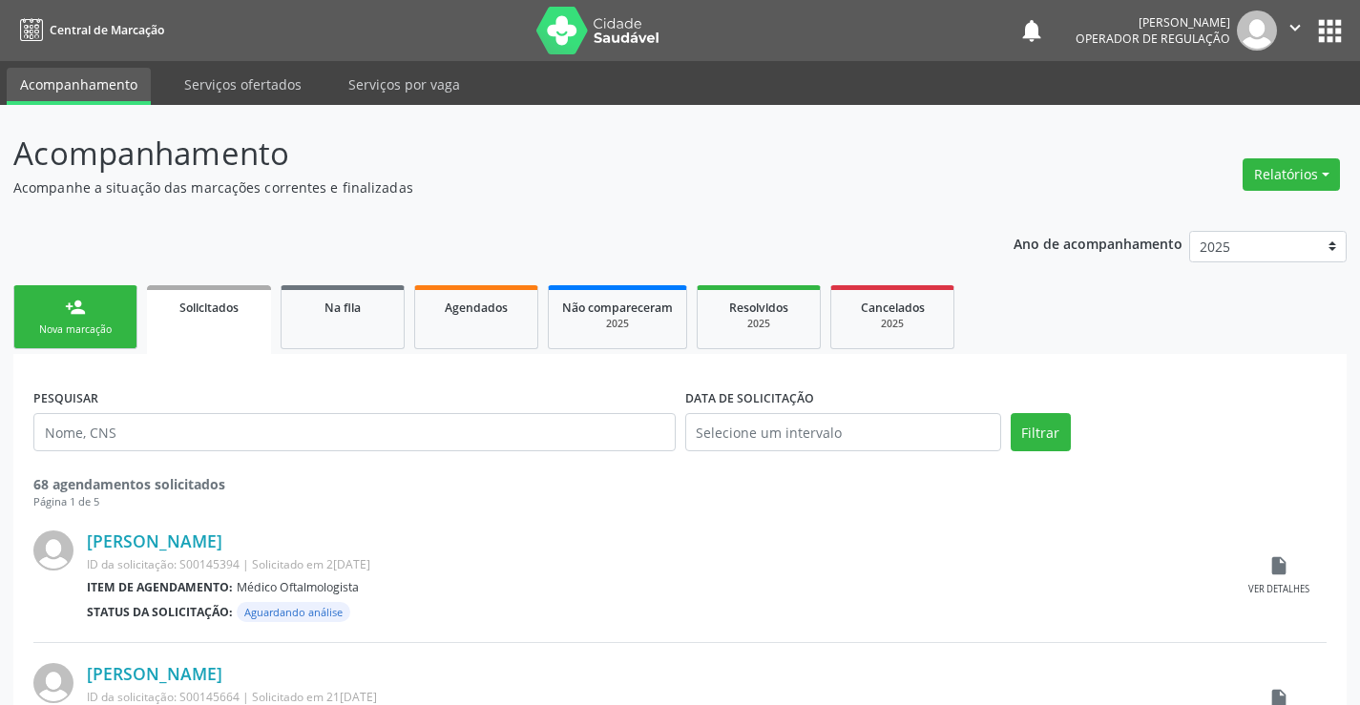
click at [83, 306] on div "person_add" at bounding box center [75, 307] width 21 height 21
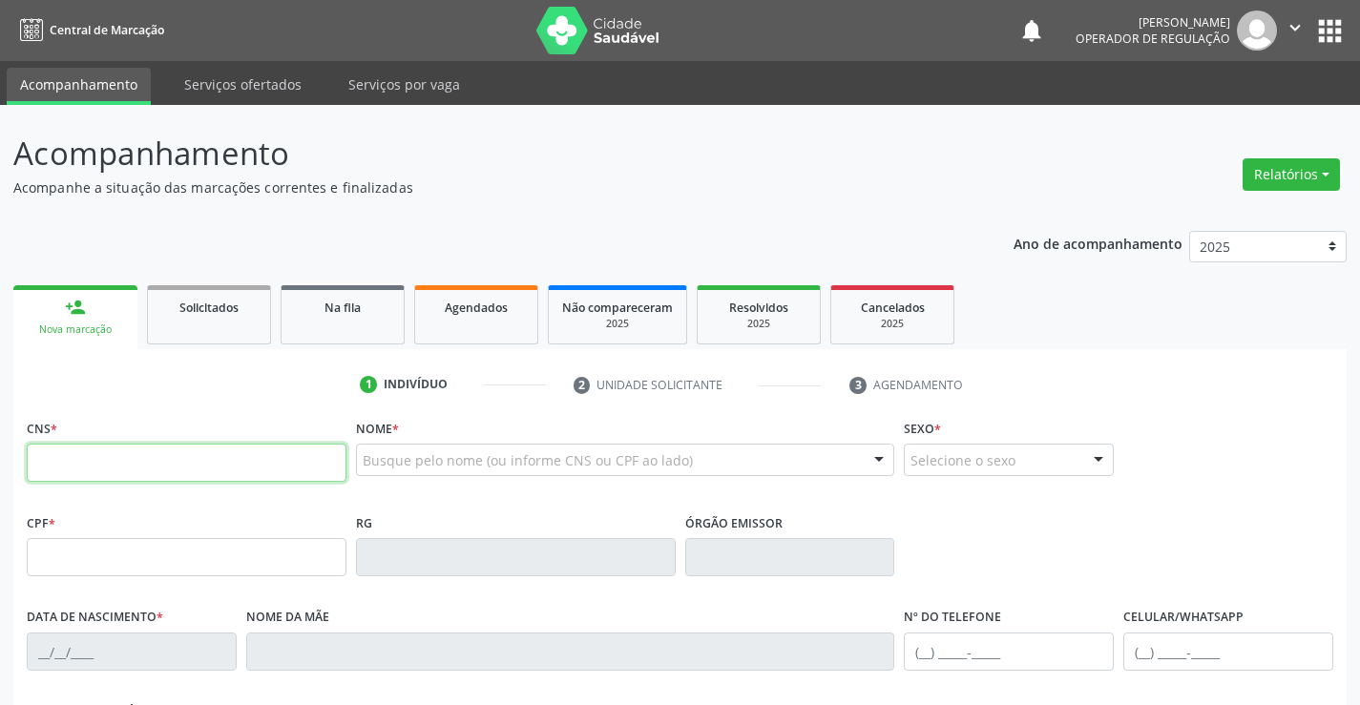
click at [217, 476] on input "text" at bounding box center [187, 463] width 320 height 38
click at [185, 468] on input "text" at bounding box center [187, 463] width 320 height 38
type input "704 3005 3250 8097"
type input "029.213.185-20"
type input "1425166512"
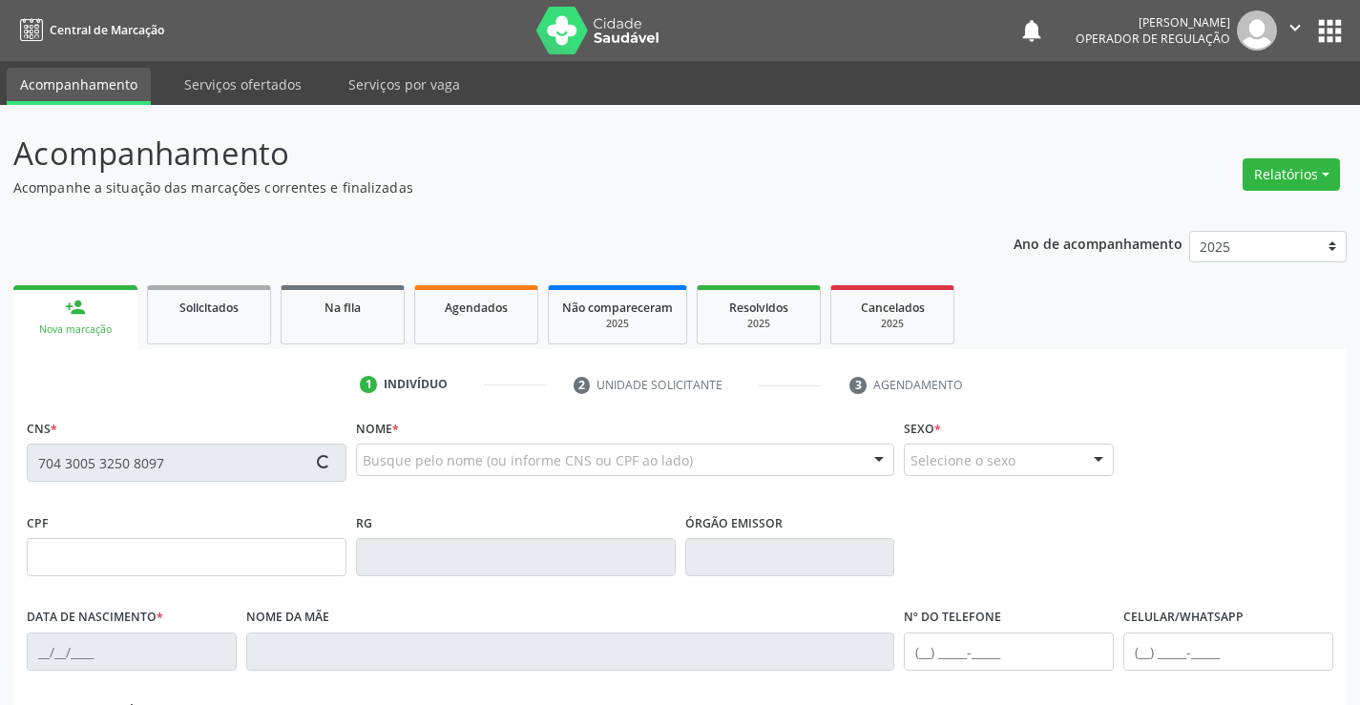
type input "SP"
type input "15[DATE]"
type input "[PHONE_NUMBER]"
type input "25"
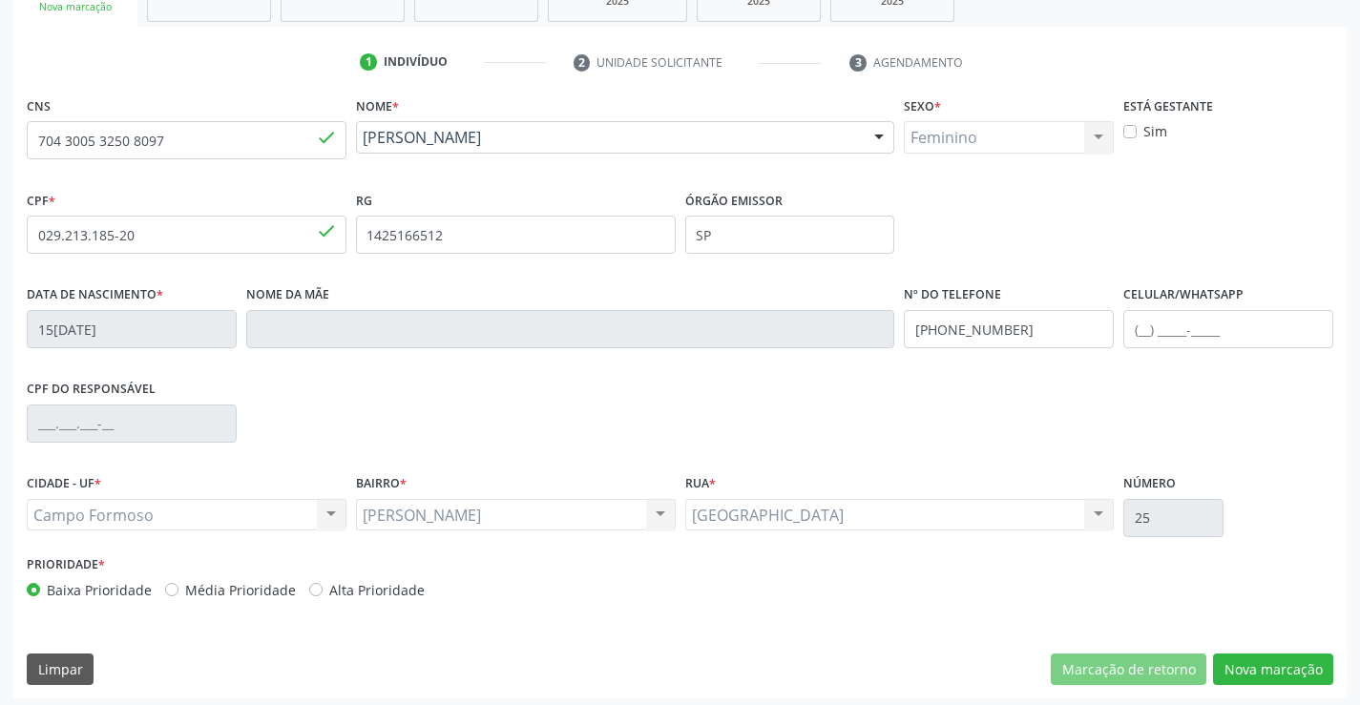
scroll to position [329, 0]
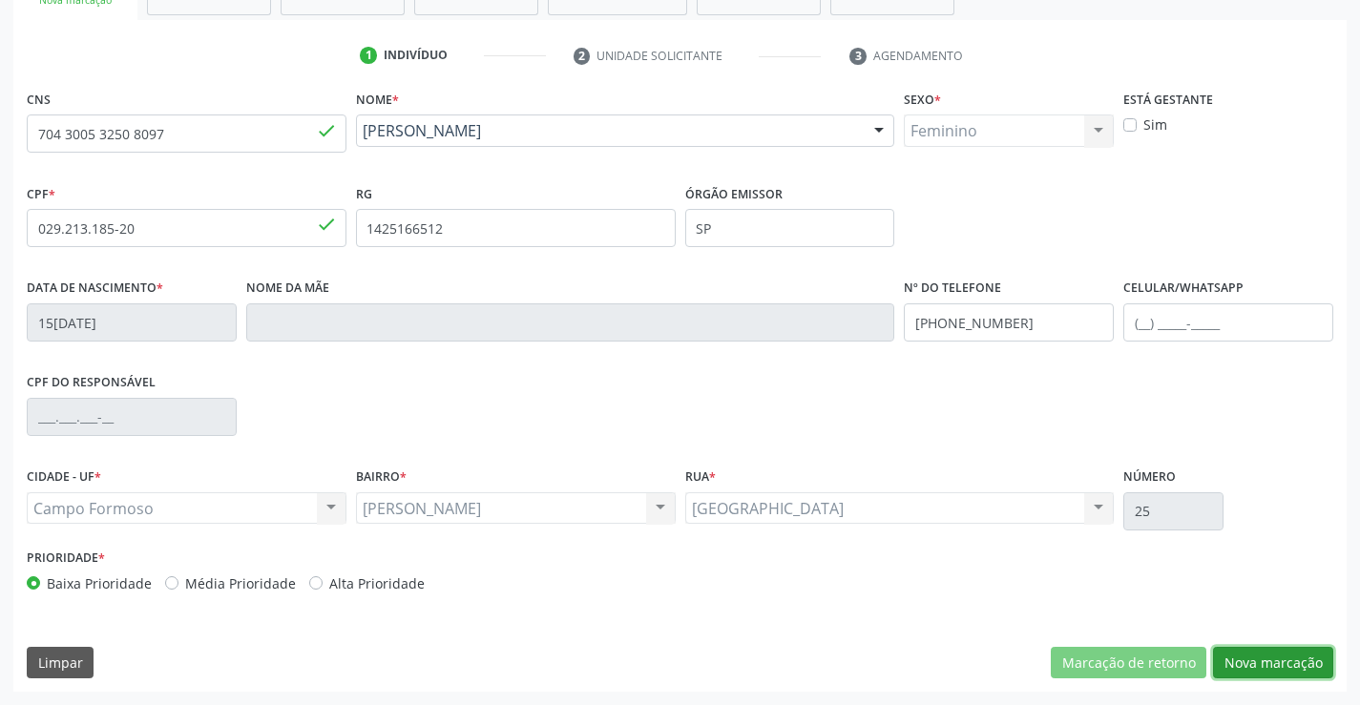
click at [1288, 654] on button "Nova marcação" at bounding box center [1273, 663] width 120 height 32
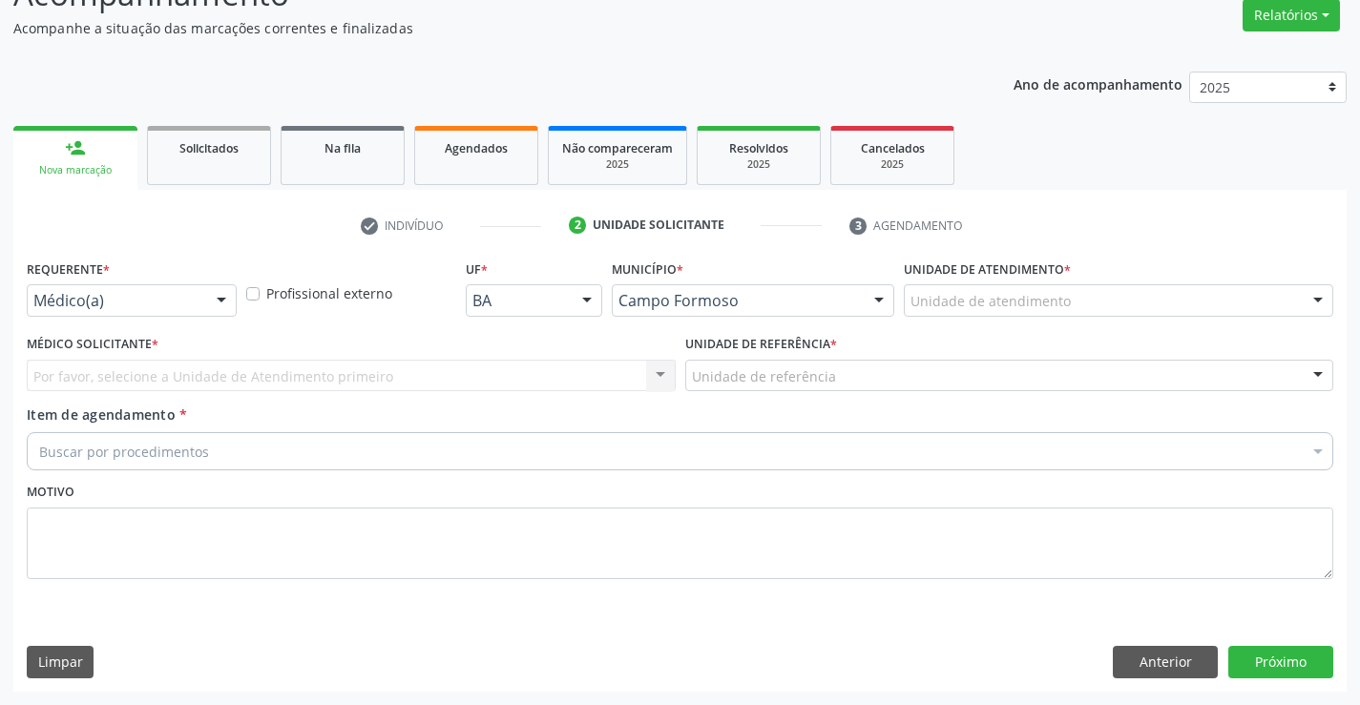
scroll to position [159, 0]
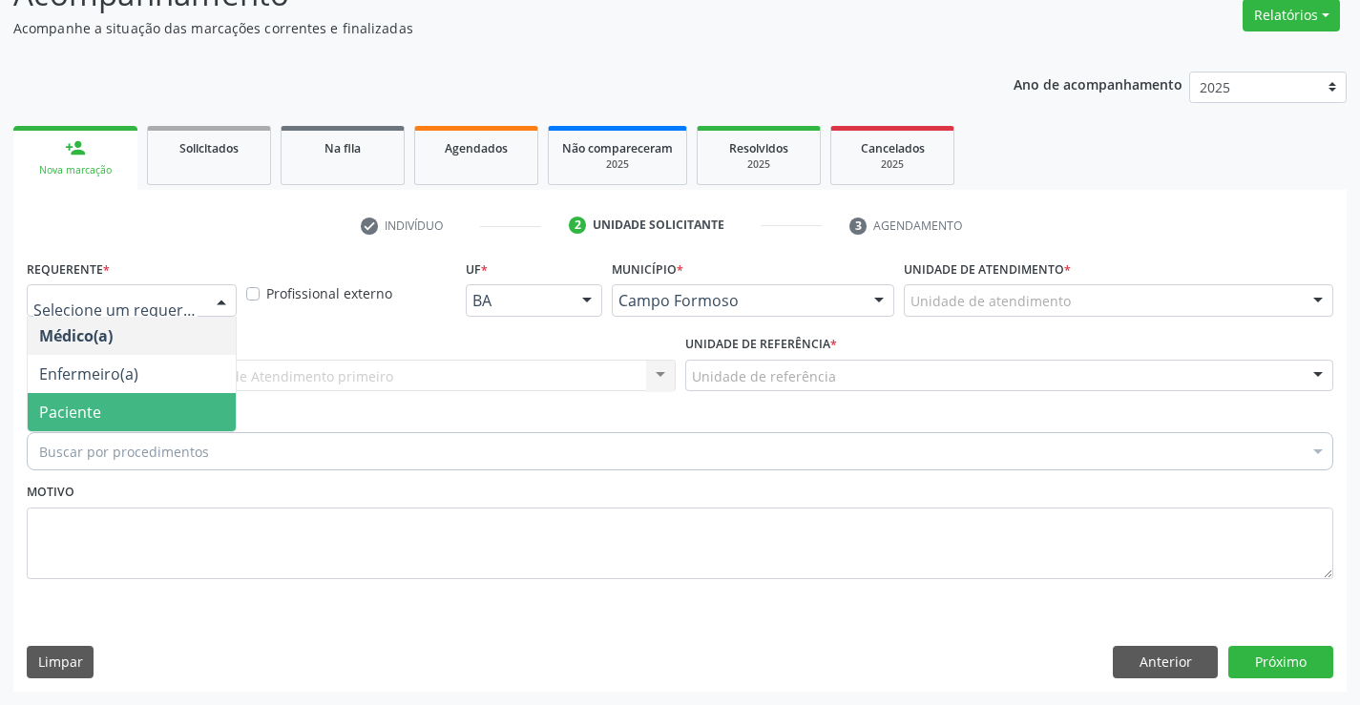
click at [105, 409] on span "Paciente" at bounding box center [132, 412] width 208 height 38
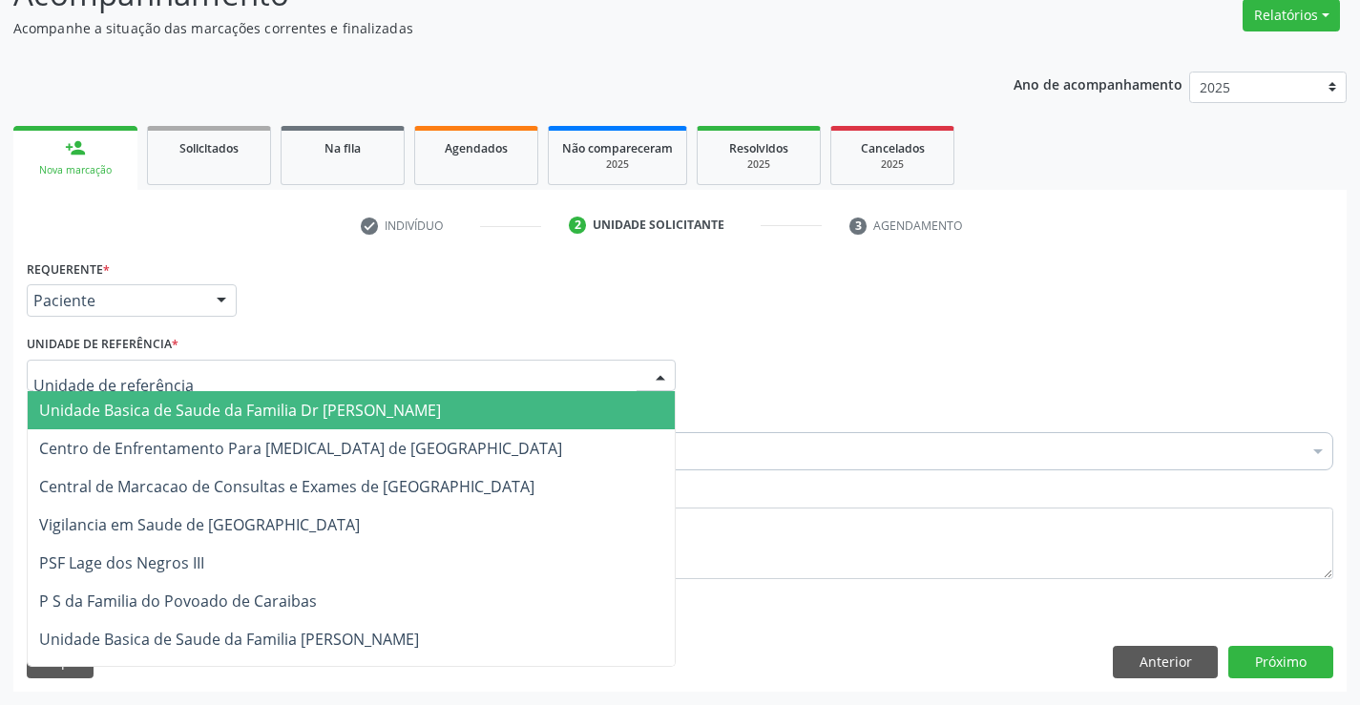
click at [173, 414] on span "Unidade Basica de Saude da Familia Dr [PERSON_NAME]" at bounding box center [240, 410] width 402 height 21
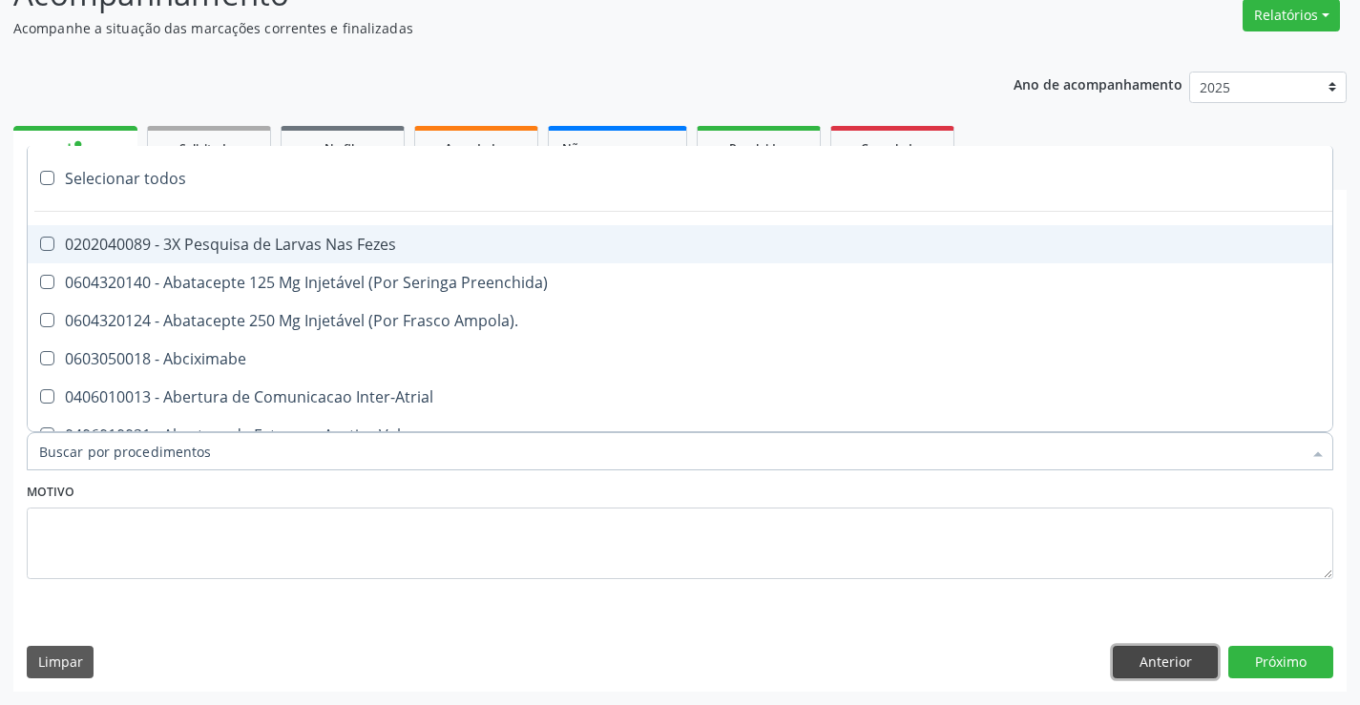
click at [1167, 654] on button "Anterior" at bounding box center [1164, 662] width 105 height 32
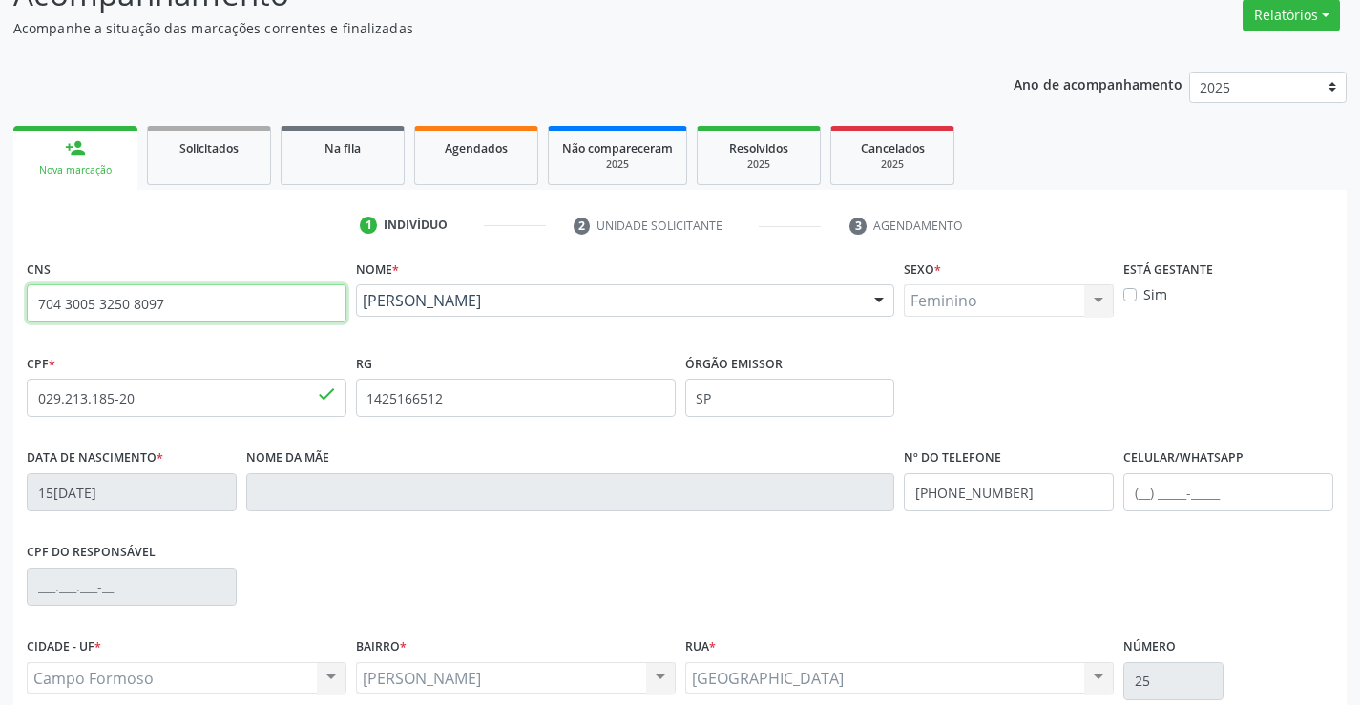
drag, startPoint x: 33, startPoint y: 301, endPoint x: 187, endPoint y: 308, distance: 153.7
click at [187, 308] on input "704 3005 3250 8097" at bounding box center [187, 303] width 320 height 38
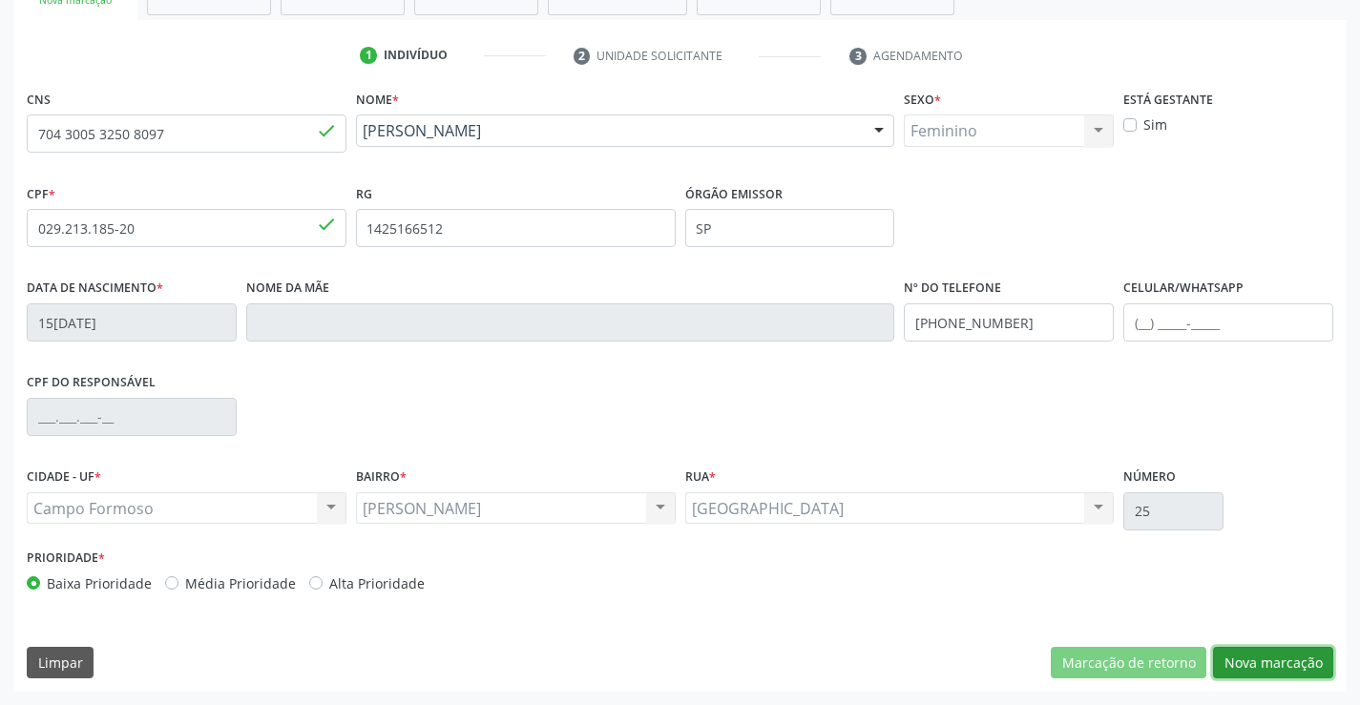
click at [1265, 657] on button "Nova marcação" at bounding box center [1273, 663] width 120 height 32
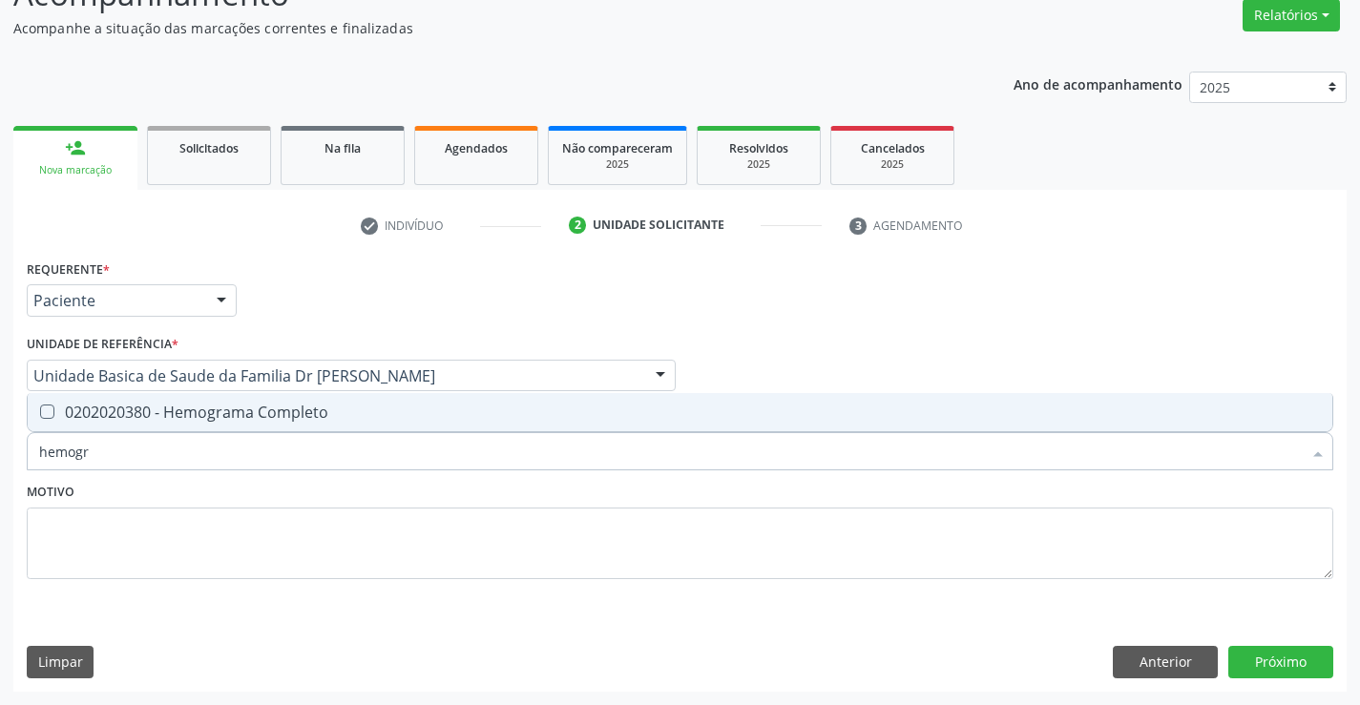
type input "hemogra"
click at [146, 411] on div "0202020380 - Hemograma Completo" at bounding box center [679, 412] width 1281 height 15
checkbox Completo "true"
type input "hemogra"
click at [145, 488] on div "Motivo" at bounding box center [680, 528] width 1306 height 101
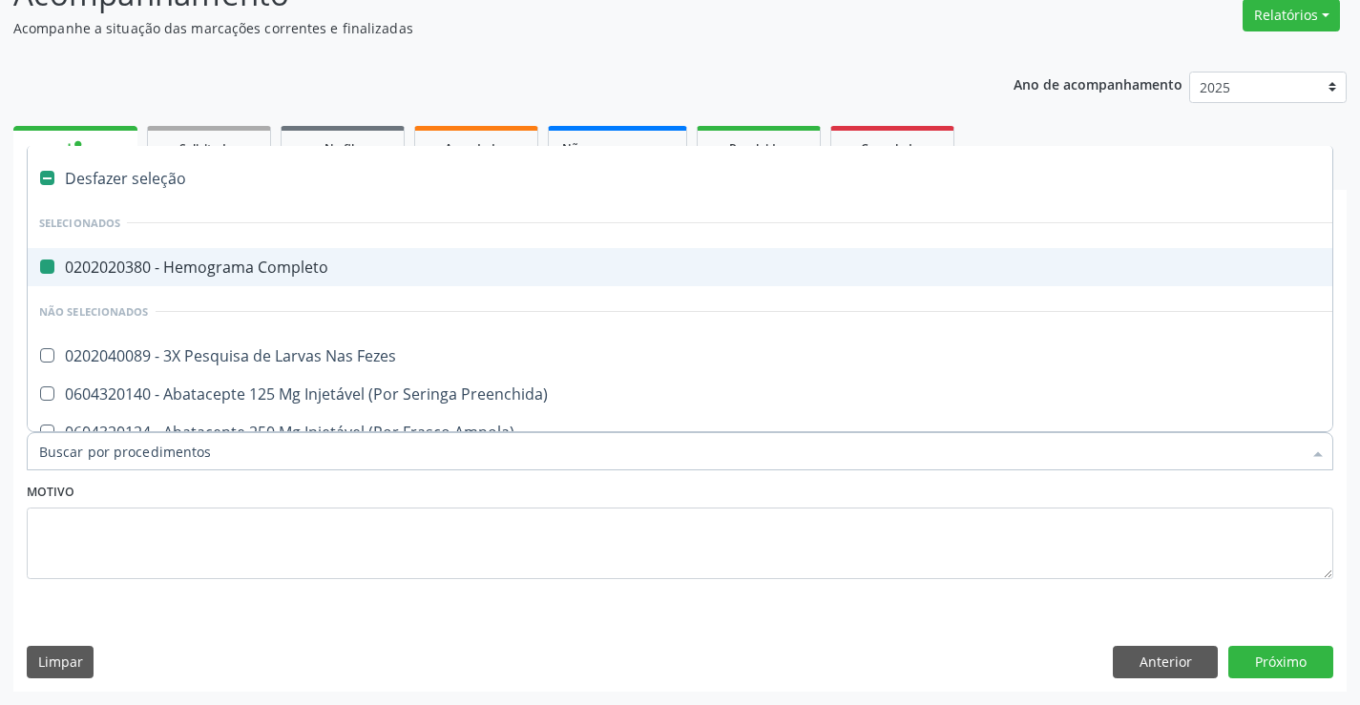
type input "u"
checkbox Completo "false"
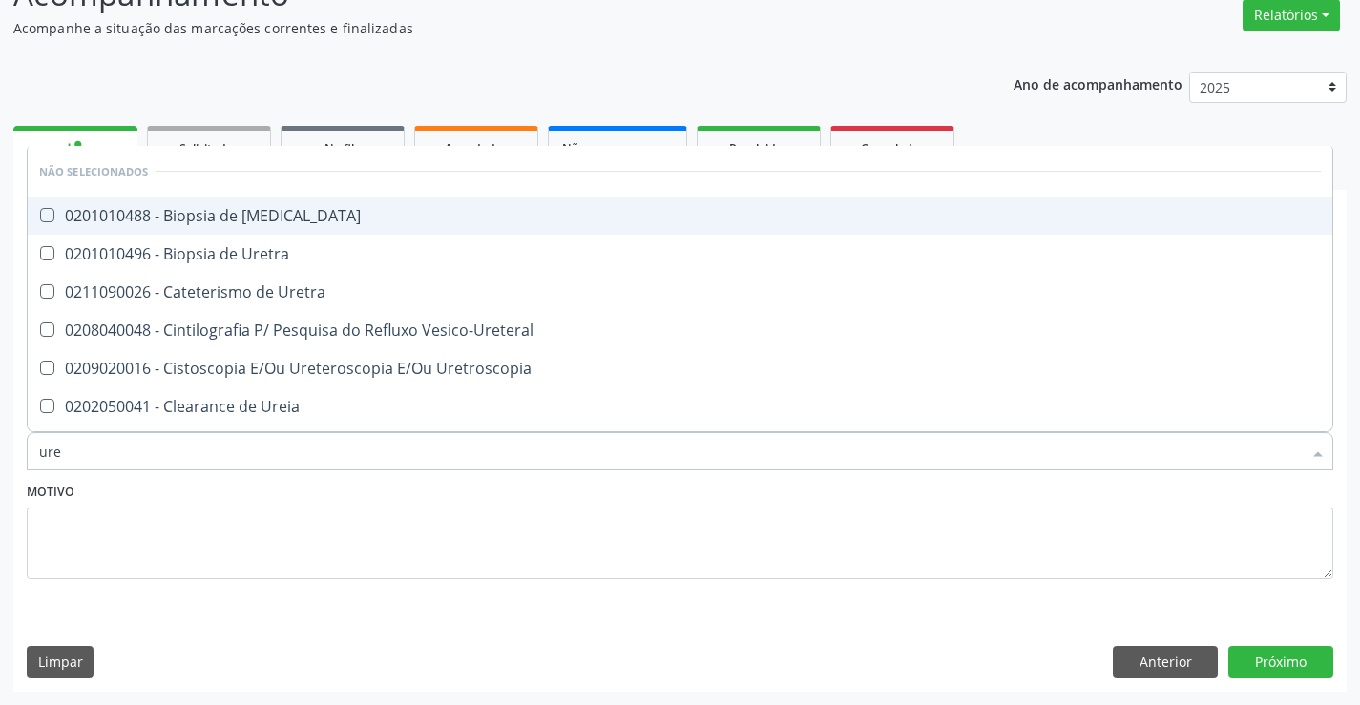
type input "urei"
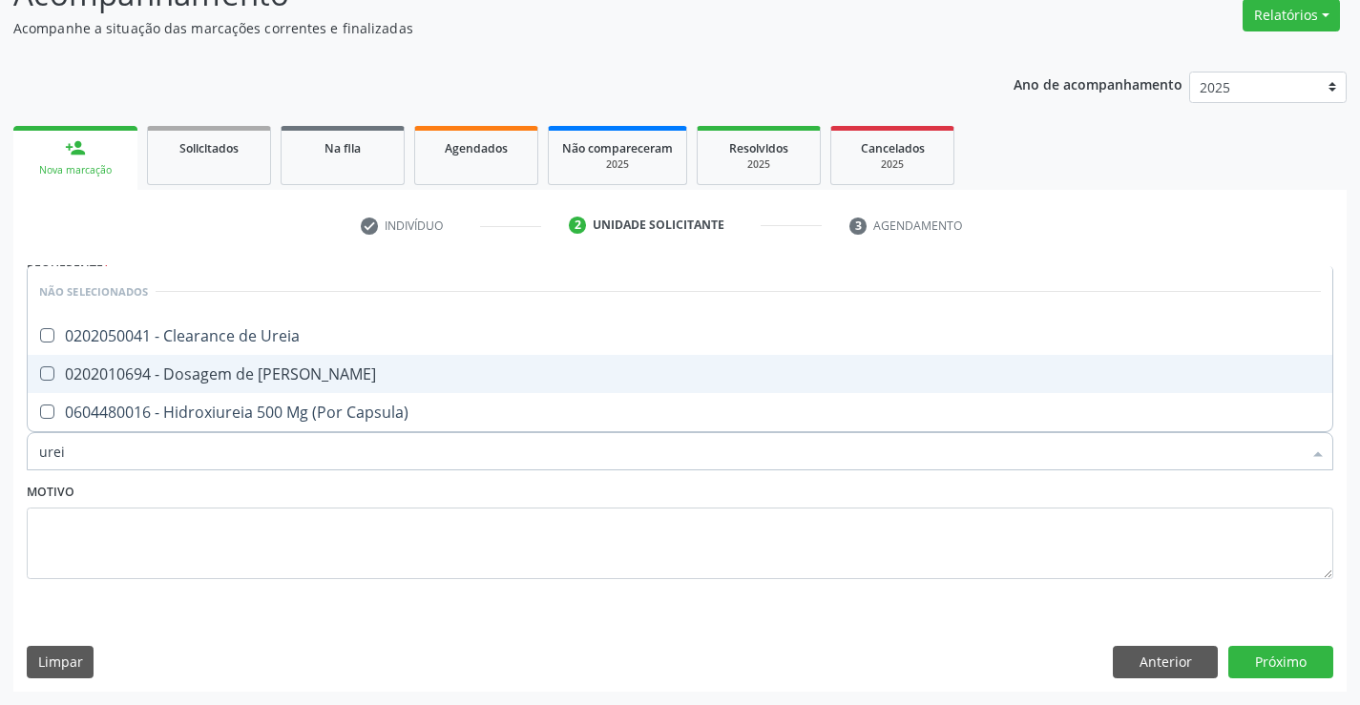
click at [218, 374] on div "0202010694 - Dosagem de [PERSON_NAME]" at bounding box center [679, 373] width 1281 height 15
checkbox Ureia "true"
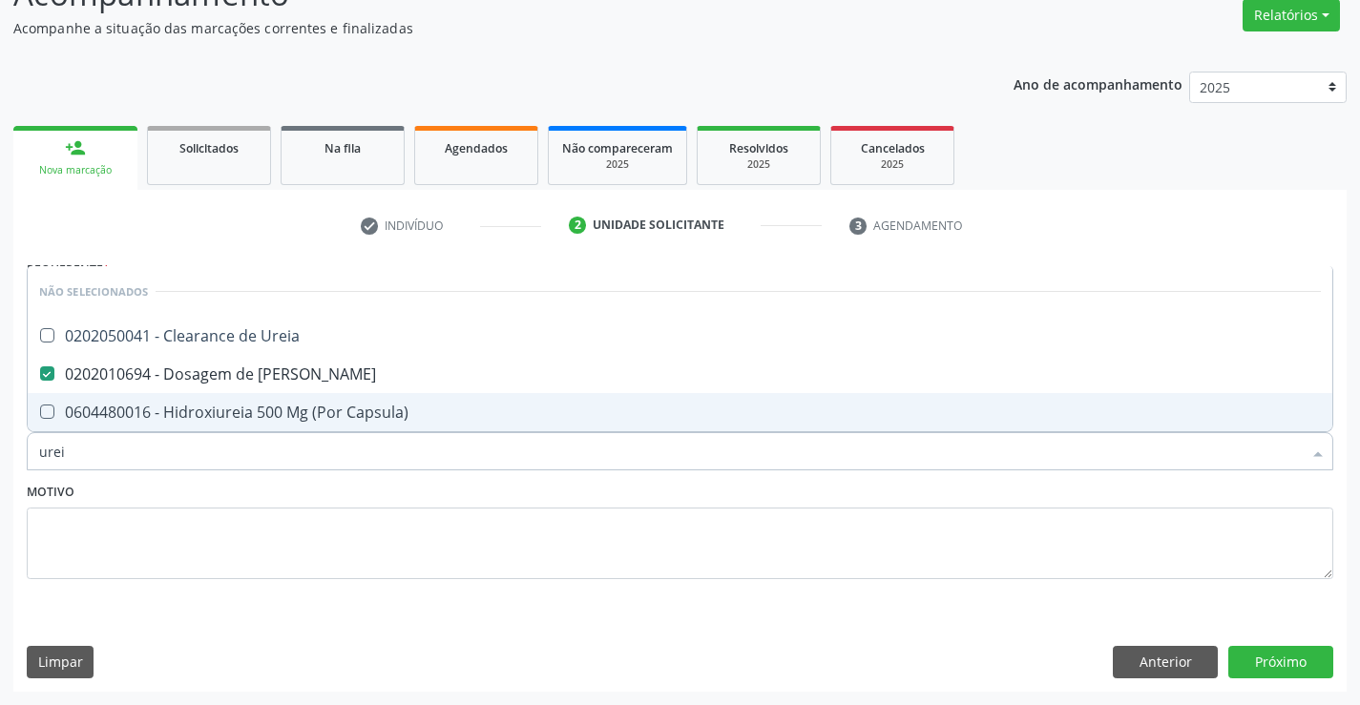
type input "urei"
click at [188, 491] on div "Motivo" at bounding box center [680, 528] width 1306 height 101
checkbox Ureia "true"
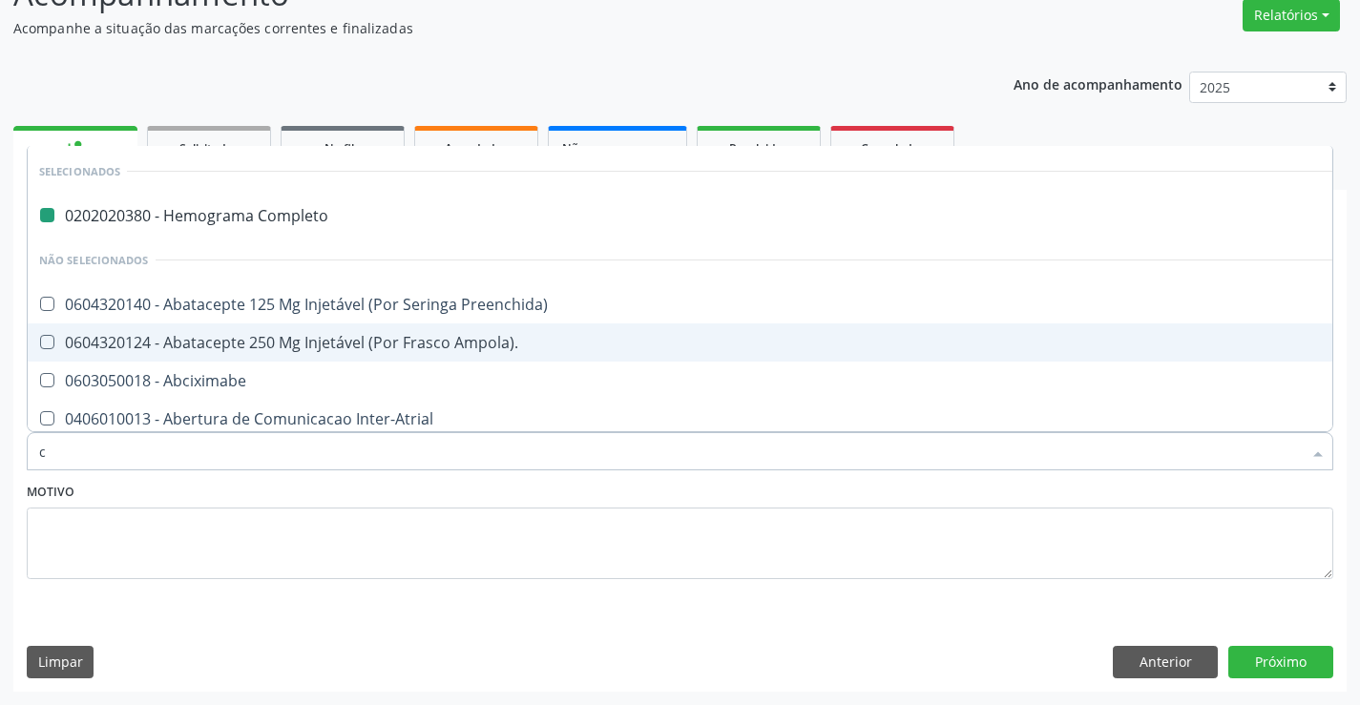
type input "cr"
checkbox Completo "false"
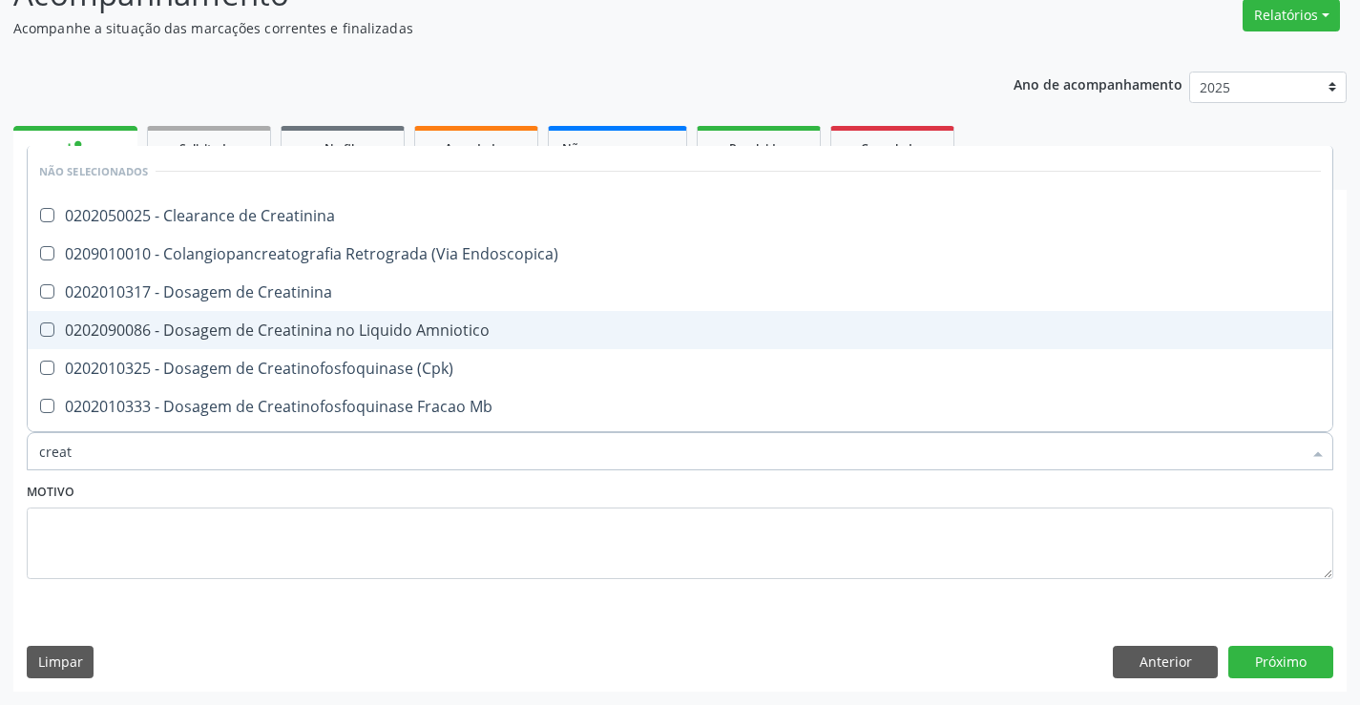
type input "creati"
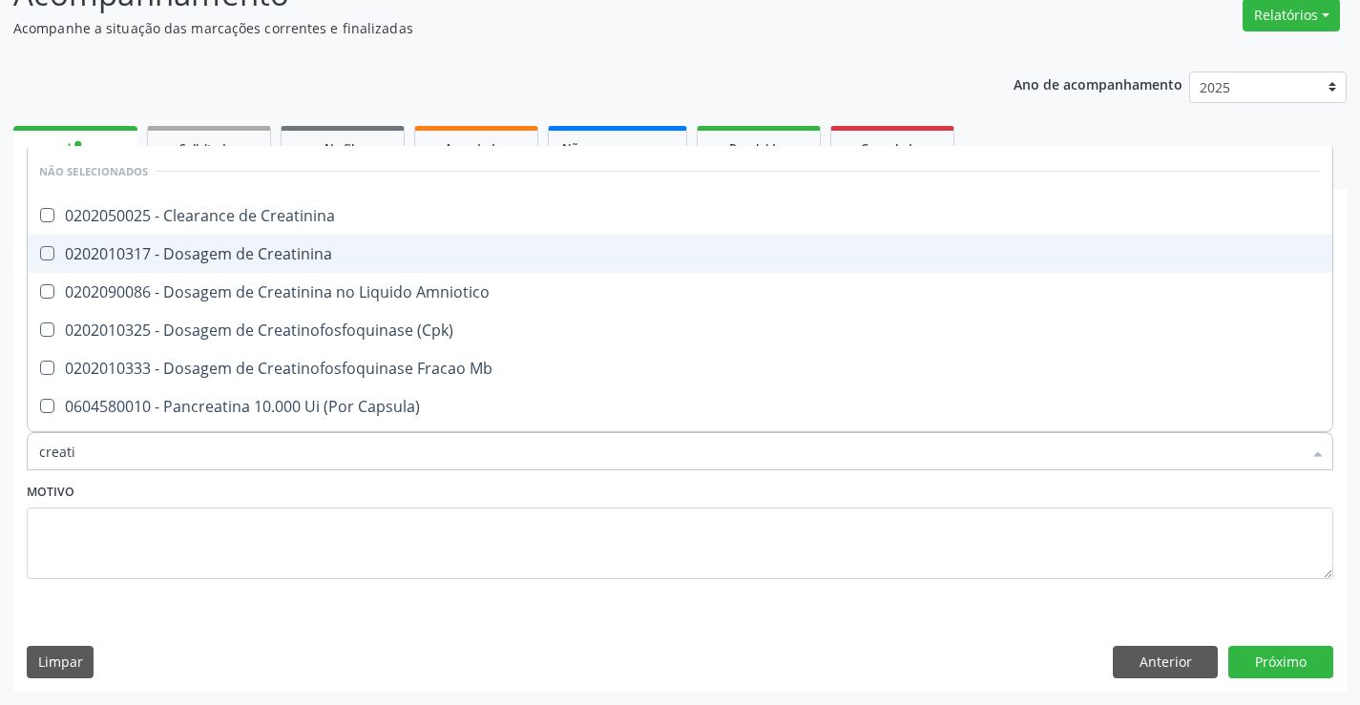
click at [263, 253] on div "0202010317 - Dosagem de Creatinina" at bounding box center [679, 253] width 1281 height 15
checkbox Creatinina "true"
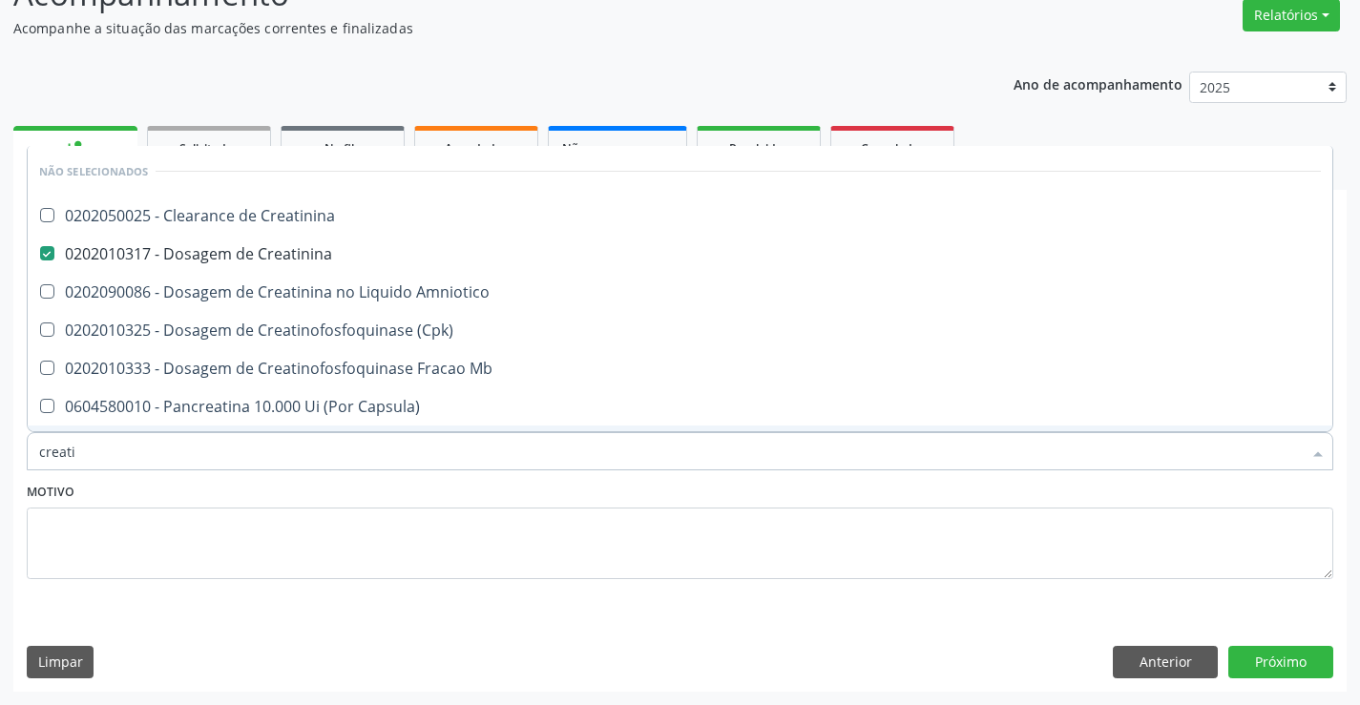
type input "creati"
click at [256, 486] on div "Motivo" at bounding box center [680, 528] width 1306 height 101
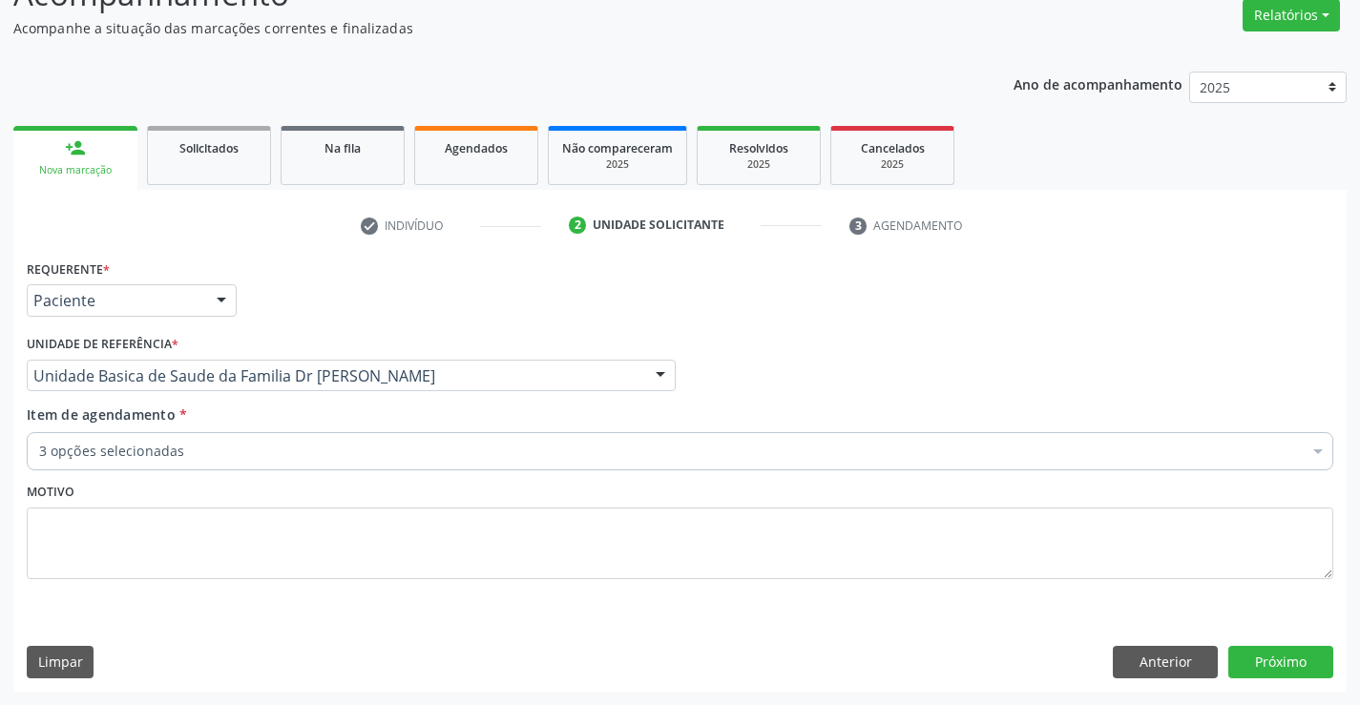
checkbox Completo "true"
checkbox Creatinina "true"
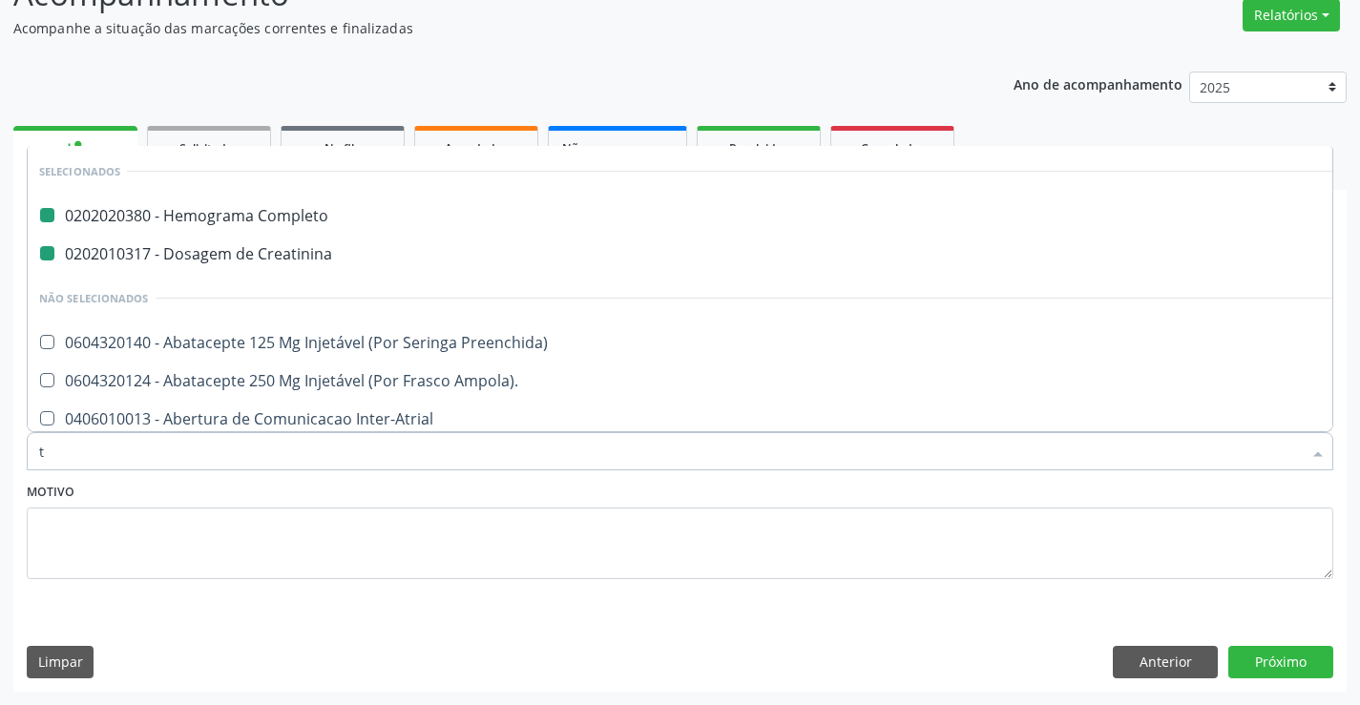
type input "tg"
checkbox Completo "false"
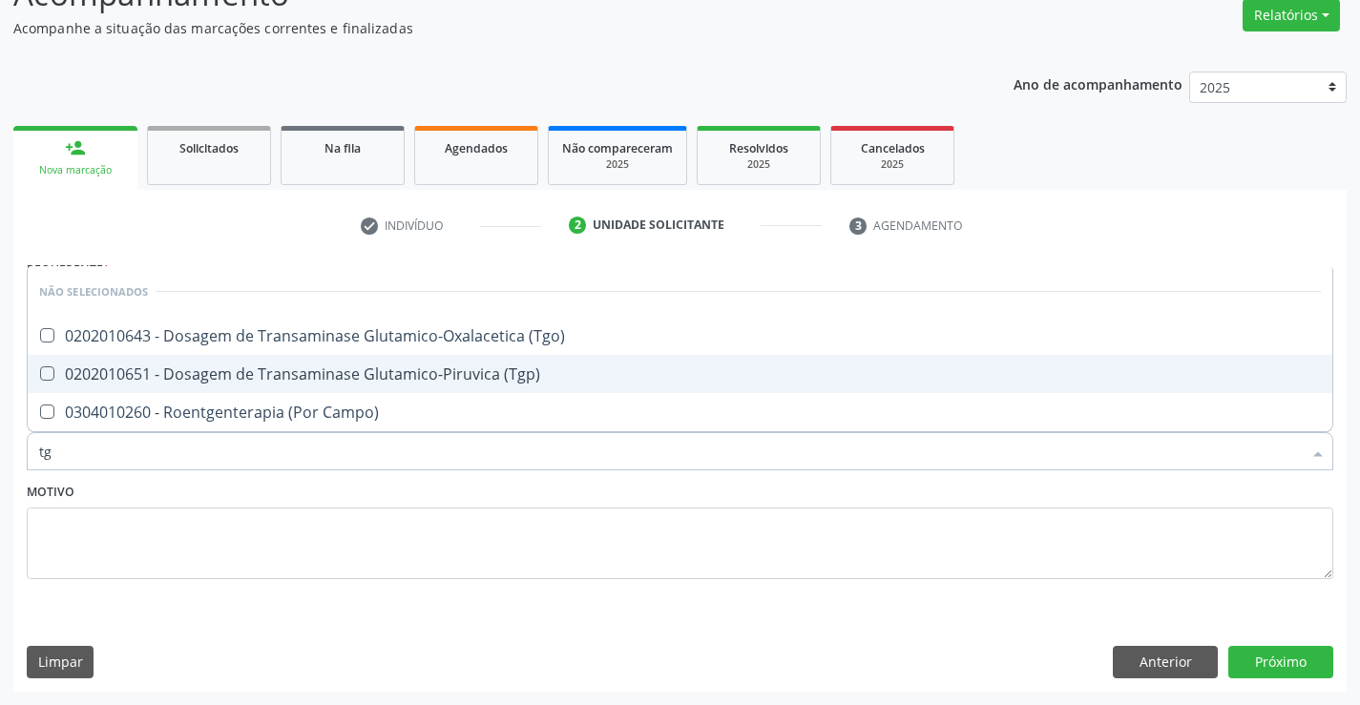
click at [268, 370] on div "0202010651 - Dosagem de Transaminase Glutamico-Piruvica (Tgp)" at bounding box center [679, 373] width 1281 height 15
checkbox \(Tgp\) "true"
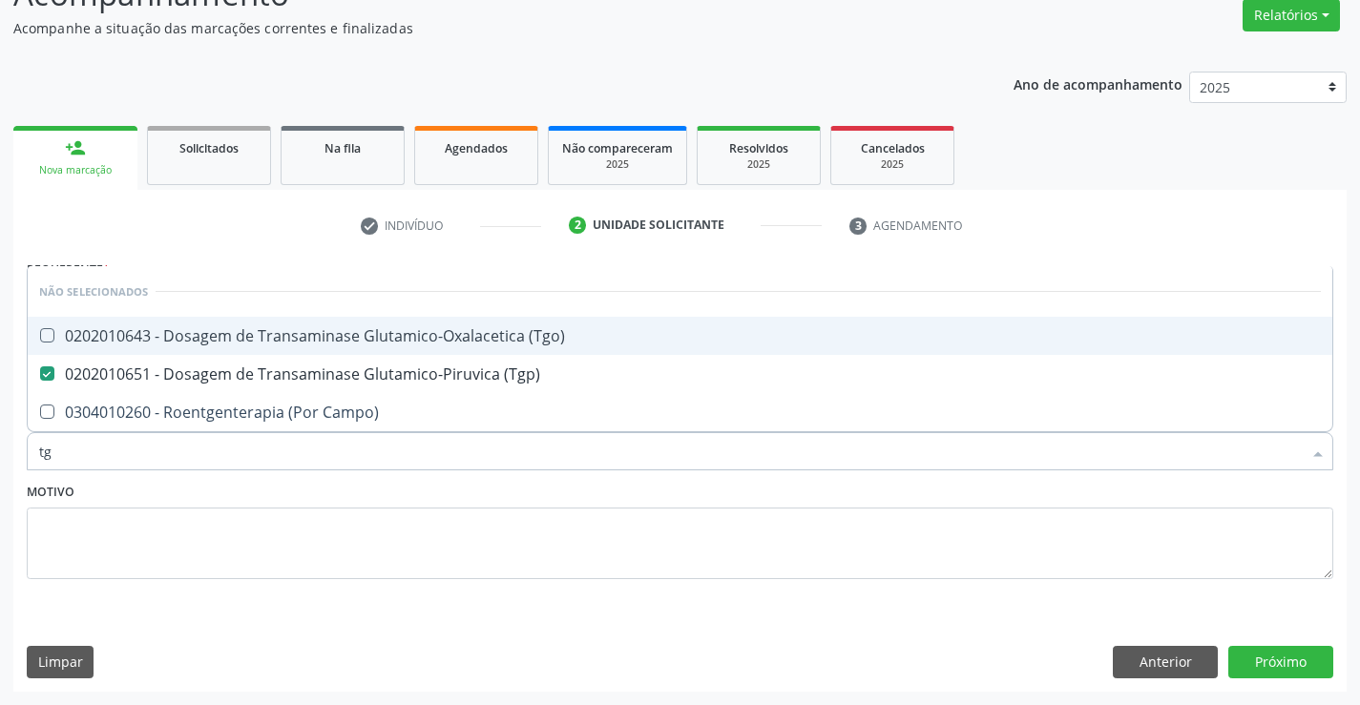
click at [279, 343] on div "0202010643 - Dosagem de Transaminase Glutamico-Oxalacetica (Tgo)" at bounding box center [679, 335] width 1281 height 15
checkbox \(Tgo\) "true"
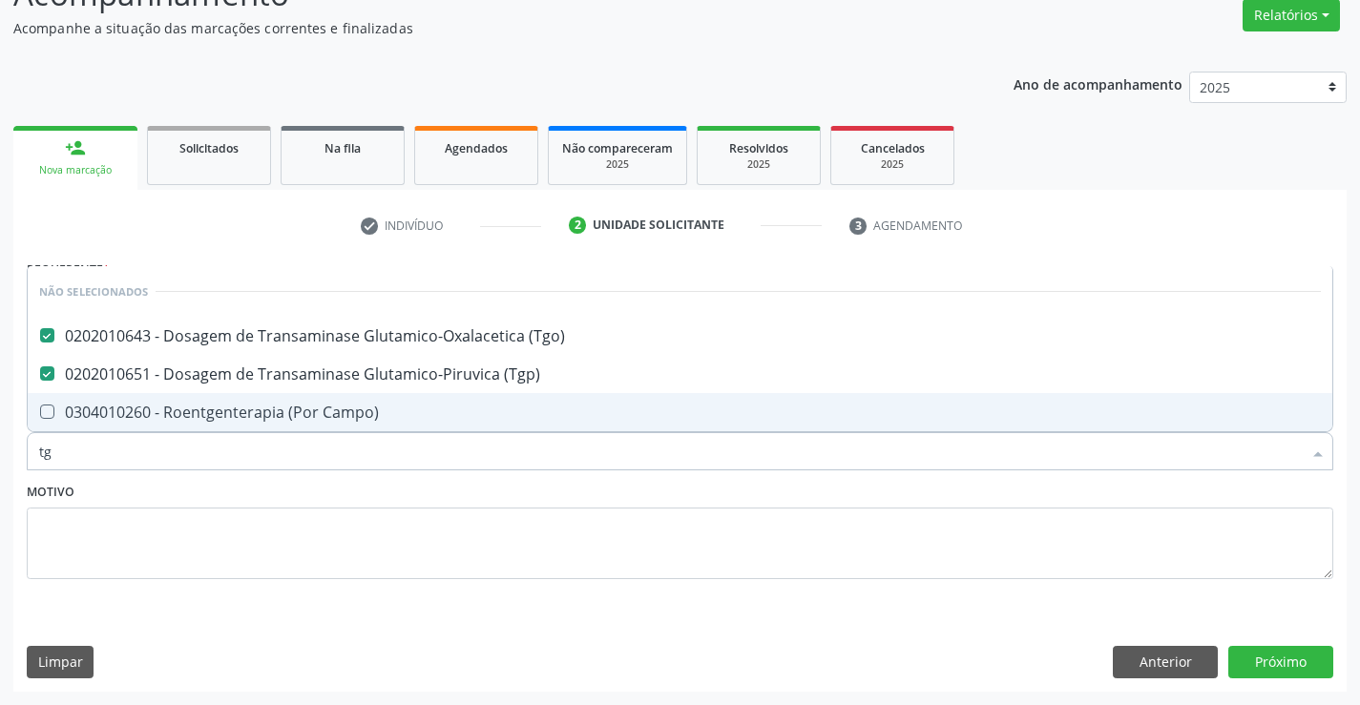
type input "tg"
click at [261, 488] on div "Motivo" at bounding box center [680, 528] width 1306 height 101
checkbox Campo\) "true"
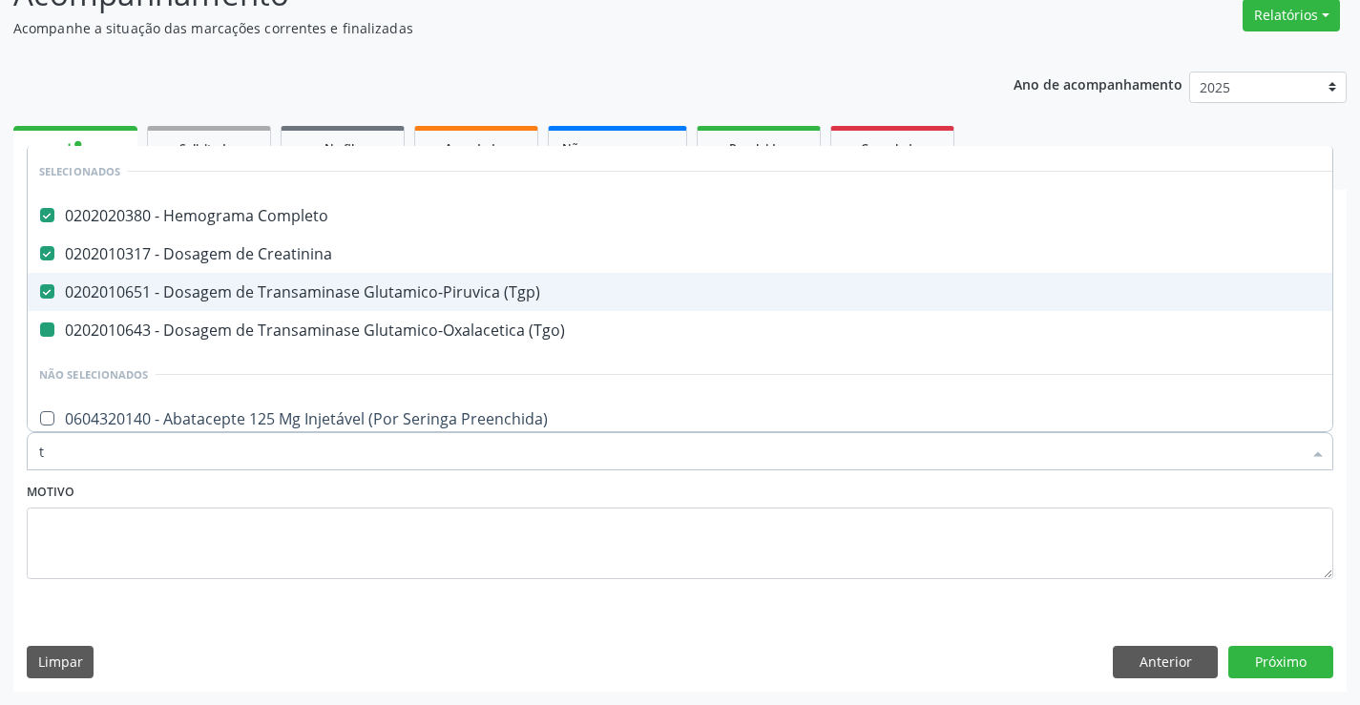
type input "tr"
checkbox \(Tgo\) "false"
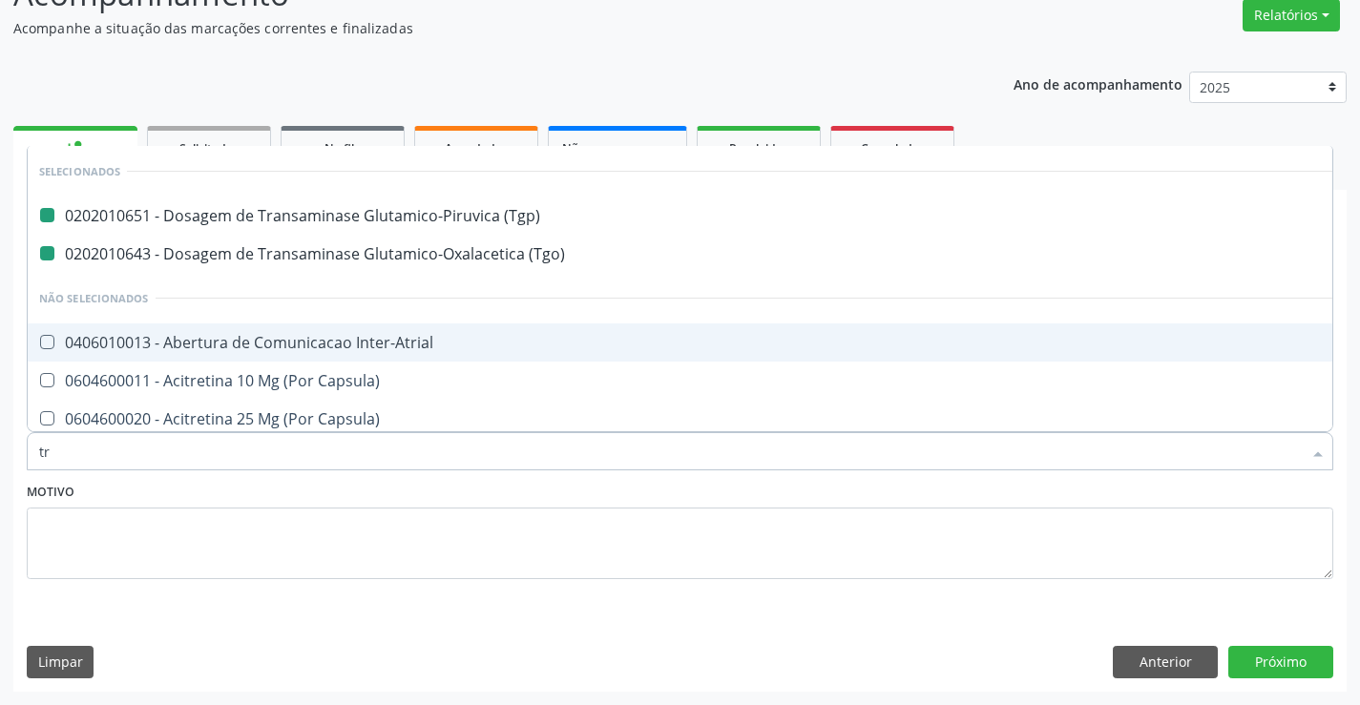
type input "tri"
checkbox \(Tgp\) "false"
checkbox \(Tgo\) "false"
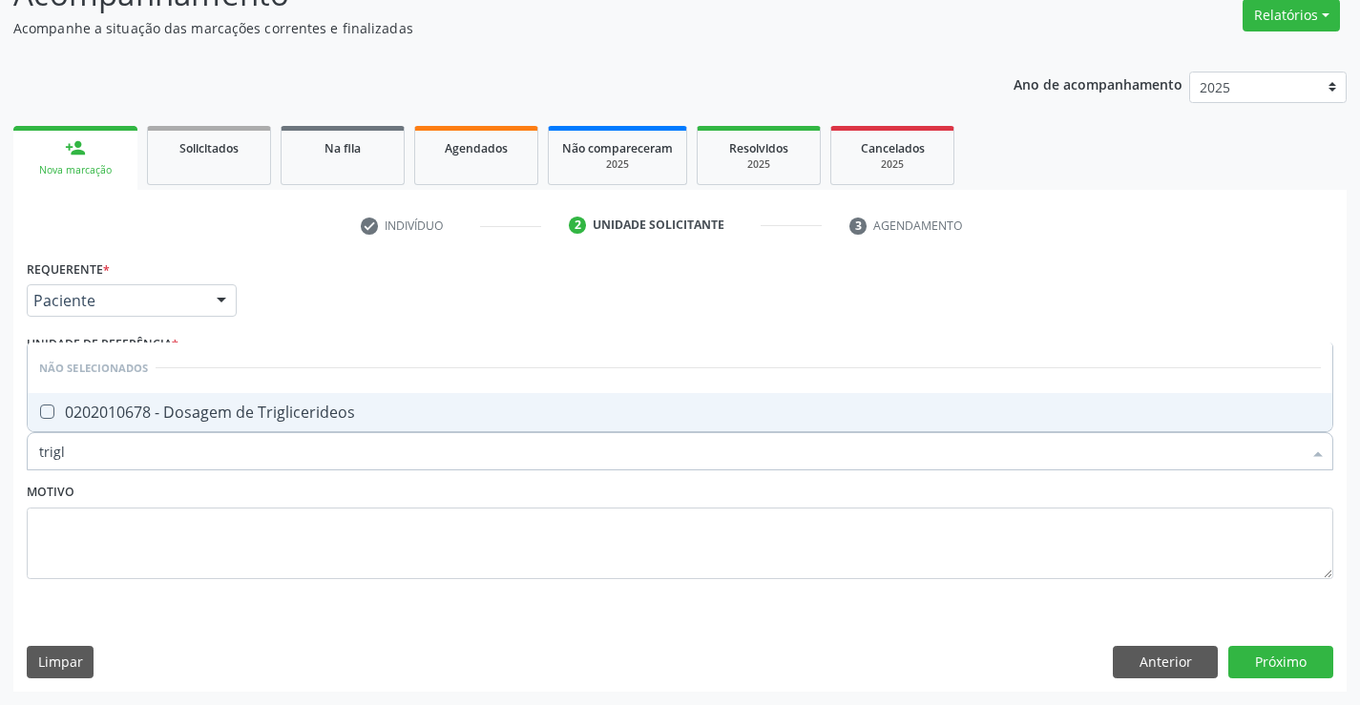
type input "trigli"
click at [302, 396] on span "0202010678 - Dosagem de Triglicerideos" at bounding box center [680, 412] width 1304 height 38
checkbox Triglicerideos "true"
click at [289, 487] on div "Motivo" at bounding box center [680, 528] width 1306 height 101
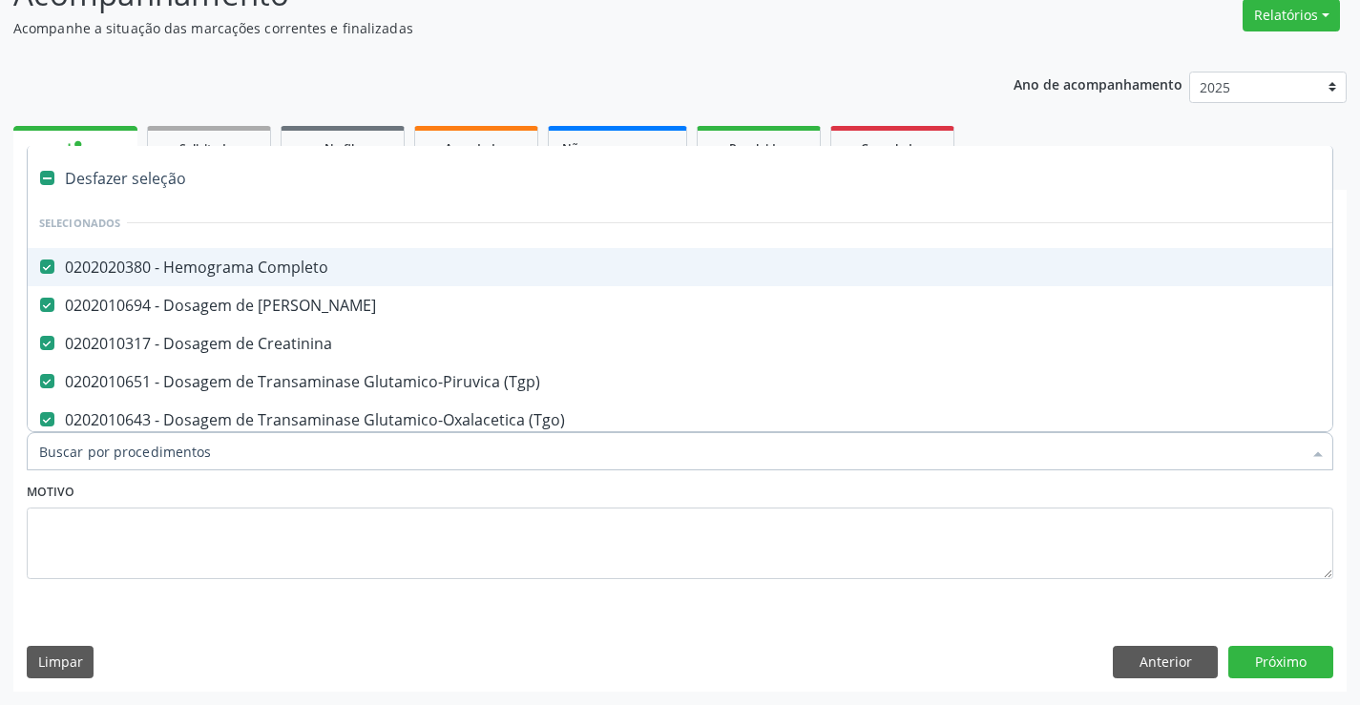
click at [293, 451] on input "Item de agendamento *" at bounding box center [670, 451] width 1262 height 38
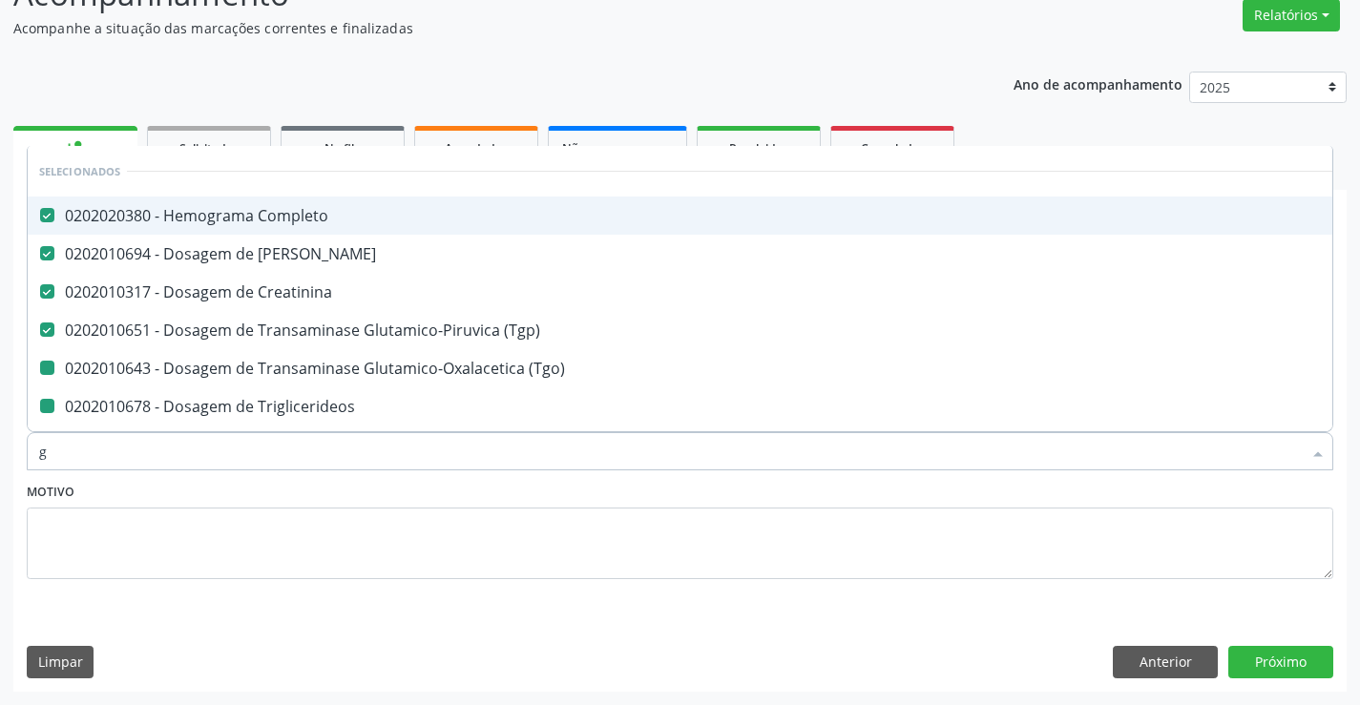
type input "gl"
checkbox \(Tgo\) "false"
checkbox Triglicerideos "false"
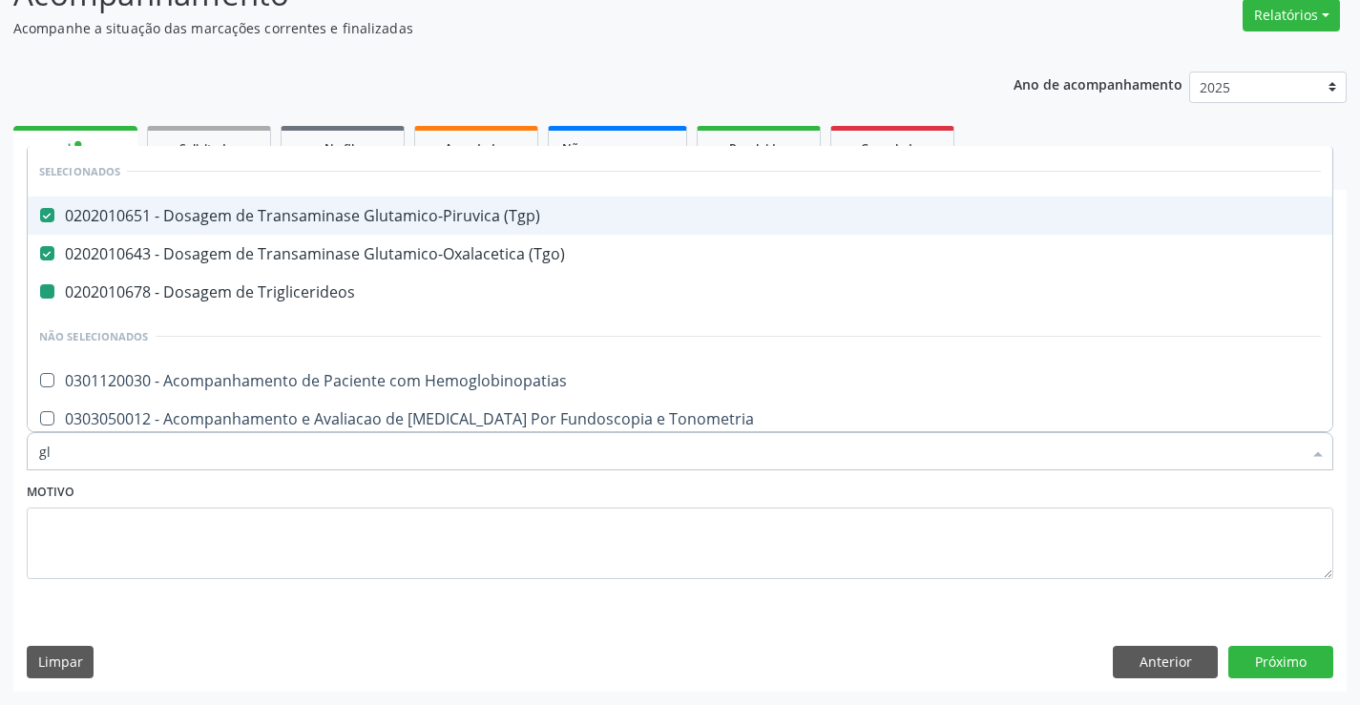
type input "gli"
checkbox Triglicerideos "false"
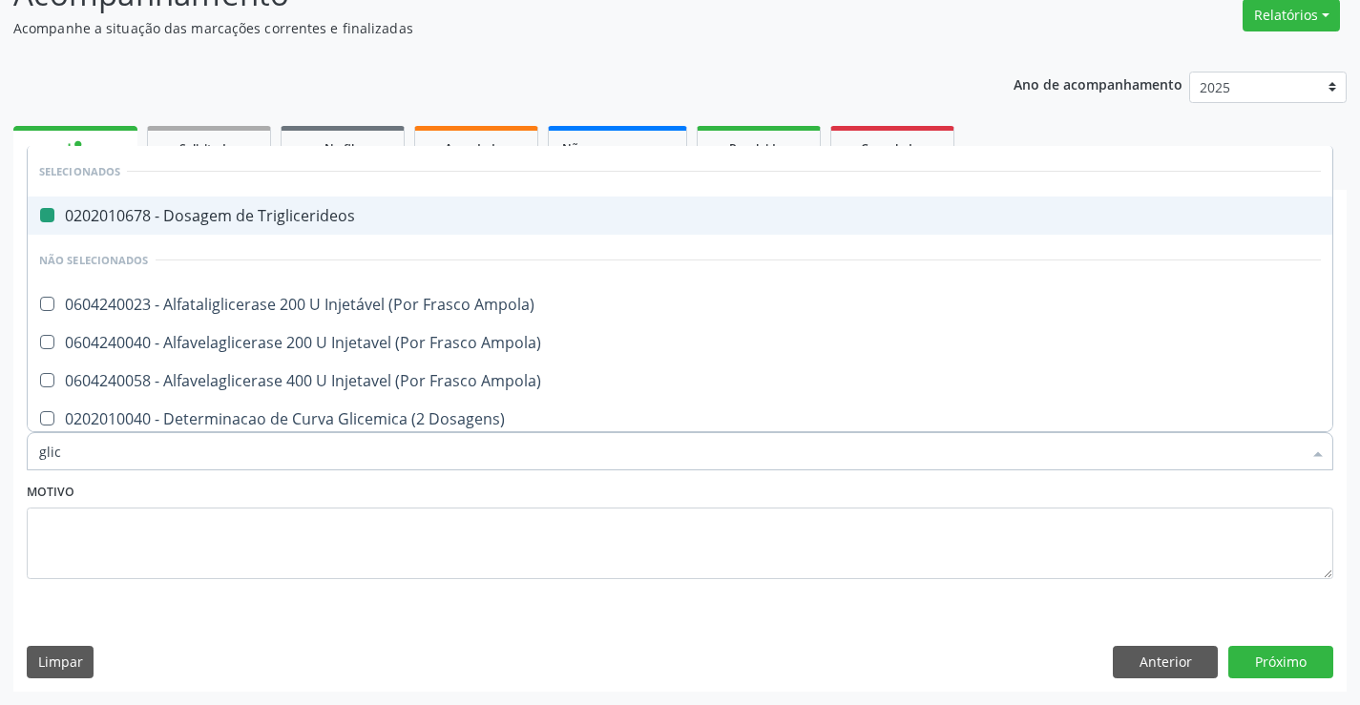
type input "glico"
checkbox Triglicerideos "false"
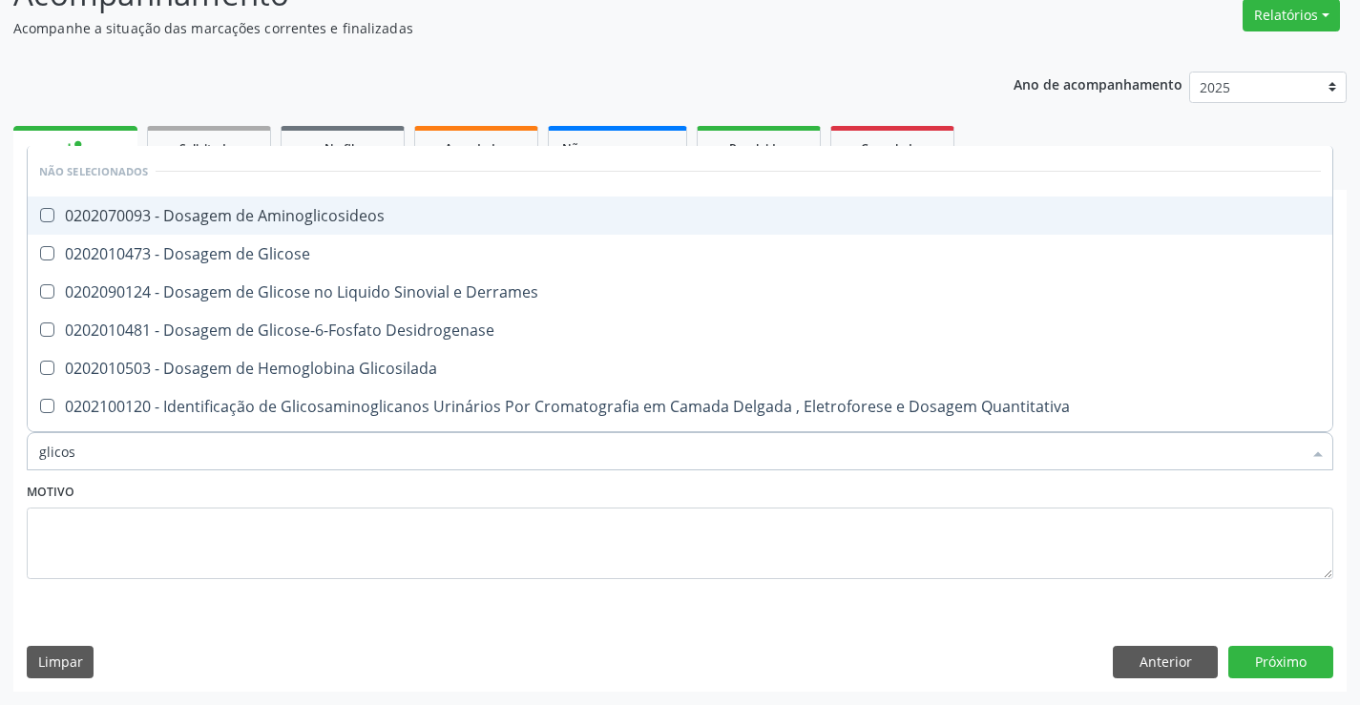
type input "glicose"
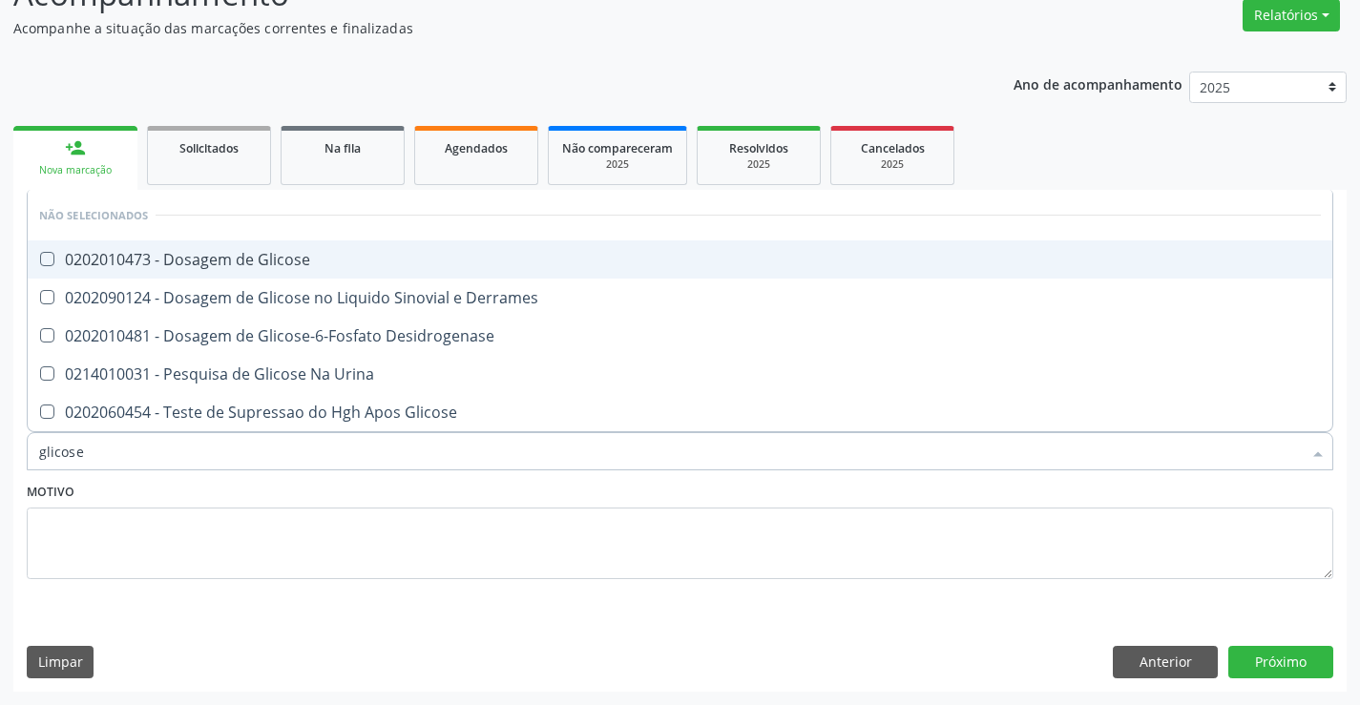
click at [351, 267] on div "0202010473 - Dosagem de Glicose" at bounding box center [679, 259] width 1281 height 15
checkbox Glicose "true"
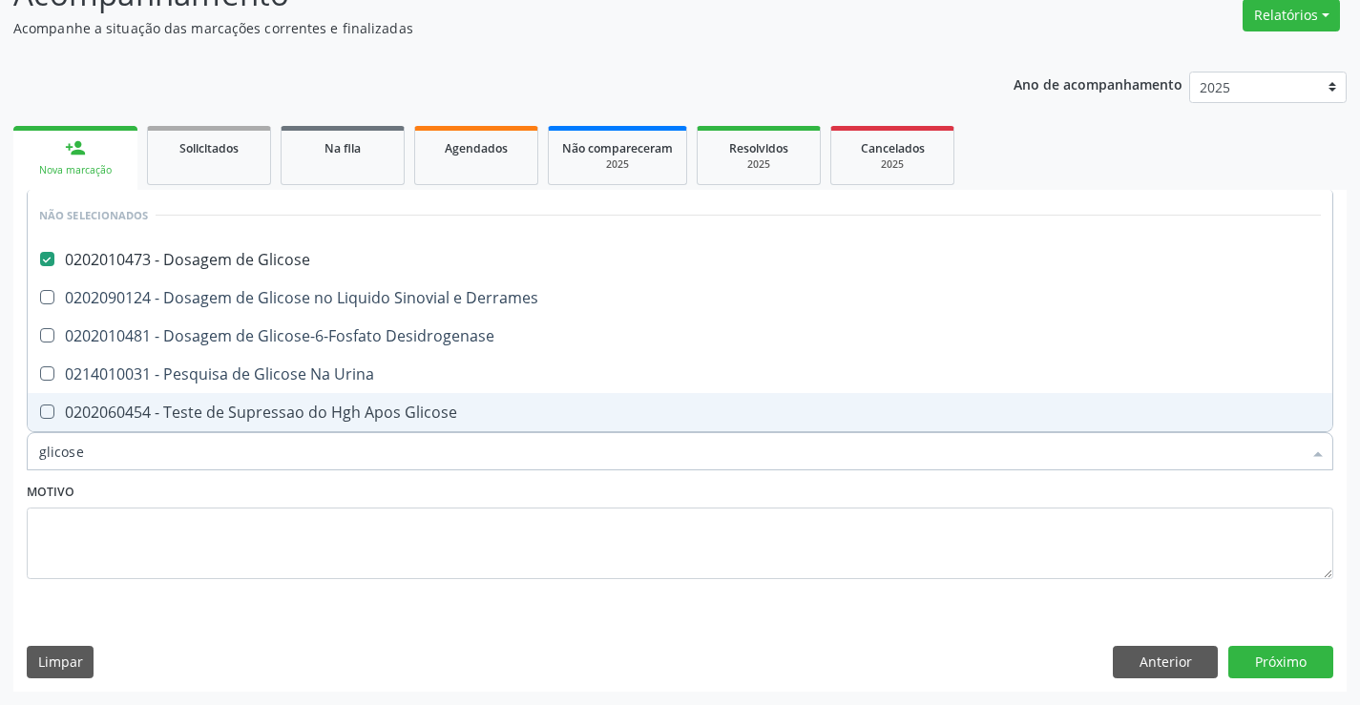
type input "glicose"
click at [277, 499] on div "Motivo" at bounding box center [680, 528] width 1306 height 101
checkbox Desidrogenase "true"
checkbox Glicose "true"
checkbox Urina "true"
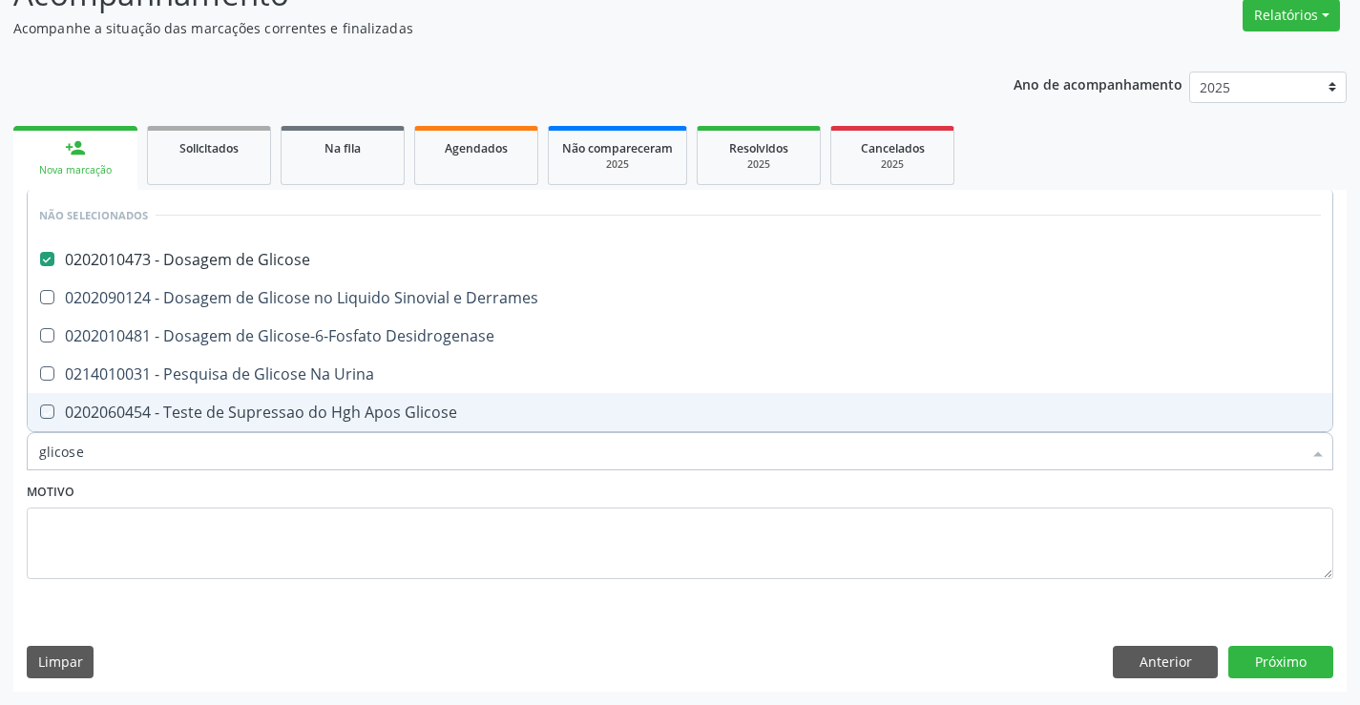
checkbox Derrames "true"
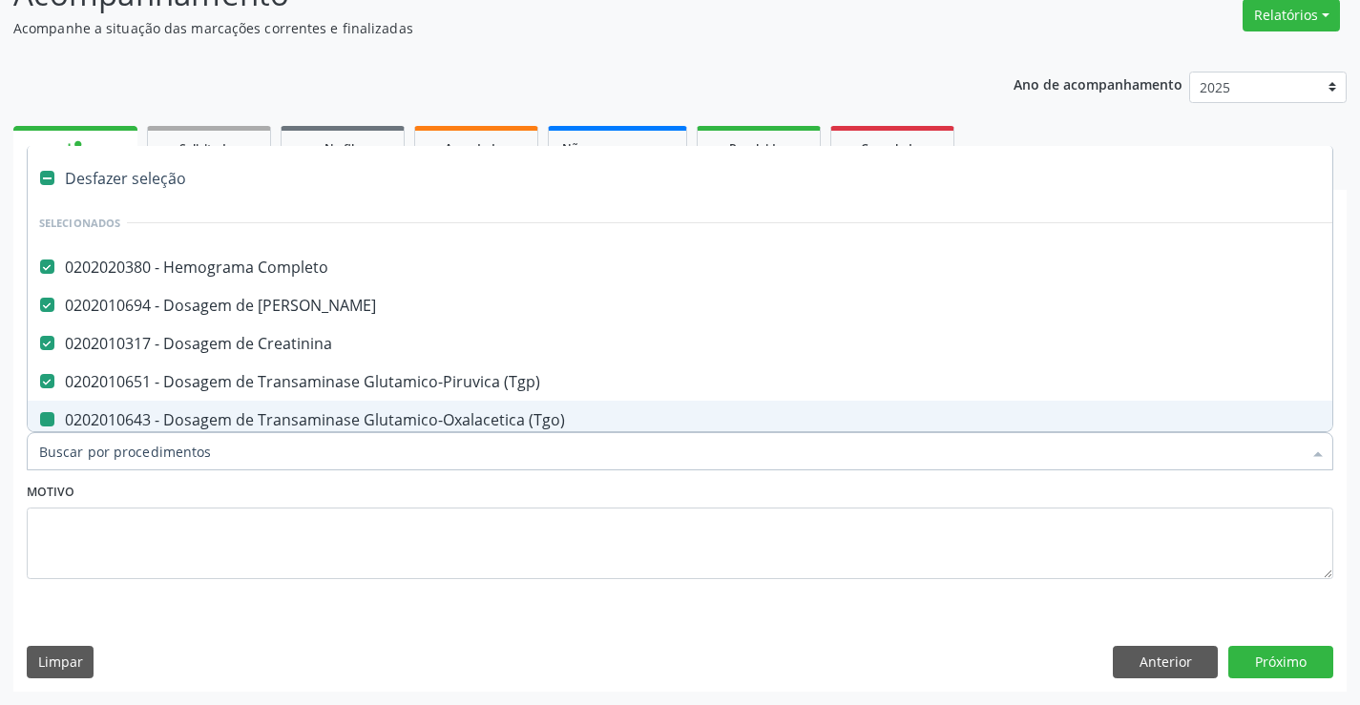
type input "u"
checkbox \(Tgo\) "false"
checkbox Triglicerideos "false"
checkbox Glicose "false"
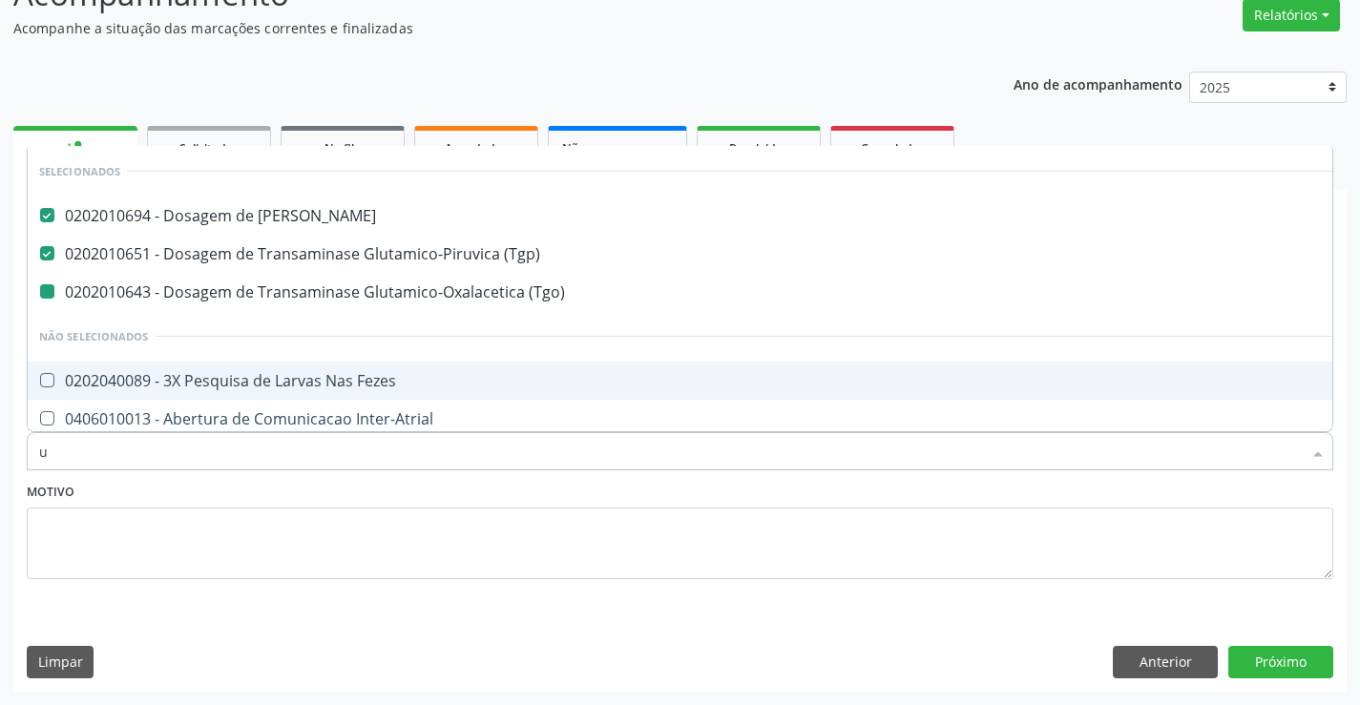
type input "ur"
checkbox \(Tgo\) "false"
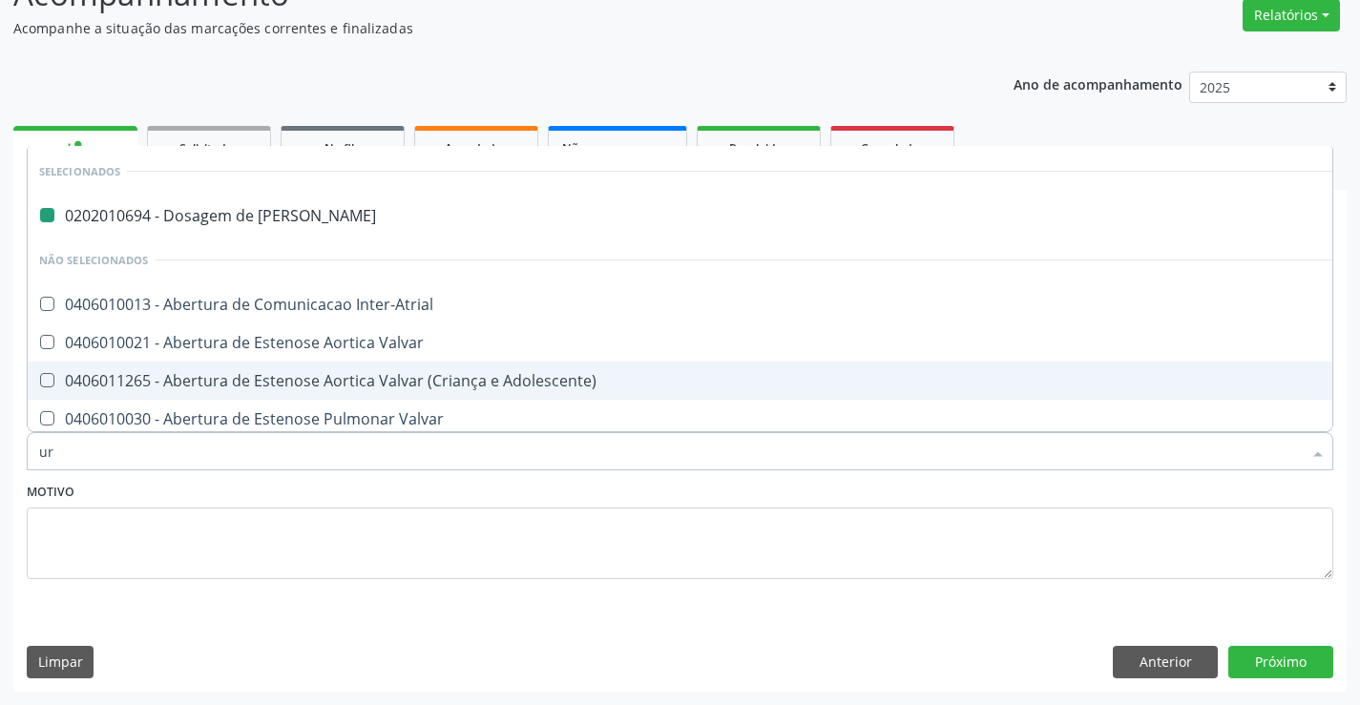
type input "uri"
checkbox Ureia "false"
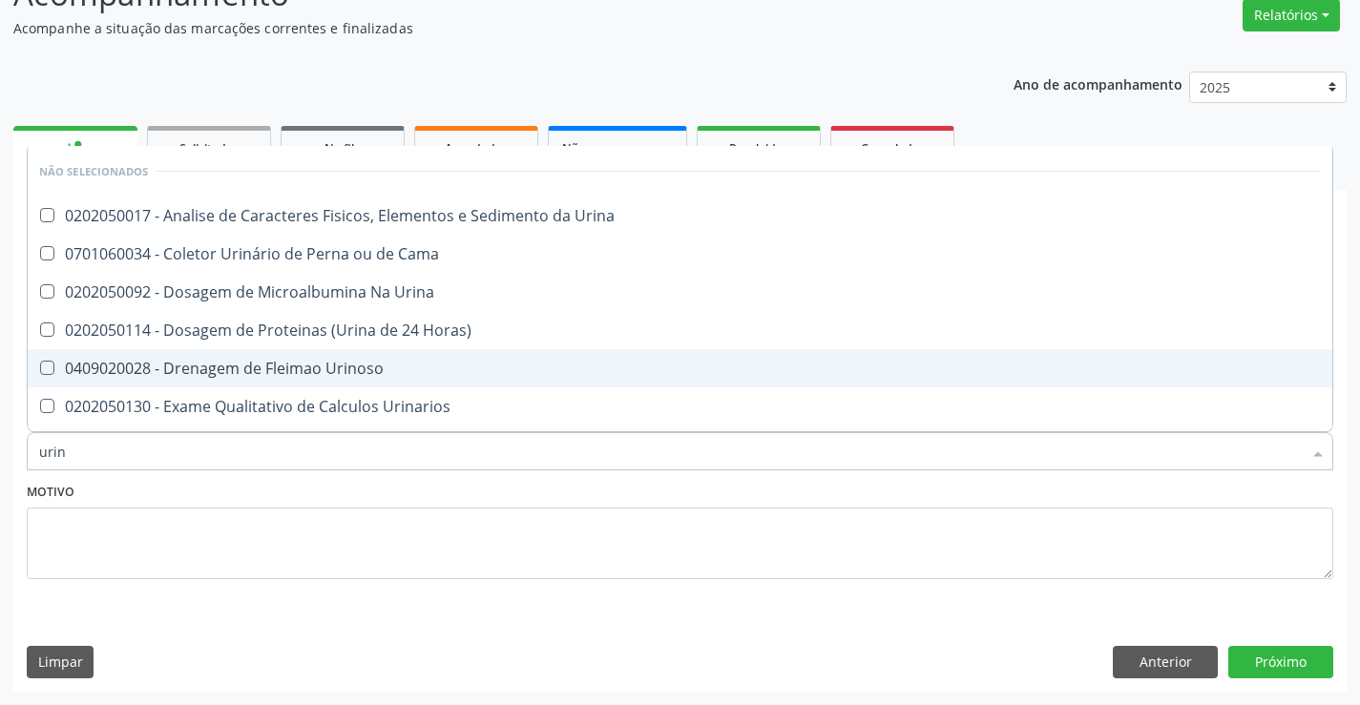
type input "urina"
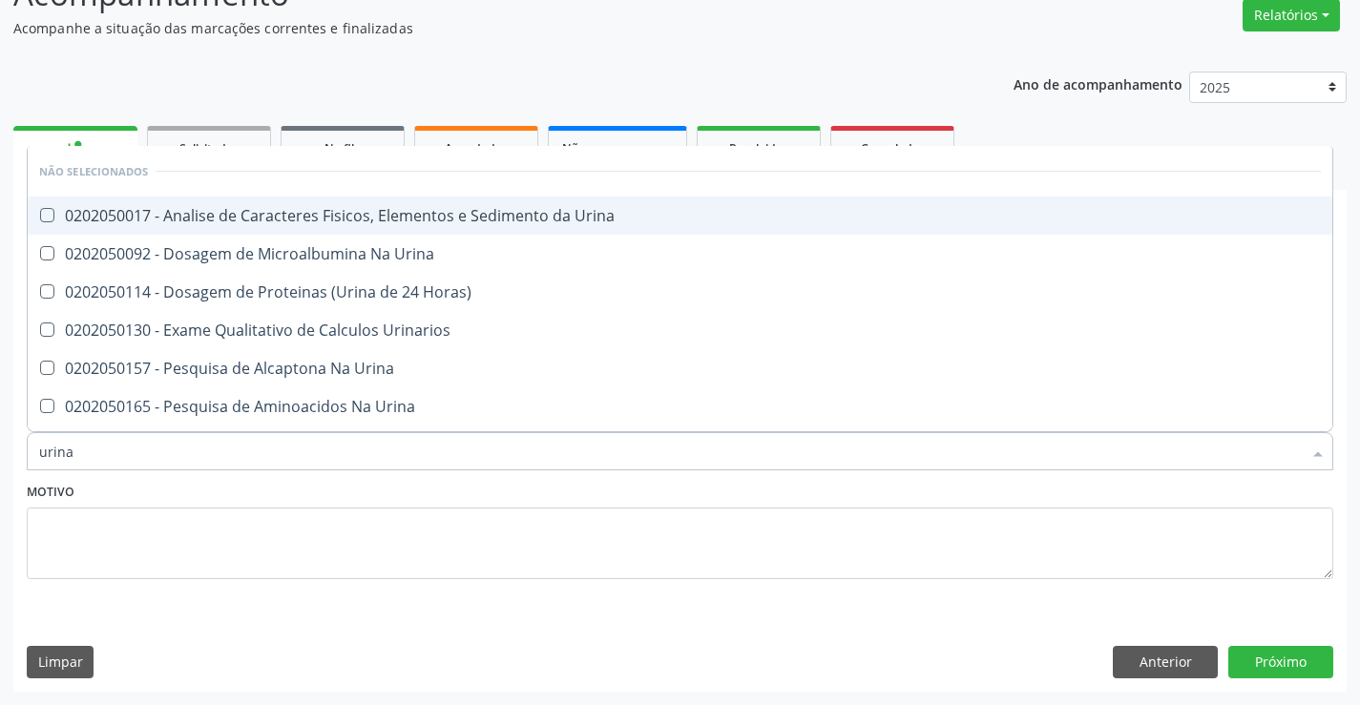
click at [329, 217] on div "0202050017 - Analise de Caracteres Fisicos, Elementos e Sedimento da Urina" at bounding box center [679, 215] width 1281 height 15
checkbox Urina "true"
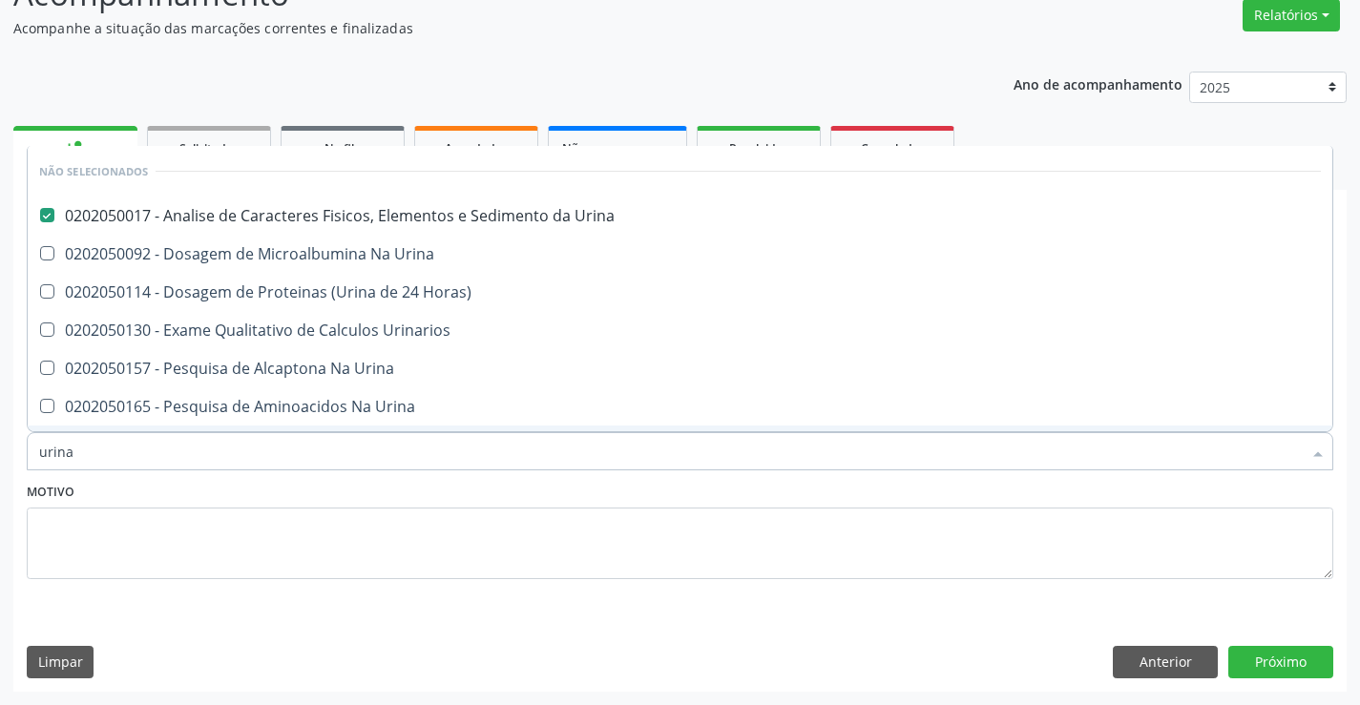
click at [280, 485] on div "Motivo" at bounding box center [680, 528] width 1306 height 101
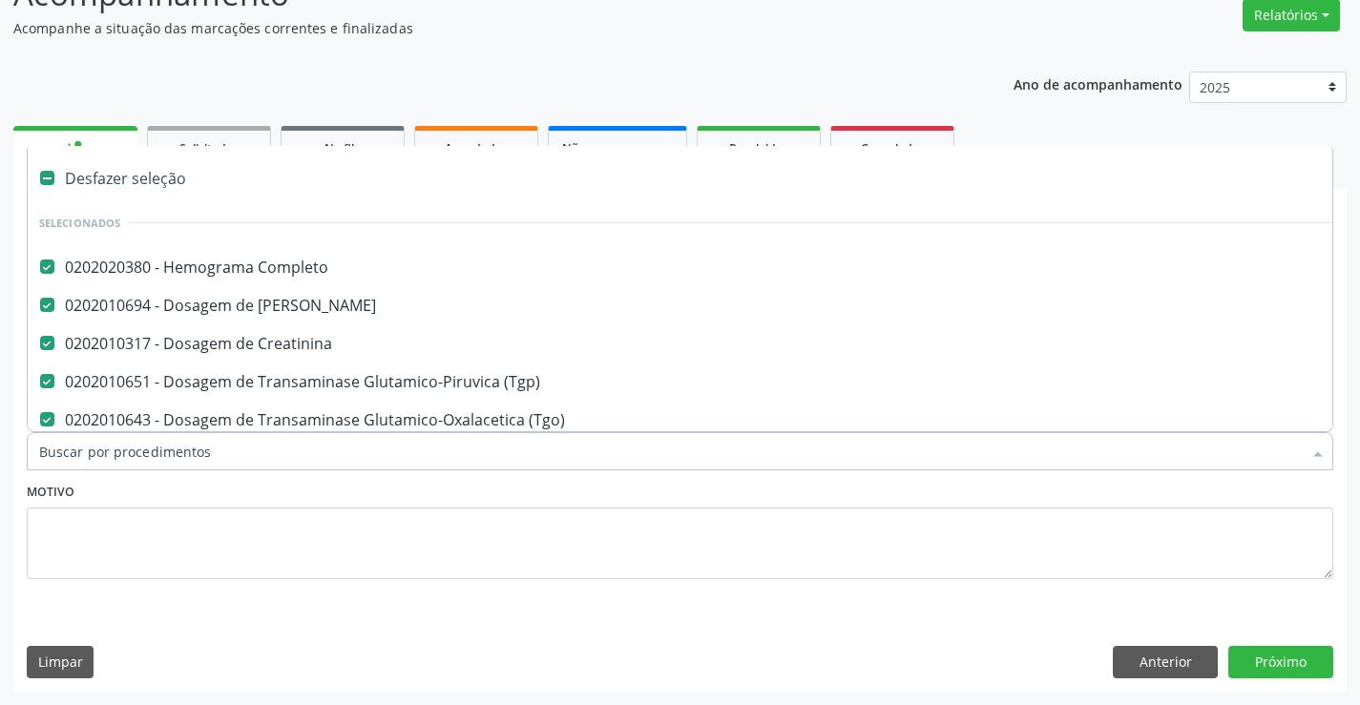
click at [283, 462] on div at bounding box center [680, 451] width 1306 height 38
type input "f"
checkbox Creatinina "false"
checkbox \(Tgo\) "false"
checkbox Triglicerideos "false"
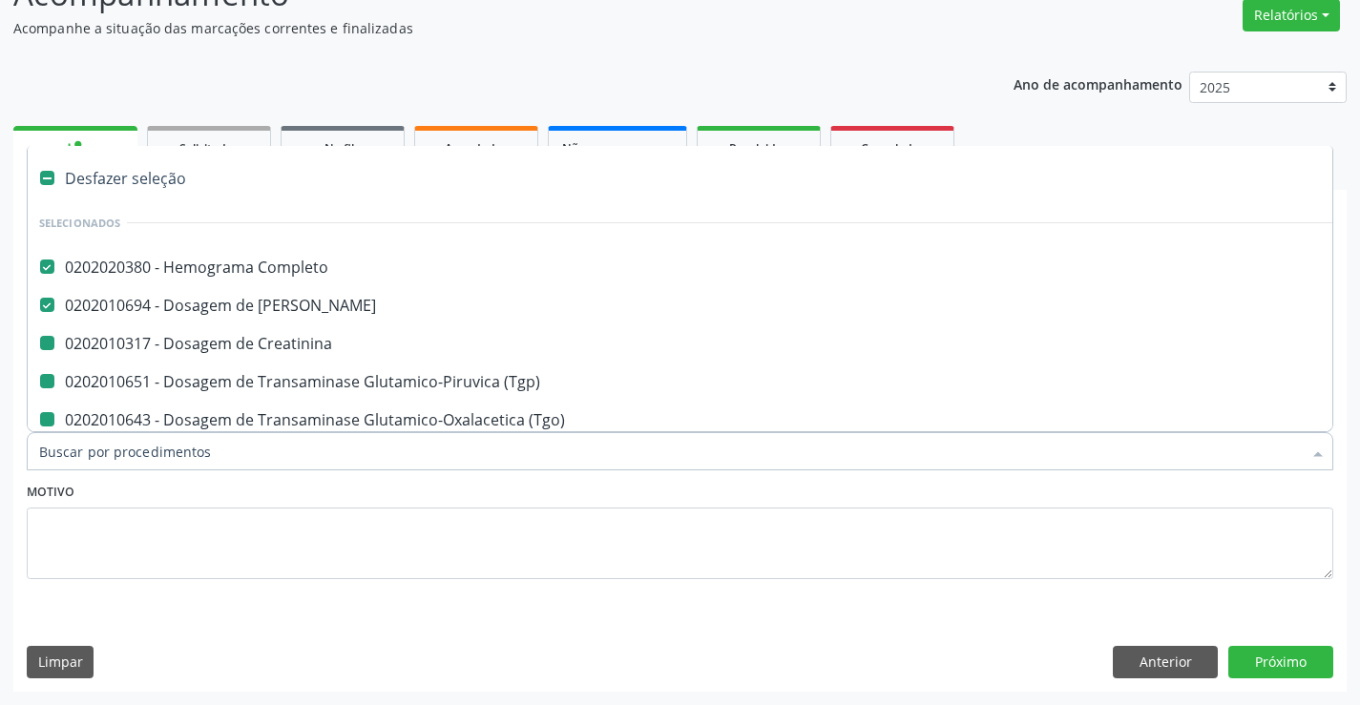
checkbox Glicose "false"
checkbox Urina "false"
checkbox \(Tgp\) "false"
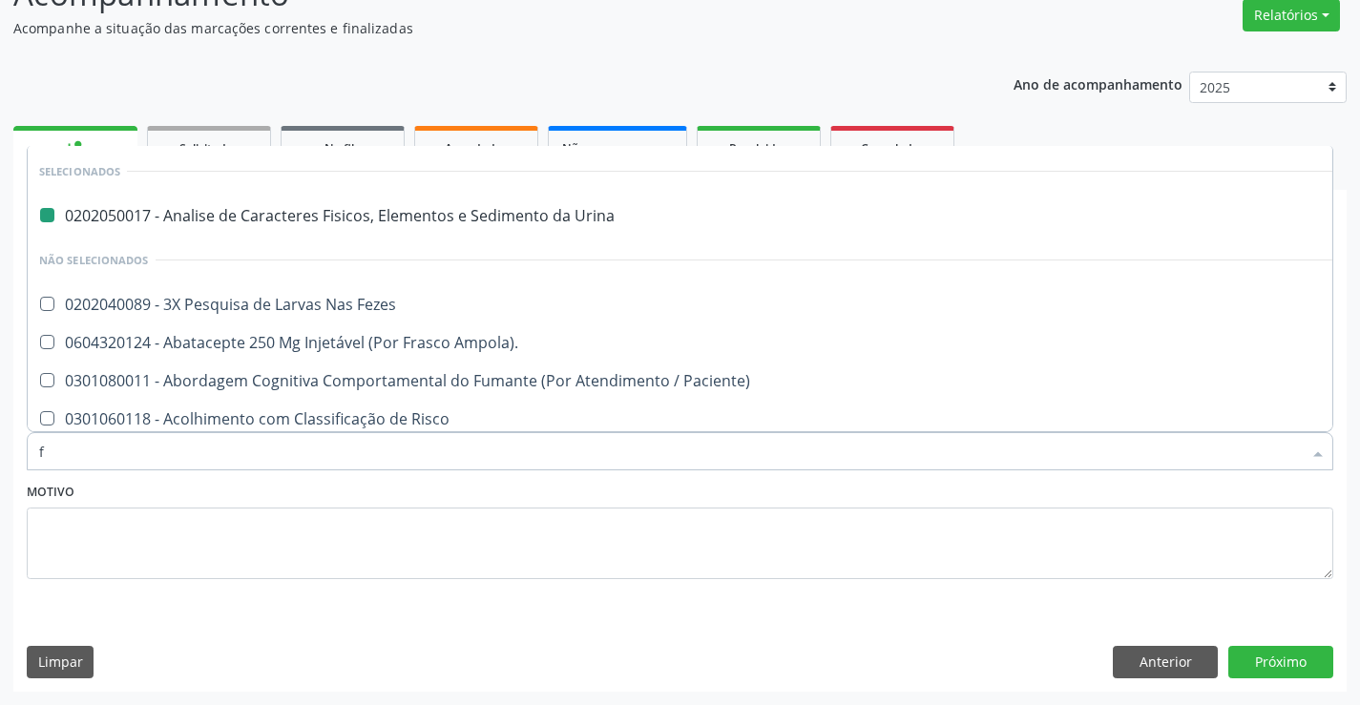
type input "fe"
checkbox Urina "false"
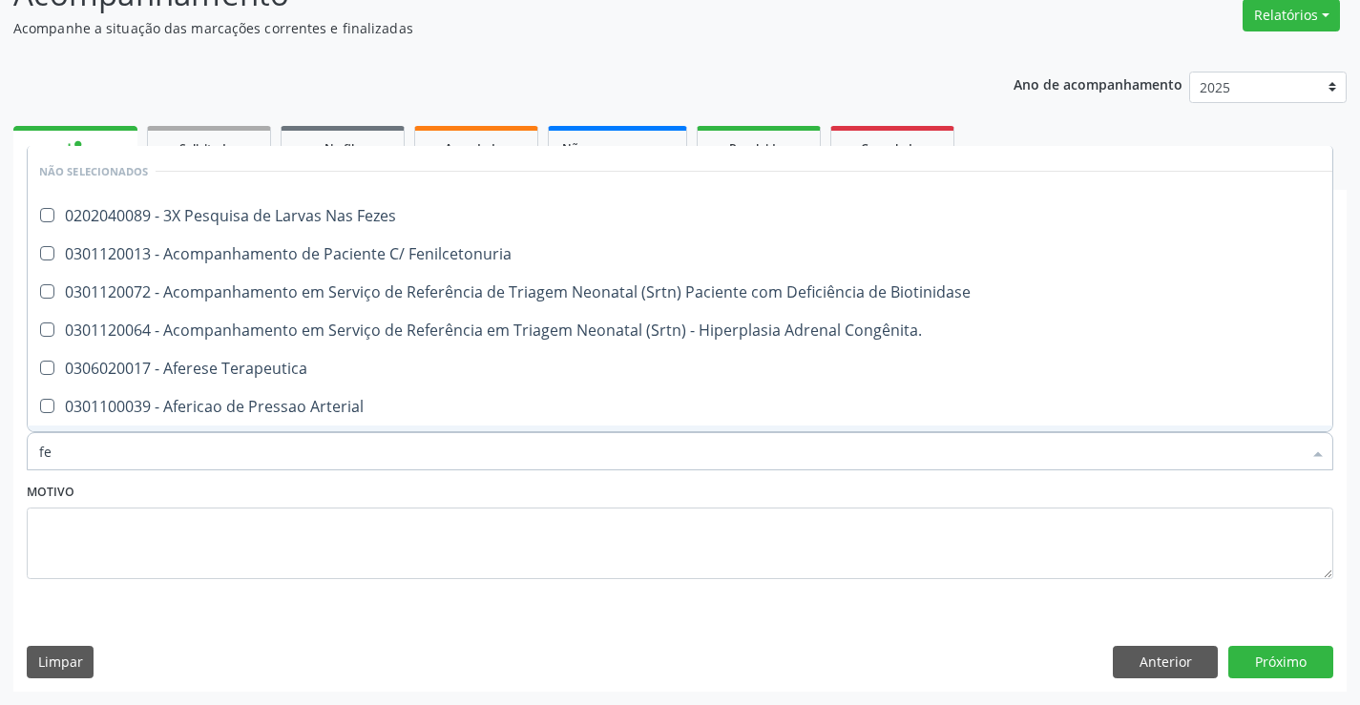
type input "fez"
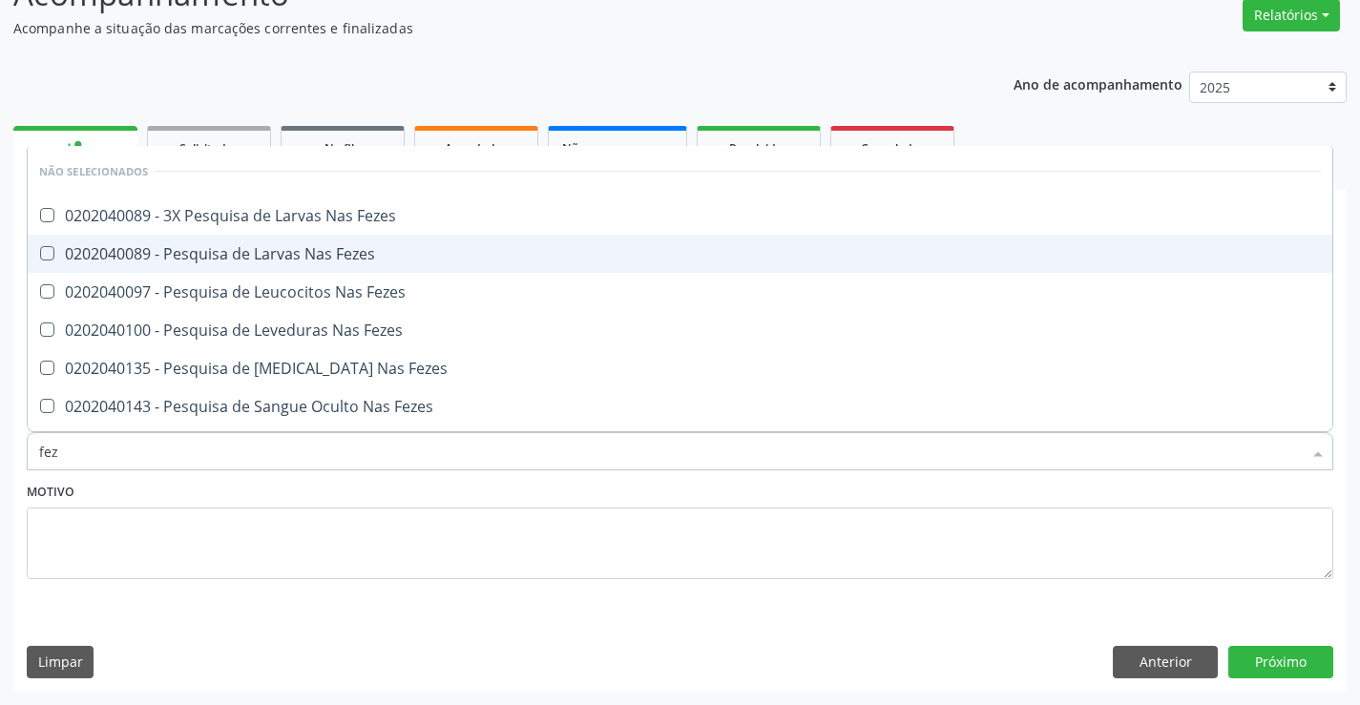
click at [298, 252] on div "0202040089 - Pesquisa de Larvas Nas Fezes" at bounding box center [679, 253] width 1281 height 15
checkbox Fezes "true"
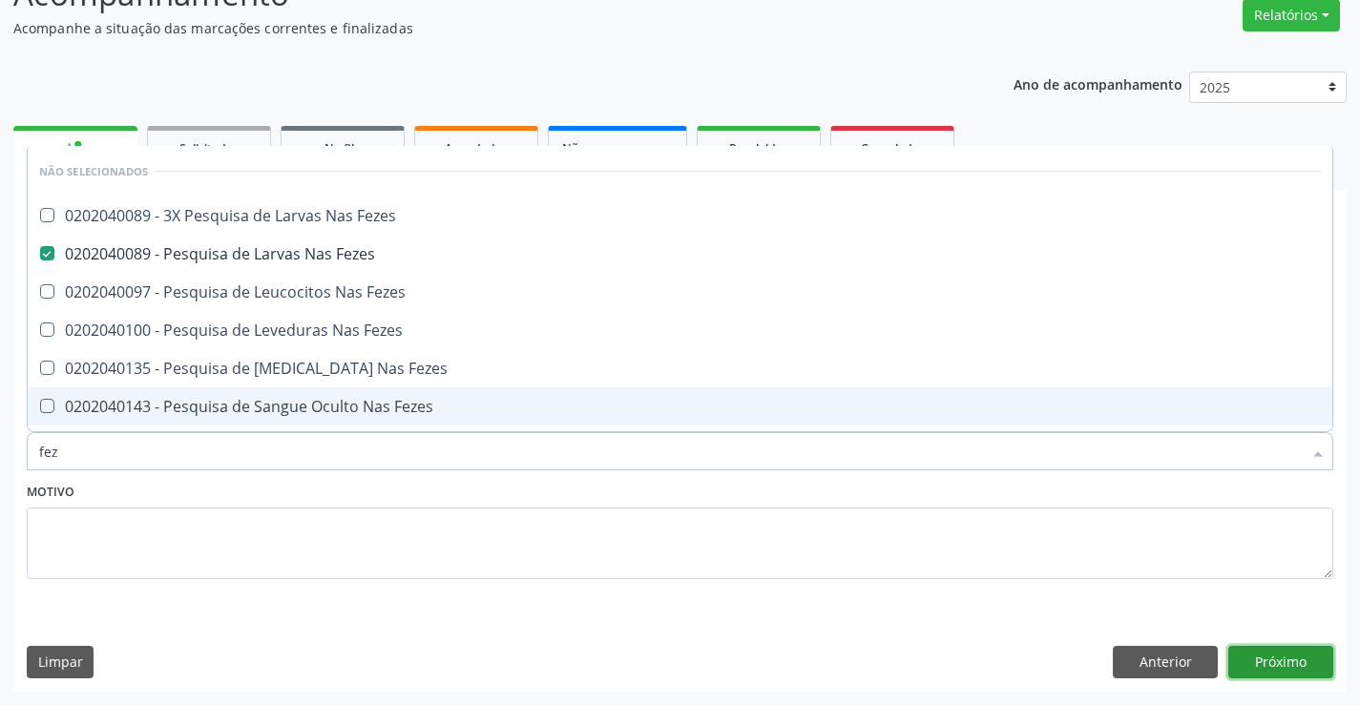
click at [1287, 655] on button "Próximo" at bounding box center [1280, 662] width 105 height 32
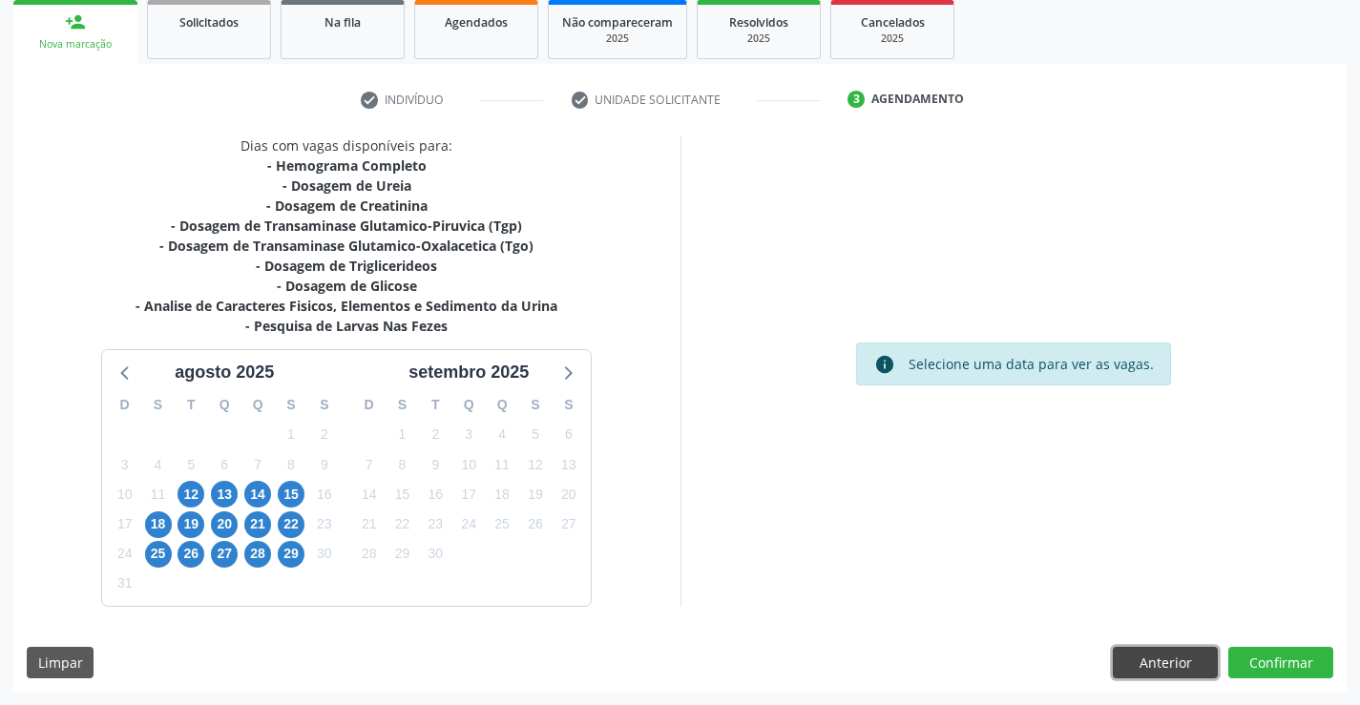
click at [1168, 656] on button "Anterior" at bounding box center [1164, 663] width 105 height 32
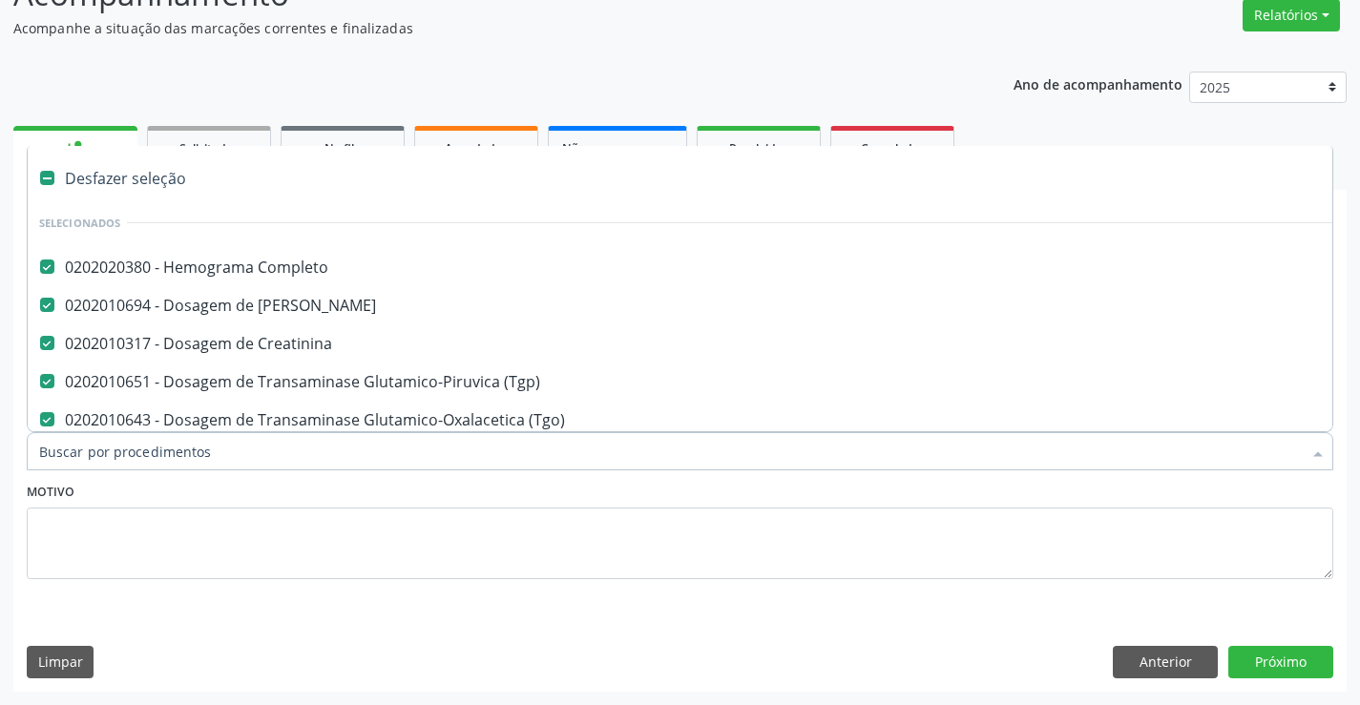
type input "g"
checkbox Fezes "false"
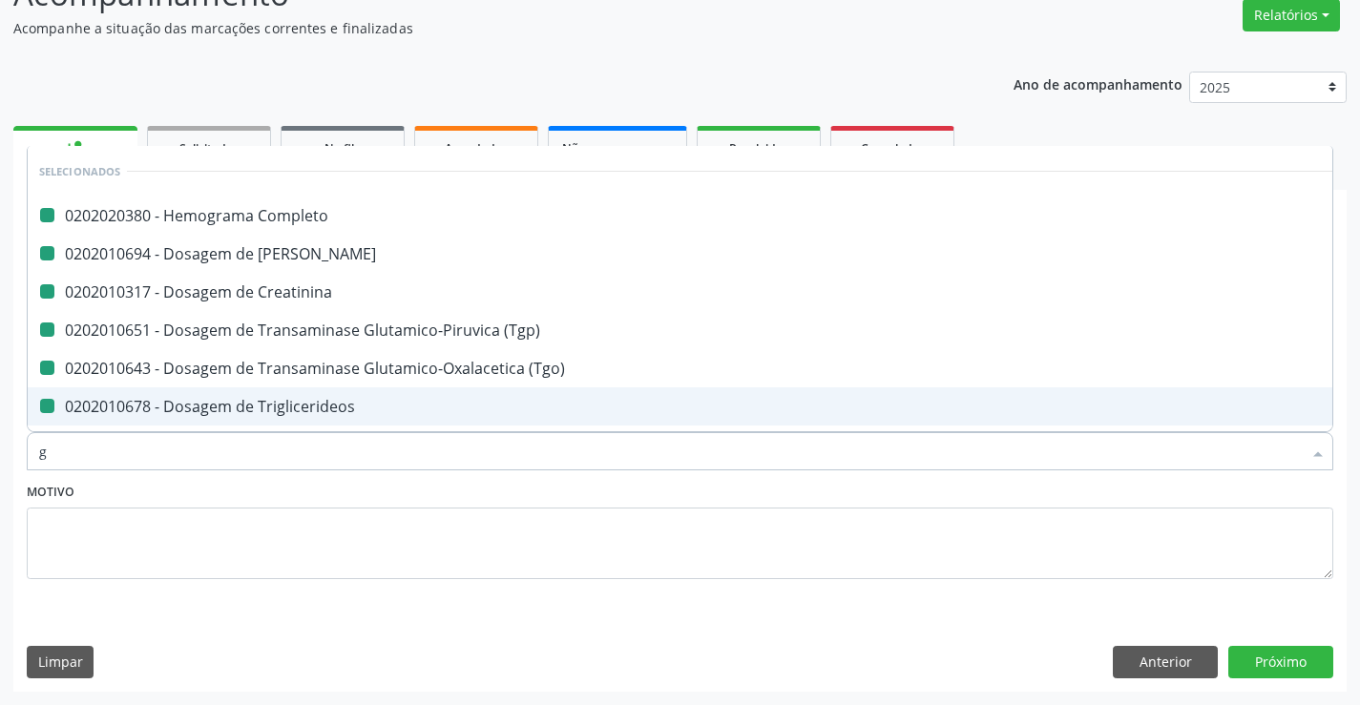
type input "ga"
checkbox Completo "false"
checkbox Creatinina "false"
checkbox \(Tgo\) "false"
checkbox Triglicerideos "false"
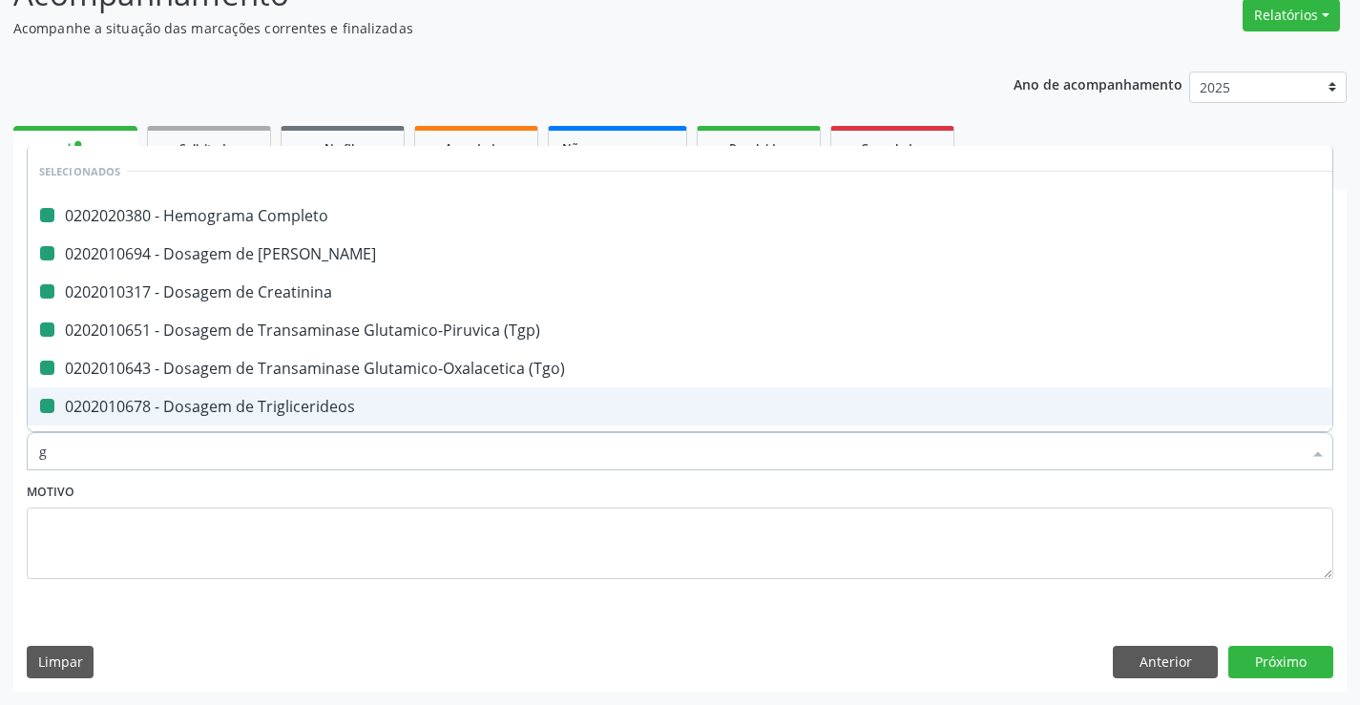
checkbox Glicose "false"
checkbox \(Tgp\) "false"
checkbox Ureia "false"
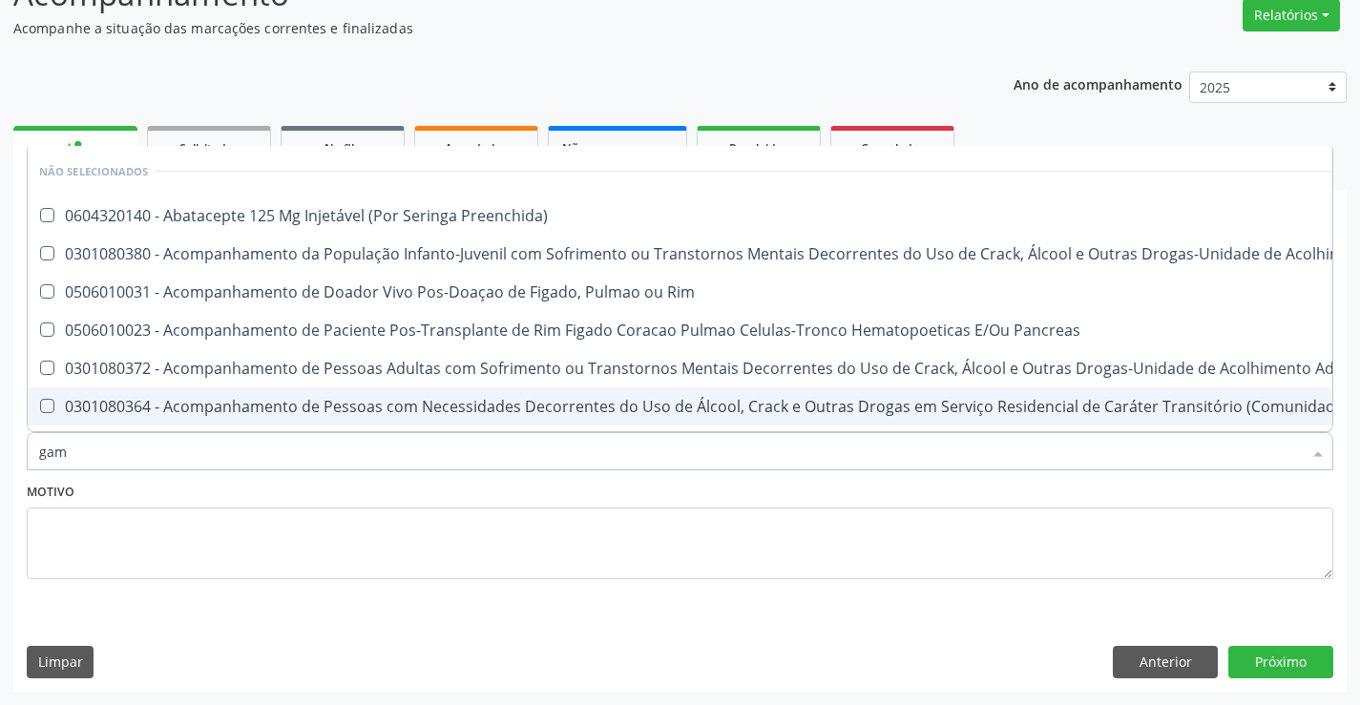
type input "gama"
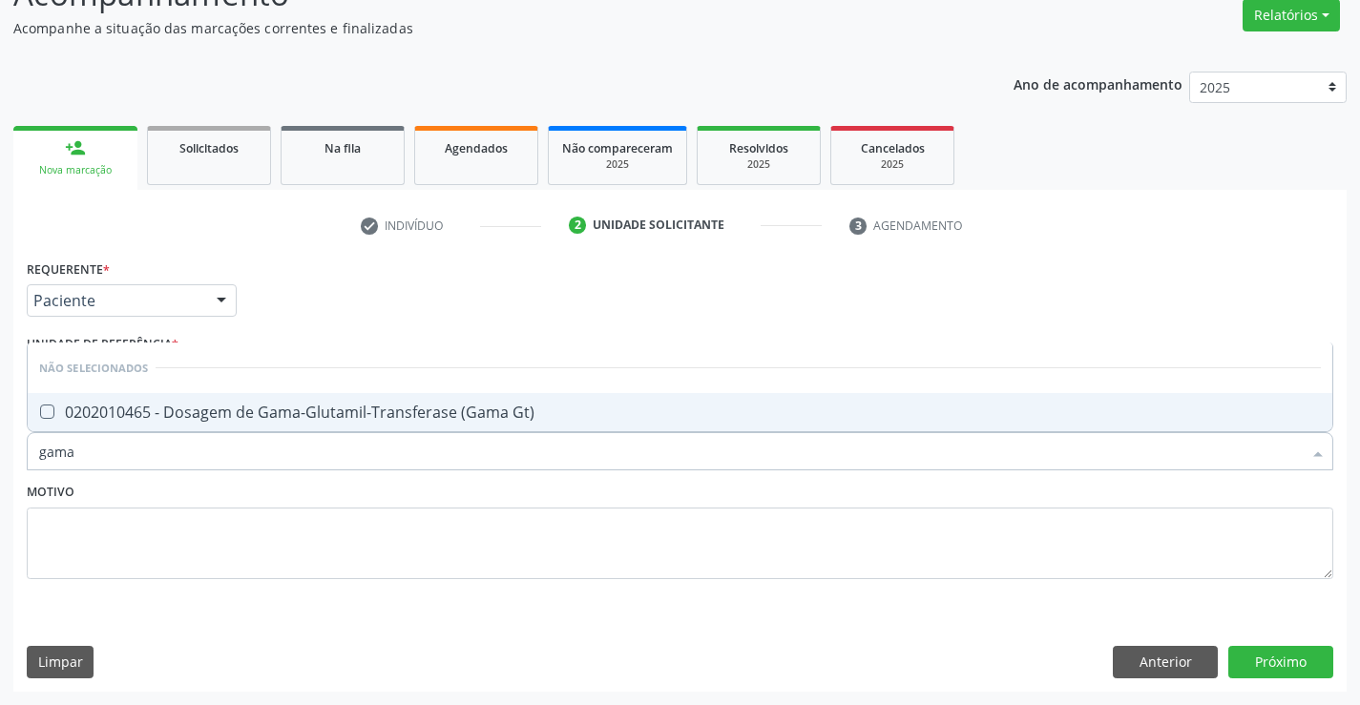
click at [240, 414] on div "0202010465 - Dosagem de Gama-Glutamil-Transferase (Gama Gt)" at bounding box center [679, 412] width 1281 height 15
checkbox Gt\) "true"
click at [1287, 651] on button "Próximo" at bounding box center [1280, 662] width 105 height 32
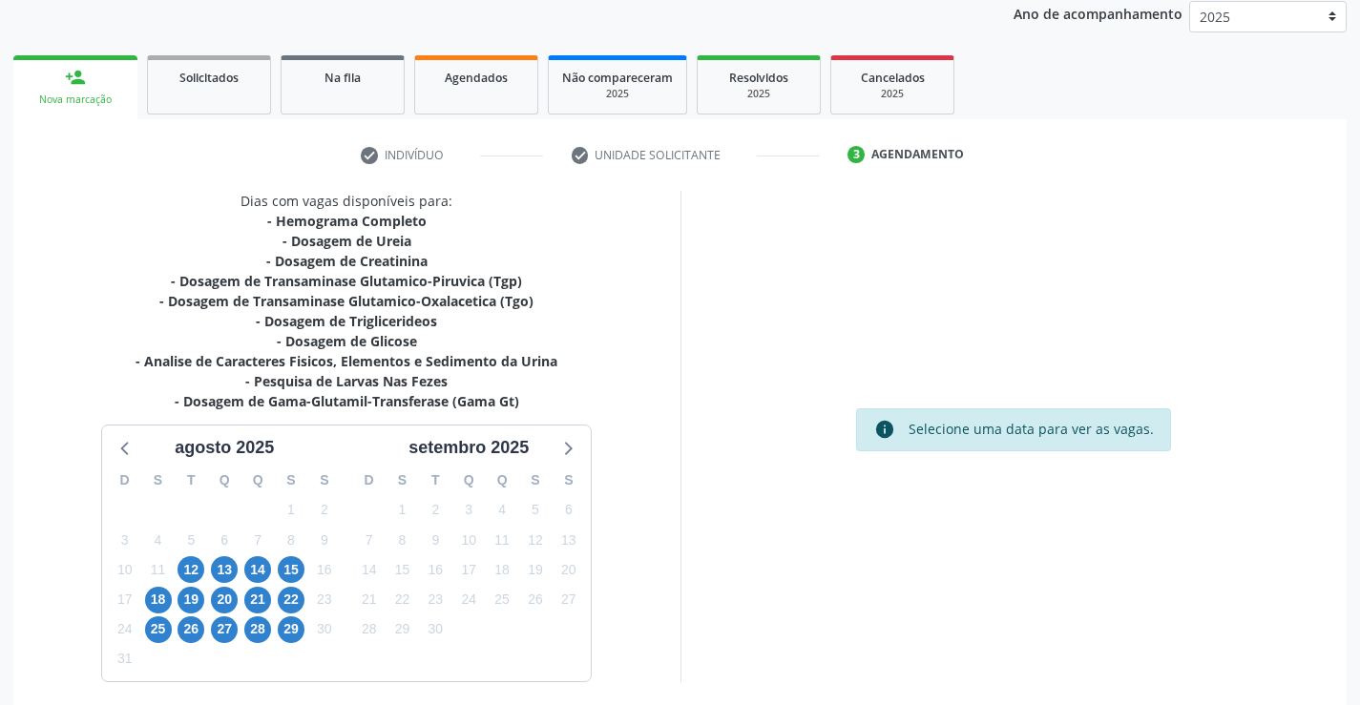
scroll to position [305, 0]
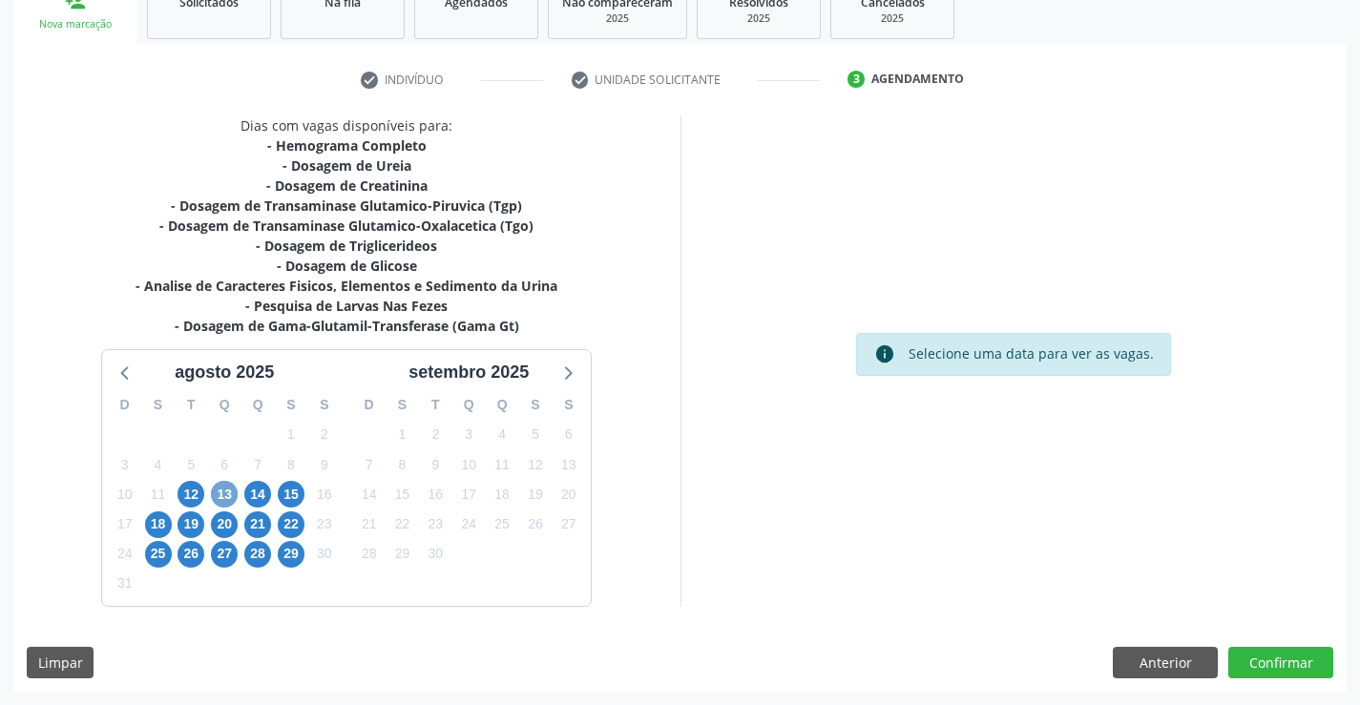
click at [225, 489] on span "13" at bounding box center [224, 494] width 27 height 27
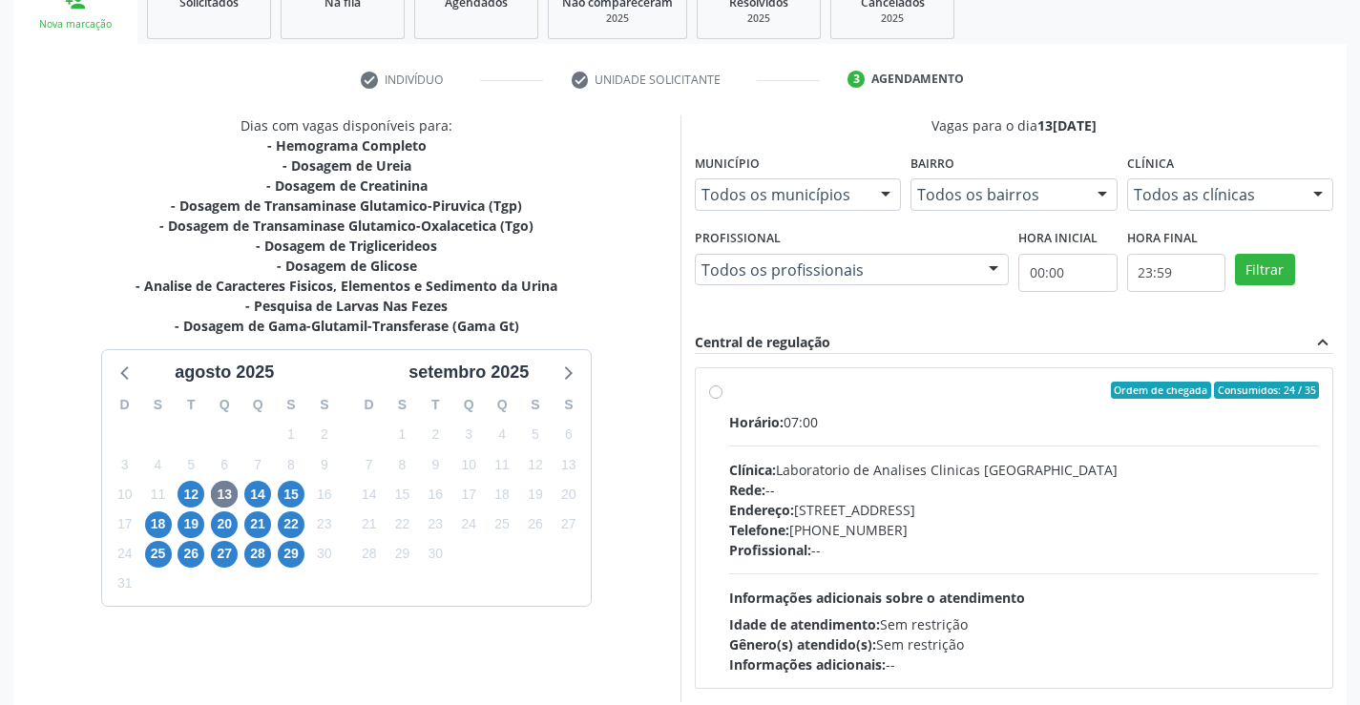
click at [949, 405] on label "Ordem de chegada Consumidos: 24 / 35 Horário: 07:00 Clínica: Laboratorio de Ana…" at bounding box center [1024, 528] width 591 height 293
click at [722, 399] on input "Ordem de chegada Consumidos: 24 / 35 Horário: 07:00 Clínica: Laboratorio de Ana…" at bounding box center [715, 390] width 13 height 17
radio input "true"
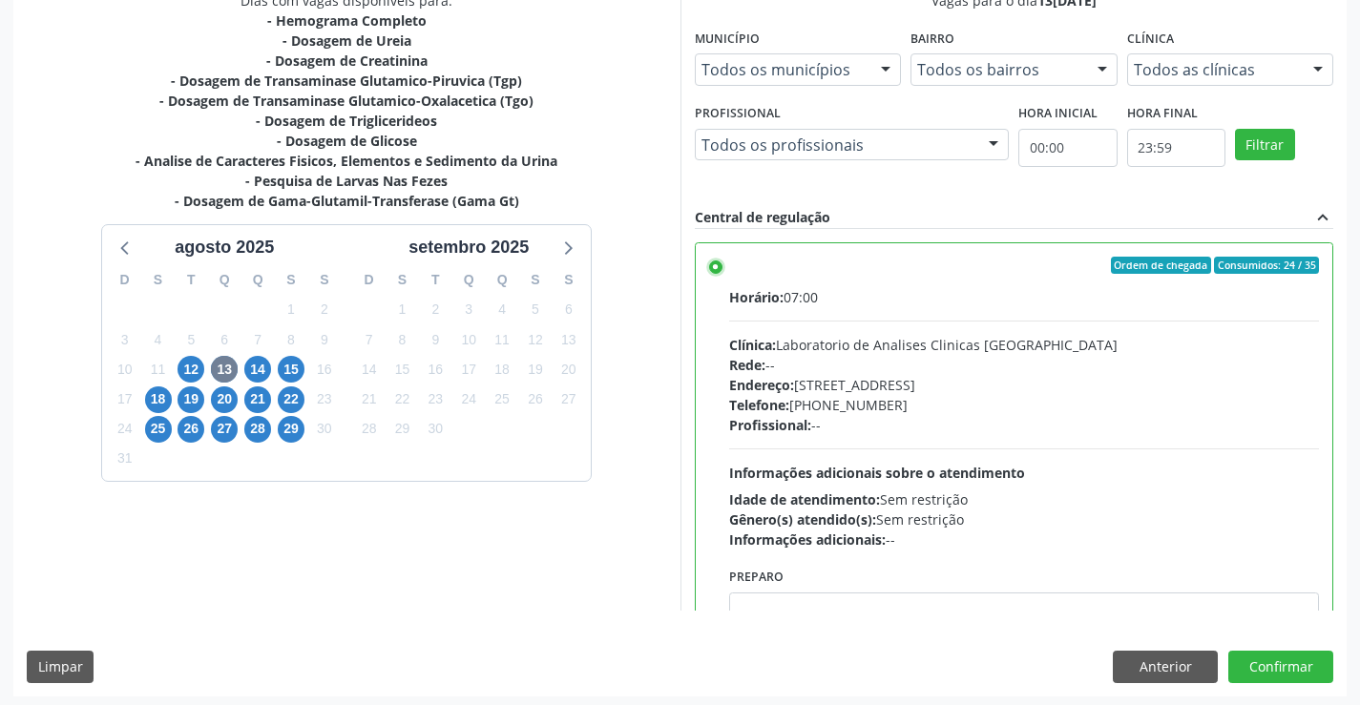
scroll to position [435, 0]
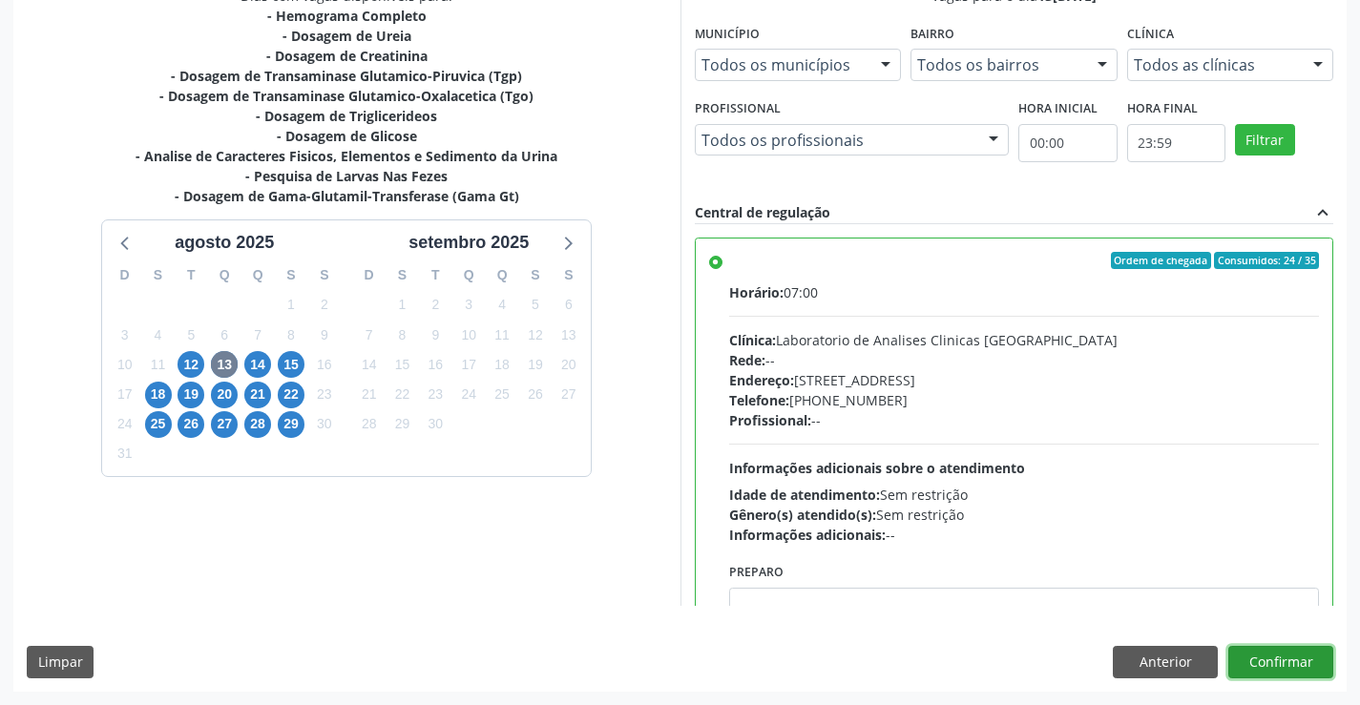
click at [1279, 660] on button "Confirmar" at bounding box center [1280, 662] width 105 height 32
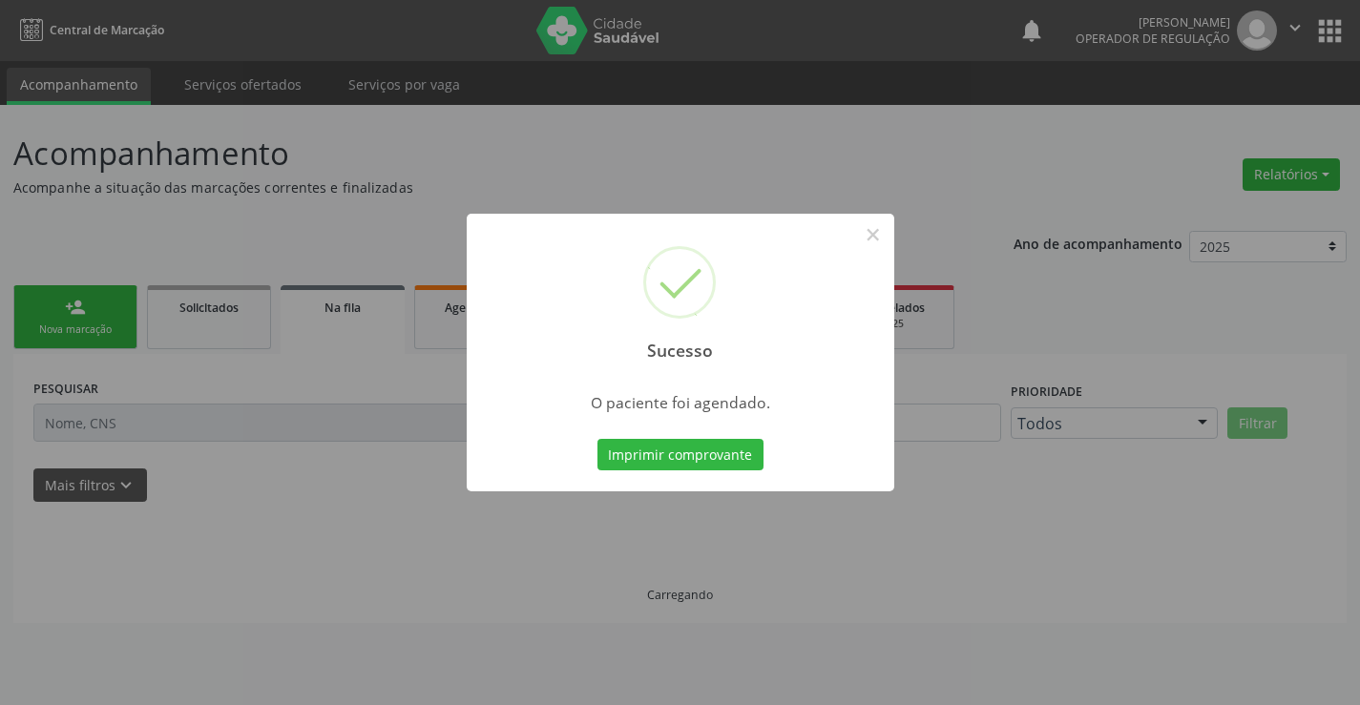
scroll to position [0, 0]
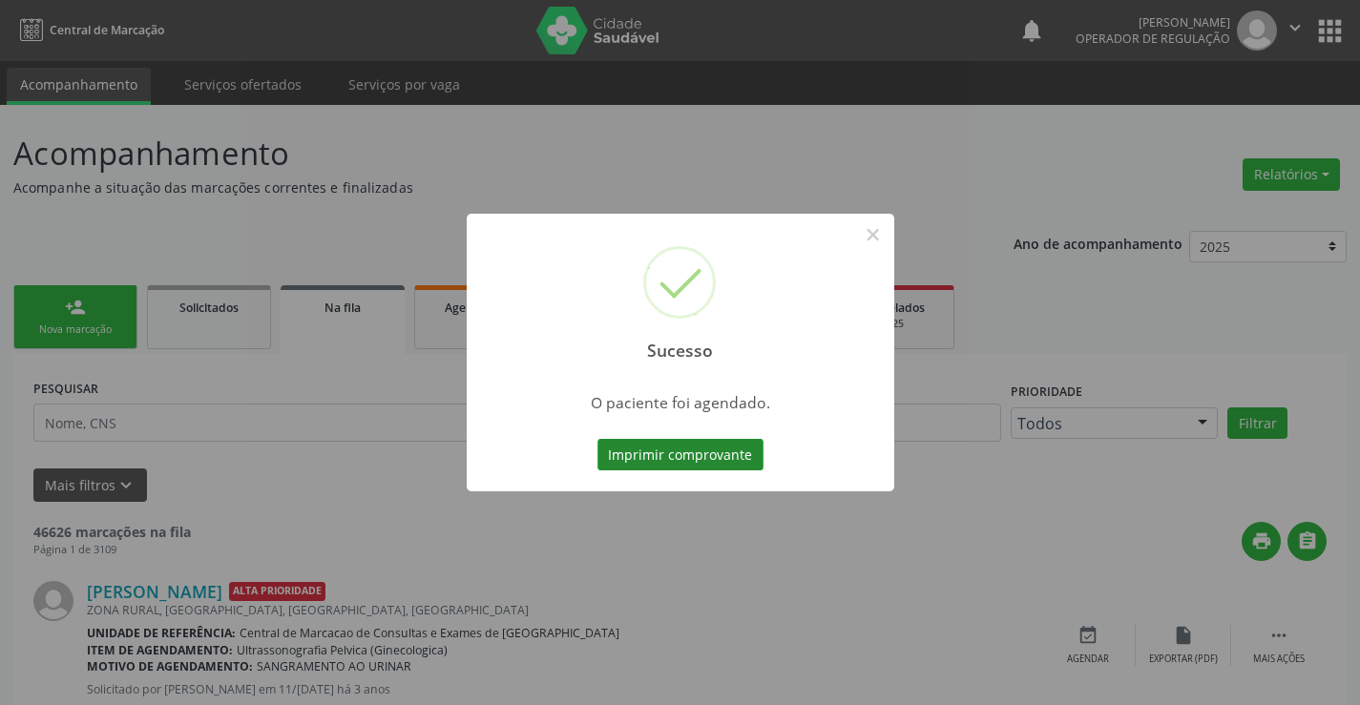
click at [683, 455] on button "Imprimir comprovante" at bounding box center [680, 455] width 166 height 32
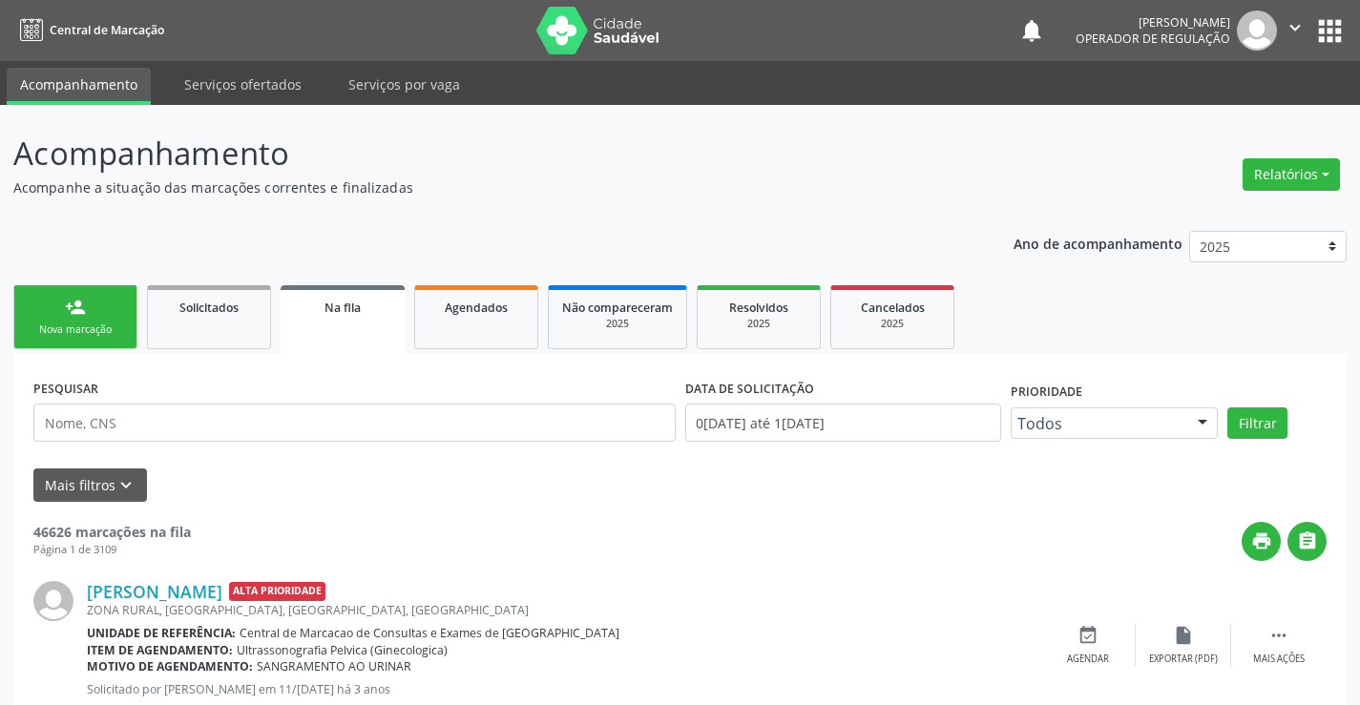
click at [104, 295] on link "person_add Nova marcação" at bounding box center [75, 317] width 124 height 64
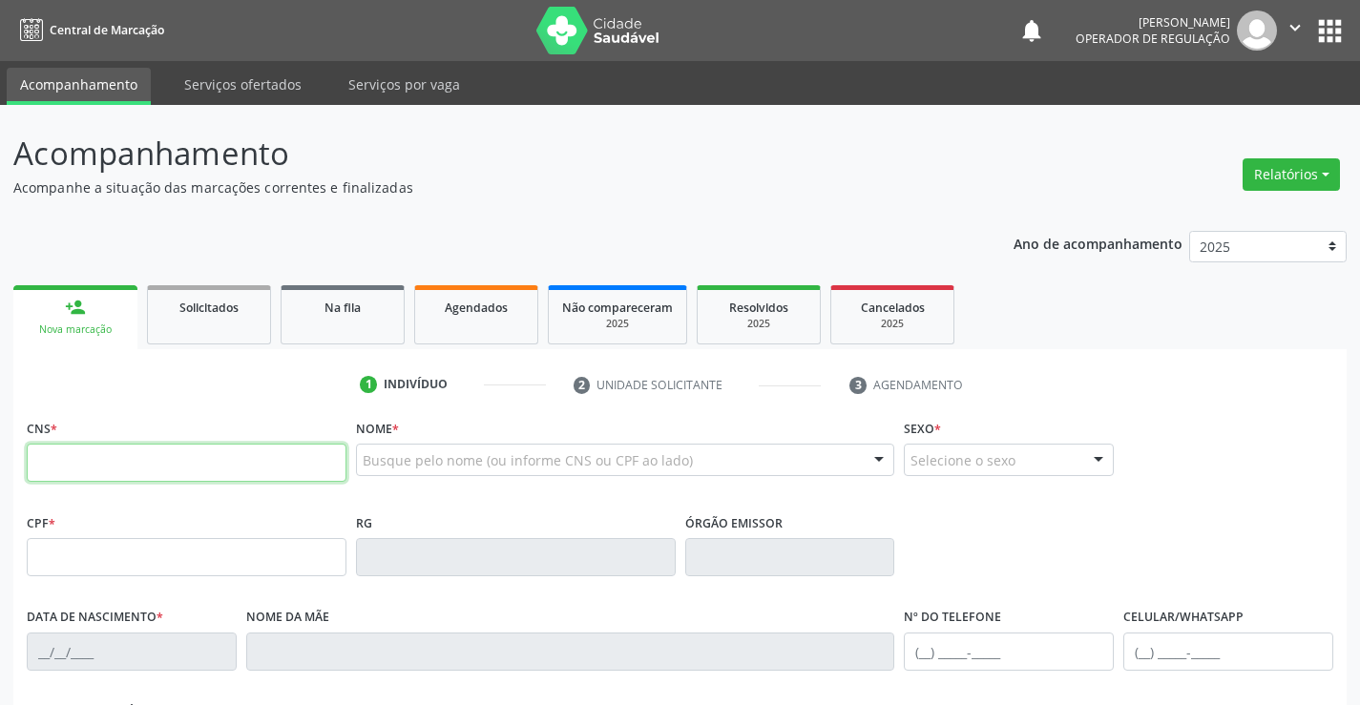
click at [146, 465] on input "text" at bounding box center [187, 463] width 320 height 38
paste input "704 3005 3250 8097"
type input "704 3005 3250 8097"
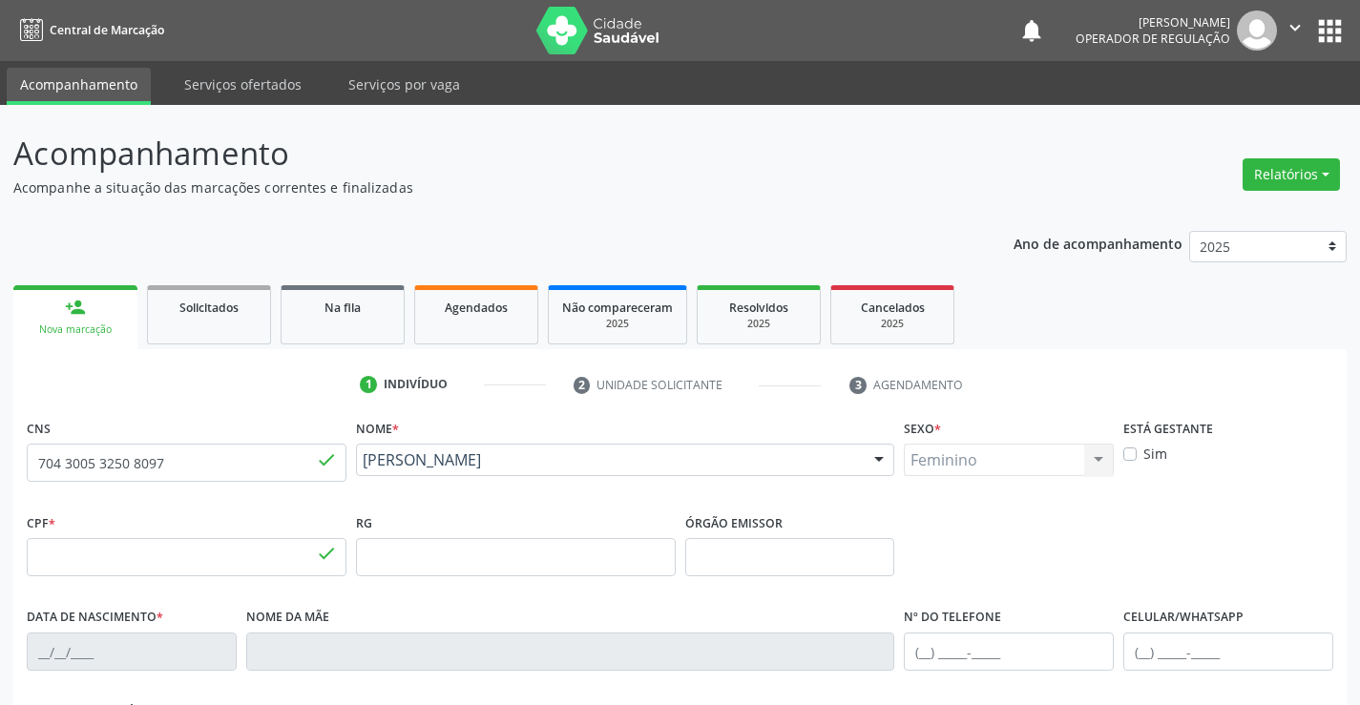
type input "029.213.185-20"
type input "1425166512"
type input "SP"
type input "15/07/1986"
type input "(74) 99195-3426"
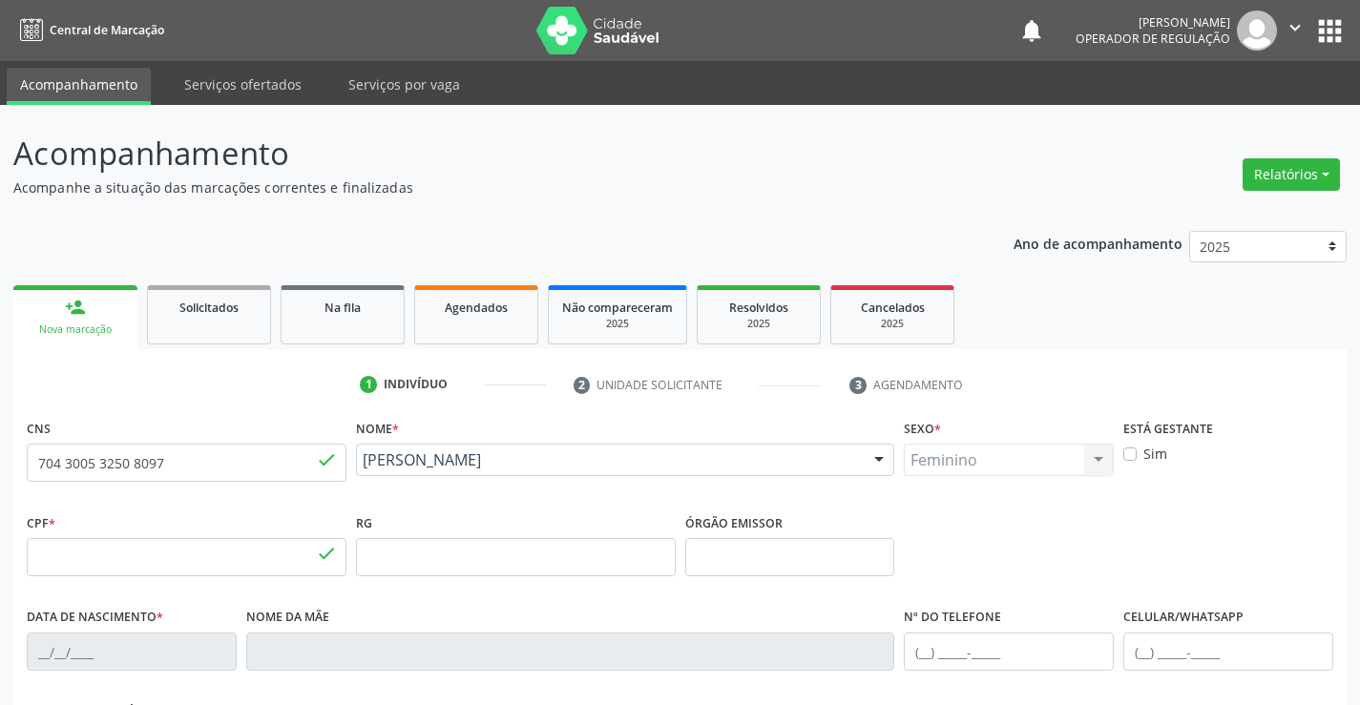
type input "(74) 99195-3426"
type input "029.213.185-20"
type input "25"
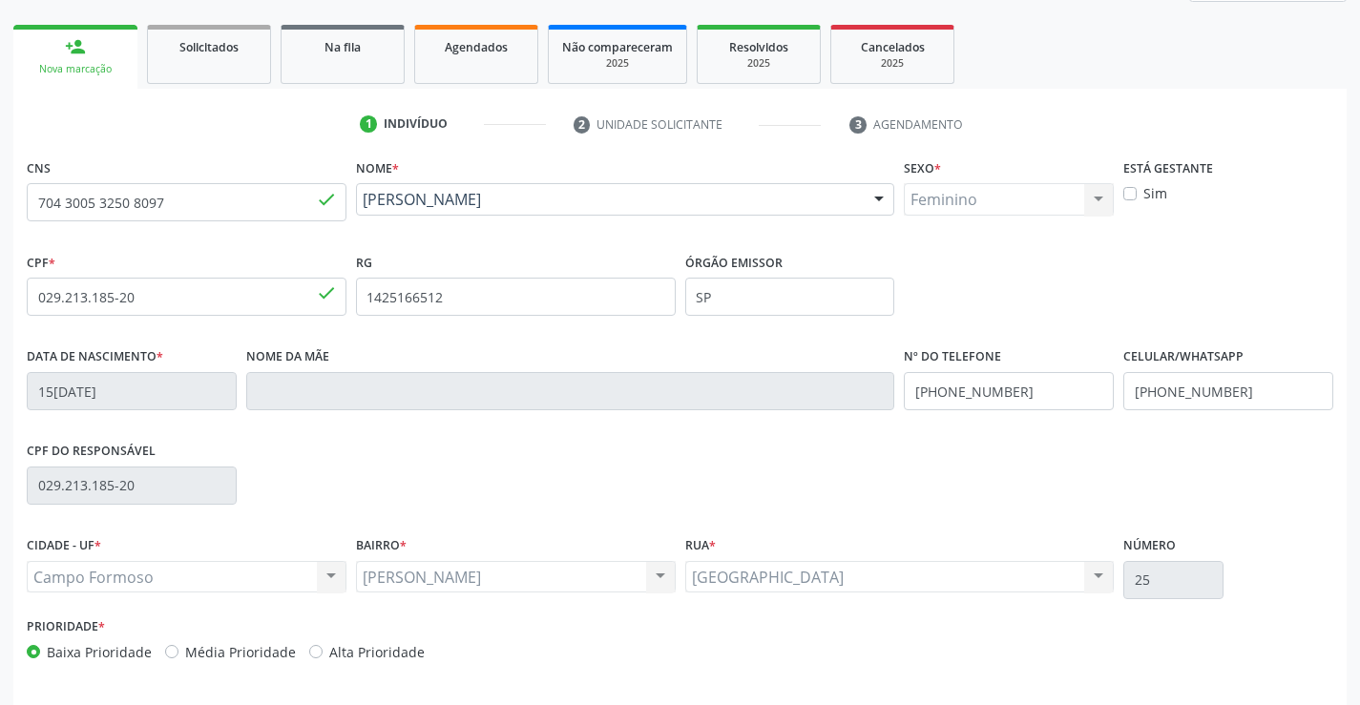
scroll to position [329, 0]
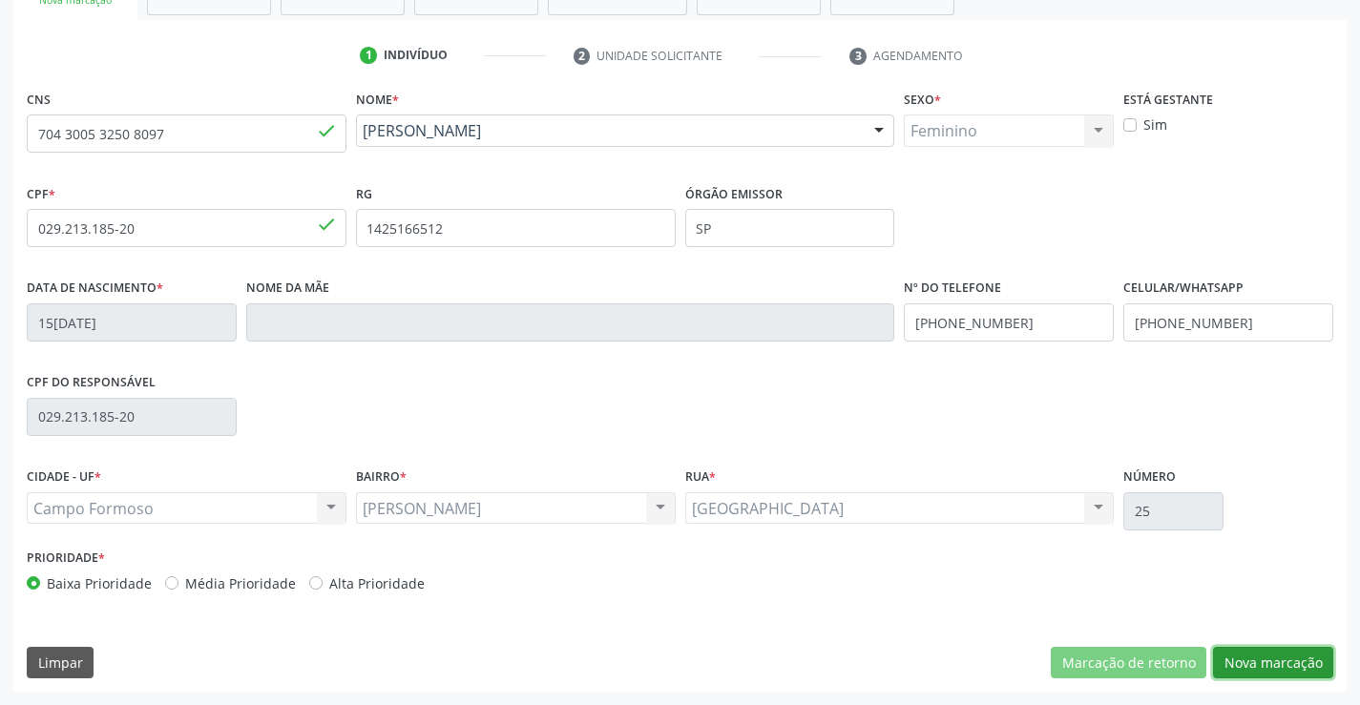
click at [1275, 663] on button "Nova marcação" at bounding box center [1273, 663] width 120 height 32
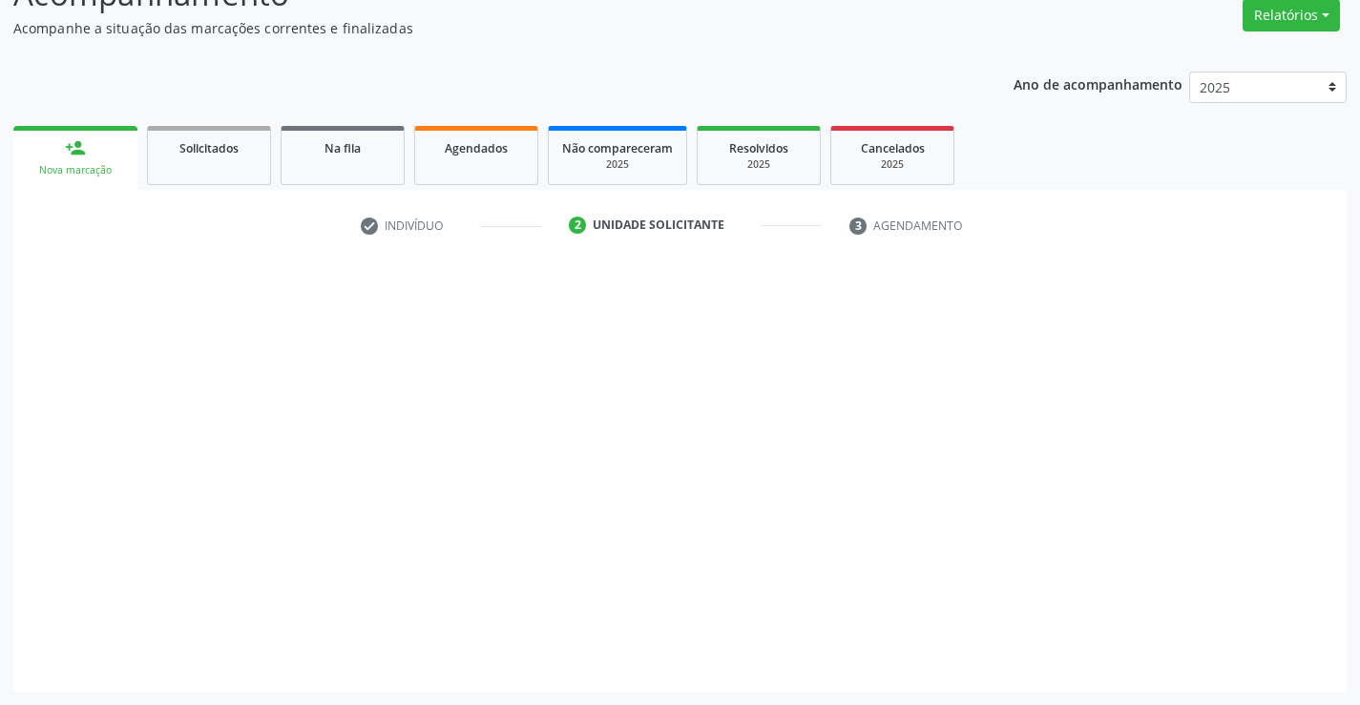
scroll to position [159, 0]
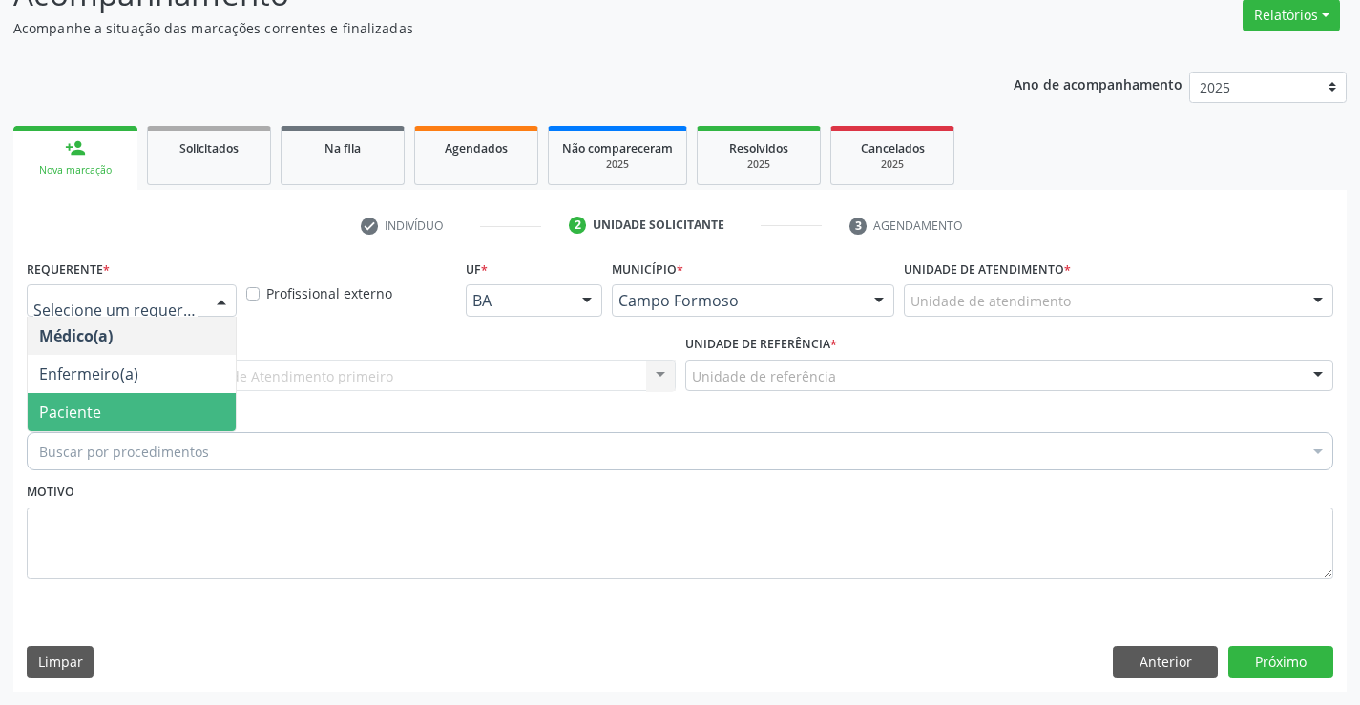
click at [135, 409] on span "Paciente" at bounding box center [132, 412] width 208 height 38
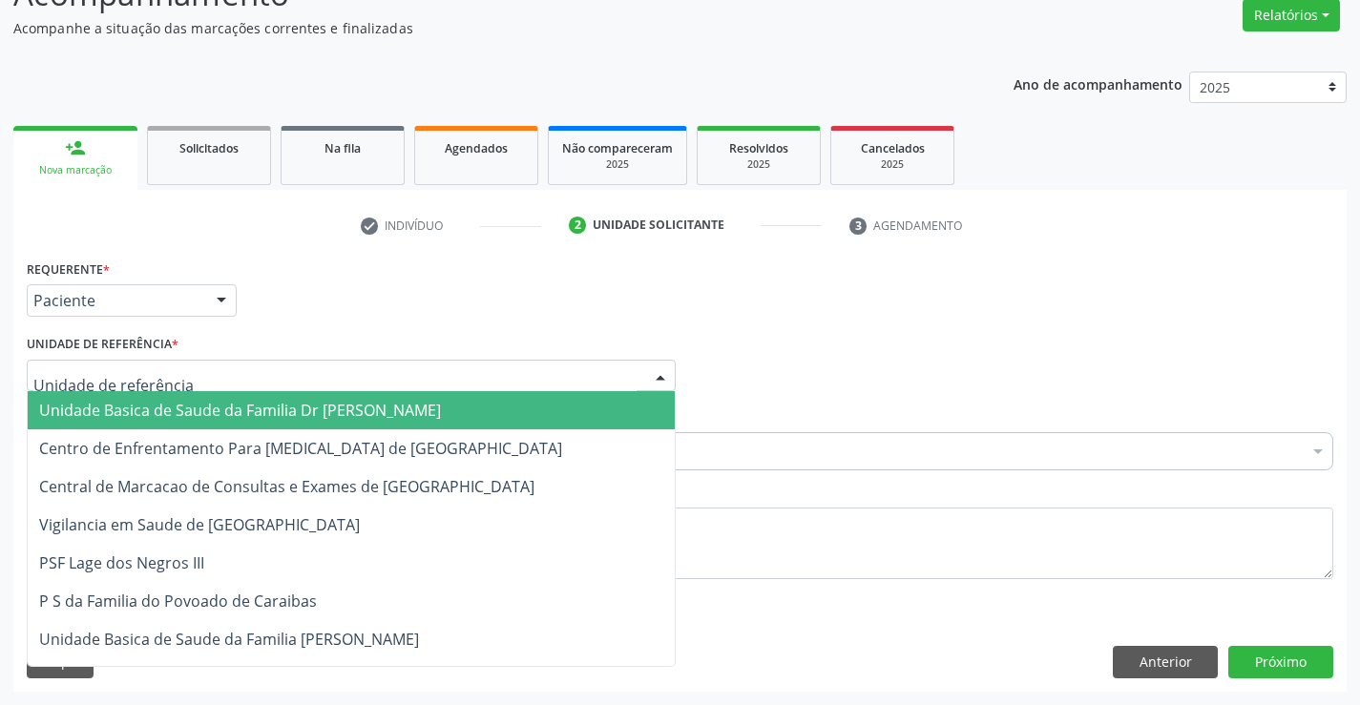
click at [197, 412] on span "Unidade Basica de Saude da Familia Dr [PERSON_NAME]" at bounding box center [240, 410] width 402 height 21
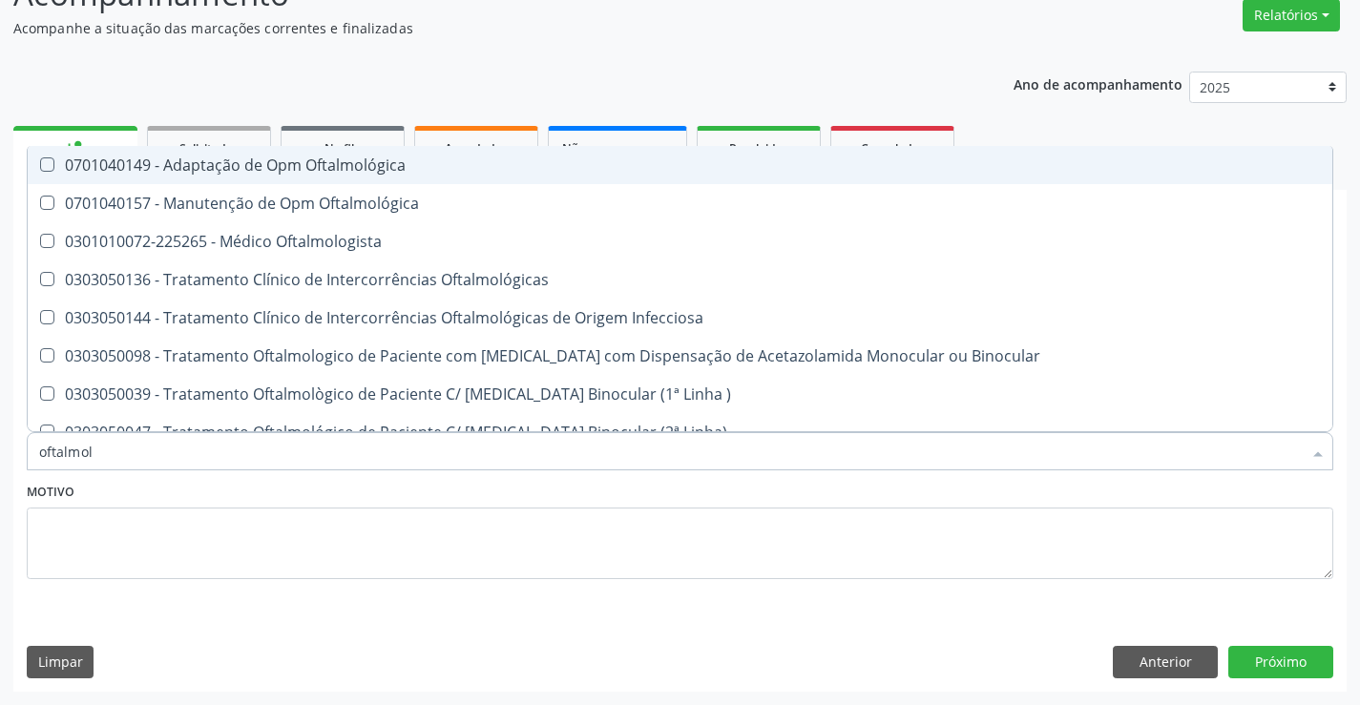
type input "oftalmolo"
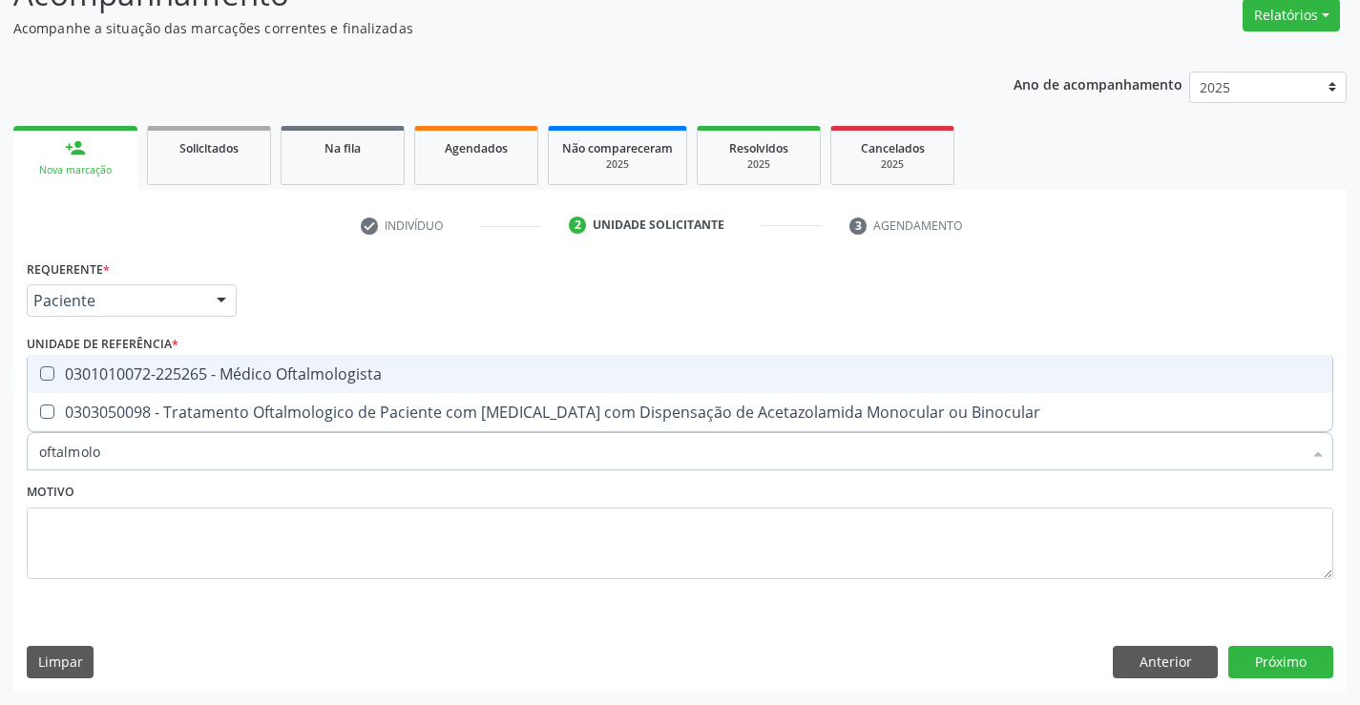
click at [364, 370] on div "0301010072-225265 - Médico Oftalmologista" at bounding box center [679, 373] width 1281 height 15
checkbox Oftalmologista "true"
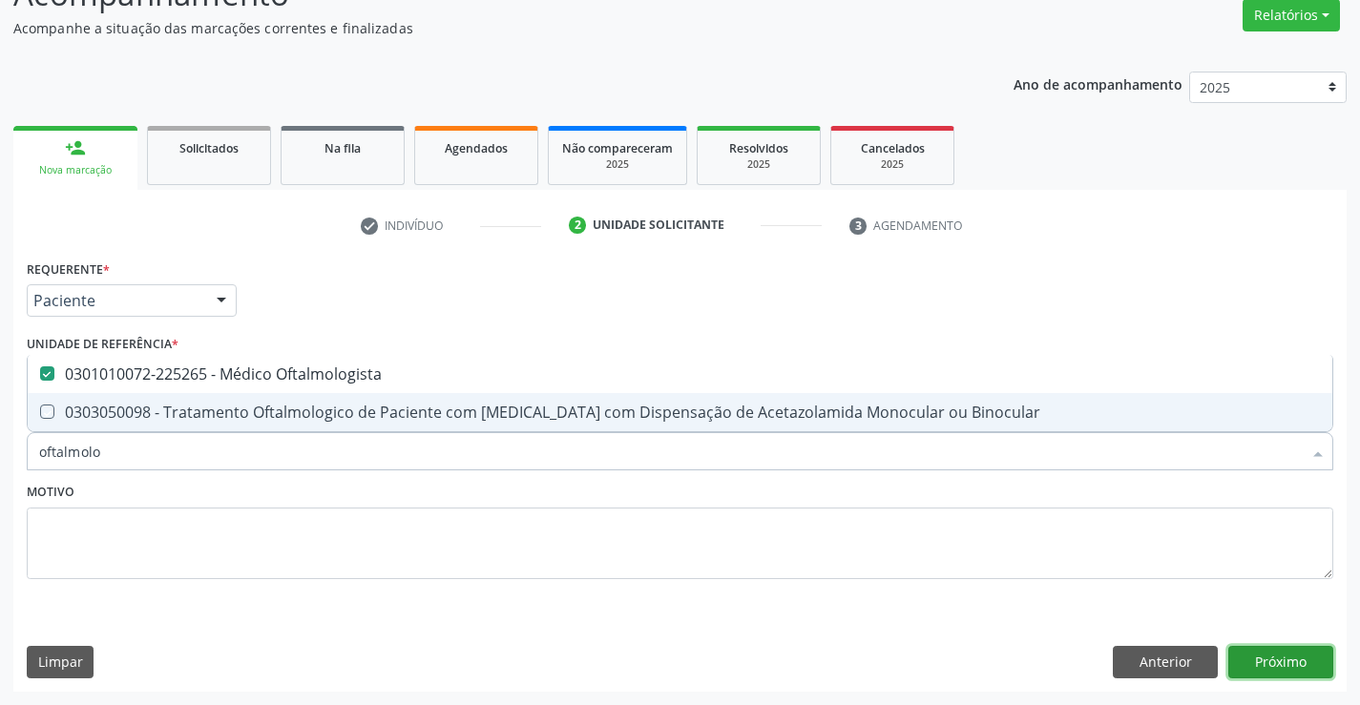
click at [1275, 651] on button "Próximo" at bounding box center [1280, 662] width 105 height 32
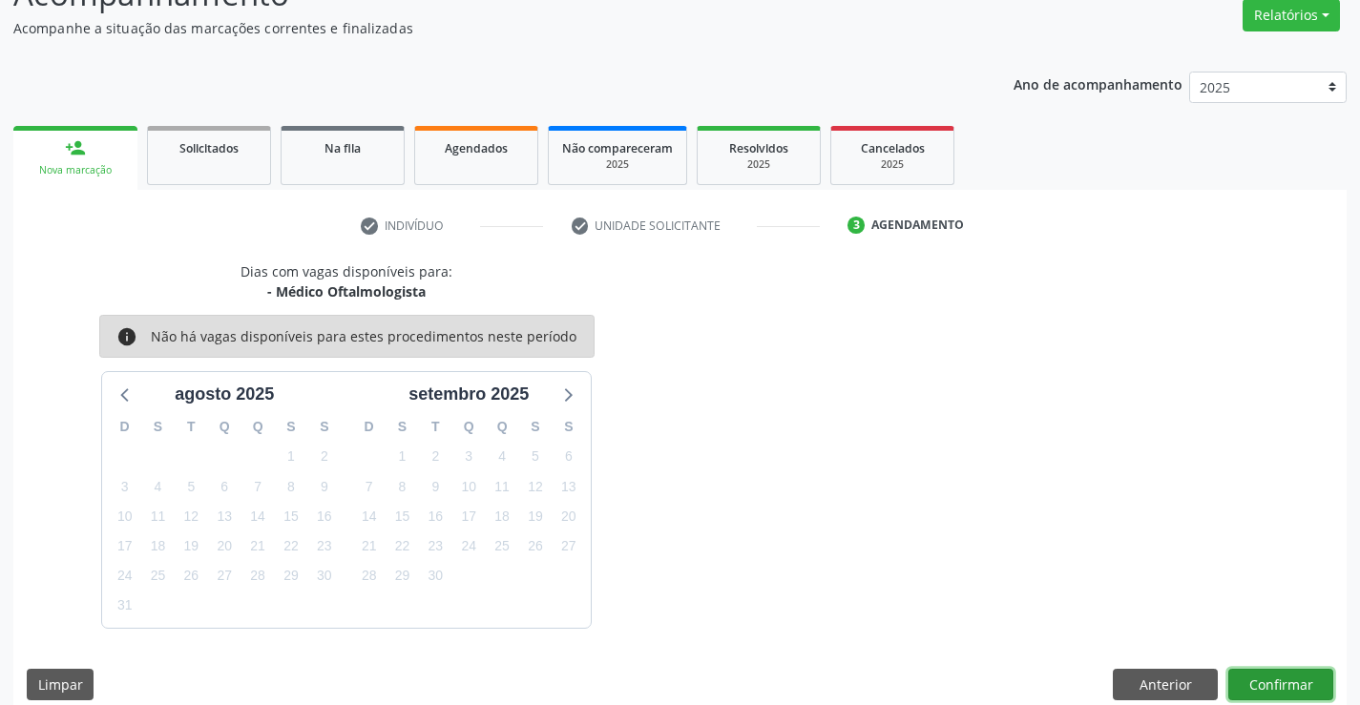
click at [1272, 672] on button "Confirmar" at bounding box center [1280, 685] width 105 height 32
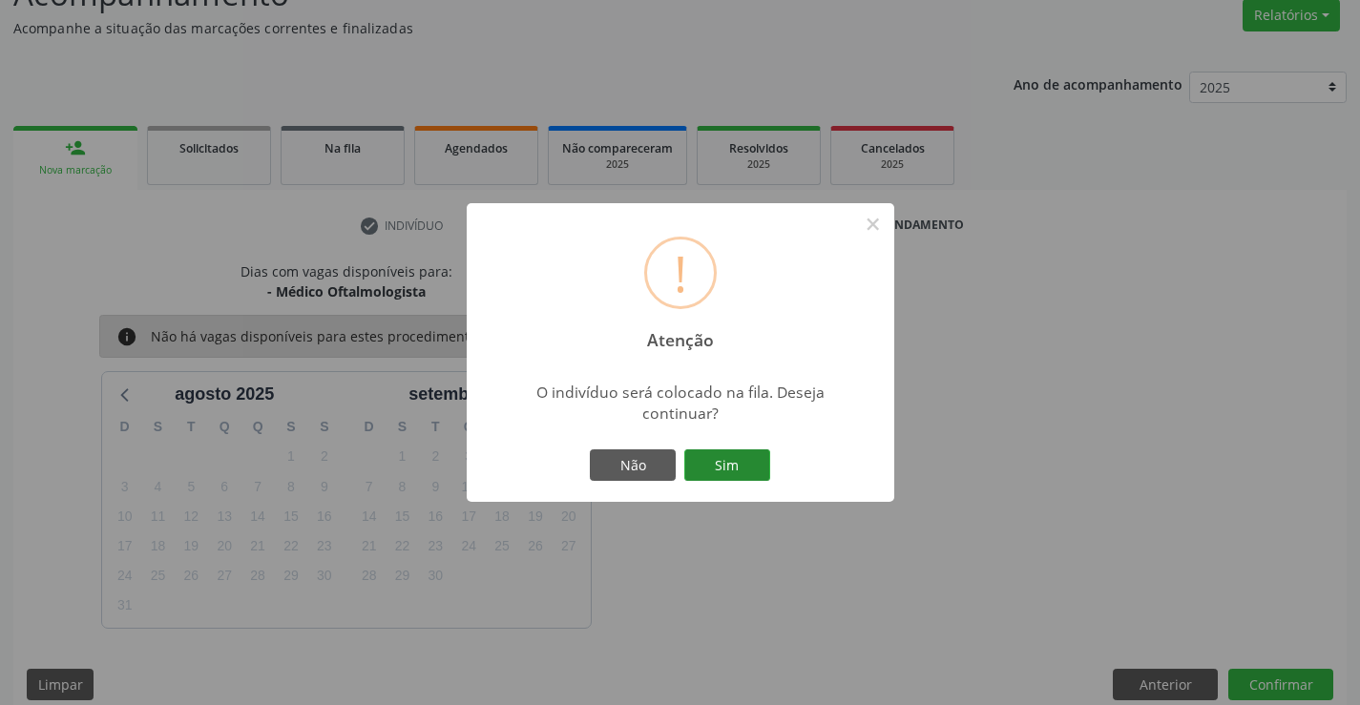
click at [735, 456] on button "Sim" at bounding box center [727, 465] width 86 height 32
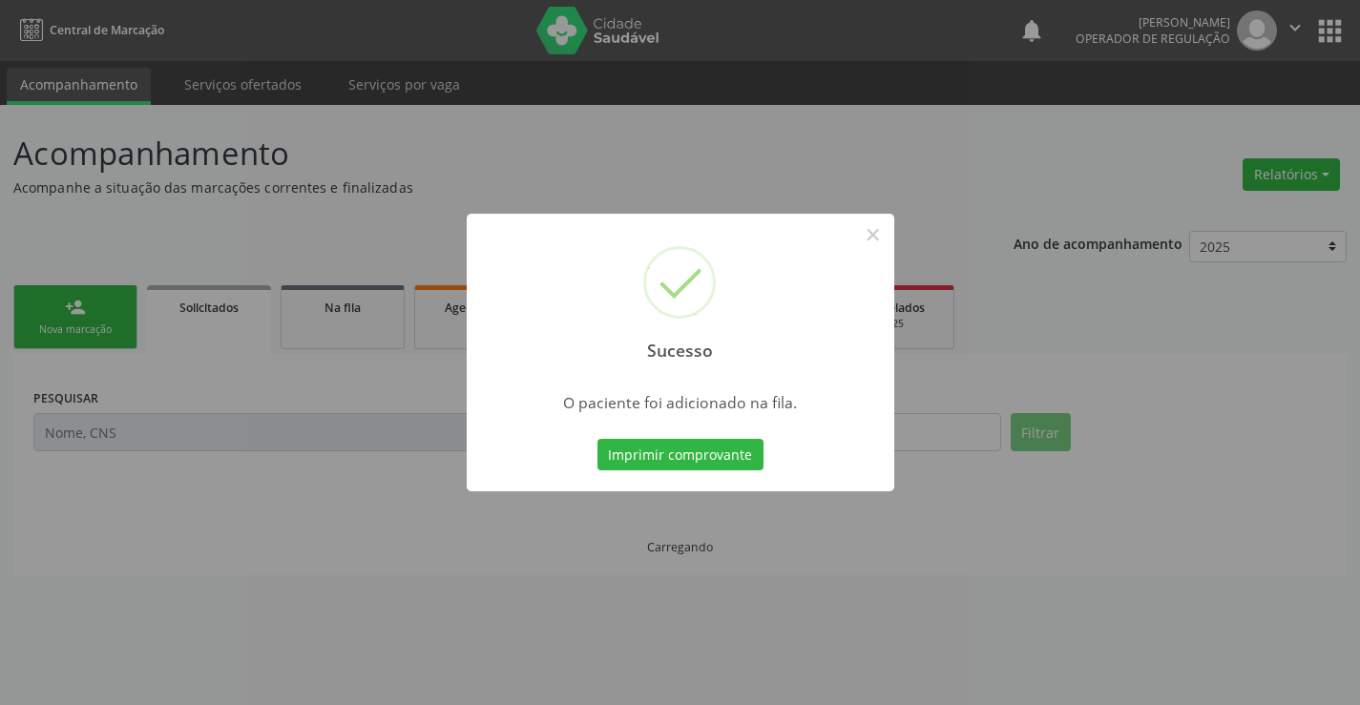
scroll to position [0, 0]
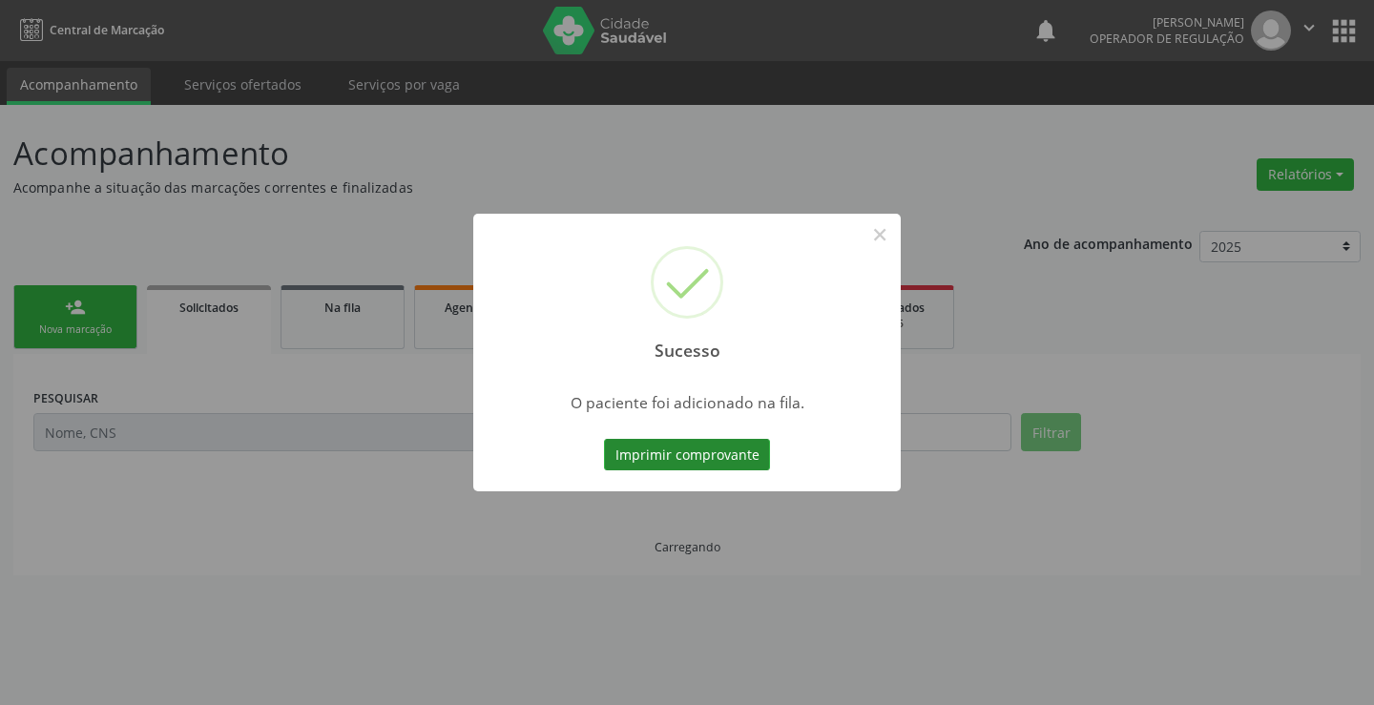
click at [731, 455] on button "Imprimir comprovante" at bounding box center [687, 455] width 166 height 32
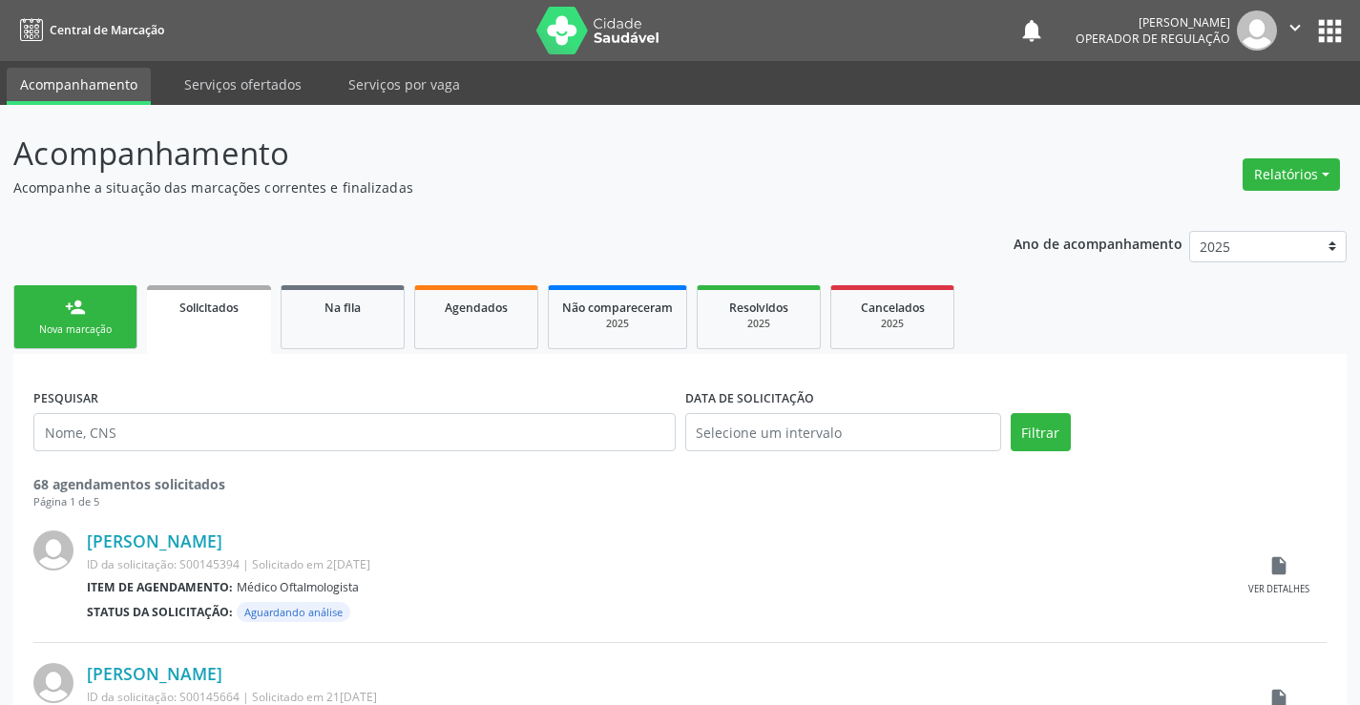
click at [94, 311] on link "person_add Nova marcação" at bounding box center [75, 317] width 124 height 64
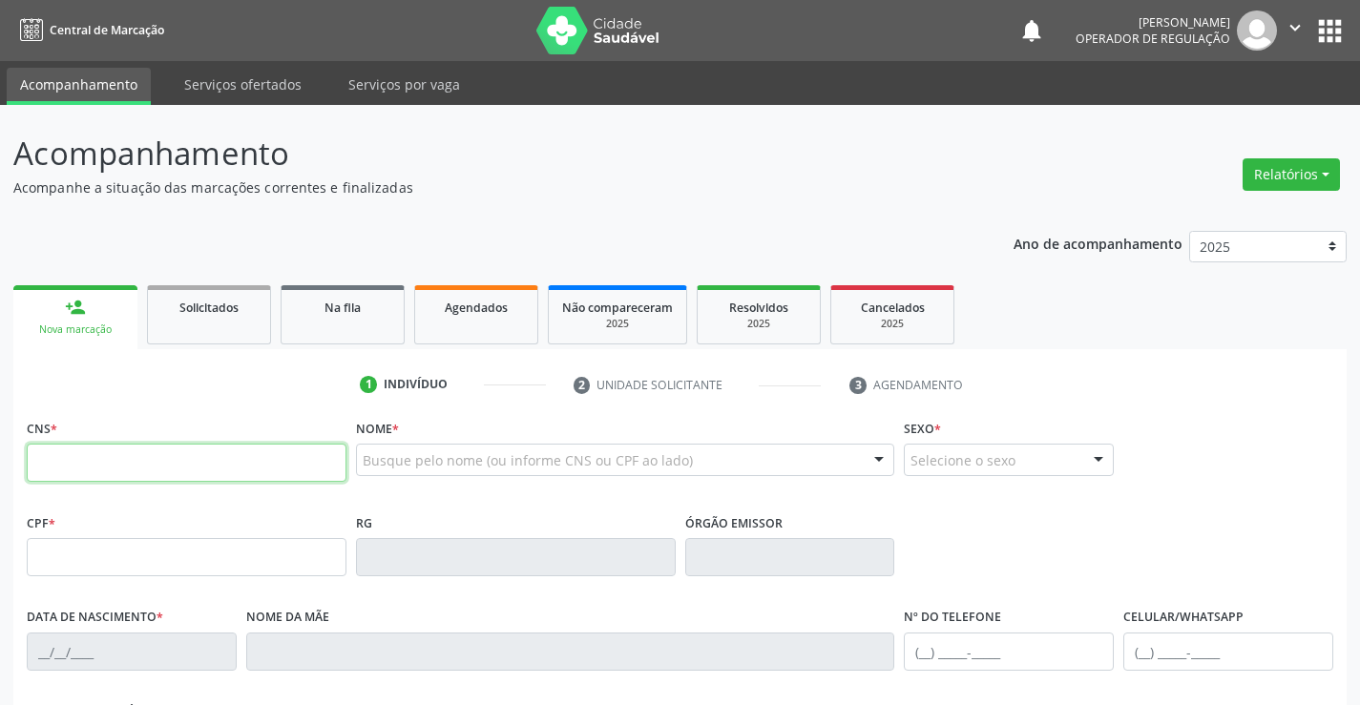
click at [130, 467] on input "text" at bounding box center [187, 463] width 320 height 38
type input "702 0083 5437 4689"
type input "0109581180"
type input "[DATE]"
type input "[PHONE_NUMBER]"
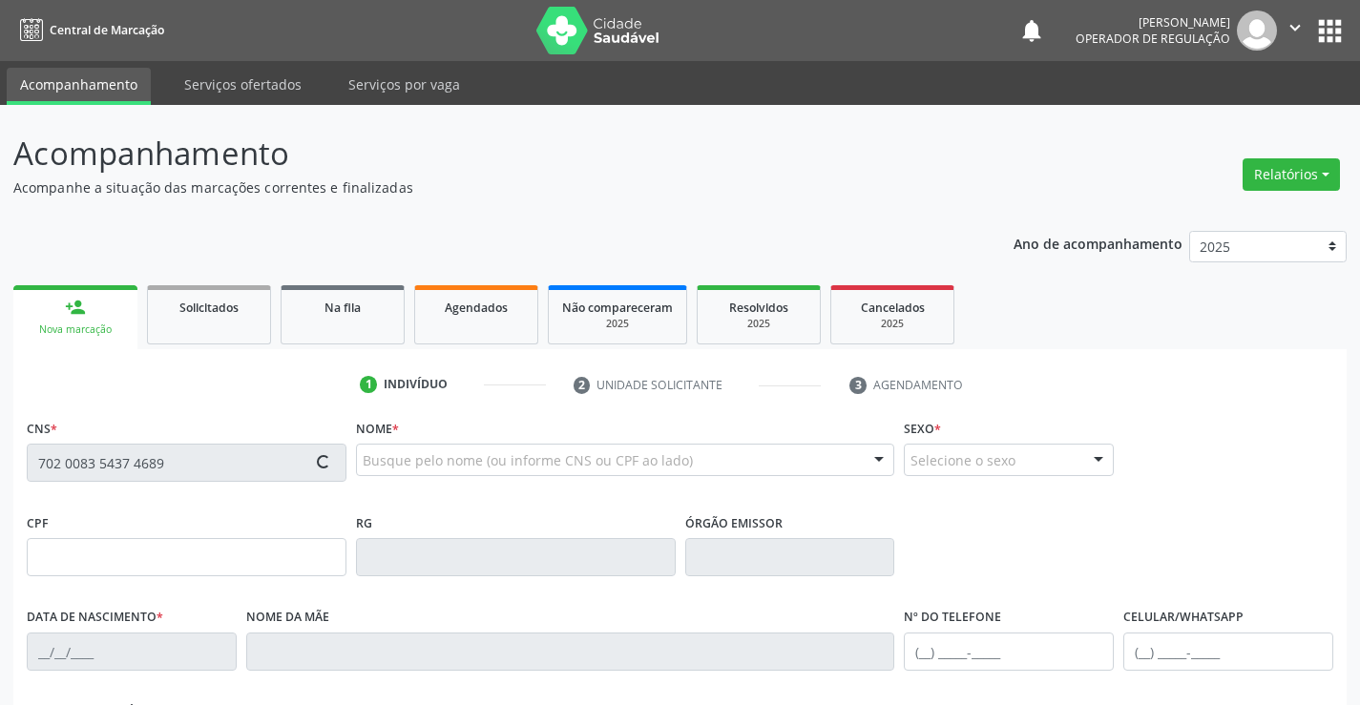
type input "[PHONE_NUMBER]"
type input "129.734.085-04"
type input "91"
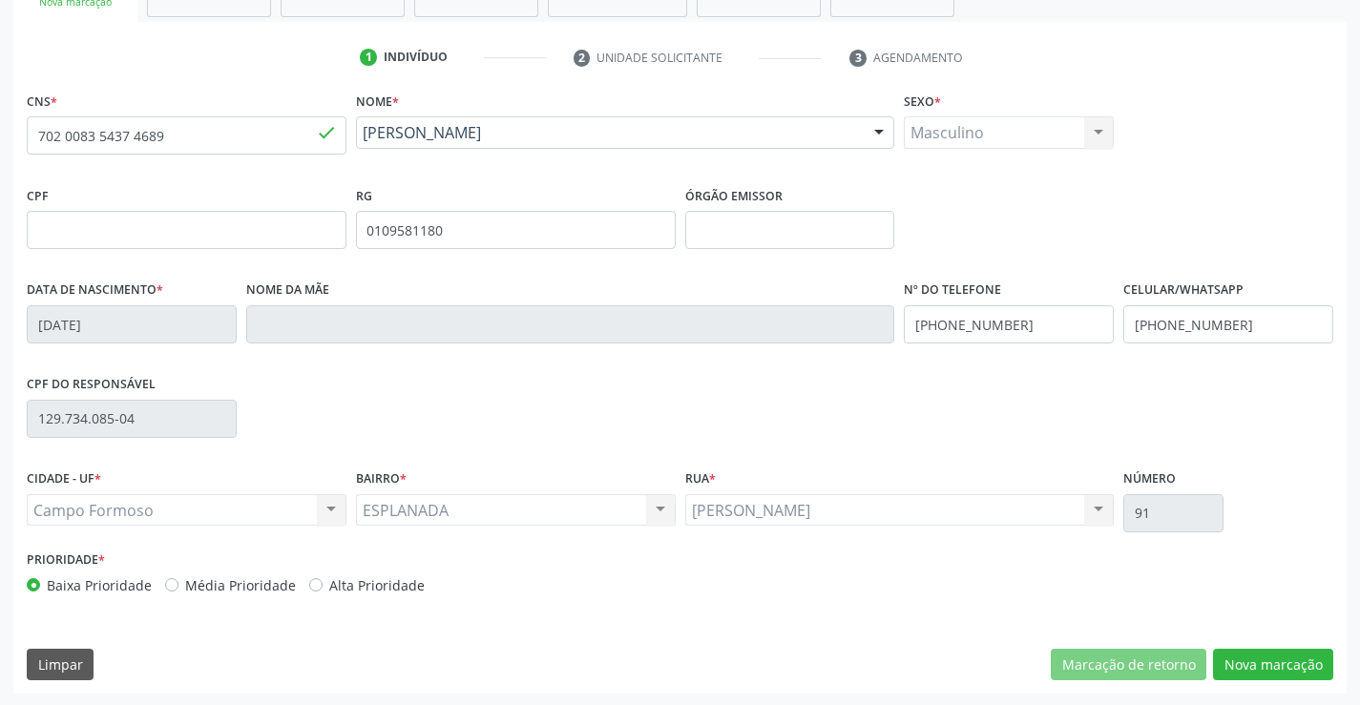
scroll to position [329, 0]
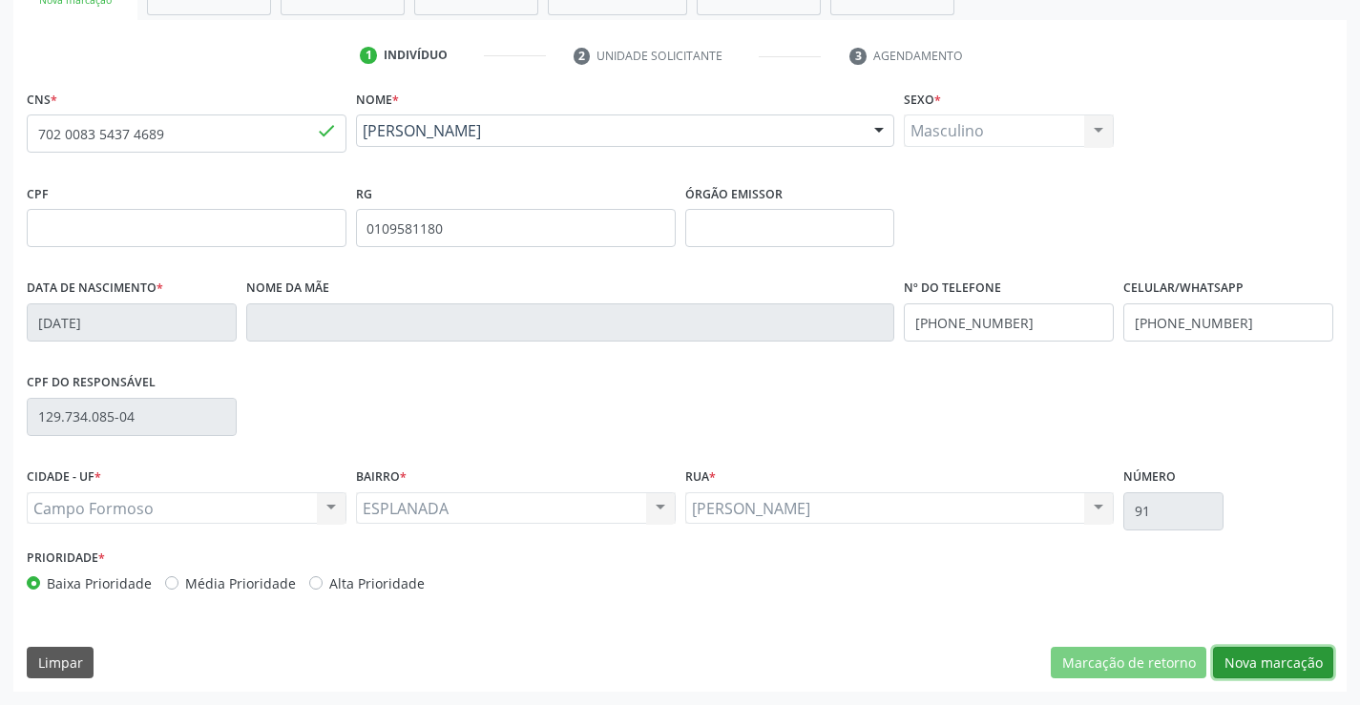
click at [1258, 657] on button "Nova marcação" at bounding box center [1273, 663] width 120 height 32
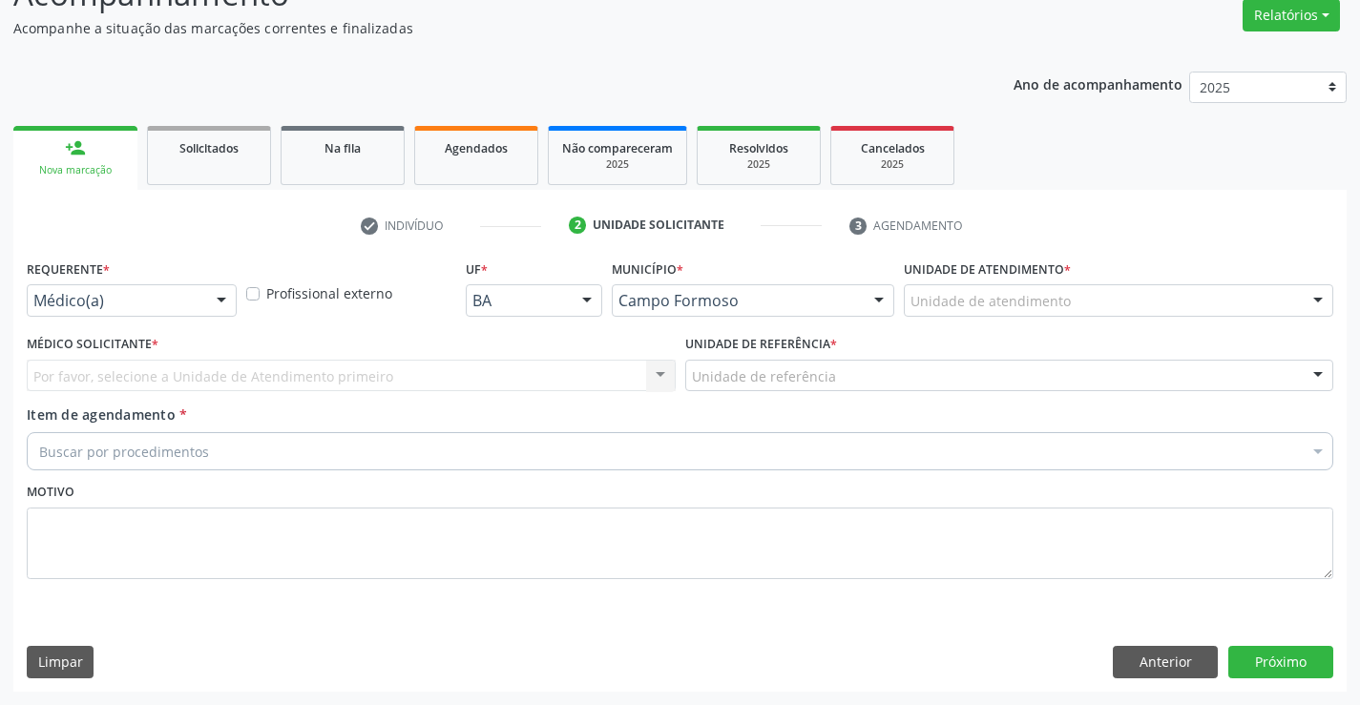
scroll to position [159, 0]
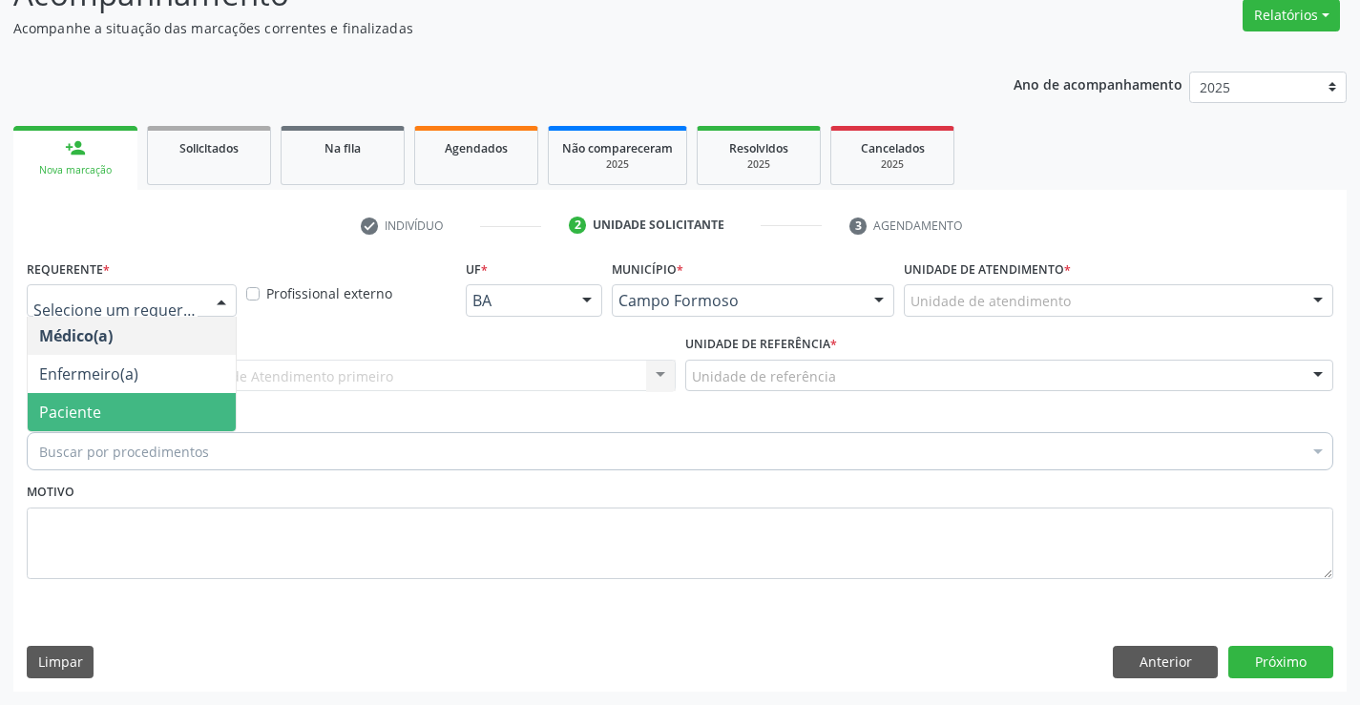
click at [155, 419] on span "Paciente" at bounding box center [132, 412] width 208 height 38
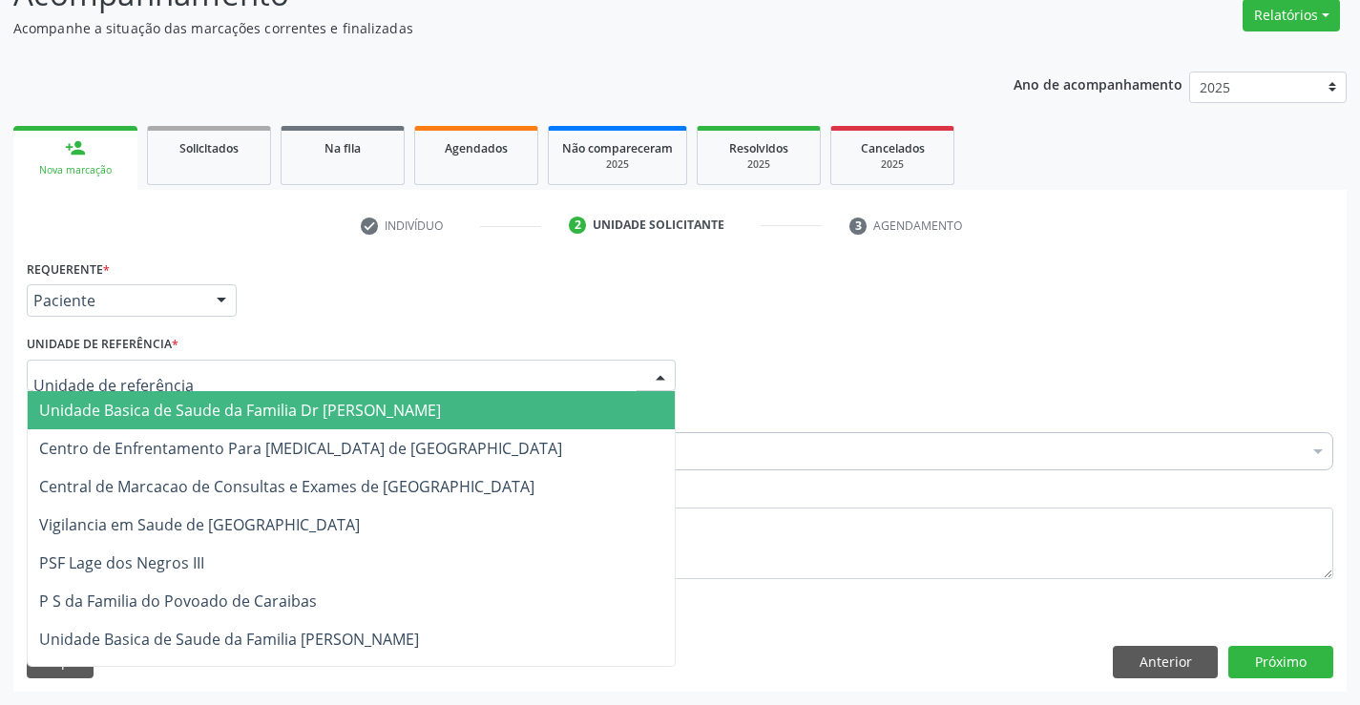
click at [187, 401] on span "Unidade Basica de Saude da Familia Dr [PERSON_NAME]" at bounding box center [351, 410] width 647 height 38
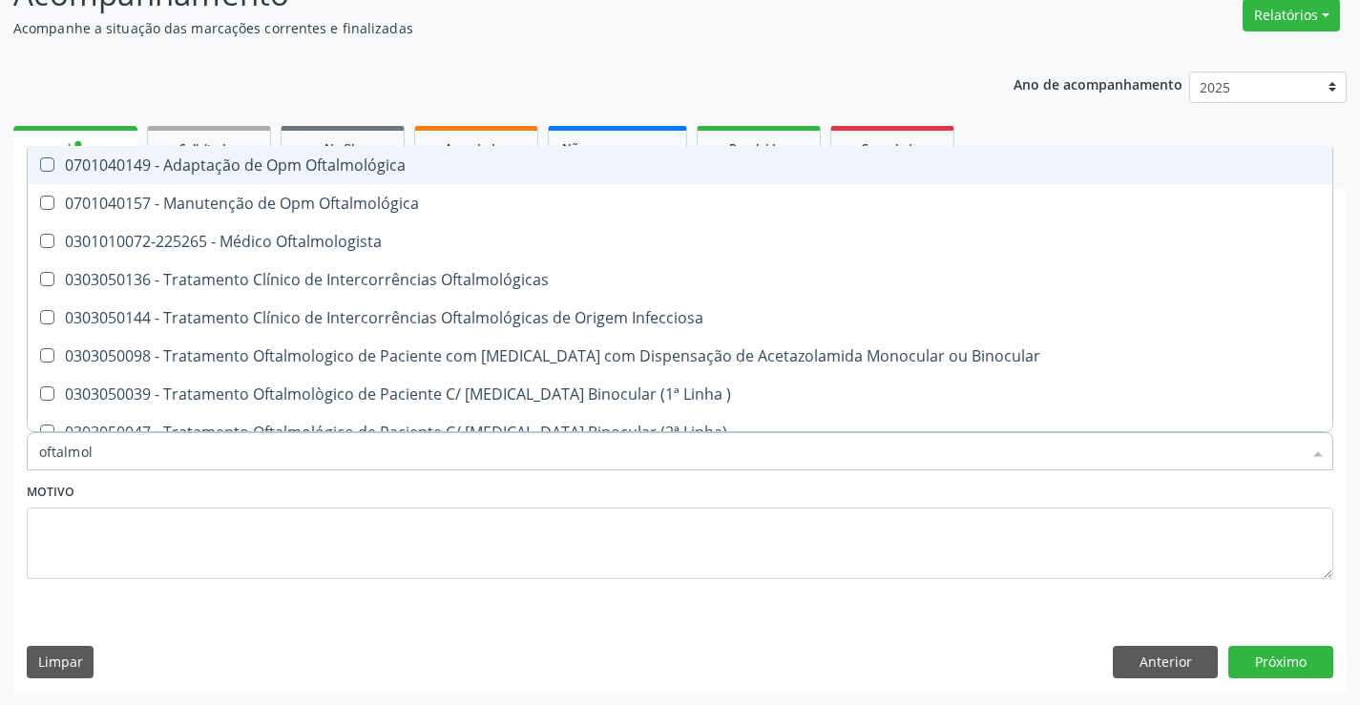
type input "oftalmolo"
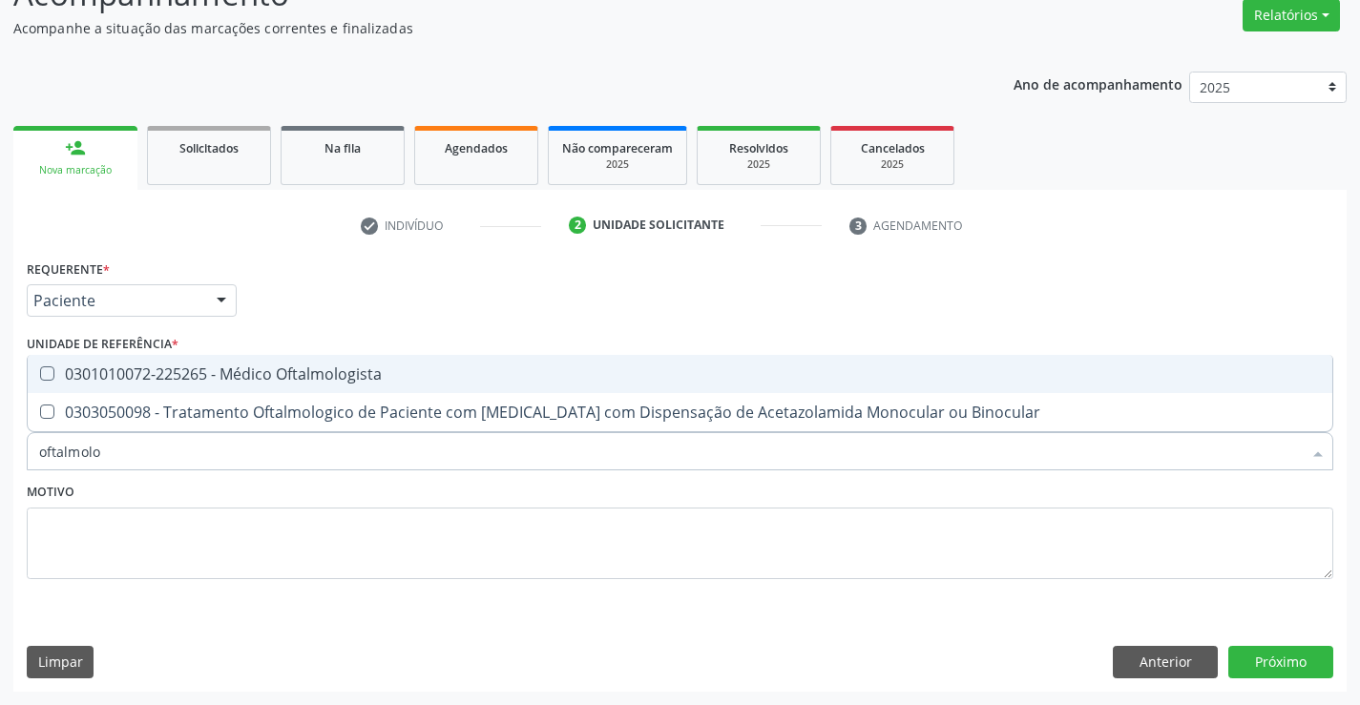
click at [422, 373] on div "0301010072-225265 - Médico Oftalmologista" at bounding box center [679, 373] width 1281 height 15
checkbox Oftalmologista "true"
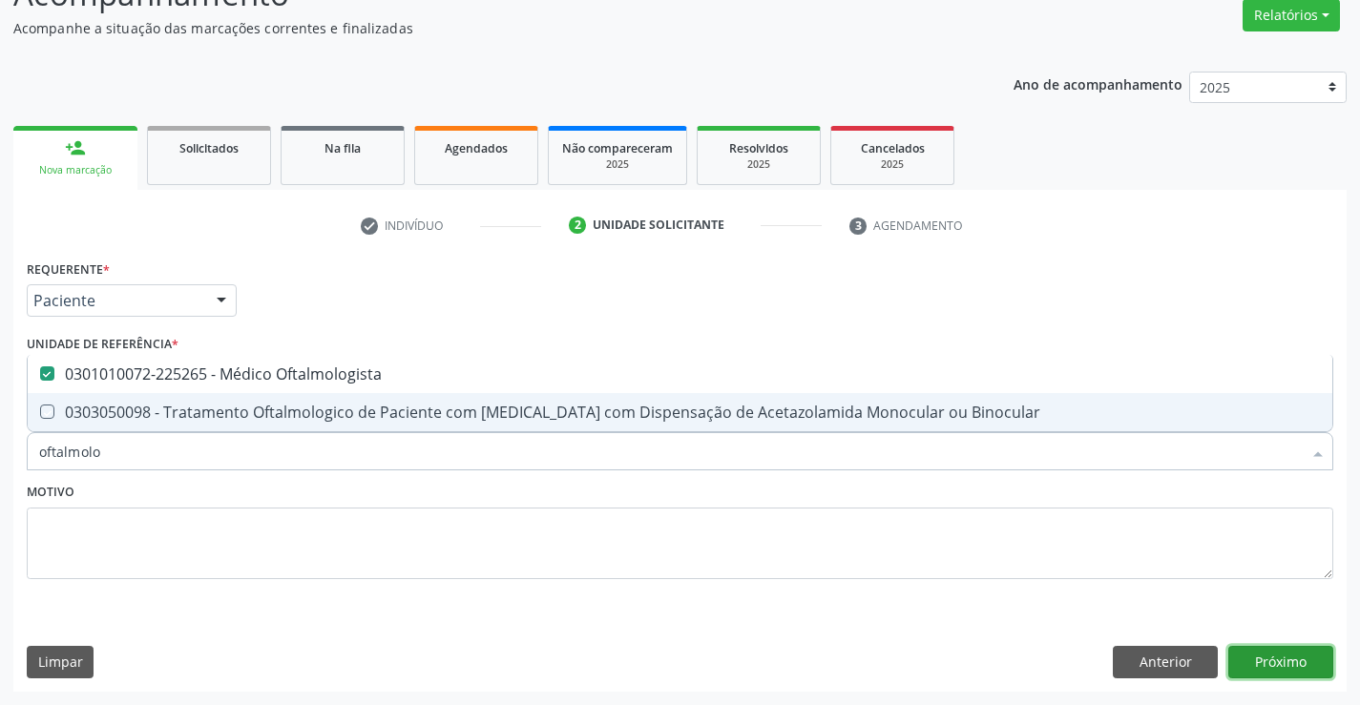
click at [1278, 657] on button "Próximo" at bounding box center [1280, 662] width 105 height 32
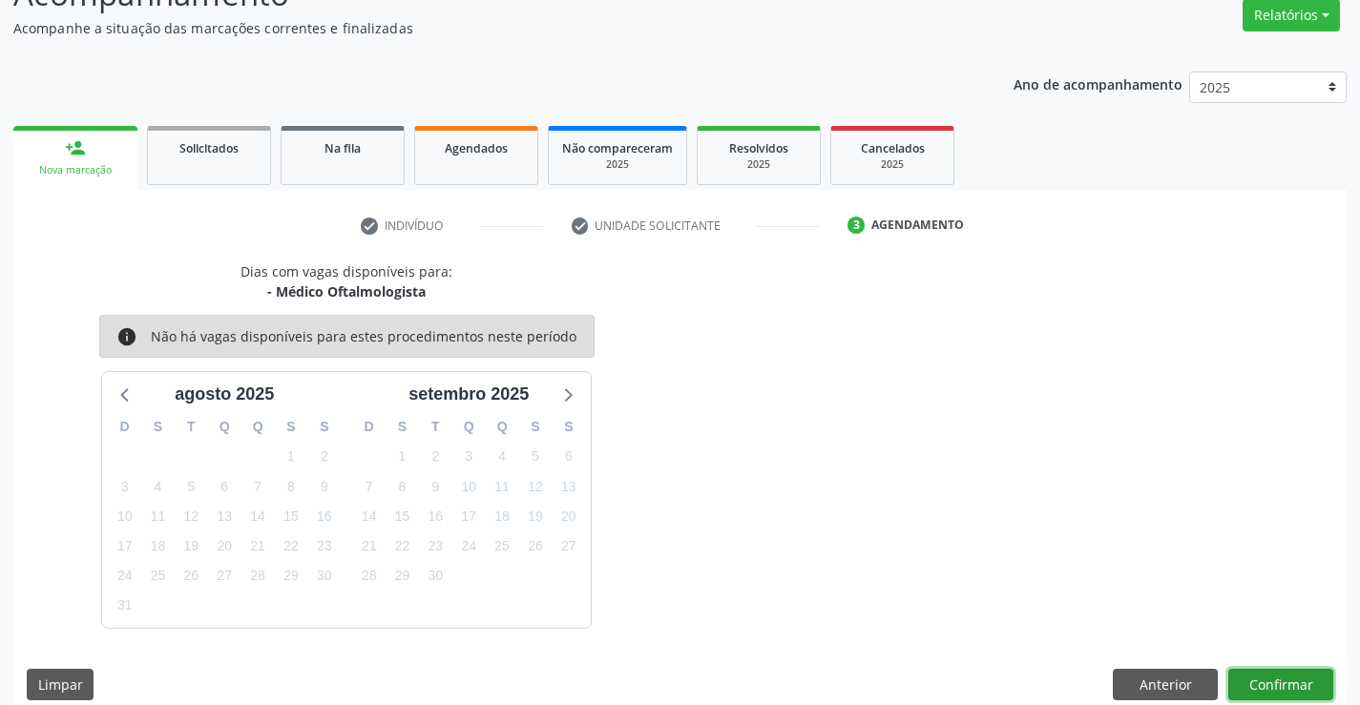
click at [1271, 680] on button "Confirmar" at bounding box center [1280, 685] width 105 height 32
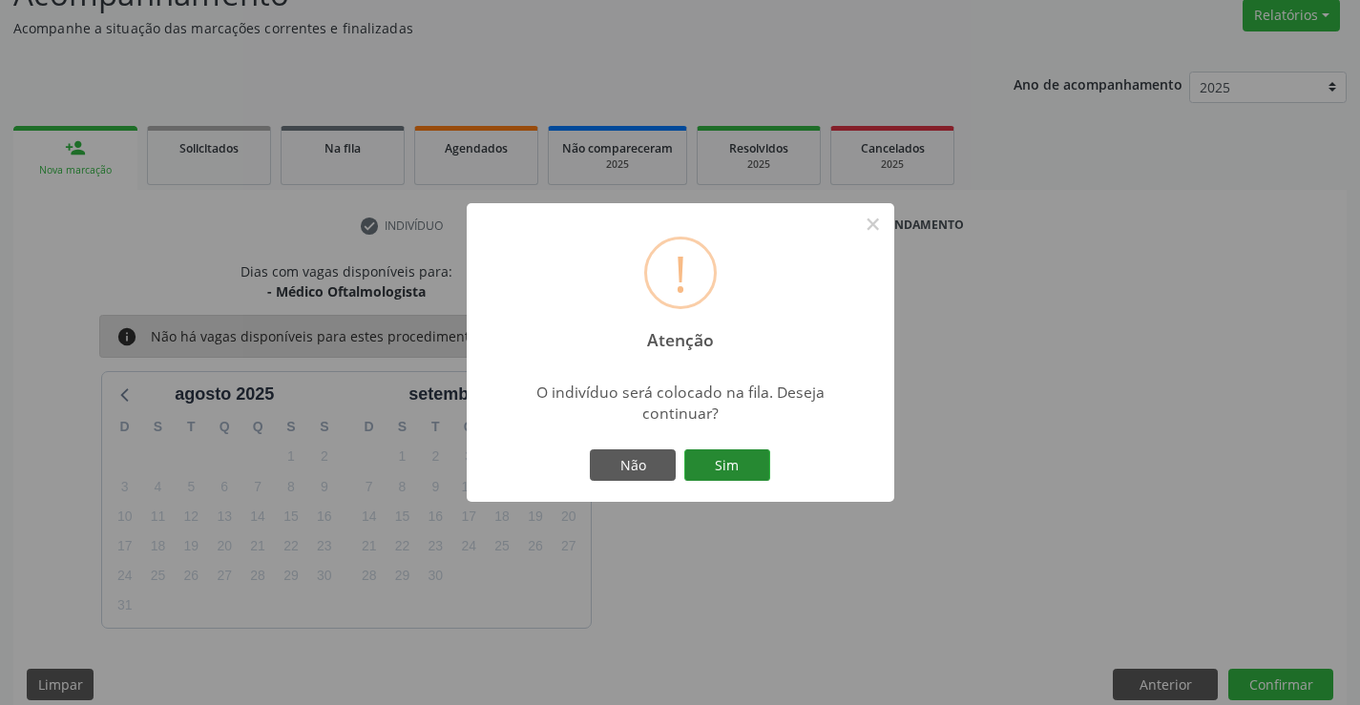
click at [731, 451] on button "Sim" at bounding box center [727, 465] width 86 height 32
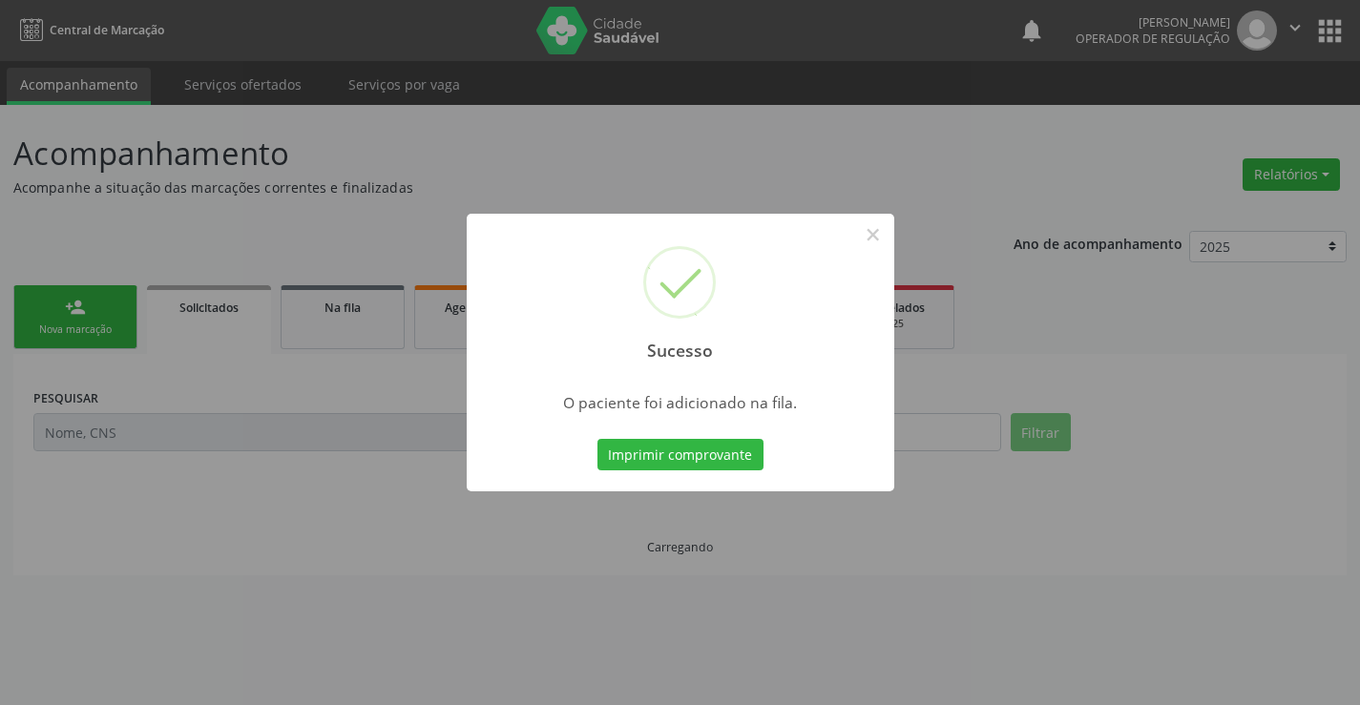
scroll to position [0, 0]
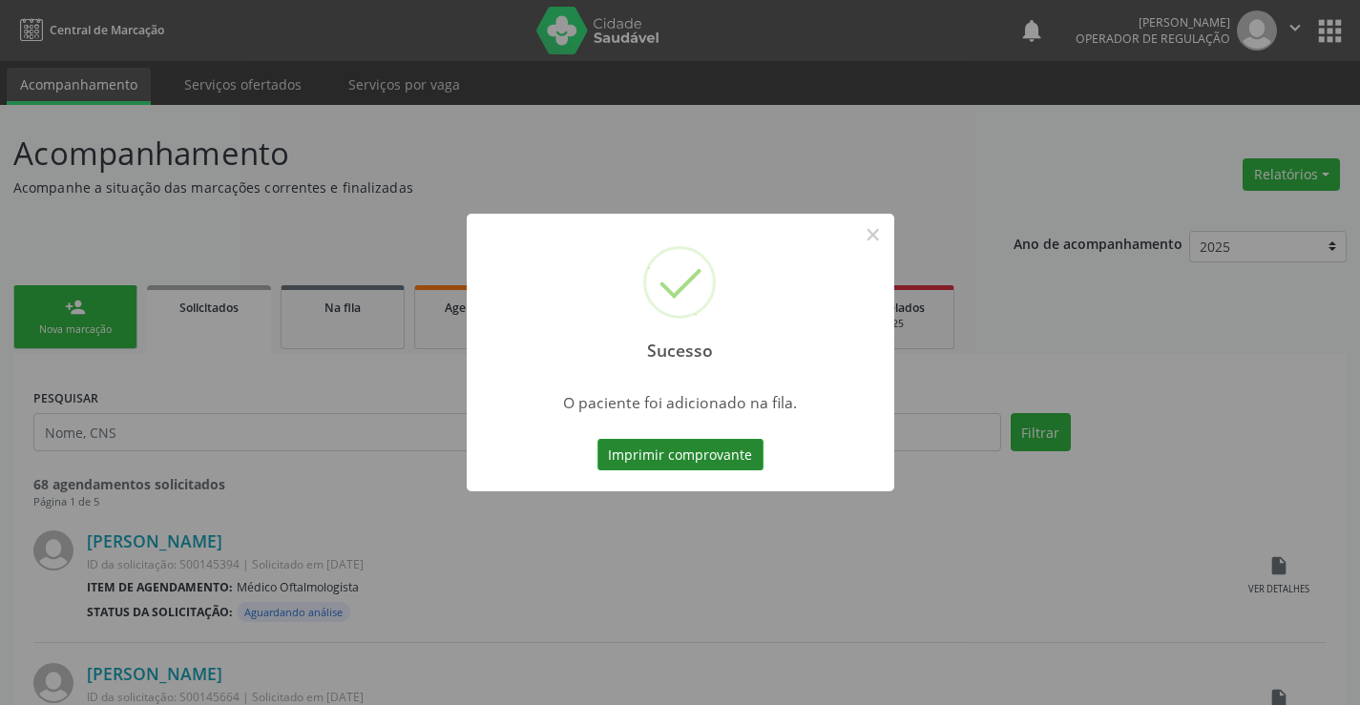
click at [695, 444] on button "Imprimir comprovante" at bounding box center [680, 455] width 166 height 32
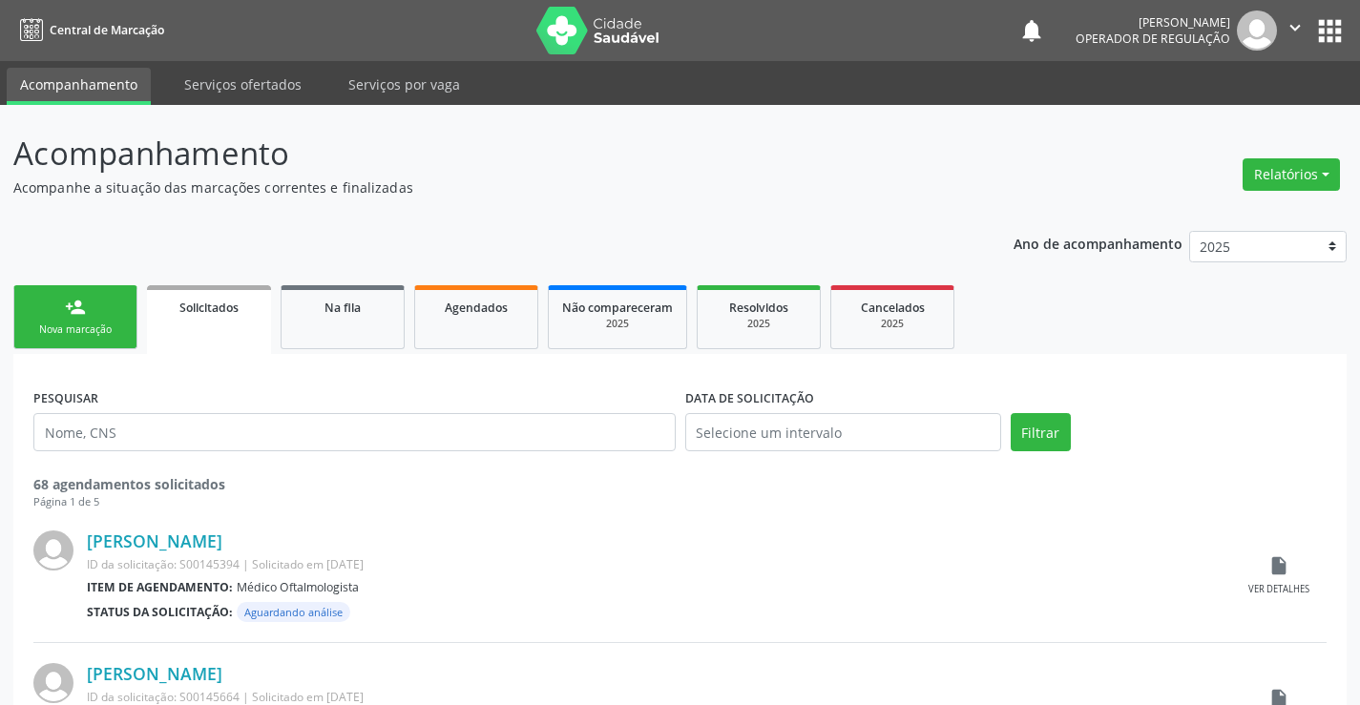
click at [112, 311] on link "person_add Nova marcação" at bounding box center [75, 317] width 124 height 64
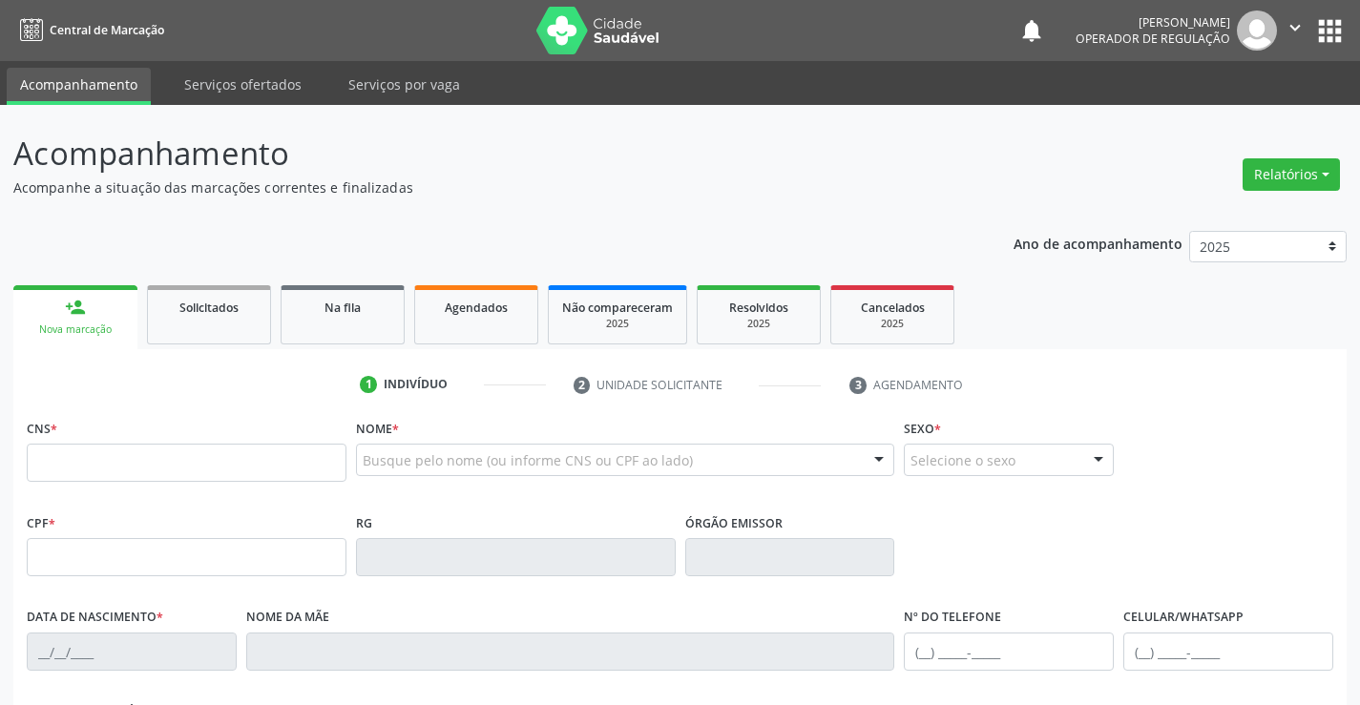
click at [1289, 24] on icon "" at bounding box center [1294, 27] width 21 height 21
click at [1221, 117] on link "Sair" at bounding box center [1246, 116] width 132 height 27
click at [1289, 26] on icon "" at bounding box center [1294, 27] width 21 height 21
click at [1240, 120] on link "Sair" at bounding box center [1246, 116] width 132 height 27
click at [1294, 26] on icon "" at bounding box center [1294, 27] width 21 height 21
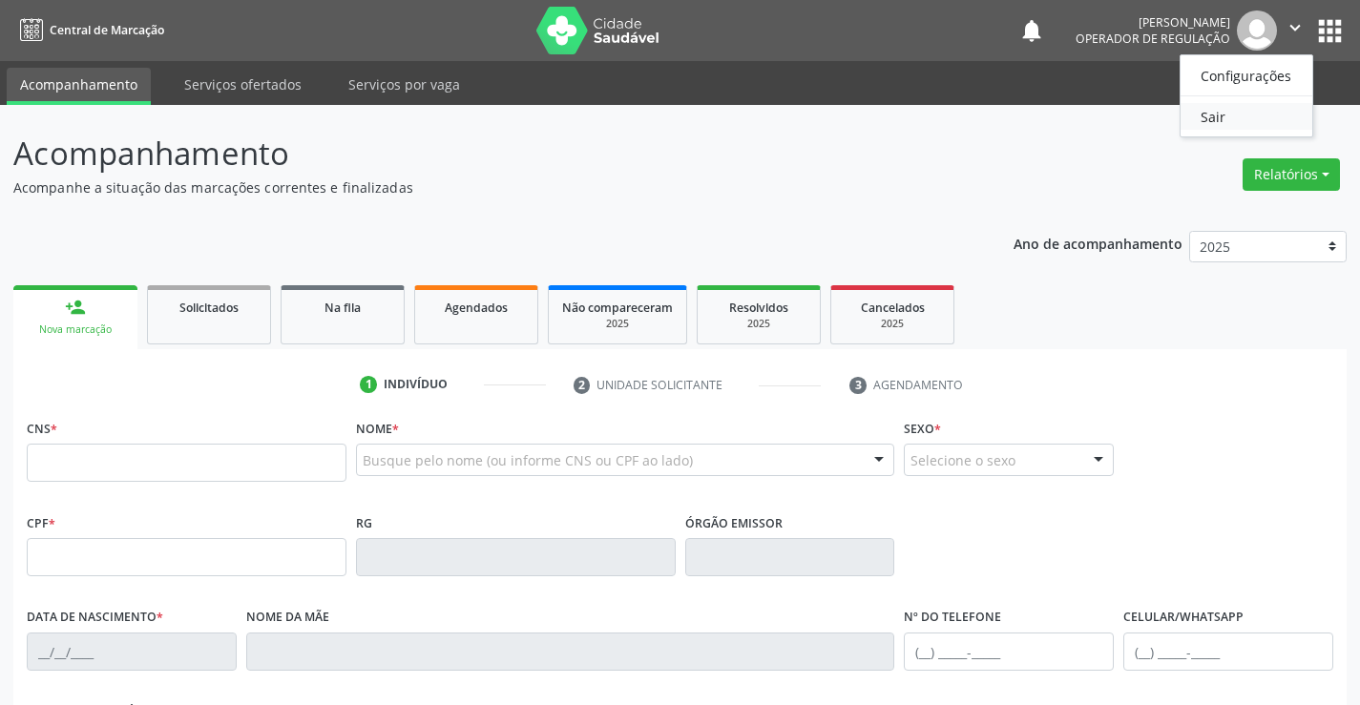
click at [1236, 118] on link "Sair" at bounding box center [1246, 116] width 132 height 27
